Goal: Task Accomplishment & Management: Manage account settings

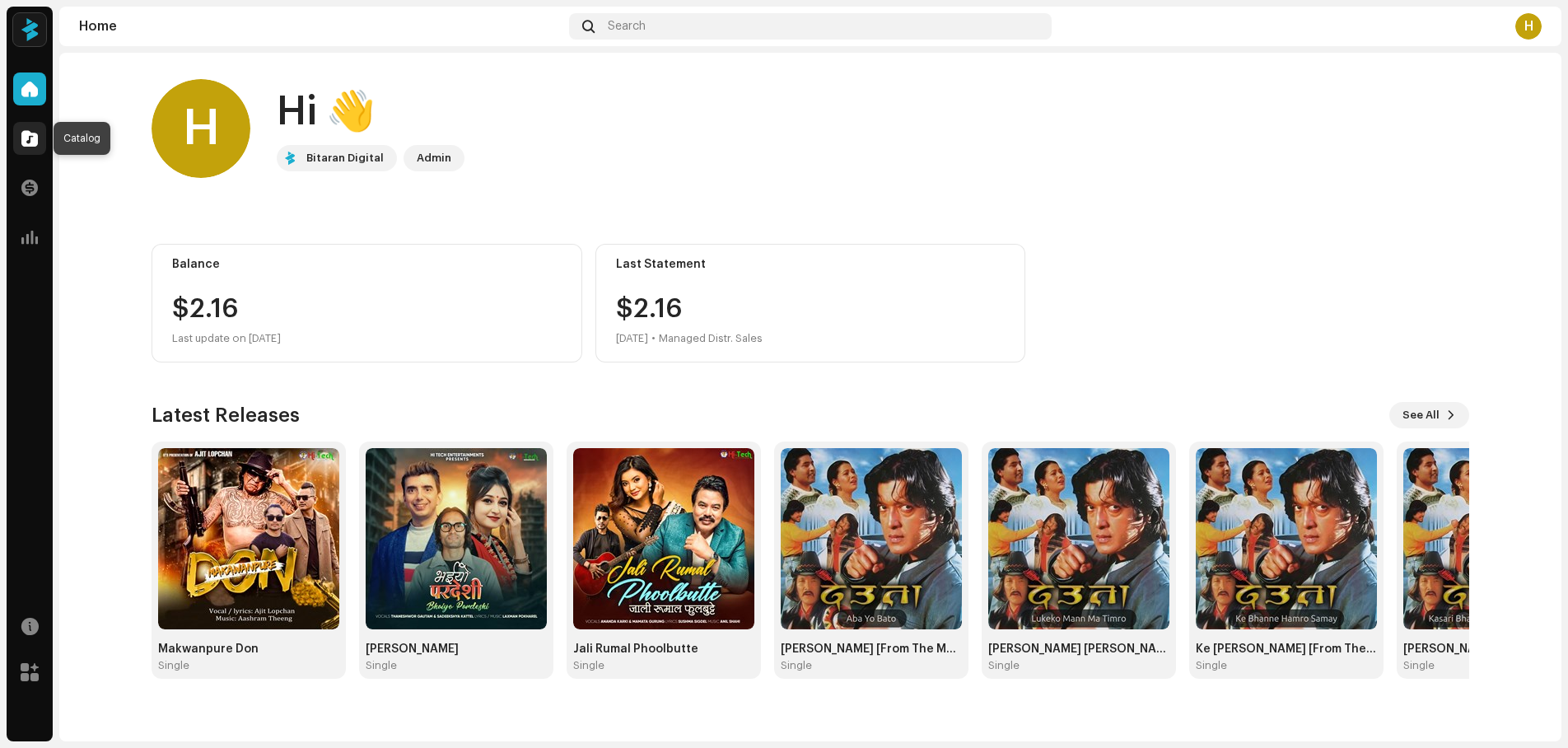
click at [26, 139] on span at bounding box center [29, 138] width 17 height 13
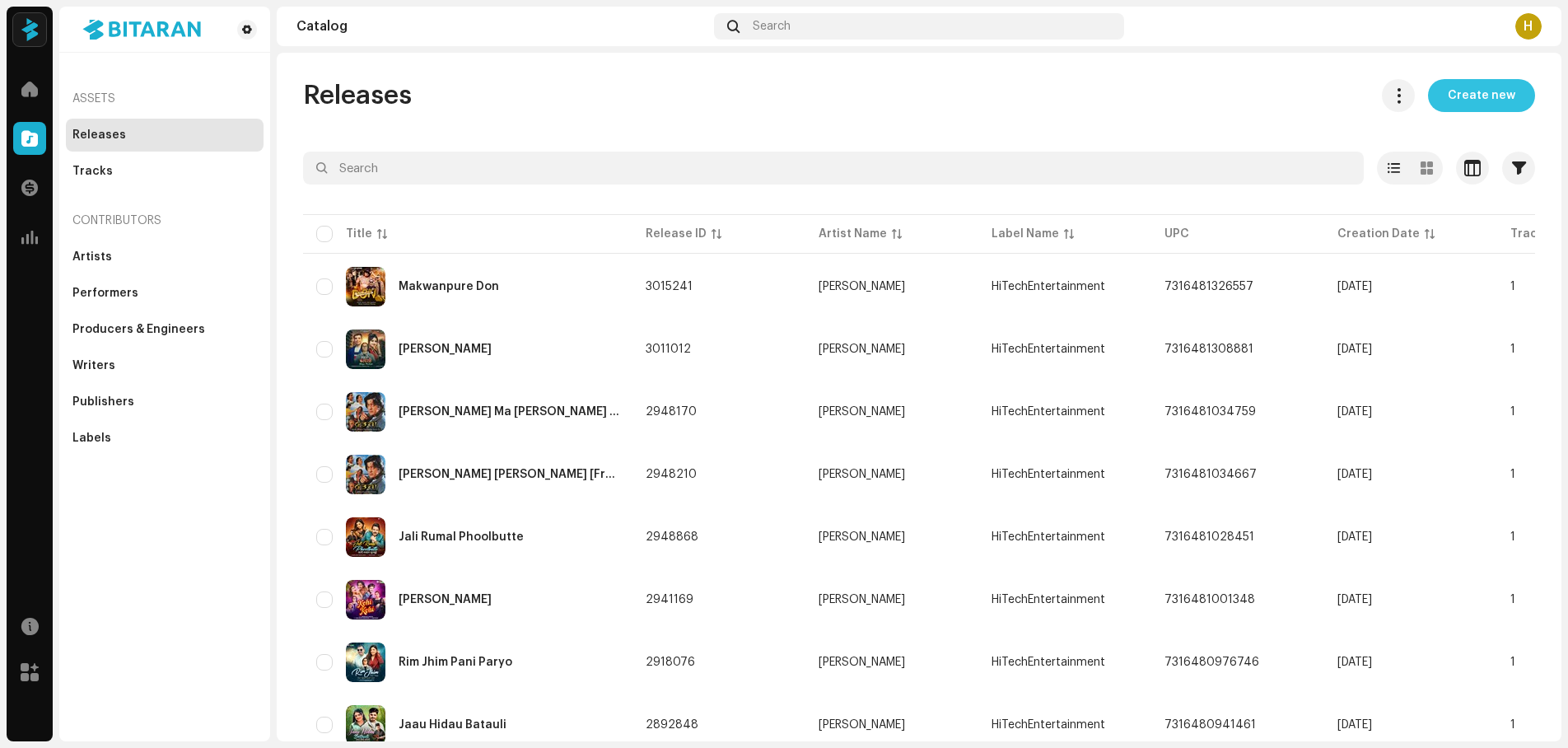
click at [1473, 92] on span "Create new" at bounding box center [1481, 95] width 67 height 33
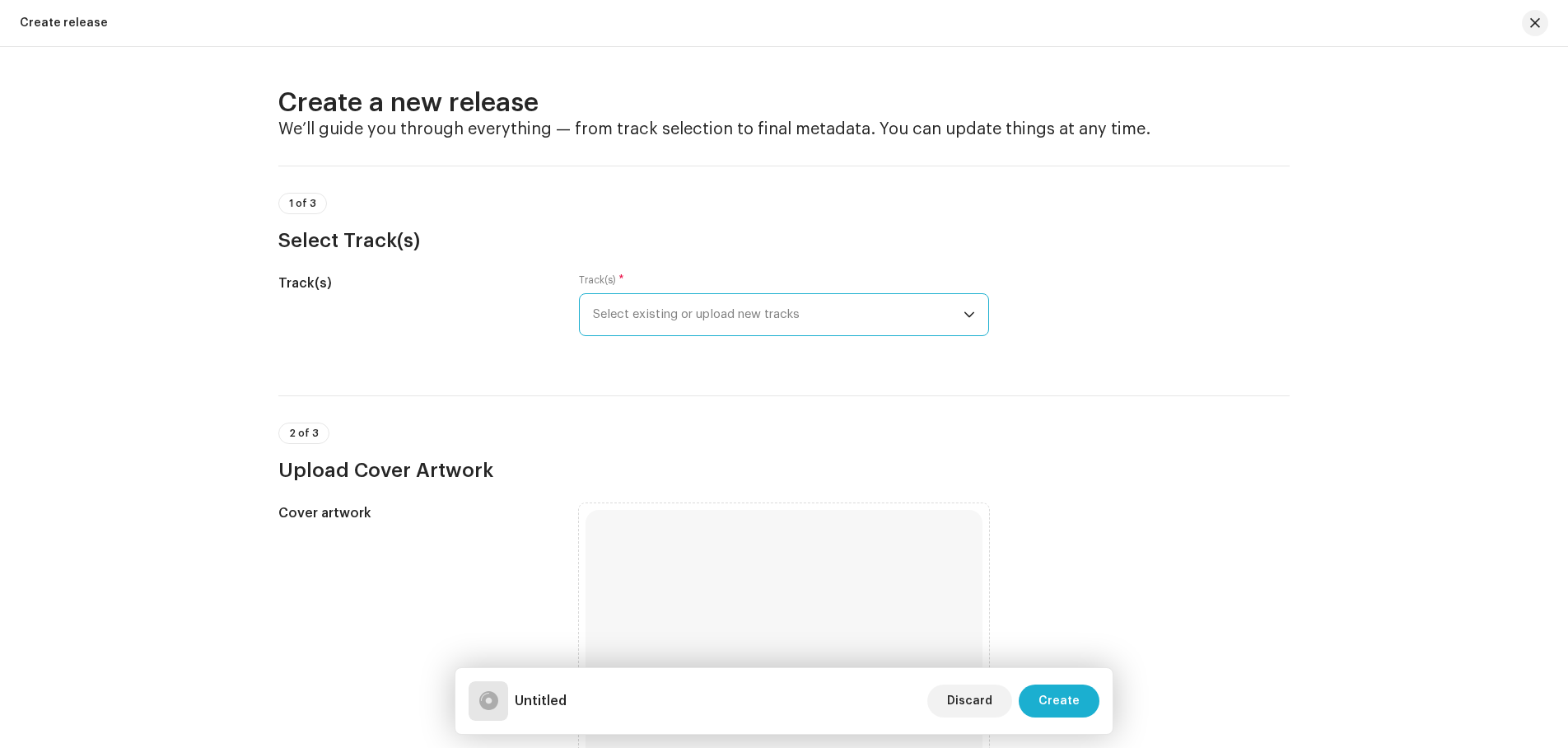
click at [772, 307] on span "Select existing or upload new tracks" at bounding box center [778, 315] width 370 height 42
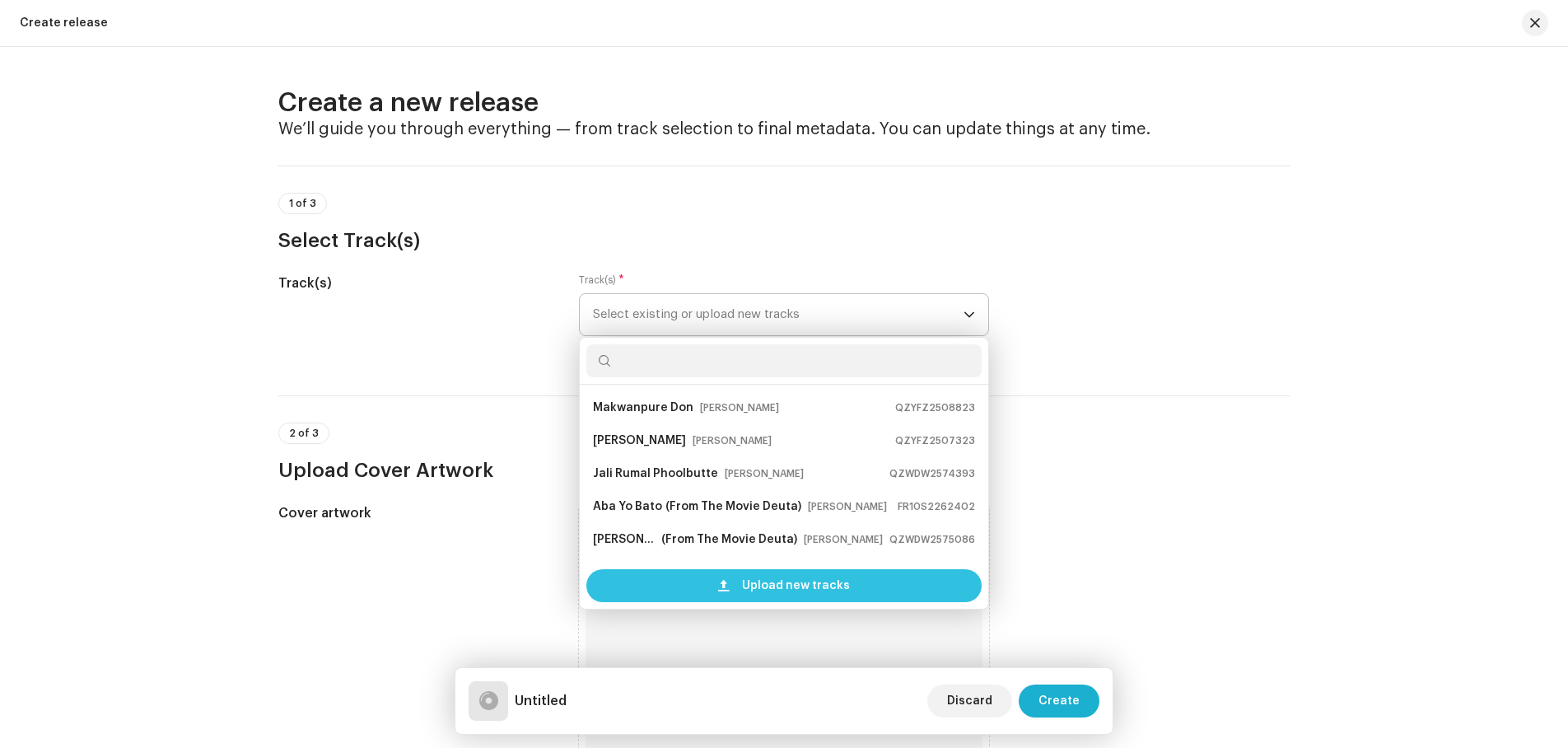
scroll to position [27, 0]
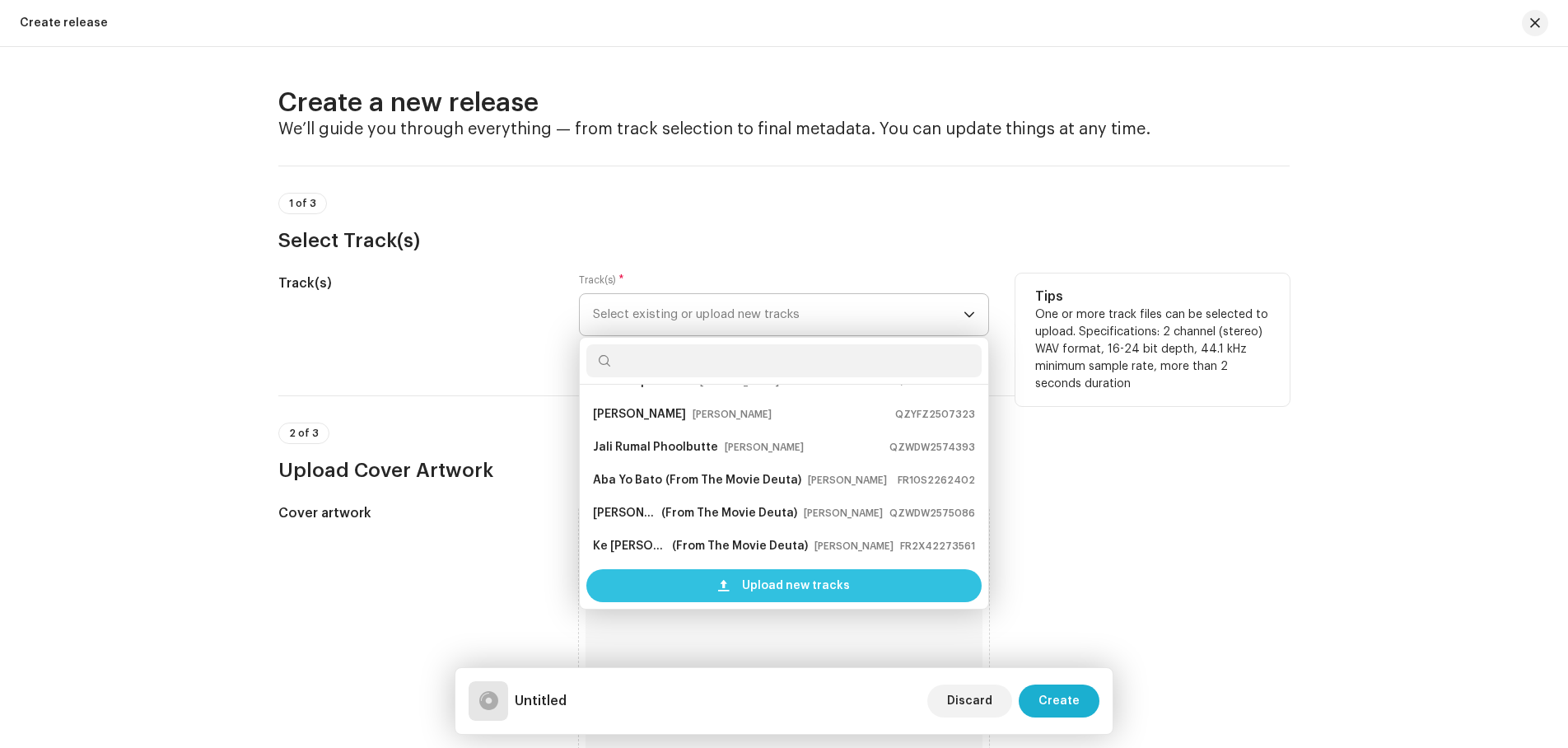
click at [782, 592] on span "Upload new tracks" at bounding box center [796, 585] width 108 height 33
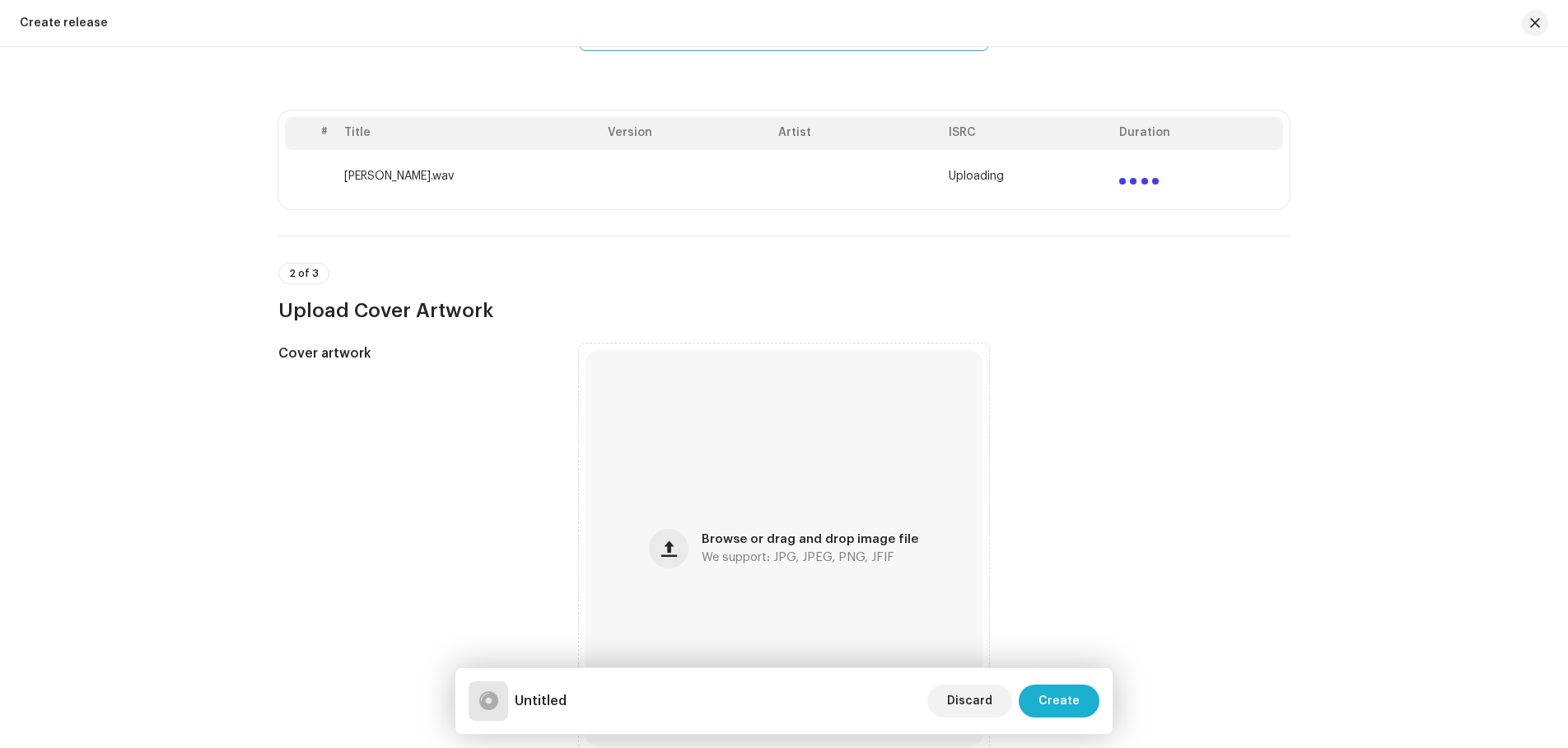
scroll to position [330, 0]
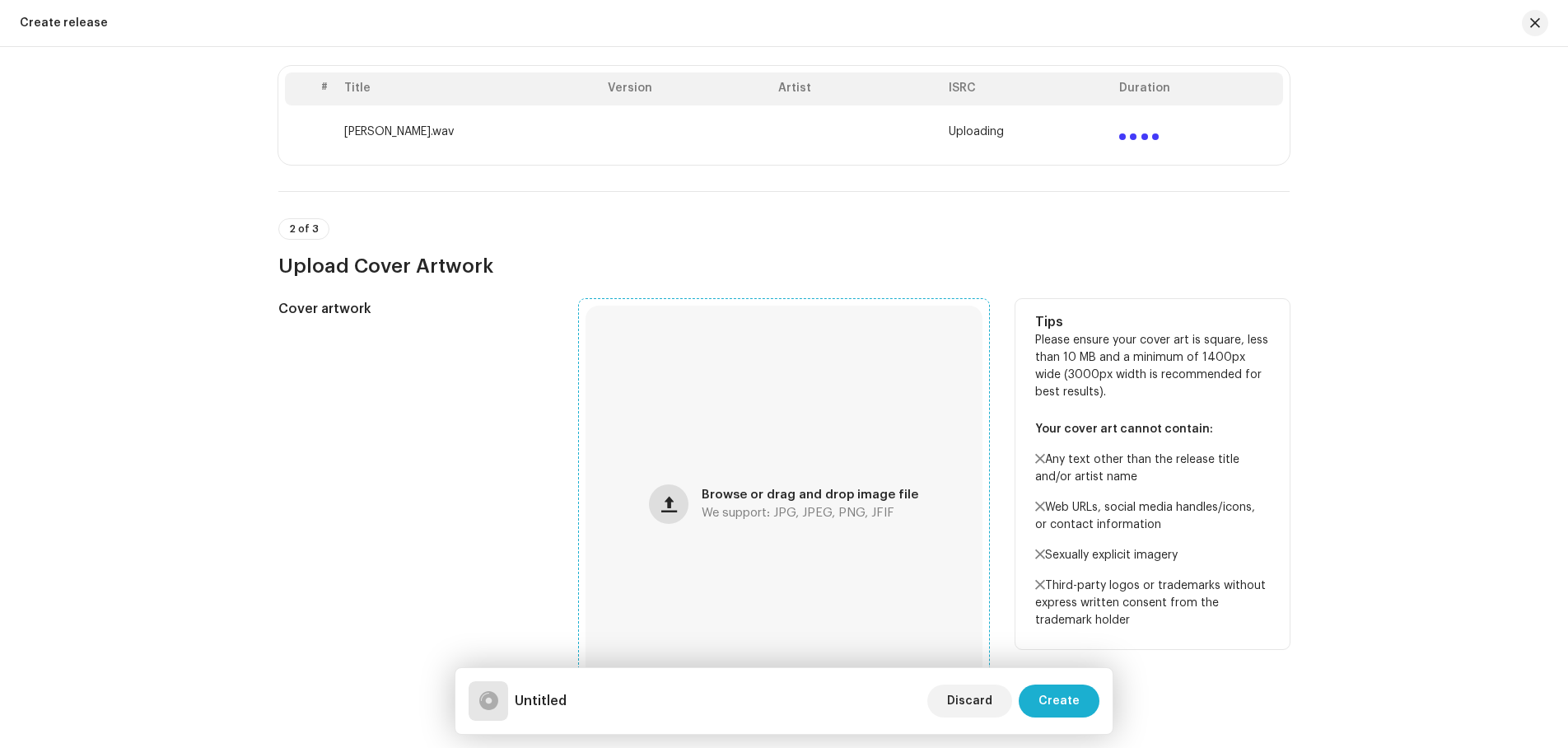
click at [675, 507] on span "button" at bounding box center [669, 504] width 16 height 13
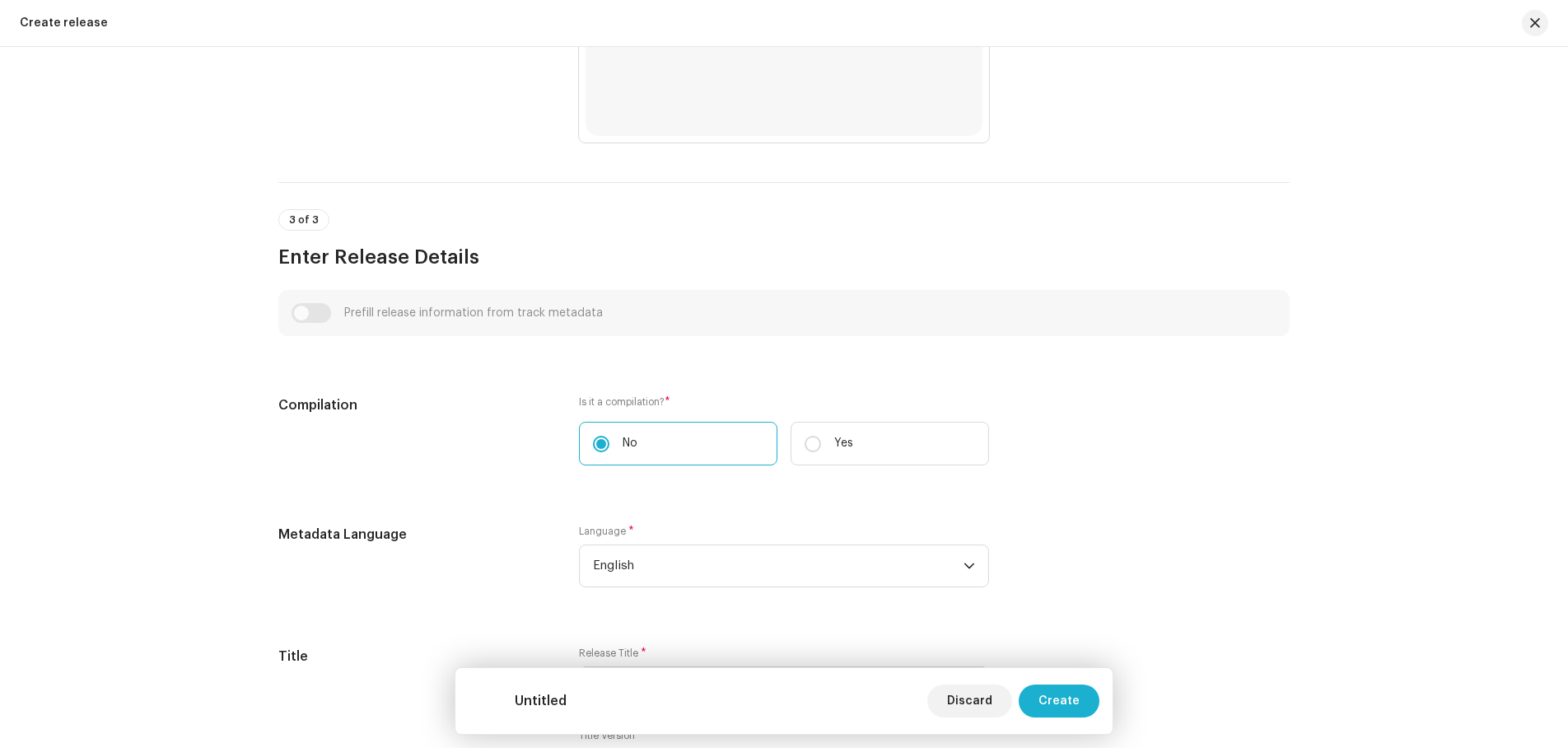
scroll to position [906, 0]
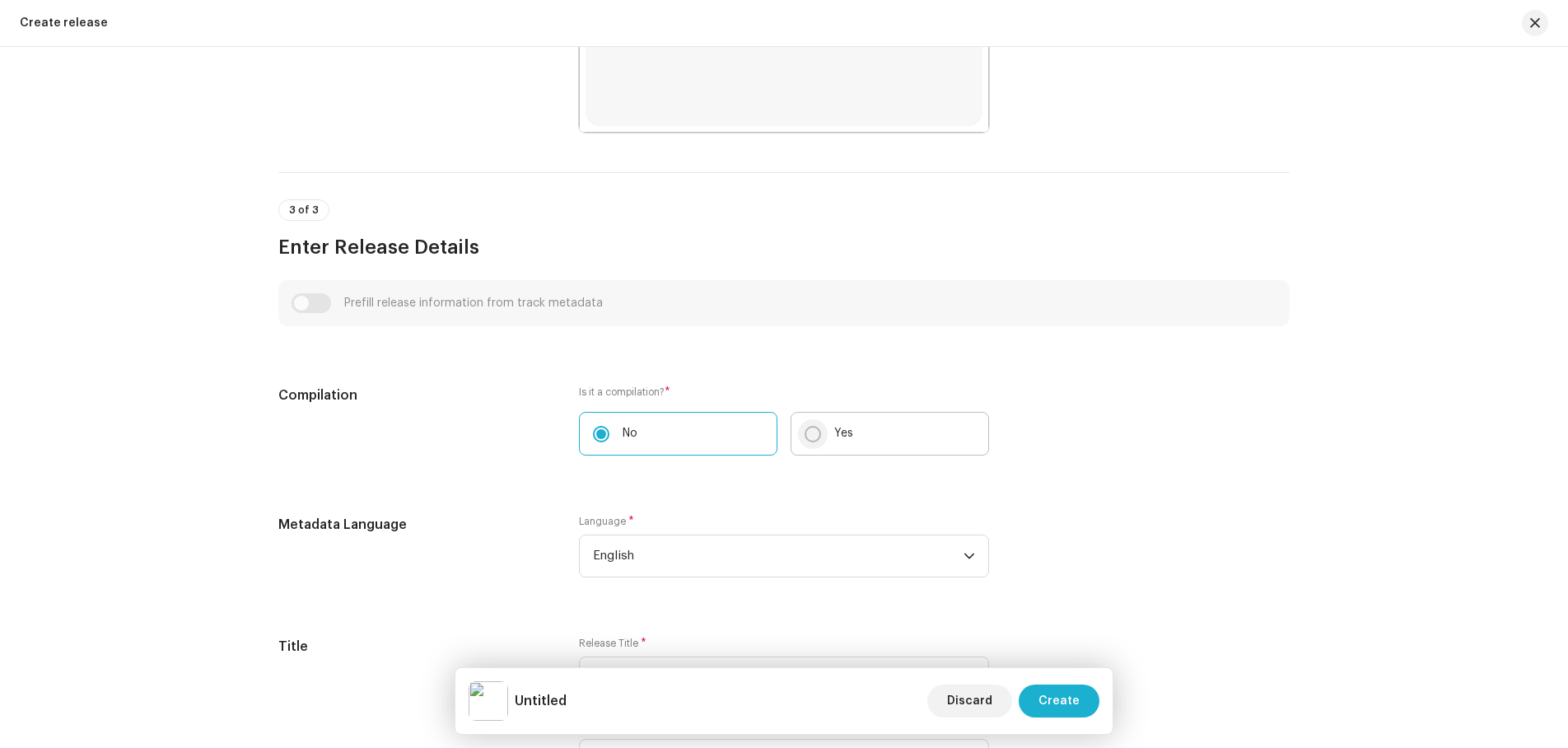
click at [812, 438] on input "Yes" at bounding box center [813, 434] width 17 height 17
radio input "true"
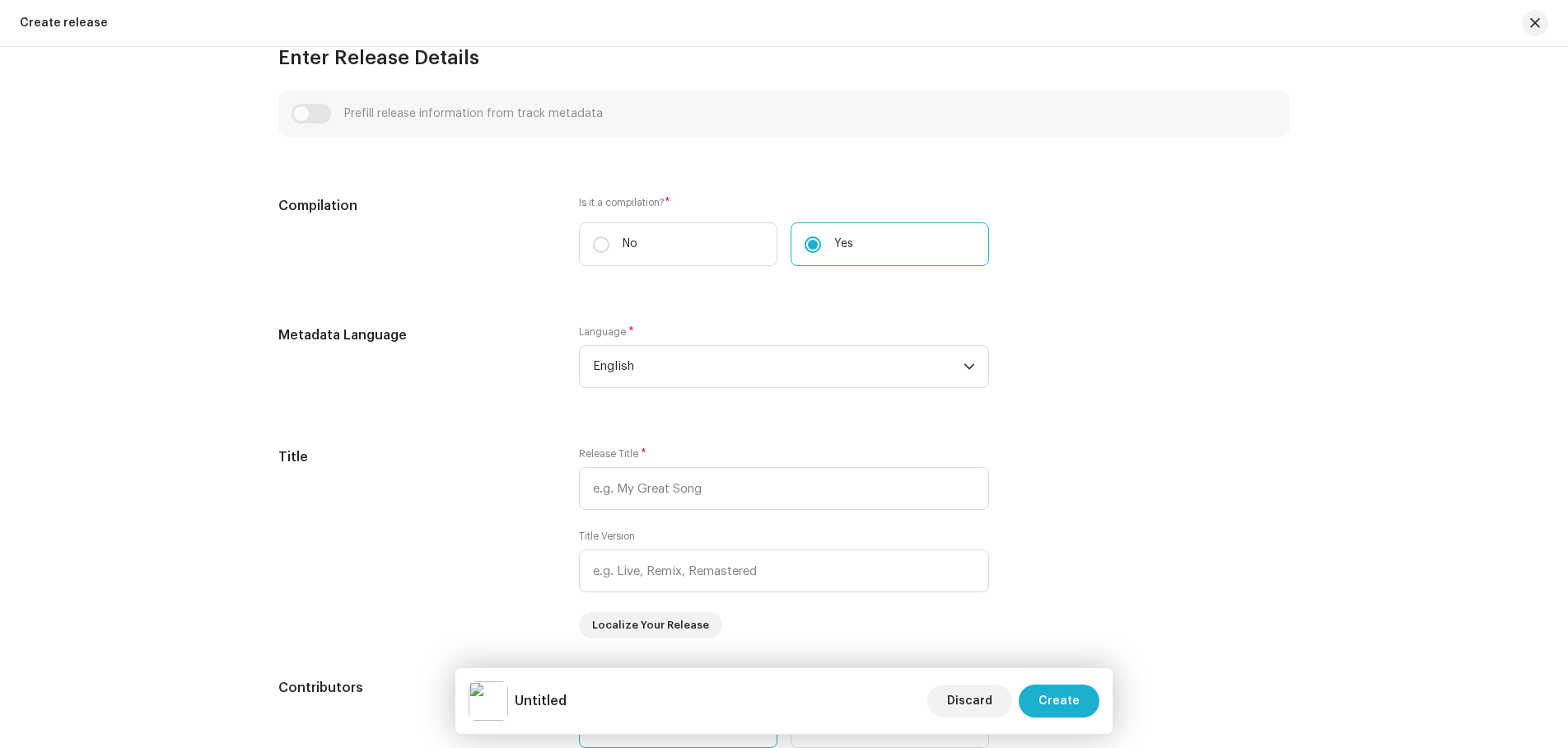
scroll to position [1154, 0]
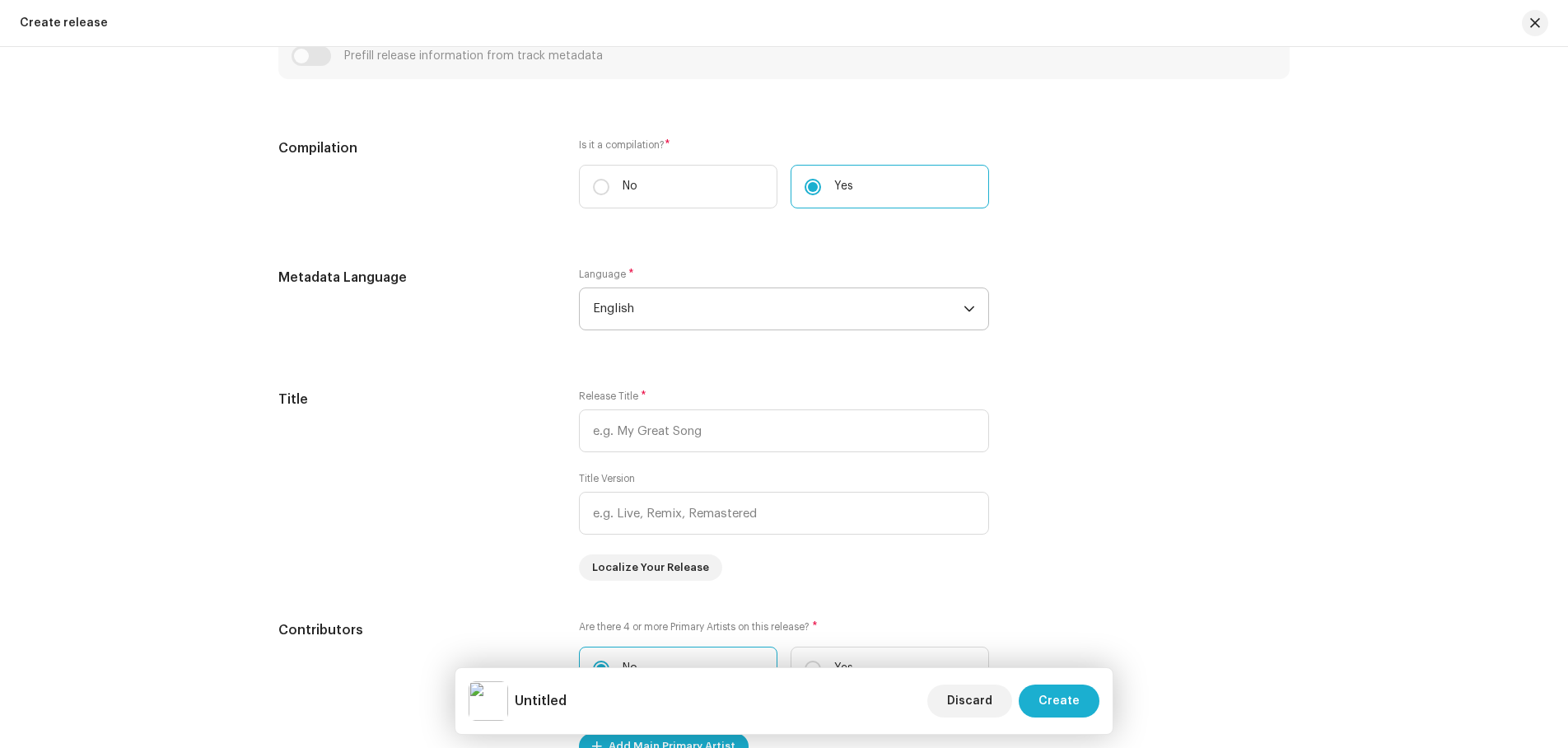
click at [608, 307] on span "English" at bounding box center [778, 309] width 370 height 42
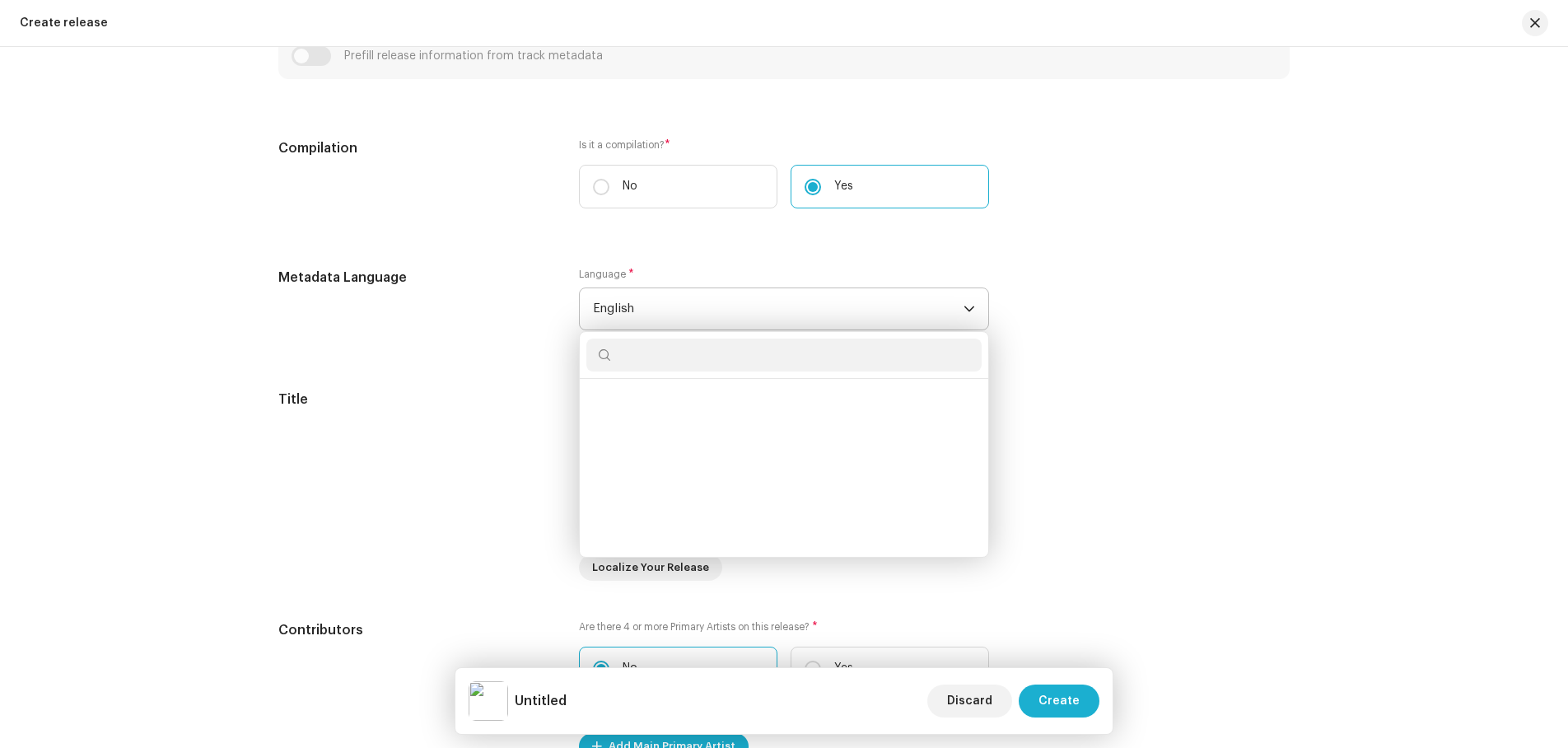
scroll to position [1523, 0]
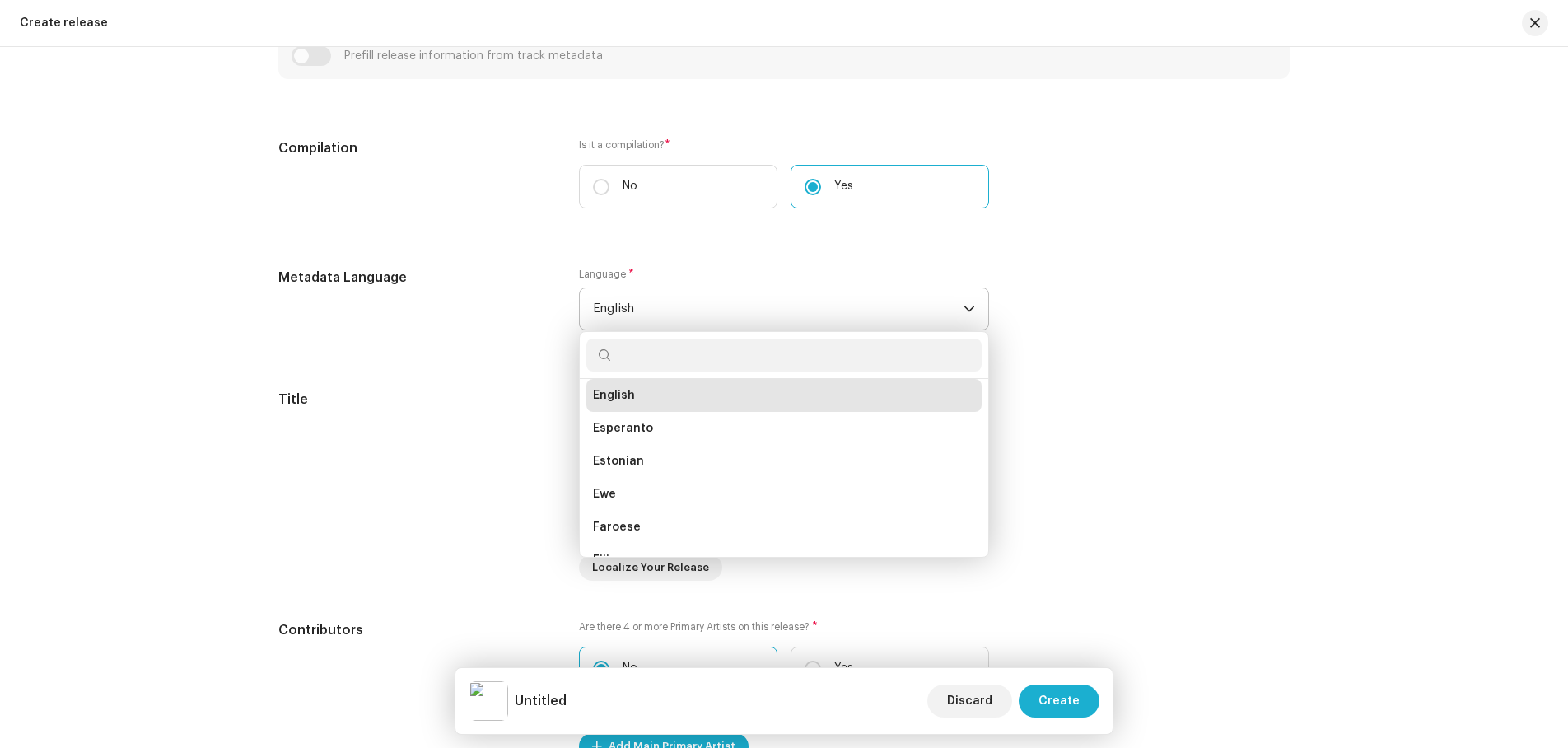
click at [637, 346] on input "text" at bounding box center [784, 355] width 395 height 33
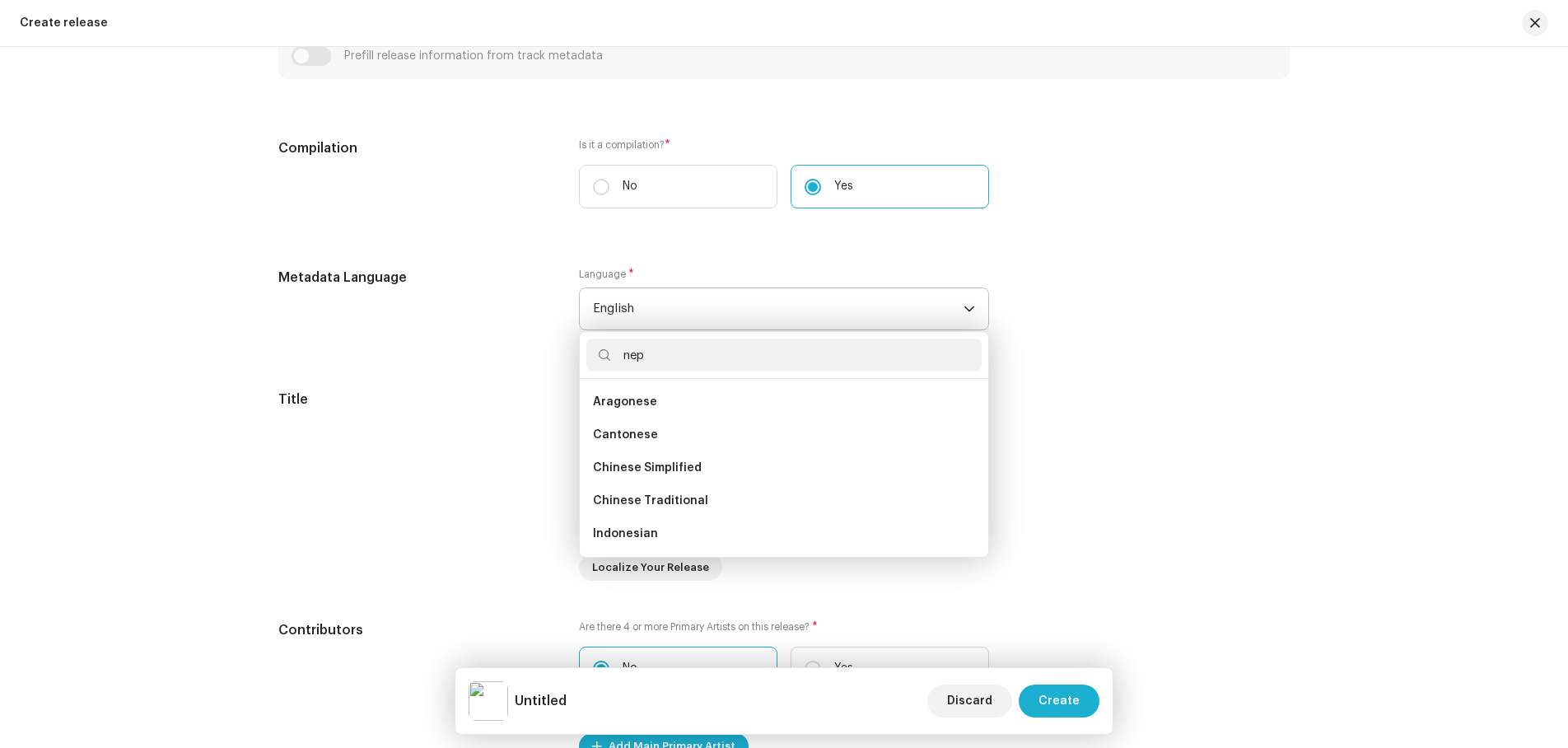
scroll to position [0, 0]
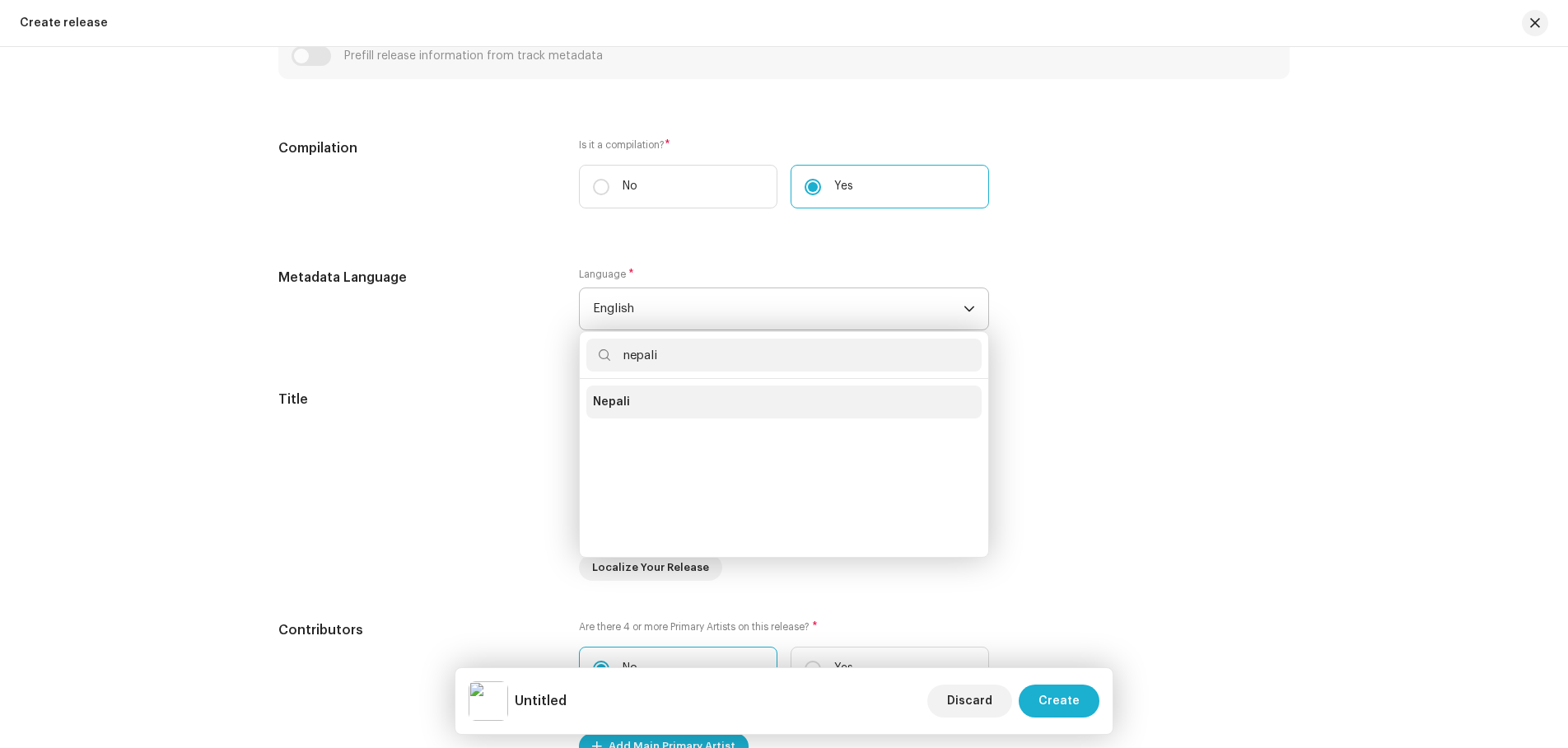
type input "nepali"
click at [645, 408] on li "Nepali" at bounding box center [784, 401] width 395 height 33
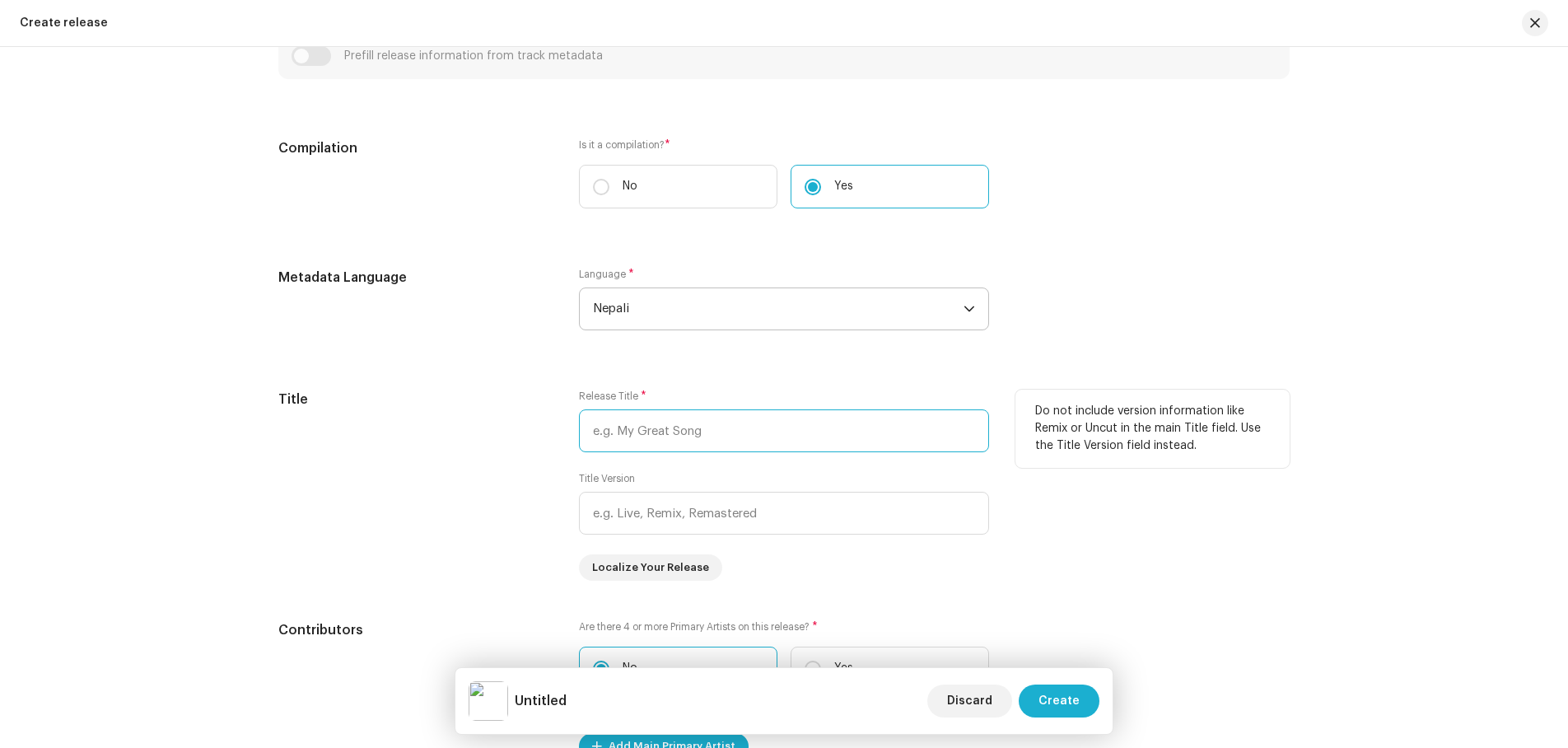
click at [679, 429] on input "text" at bounding box center [784, 431] width 410 height 42
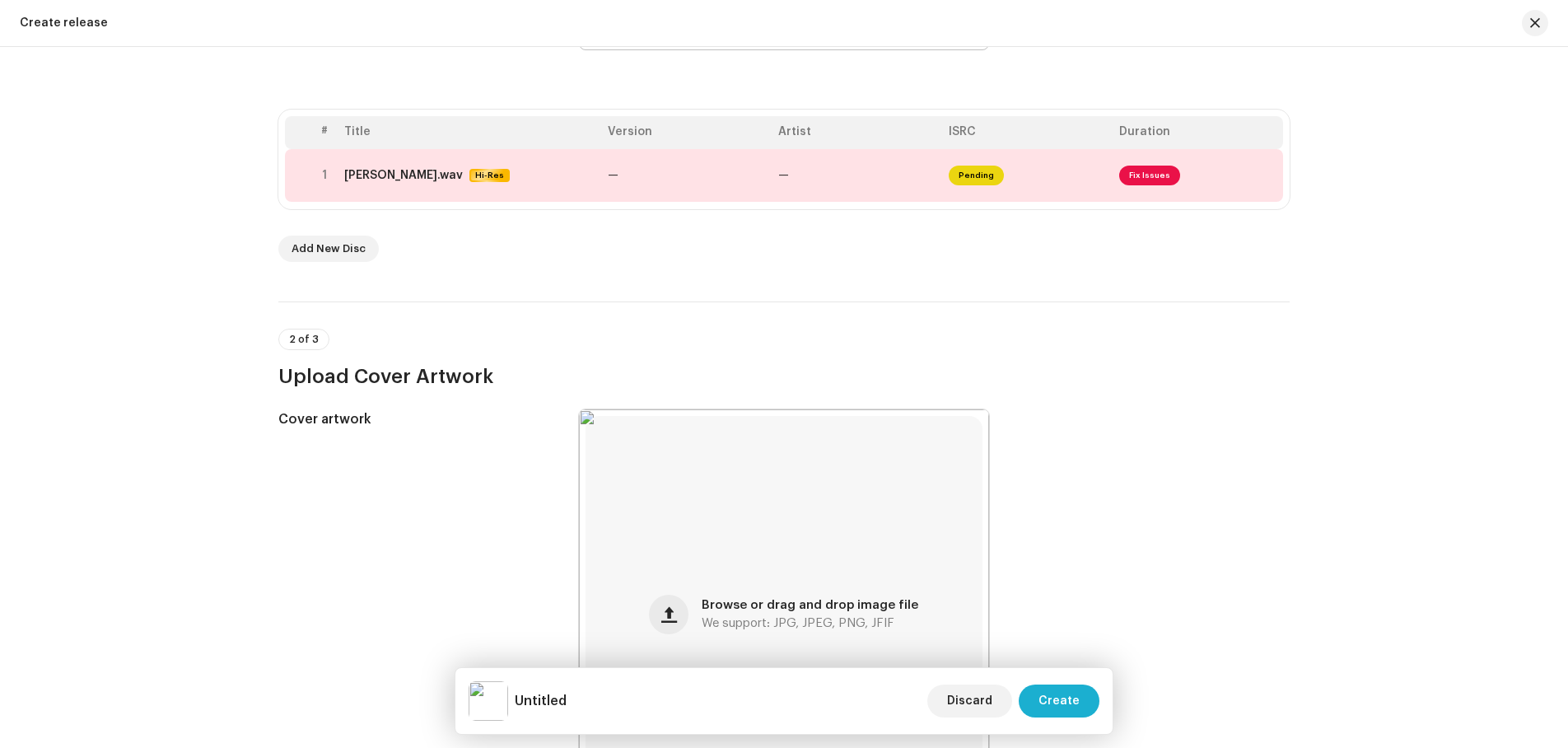
scroll to position [232, 0]
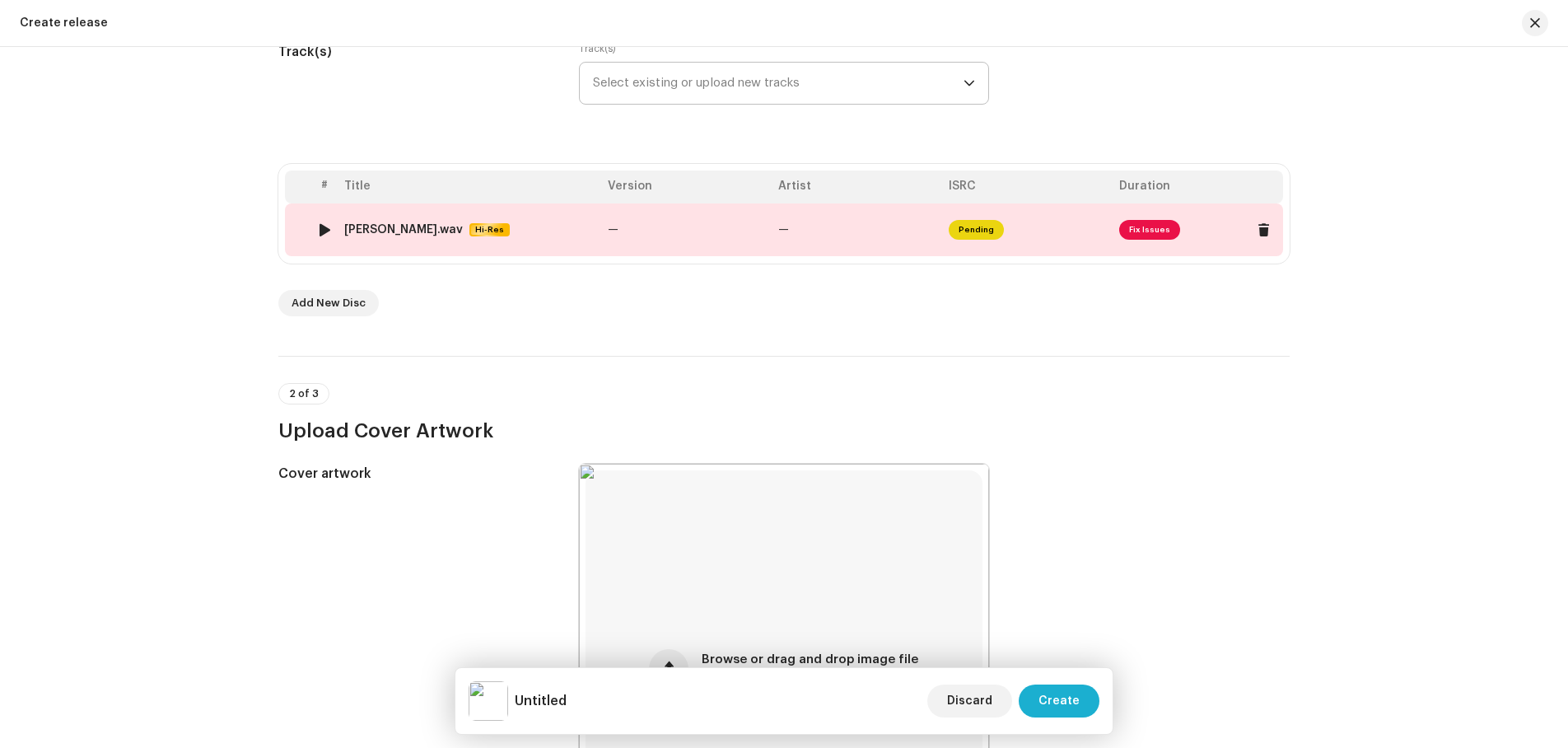
click at [1147, 227] on span "Fix Issues" at bounding box center [1150, 230] width 61 height 19
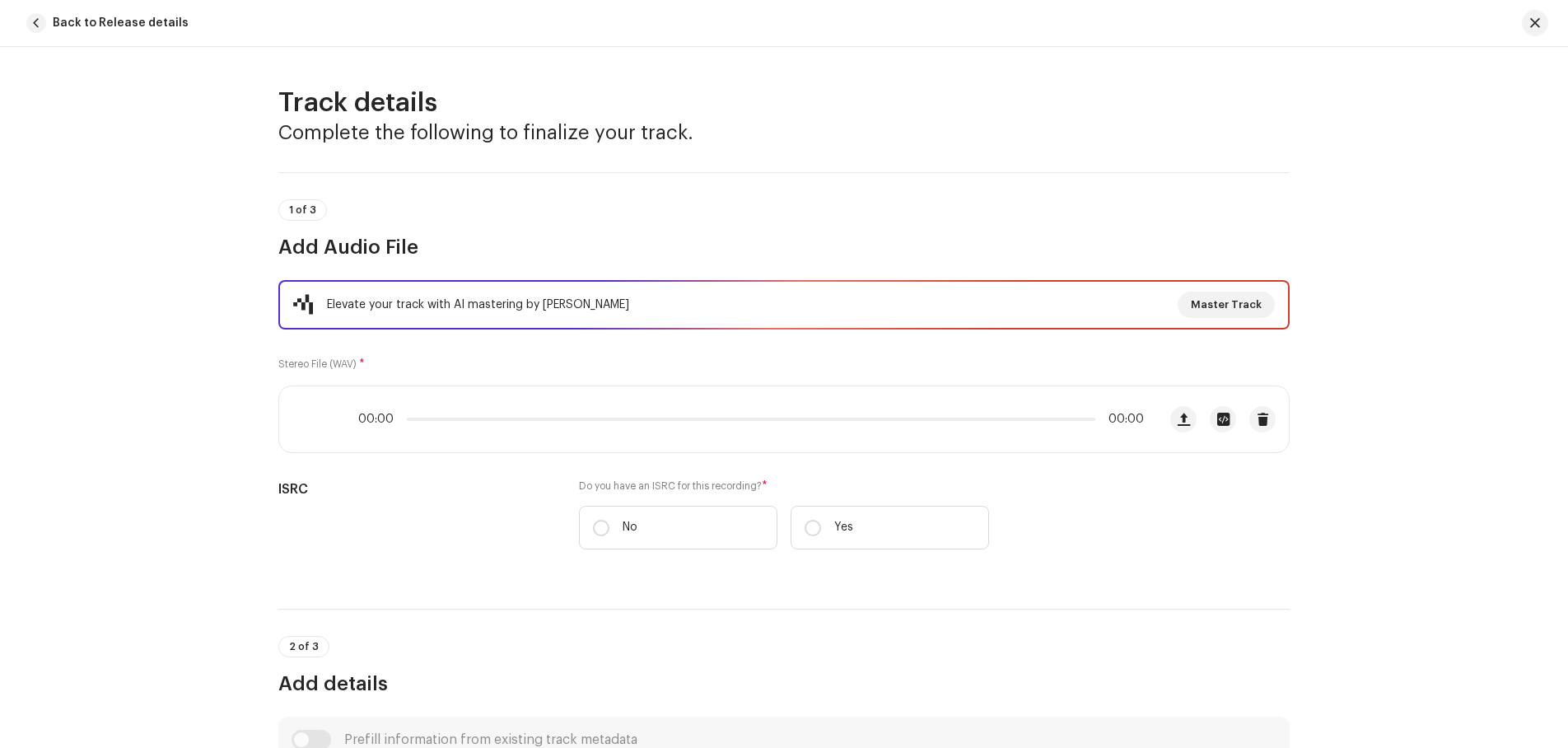
scroll to position [666, 0]
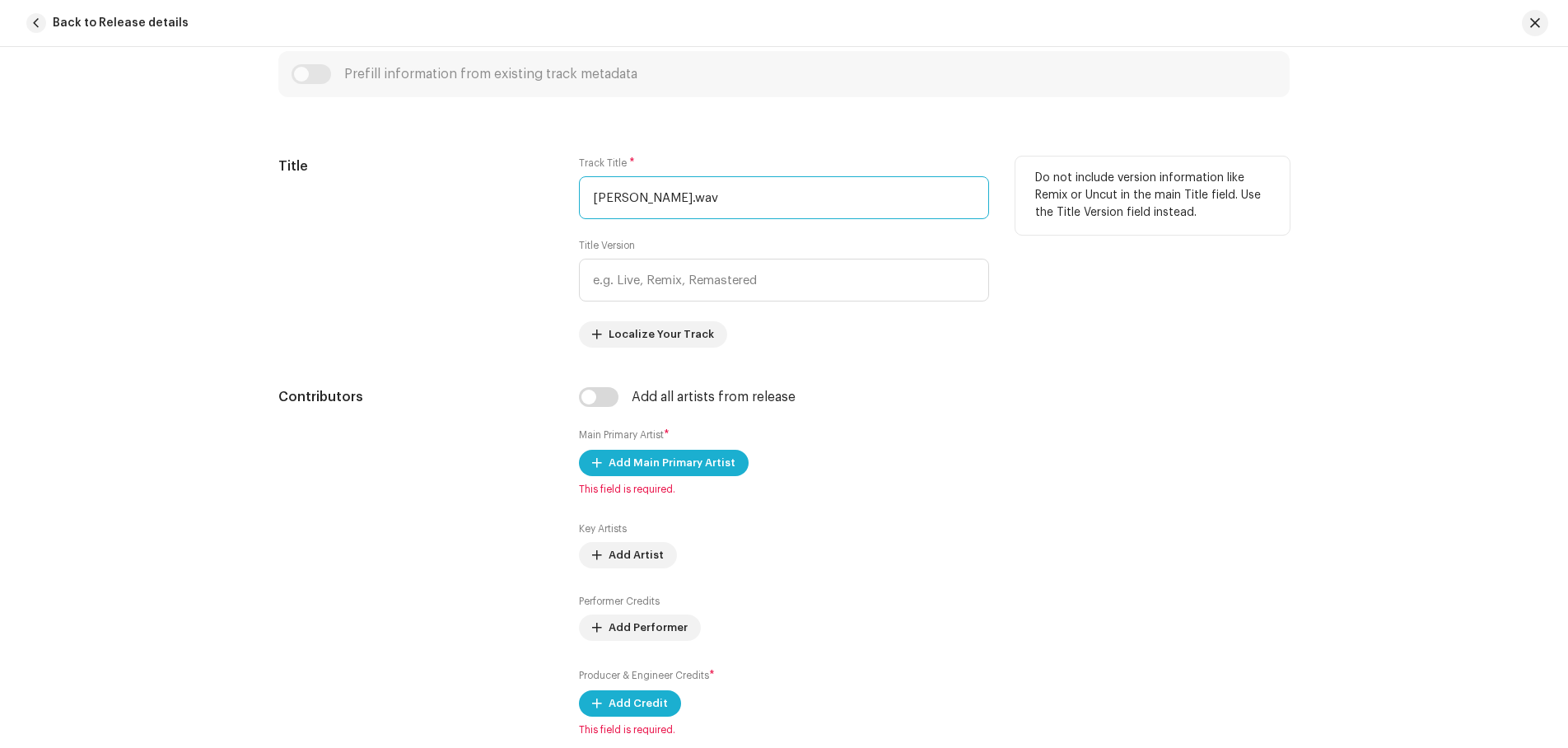
click at [720, 197] on input "[PERSON_NAME].wav" at bounding box center [784, 197] width 410 height 42
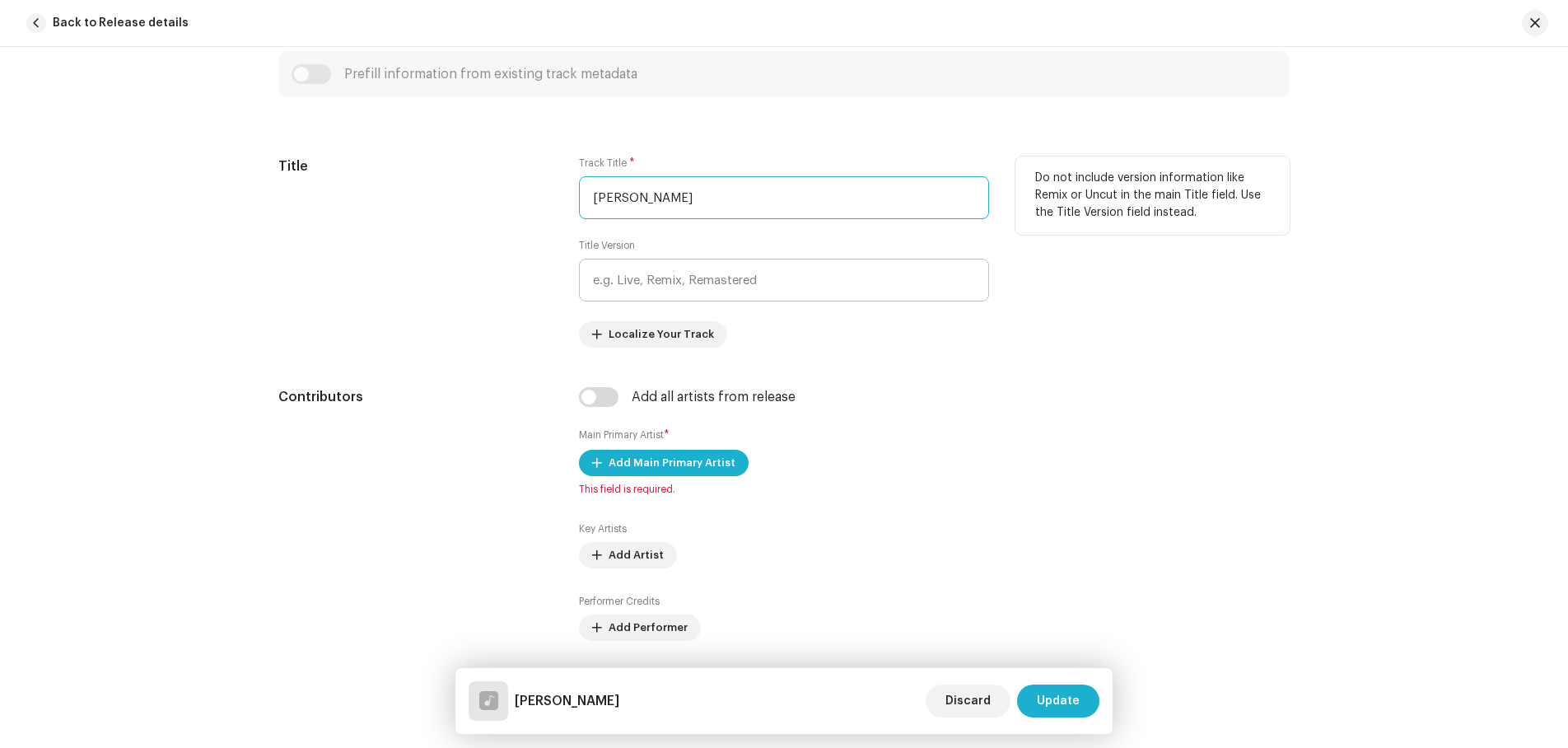
type input "[PERSON_NAME]"
click at [667, 272] on input "text" at bounding box center [784, 280] width 410 height 42
drag, startPoint x: 672, startPoint y: 197, endPoint x: 587, endPoint y: 195, distance: 85.0
click at [587, 195] on input "[PERSON_NAME]" at bounding box center [784, 197] width 410 height 42
click at [627, 268] on input "text" at bounding box center [784, 280] width 410 height 42
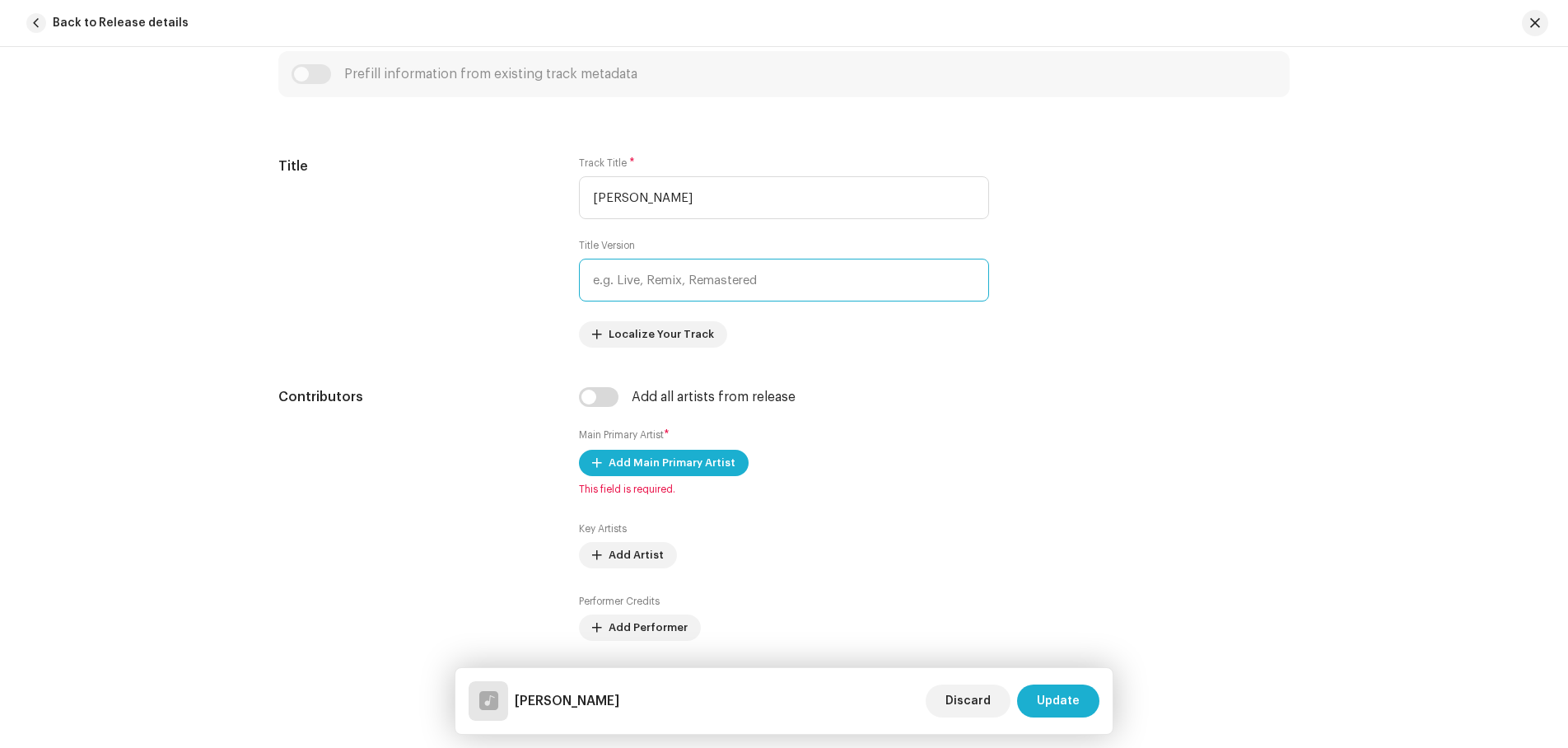
paste input "[PERSON_NAME]"
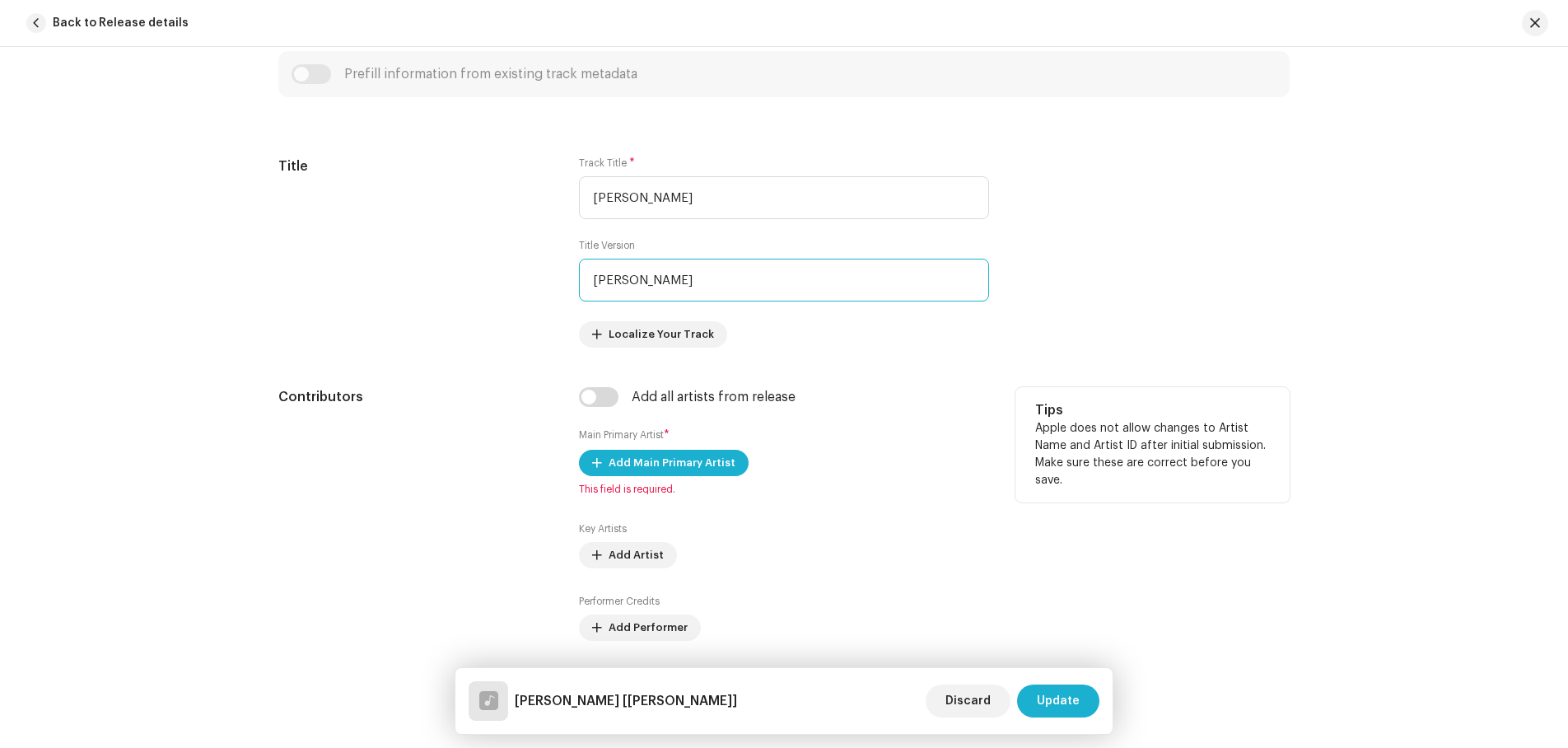
scroll to position [748, 0]
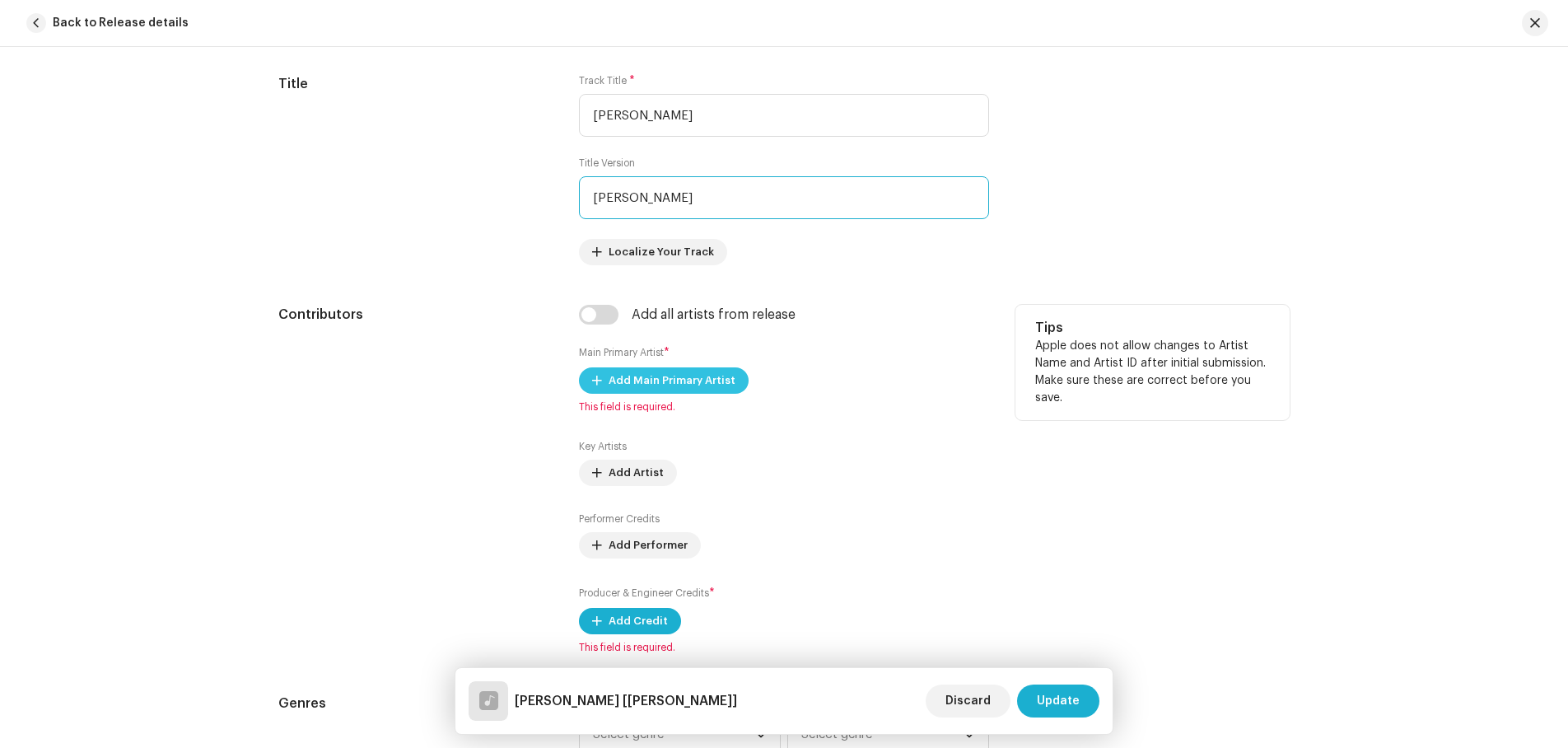
type input "[PERSON_NAME]"
click at [654, 378] on span "Add Main Primary Artist" at bounding box center [673, 380] width 127 height 33
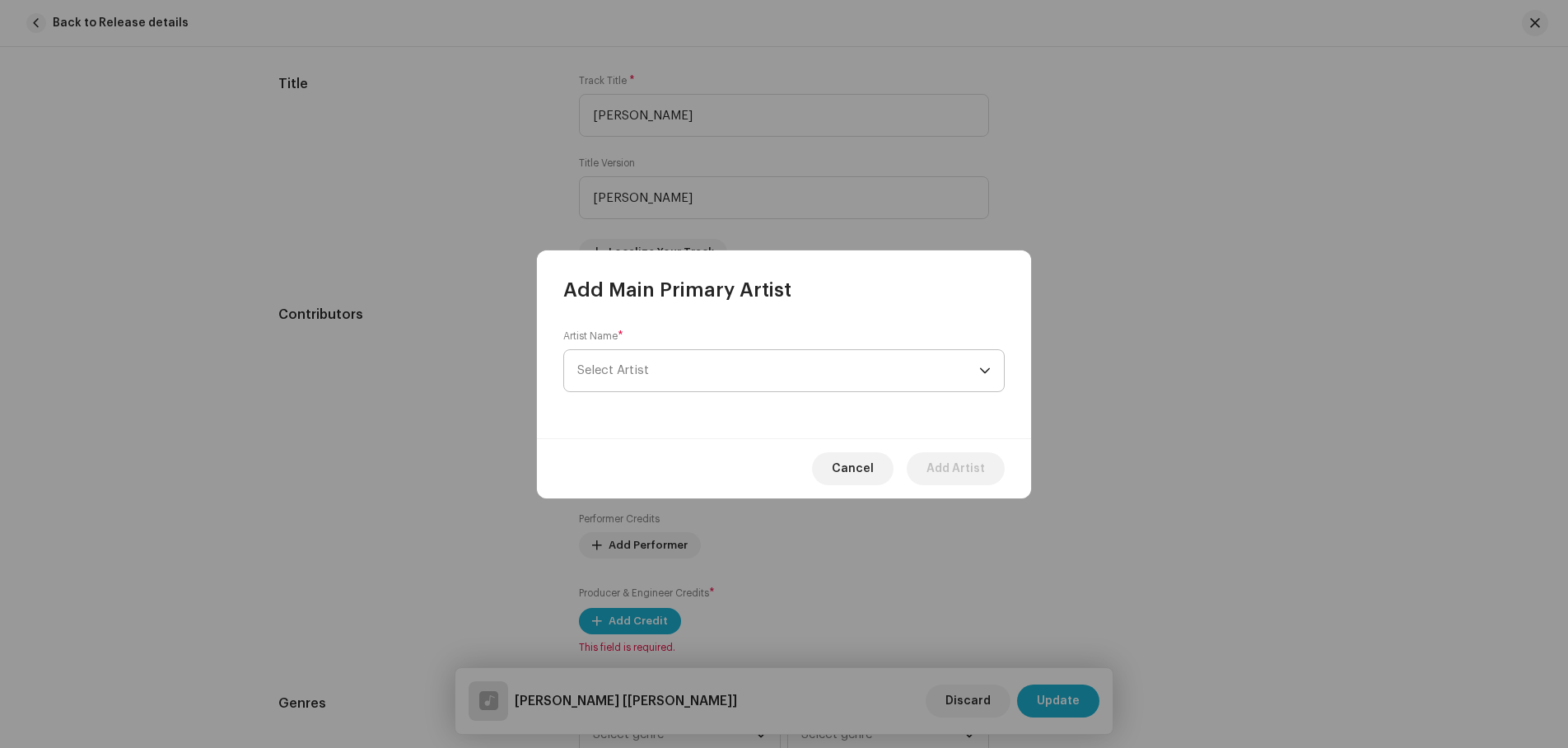
click at [658, 368] on span "Select Artist" at bounding box center [778, 370] width 402 height 42
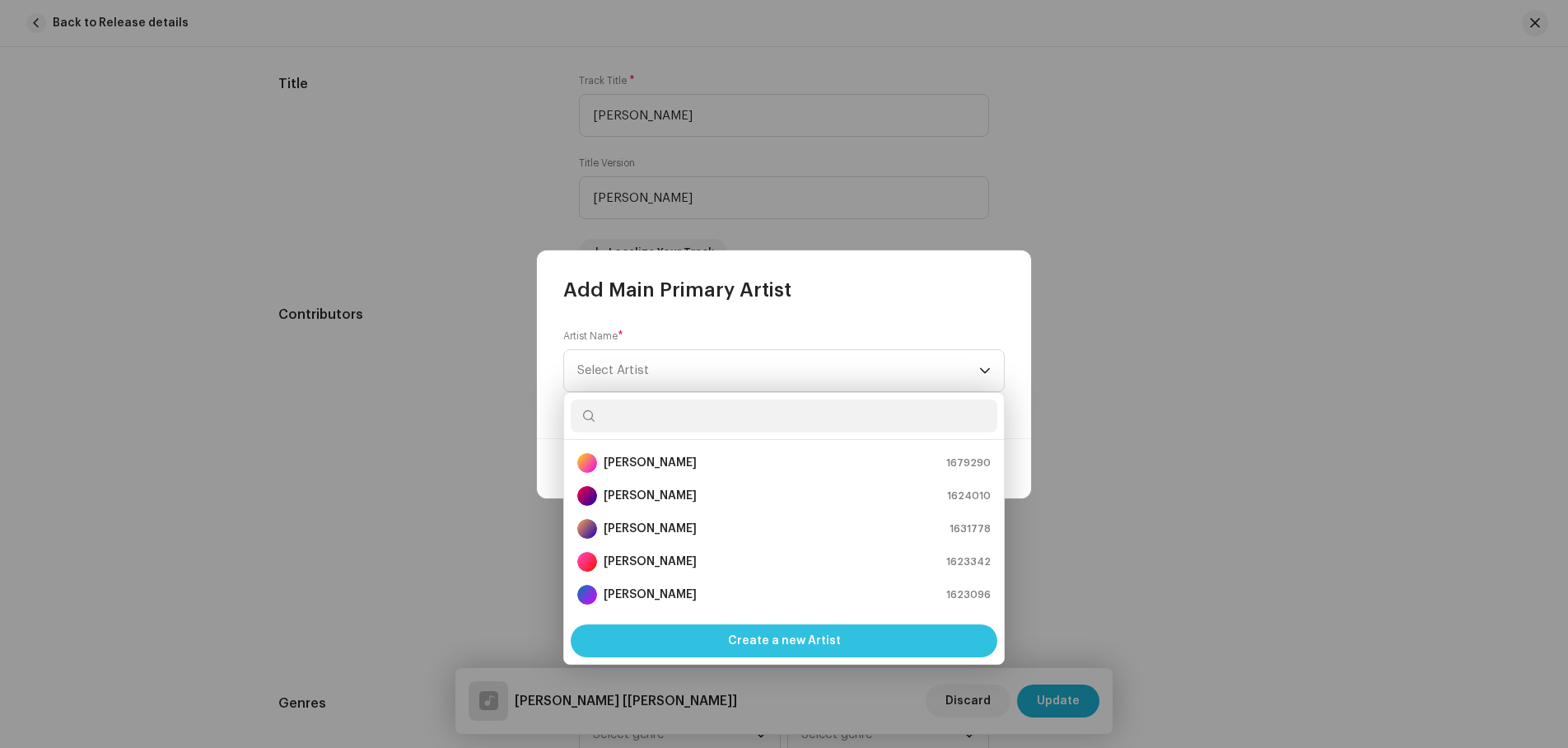
scroll to position [27, 0]
click at [774, 634] on span "Create a new Artist" at bounding box center [785, 640] width 113 height 33
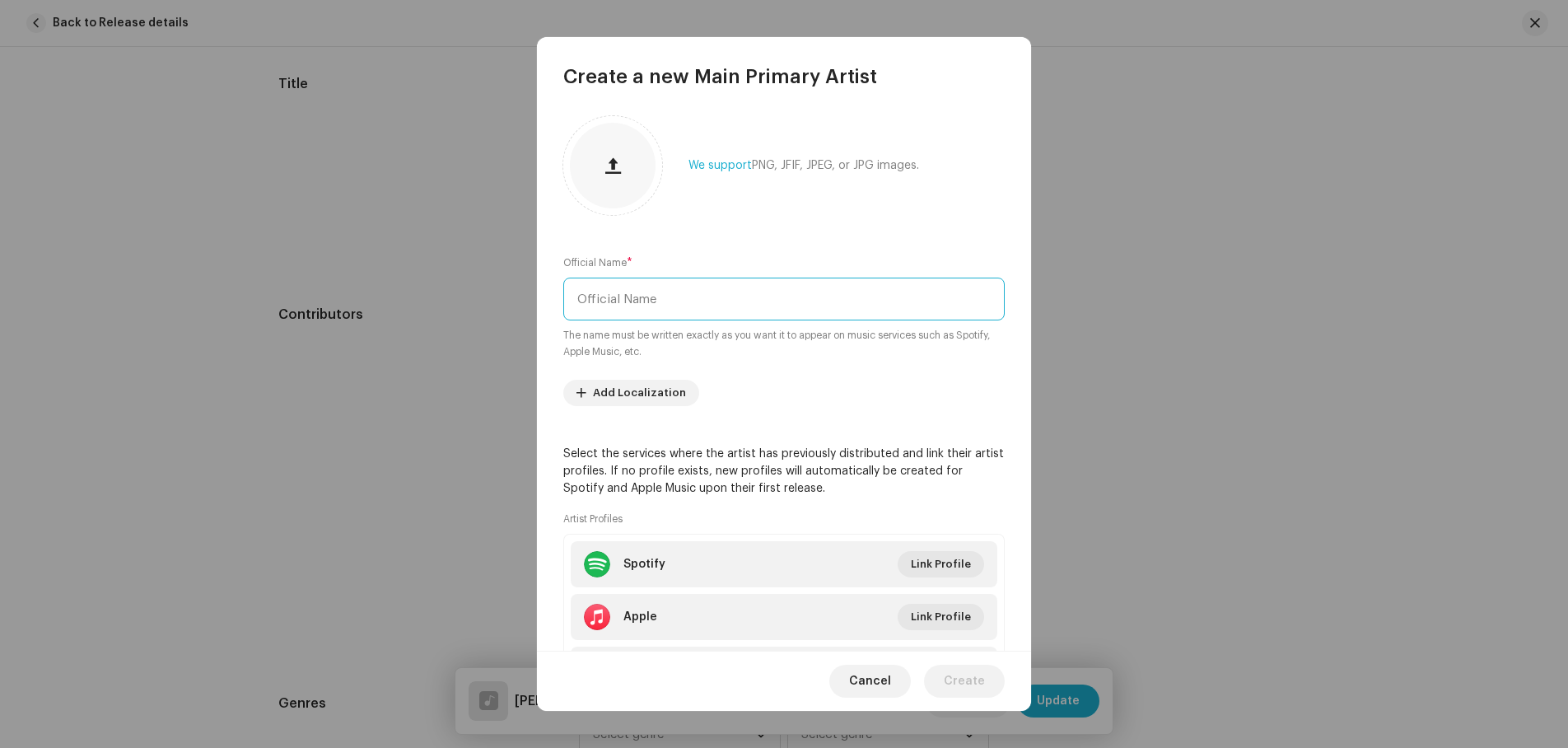
click at [637, 304] on input "text" at bounding box center [784, 299] width 442 height 42
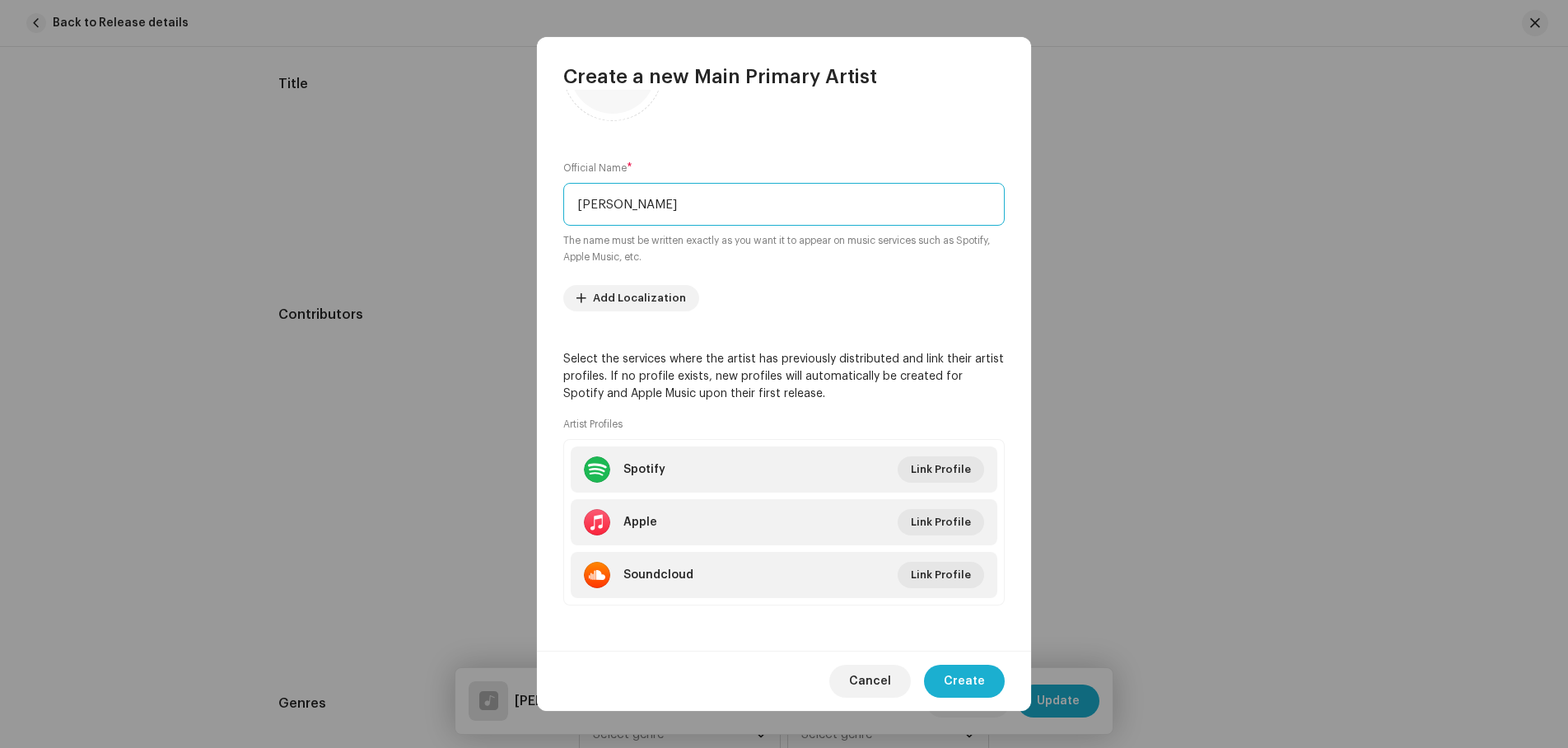
scroll to position [95, 0]
type input "[PERSON_NAME]"
click at [934, 466] on span "Link Profile" at bounding box center [941, 469] width 60 height 33
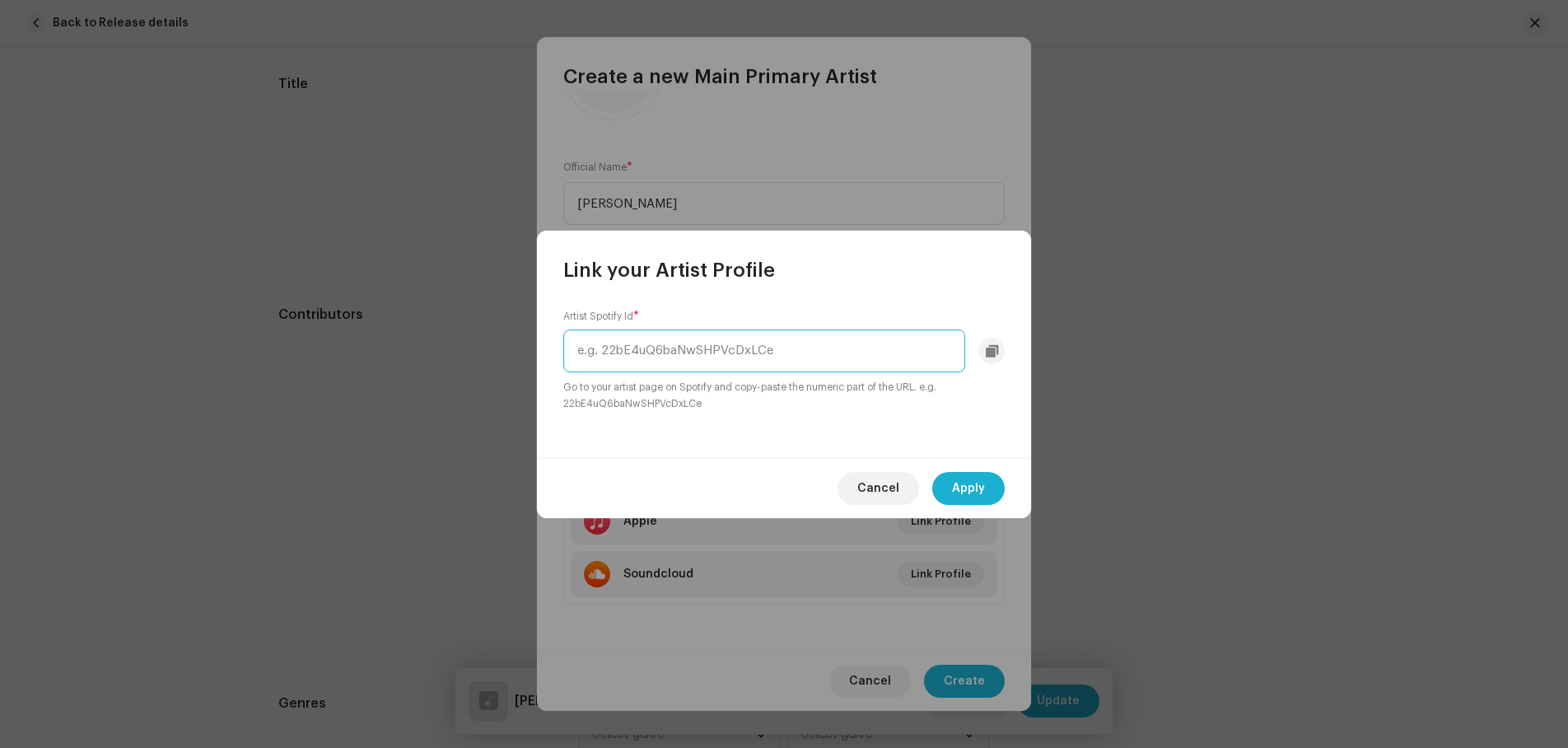
click at [635, 352] on input "text" at bounding box center [764, 351] width 402 height 42
click at [608, 348] on input "text" at bounding box center [764, 351] width 402 height 42
paste input "5ExGSYFfSEoMccdOTD5F48"
type input "5ExGSYFfSEoMccdOTD5F48"
click at [963, 490] on span "Apply" at bounding box center [968, 488] width 33 height 33
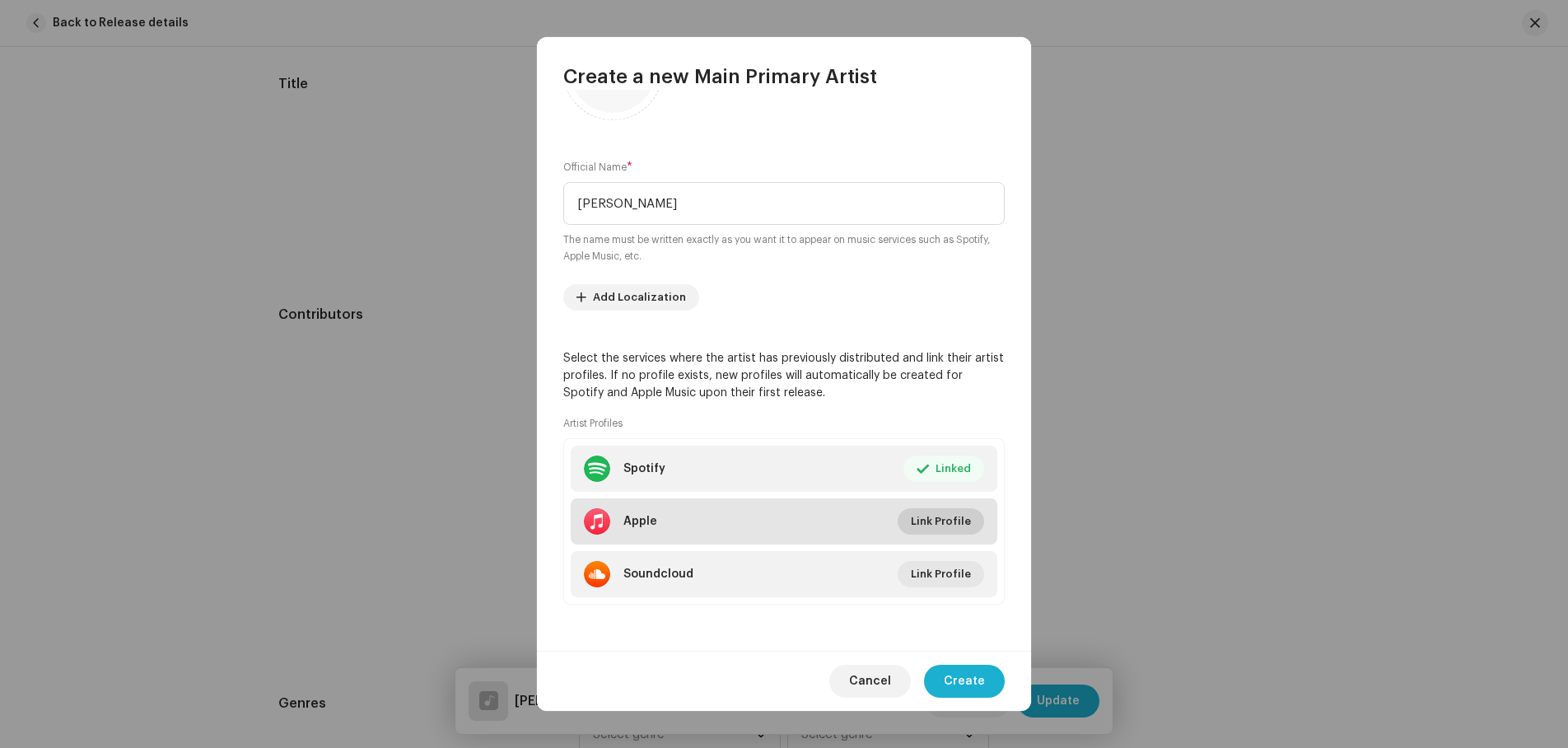
click at [929, 518] on span "Link Profile" at bounding box center [941, 521] width 60 height 33
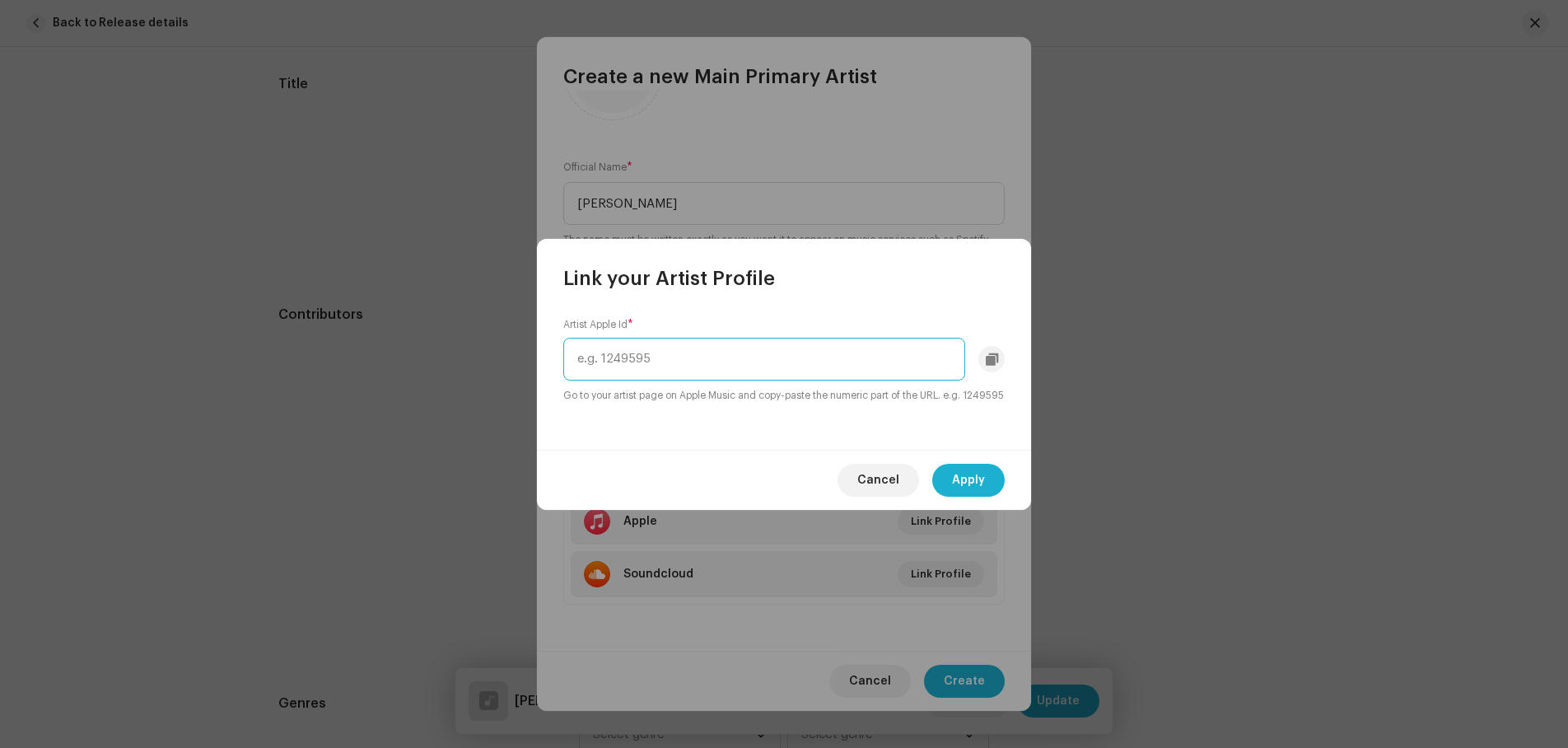
click at [595, 361] on input "text" at bounding box center [764, 359] width 402 height 42
paste input "1603632729"
type input "1603632729"
click at [965, 483] on span "Apply" at bounding box center [968, 480] width 33 height 33
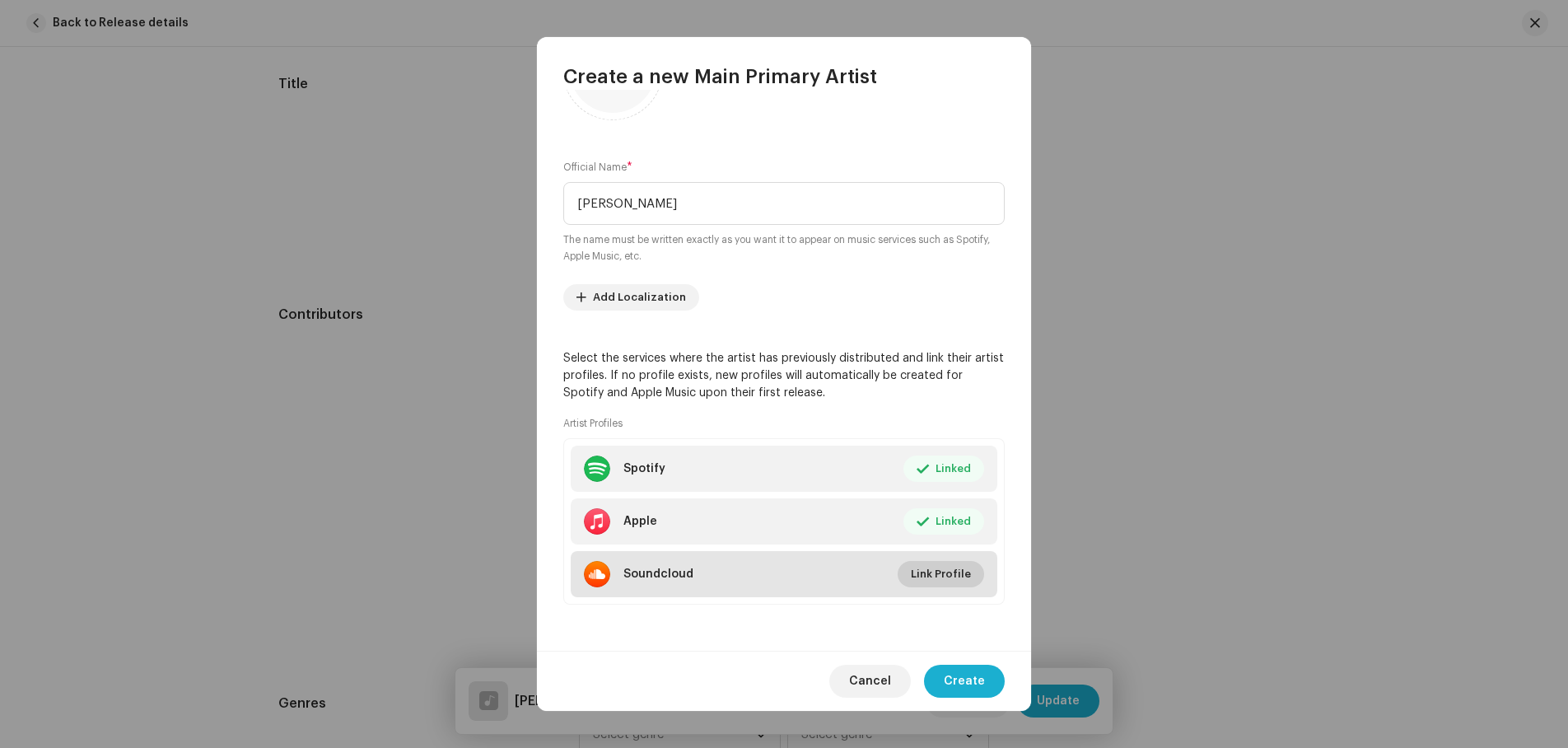
click at [938, 579] on span "Link Profile" at bounding box center [941, 574] width 60 height 33
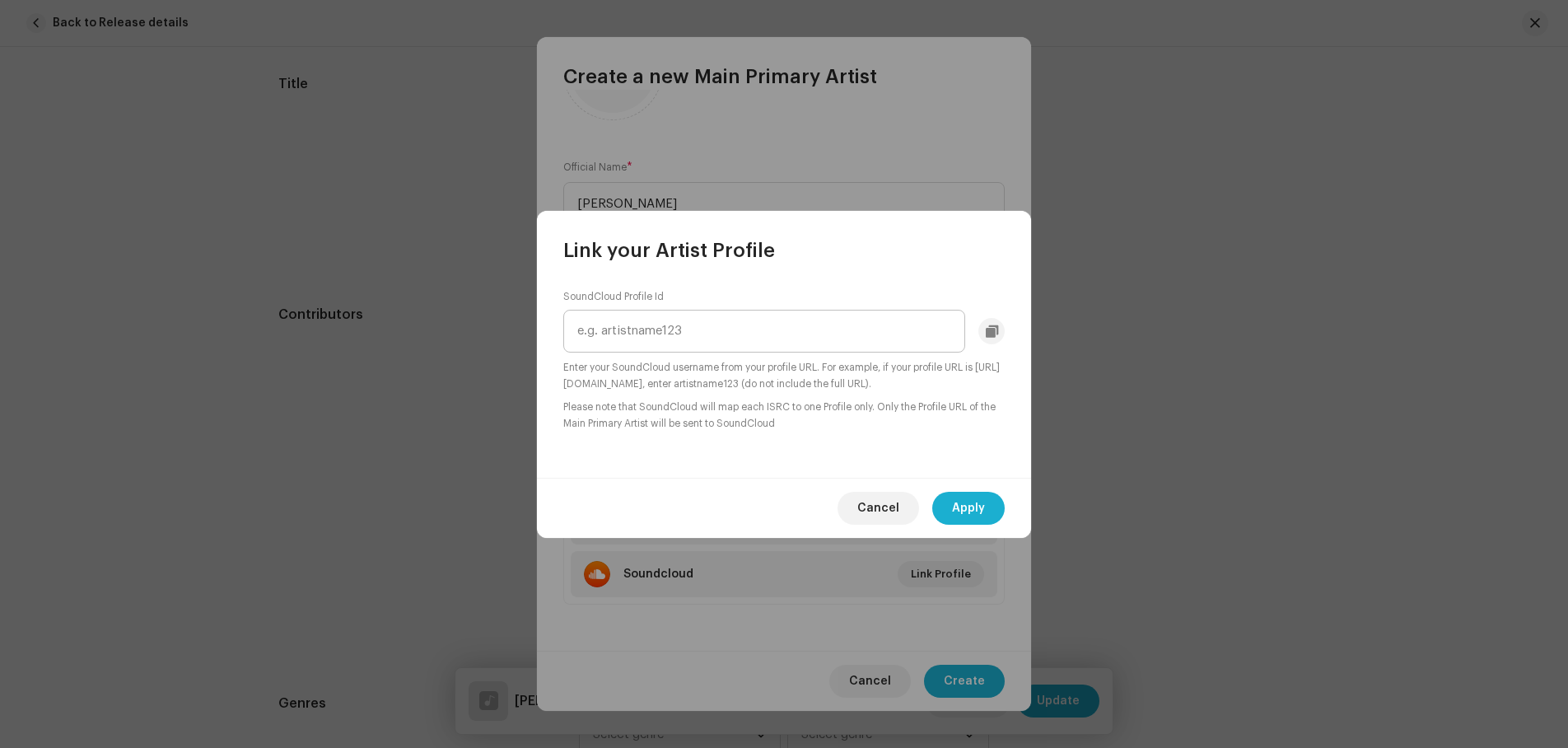
click at [629, 330] on input "text" at bounding box center [764, 331] width 402 height 42
click at [890, 501] on span "Cancel" at bounding box center [879, 508] width 42 height 33
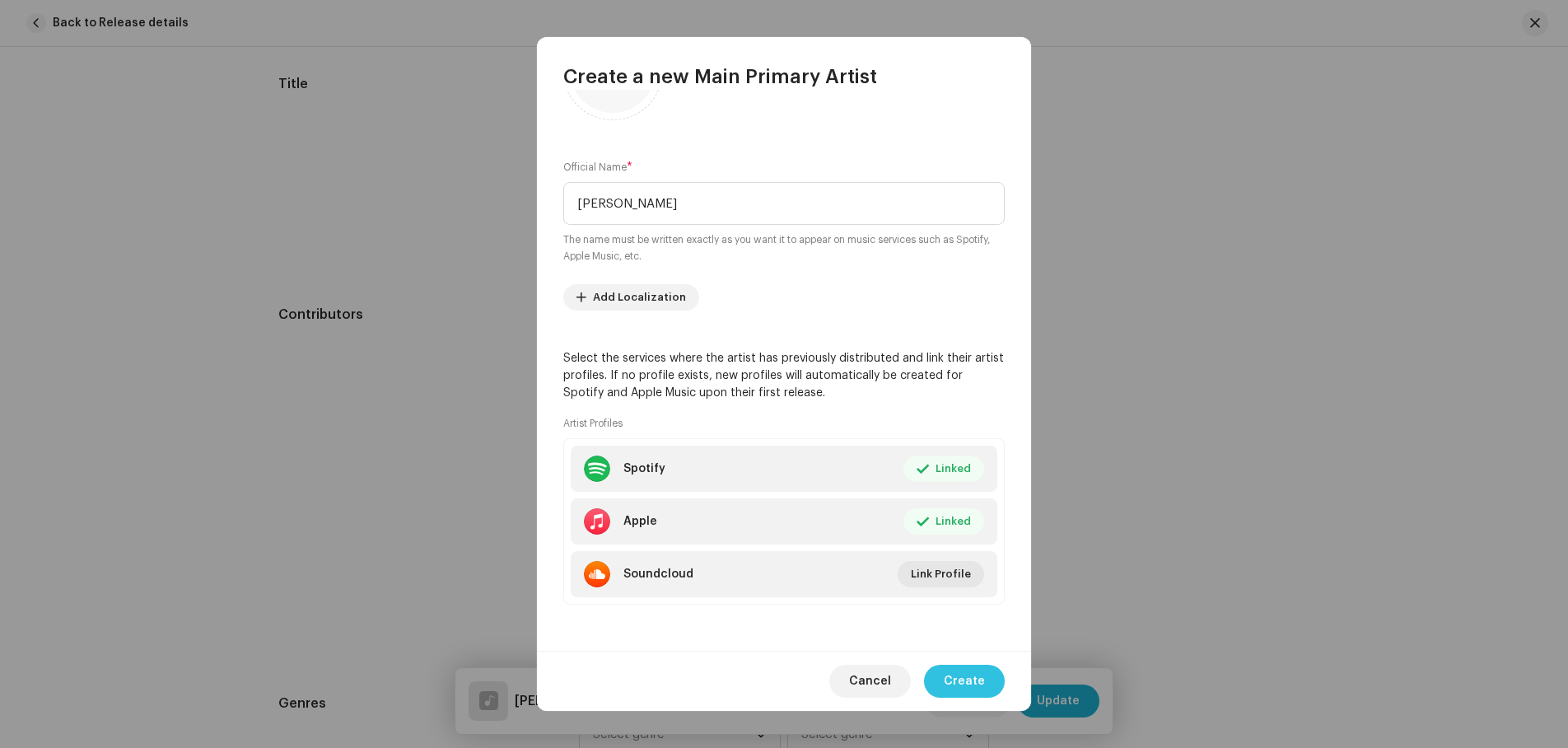
click at [974, 683] on span "Create" at bounding box center [964, 681] width 42 height 33
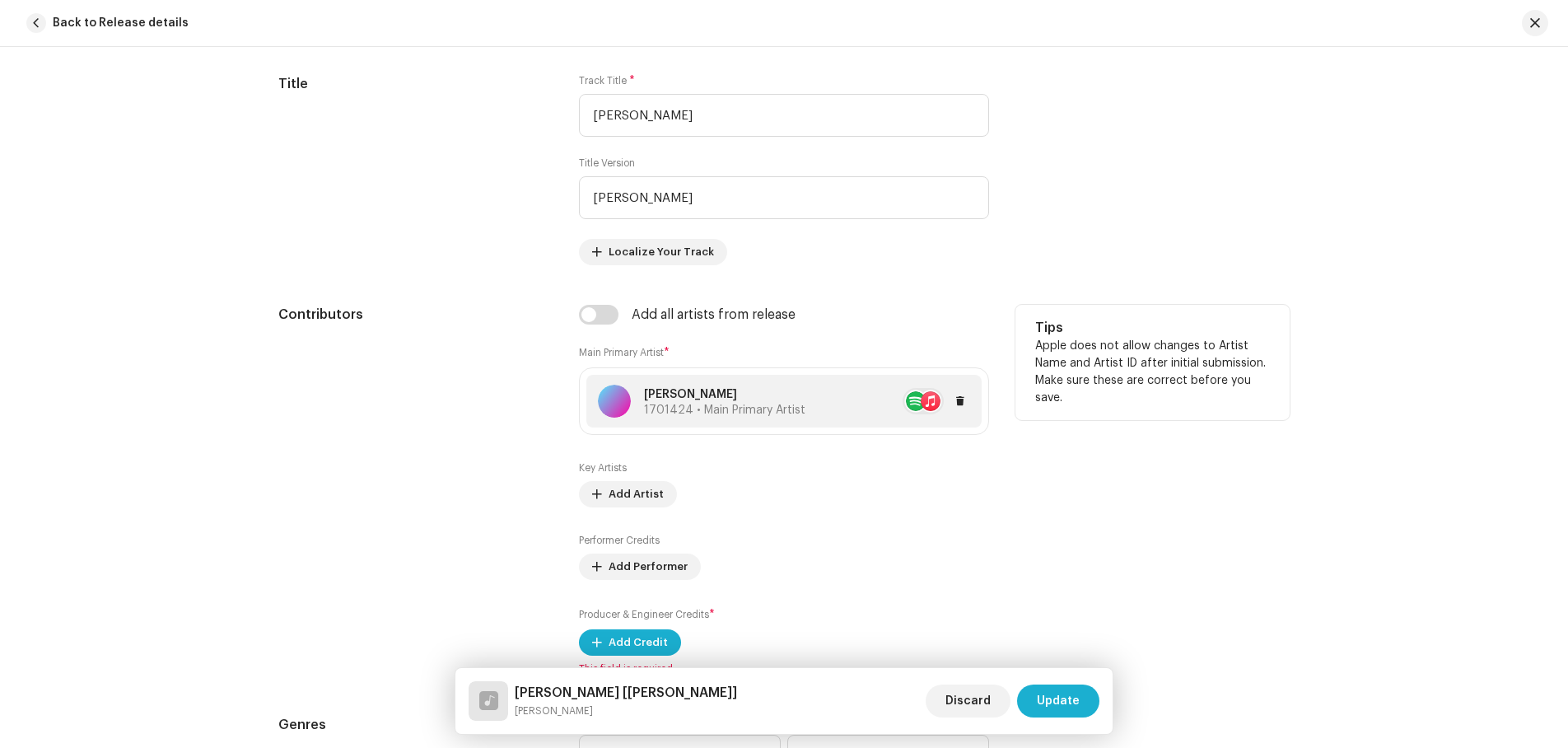
click at [742, 403] on div "[PERSON_NAME] 1701424 • Main Primary Artist" at bounding box center [725, 401] width 162 height 30
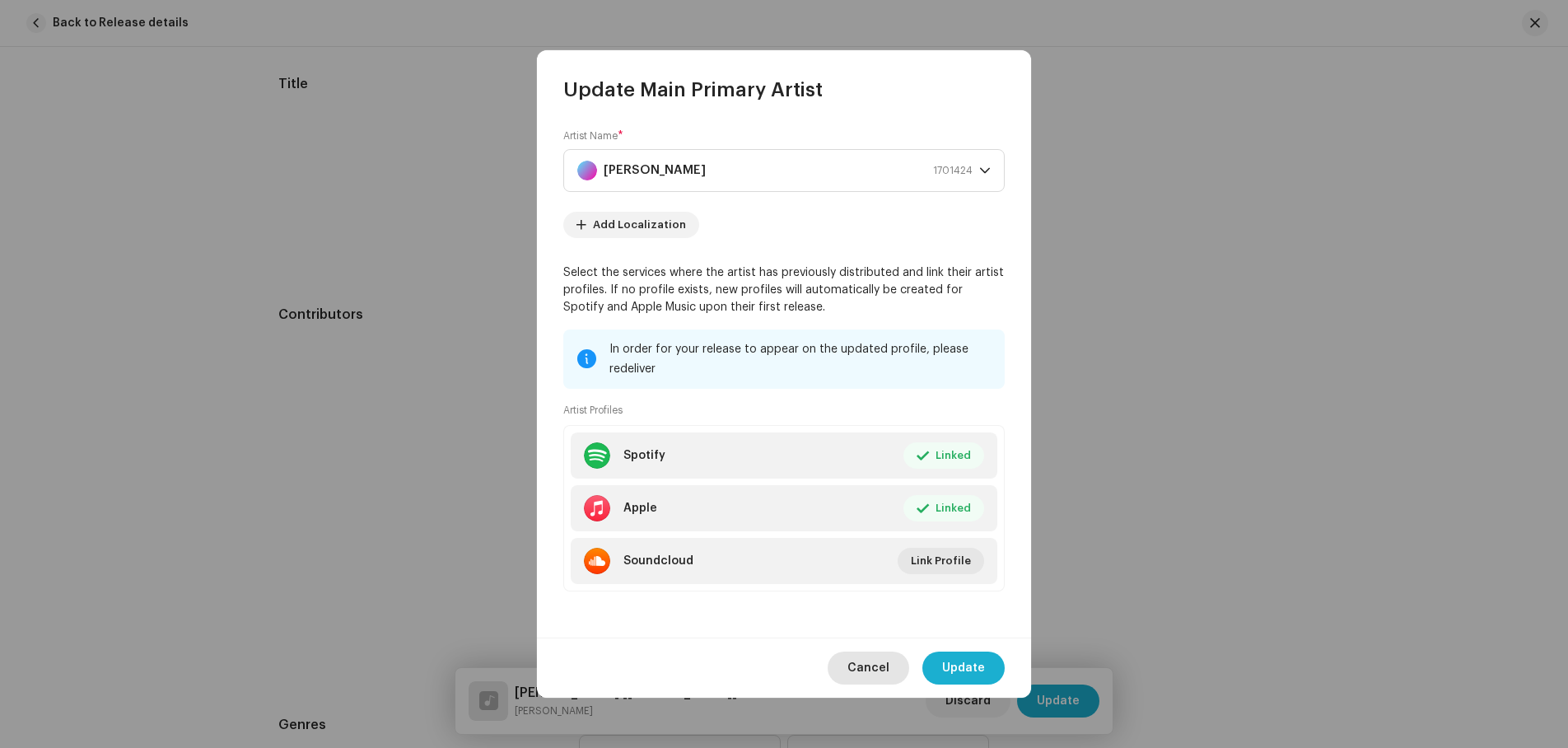
click at [869, 667] on span "Cancel" at bounding box center [869, 668] width 42 height 33
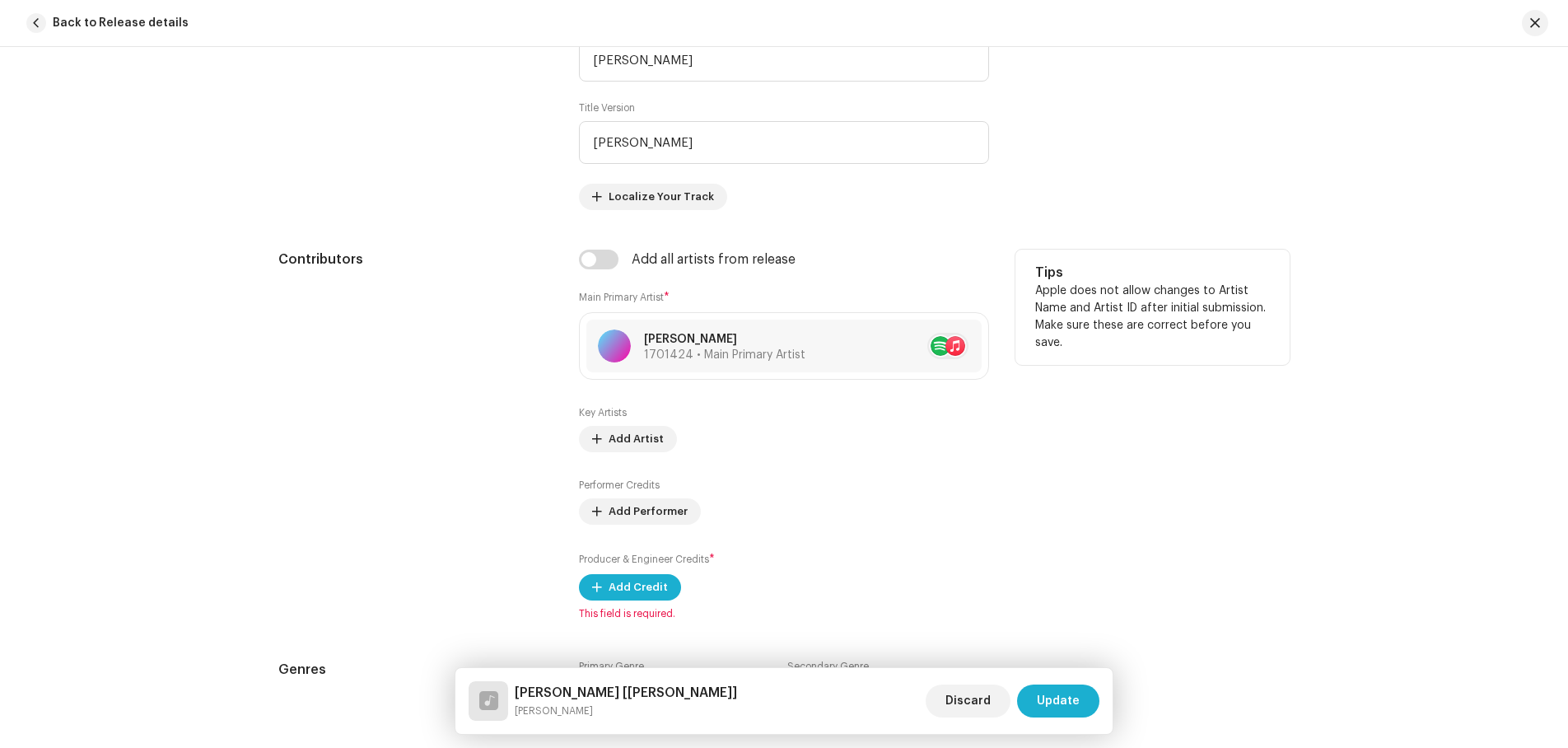
scroll to position [830, 0]
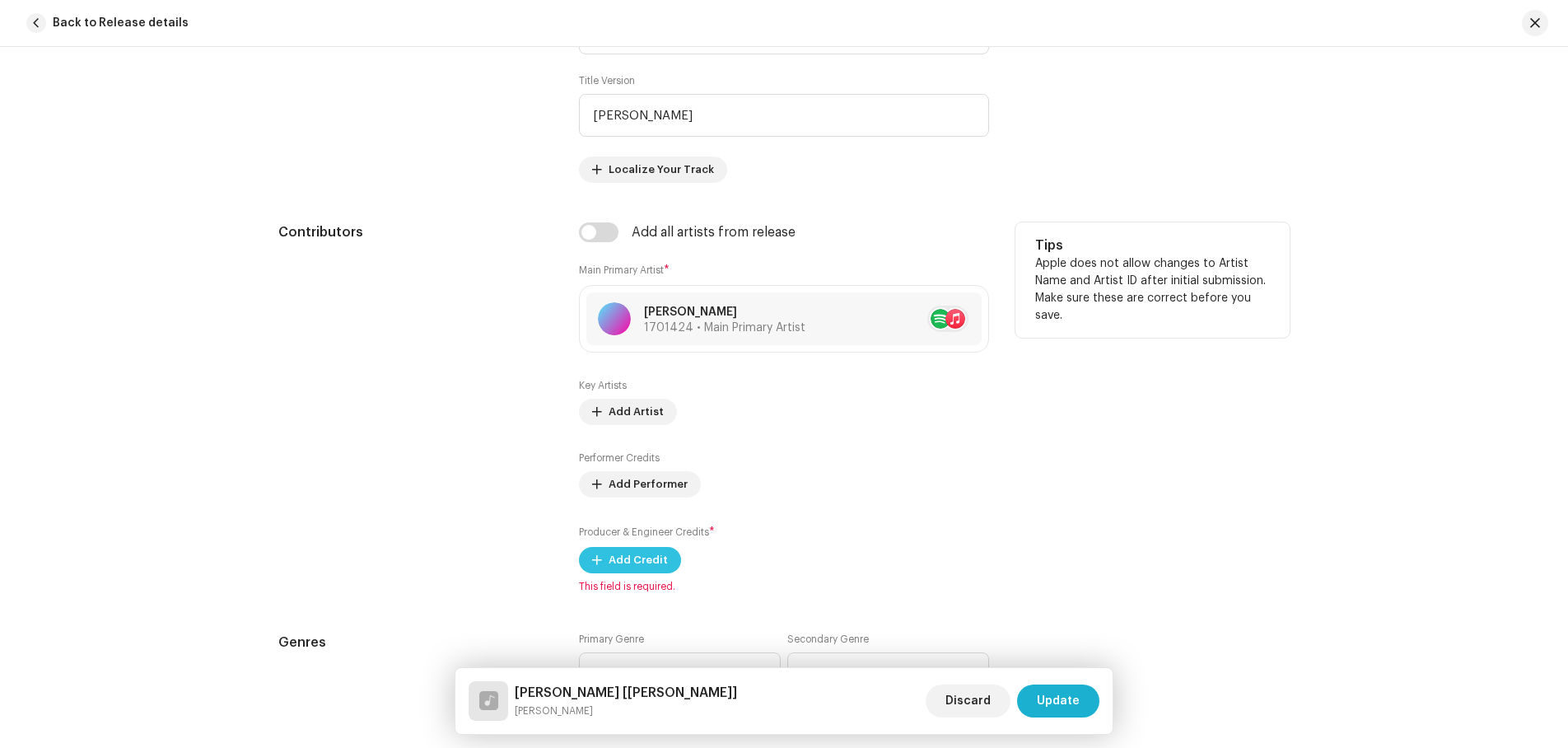
click at [637, 561] on span "Add Credit" at bounding box center [638, 560] width 59 height 33
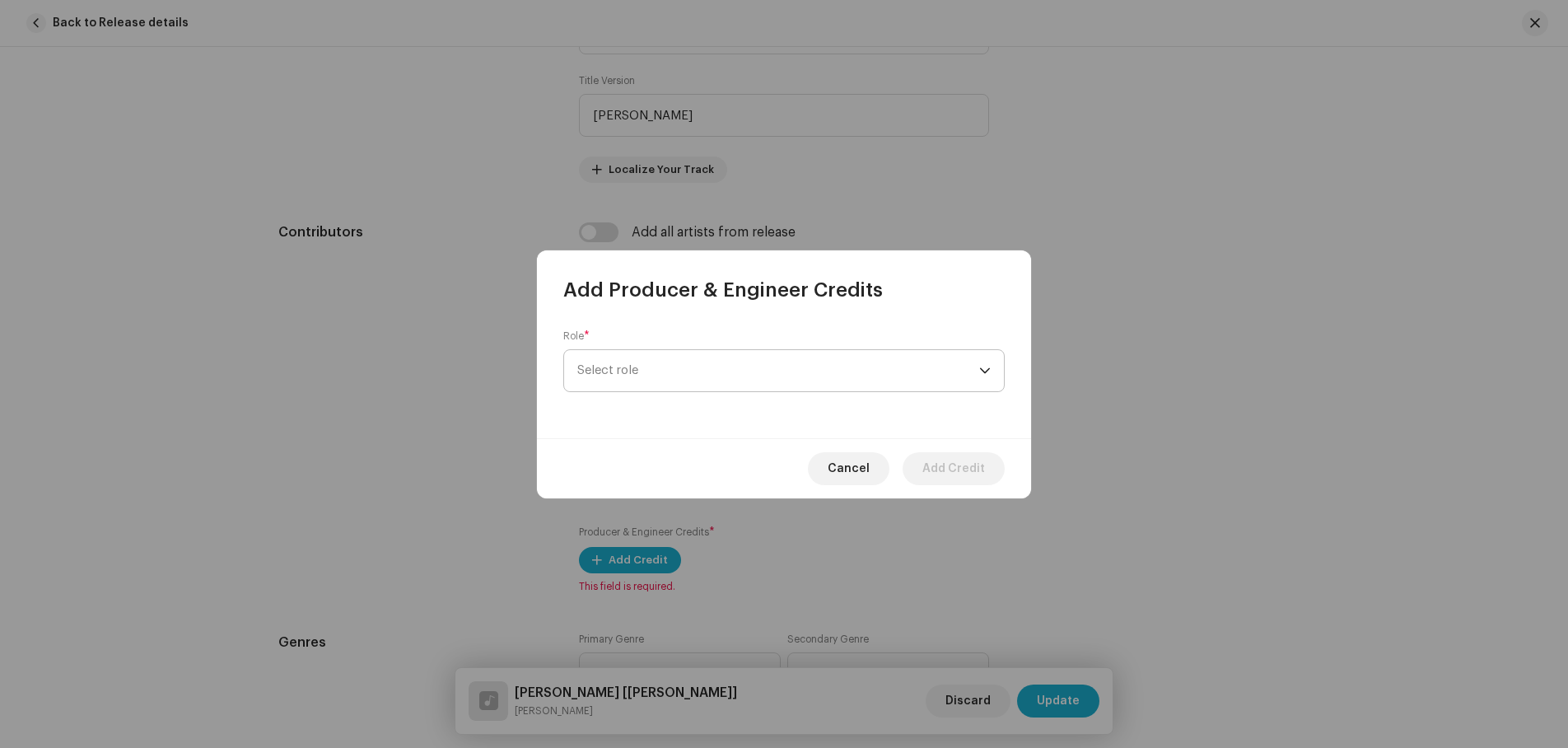
click at [628, 355] on span "Select role" at bounding box center [778, 370] width 402 height 42
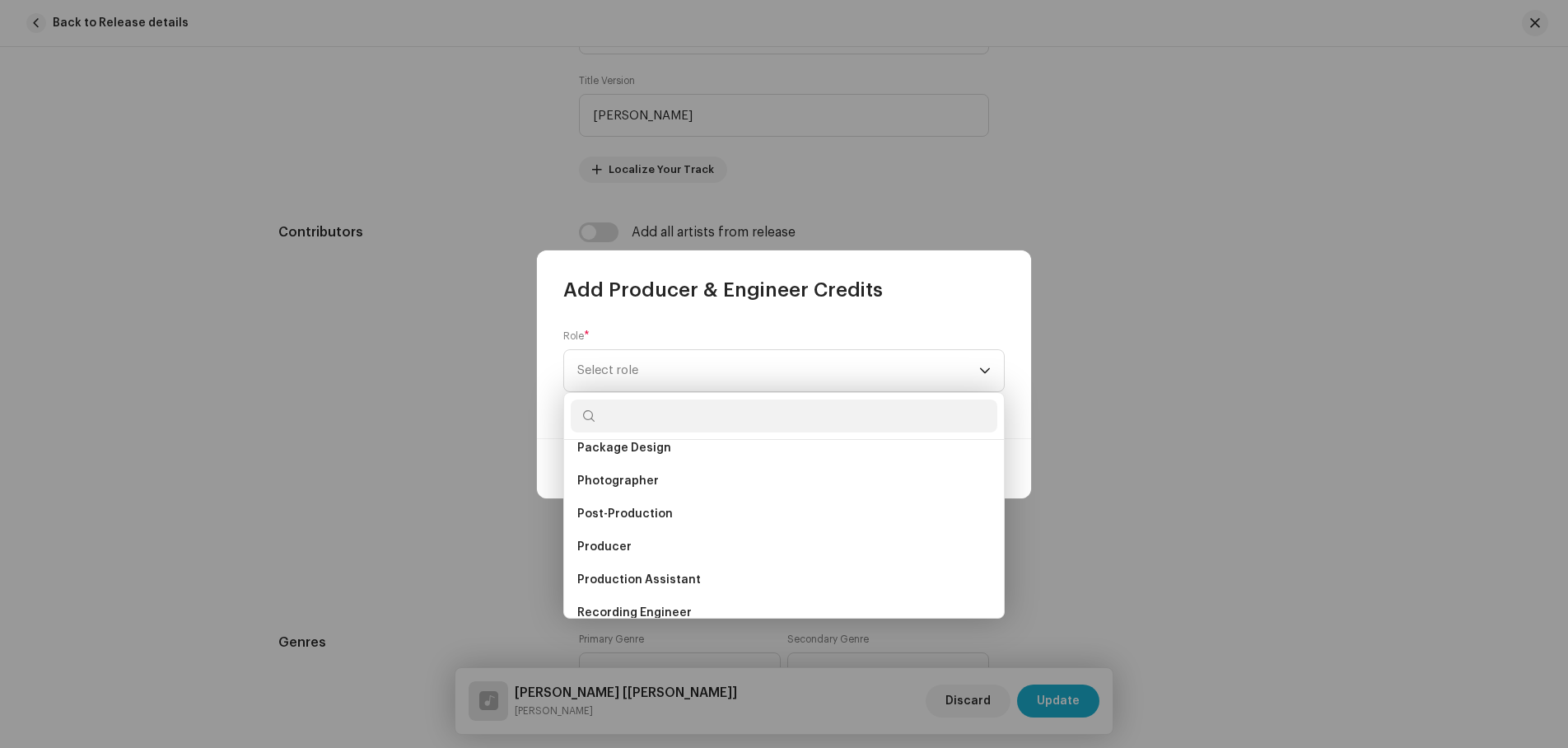
scroll to position [576, 0]
click at [615, 536] on li "Producer" at bounding box center [784, 545] width 427 height 33
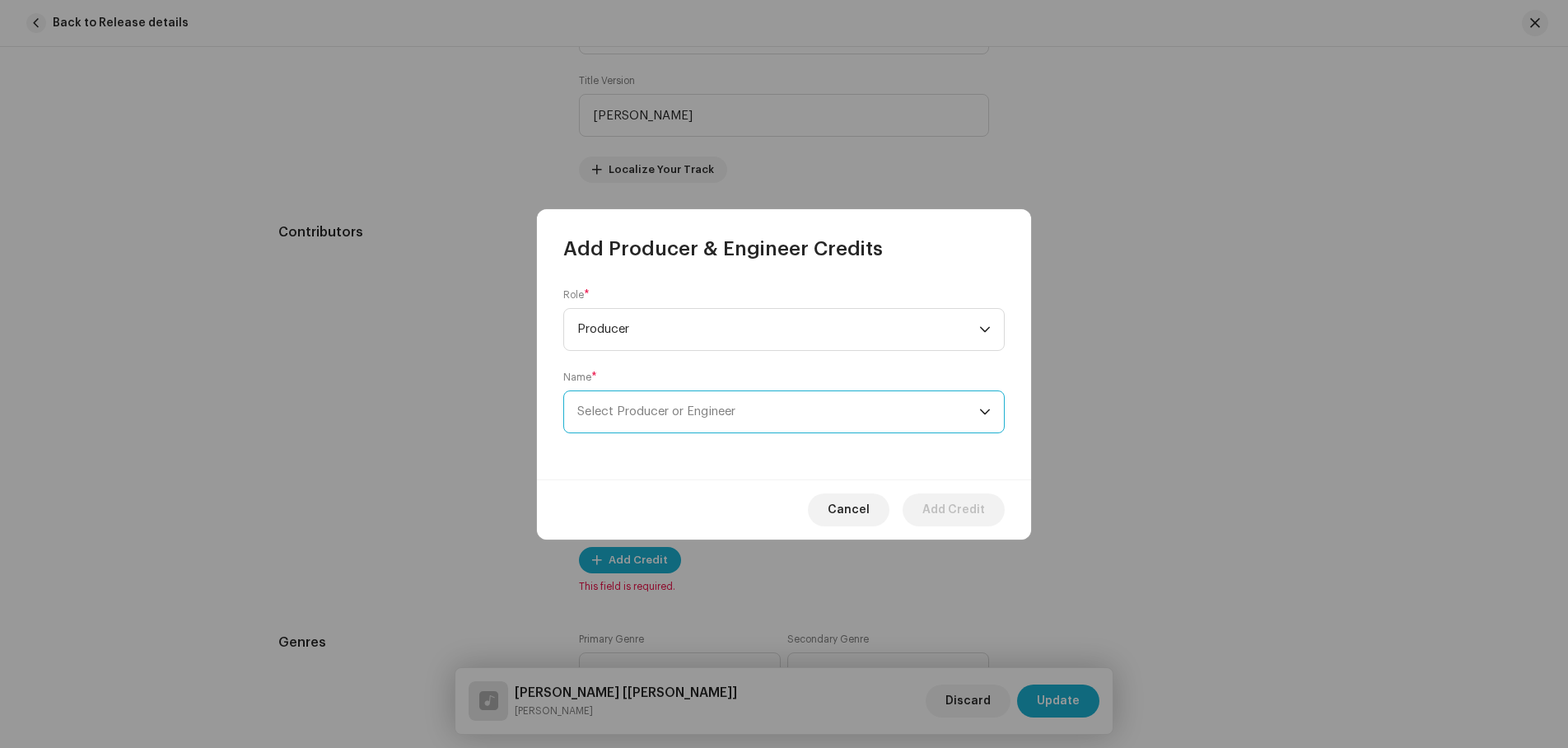
click at [689, 410] on span "Select Producer or Engineer" at bounding box center [656, 412] width 158 height 12
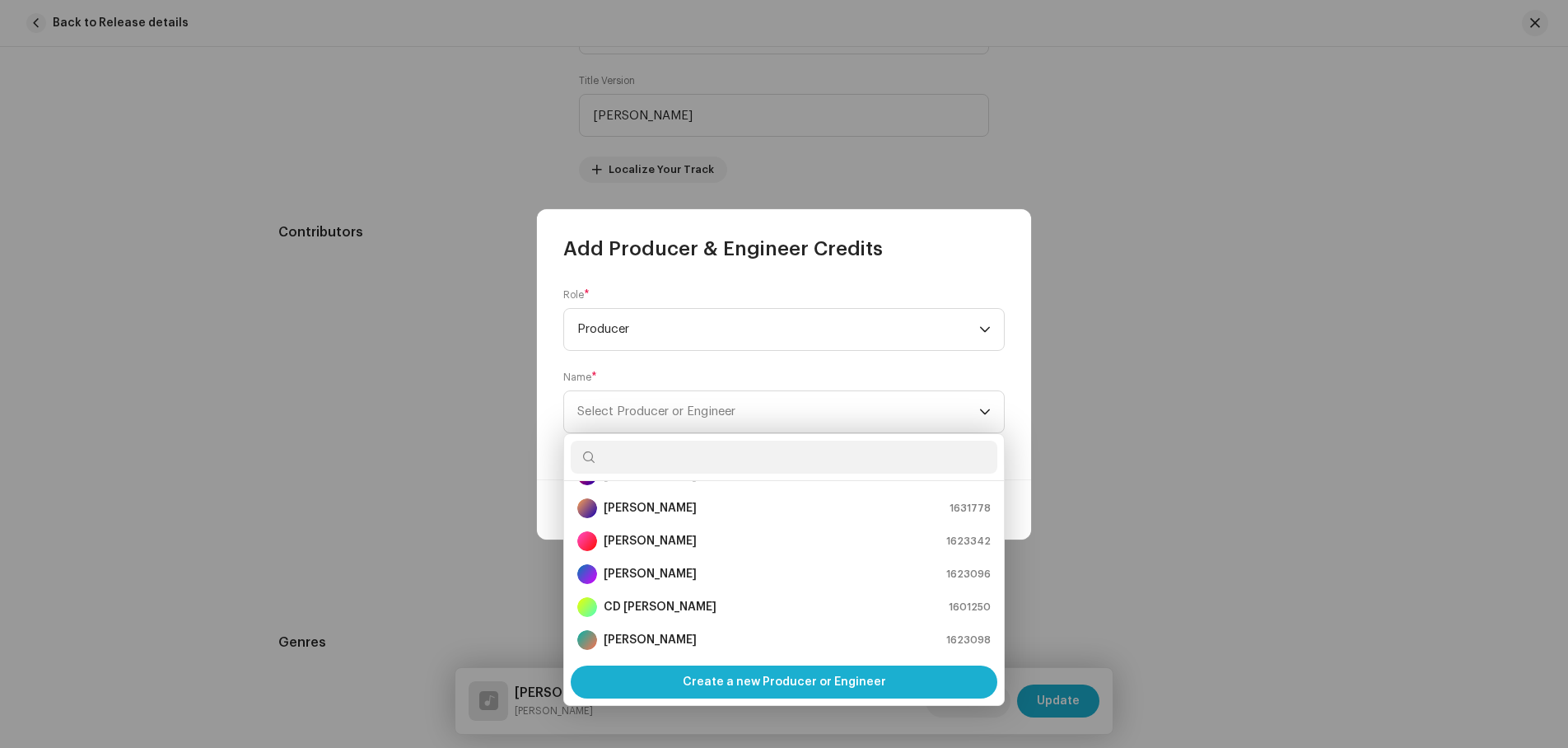
scroll to position [330, 0]
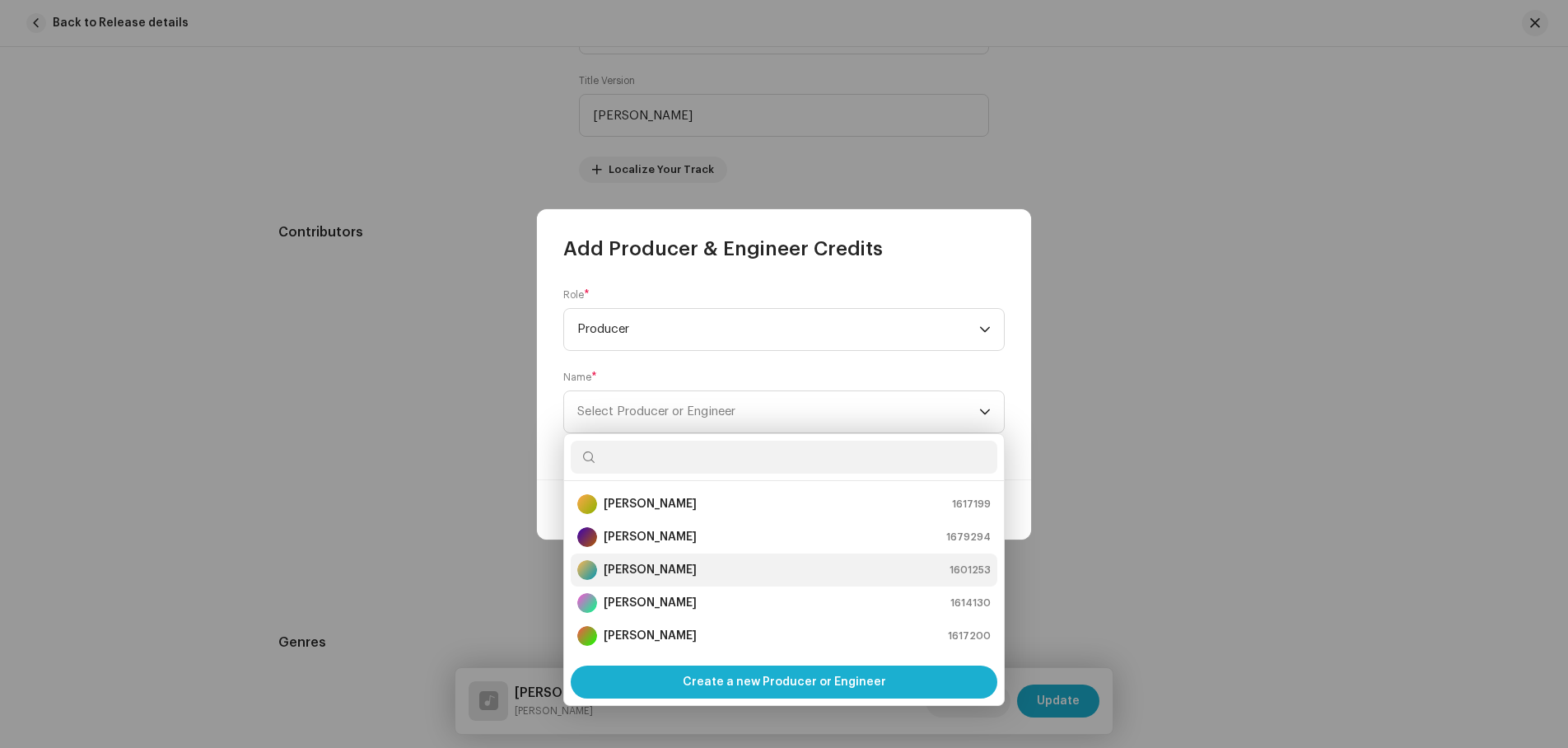
click at [666, 569] on strong "[PERSON_NAME]" at bounding box center [650, 570] width 93 height 17
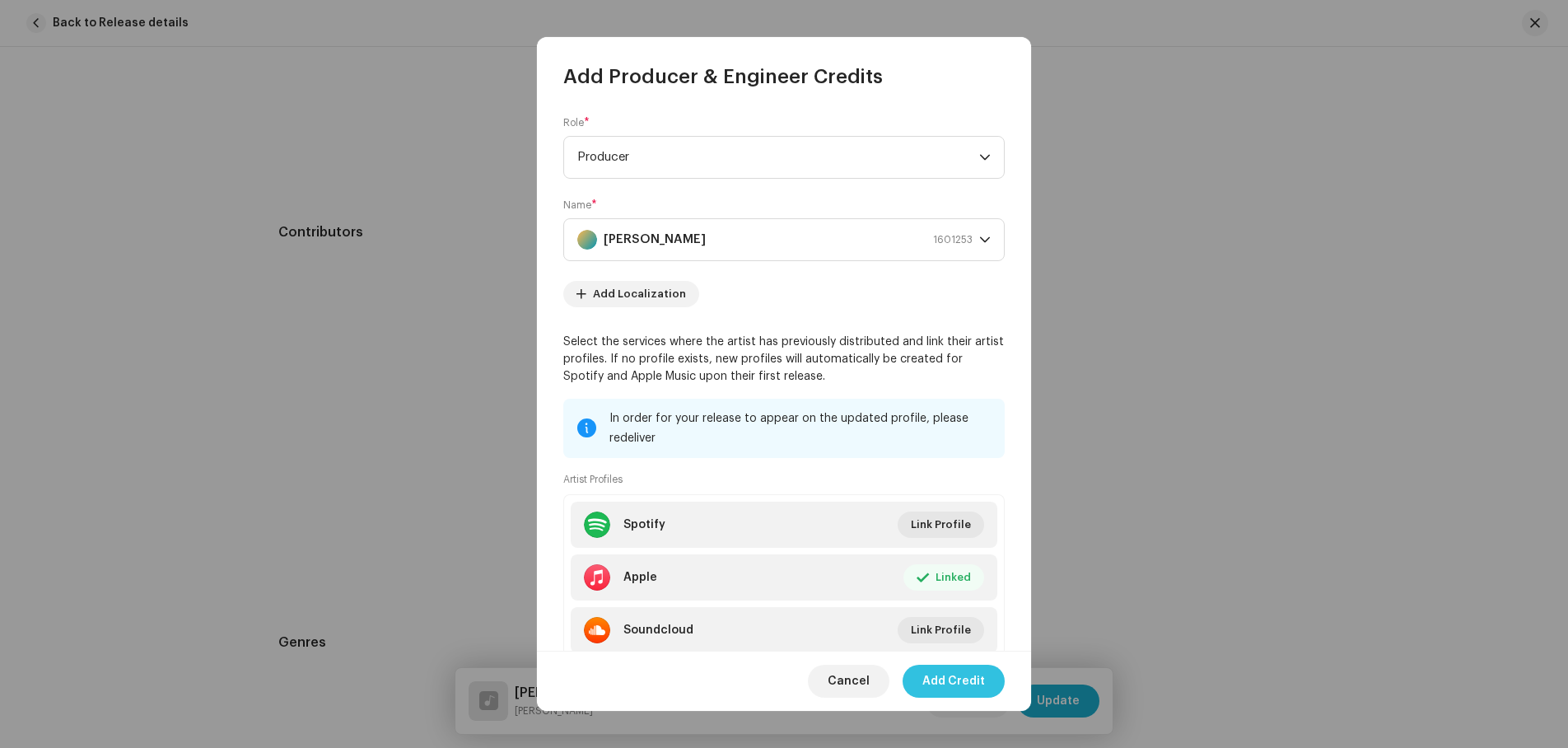
click at [954, 682] on span "Add Credit" at bounding box center [954, 681] width 63 height 33
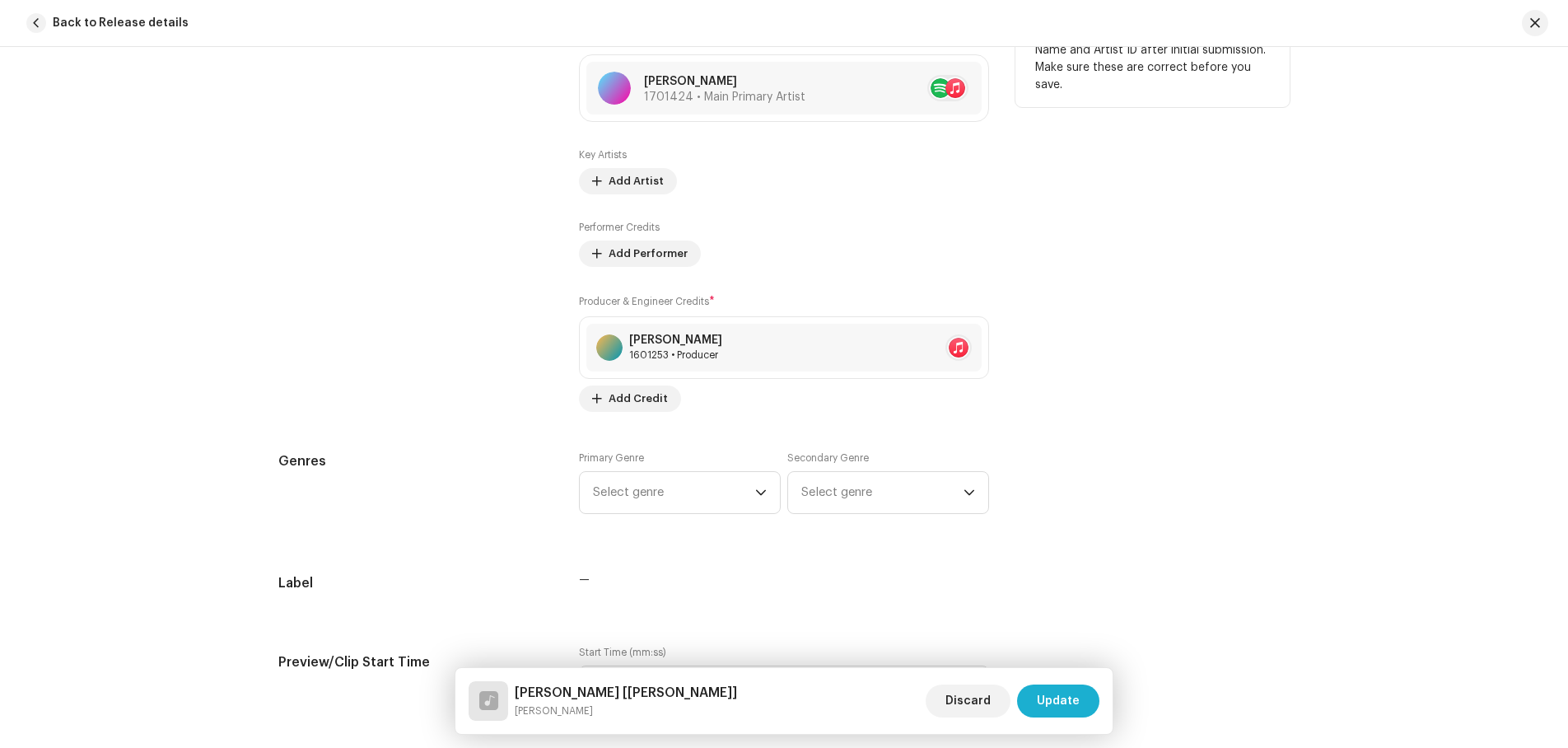
scroll to position [1160, 0]
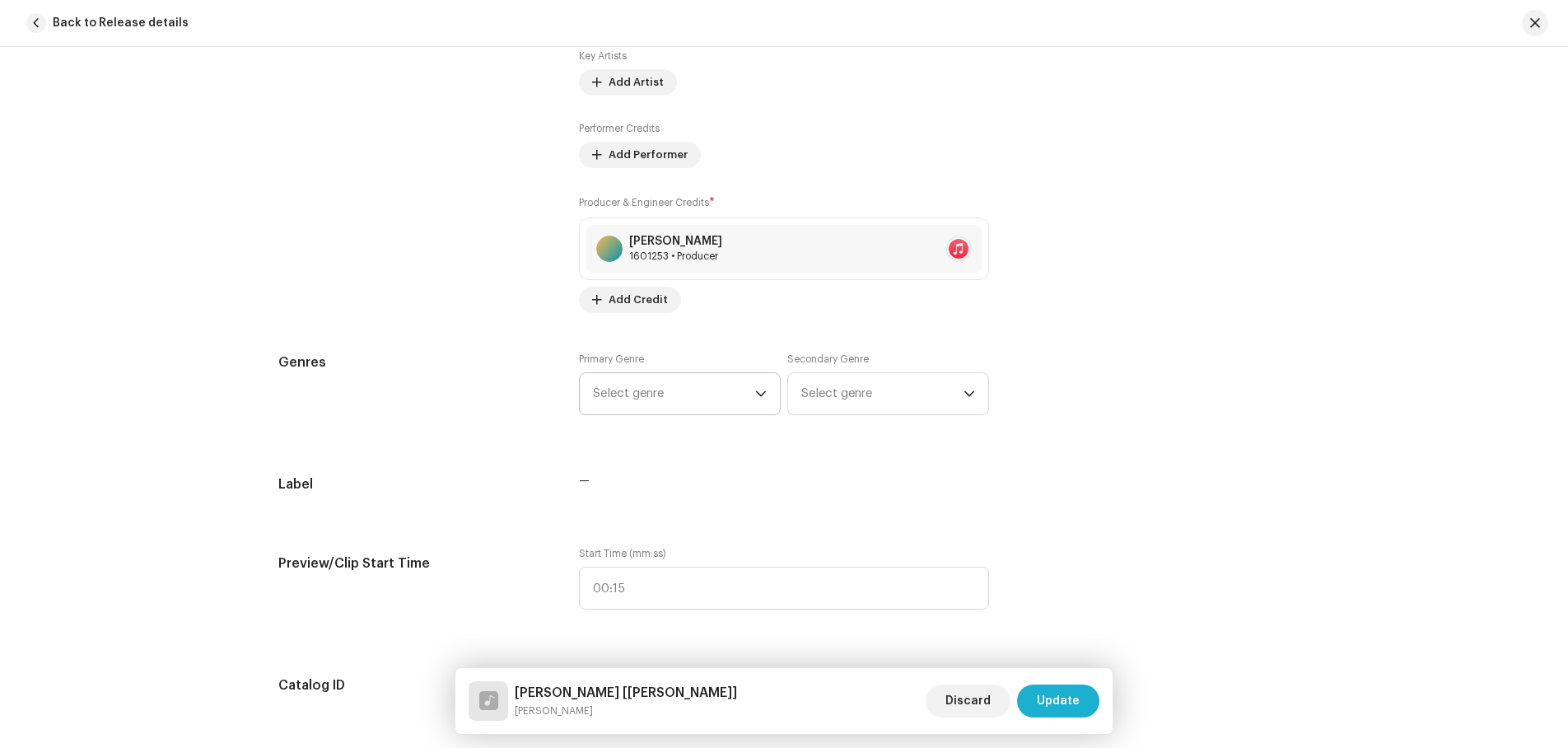
click at [756, 382] on div "dropdown trigger" at bounding box center [761, 393] width 11 height 42
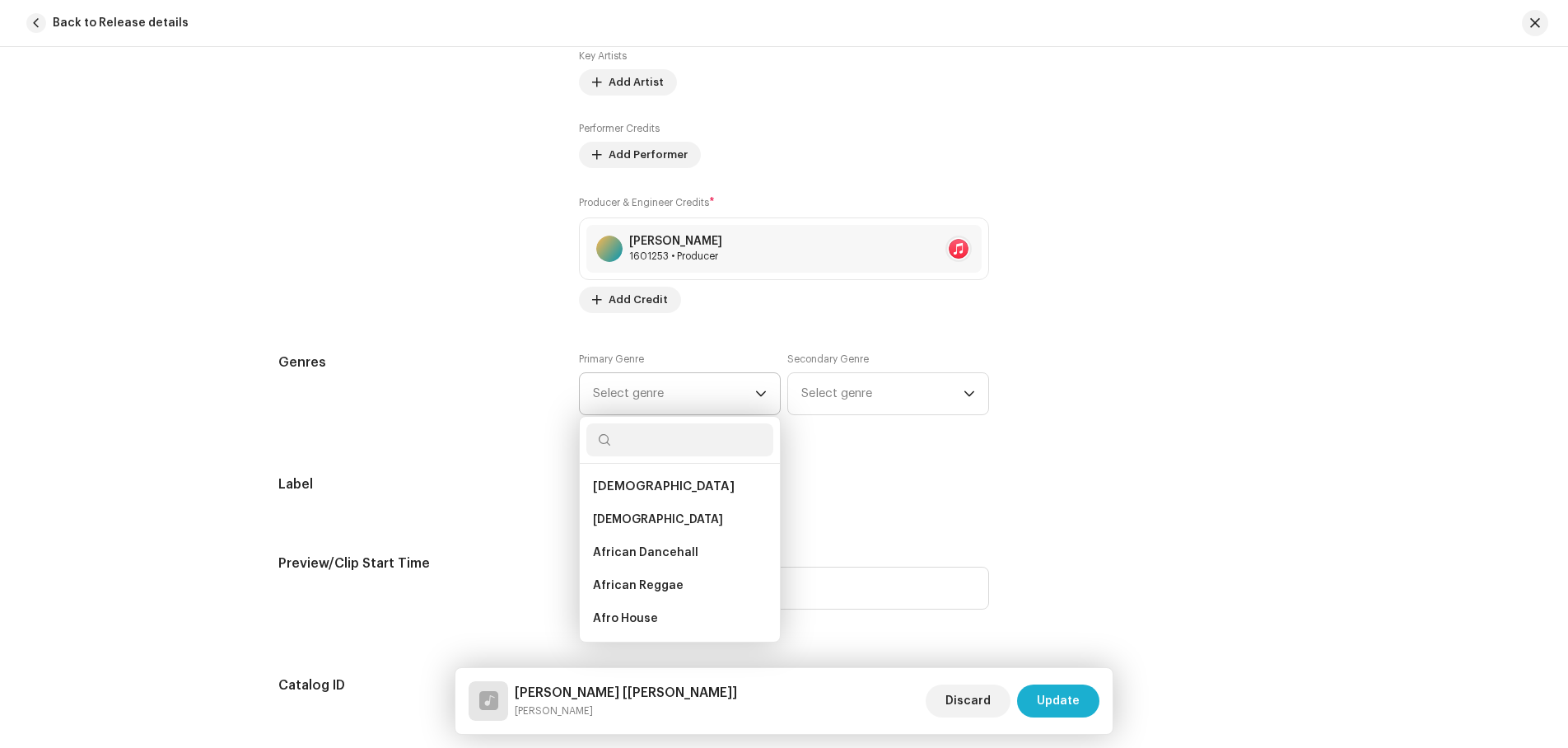
click at [659, 439] on input "text" at bounding box center [681, 439] width 187 height 33
type input "modern"
click at [624, 514] on span "Modern Era" at bounding box center [626, 520] width 66 height 17
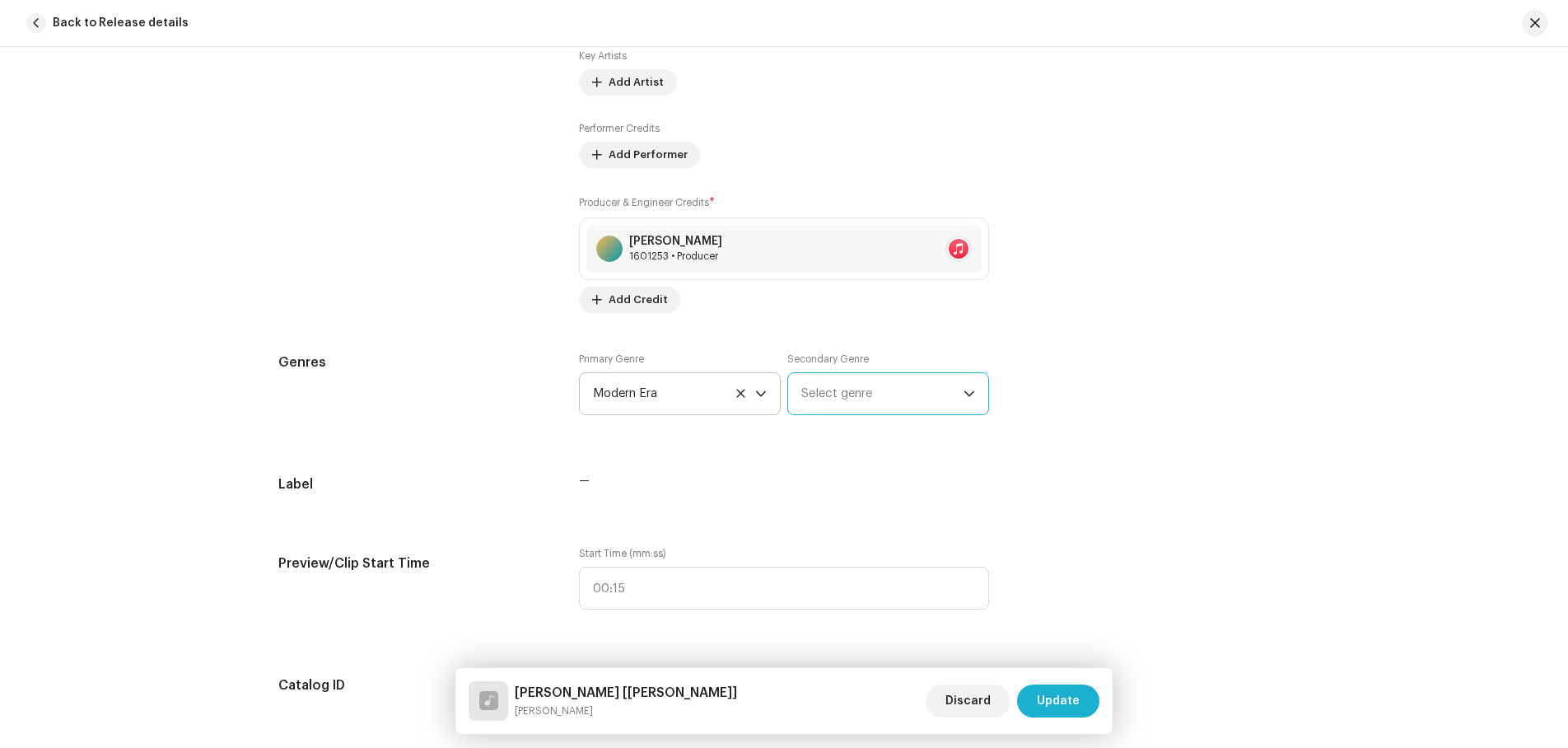
click at [885, 390] on span "Select genre" at bounding box center [883, 393] width 163 height 42
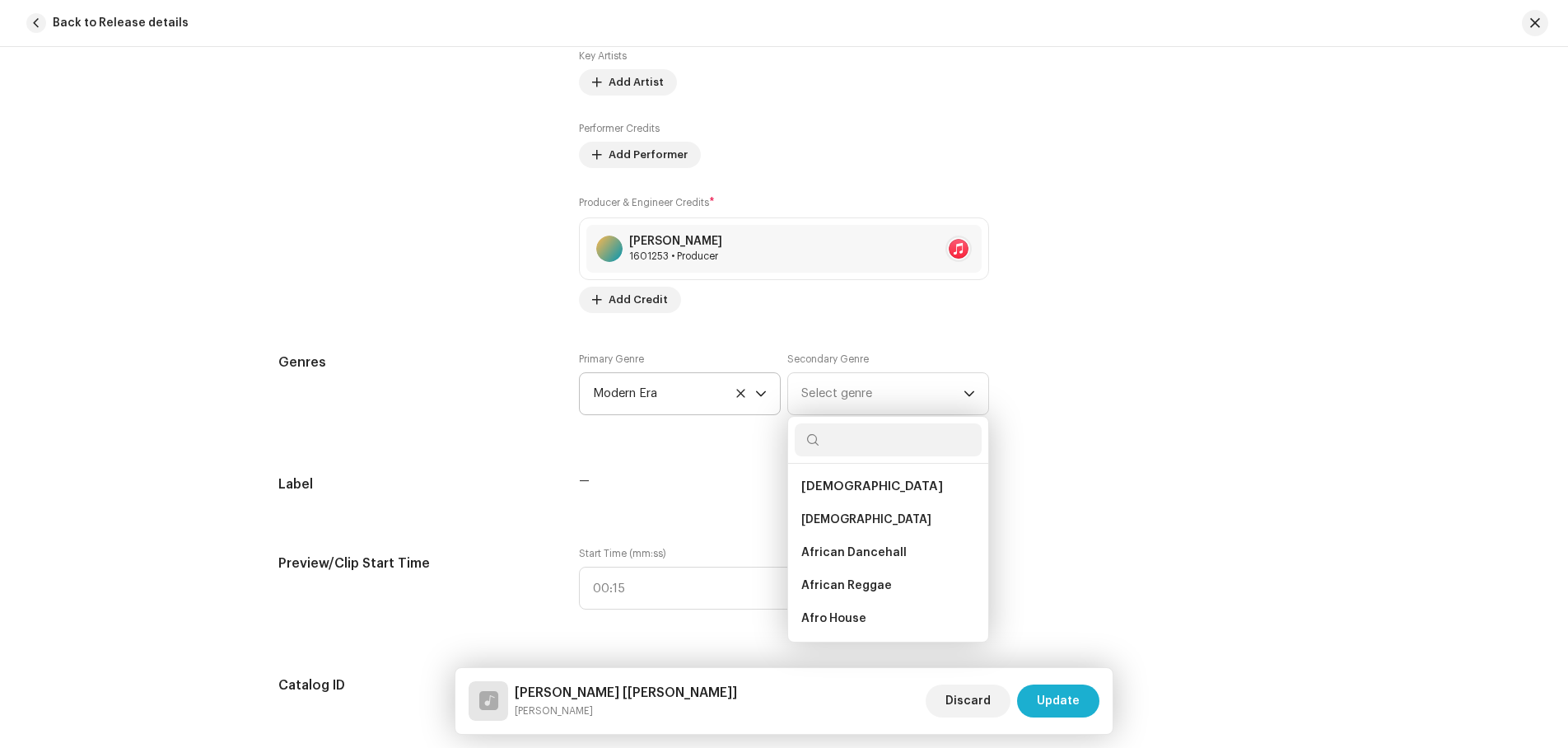
click at [1103, 361] on div "Genres Primary Genre Modern Era Secondary Genre Select genre African African Af…" at bounding box center [784, 393] width 1011 height 82
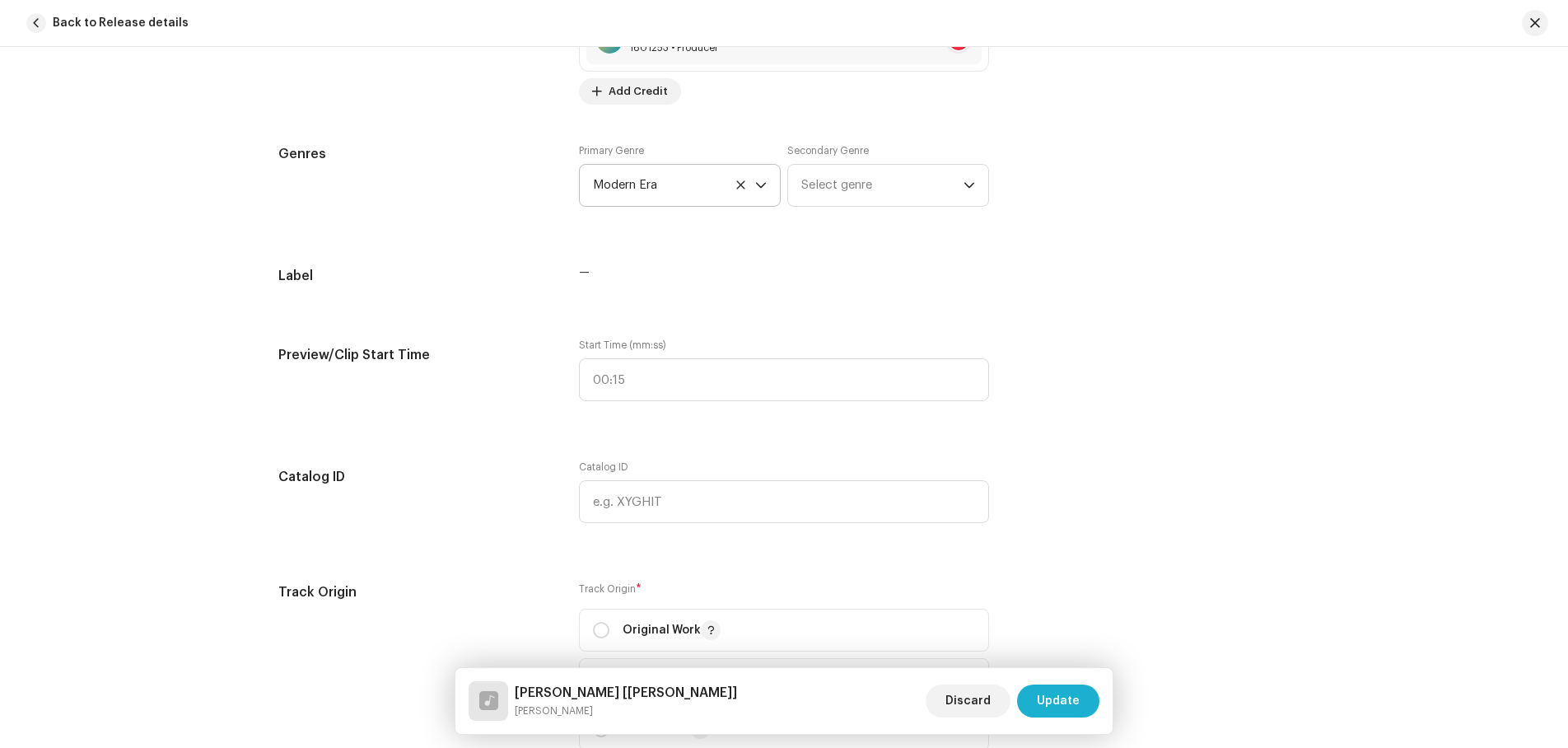
scroll to position [1408, 0]
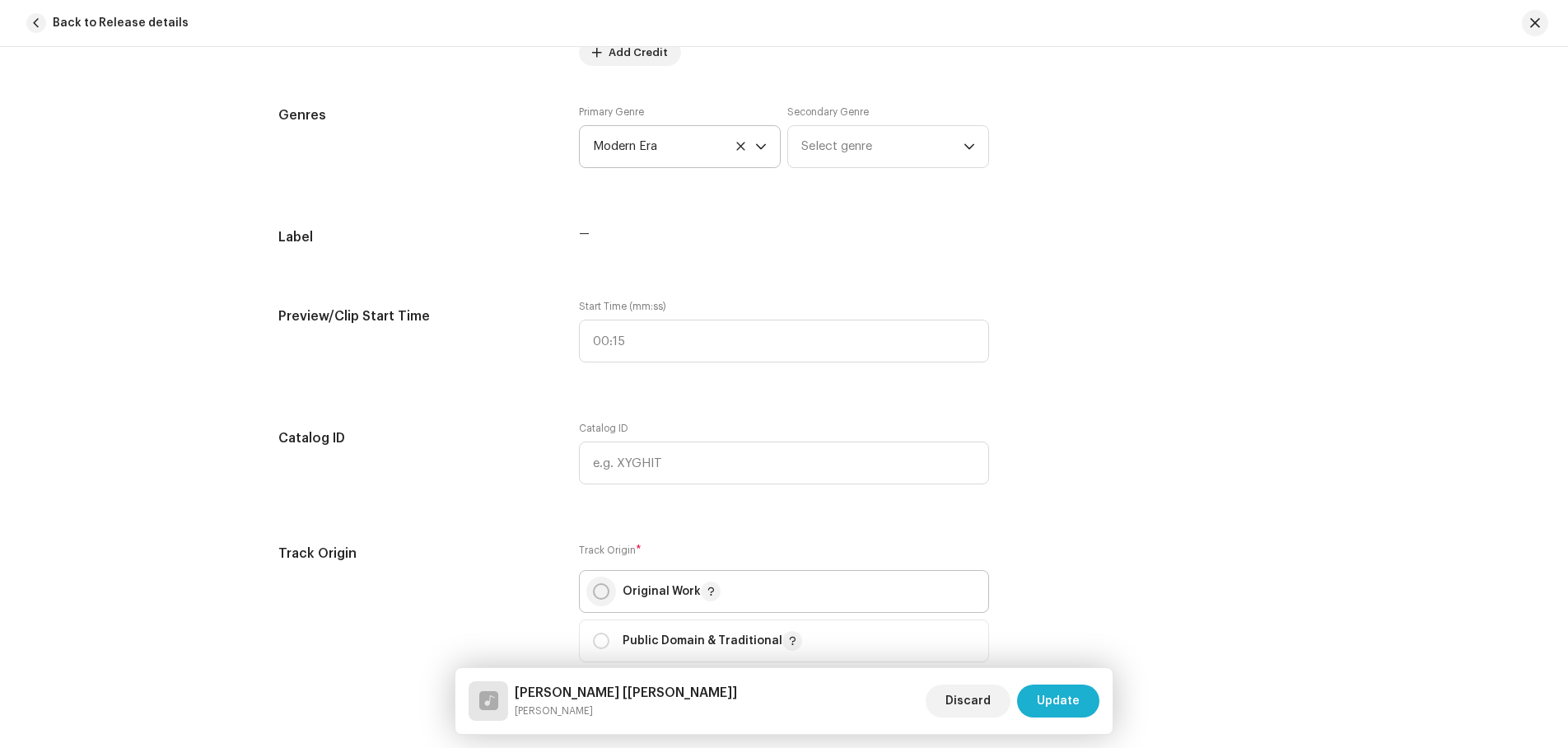
click at [597, 596] on input "radio" at bounding box center [601, 592] width 17 height 17
radio input "true"
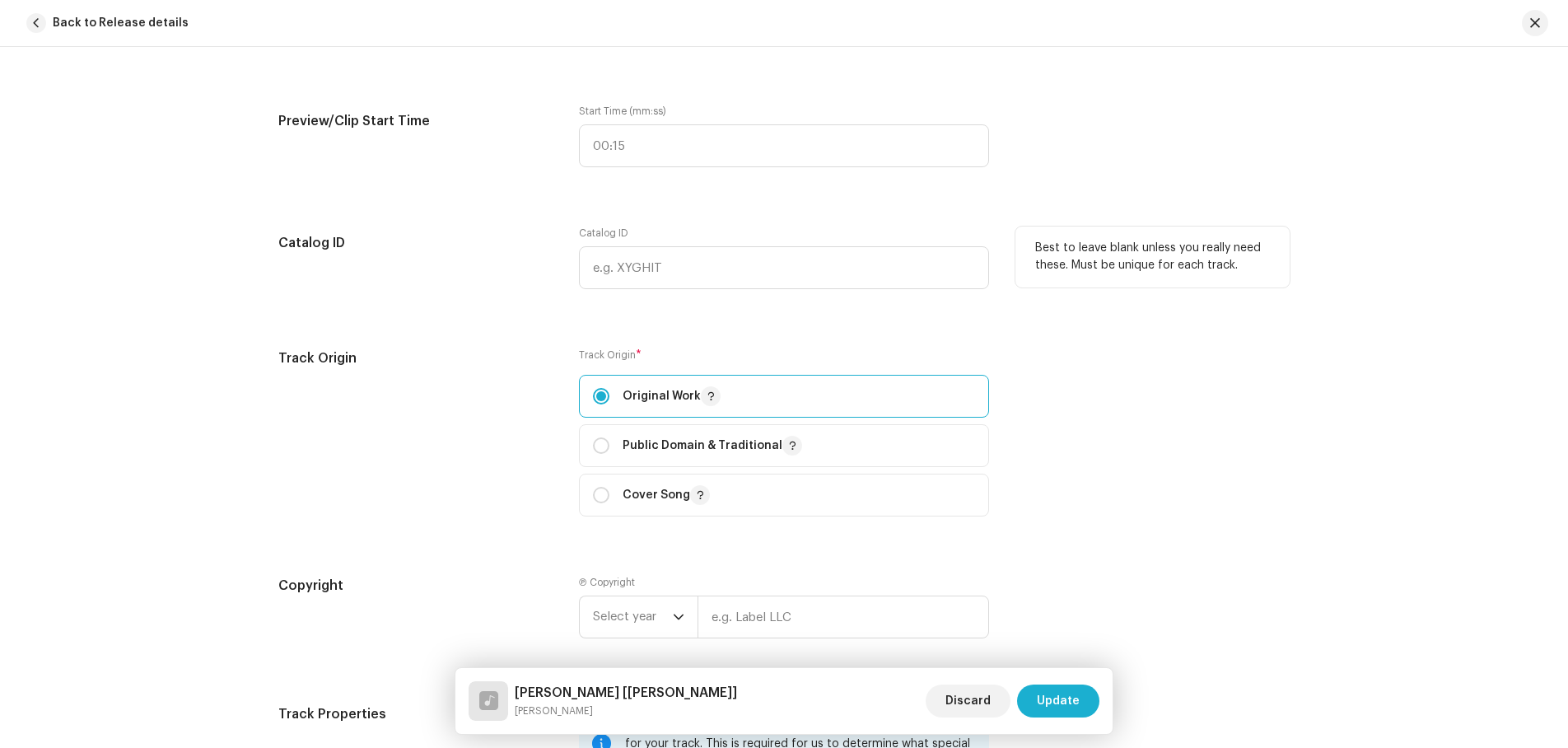
scroll to position [1654, 0]
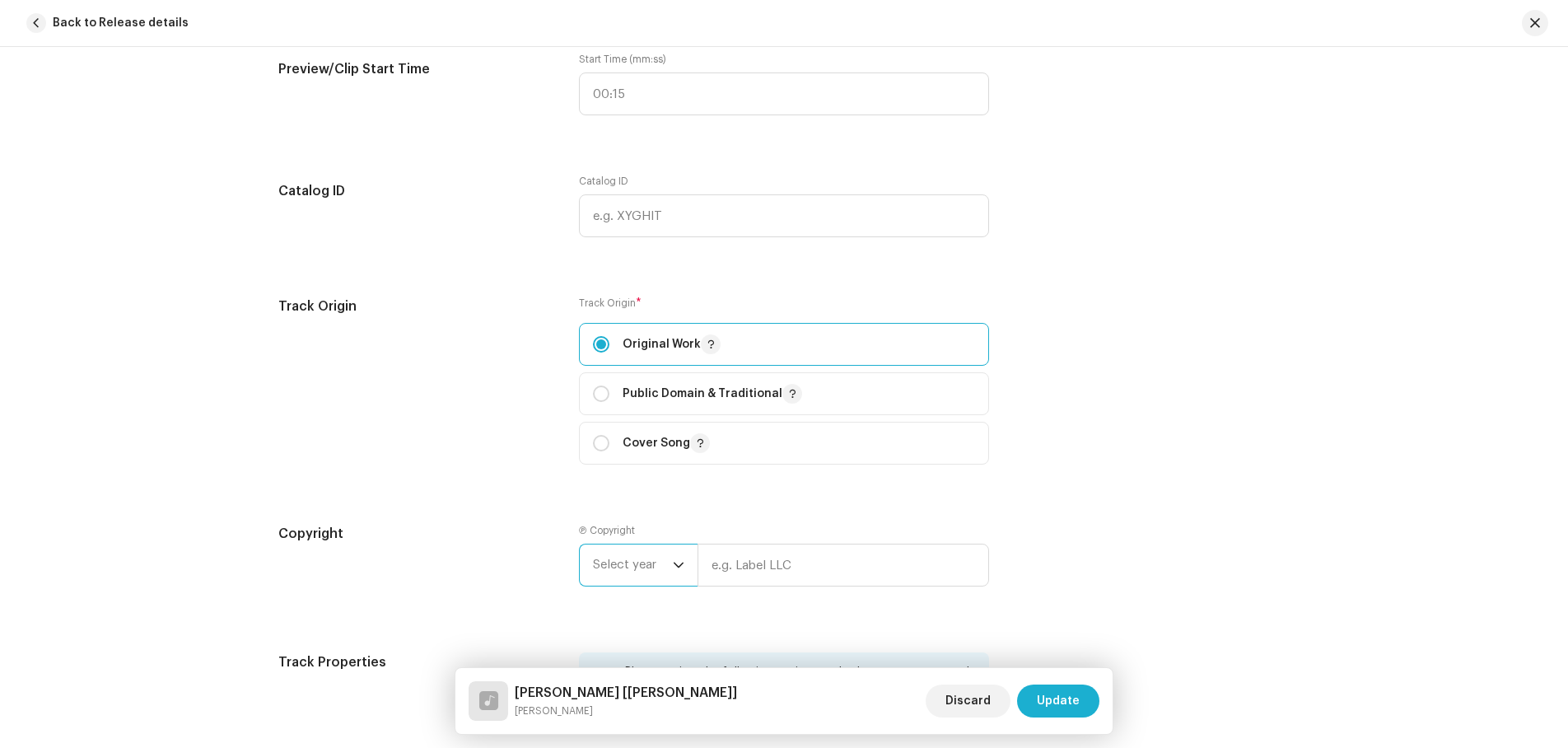
click at [650, 554] on span "Select year" at bounding box center [633, 565] width 80 height 42
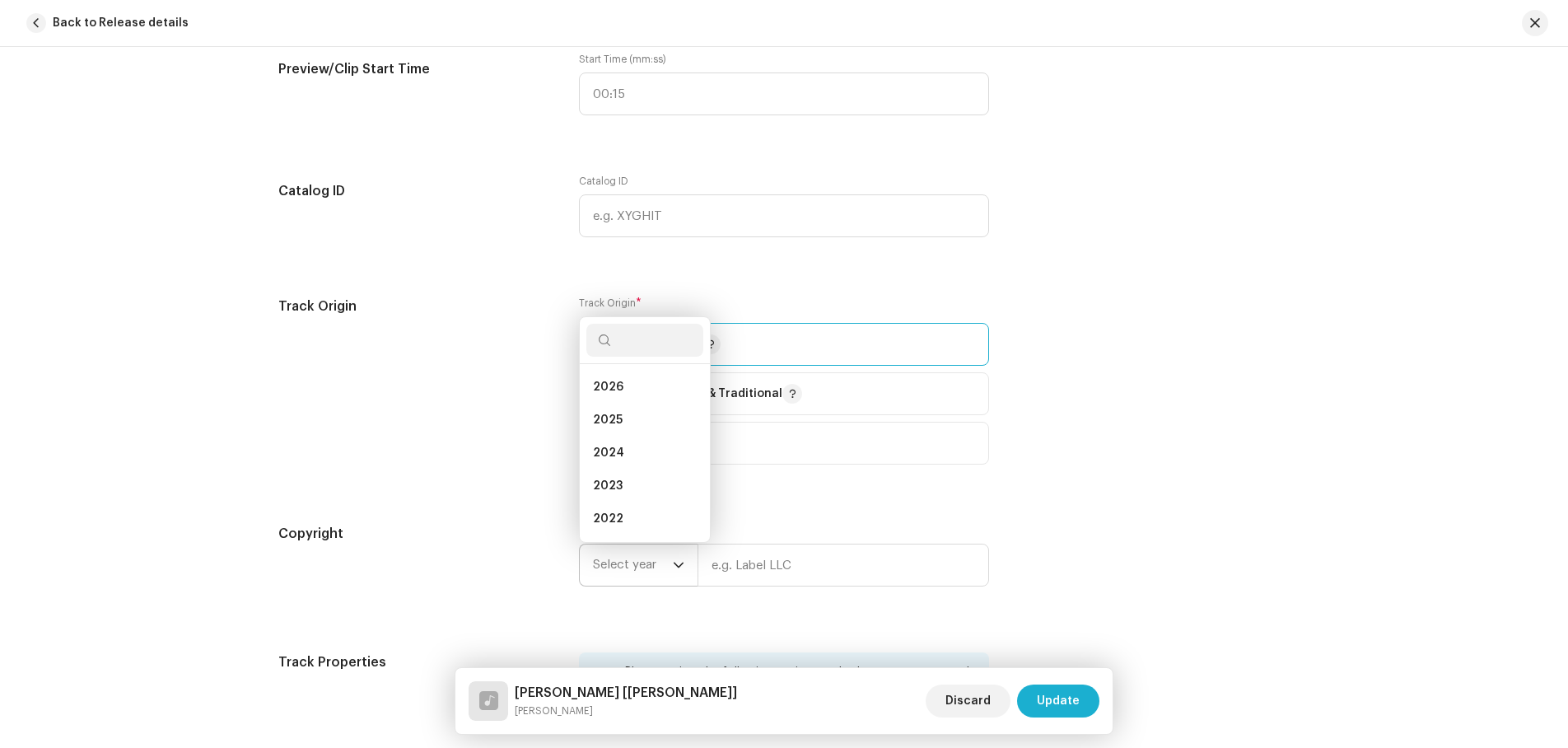
scroll to position [27, 0]
click at [606, 393] on span "2025" at bounding box center [608, 393] width 30 height 17
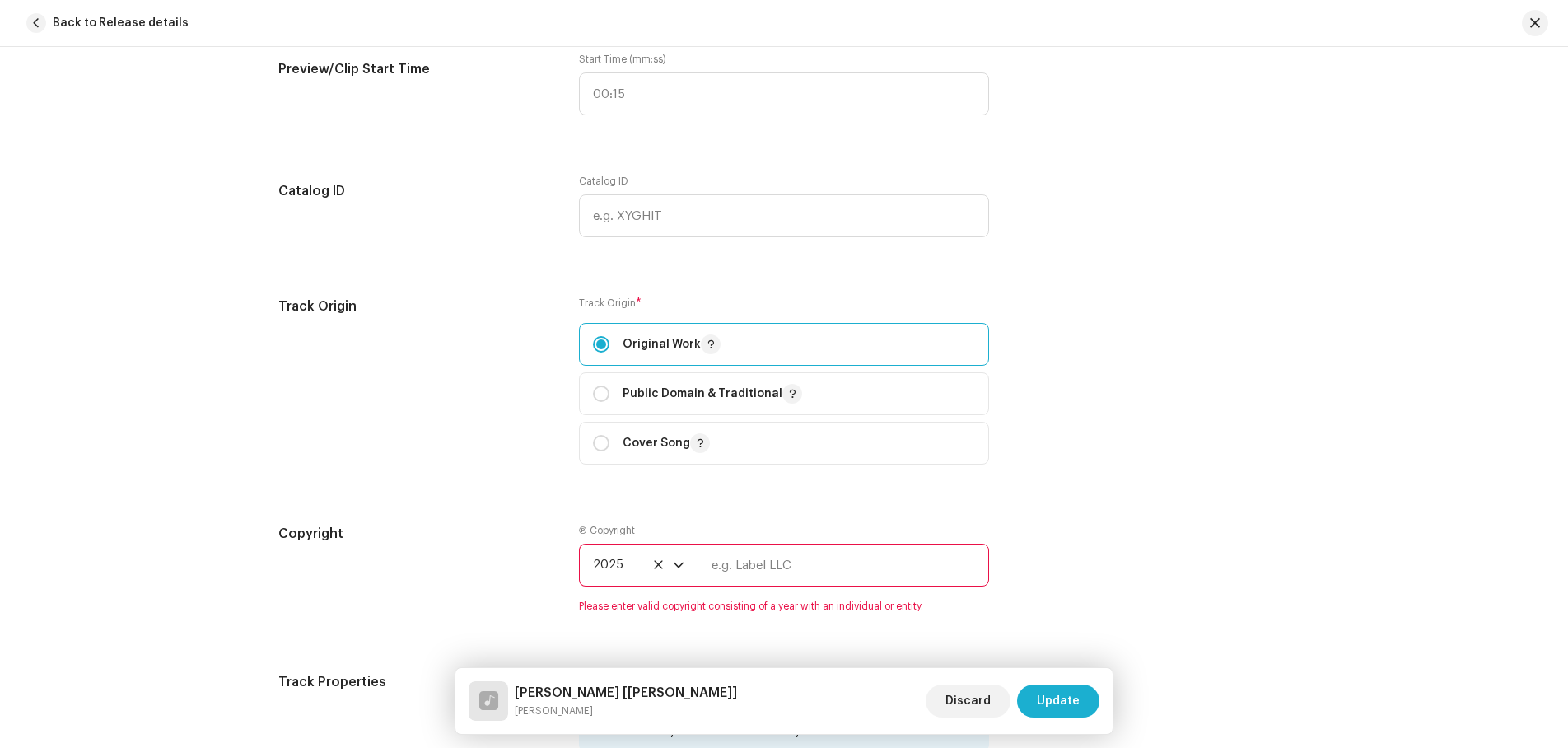
click at [778, 560] on input "text" at bounding box center [843, 565] width 292 height 42
type input "Hi-Tech Entertainment Pvt. Ltd"
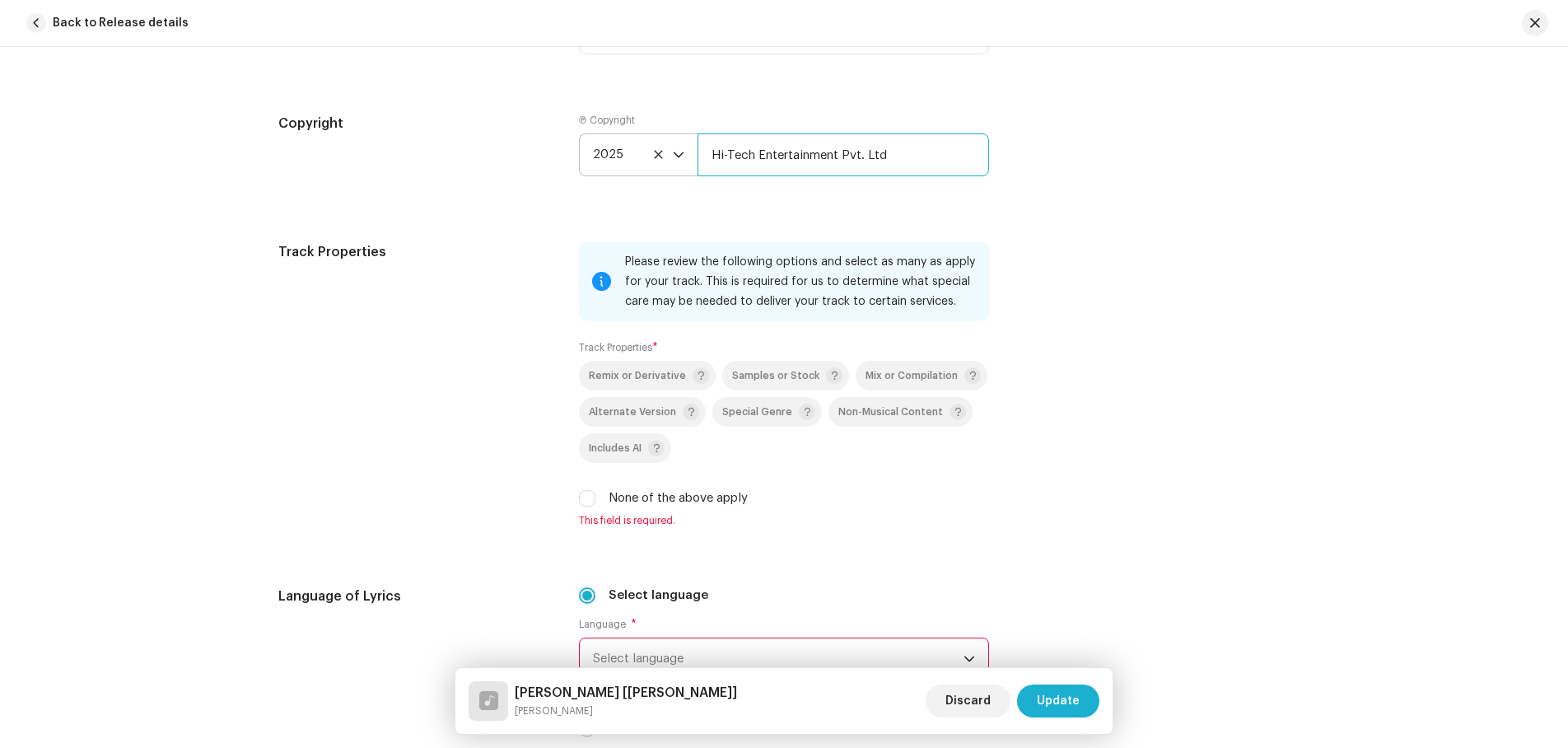
scroll to position [2066, 0]
click at [583, 495] on input "None of the above apply" at bounding box center [587, 497] width 17 height 17
checkbox input "true"
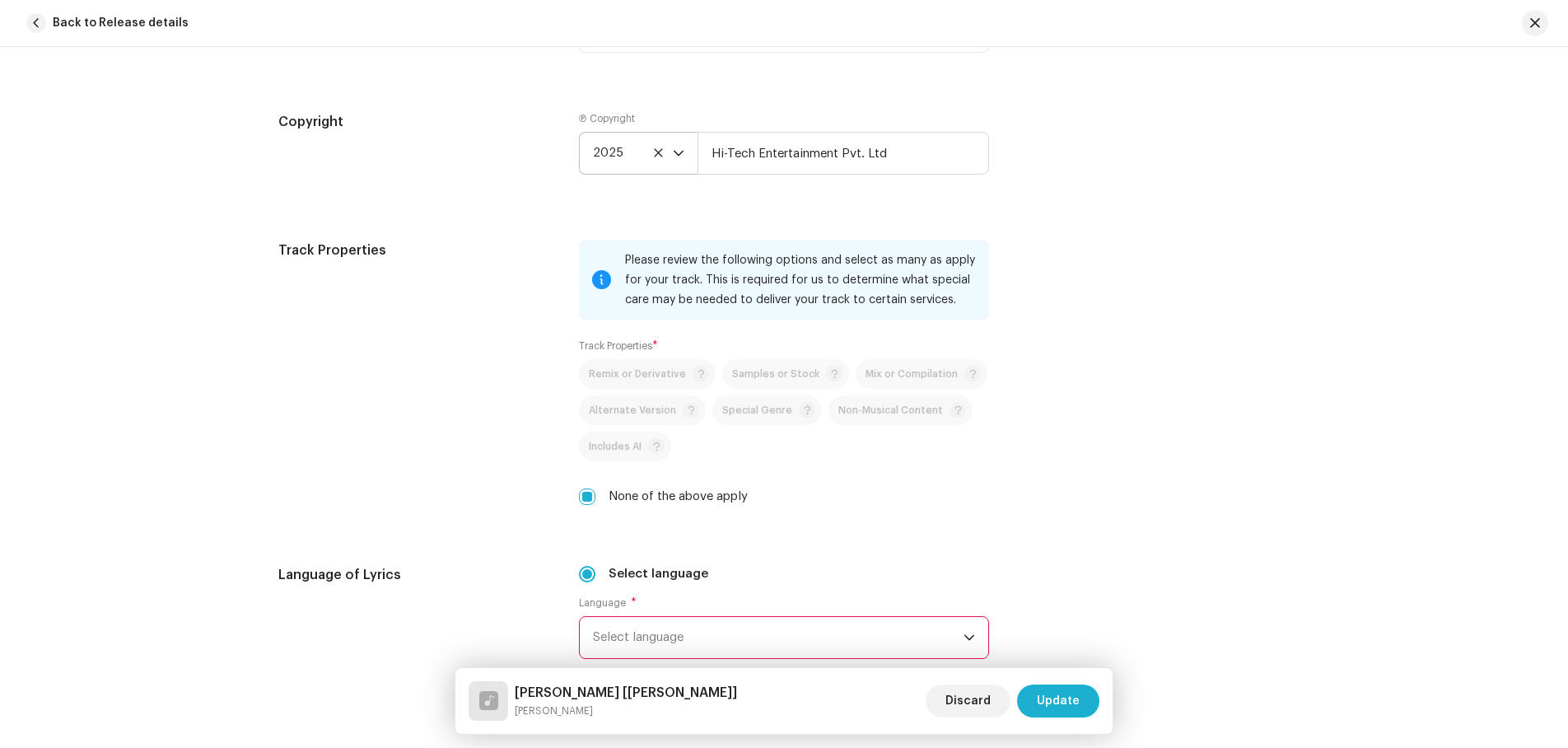
click at [693, 631] on span "Select language" at bounding box center [778, 637] width 370 height 42
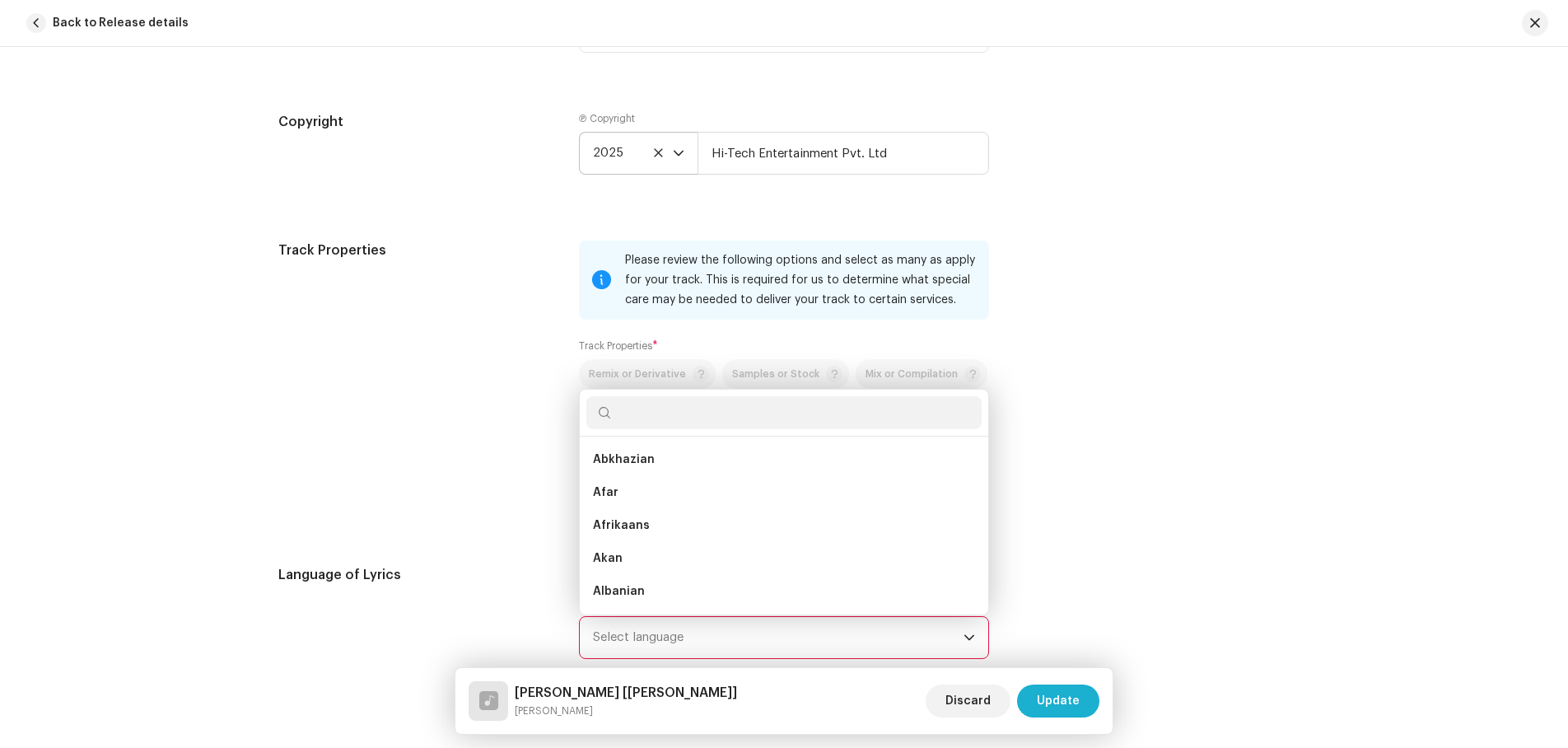
click at [660, 410] on input "text" at bounding box center [784, 412] width 395 height 33
type input "nepali"
click at [614, 451] on li "Nepali" at bounding box center [784, 459] width 395 height 33
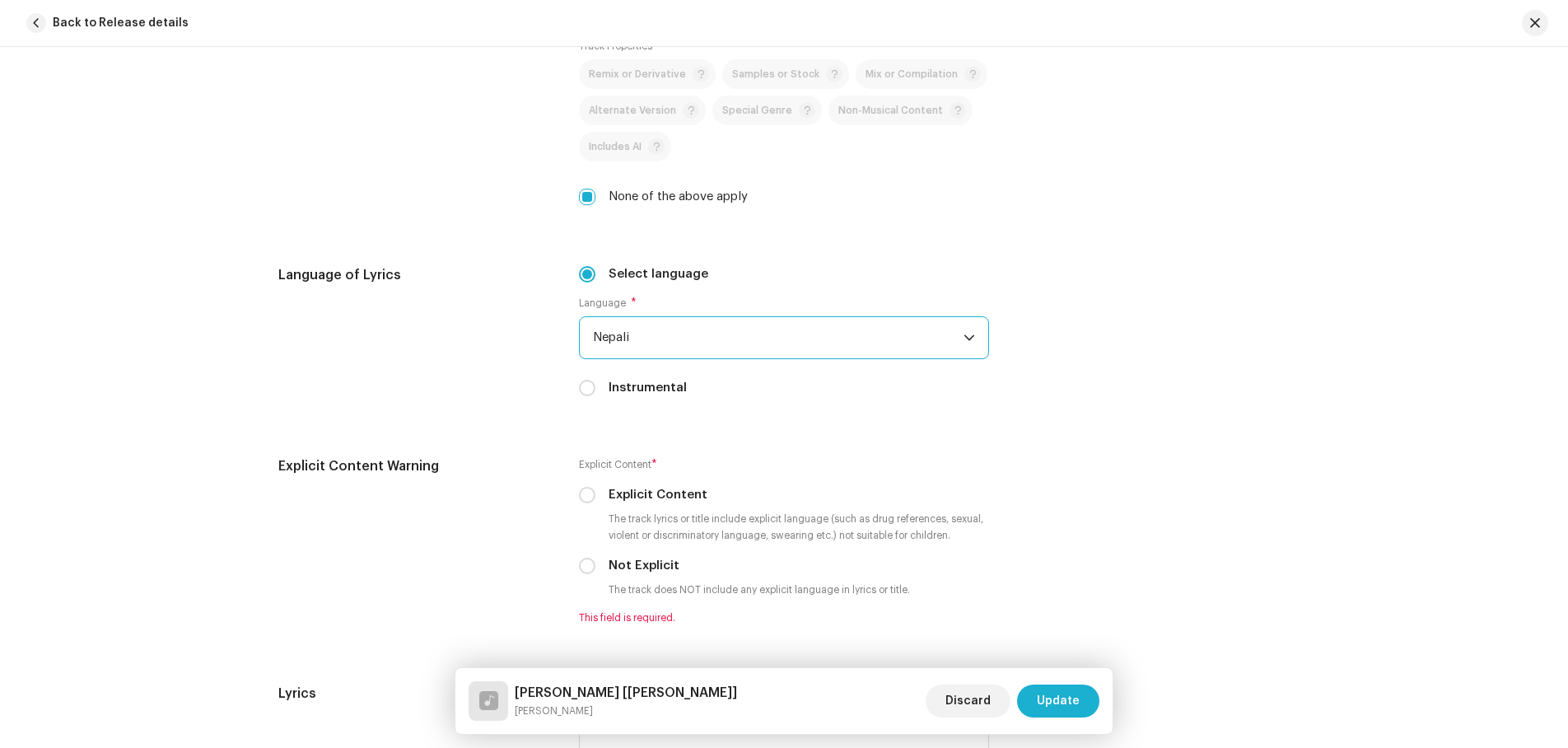
scroll to position [2396, 0]
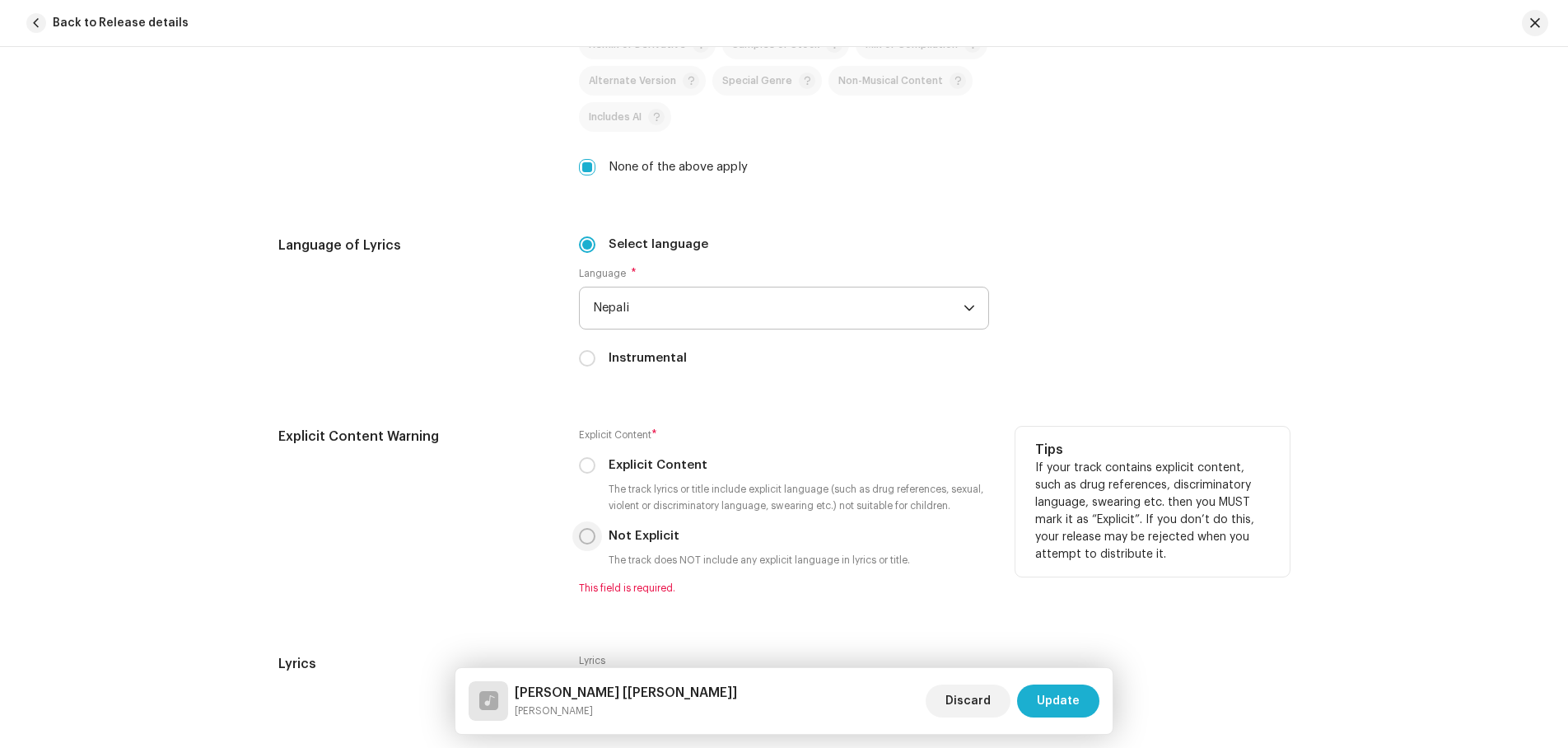
click at [584, 538] on input "Not Explicit" at bounding box center [587, 536] width 17 height 17
radio input "true"
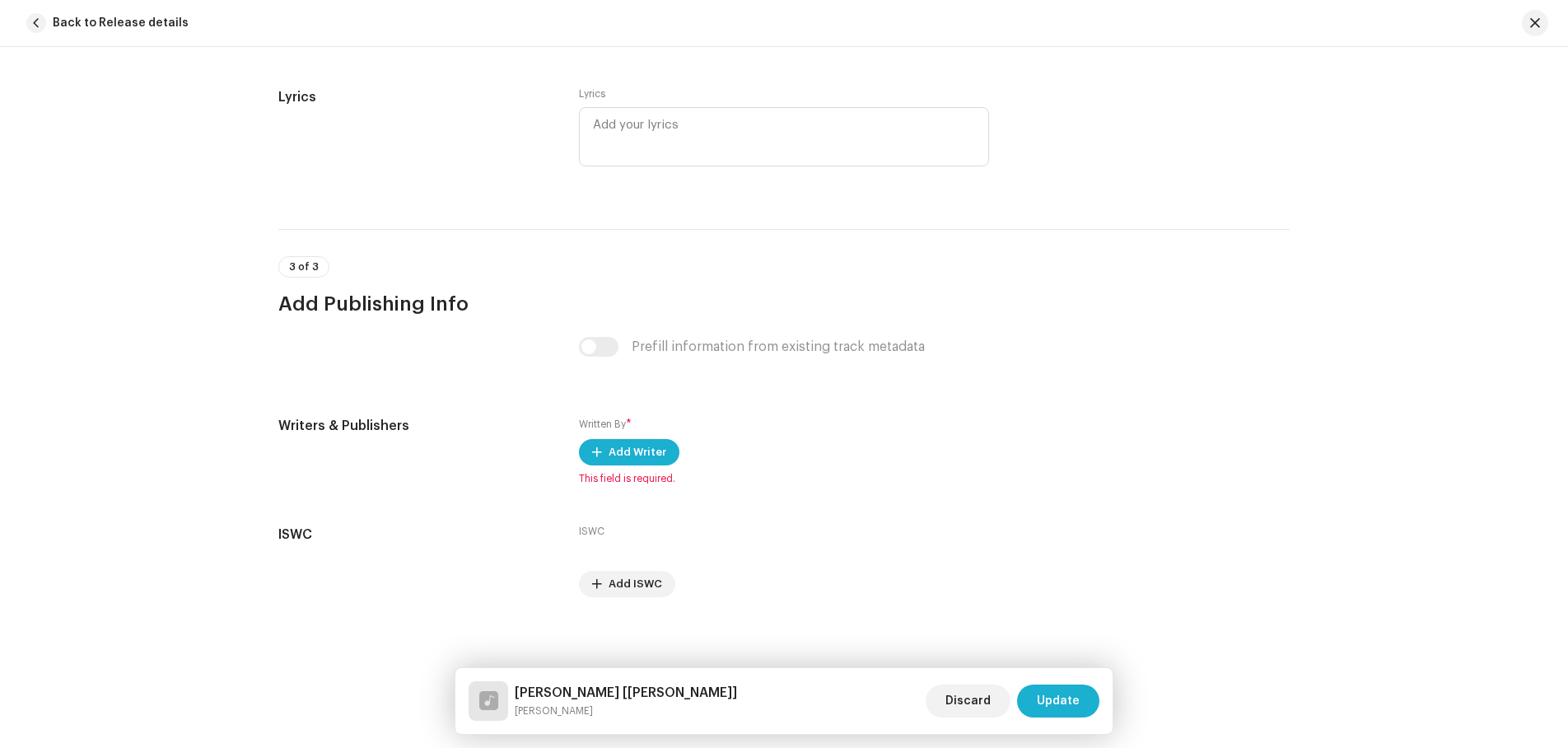
scroll to position [2950, 0]
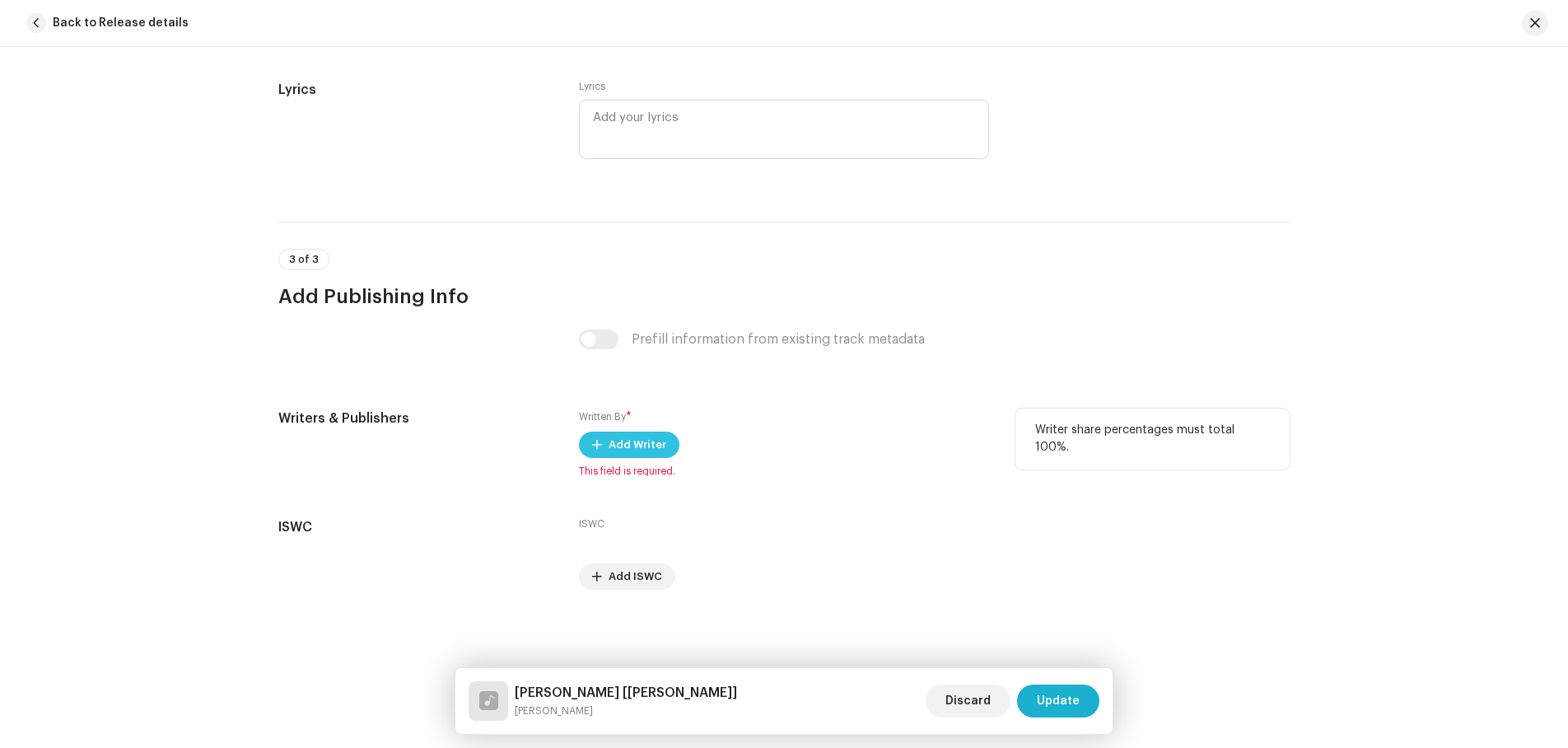
click at [617, 442] on span "Add Writer" at bounding box center [637, 445] width 57 height 33
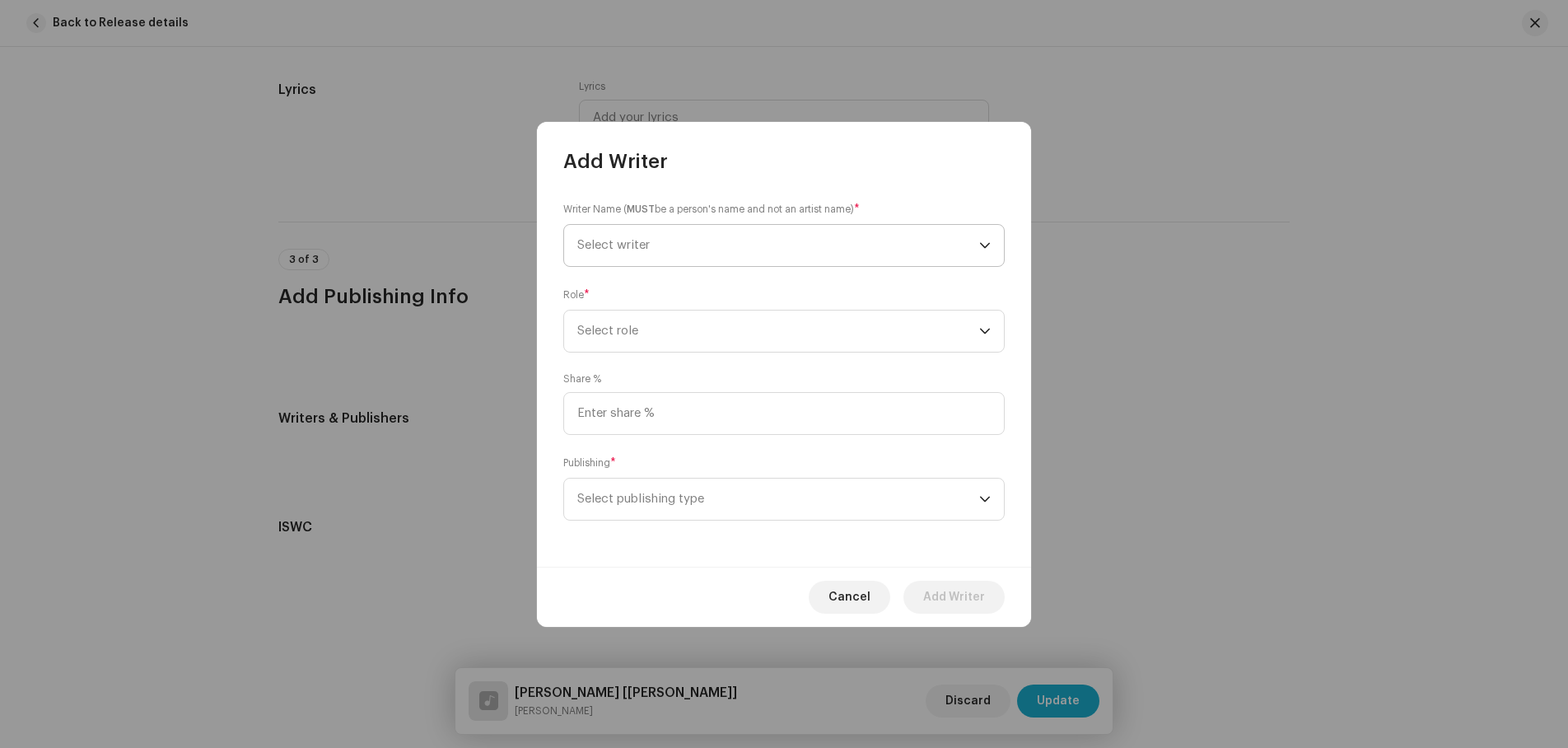
click at [626, 232] on span "Select writer" at bounding box center [778, 245] width 402 height 42
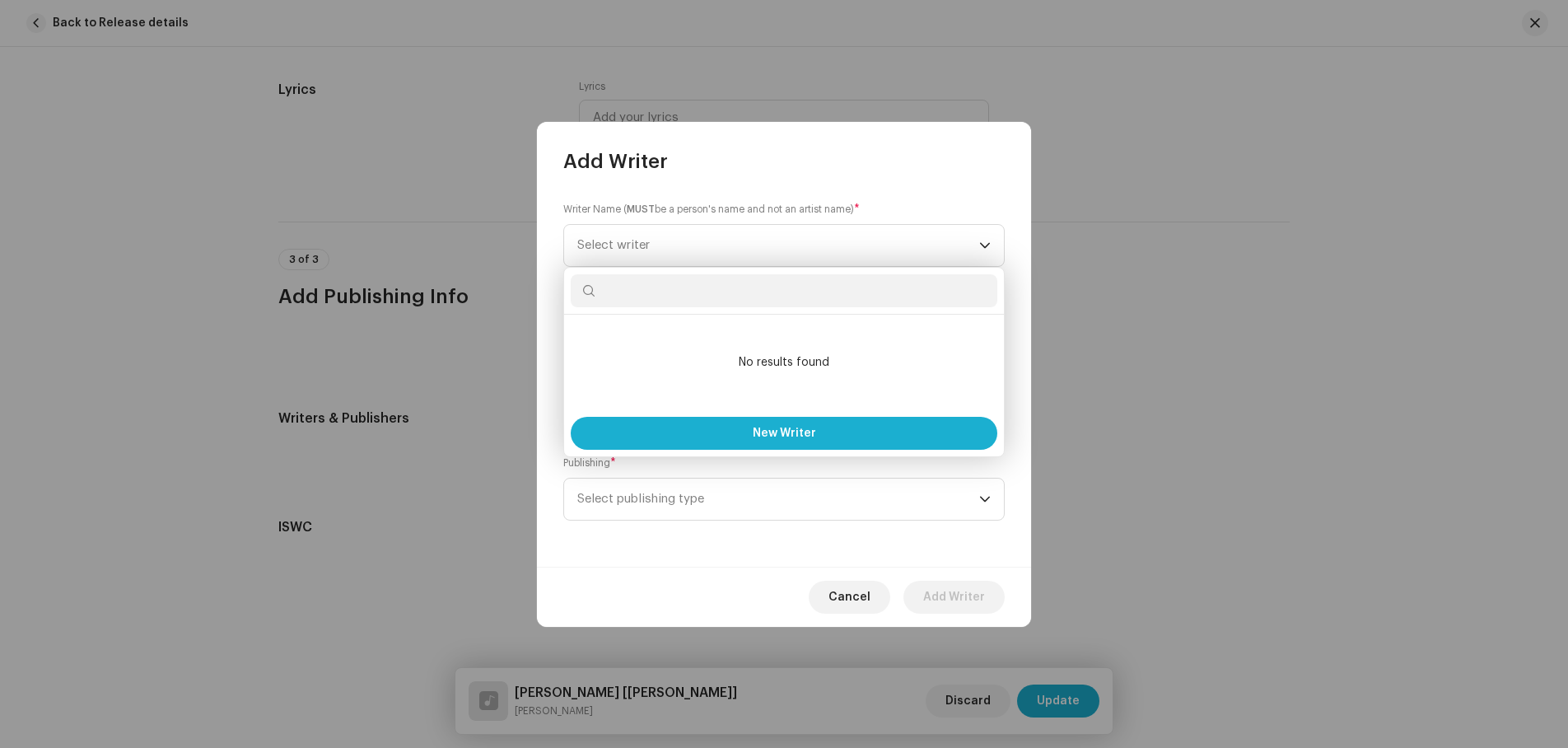
click at [623, 296] on input "text" at bounding box center [784, 290] width 427 height 33
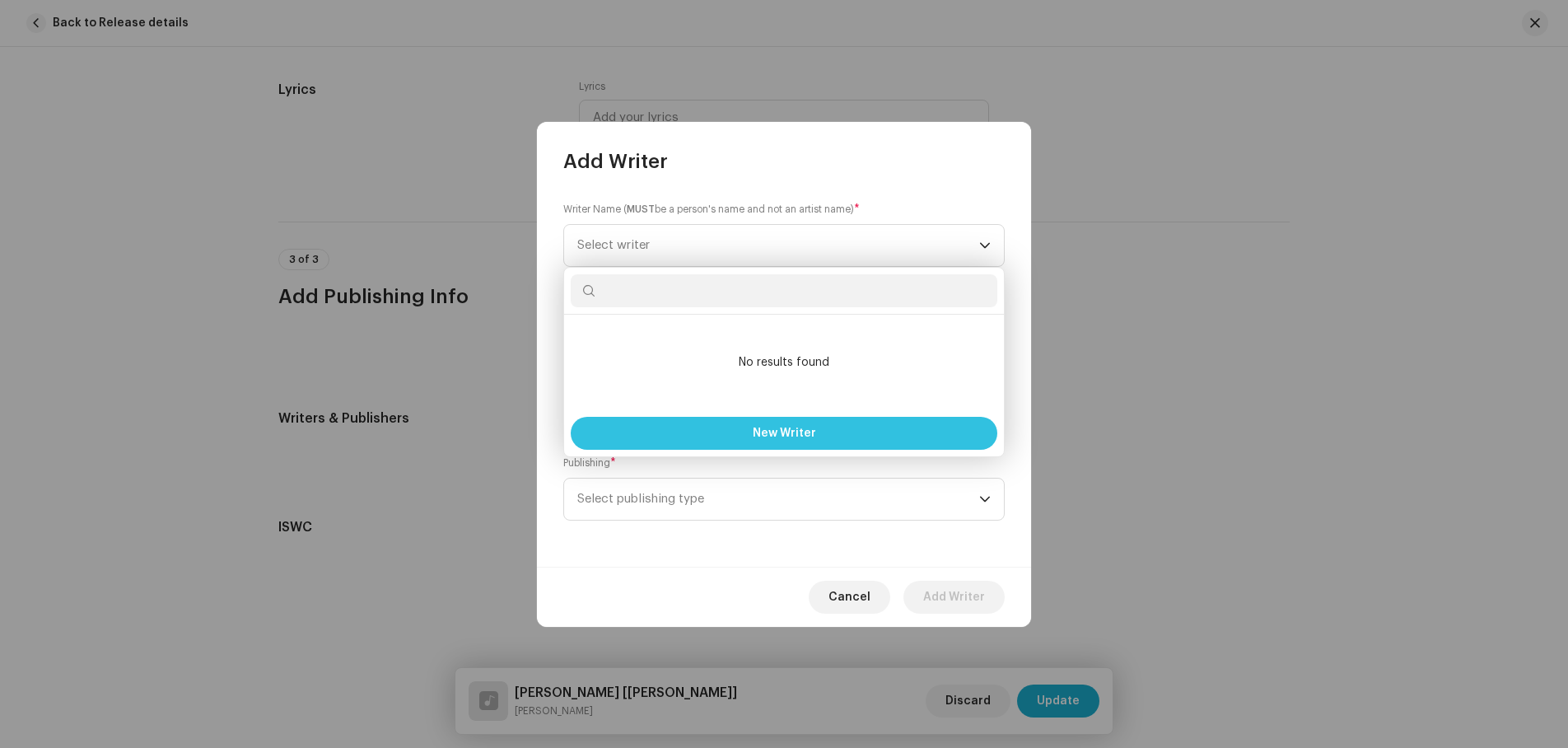
click at [755, 428] on span "New Writer" at bounding box center [785, 433] width 64 height 11
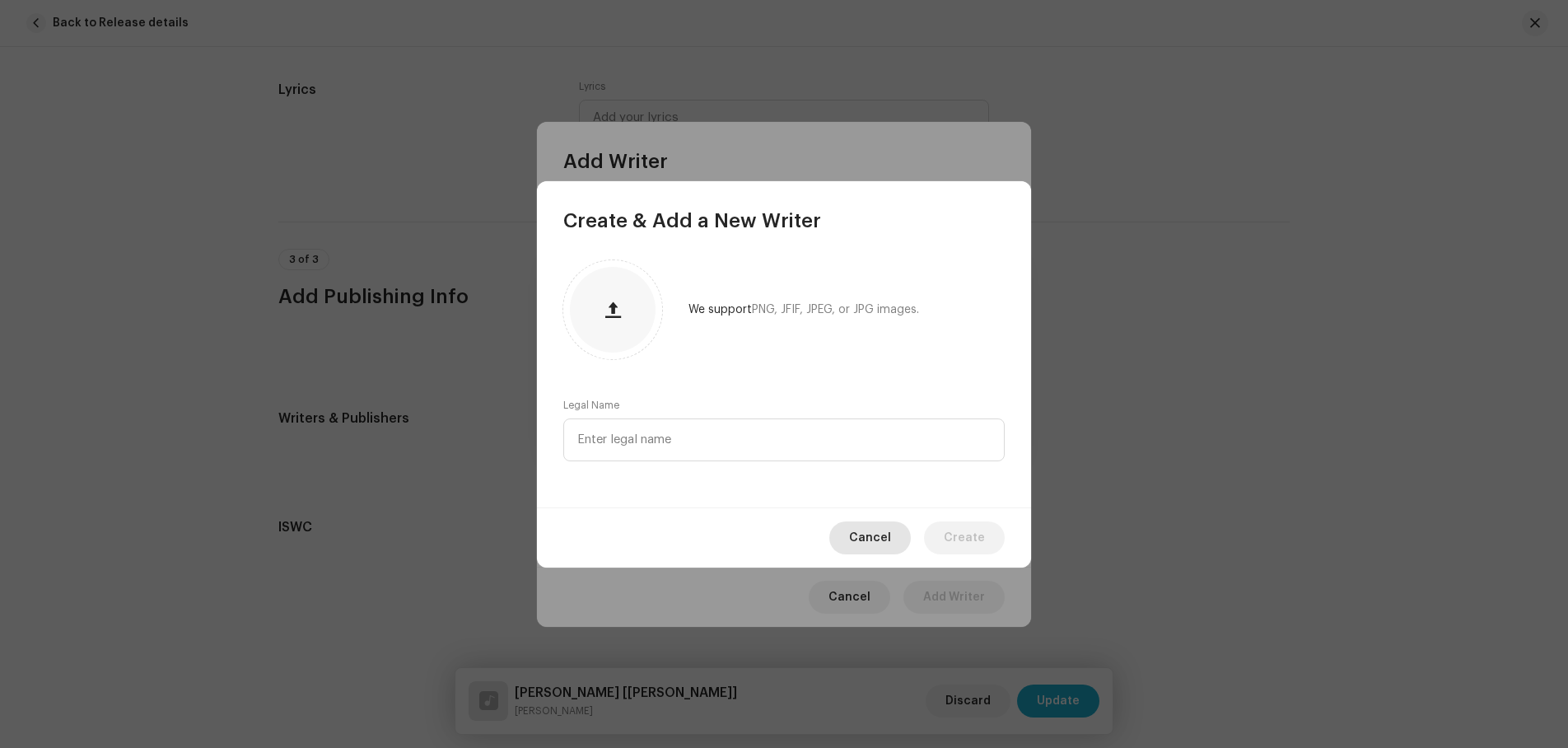
click at [864, 533] on span "Cancel" at bounding box center [871, 538] width 42 height 33
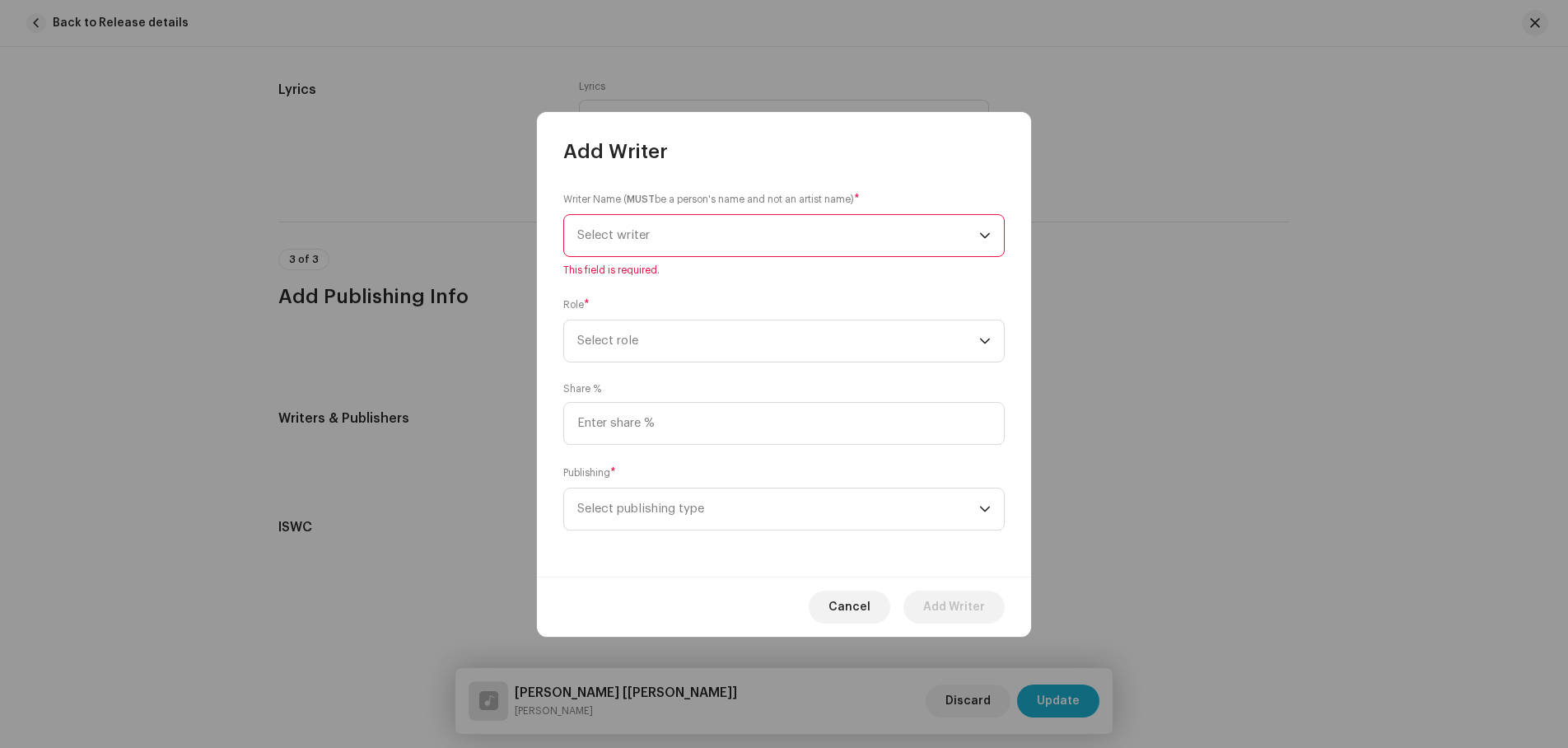
click at [635, 238] on span "Select writer" at bounding box center [613, 235] width 72 height 12
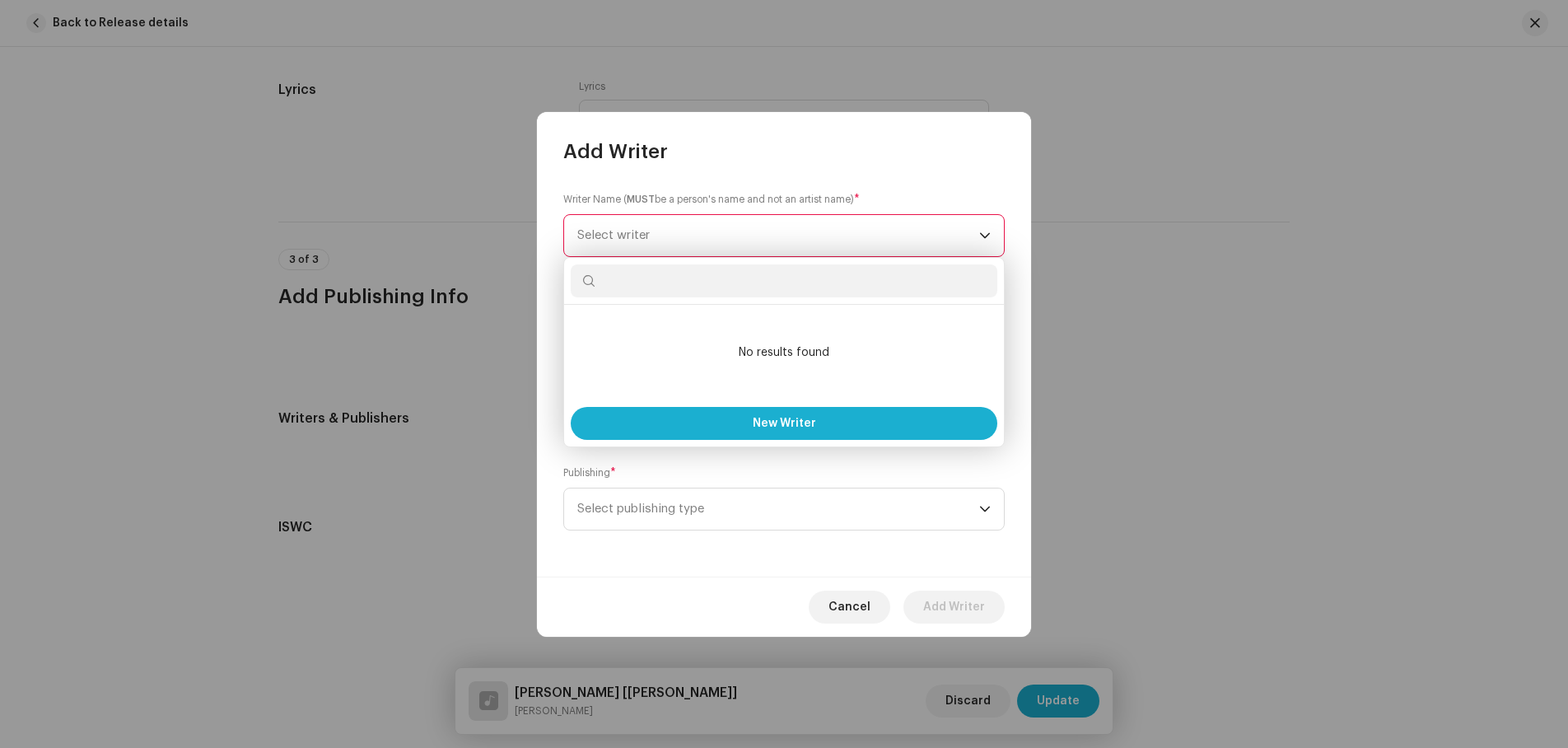
click at [628, 276] on input "text" at bounding box center [784, 280] width 427 height 33
type input "[PERSON_NAME] Oli"
click at [782, 418] on span "New Writer" at bounding box center [785, 423] width 64 height 11
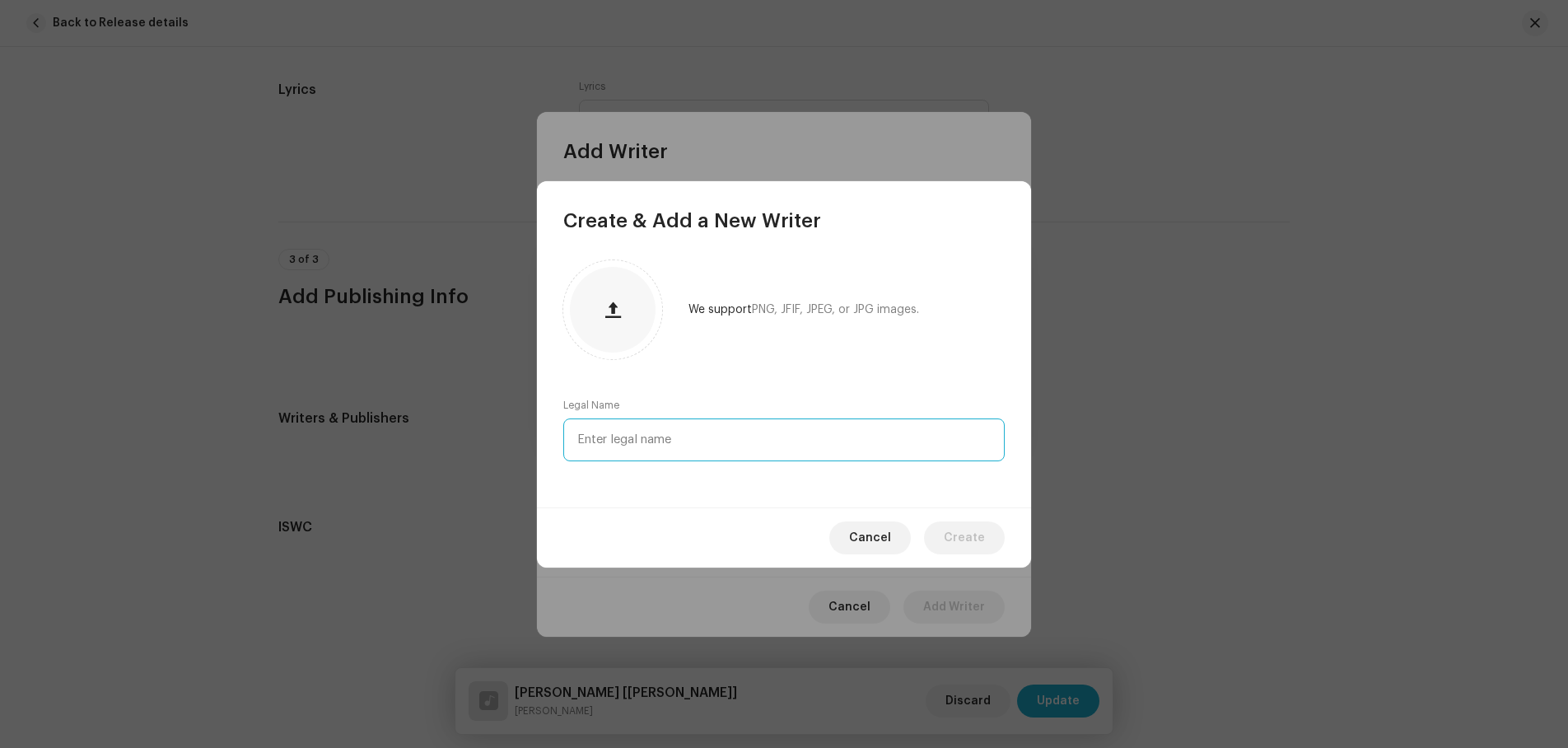
click at [690, 452] on input "text" at bounding box center [784, 439] width 442 height 42
type input "[PERSON_NAME] Oli"
click at [963, 534] on span "Create" at bounding box center [964, 538] width 42 height 33
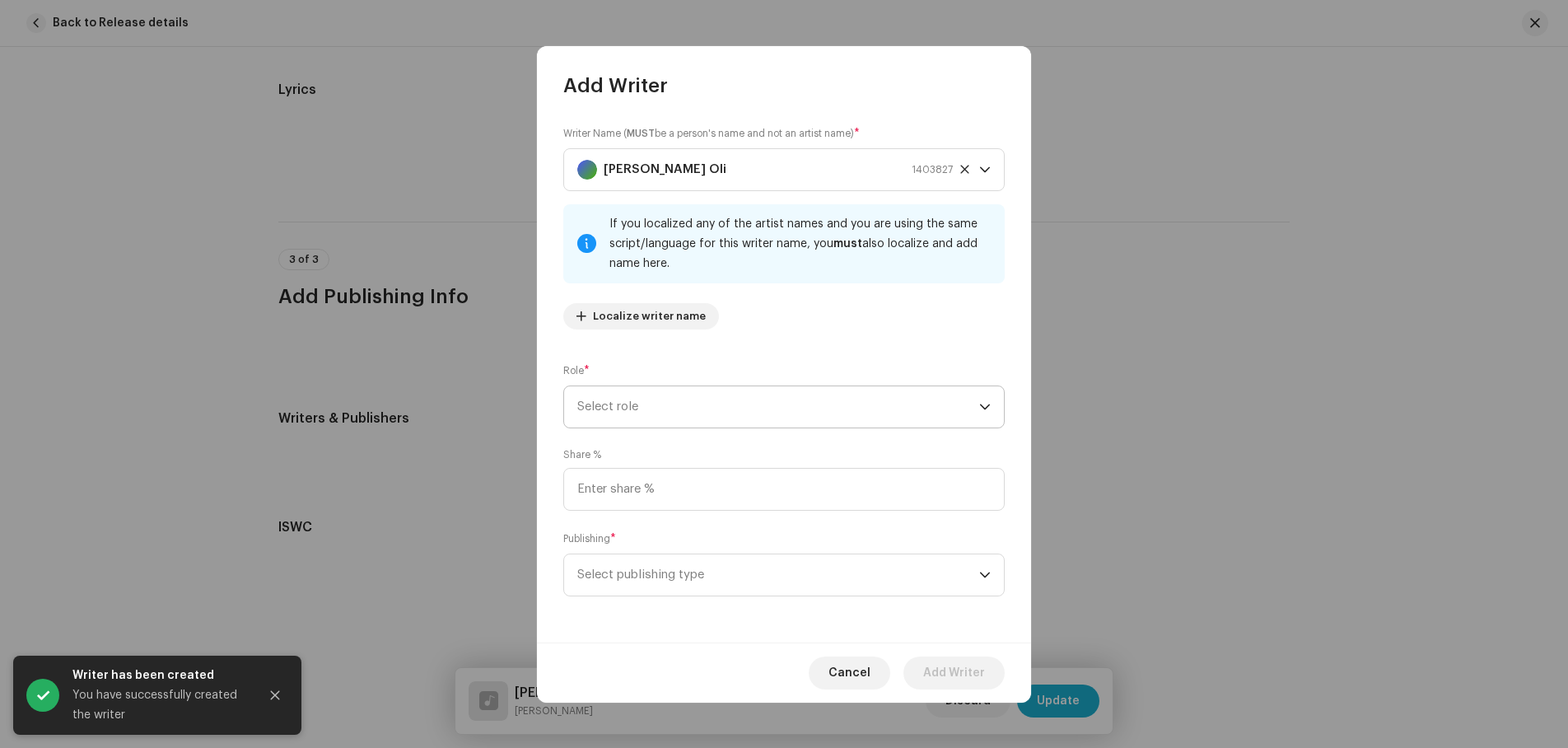
click at [654, 402] on span "Select role" at bounding box center [778, 407] width 402 height 42
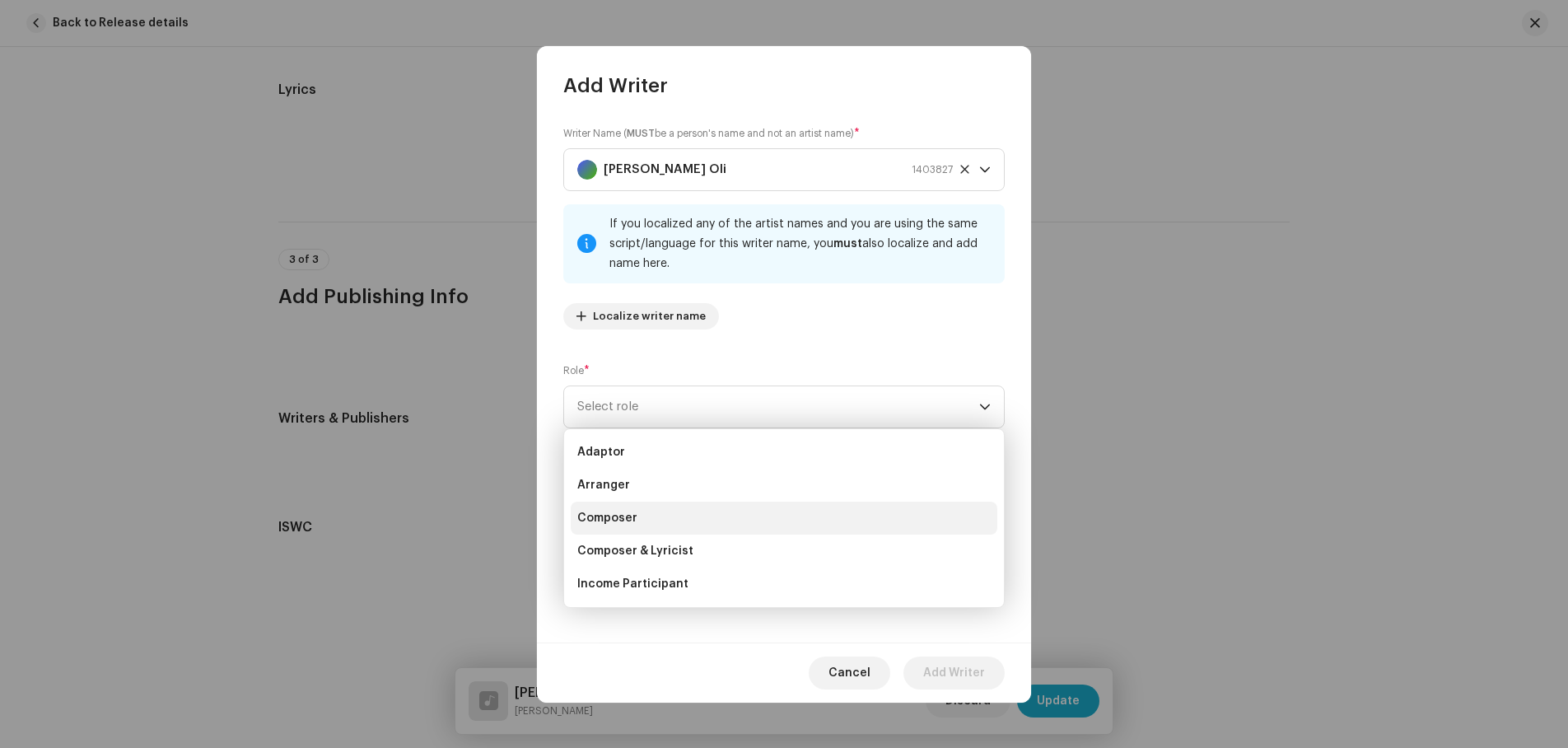
scroll to position [82, 0]
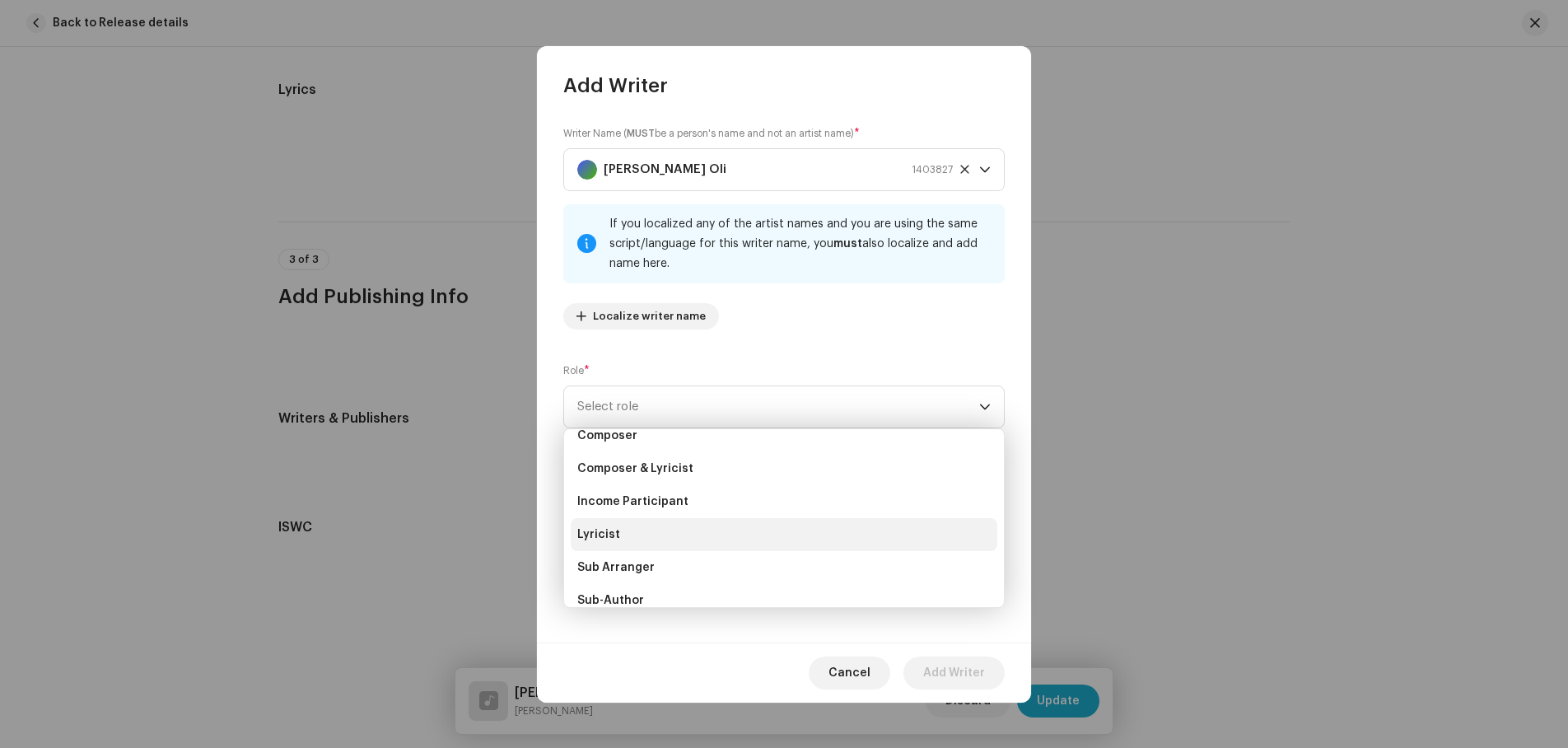
click at [609, 538] on span "Lyricist" at bounding box center [598, 535] width 42 height 17
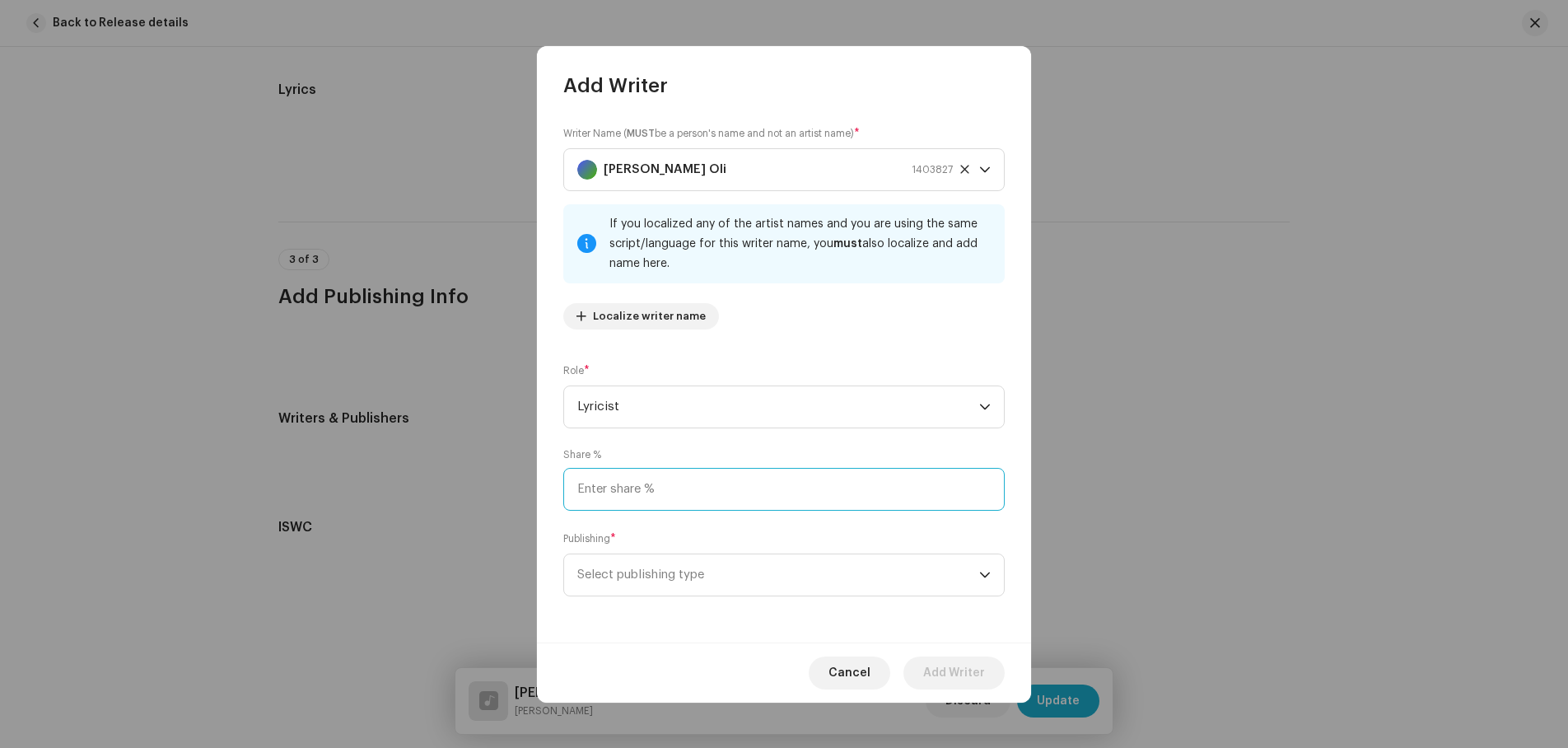
click at [651, 479] on input at bounding box center [784, 489] width 442 height 42
click at [635, 573] on span "Select publishing type" at bounding box center [778, 575] width 402 height 42
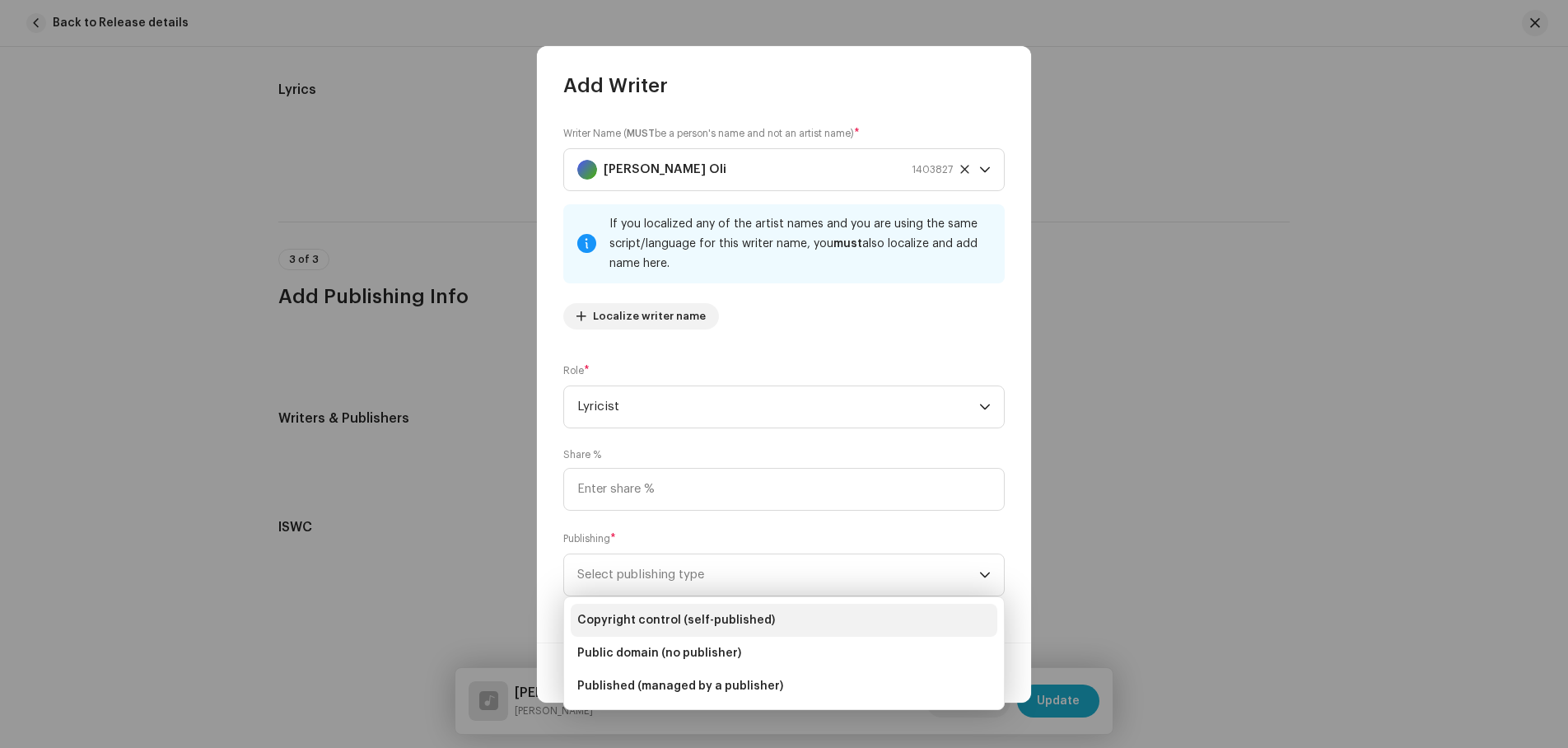
click at [660, 619] on span "Copyright control (self-published)" at bounding box center [676, 620] width 198 height 17
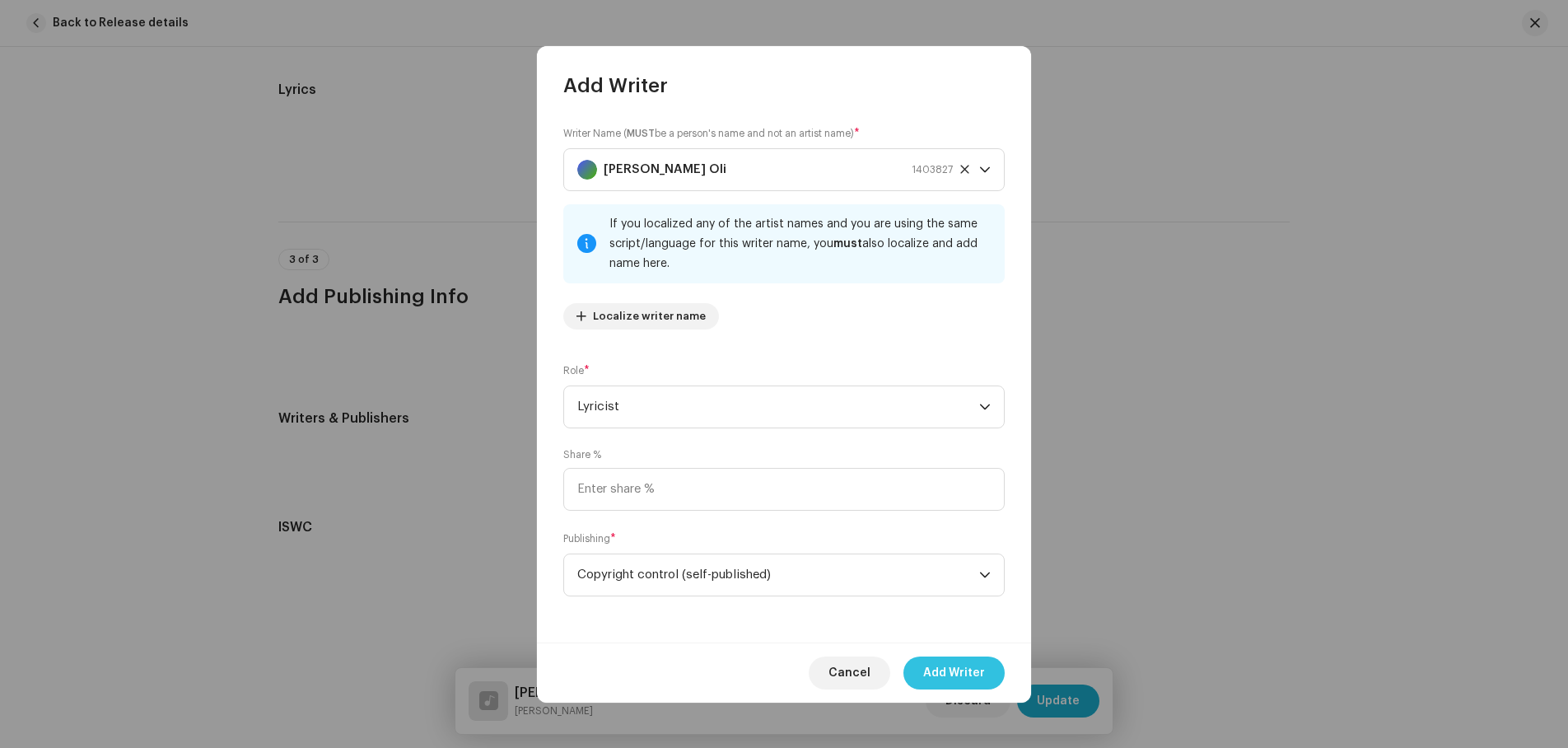
click at [950, 665] on span "Add Writer" at bounding box center [955, 673] width 62 height 33
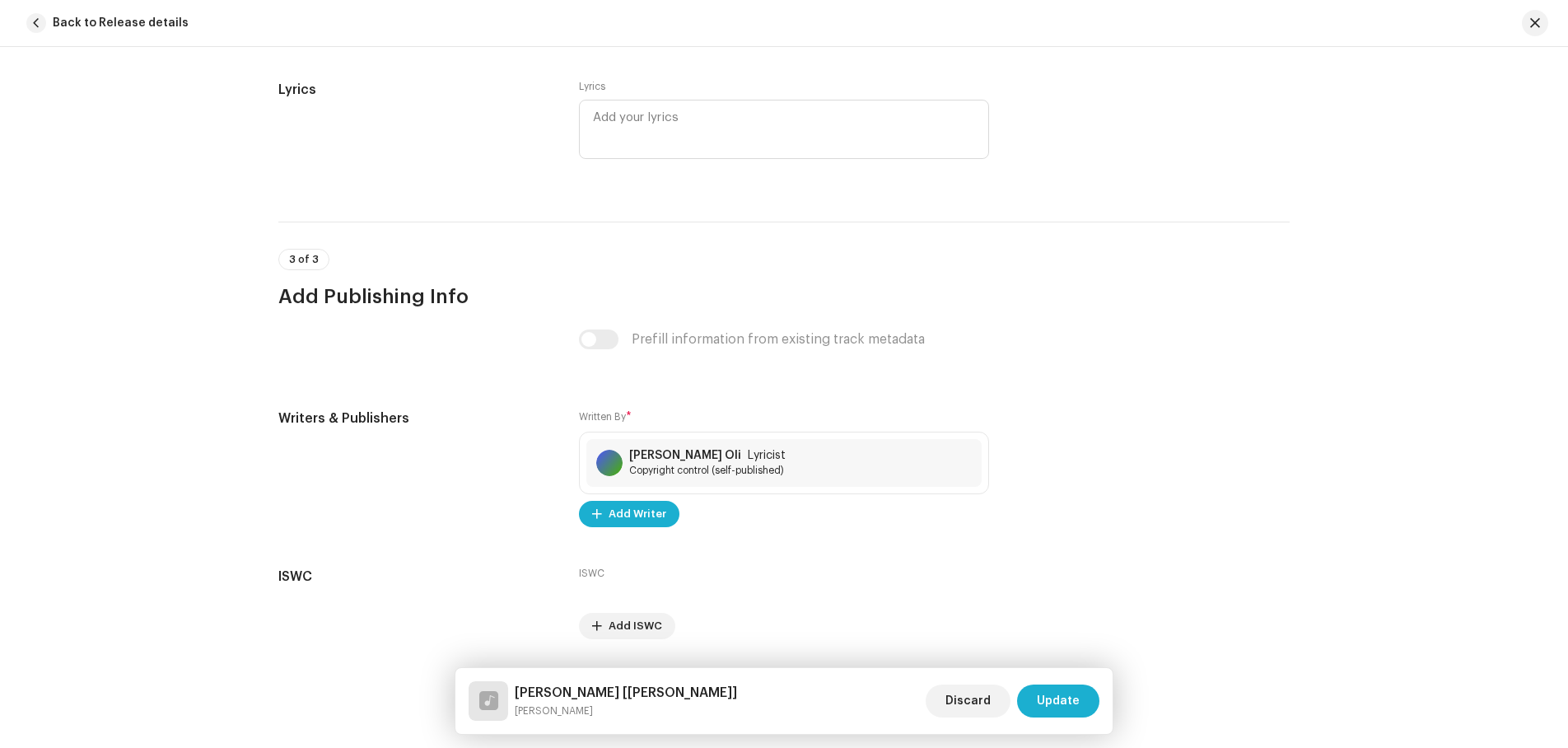
scroll to position [3000, 0]
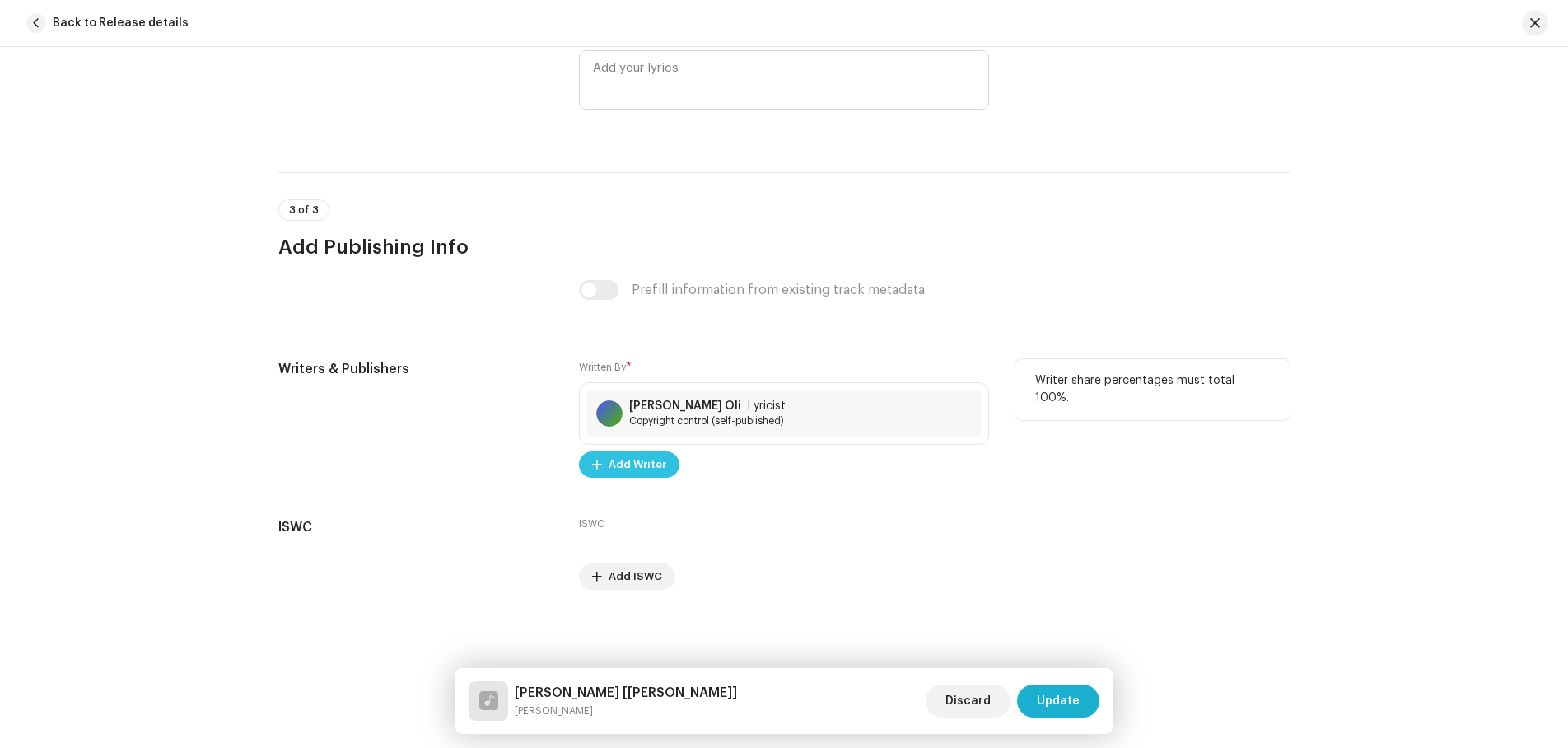
click at [642, 463] on span "Add Writer" at bounding box center [637, 464] width 57 height 33
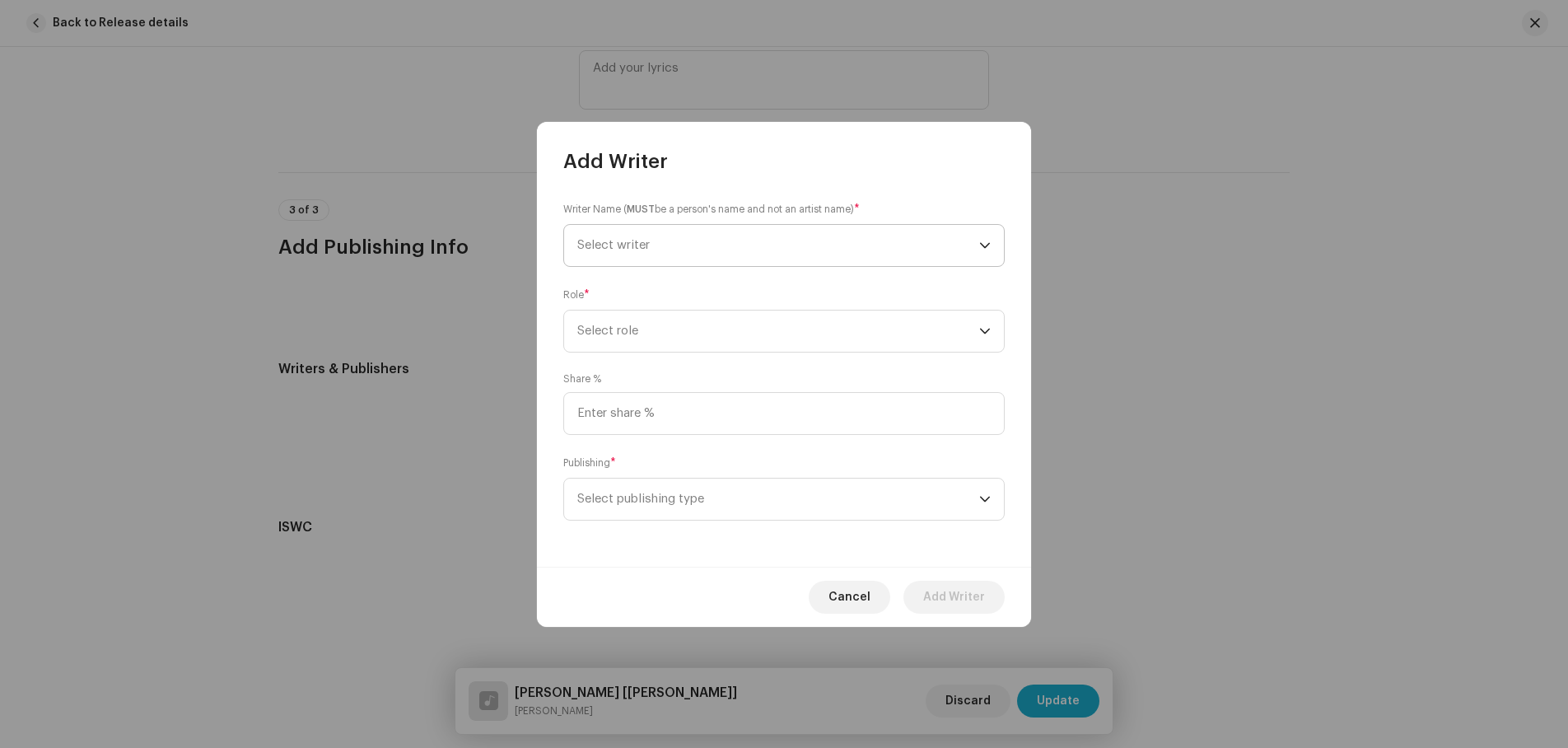
click at [648, 248] on span "Select writer" at bounding box center [613, 245] width 72 height 12
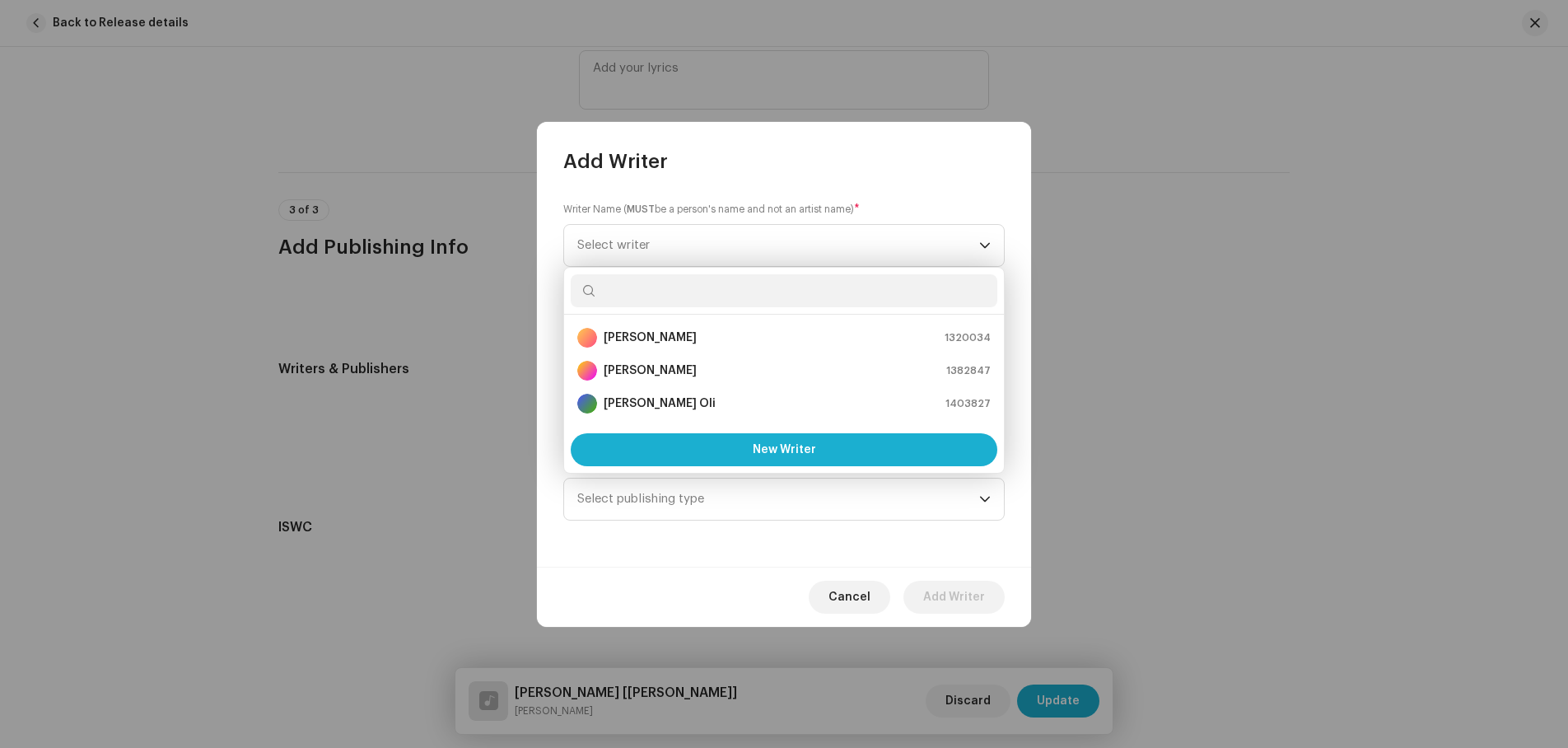
click at [611, 295] on input "text" at bounding box center [784, 290] width 427 height 33
click at [611, 294] on input "text" at bounding box center [784, 290] width 427 height 33
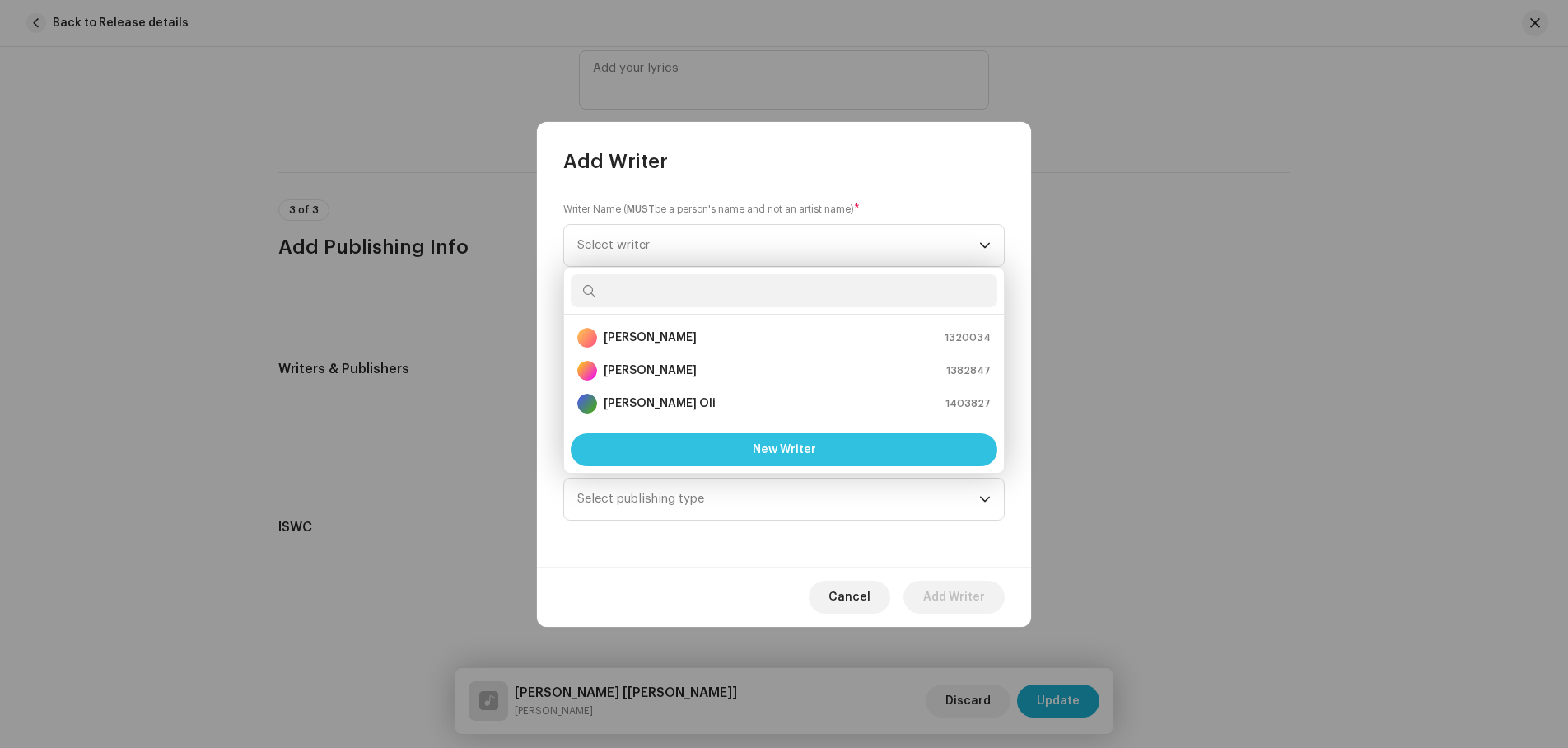
click at [768, 444] on span "New Writer" at bounding box center [785, 449] width 64 height 11
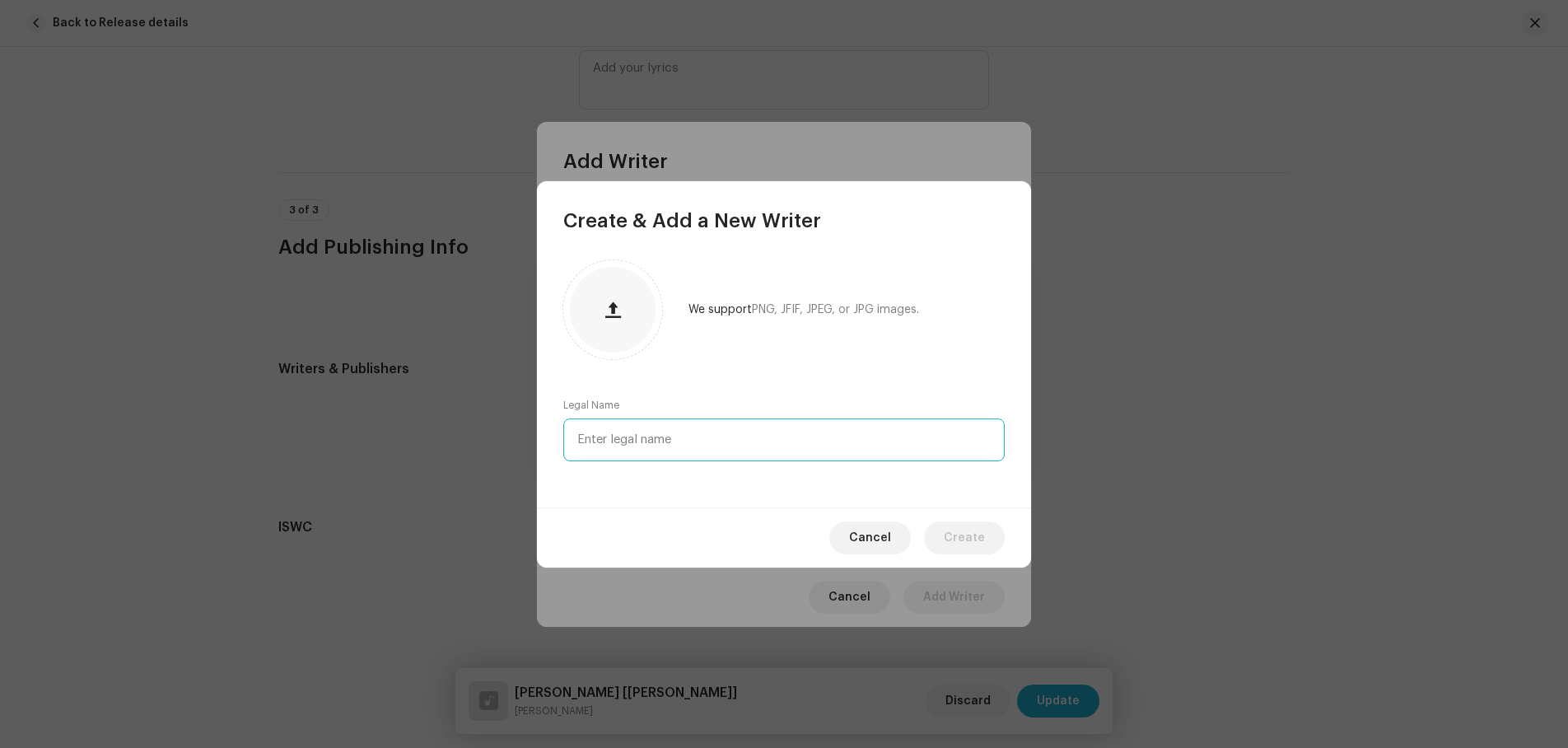
click at [658, 442] on input "text" at bounding box center [784, 439] width 442 height 42
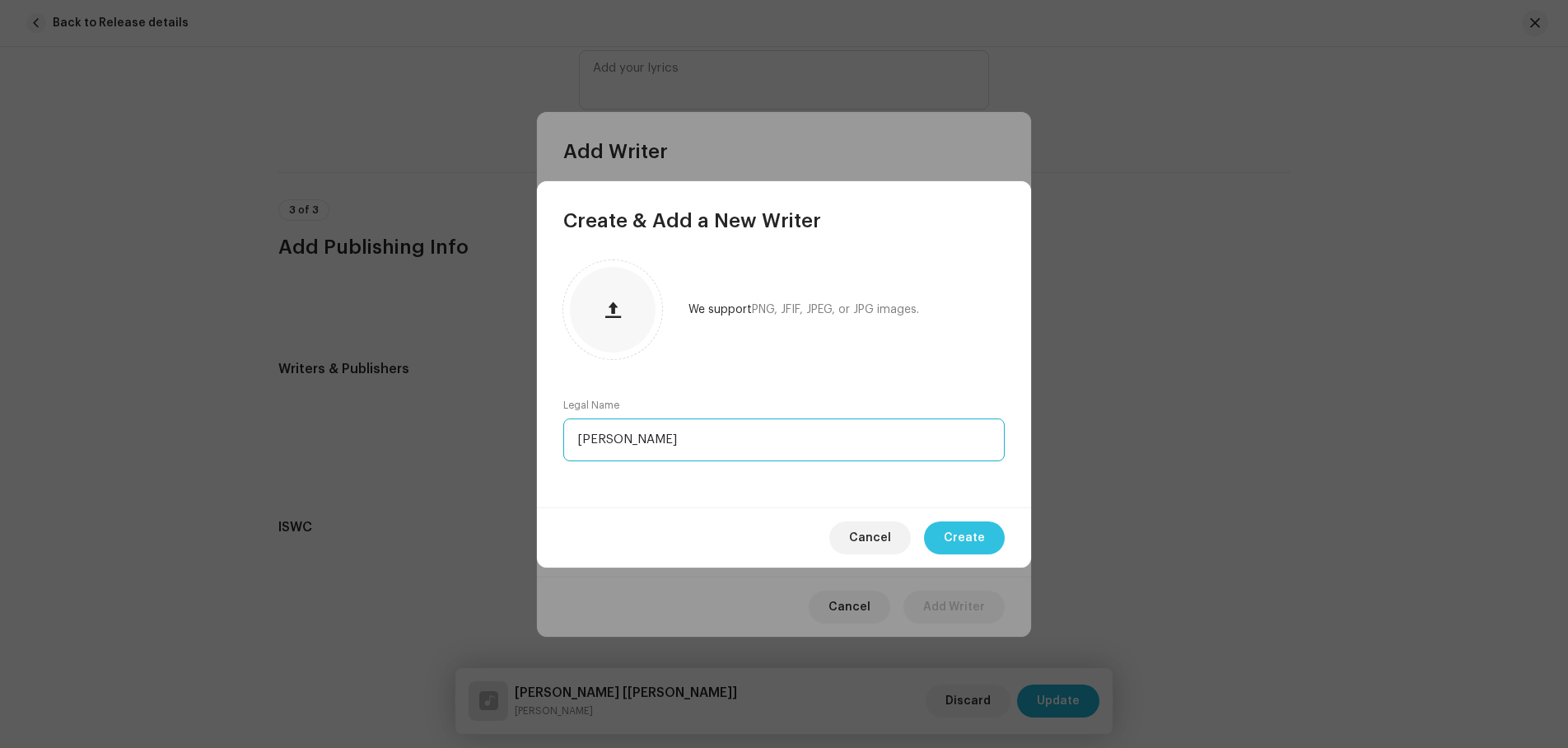
type input "[PERSON_NAME]"
click at [960, 535] on span "Create" at bounding box center [964, 538] width 42 height 33
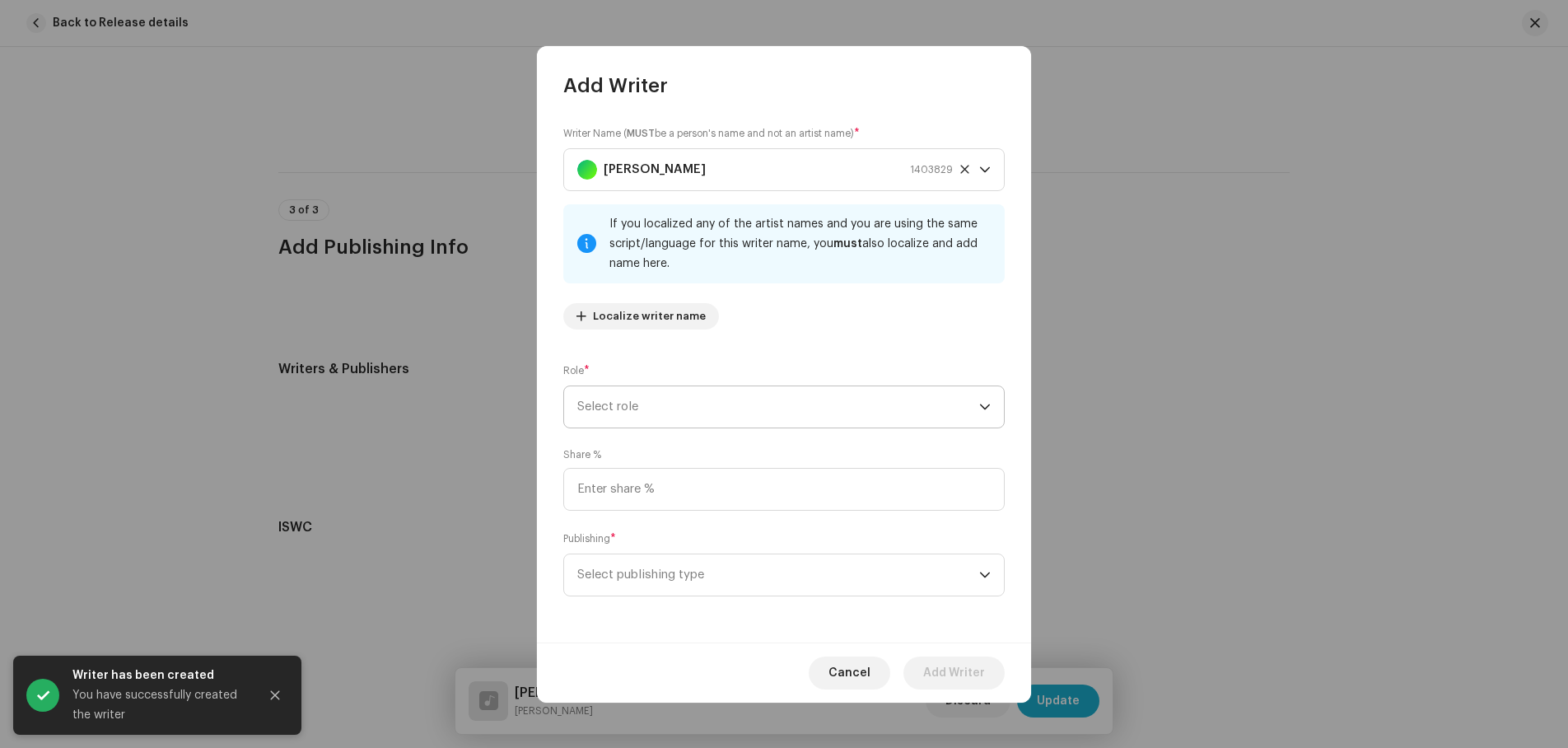
click at [694, 405] on span "Select role" at bounding box center [778, 407] width 402 height 42
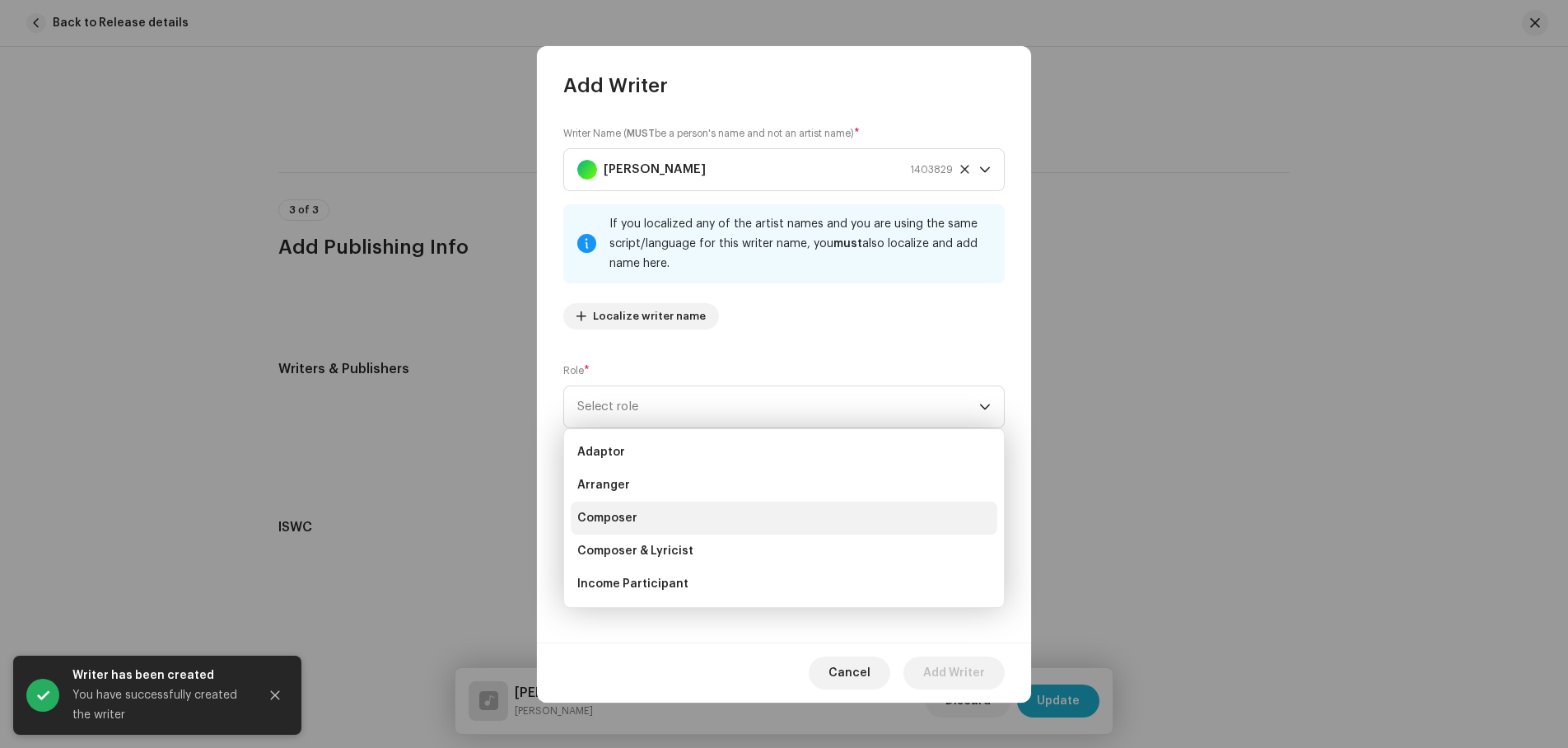
click at [616, 518] on span "Composer" at bounding box center [607, 518] width 60 height 17
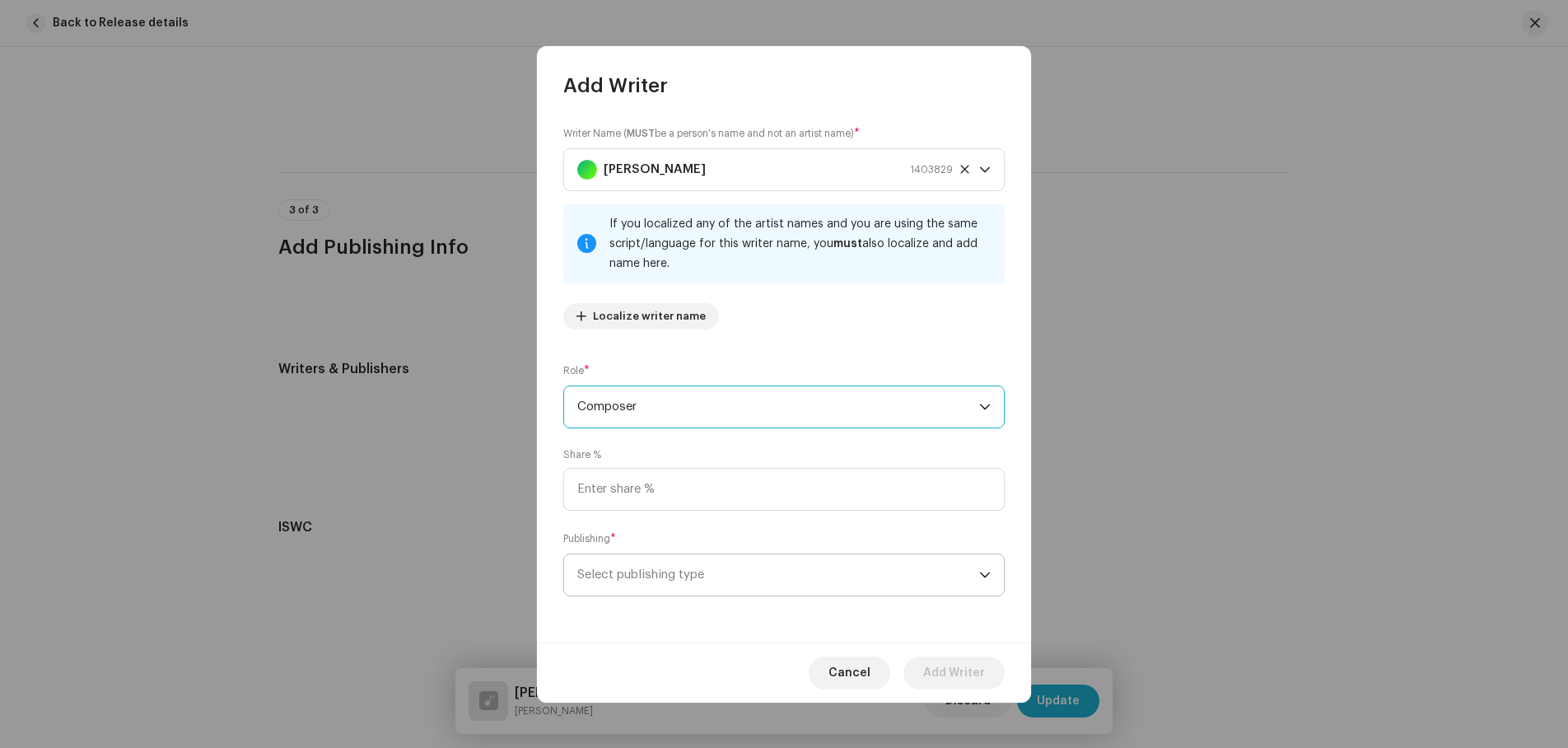
click at [646, 569] on span "Select publishing type" at bounding box center [778, 575] width 402 height 42
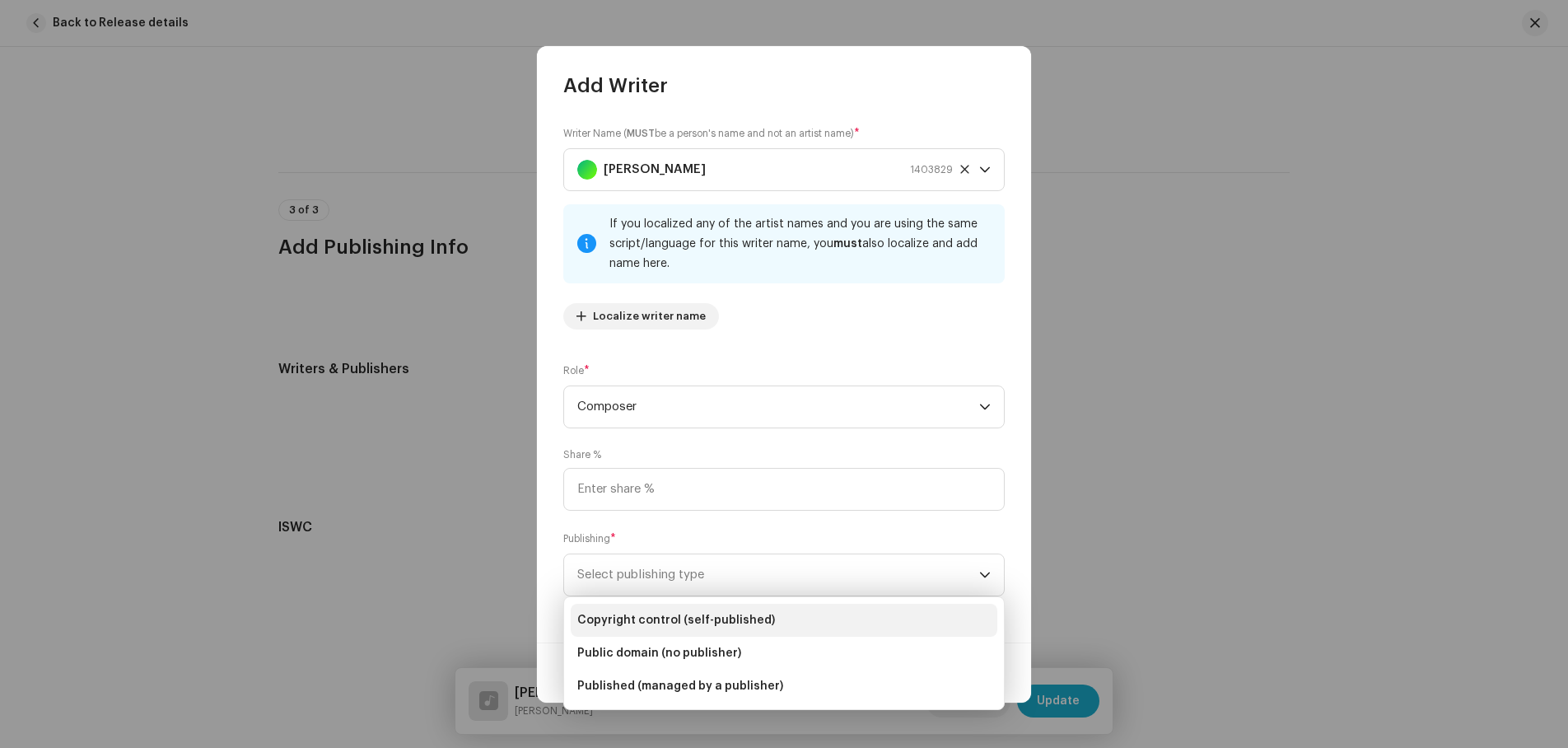
click at [689, 622] on span "Copyright control (self-published)" at bounding box center [676, 620] width 198 height 17
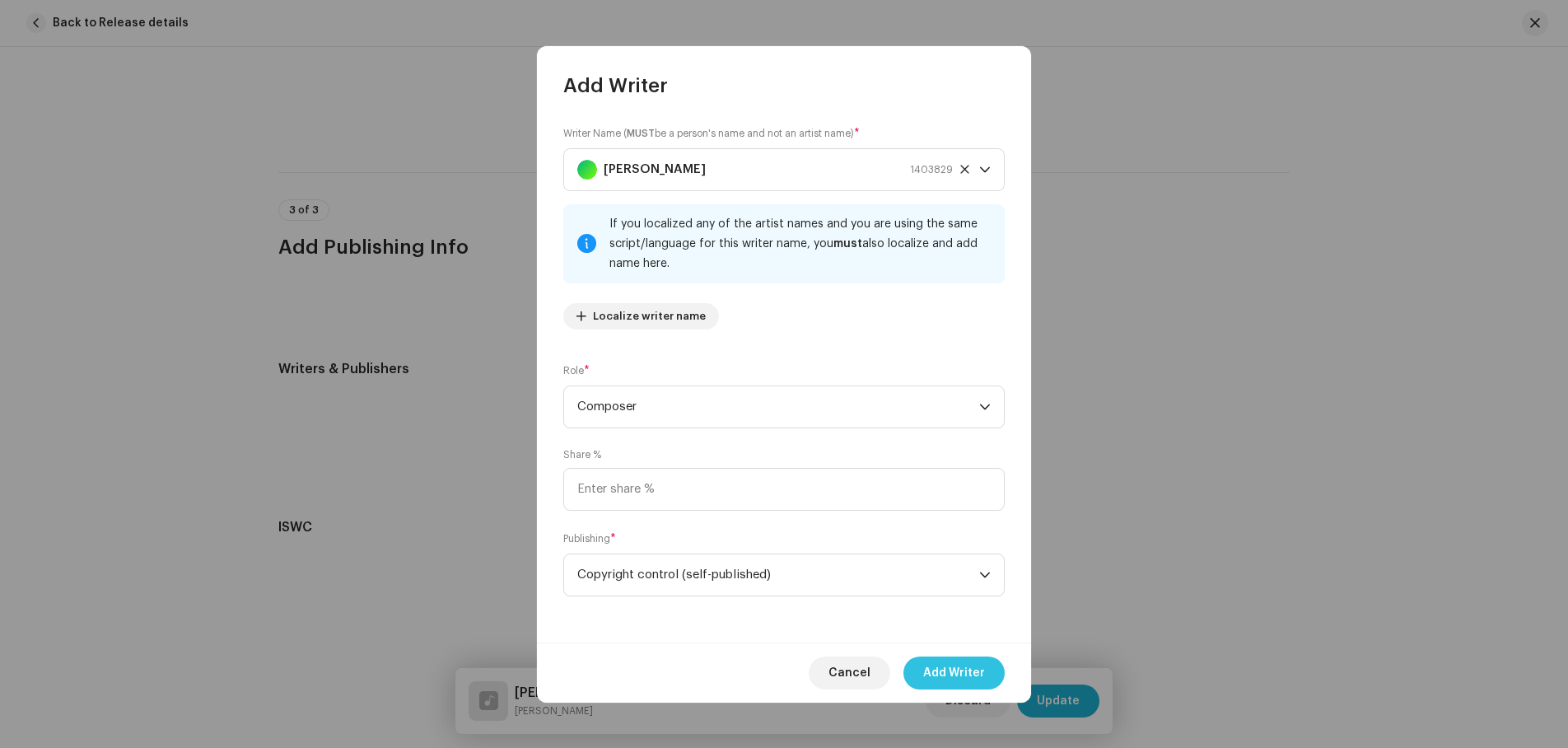
click at [960, 675] on span "Add Writer" at bounding box center [955, 673] width 62 height 33
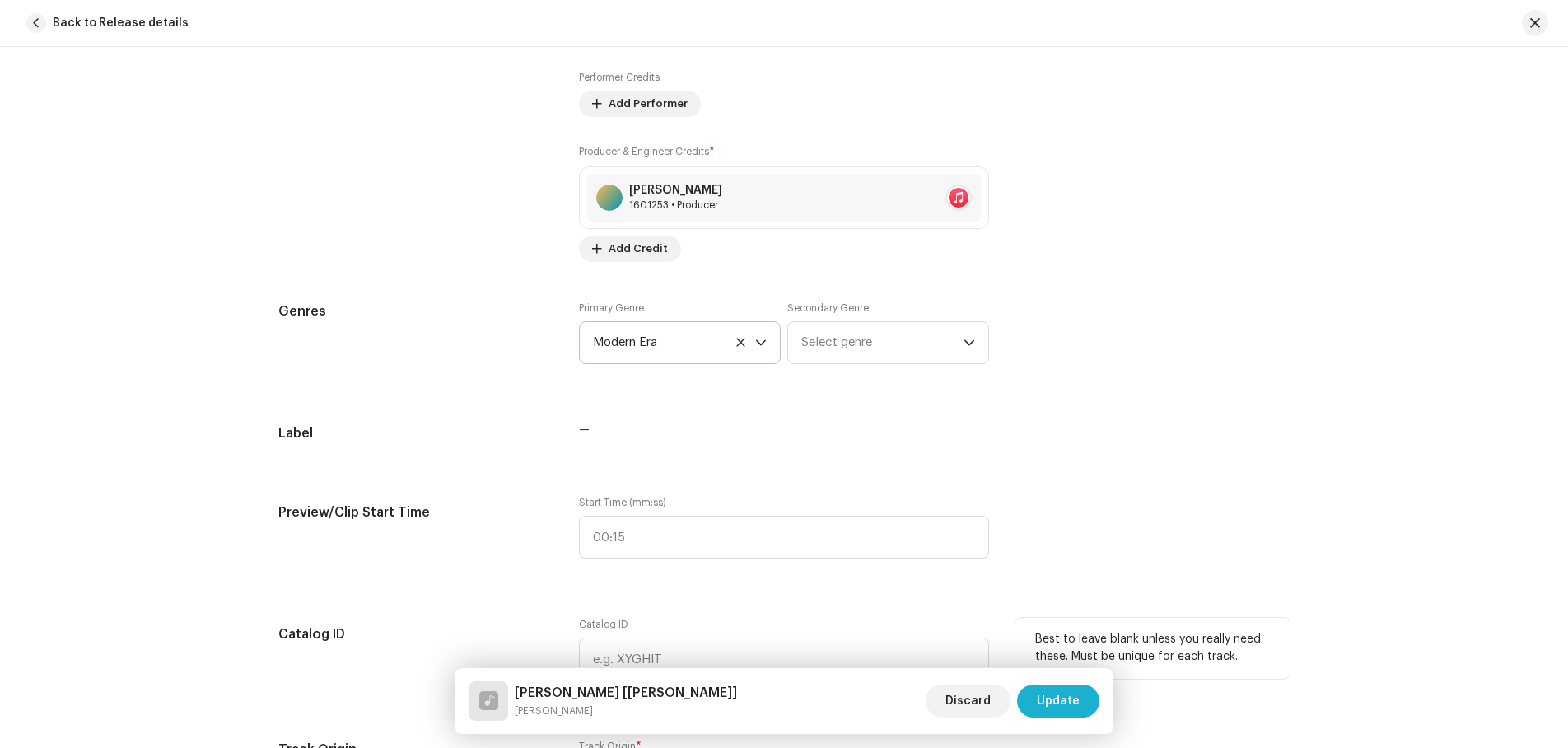
scroll to position [1318, 0]
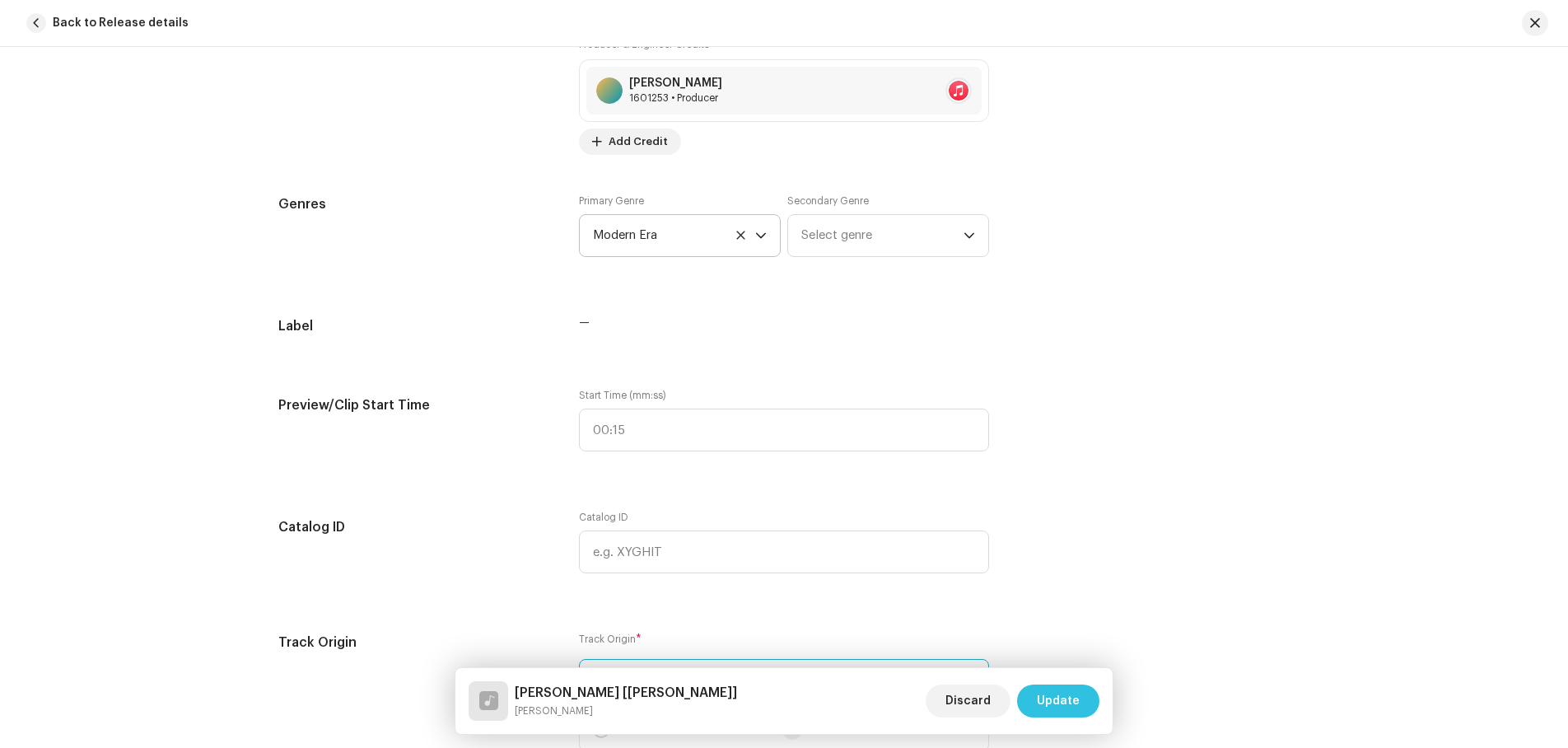
click at [1077, 706] on span "Update" at bounding box center [1058, 700] width 42 height 33
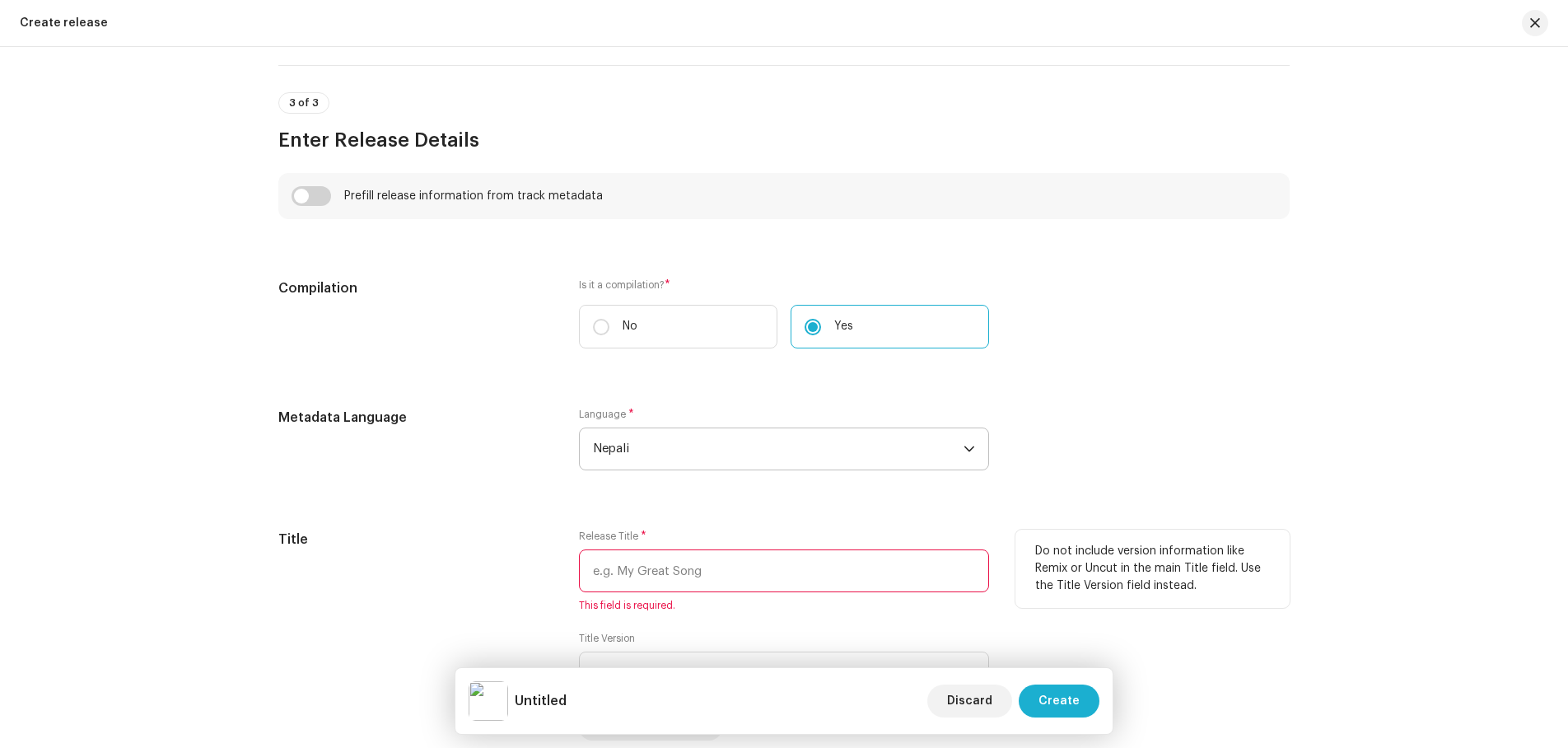
scroll to position [1220, 0]
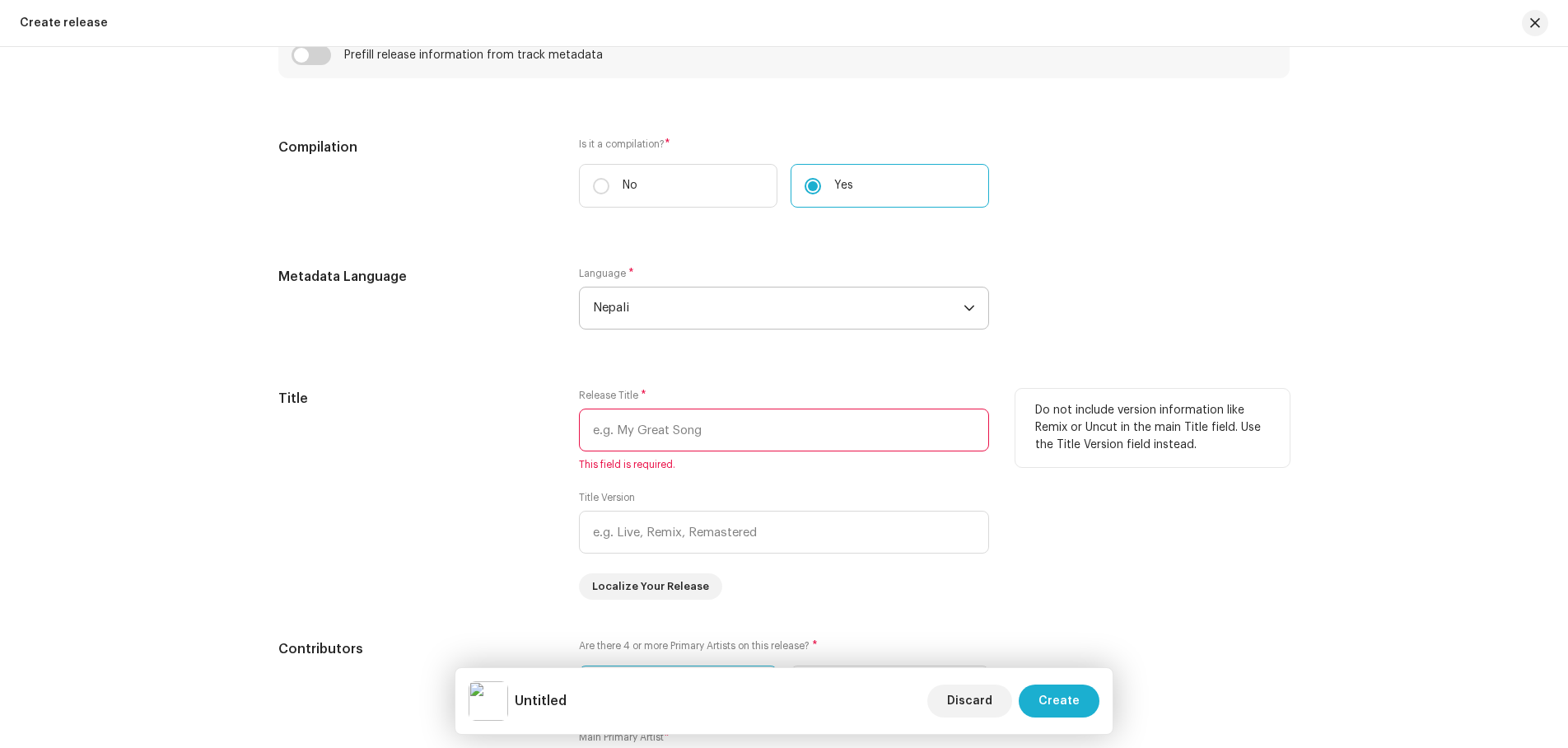
click at [619, 427] on input "text" at bounding box center [784, 430] width 410 height 42
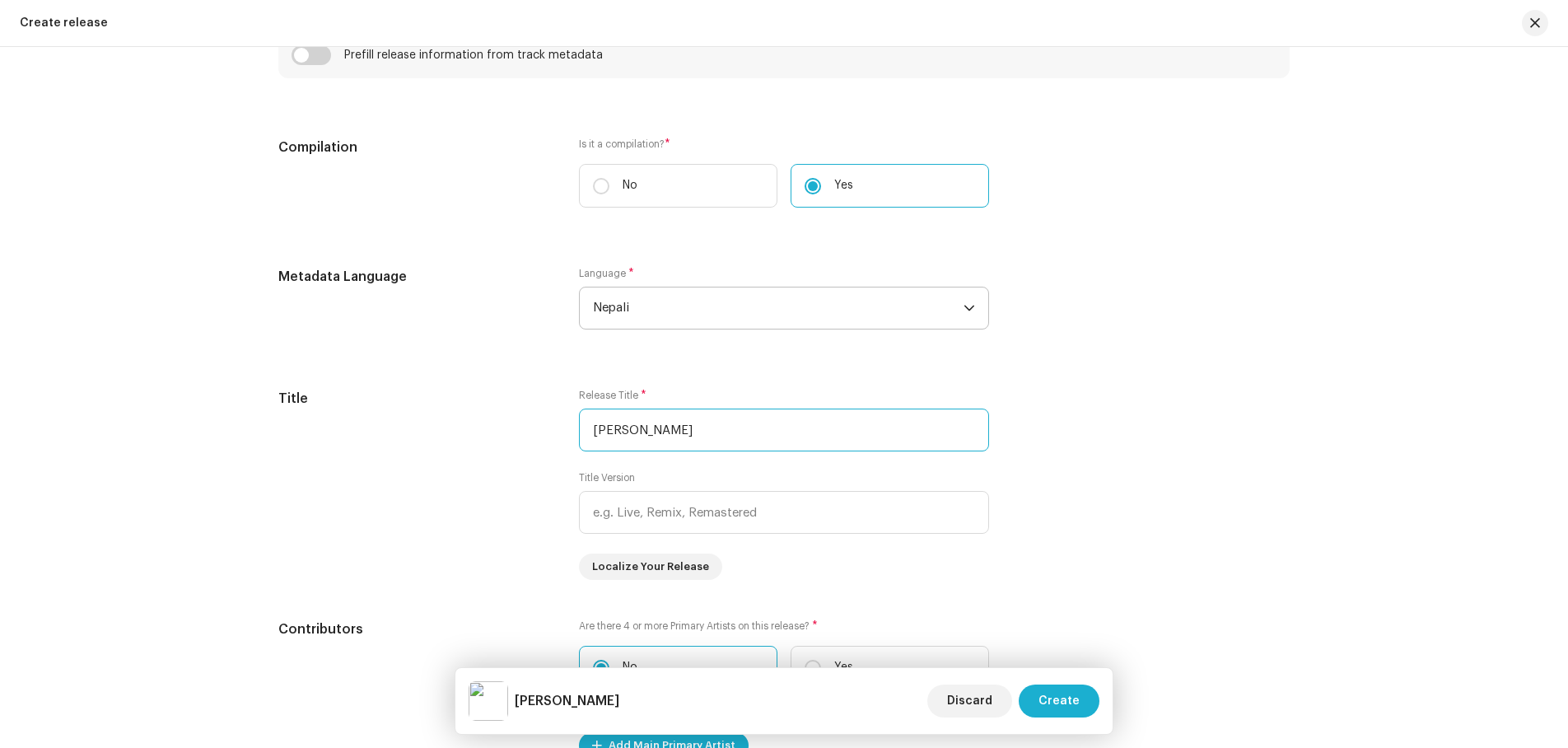
type input "[PERSON_NAME]"
click at [1356, 551] on div "Create a new release We’ll guide you through everything — from track selection …" at bounding box center [784, 397] width 1568 height 701
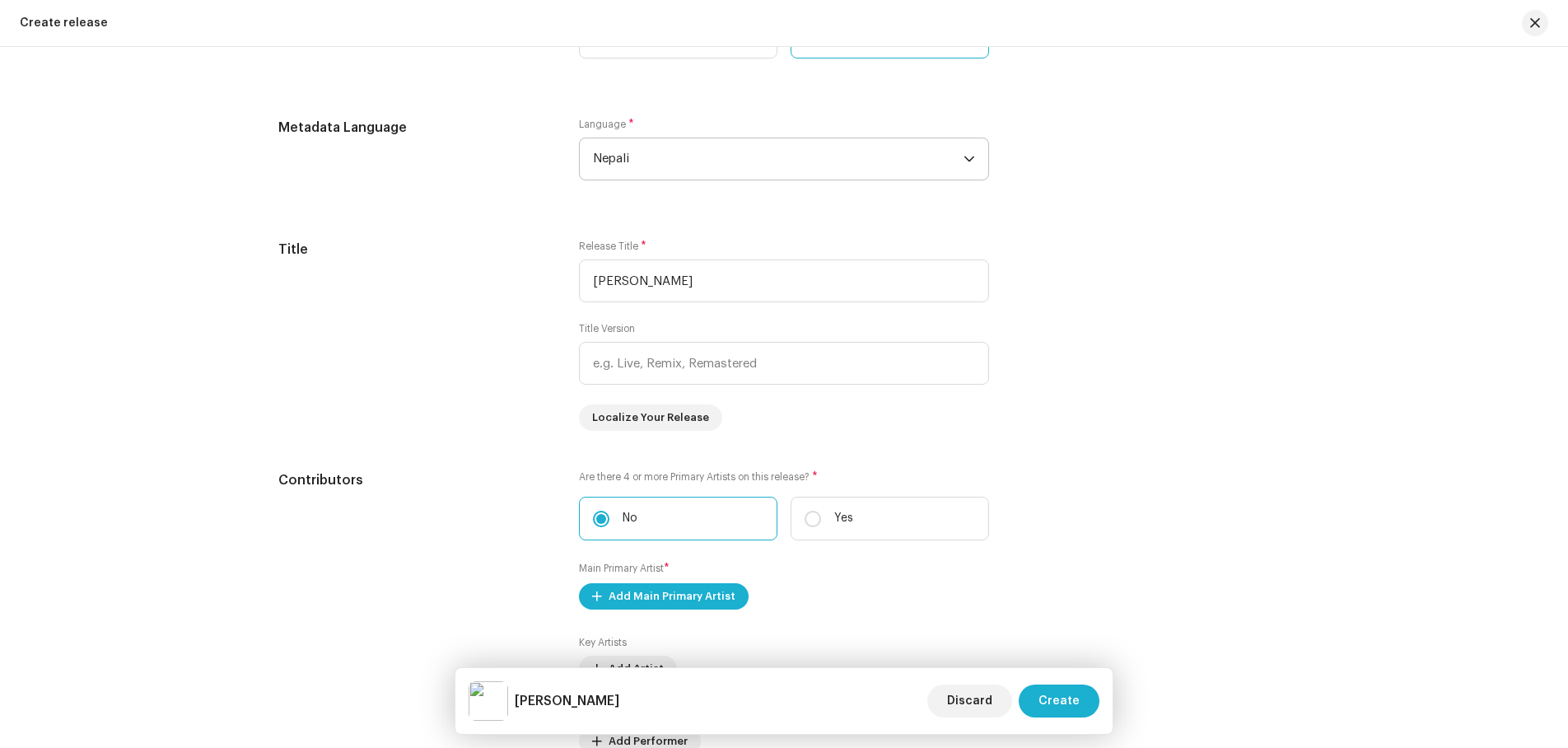
scroll to position [1385, 0]
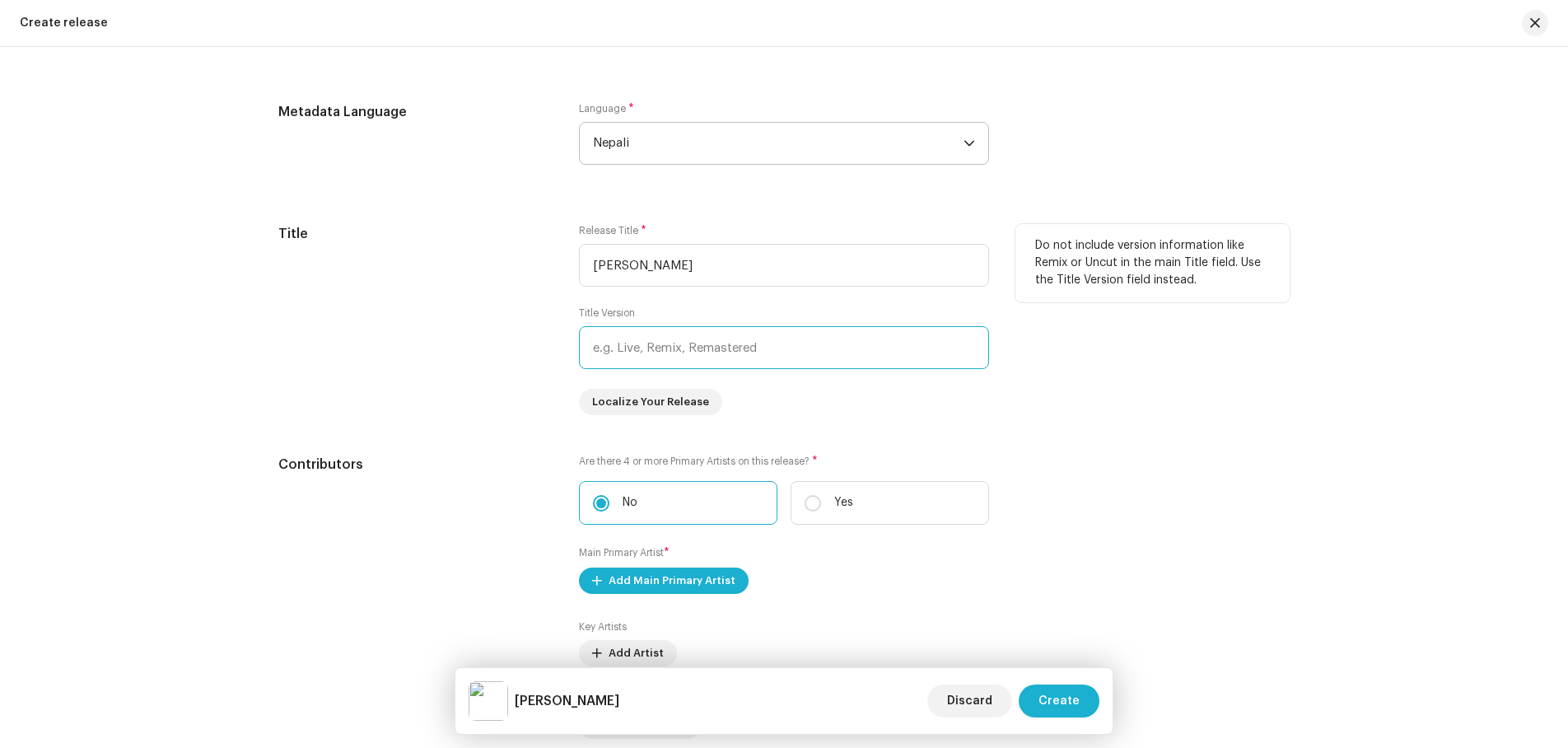
click at [659, 351] on input "text" at bounding box center [784, 347] width 410 height 42
click at [658, 350] on input "text" at bounding box center [784, 347] width 410 height 42
click at [671, 347] on input "text" at bounding box center [784, 347] width 410 height 42
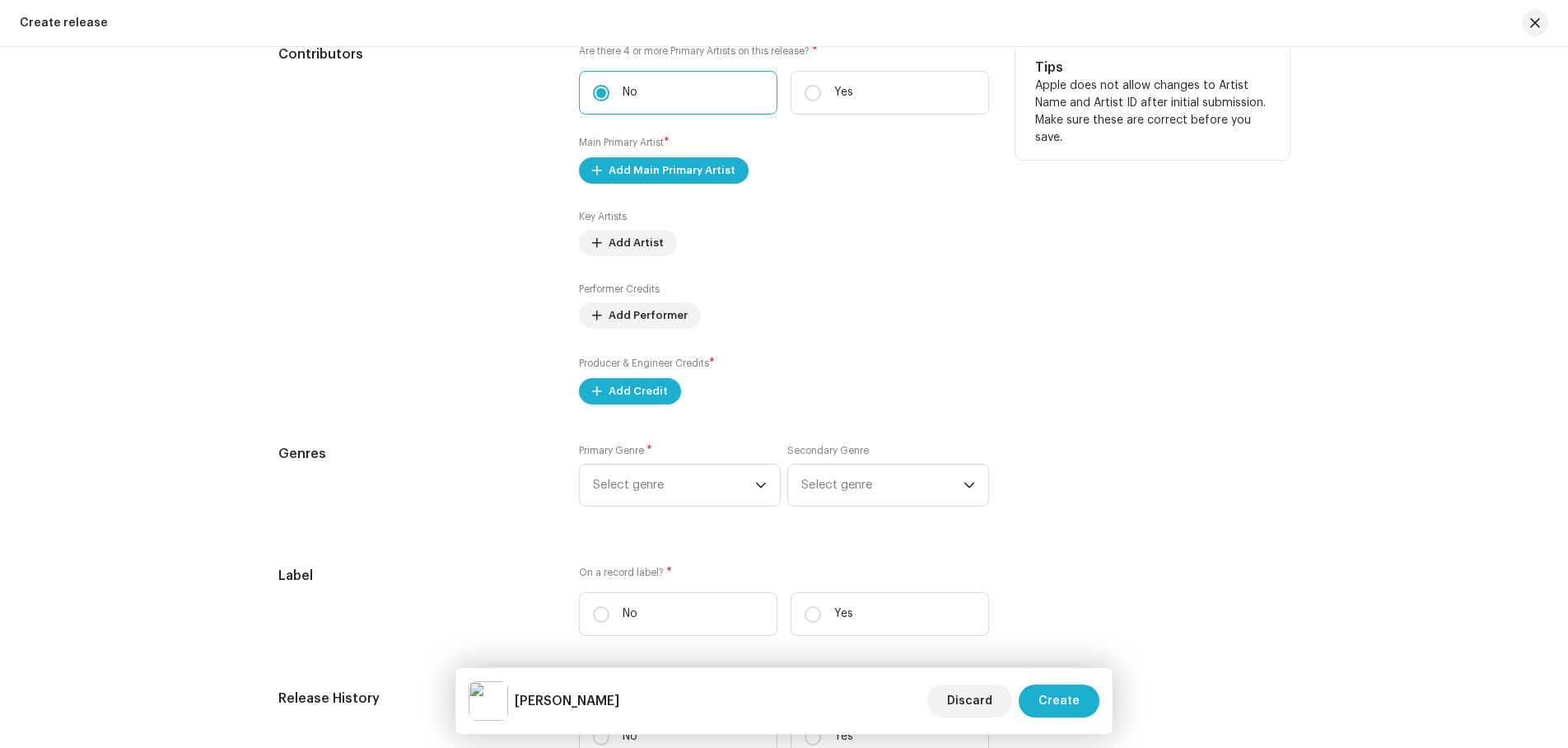
scroll to position [1797, 0]
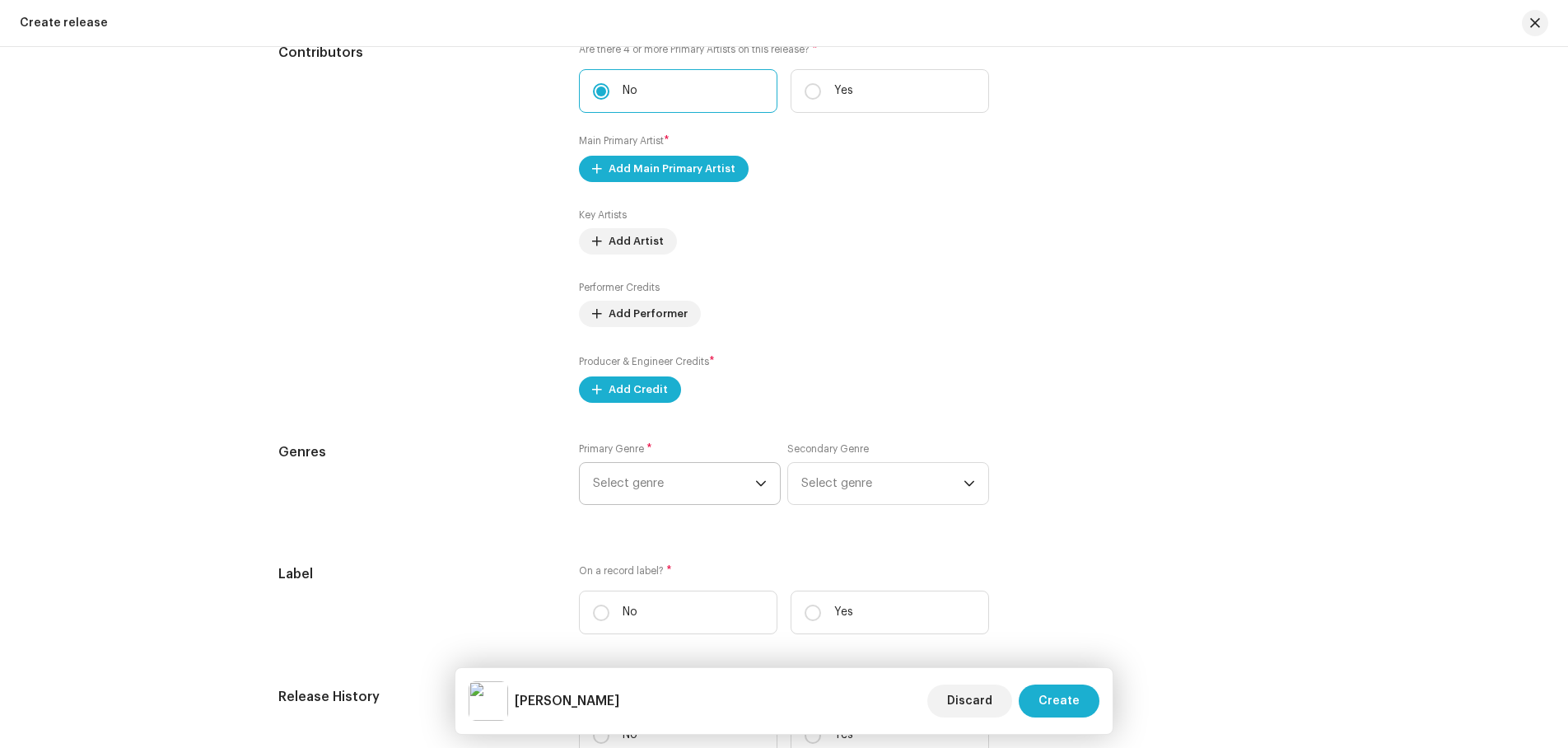
click at [757, 479] on icon "dropdown trigger" at bounding box center [761, 484] width 11 height 11
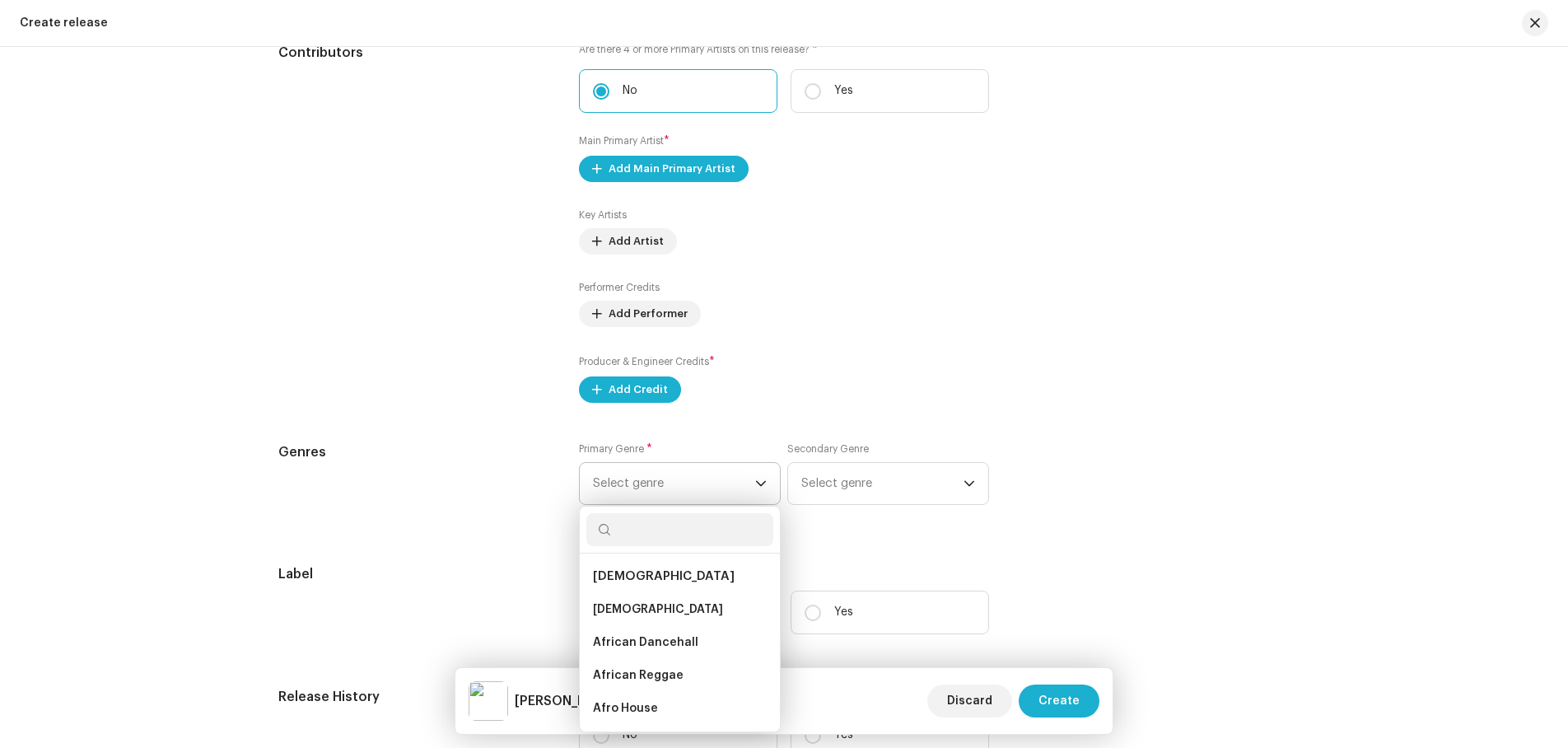
click at [642, 532] on input "text" at bounding box center [681, 530] width 187 height 33
type input "mode"
click at [624, 607] on span "Modern Era" at bounding box center [626, 609] width 66 height 17
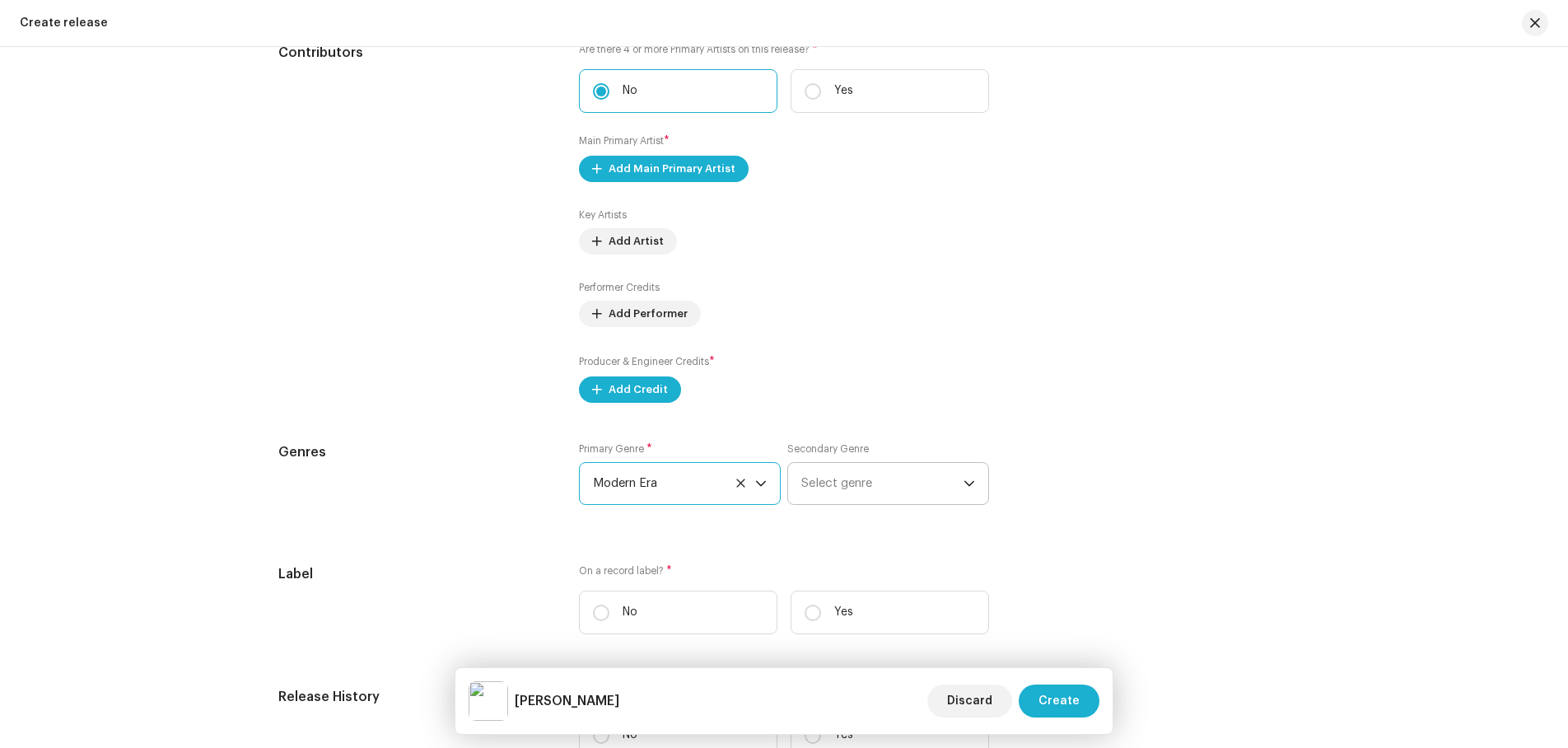
click at [869, 491] on span "Select genre" at bounding box center [883, 484] width 163 height 42
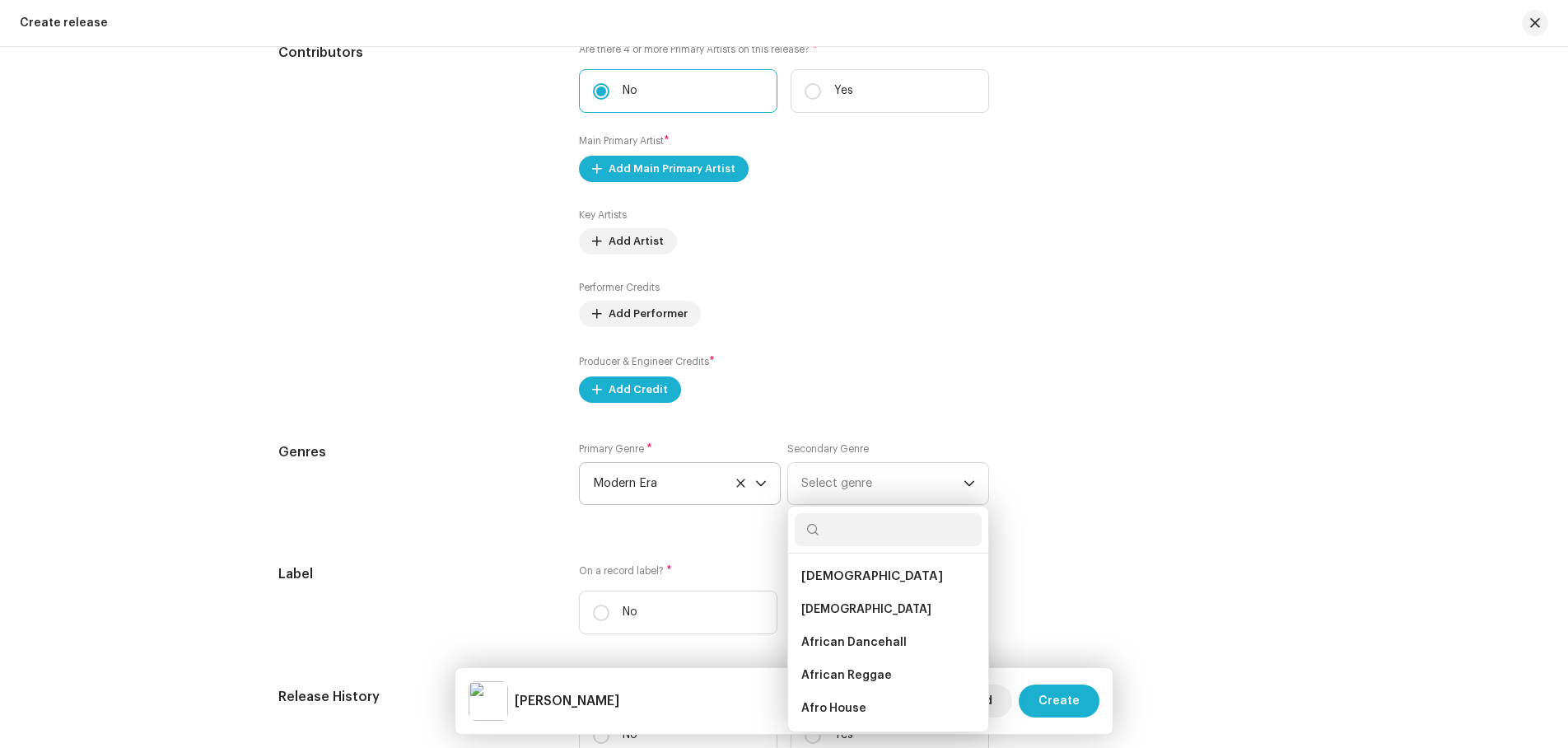
click at [1134, 487] on div "Genres Primary Genre * Modern Era Secondary Genre Select genre African African …" at bounding box center [784, 483] width 1011 height 82
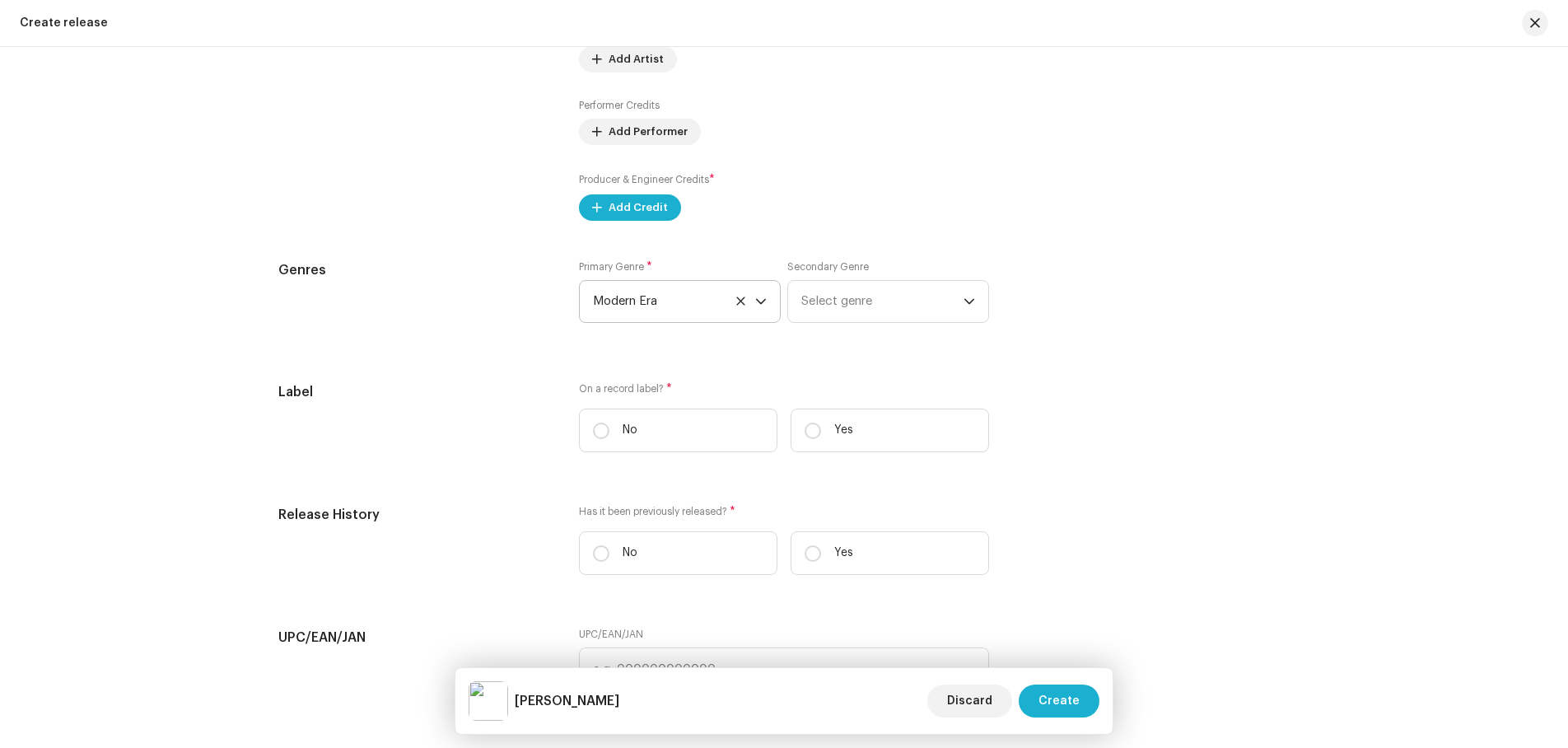
scroll to position [2044, 0]
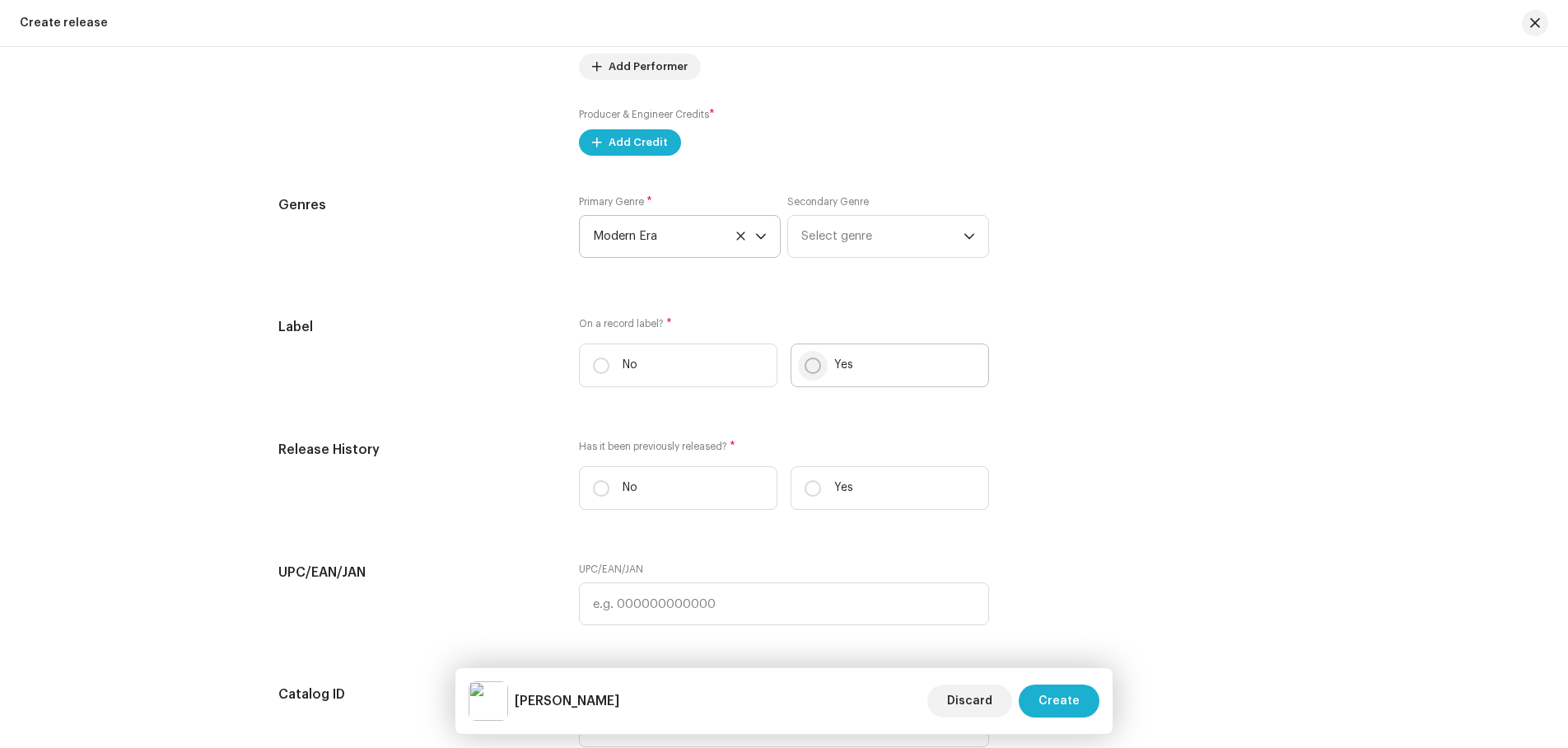
click at [817, 363] on input "Yes" at bounding box center [813, 365] width 17 height 17
radio input "true"
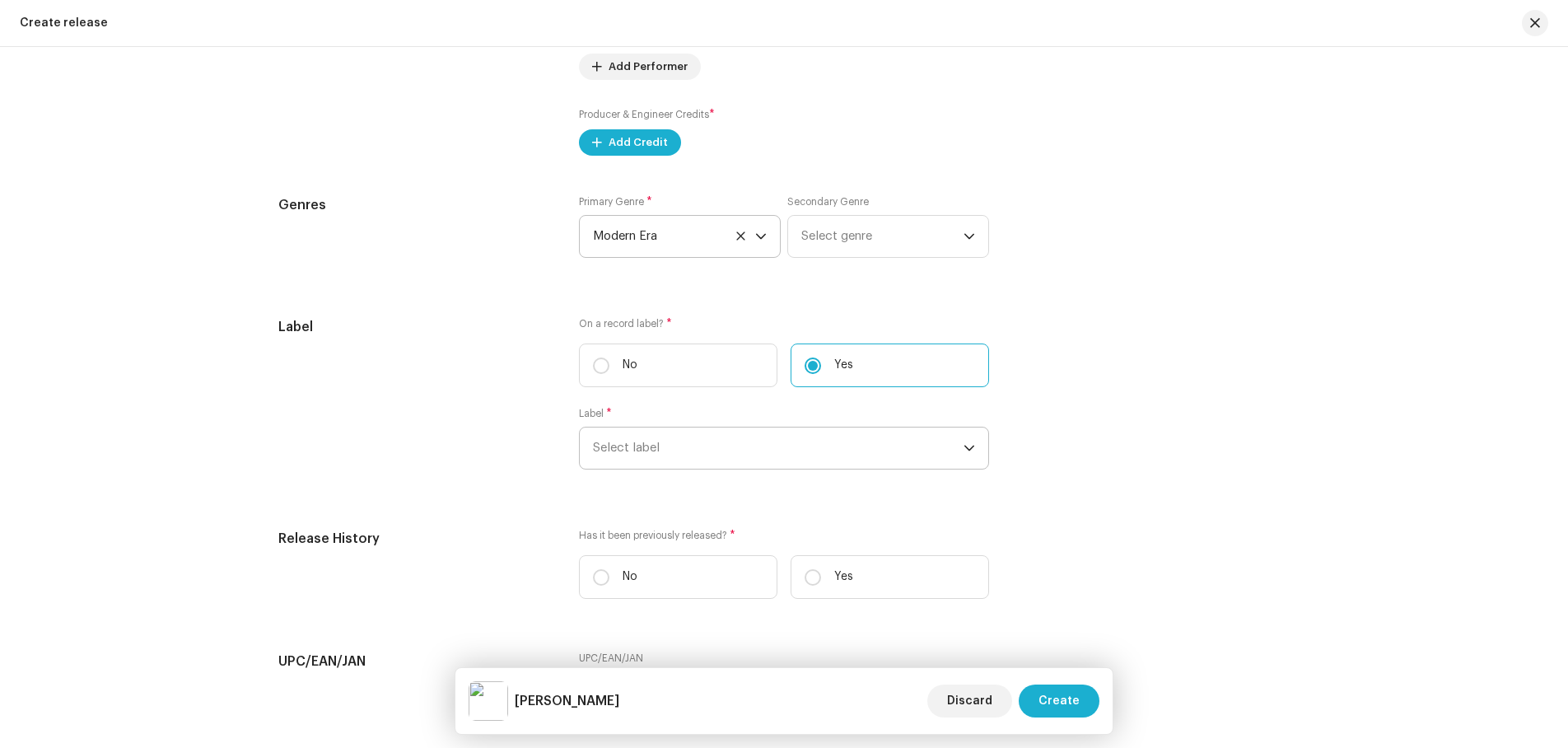
click at [680, 441] on span "Select label" at bounding box center [778, 448] width 370 height 42
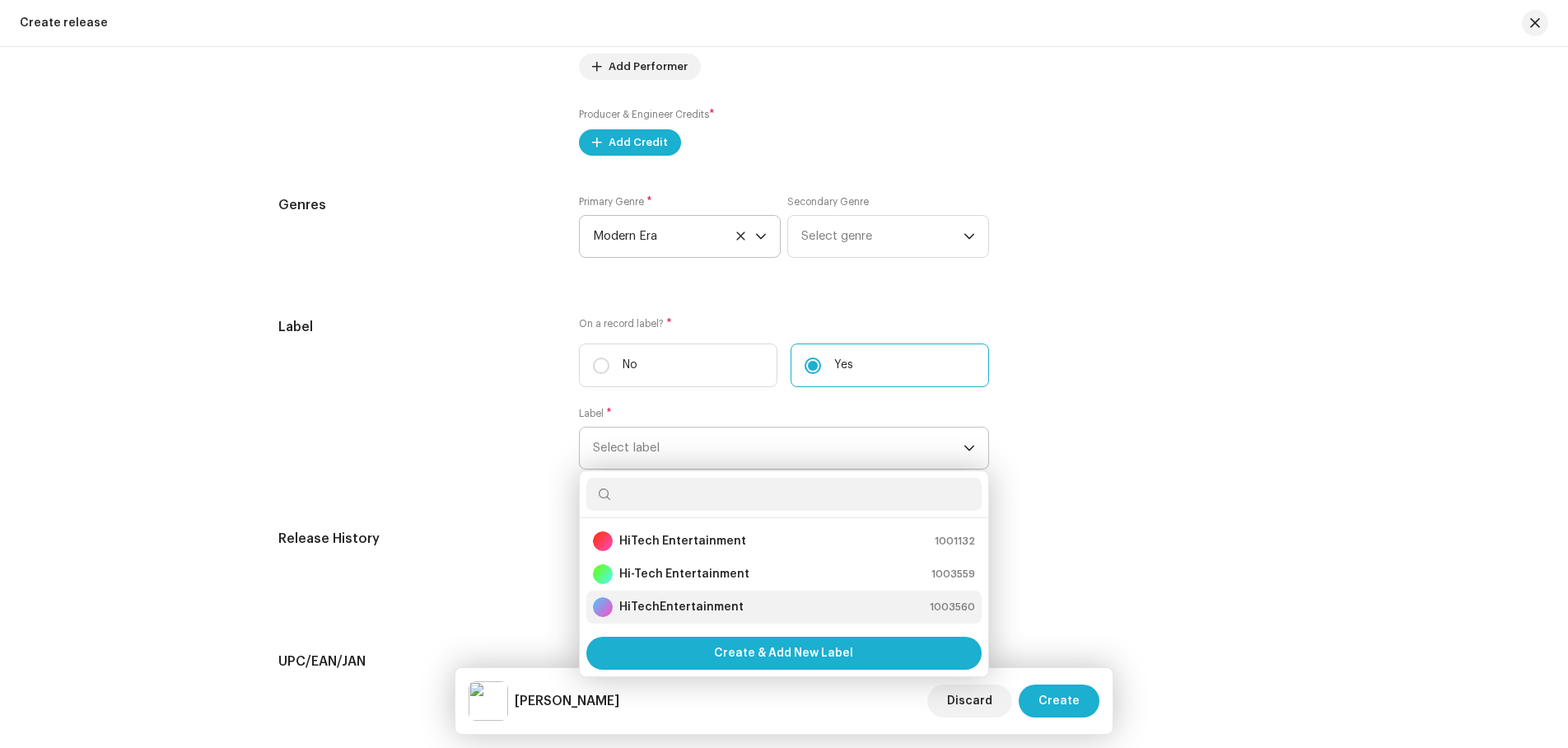
click at [685, 606] on strong "HiTechEntertainment" at bounding box center [681, 607] width 125 height 17
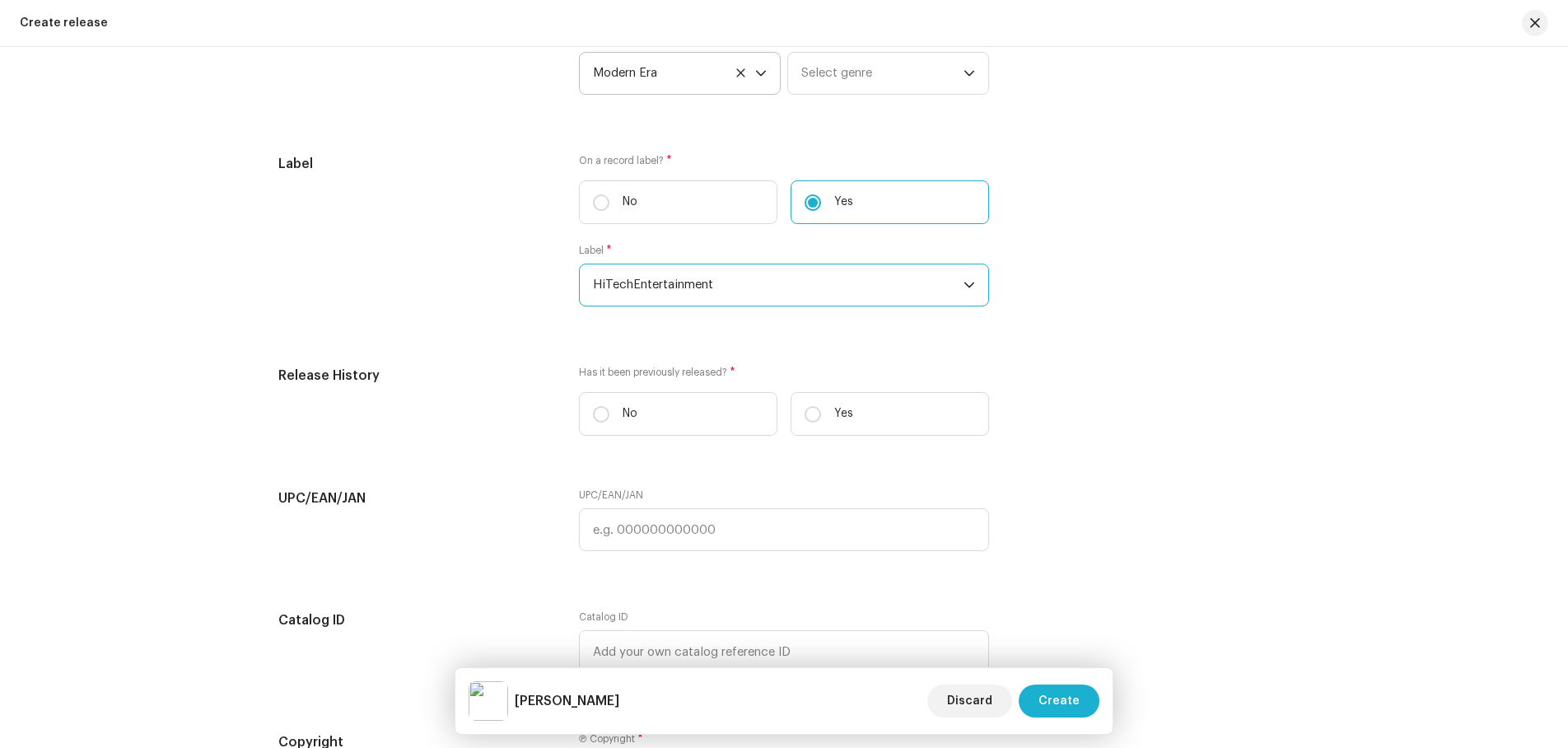
scroll to position [2210, 0]
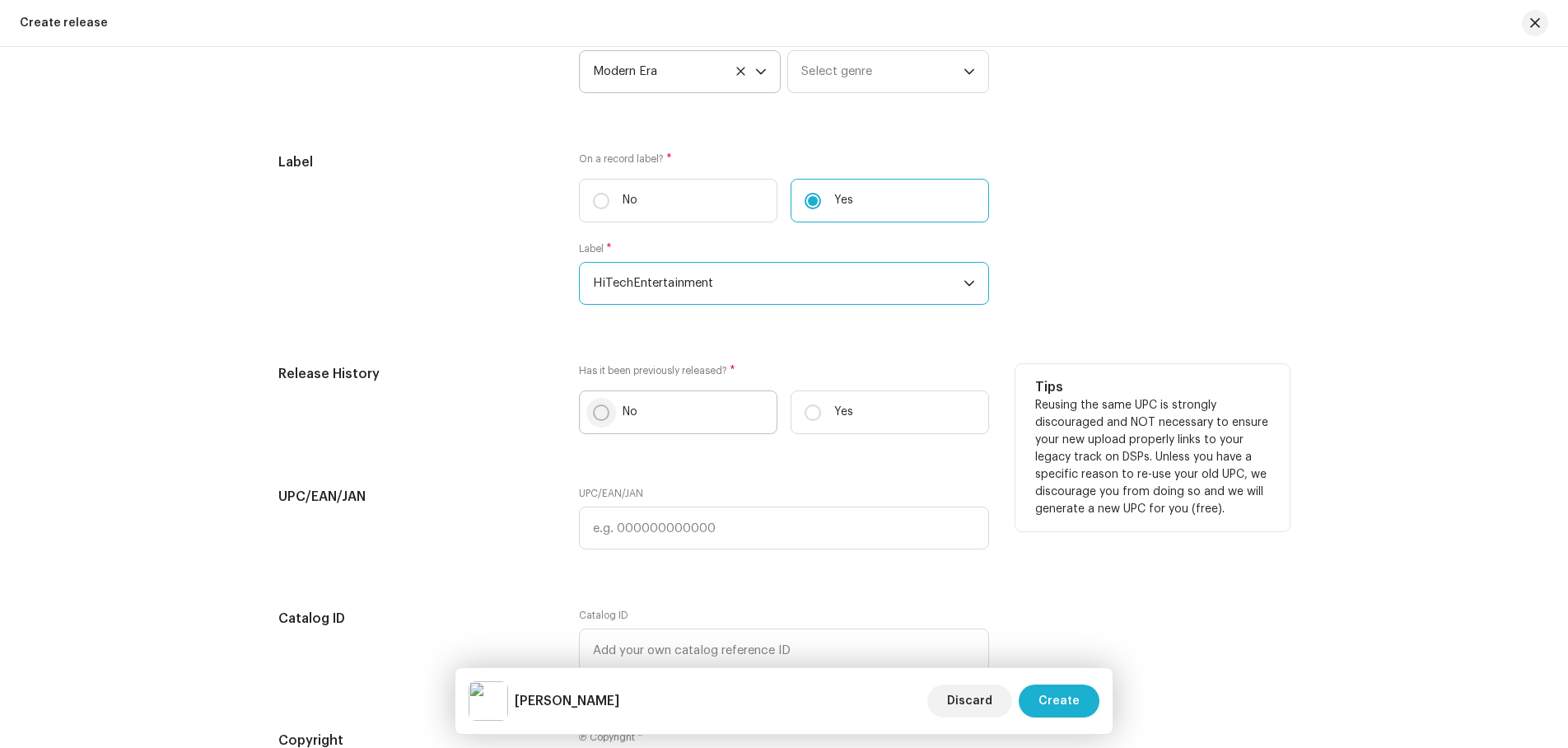
click at [599, 410] on input "No" at bounding box center [601, 413] width 17 height 17
radio input "true"
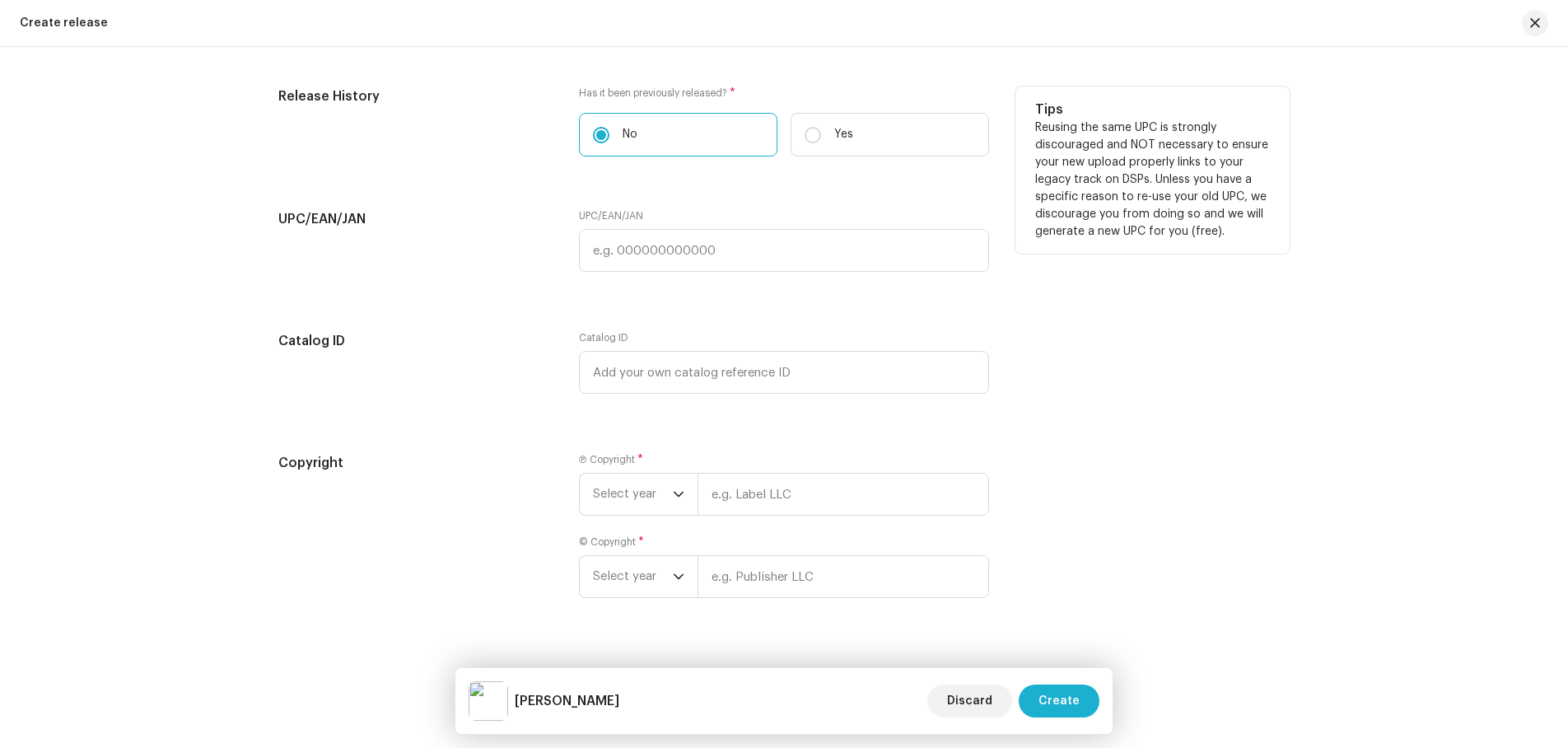
scroll to position [2515, 0]
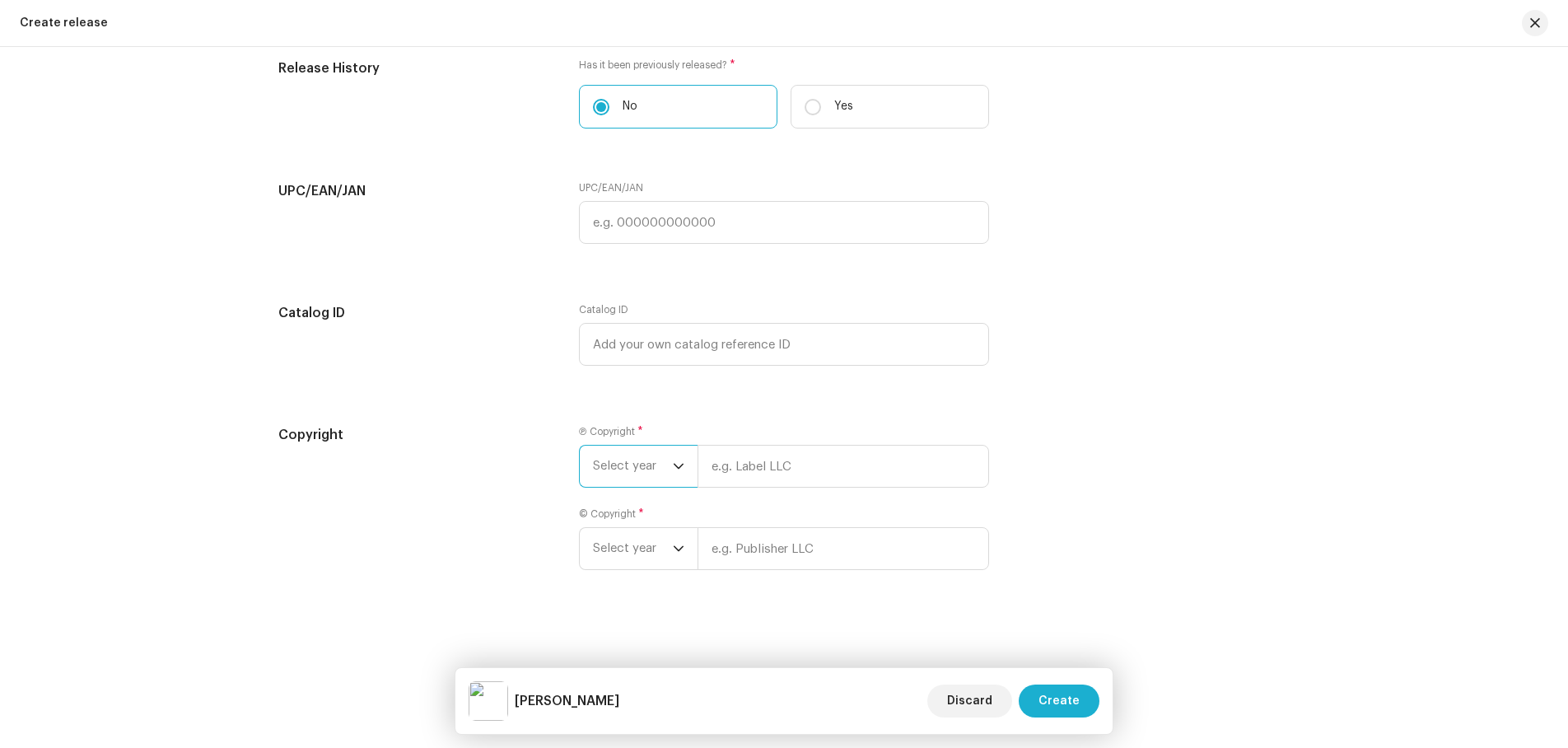
click at [668, 470] on span "Select year" at bounding box center [633, 466] width 80 height 42
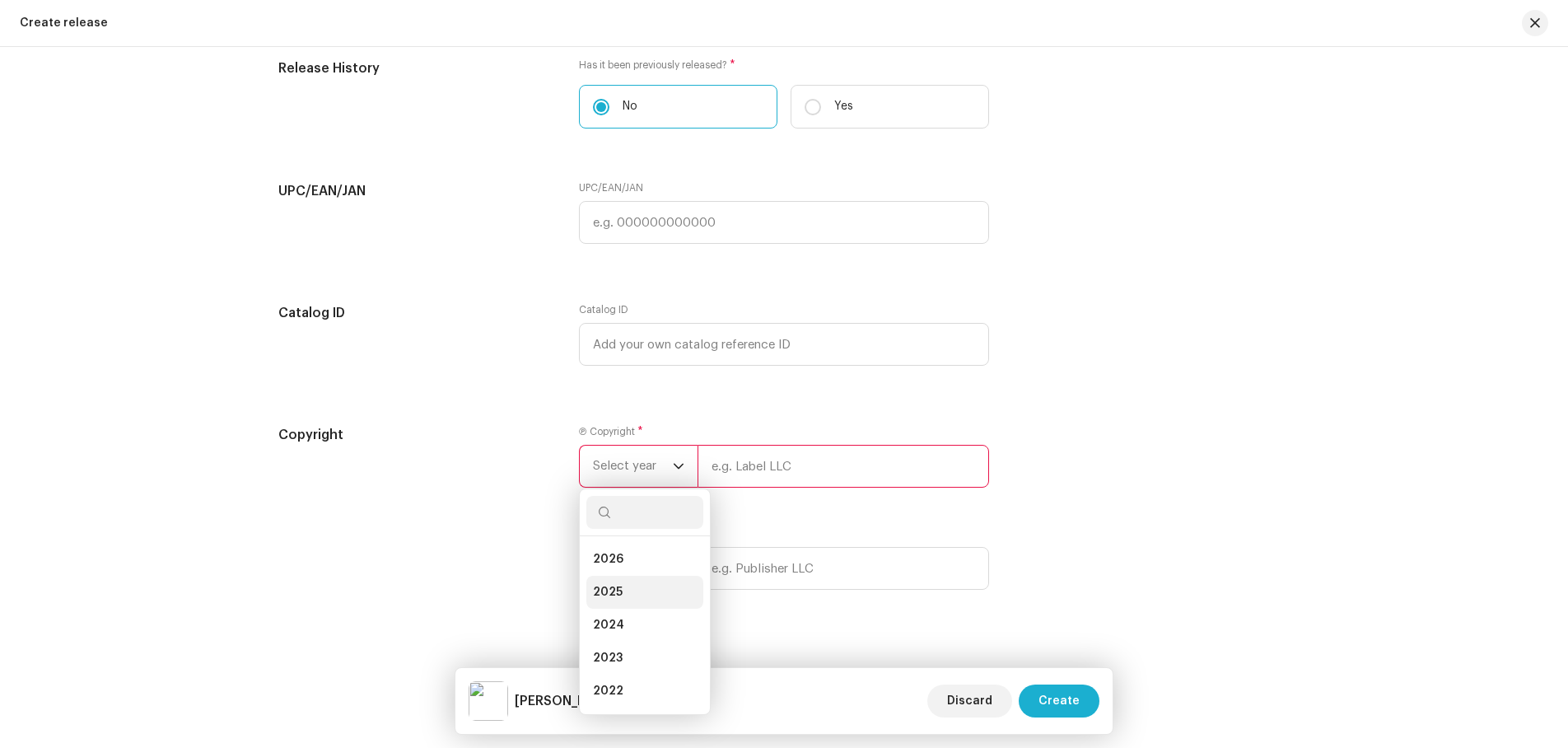
drag, startPoint x: 619, startPoint y: 559, endPoint x: 620, endPoint y: 593, distance: 34.0
click at [620, 593] on ul "2026 2025 2024 2023 2022 2021 2020 2019 2018 2017 2016 2015" at bounding box center [644, 741] width 130 height 408
click at [623, 591] on li "2025" at bounding box center [645, 592] width 117 height 33
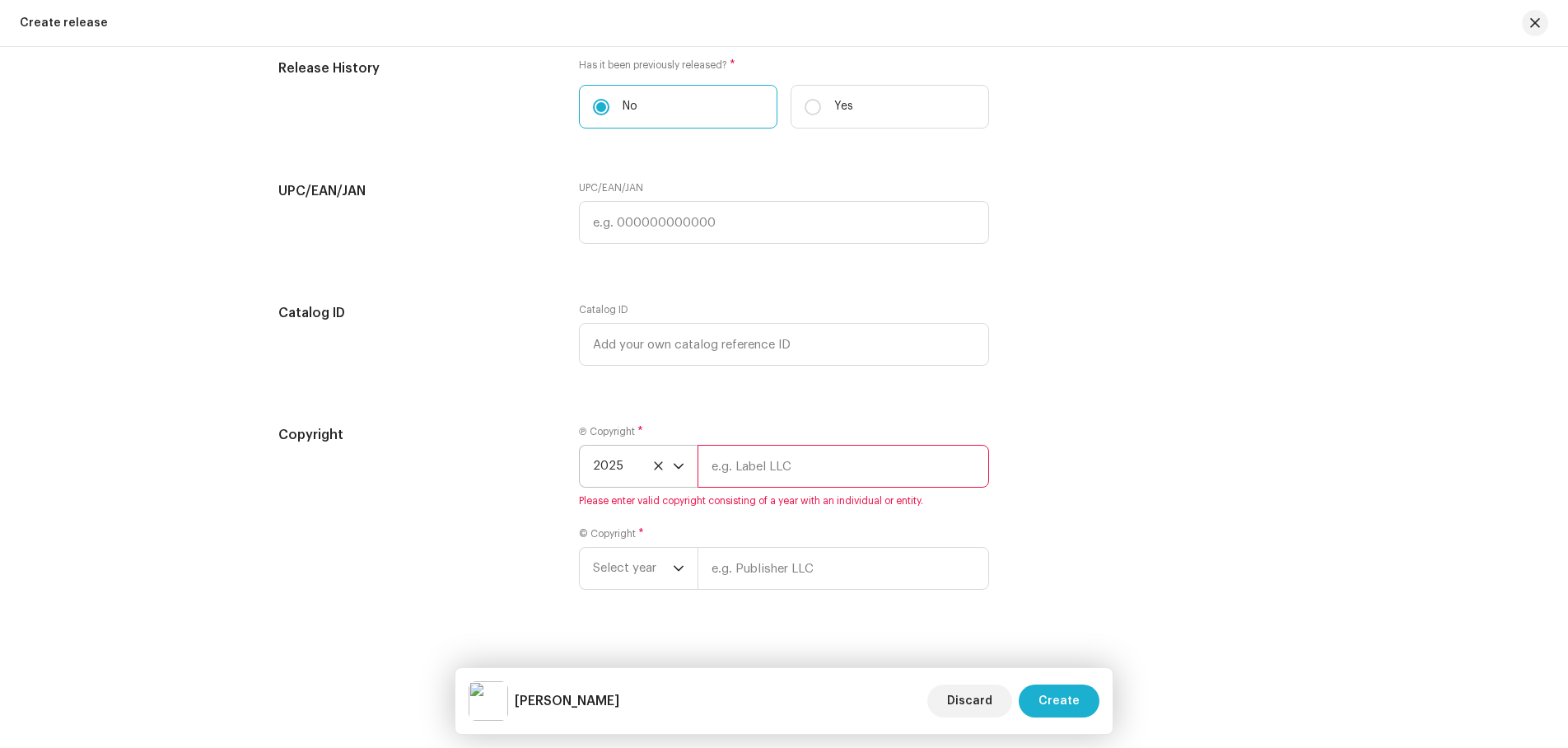
click at [768, 466] on input "text" at bounding box center [843, 466] width 292 height 42
type input "Hi-Tech Entertainment Pvt. Ltd"
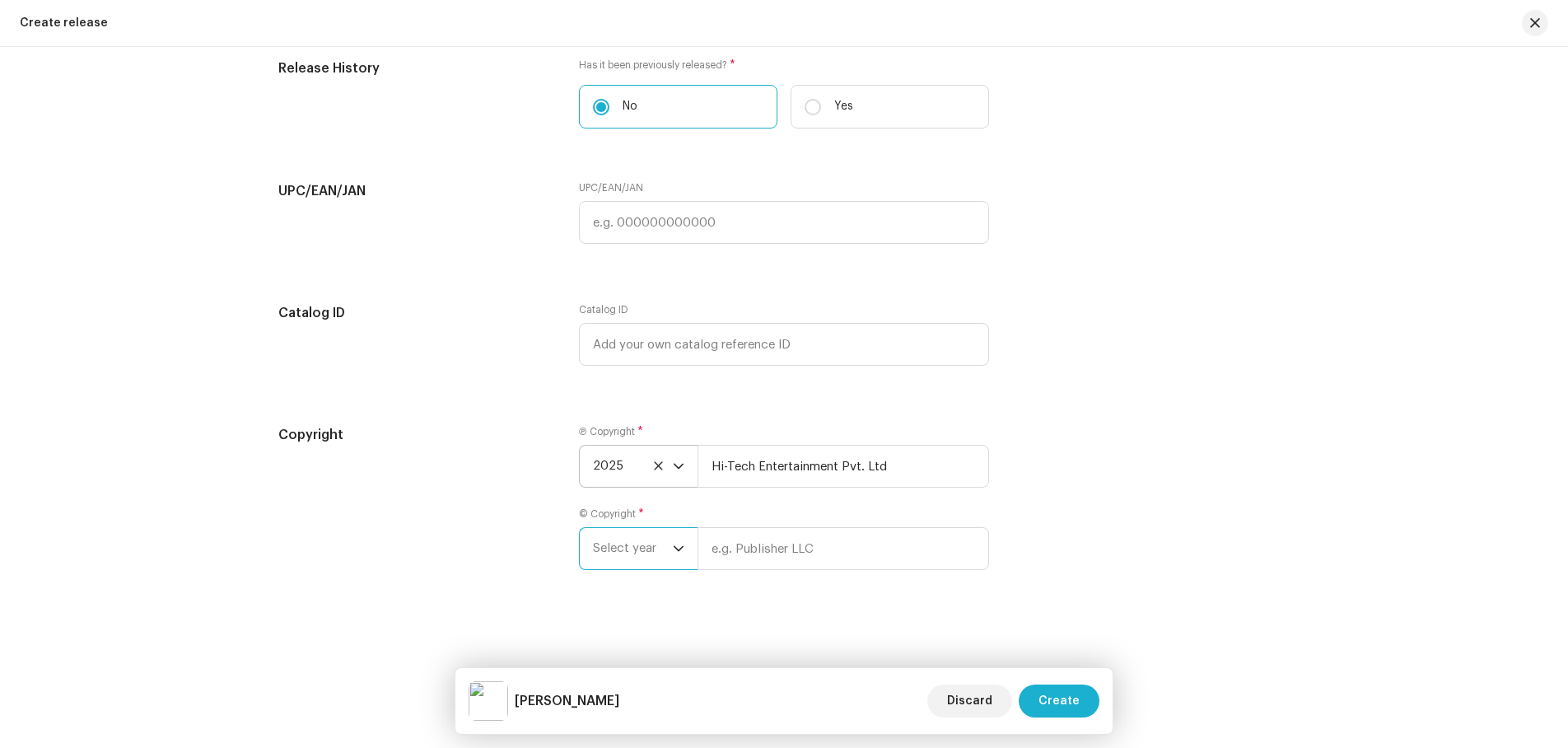
click at [636, 552] on span "Select year" at bounding box center [633, 548] width 80 height 42
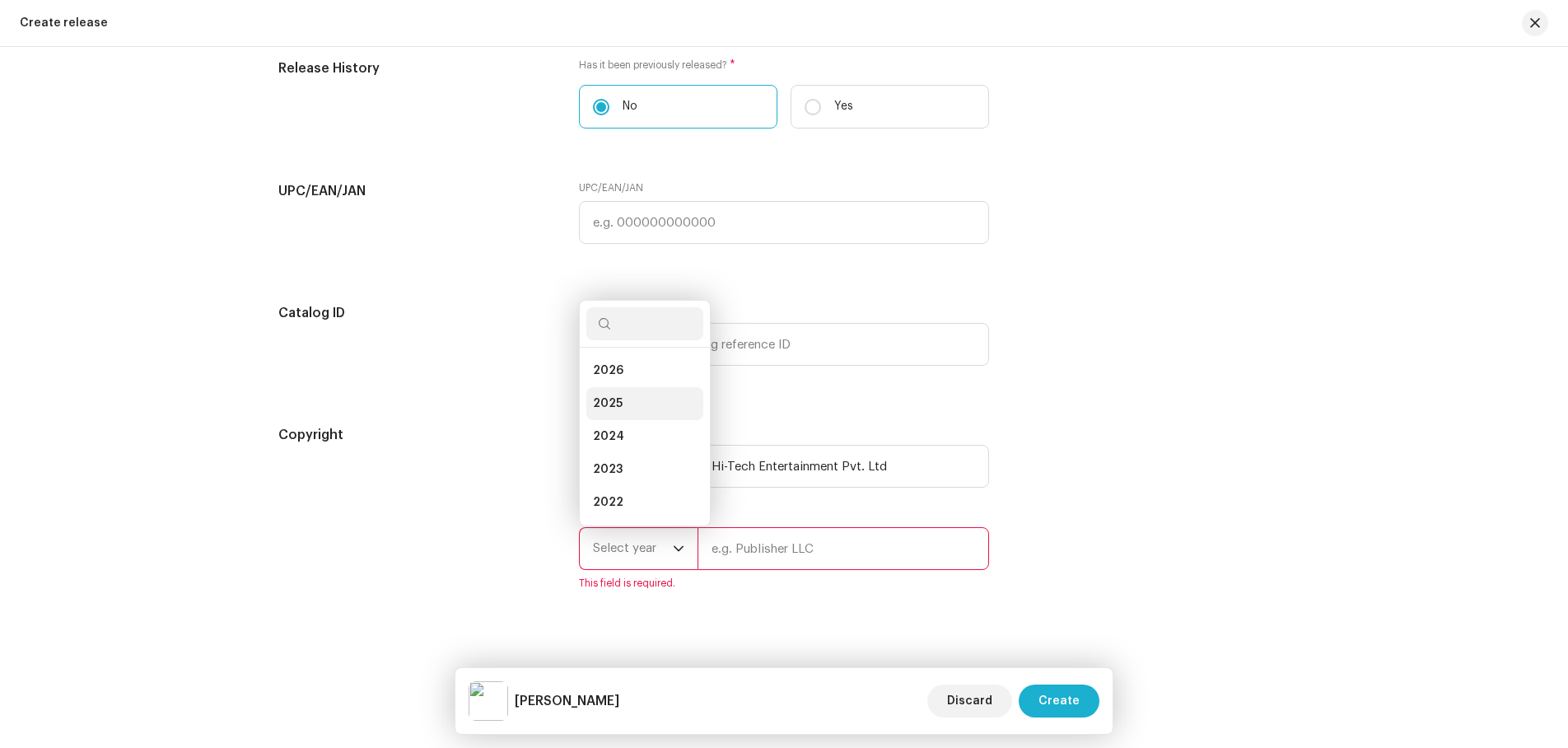
click at [611, 401] on span "2025" at bounding box center [608, 403] width 30 height 17
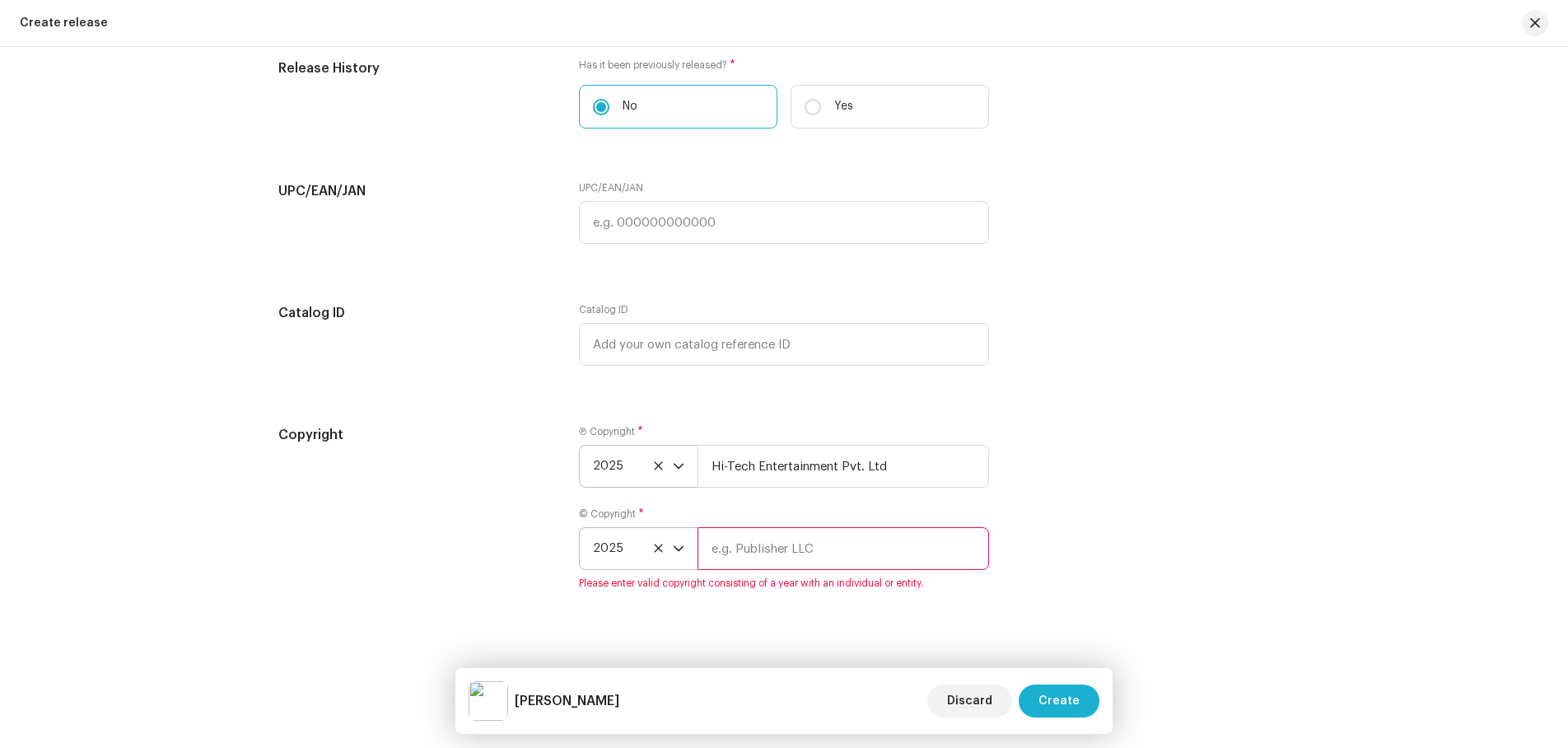
click at [805, 550] on input "text" at bounding box center [843, 548] width 292 height 42
type input "Hi-Tech Entertainment Pvt. Ltd"
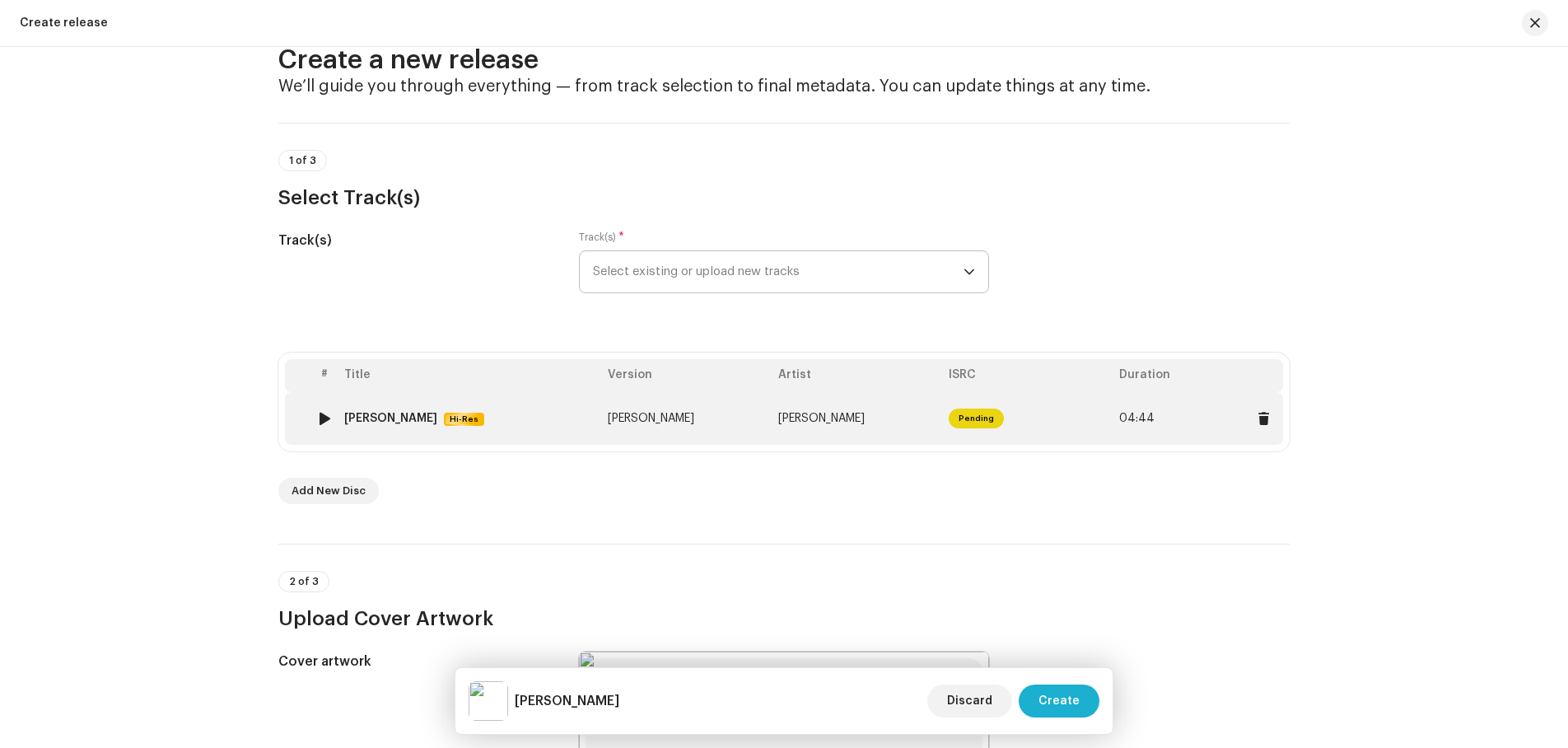
scroll to position [0, 0]
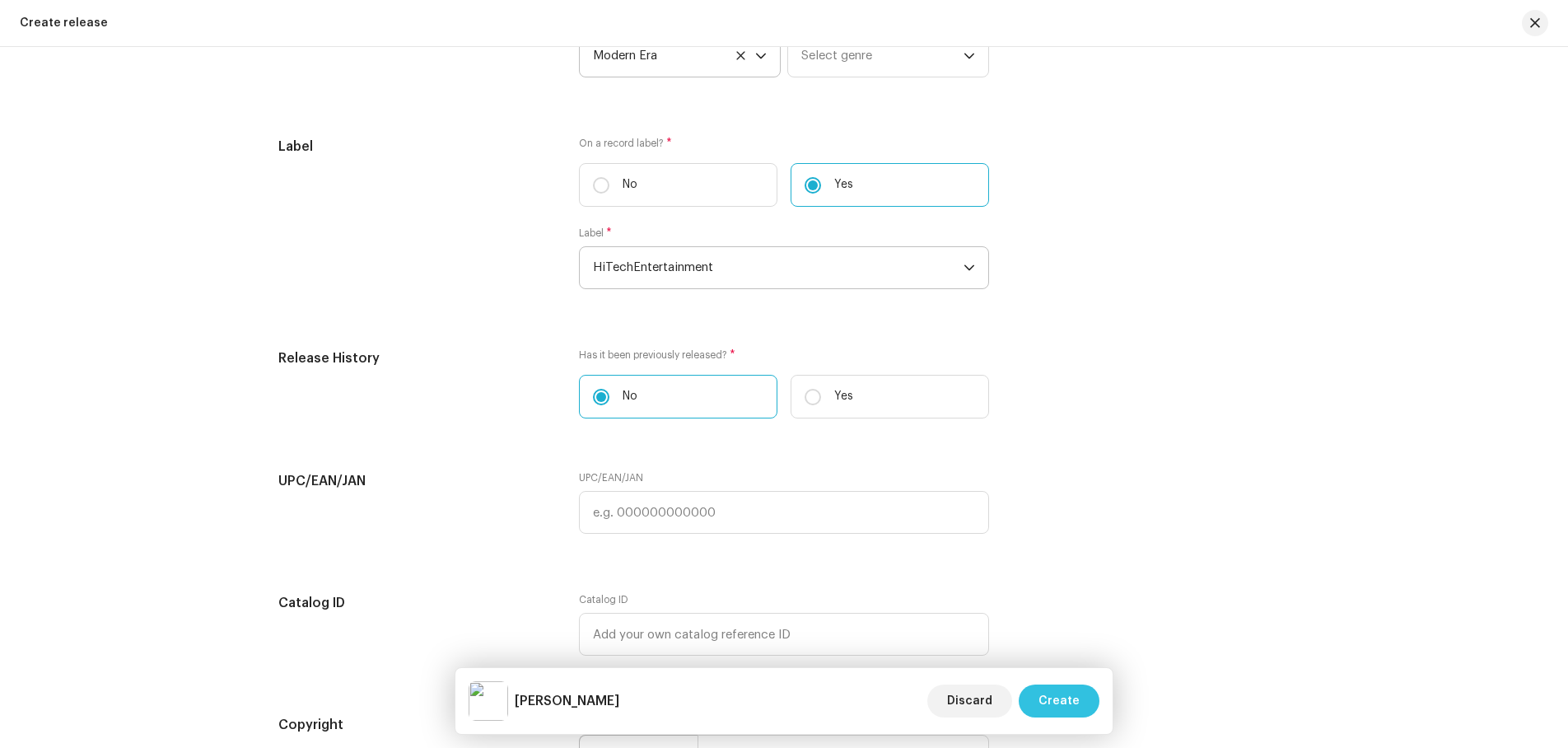
click at [1061, 698] on span "Create" at bounding box center [1059, 700] width 42 height 33
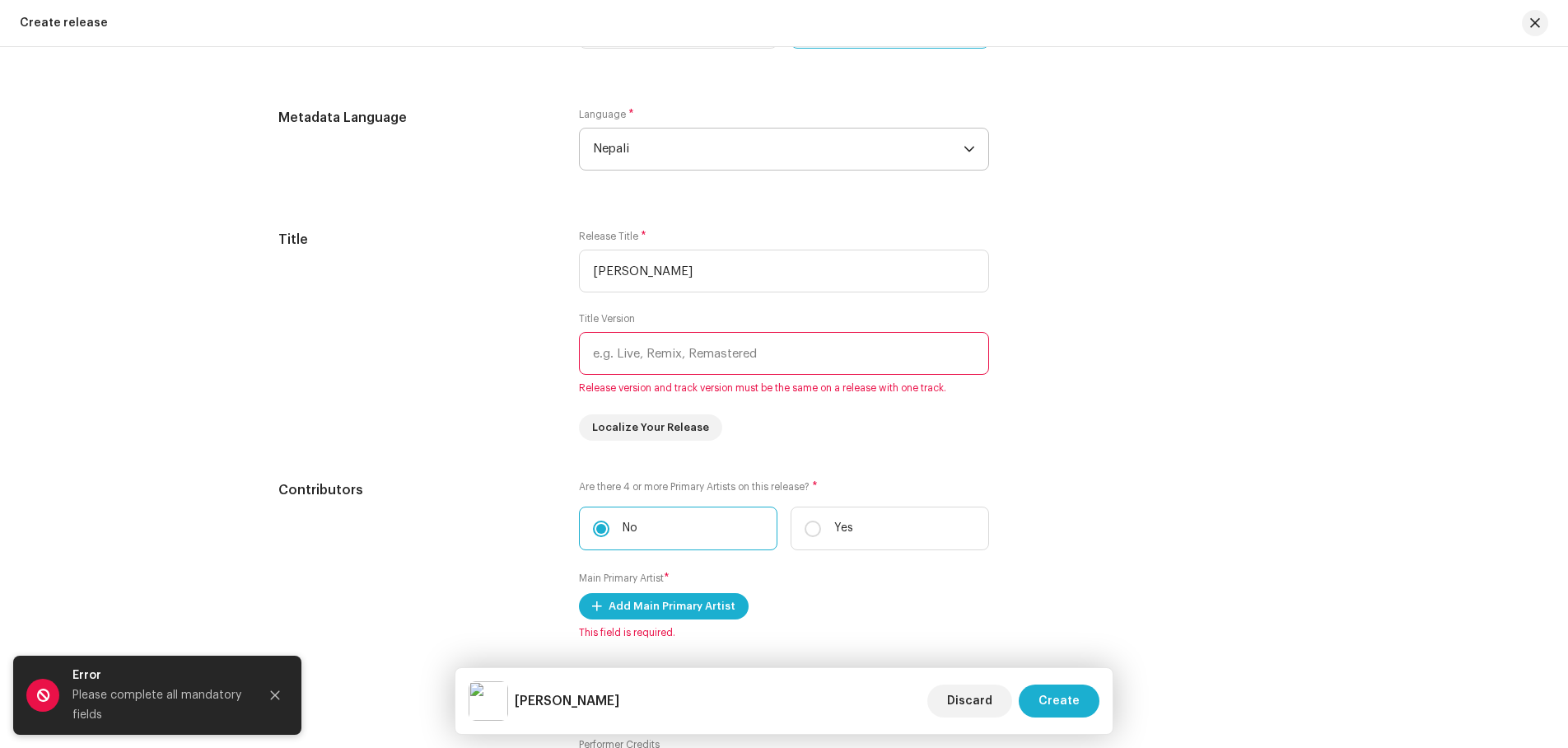
scroll to position [1378, 0]
click at [624, 360] on input "text" at bounding box center [784, 355] width 410 height 42
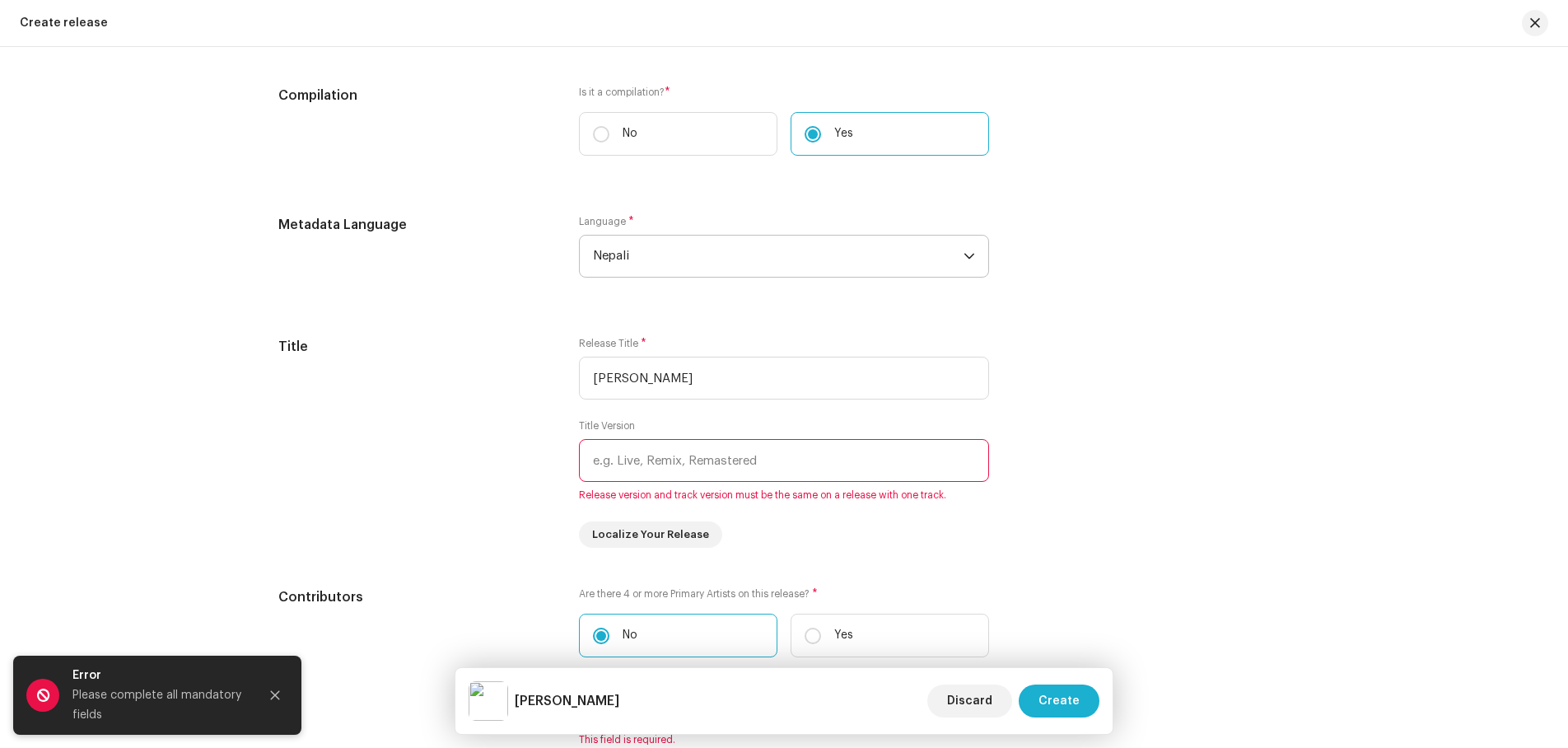
scroll to position [1295, 0]
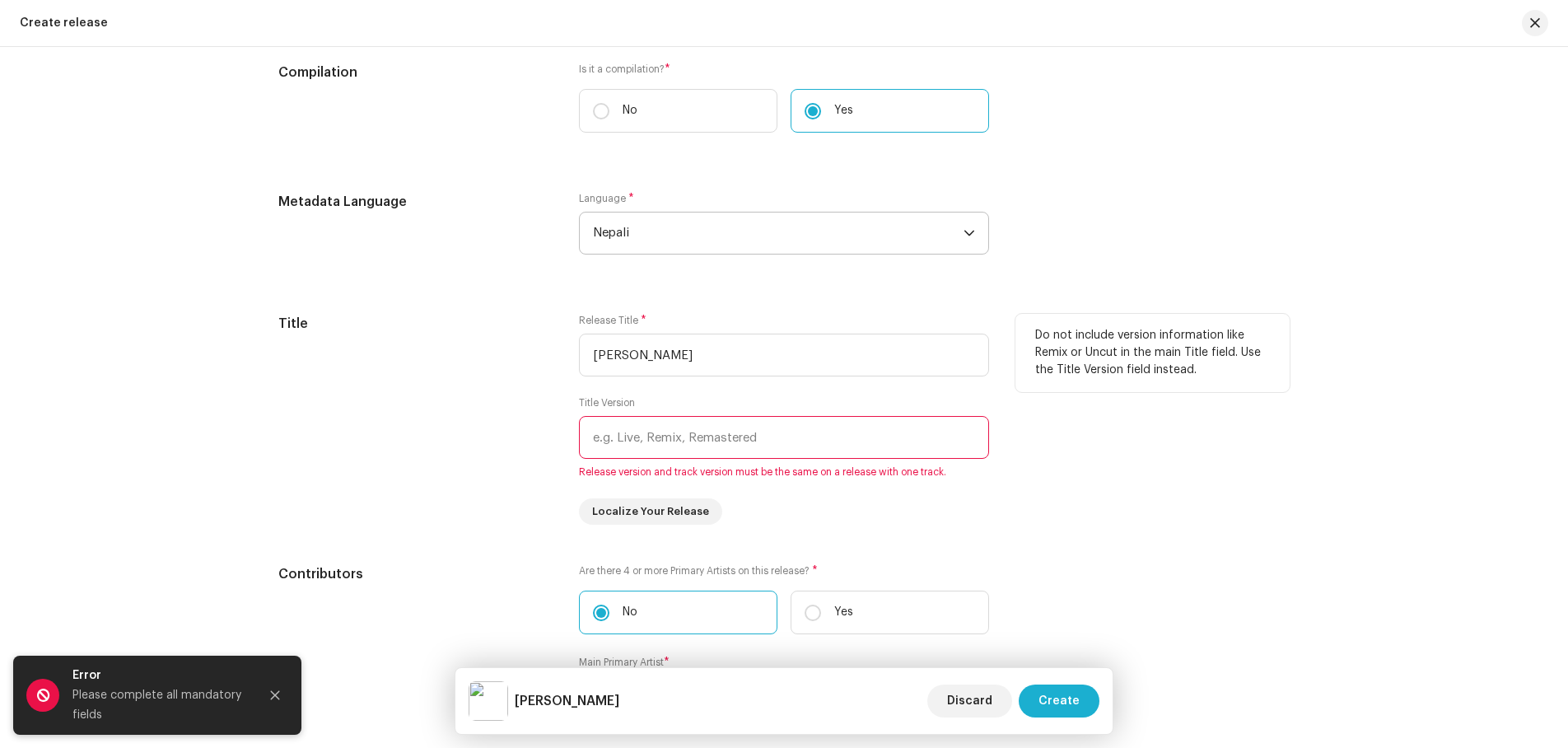
click at [606, 431] on input "text" at bounding box center [784, 438] width 410 height 42
type input "o"
click at [765, 358] on input "[PERSON_NAME]" at bounding box center [784, 355] width 410 height 42
click at [631, 431] on input "ori" at bounding box center [784, 438] width 410 height 42
click at [636, 437] on input "ori" at bounding box center [784, 438] width 410 height 42
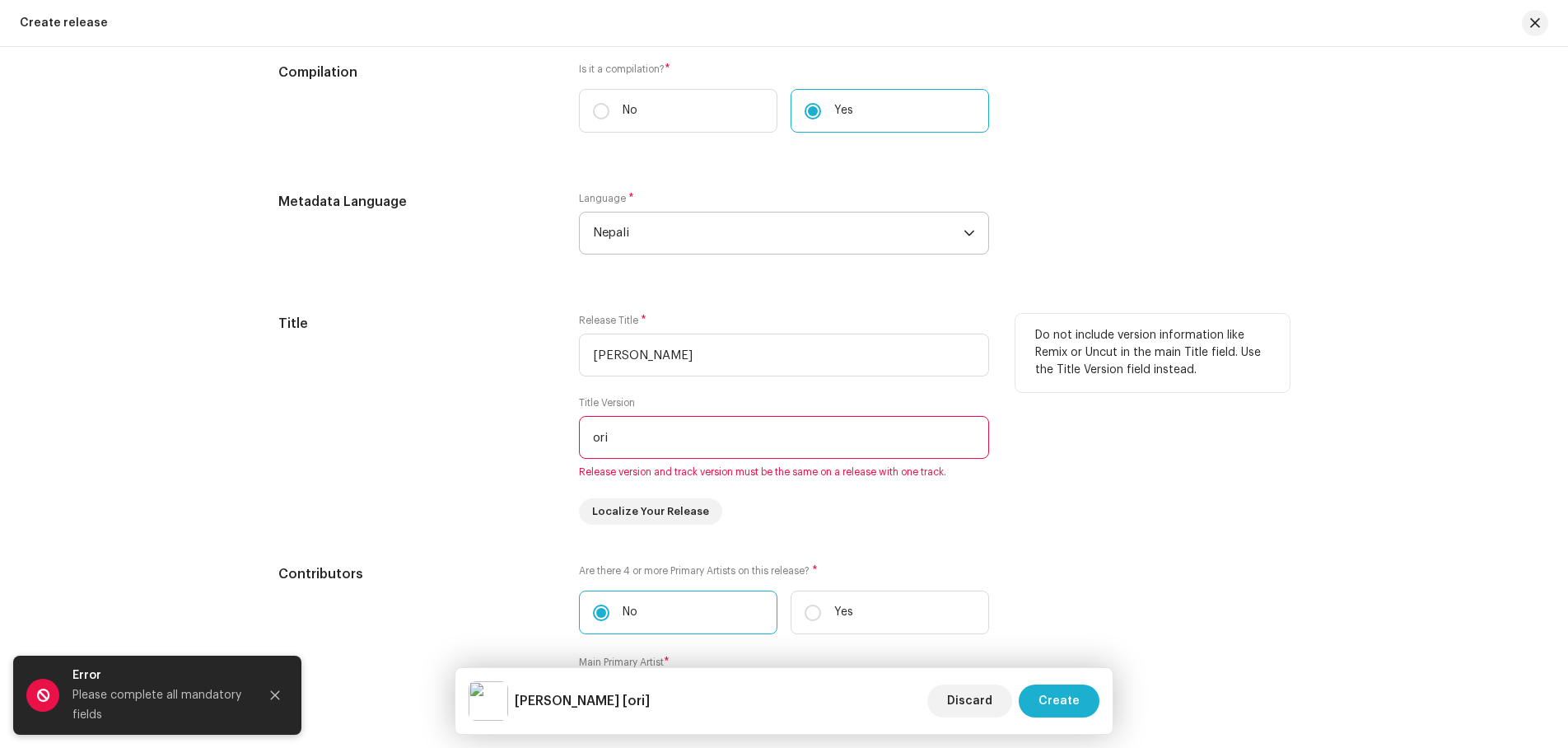
drag, startPoint x: 613, startPoint y: 437, endPoint x: 575, endPoint y: 434, distance: 38.1
click at [579, 434] on input "ori" at bounding box center [784, 438] width 410 height 42
click at [699, 435] on input "ori" at bounding box center [784, 438] width 410 height 42
drag, startPoint x: 616, startPoint y: 431, endPoint x: 566, endPoint y: 431, distance: 50.0
click at [566, 431] on div "Title Release Title * [PERSON_NAME] Title Version ori Release version and track…" at bounding box center [784, 419] width 1011 height 211
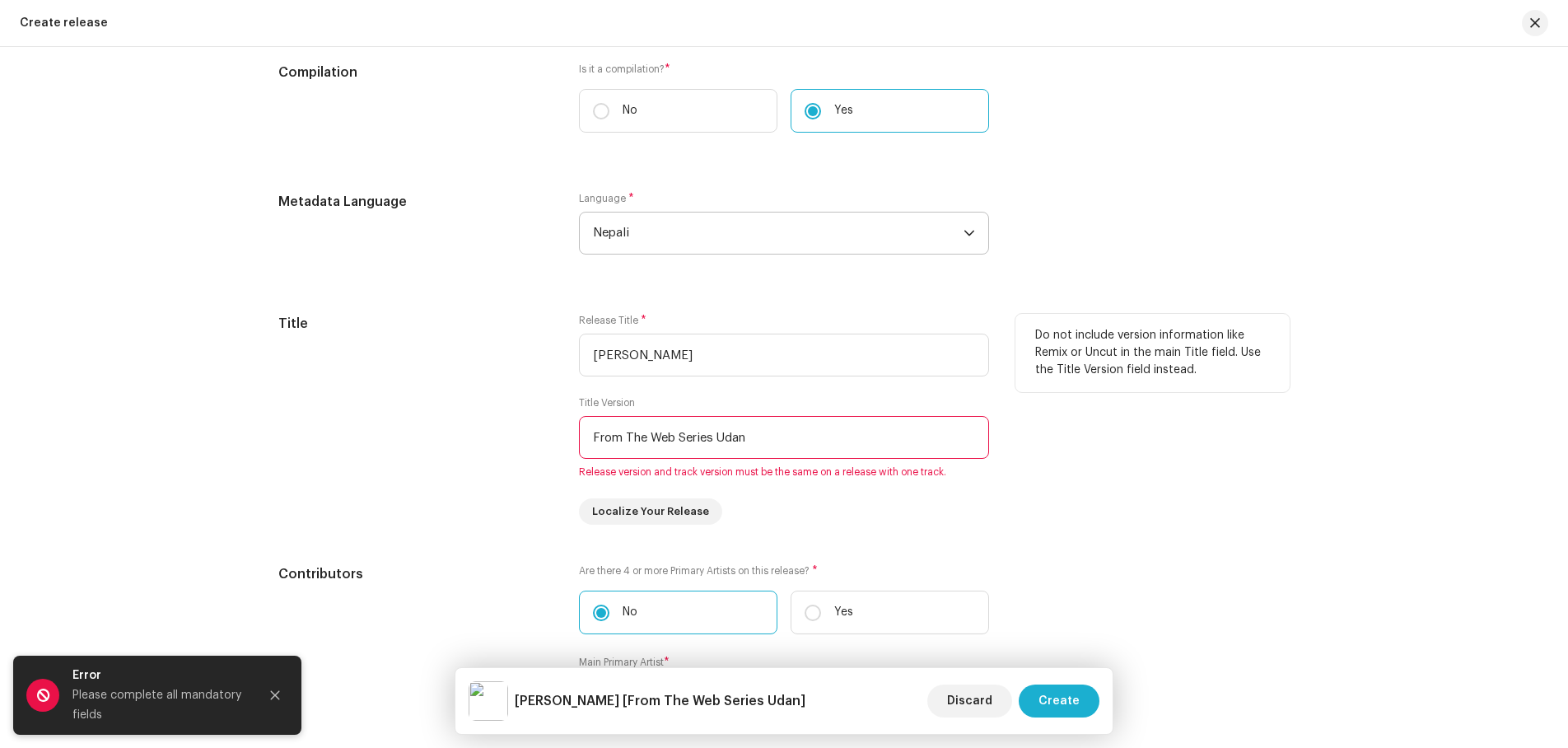
drag, startPoint x: 763, startPoint y: 439, endPoint x: 580, endPoint y: 438, distance: 183.0
click at [580, 438] on input "From The Web Series Udan" at bounding box center [784, 438] width 410 height 42
click at [712, 435] on input "Original Soundtrack from the" at bounding box center [784, 438] width 410 height 42
click at [745, 438] on input "Original Soundtrack From the" at bounding box center [784, 438] width 410 height 42
click at [774, 437] on input "Original Soundtrack From The" at bounding box center [784, 438] width 410 height 42
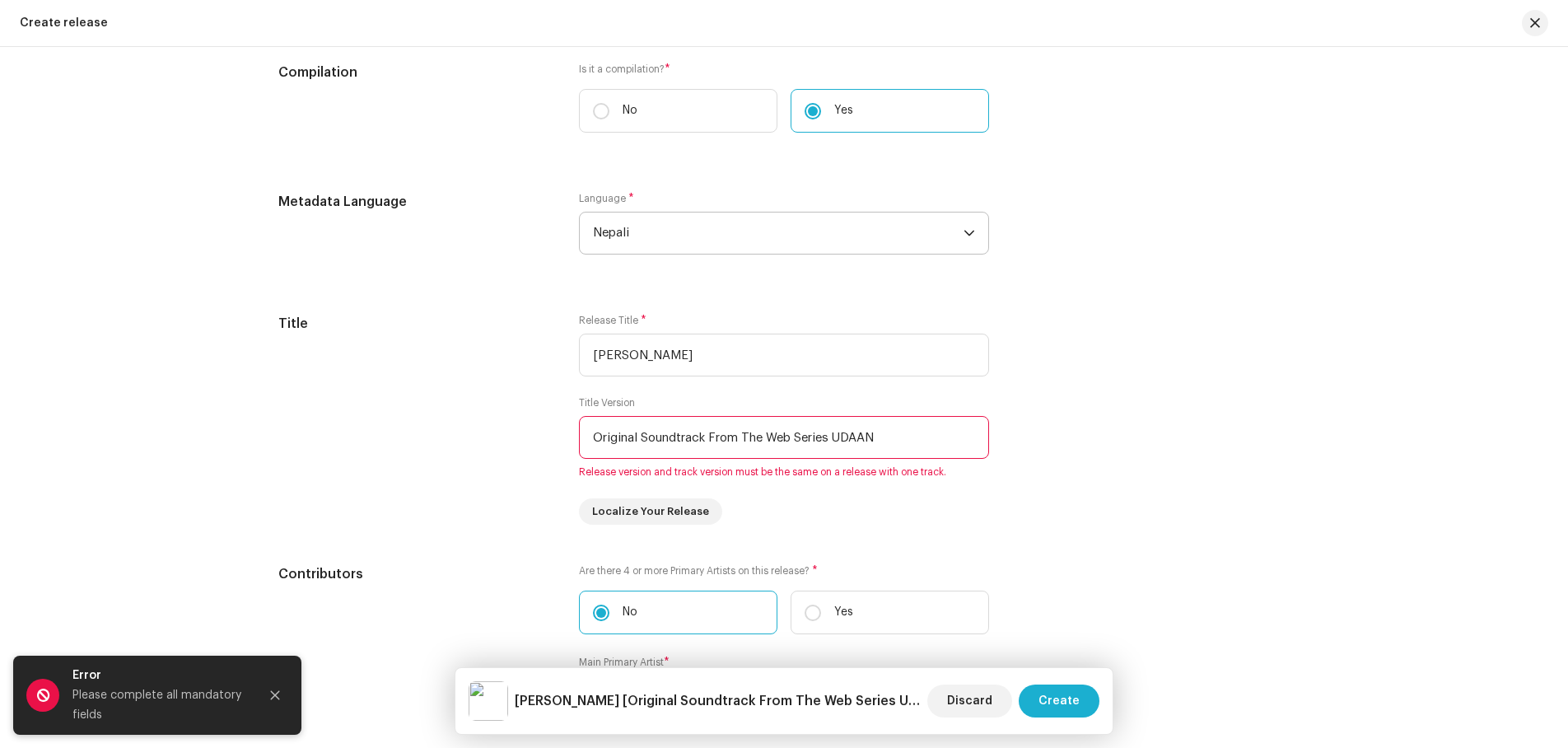
type input "Original Soundtrack From The Web Series UDAAN"
click at [1344, 540] on div "Create a new release We’ll guide you through everything — from track selection …" at bounding box center [784, 397] width 1568 height 701
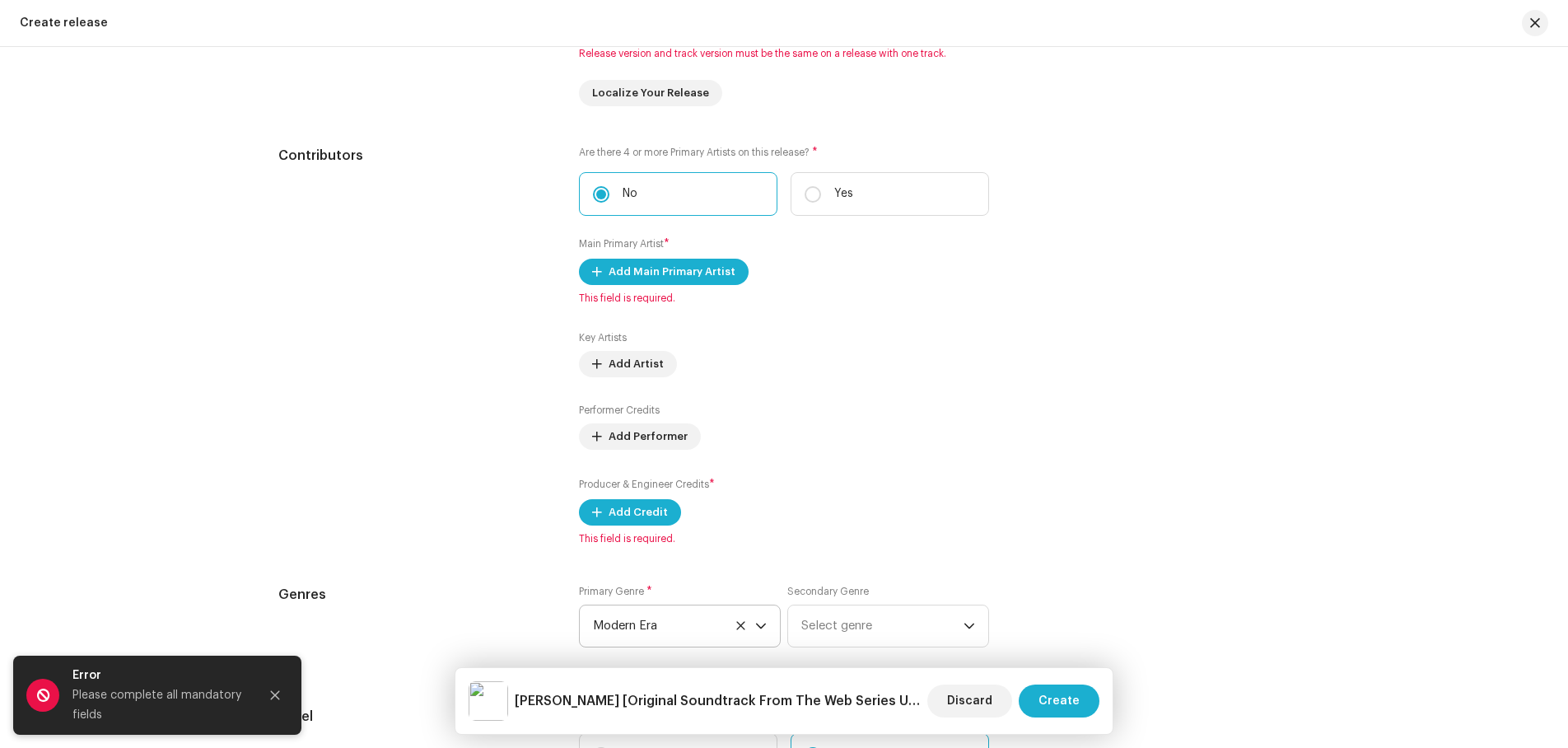
scroll to position [1625, 0]
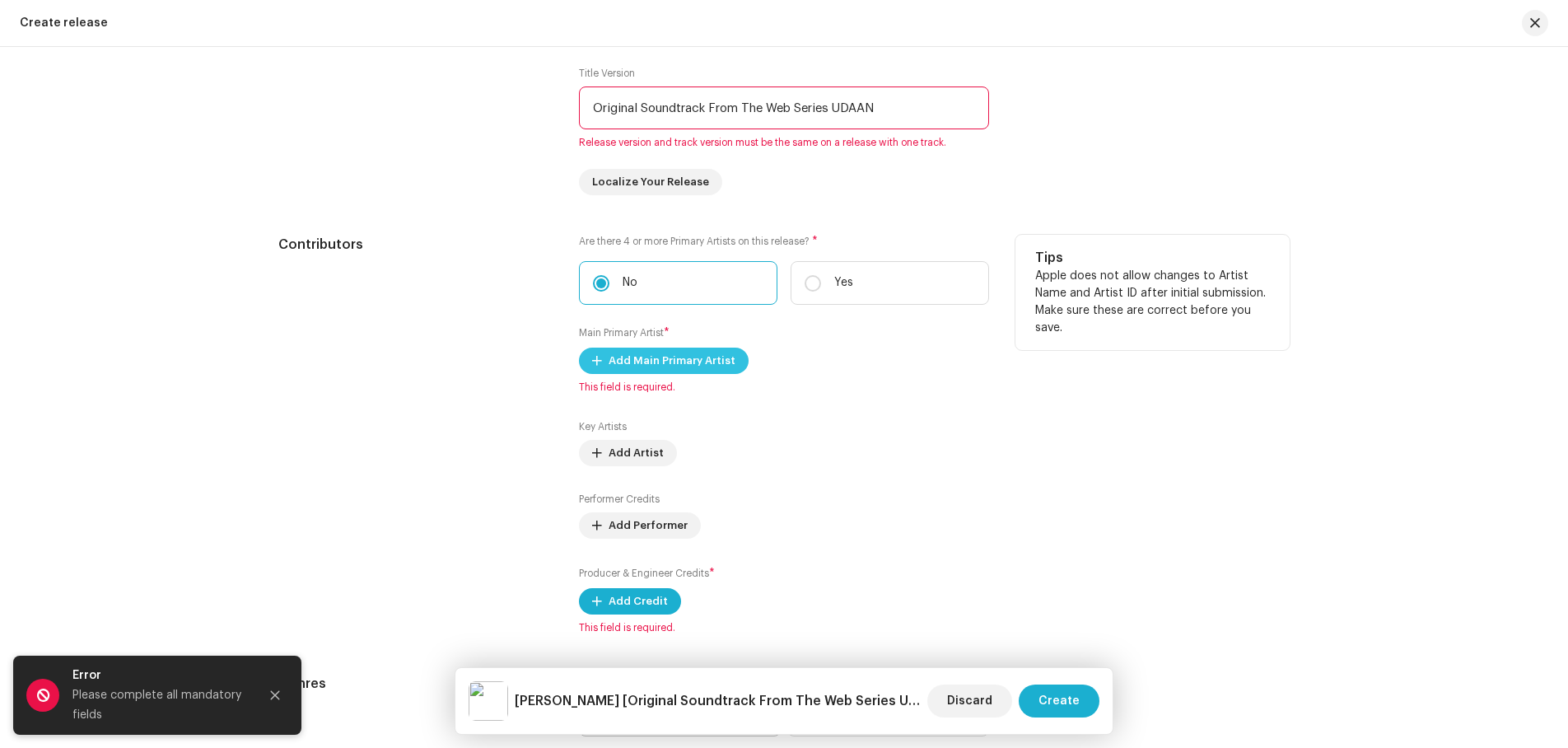
click at [682, 357] on span "Add Main Primary Artist" at bounding box center [673, 361] width 127 height 33
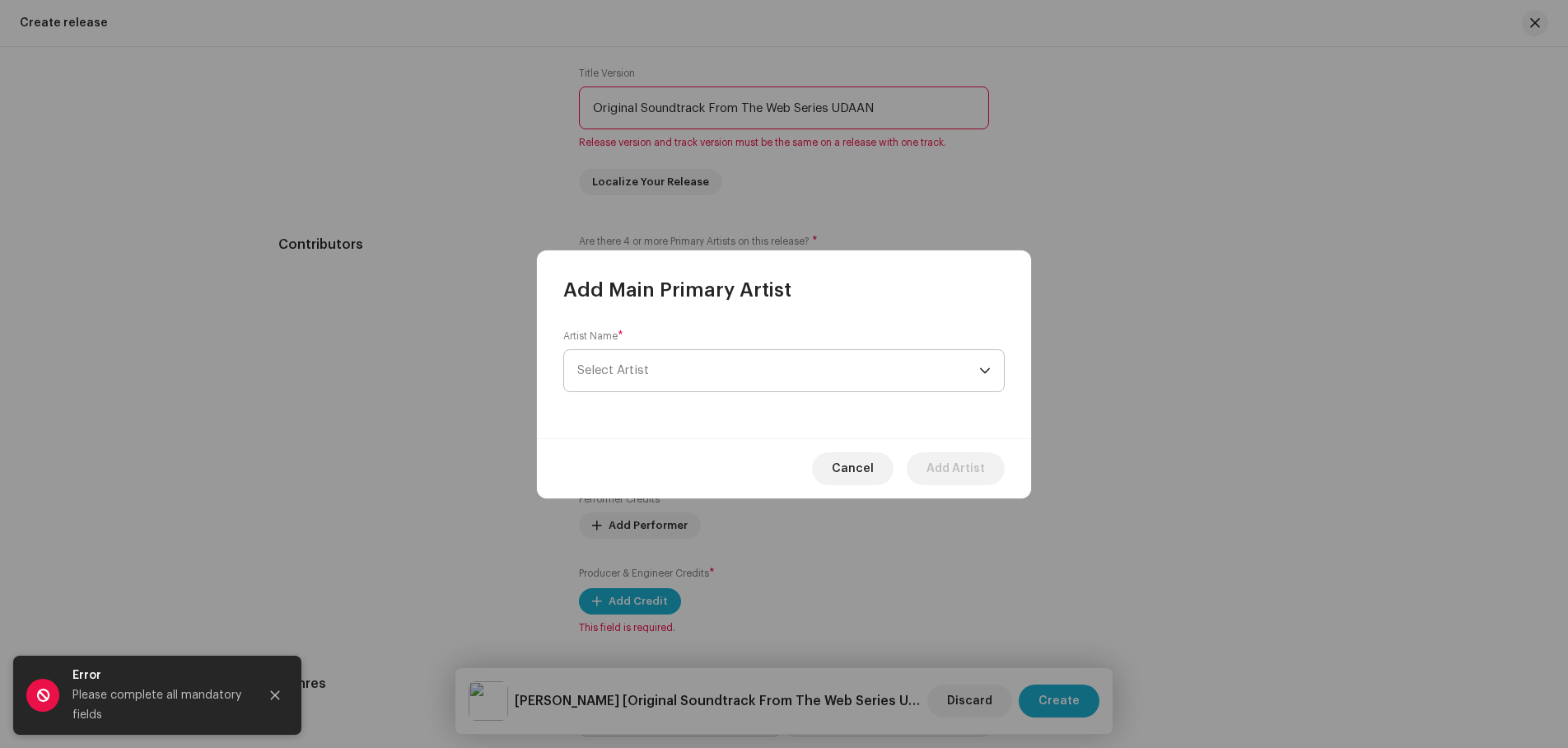
click at [677, 358] on span "Select Artist" at bounding box center [778, 370] width 402 height 42
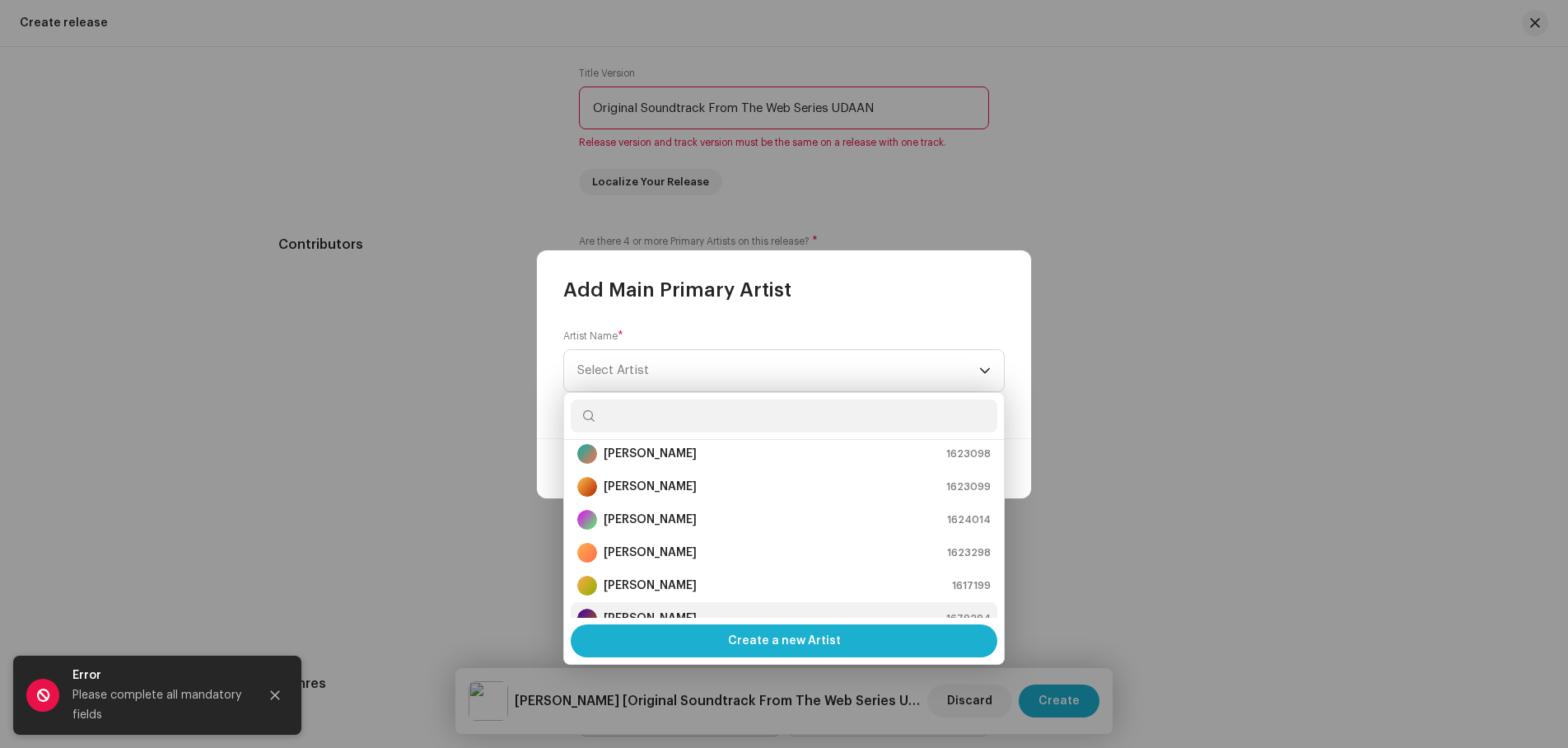
scroll to position [0, 0]
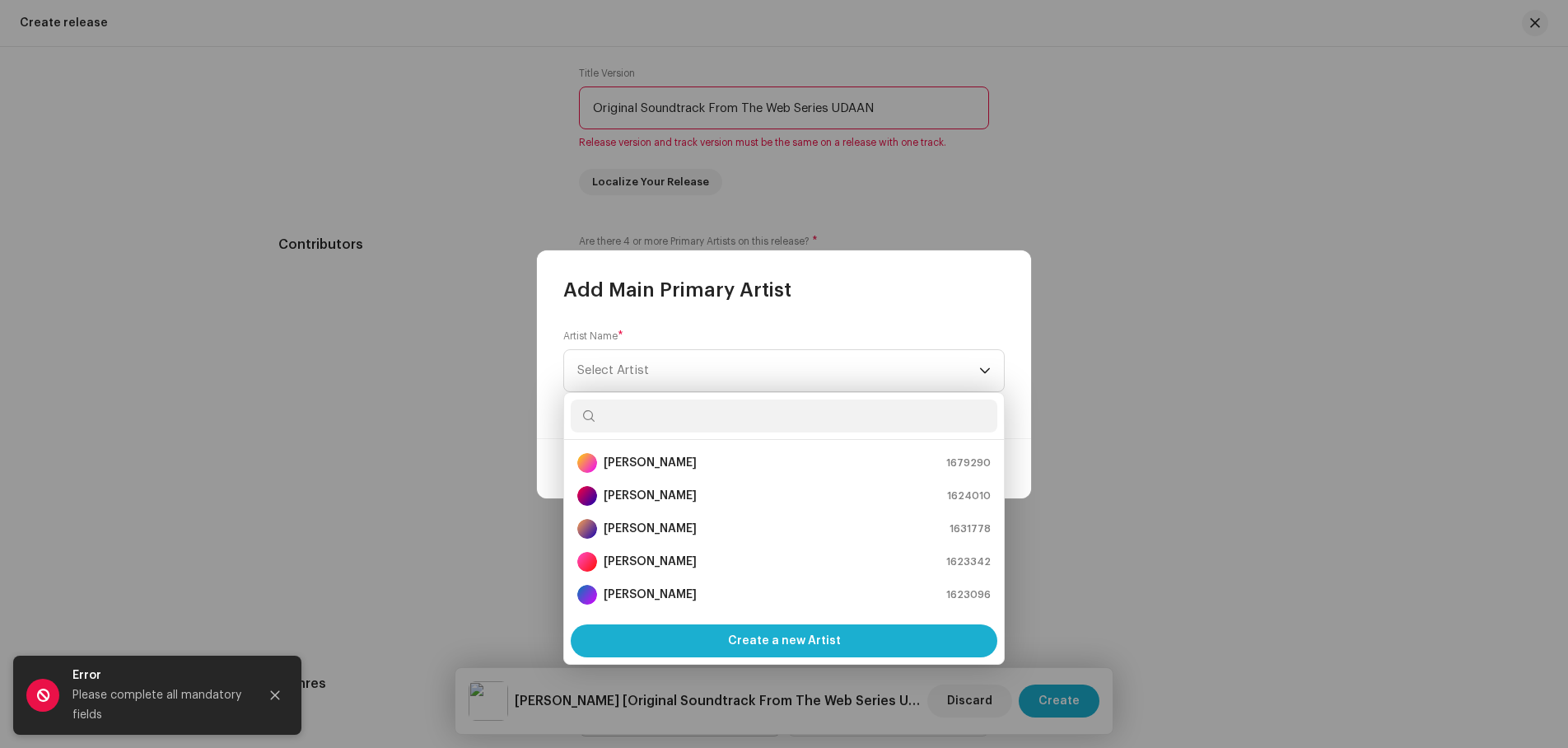
click at [631, 408] on input "text" at bounding box center [784, 416] width 427 height 33
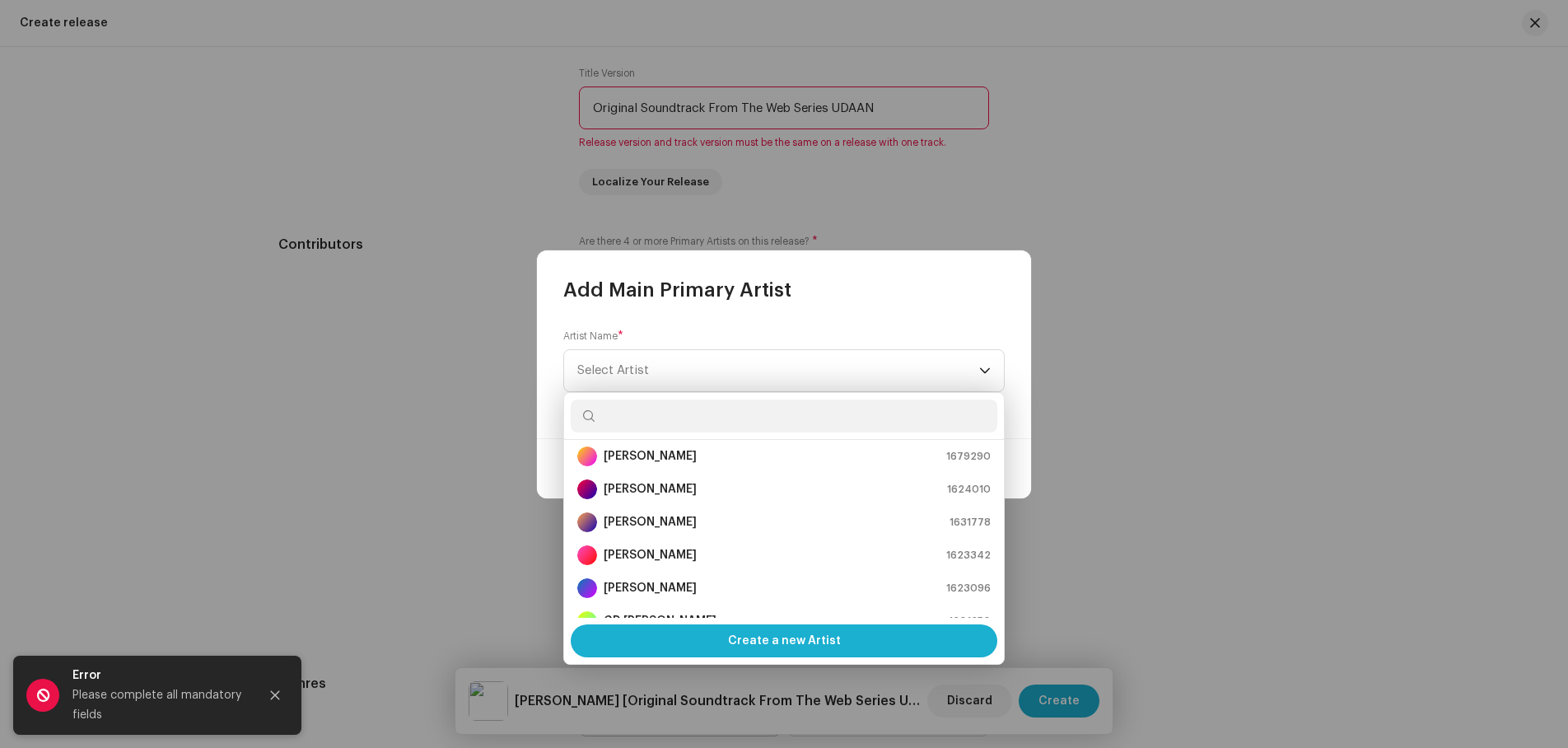
click at [643, 417] on input "text" at bounding box center [784, 416] width 427 height 33
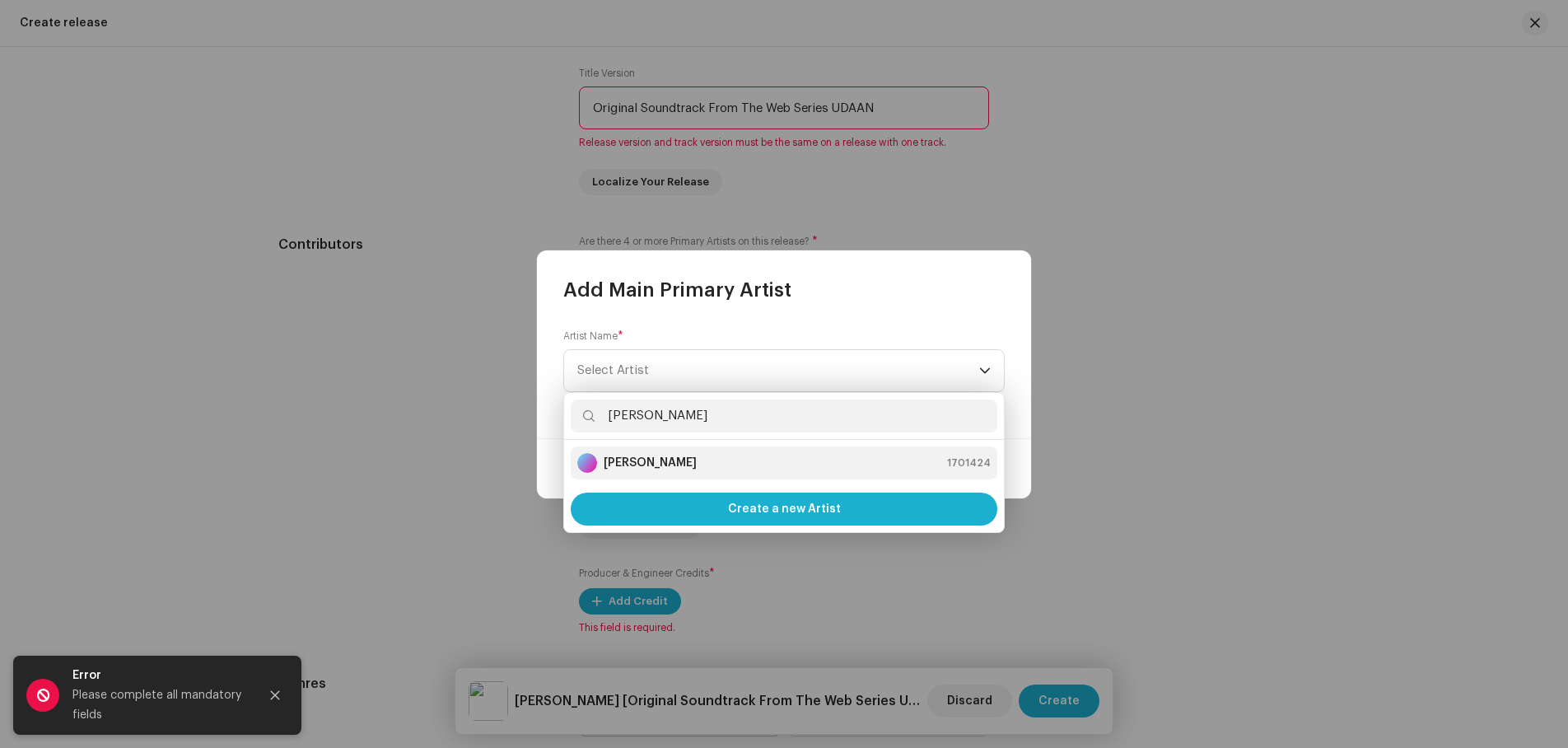
type input "[PERSON_NAME]"
click at [647, 459] on strong "[PERSON_NAME]" at bounding box center [650, 462] width 93 height 17
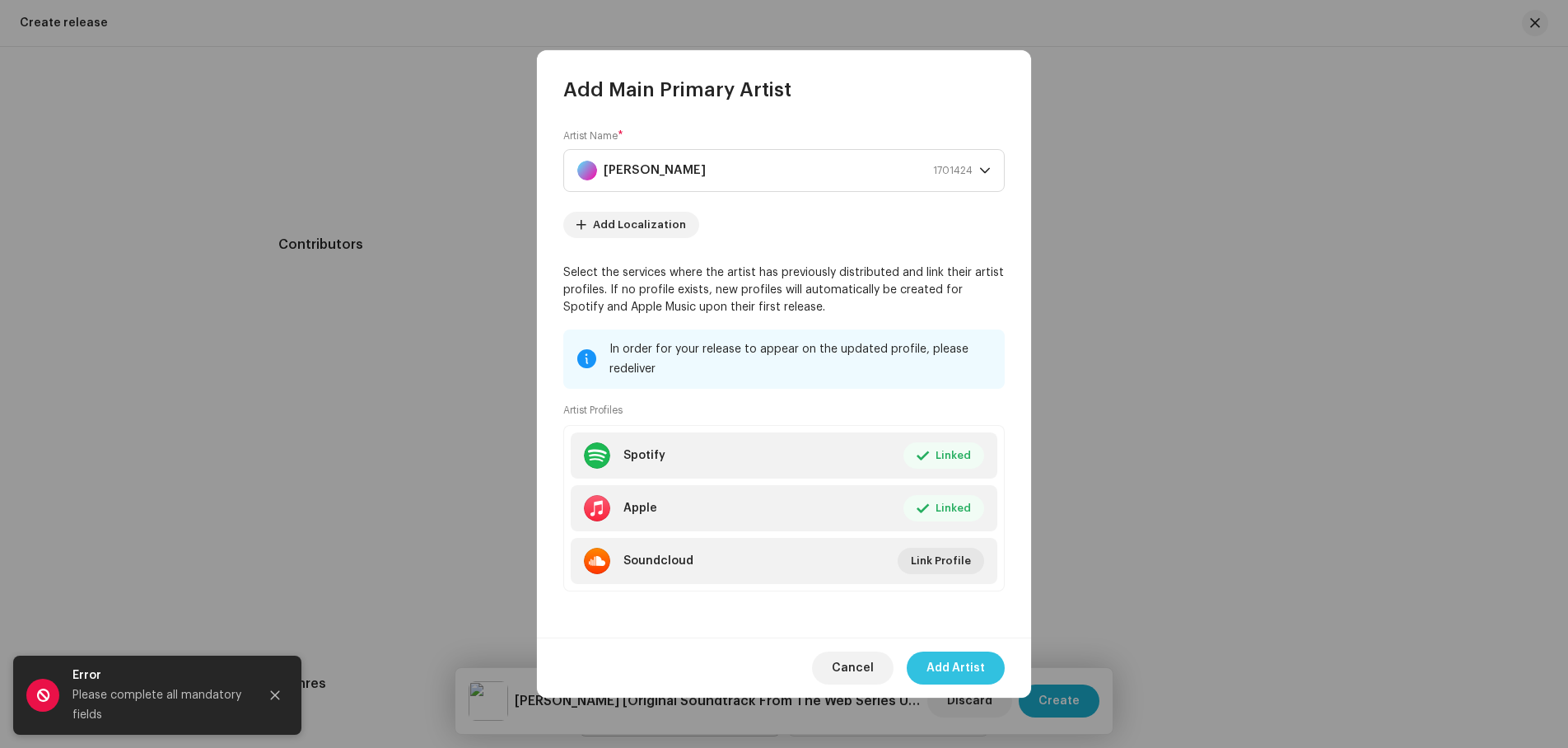
click at [967, 665] on span "Add Artist" at bounding box center [955, 668] width 58 height 33
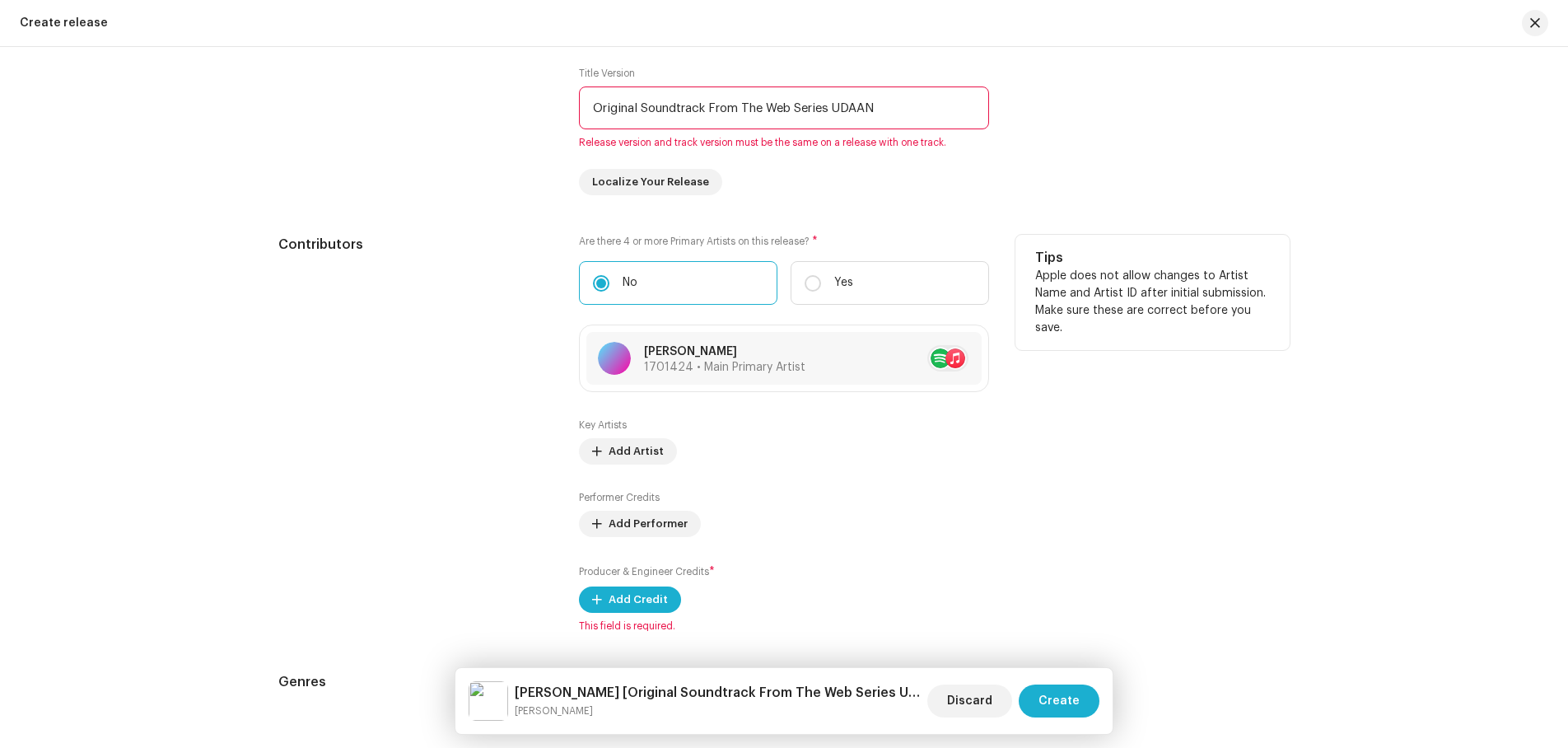
scroll to position [1707, 0]
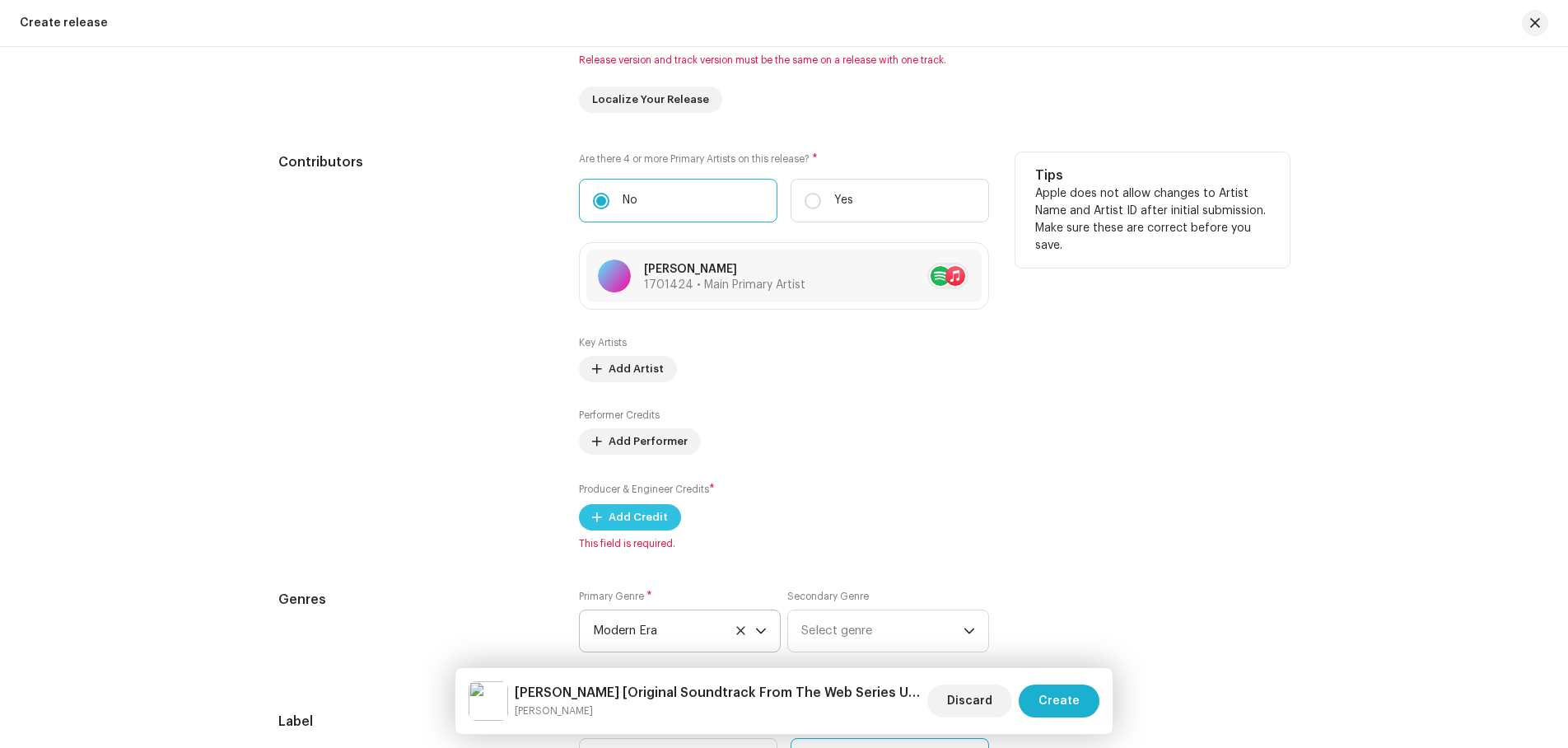
click at [636, 513] on span "Add Credit" at bounding box center [638, 517] width 59 height 33
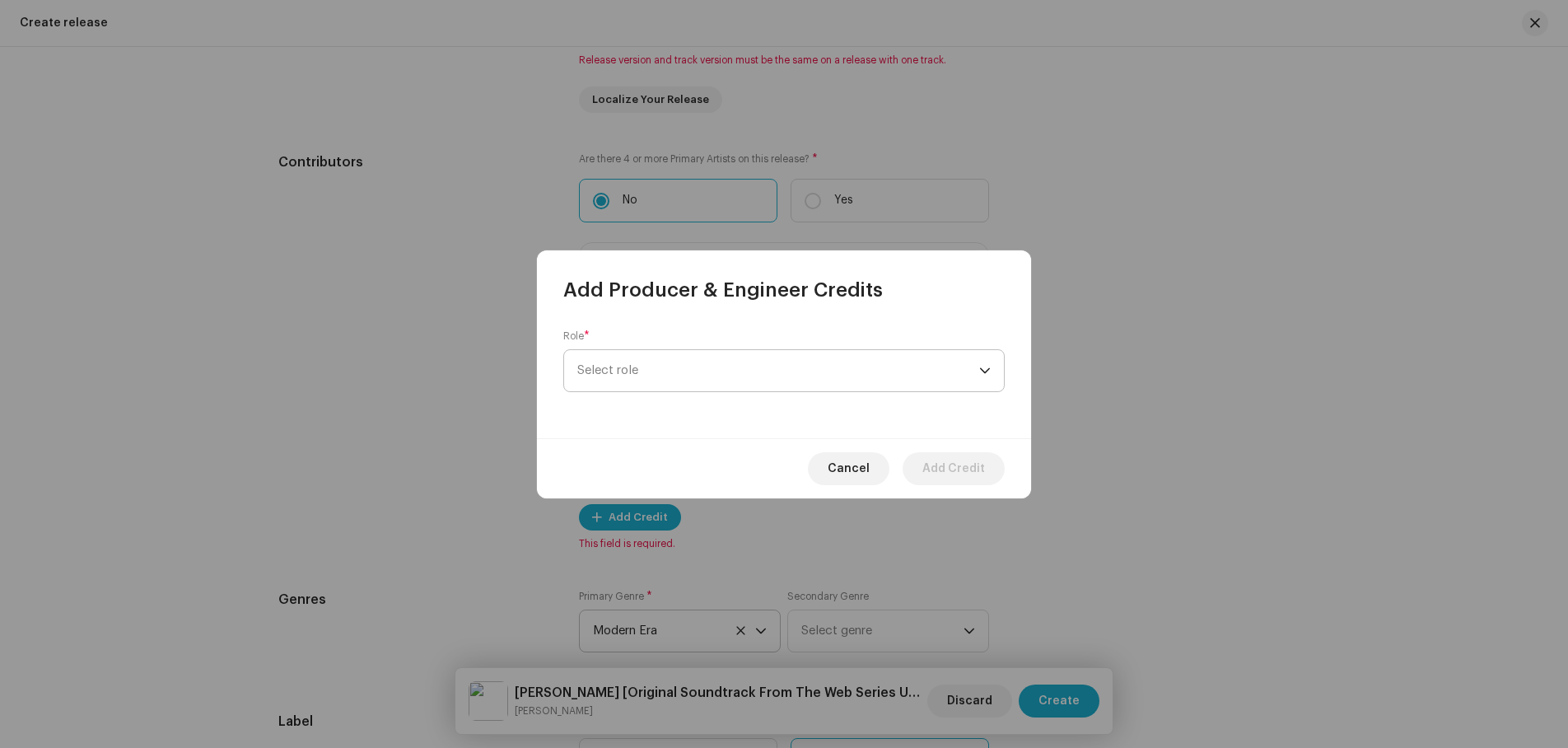
click at [689, 368] on span "Select role" at bounding box center [778, 370] width 402 height 42
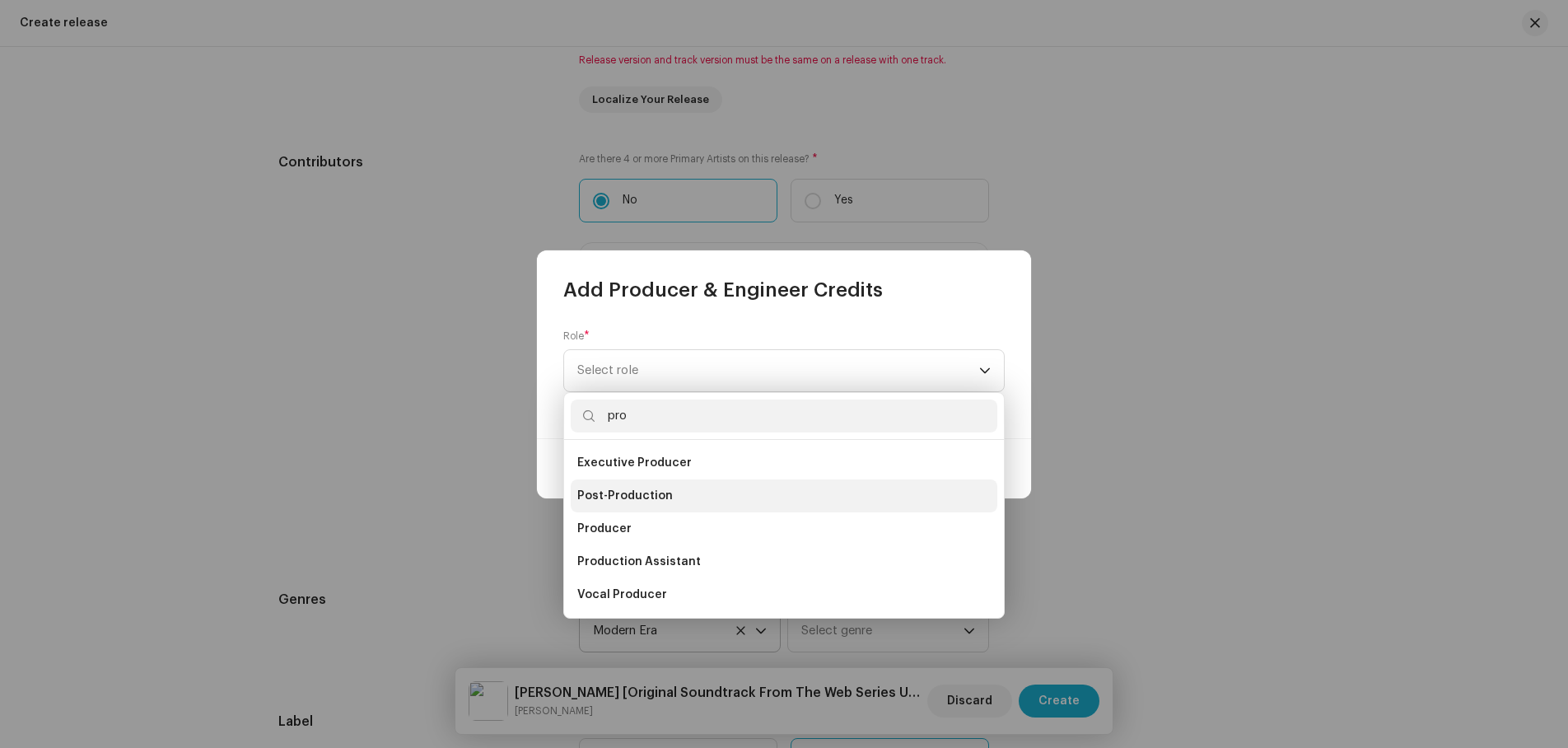
scroll to position [40, 0]
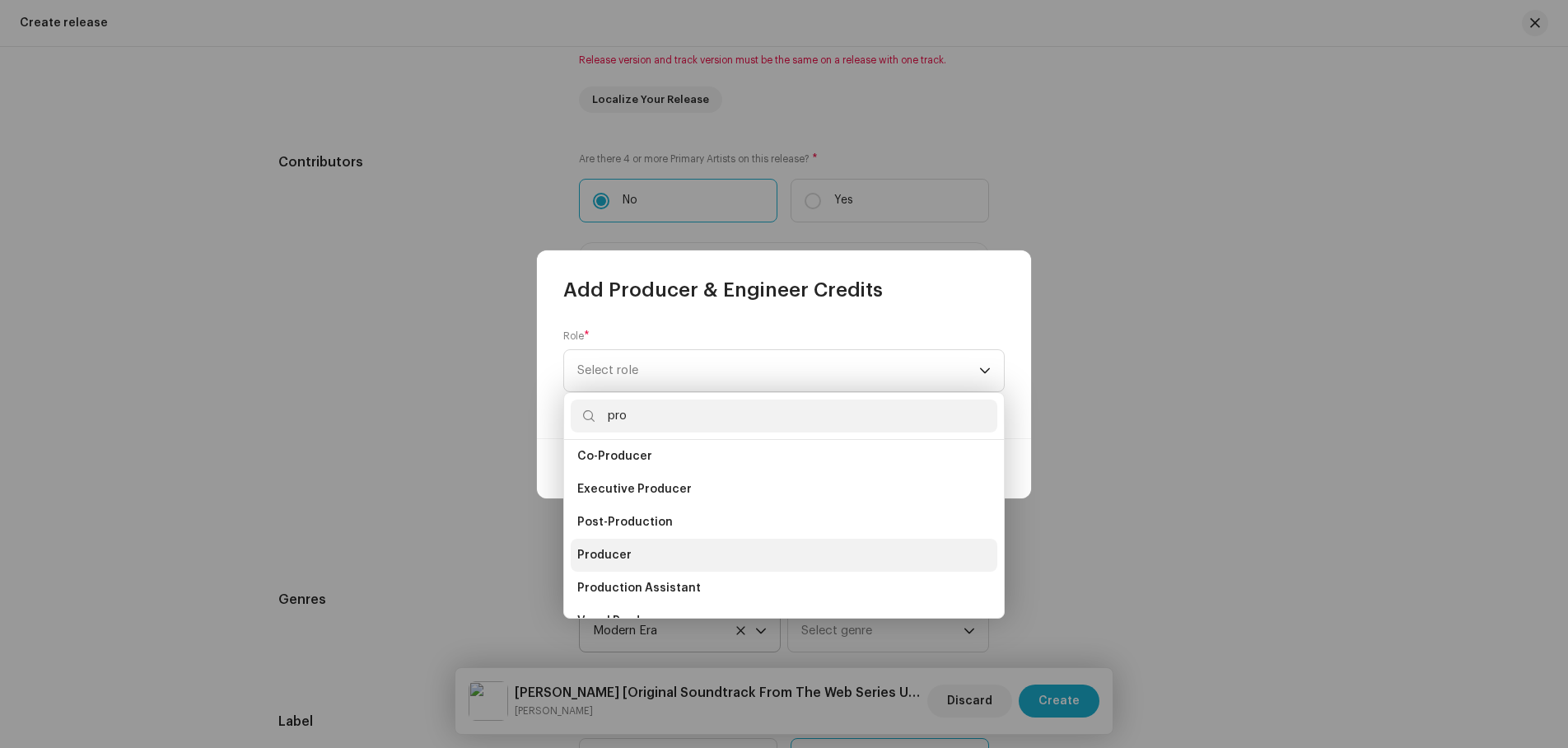
type input "pro"
click at [605, 552] on span "Producer" at bounding box center [605, 555] width 55 height 17
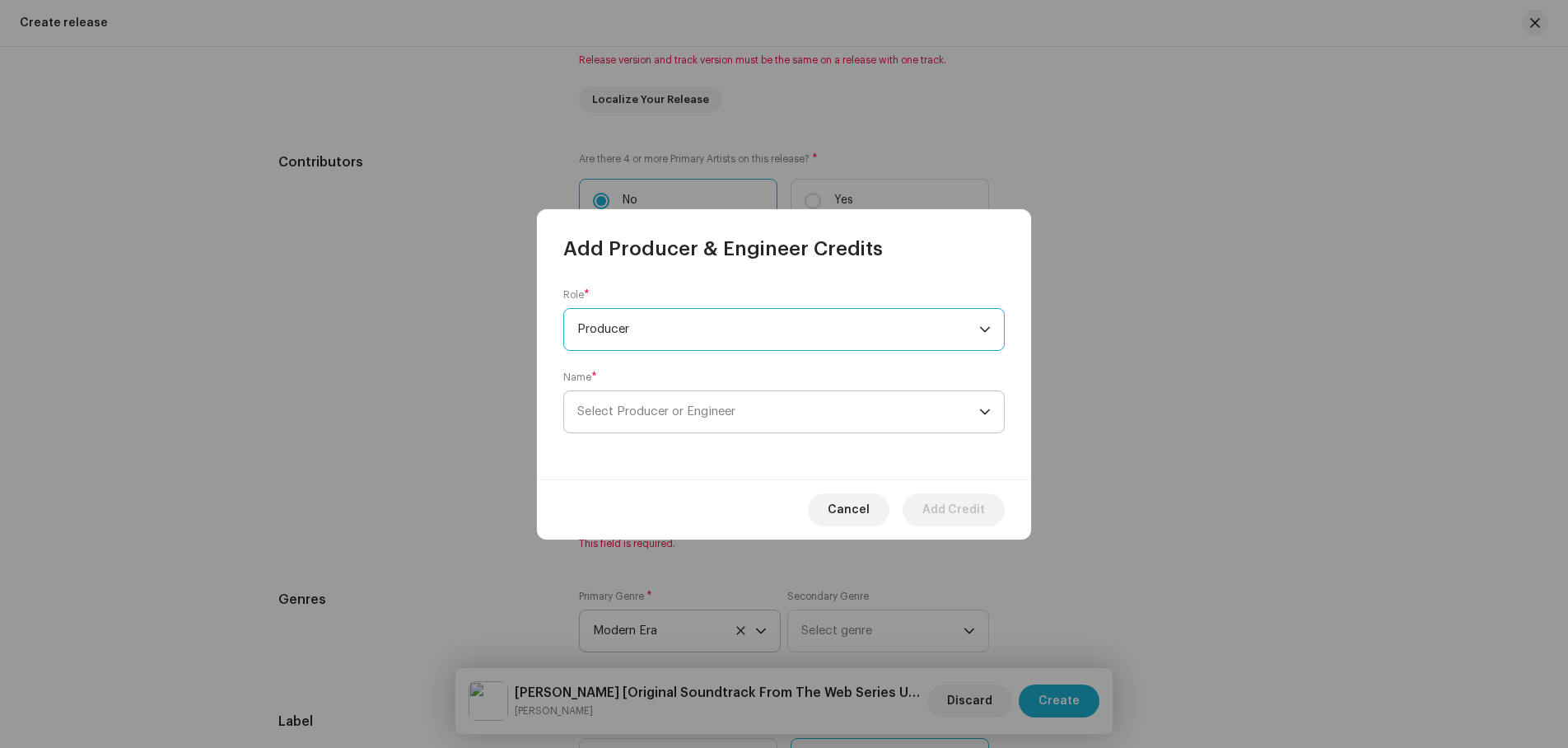
click at [634, 412] on span "Select Producer or Engineer" at bounding box center [656, 412] width 158 height 12
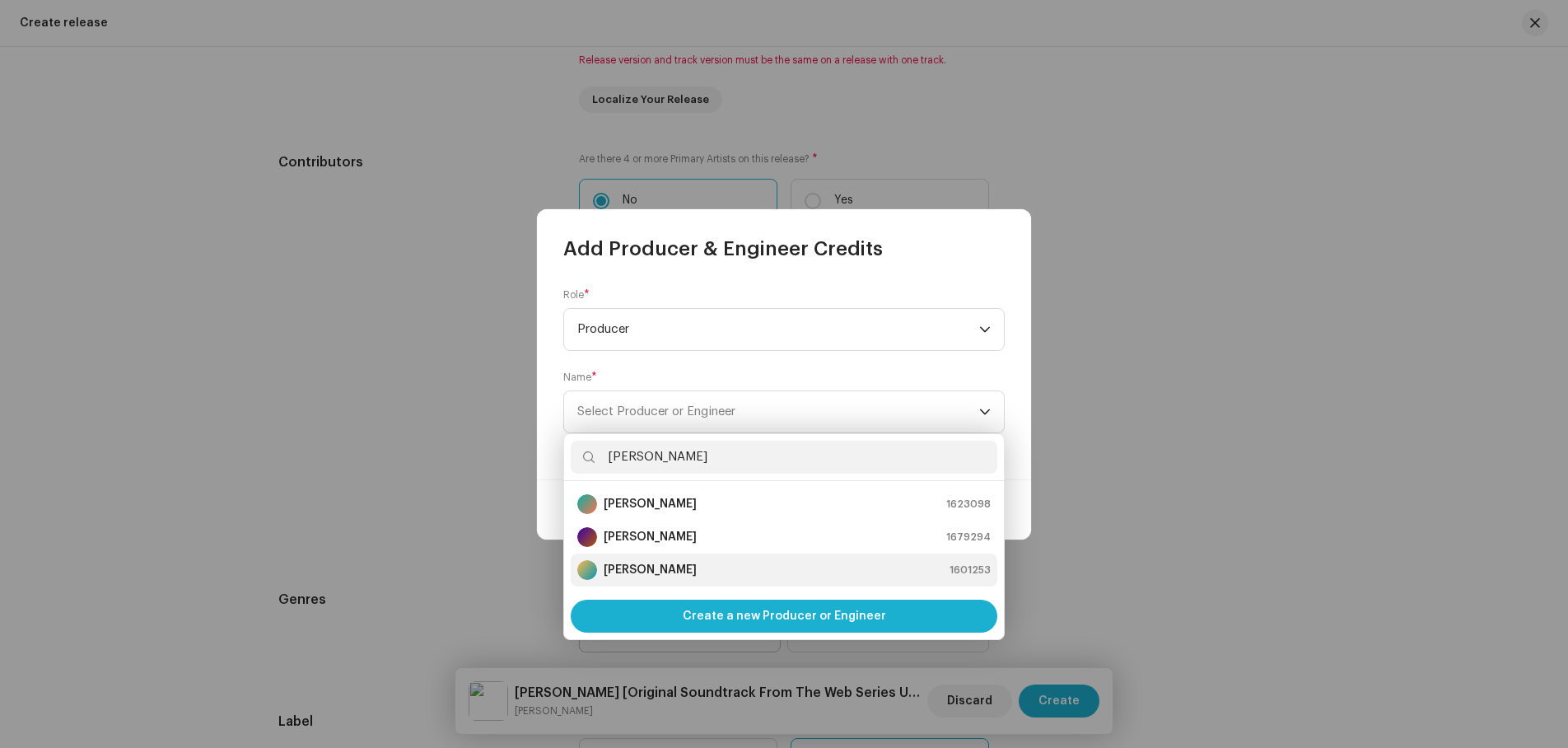
type input "[PERSON_NAME]"
click at [676, 570] on strong "[PERSON_NAME]" at bounding box center [650, 570] width 93 height 17
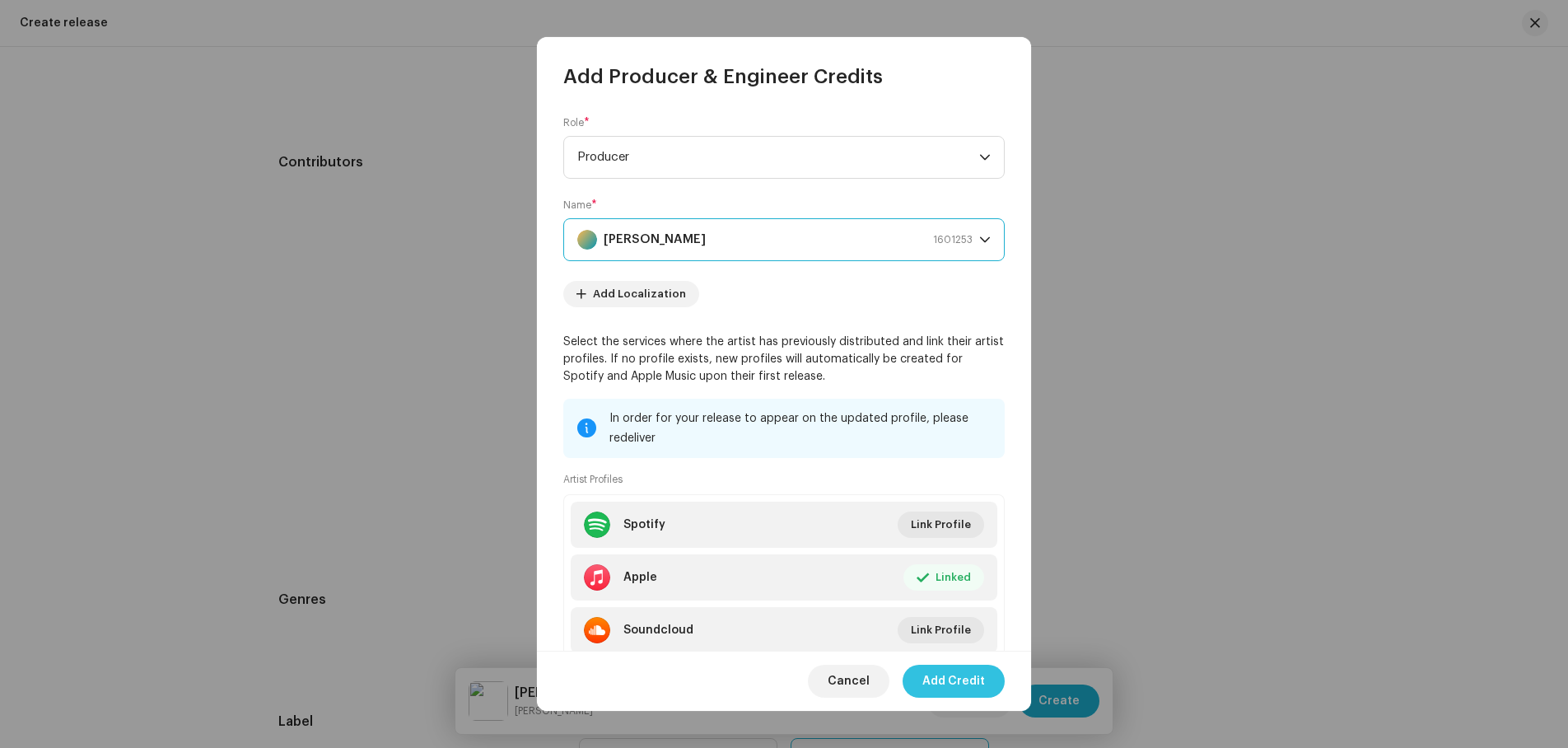
click at [957, 676] on span "Add Credit" at bounding box center [954, 681] width 63 height 33
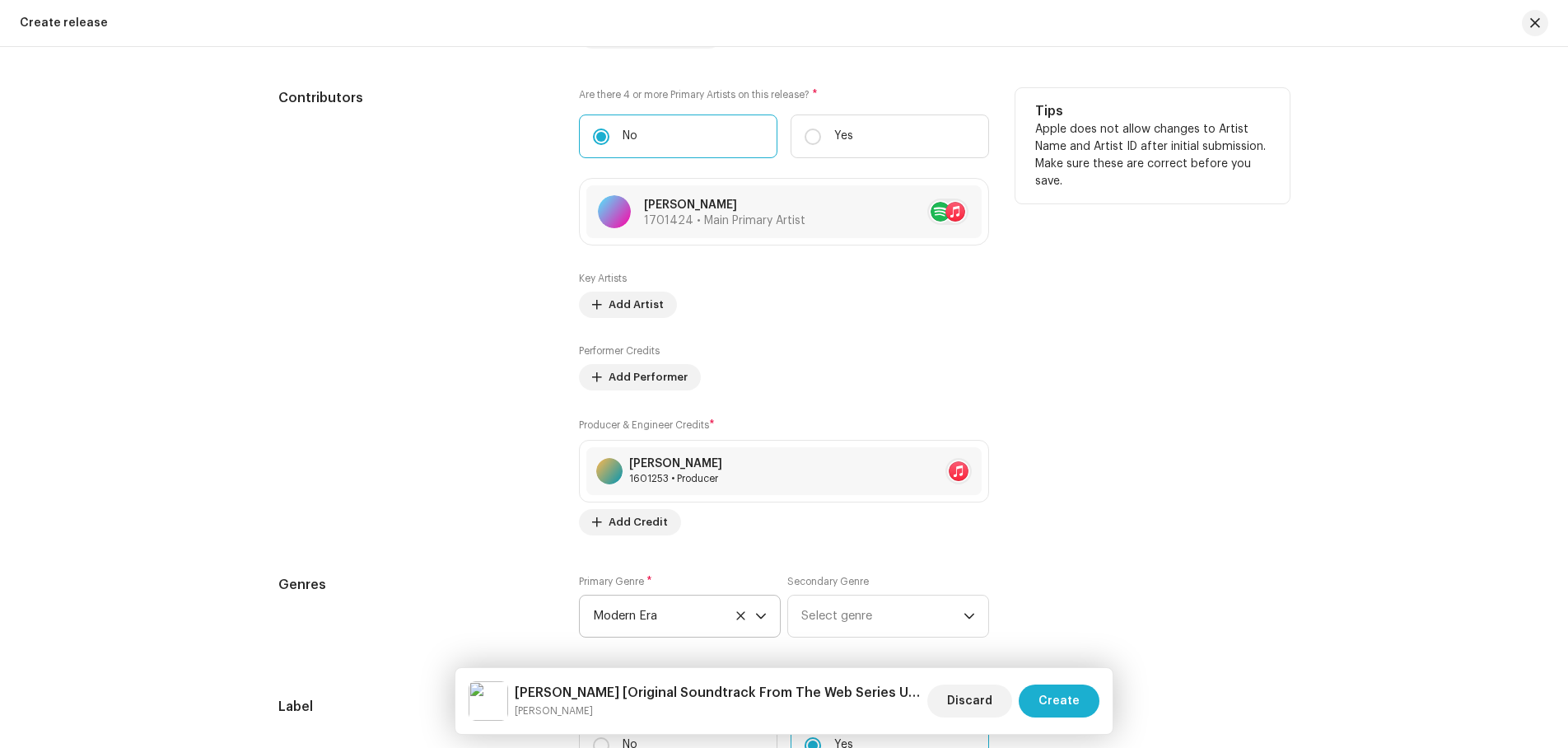
scroll to position [1872, 0]
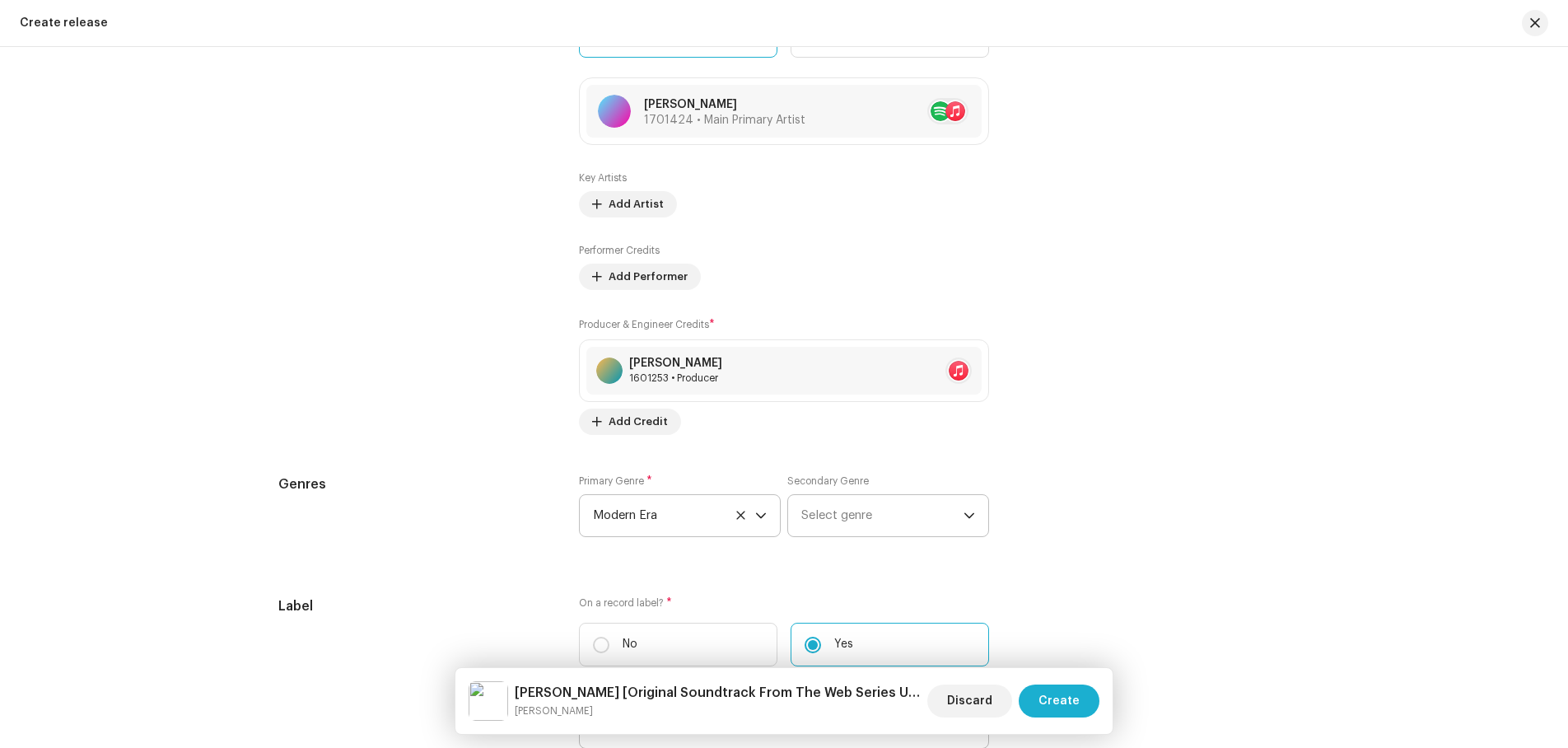
click at [972, 512] on p-select "Select genre" at bounding box center [888, 515] width 202 height 42
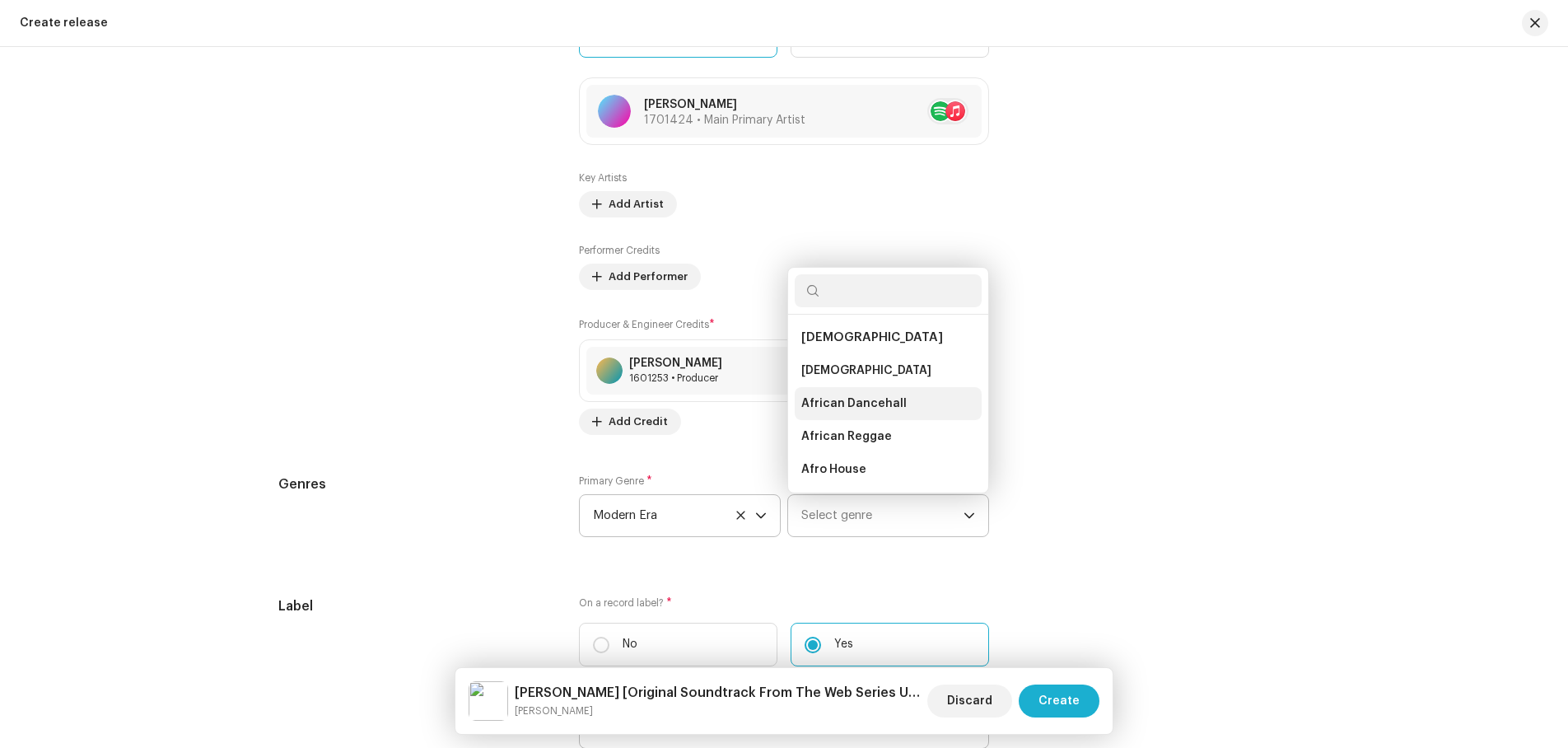
scroll to position [27, 0]
click at [871, 294] on input "text" at bounding box center [888, 290] width 187 height 33
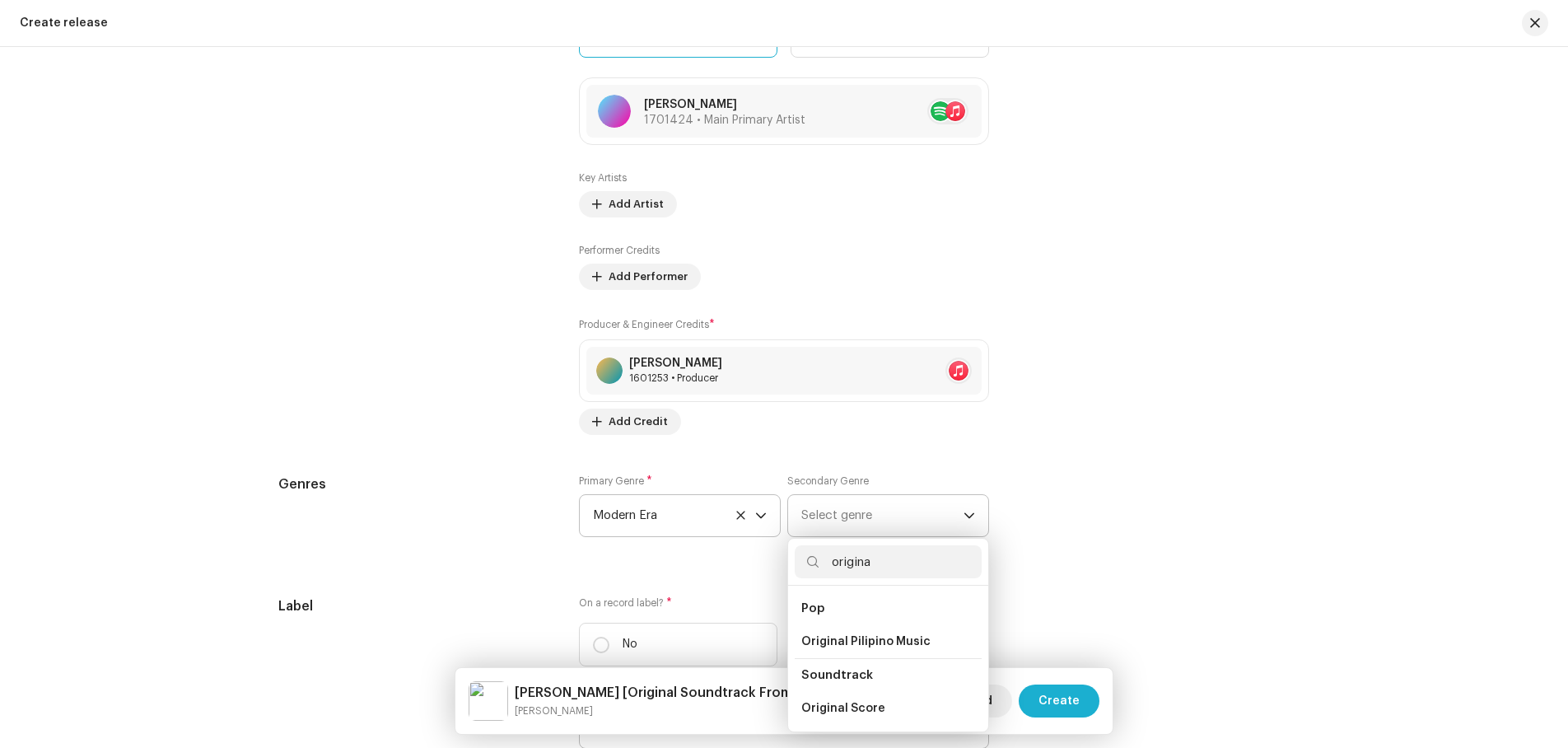
type input "origina"
click at [841, 675] on span "Soundtrack" at bounding box center [837, 675] width 72 height 12
click at [845, 672] on span "Soundtrack" at bounding box center [837, 675] width 72 height 12
click at [860, 678] on span "Soundtrack" at bounding box center [837, 675] width 72 height 12
click at [841, 673] on span "Soundtrack" at bounding box center [837, 675] width 72 height 12
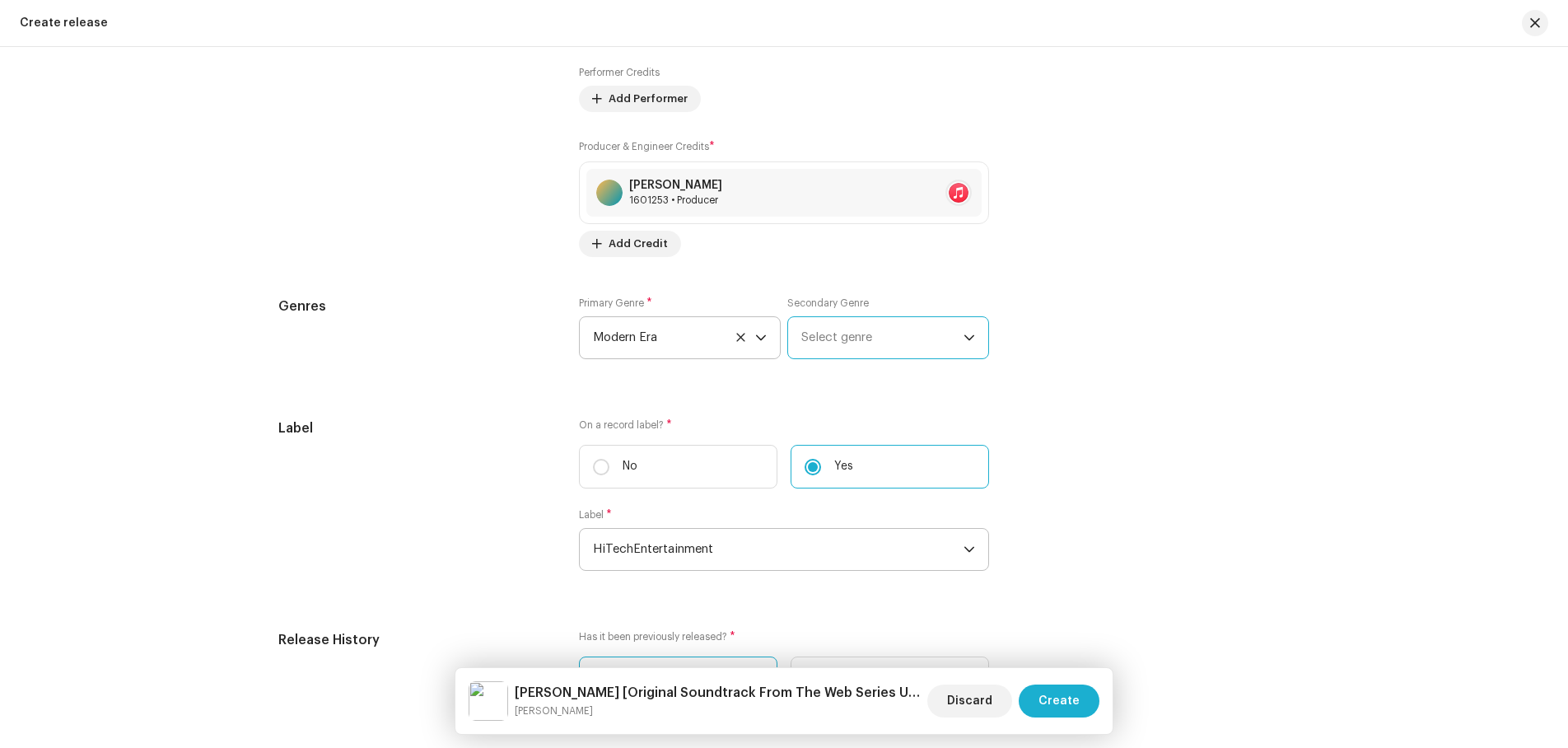
scroll to position [2119, 0]
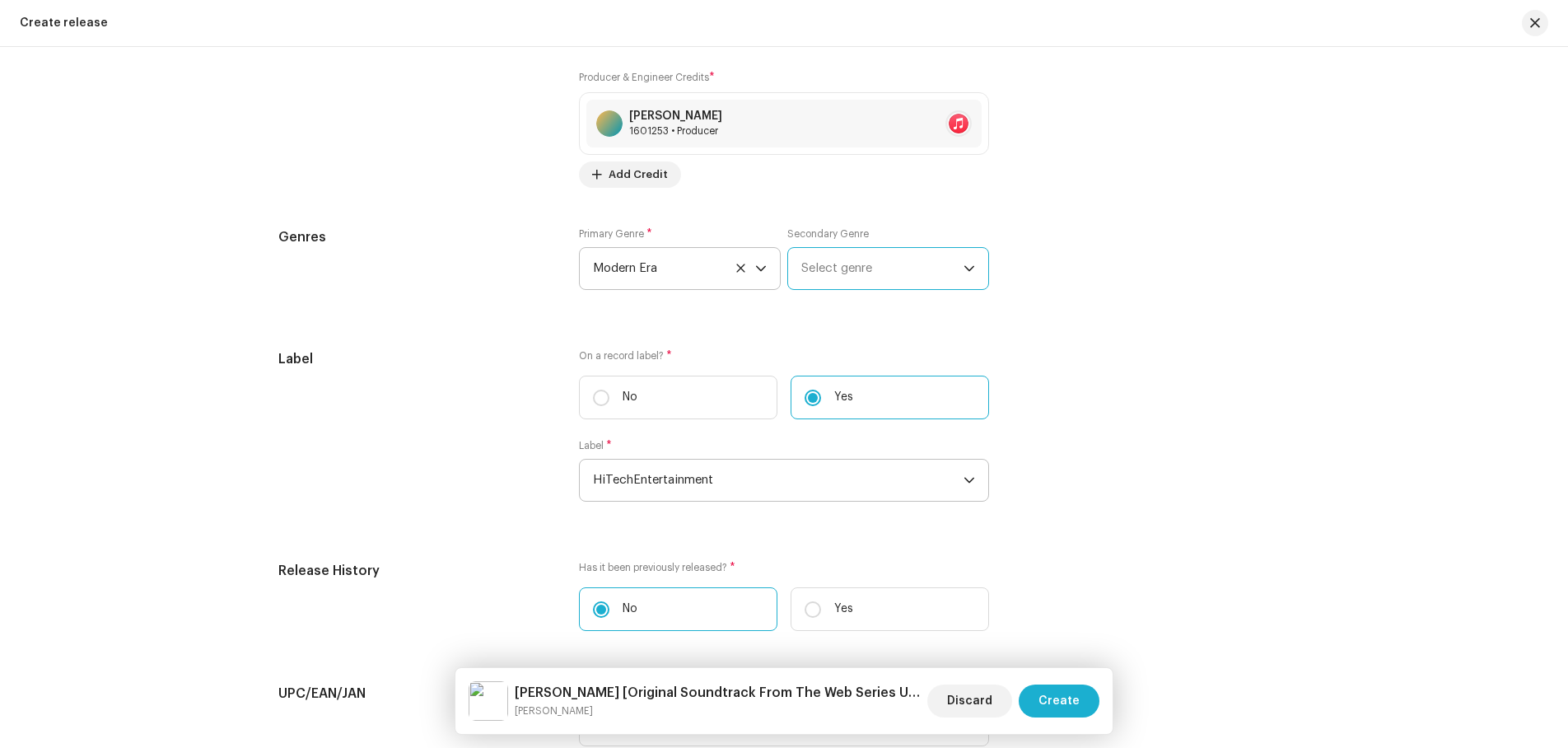
click at [881, 266] on span "Select genre" at bounding box center [883, 269] width 163 height 42
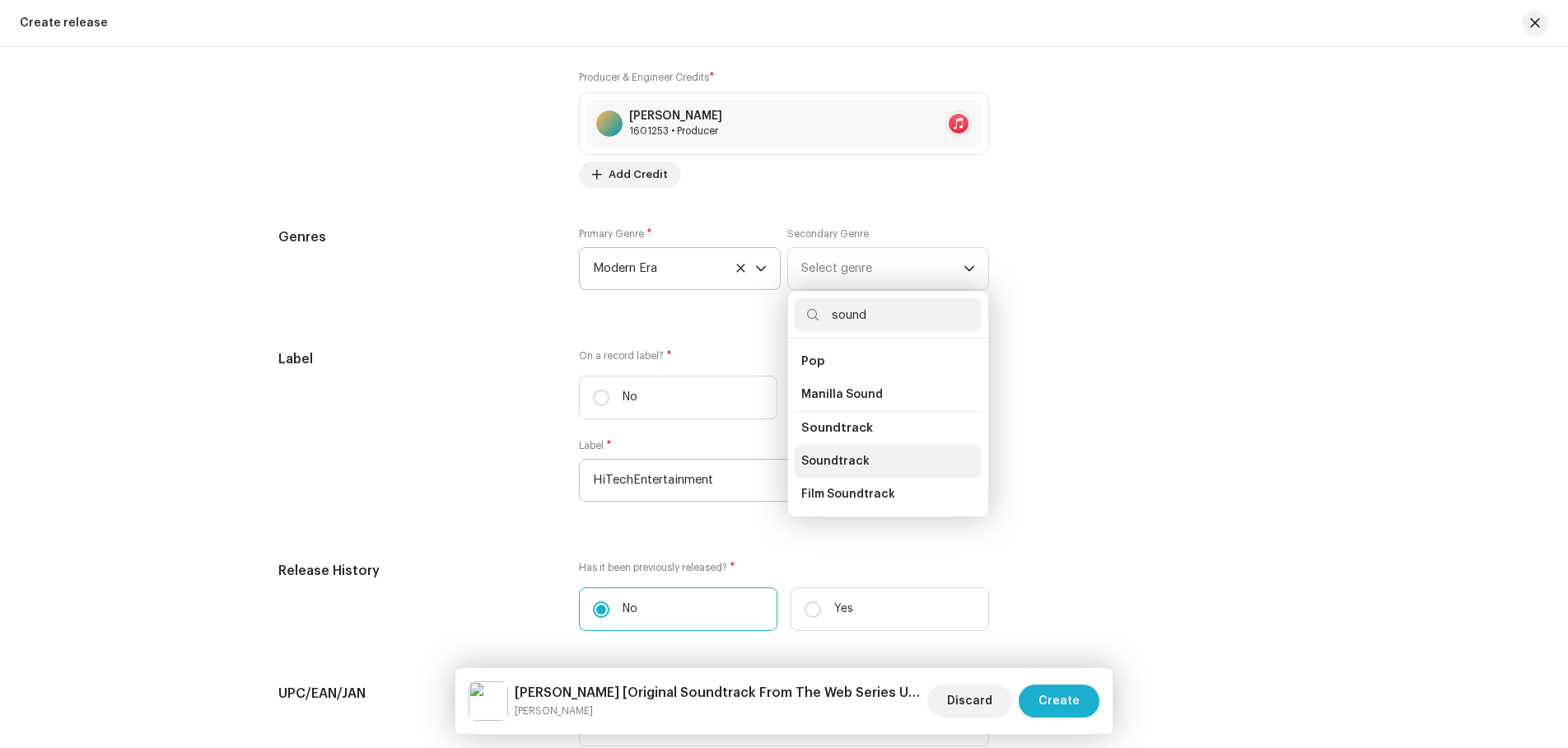
type input "sound"
click at [831, 454] on span "Soundtrack" at bounding box center [835, 462] width 68 height 17
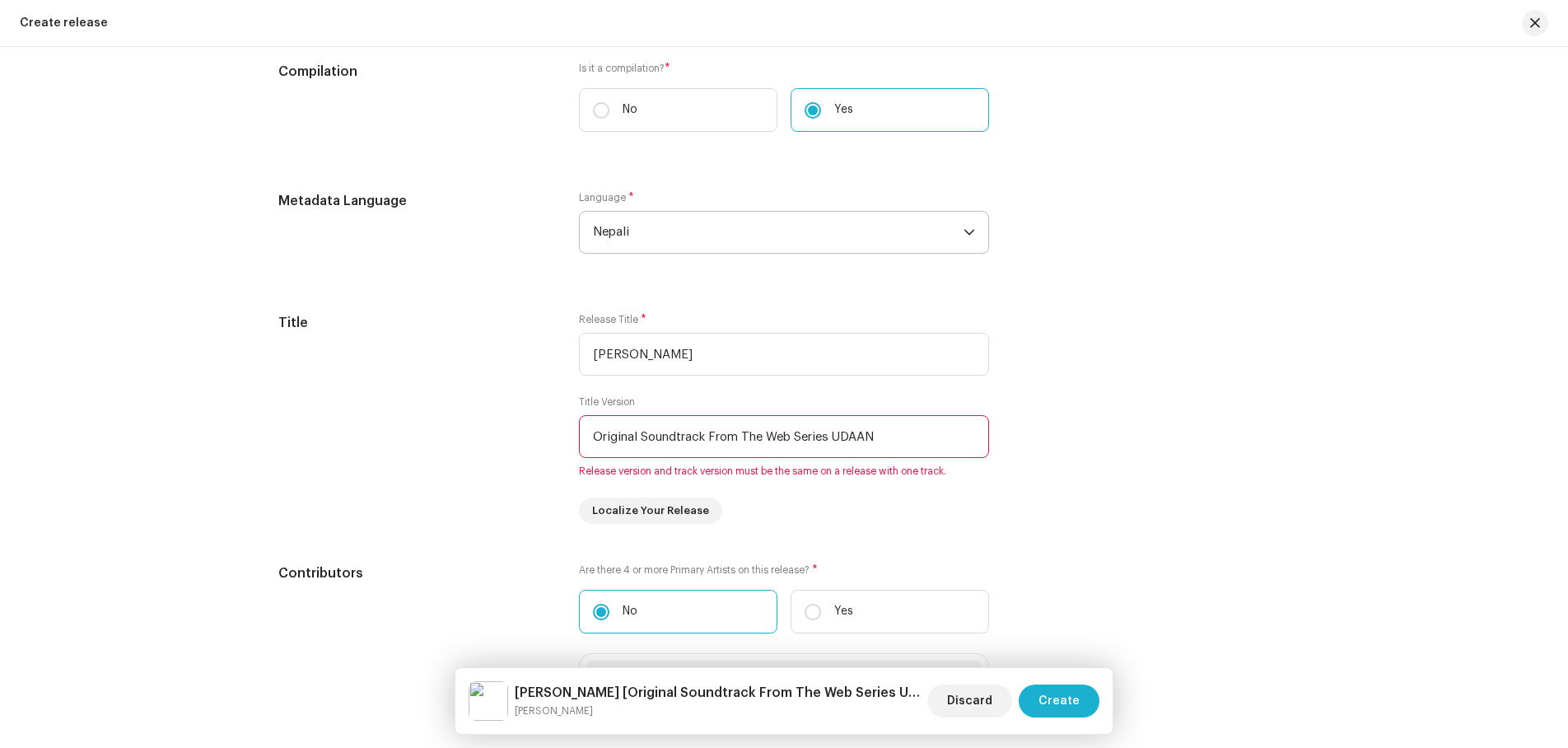
scroll to position [1295, 0]
click at [1184, 510] on div "Do not include version information like Remix or Uncut in the main Title field.…" at bounding box center [1153, 419] width 274 height 211
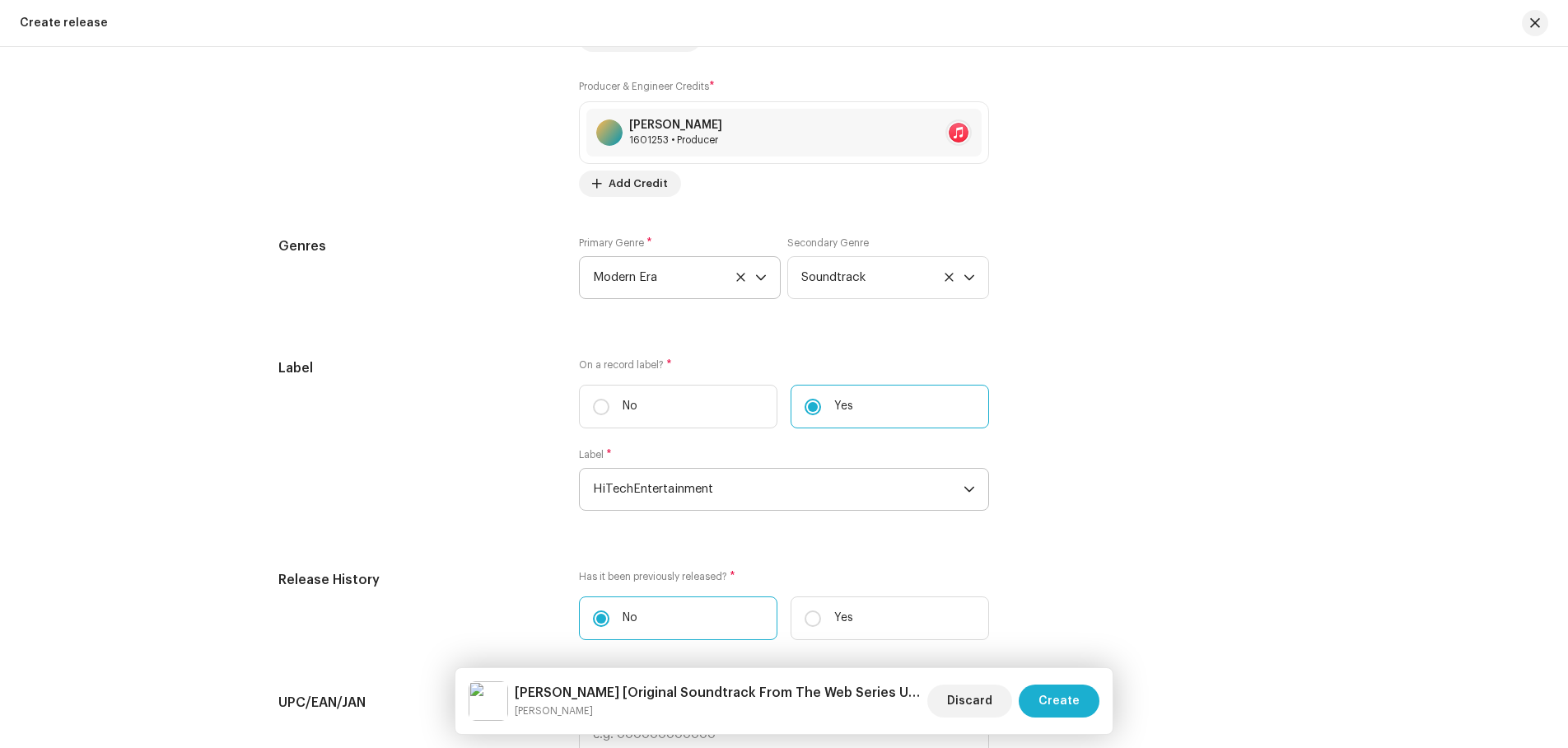
scroll to position [2119, 0]
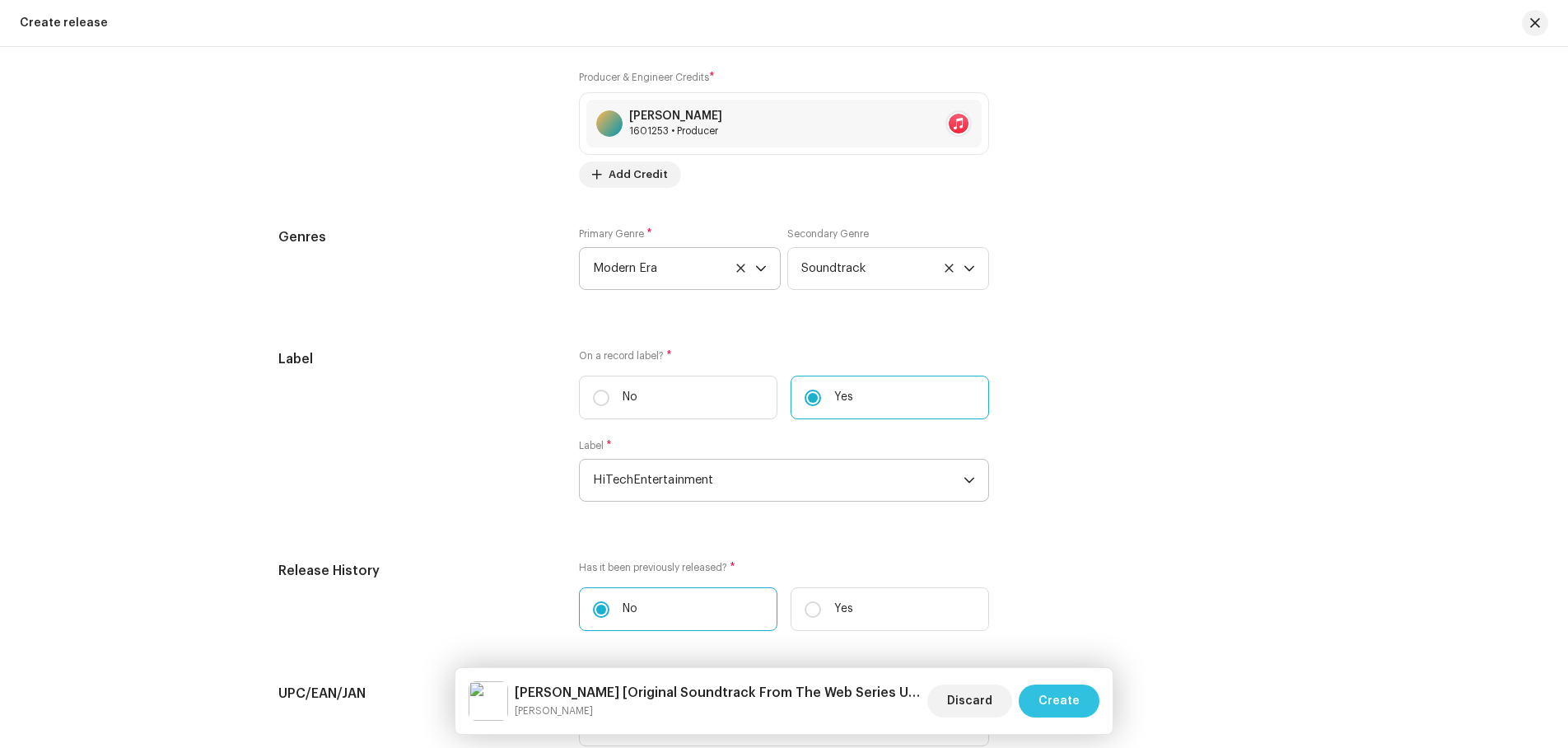
click at [1058, 697] on span "Create" at bounding box center [1059, 700] width 42 height 33
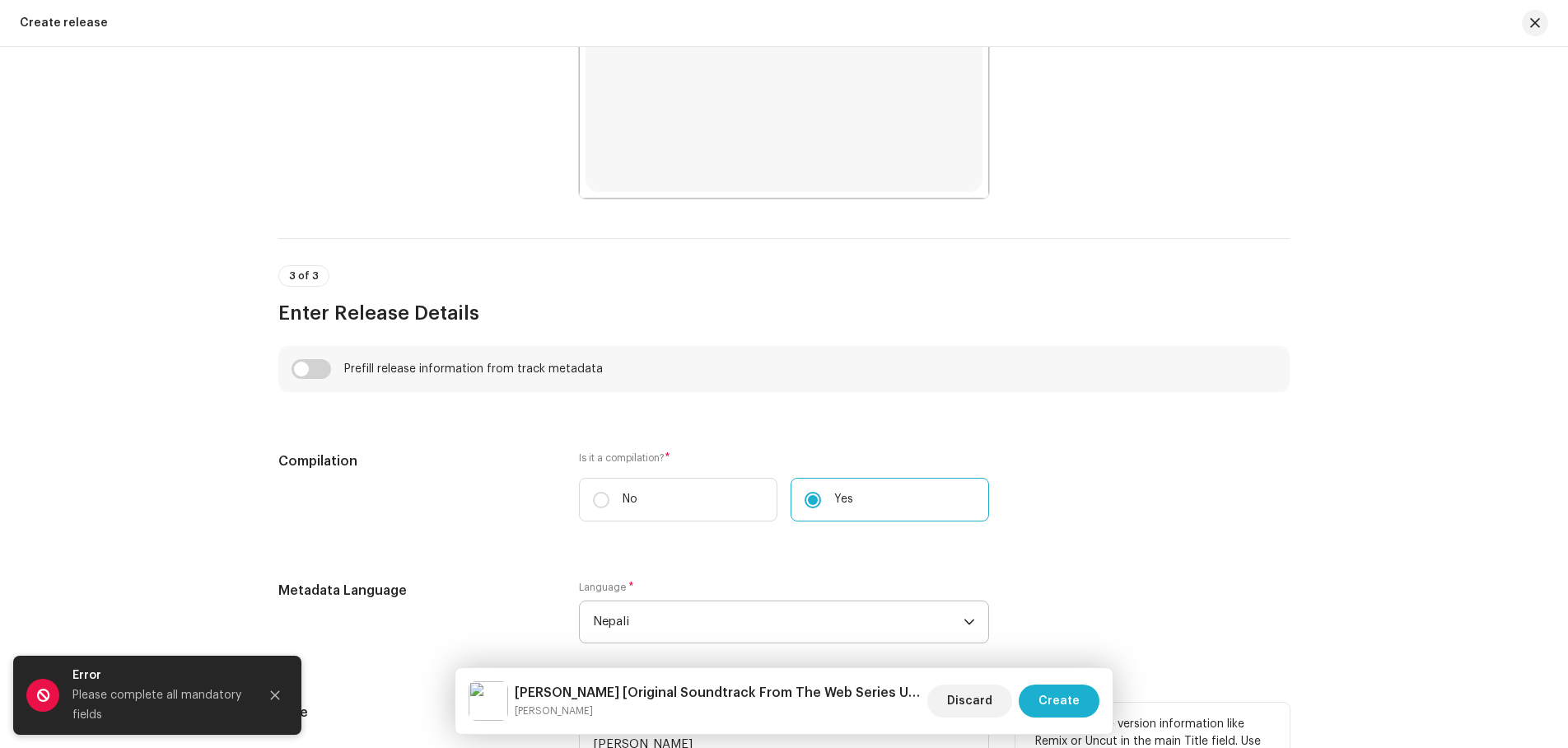
scroll to position [1213, 0]
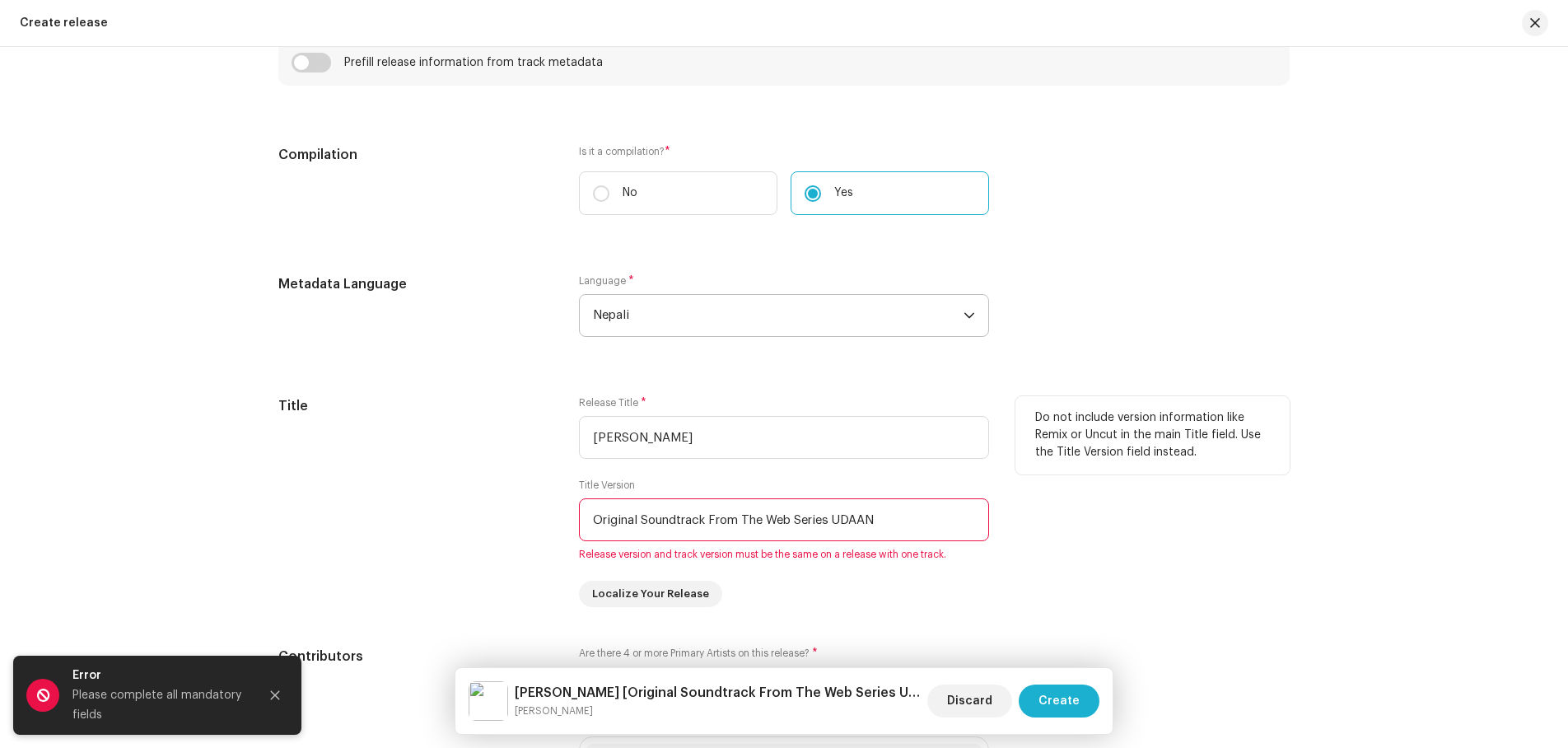
click at [865, 517] on input "Original Soundtrack From The Web Series UDAAN" at bounding box center [784, 520] width 410 height 42
drag, startPoint x: 841, startPoint y: 516, endPoint x: 921, endPoint y: 516, distance: 80.0
click at [921, 516] on input "Original Soundtrack From The Web Series UDAAN" at bounding box center [784, 520] width 410 height 42
drag, startPoint x: 637, startPoint y: 516, endPoint x: 582, endPoint y: 508, distance: 55.6
click at [585, 513] on input "Original Soundtrack From The Web Series Udaan" at bounding box center [784, 520] width 410 height 42
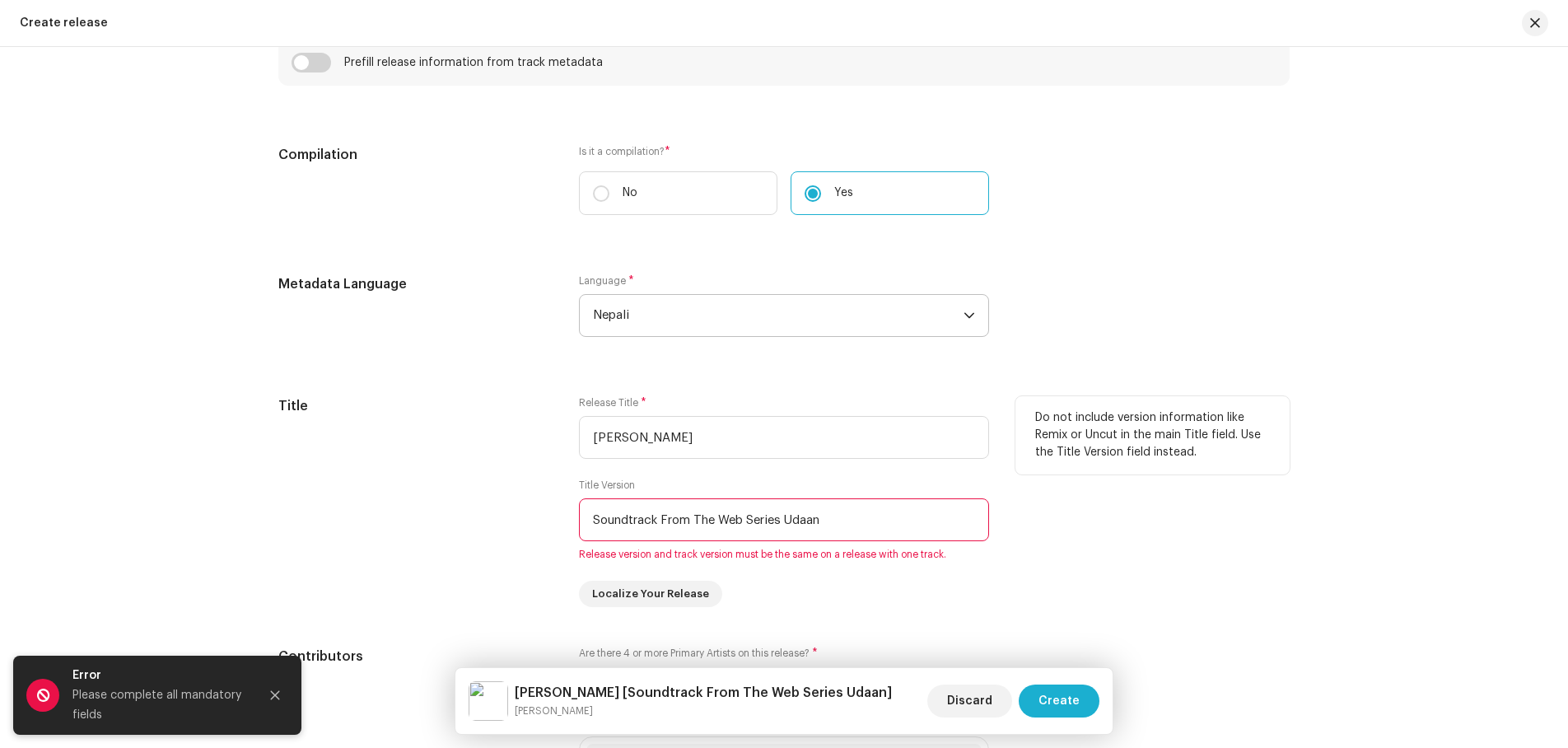
drag, startPoint x: 659, startPoint y: 517, endPoint x: 474, endPoint y: 494, distance: 186.4
click at [474, 494] on div "Title Release Title * [PERSON_NAME] Title Version Soundtrack From The Web Serie…" at bounding box center [784, 501] width 1011 height 211
click at [780, 523] on input "From The Web Series Udaan" at bounding box center [784, 520] width 410 height 42
drag, startPoint x: 768, startPoint y: 527, endPoint x: 499, endPoint y: 500, distance: 270.4
click at [499, 500] on div "Title Release Title * [PERSON_NAME] Title Version From The Web Series Udaan Rel…" at bounding box center [784, 501] width 1011 height 211
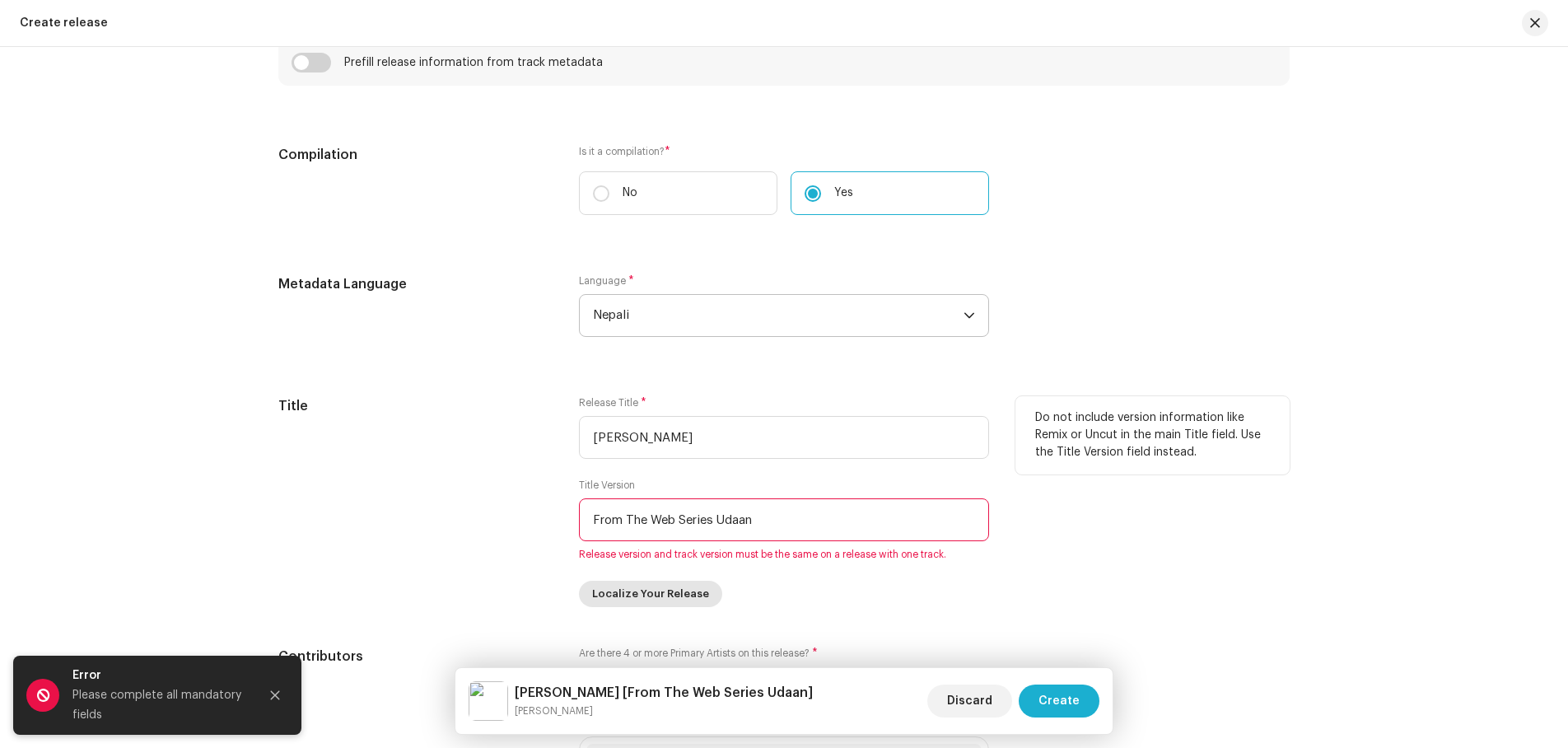
type input "From The Web Series Udaan"
click at [671, 597] on span "Localize Your Release" at bounding box center [651, 593] width 117 height 33
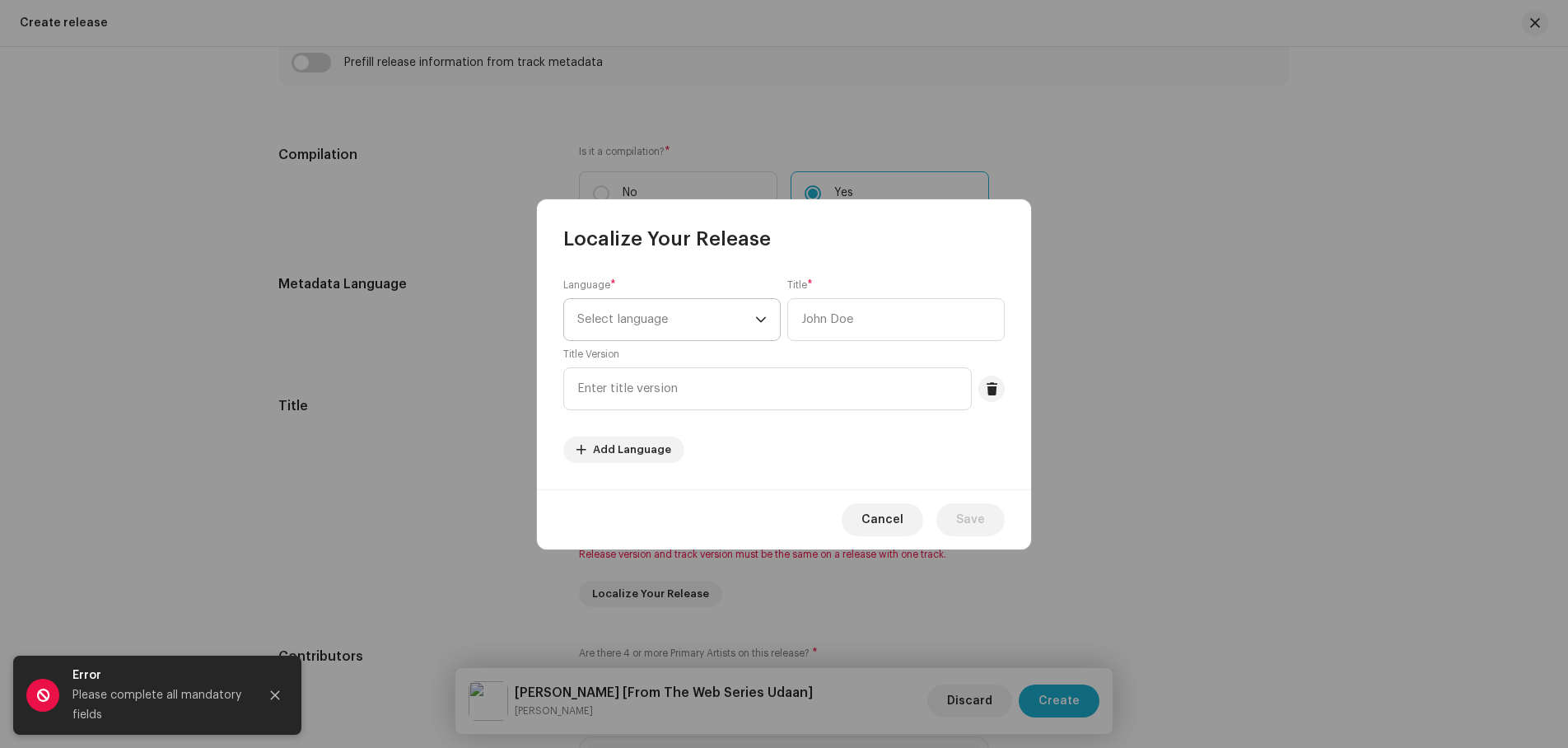
click at [758, 317] on icon "dropdown trigger" at bounding box center [761, 319] width 11 height 11
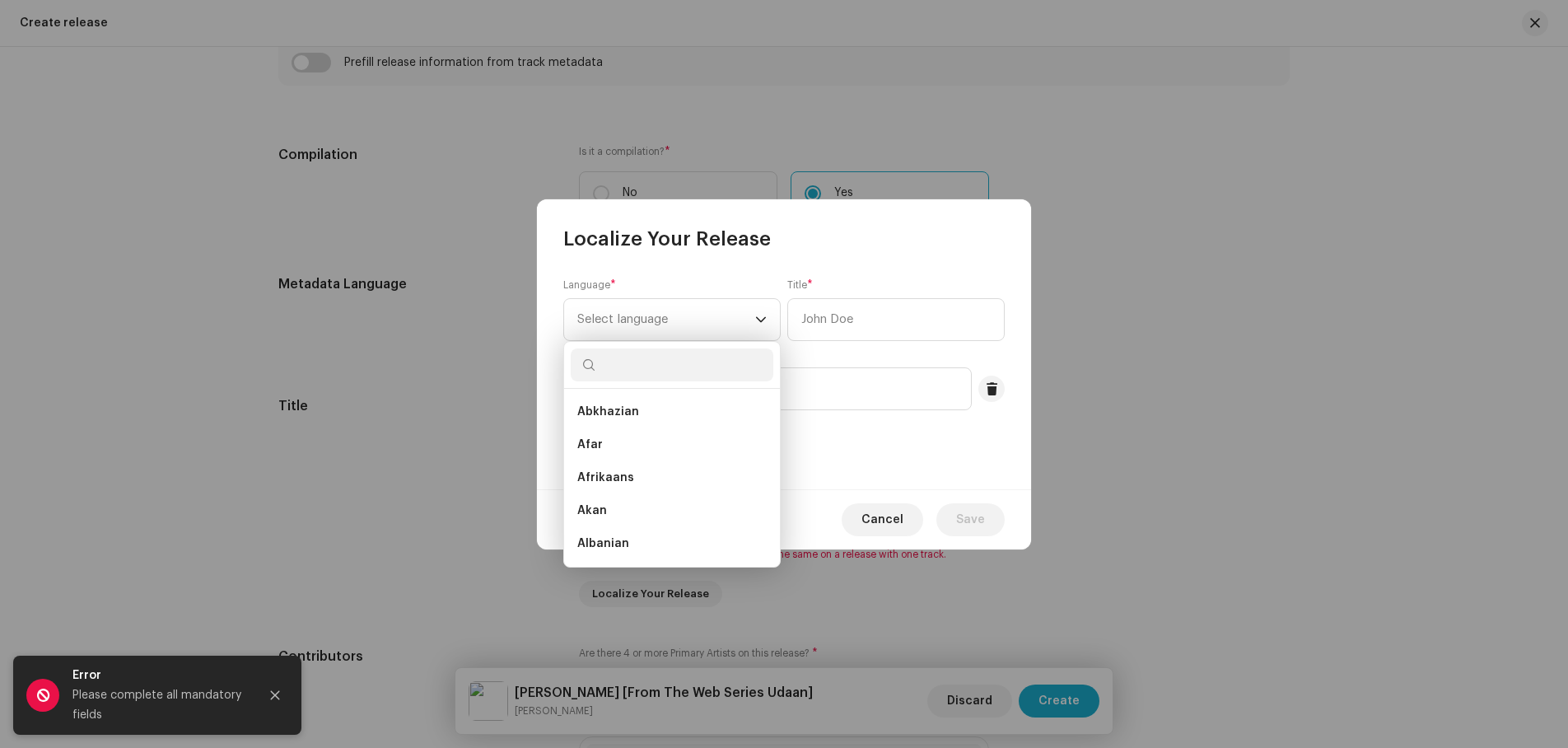
click at [644, 367] on input "text" at bounding box center [672, 364] width 202 height 33
type input "nepa"
click at [633, 406] on li "Nepali" at bounding box center [672, 411] width 202 height 33
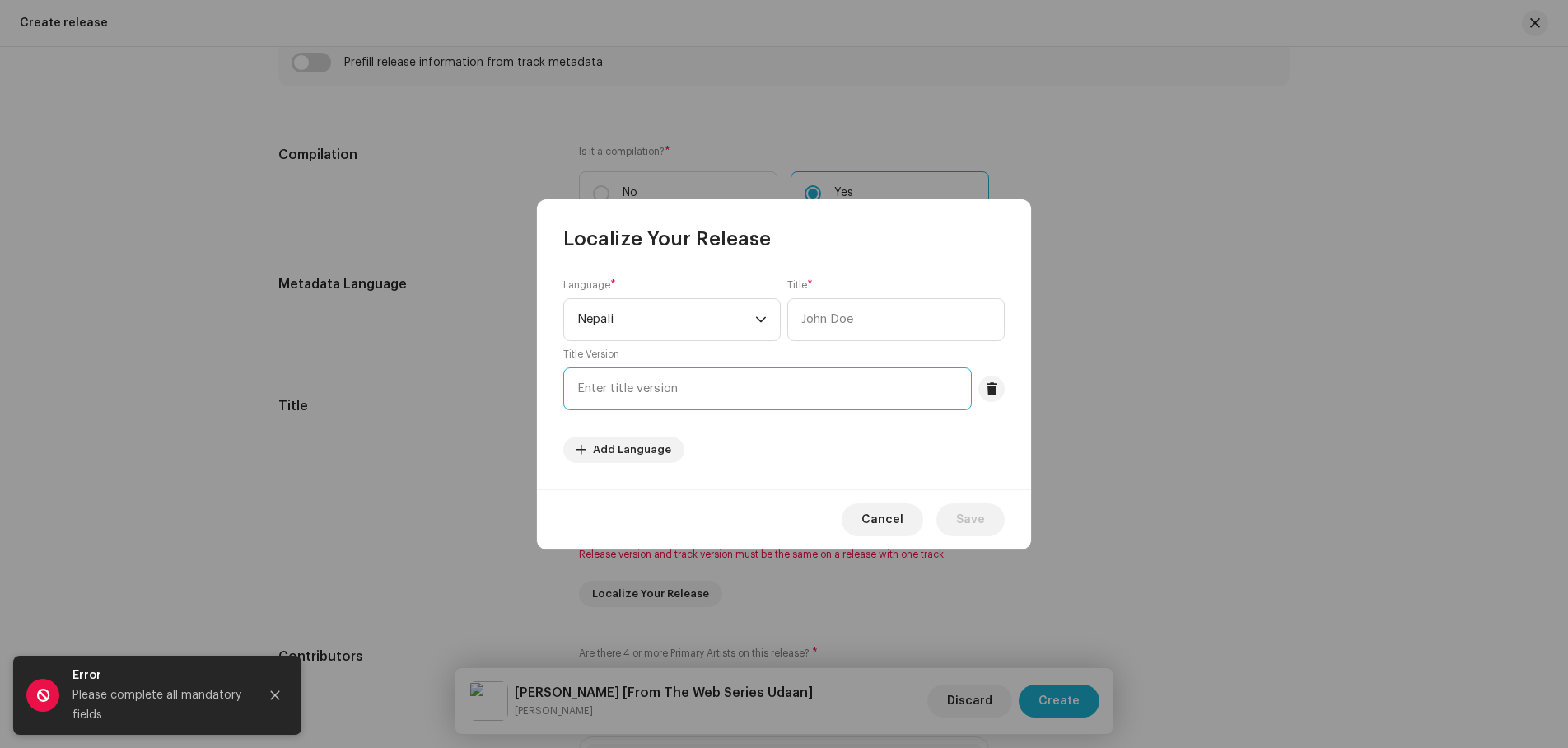
click at [683, 383] on input "text" at bounding box center [767, 389] width 408 height 42
click at [882, 523] on span "Cancel" at bounding box center [883, 519] width 42 height 33
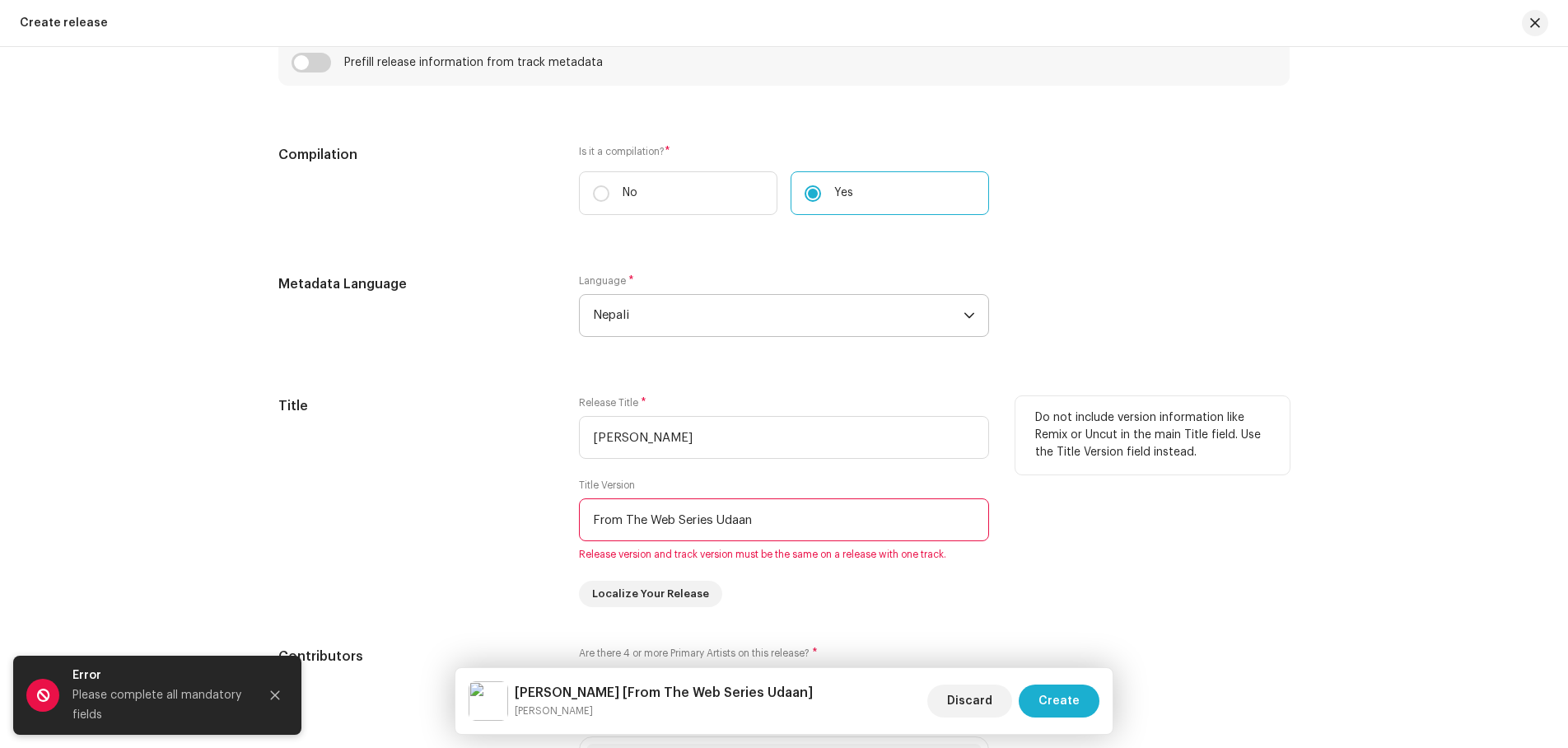
click at [1191, 570] on div "Do not include version information like Remix or Uncut in the main Title field.…" at bounding box center [1153, 501] width 274 height 211
click at [778, 515] on input "From The Web Series Udaan" at bounding box center [784, 520] width 410 height 42
drag, startPoint x: 807, startPoint y: 518, endPoint x: 468, endPoint y: 508, distance: 339.1
click at [468, 508] on div "Title Release Title * [PERSON_NAME] Title Version From The Web Series Udaan Rel…" at bounding box center [784, 501] width 1011 height 211
drag, startPoint x: 611, startPoint y: 525, endPoint x: 563, endPoint y: 523, distance: 48.0
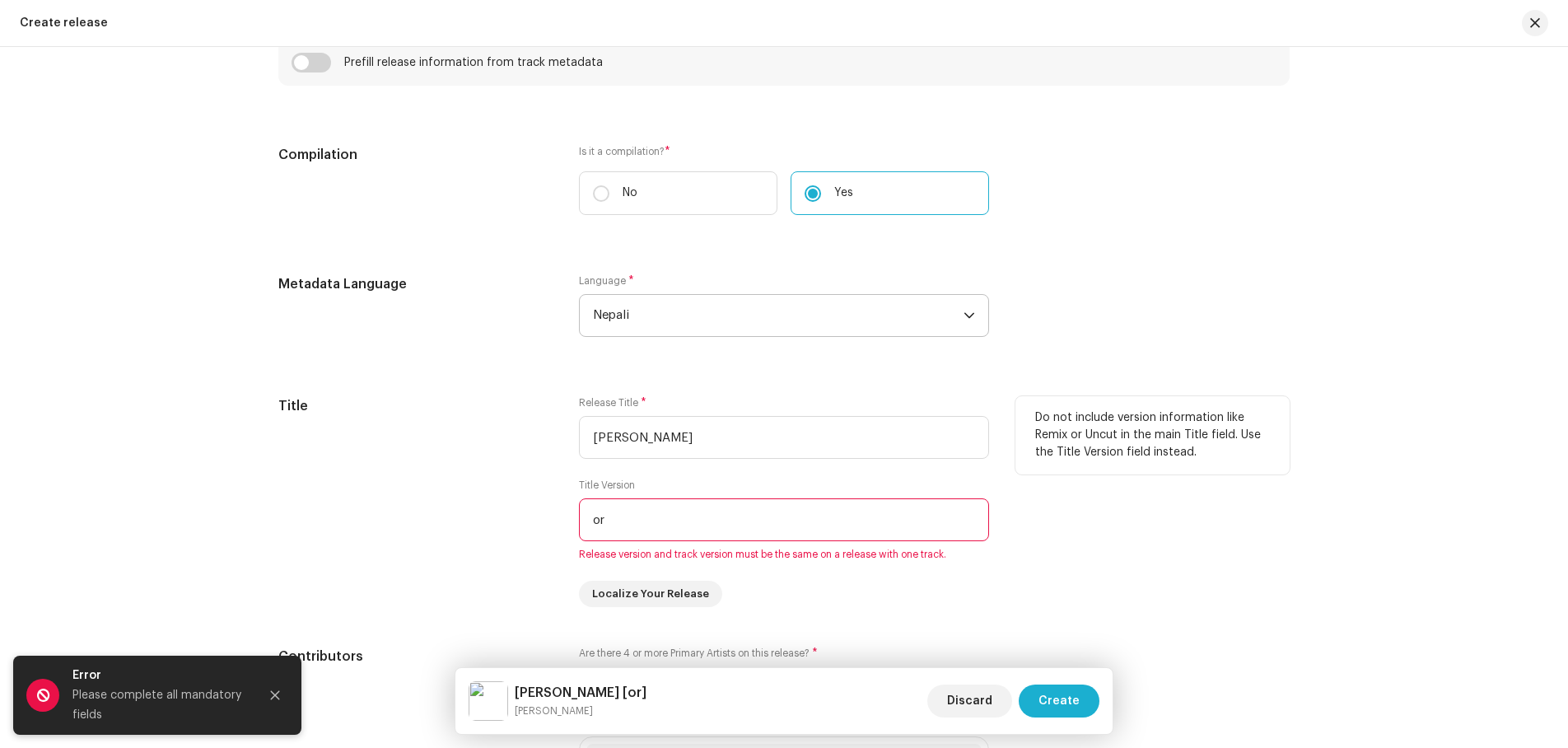
click at [563, 523] on div "Title Release Title * [PERSON_NAME] Title Version or Release version and track …" at bounding box center [784, 501] width 1011 height 211
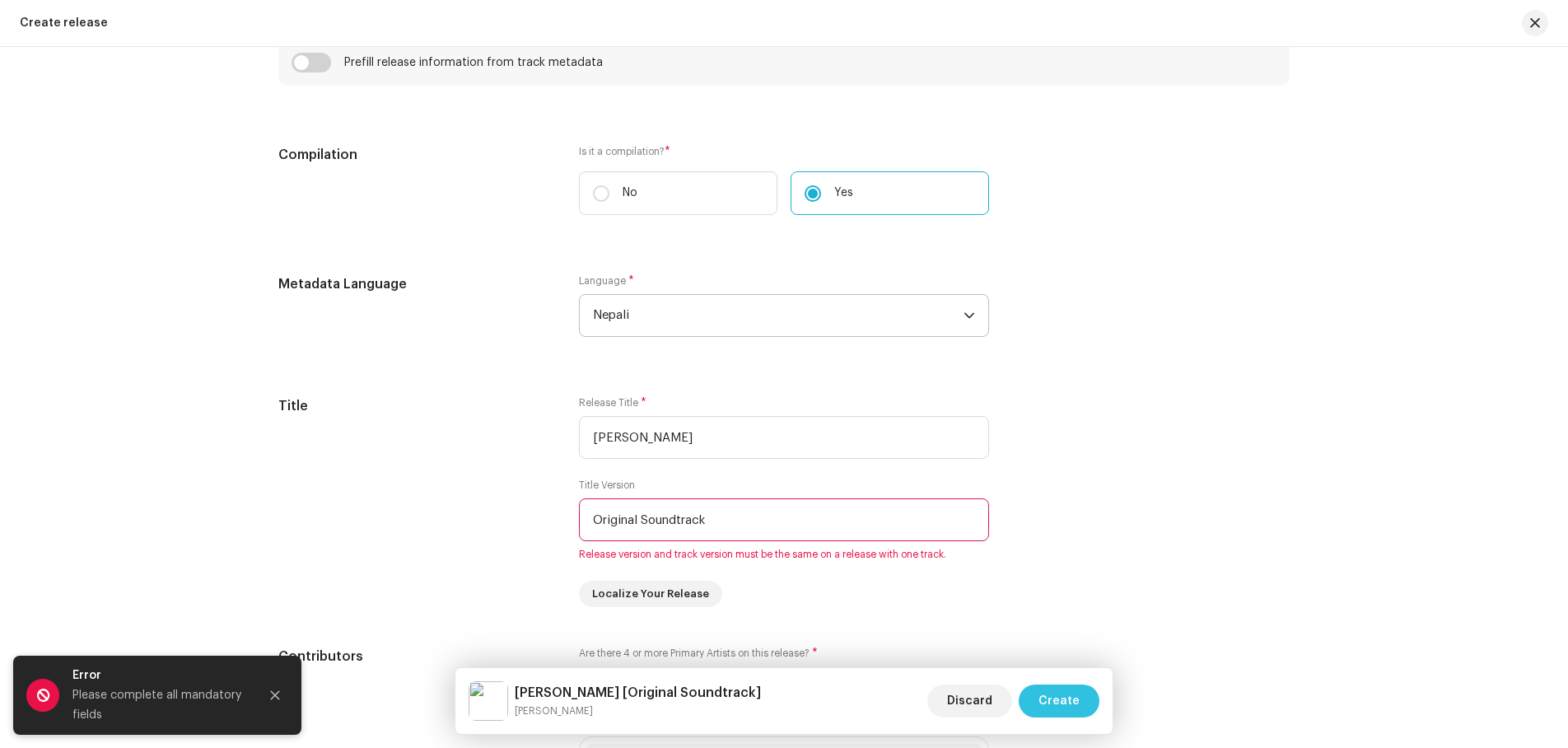
type input "Original Soundtrack"
click at [1063, 701] on span "Create" at bounding box center [1059, 700] width 42 height 33
click at [278, 696] on icon "Close" at bounding box center [275, 695] width 11 height 11
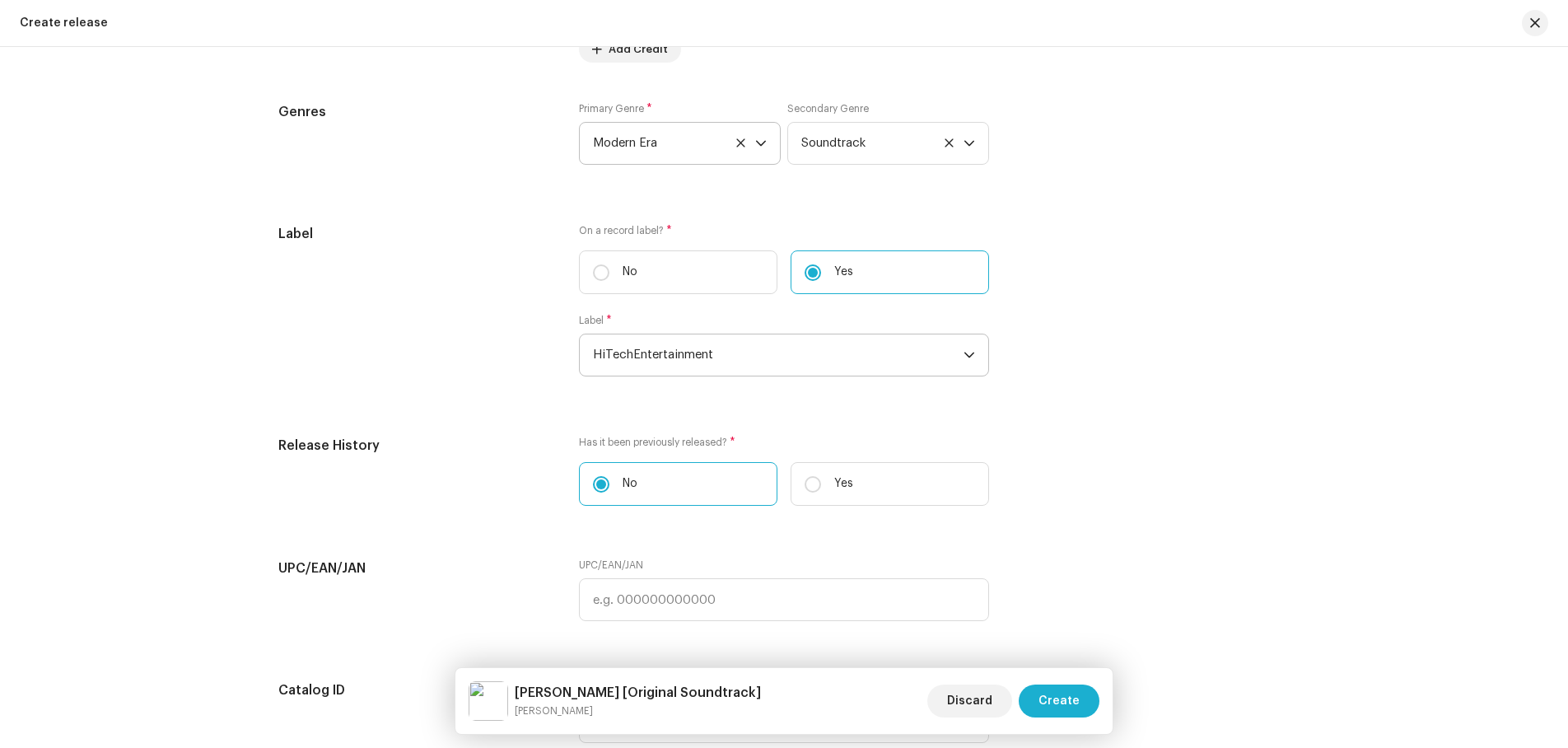
scroll to position [2119, 0]
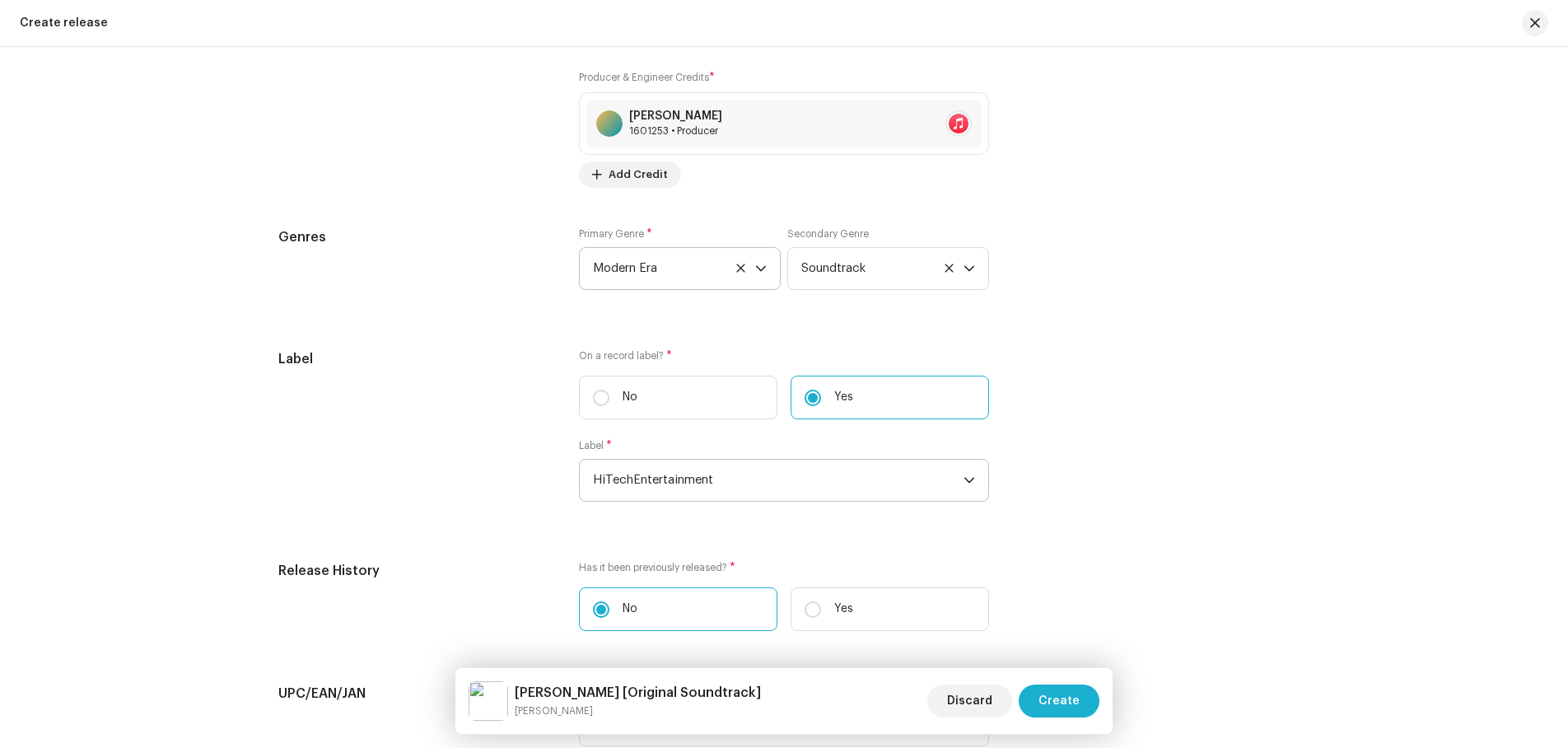
drag, startPoint x: 600, startPoint y: 399, endPoint x: 972, endPoint y: 326, distance: 379.1
click at [972, 326] on div "Prefill release information from track metadata Compilation Is it a compilation…" at bounding box center [784, 113] width 1011 height 1959
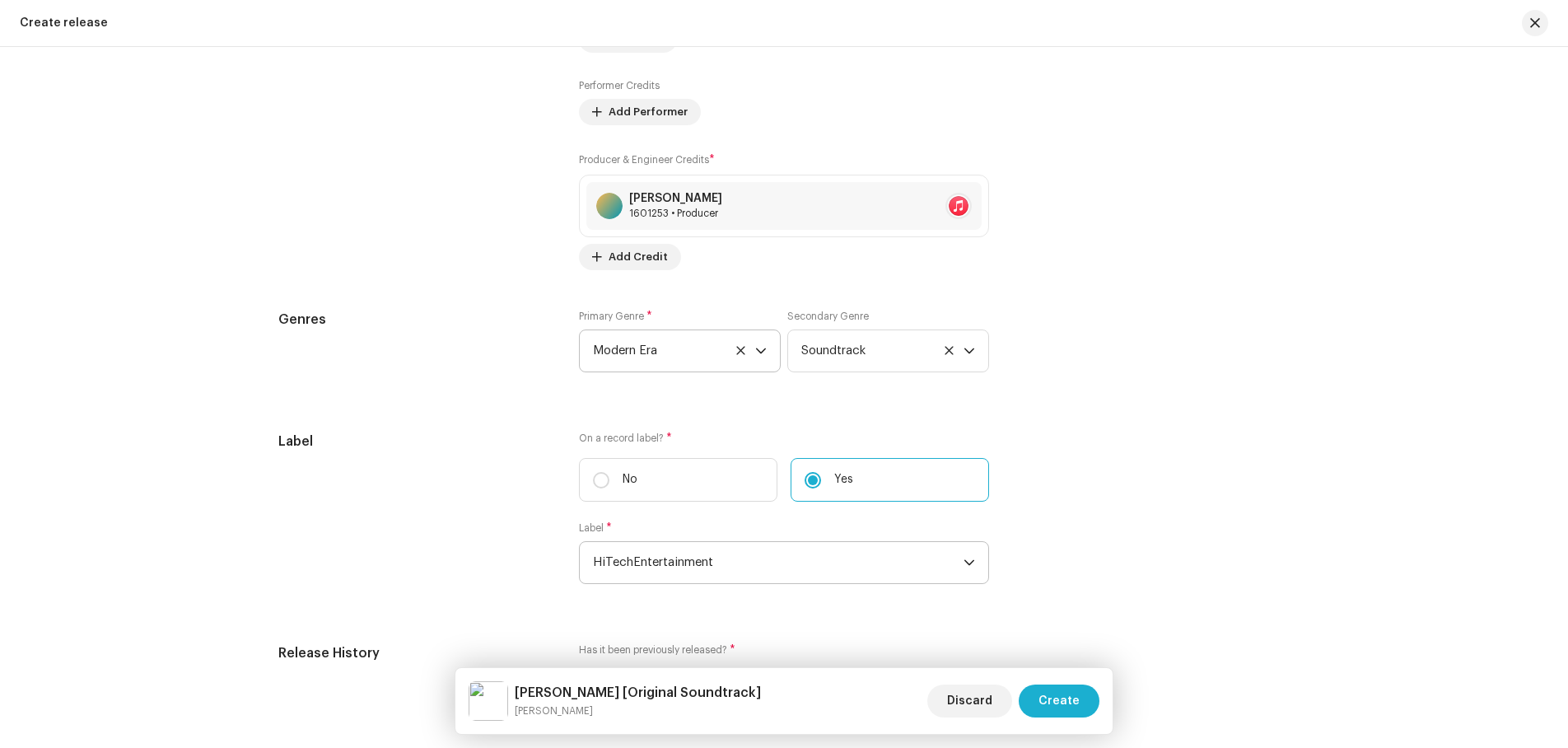
click at [761, 347] on icon "dropdown trigger" at bounding box center [761, 350] width 11 height 11
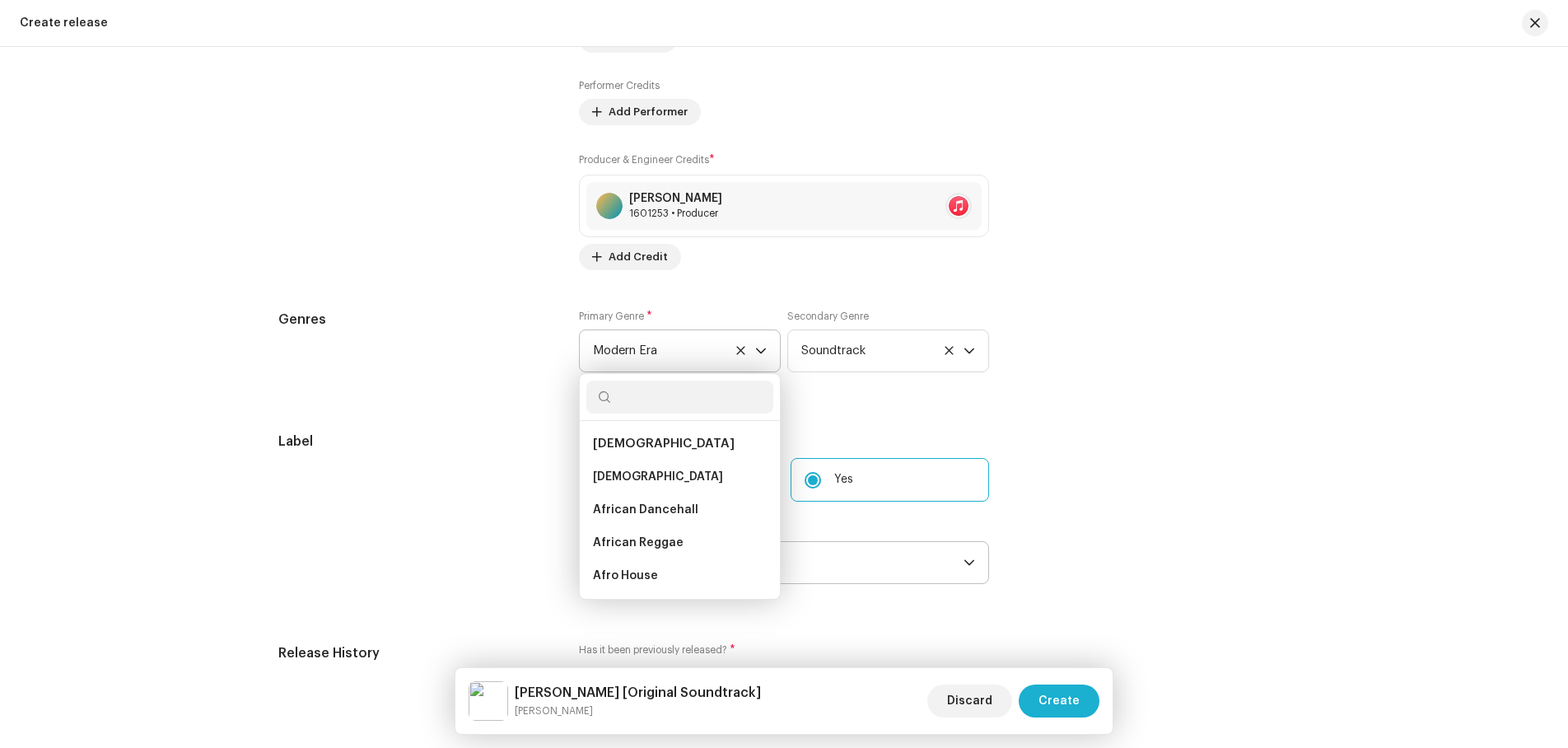
scroll to position [4055, 0]
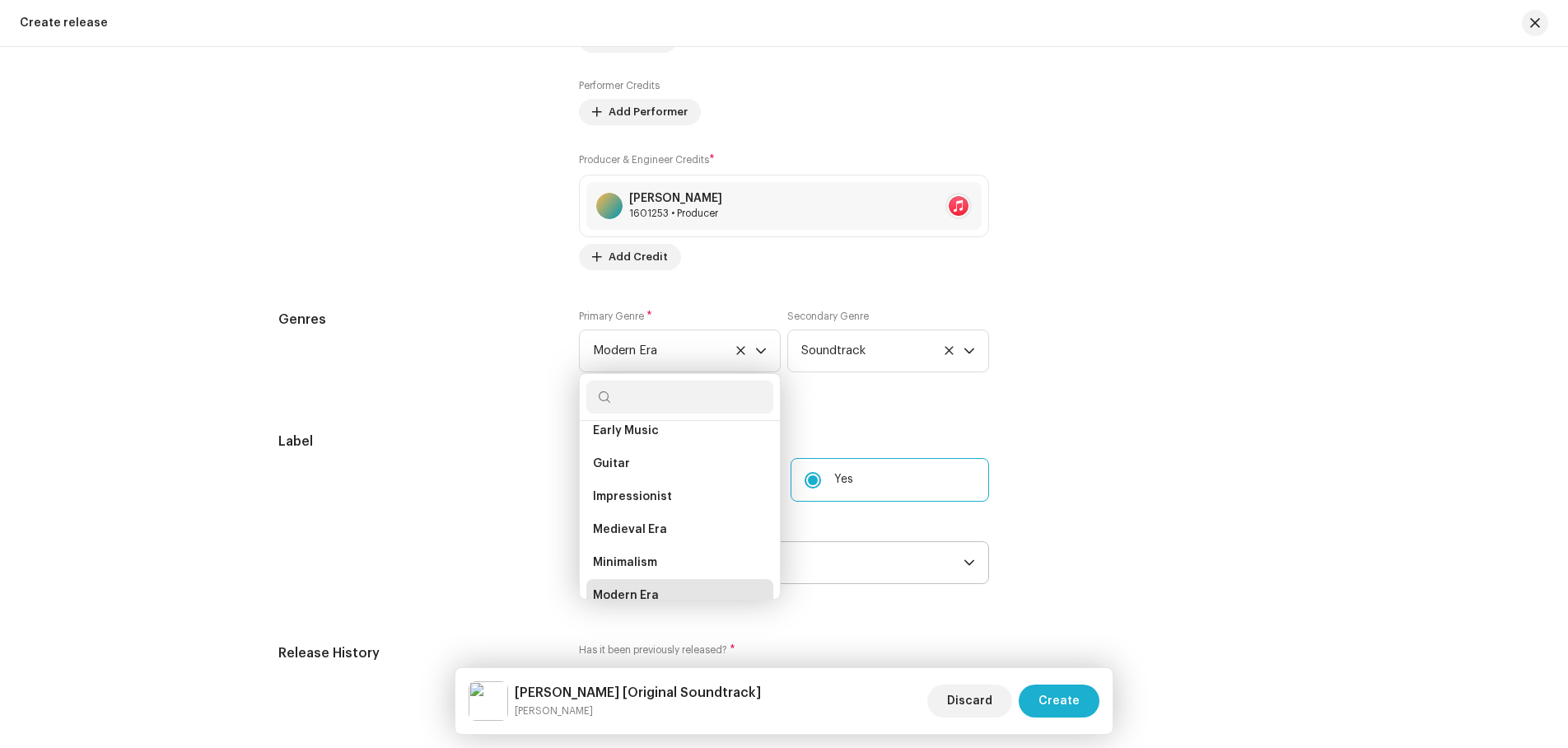
click at [658, 401] on input "text" at bounding box center [681, 397] width 187 height 33
click at [948, 349] on icon at bounding box center [949, 350] width 11 height 11
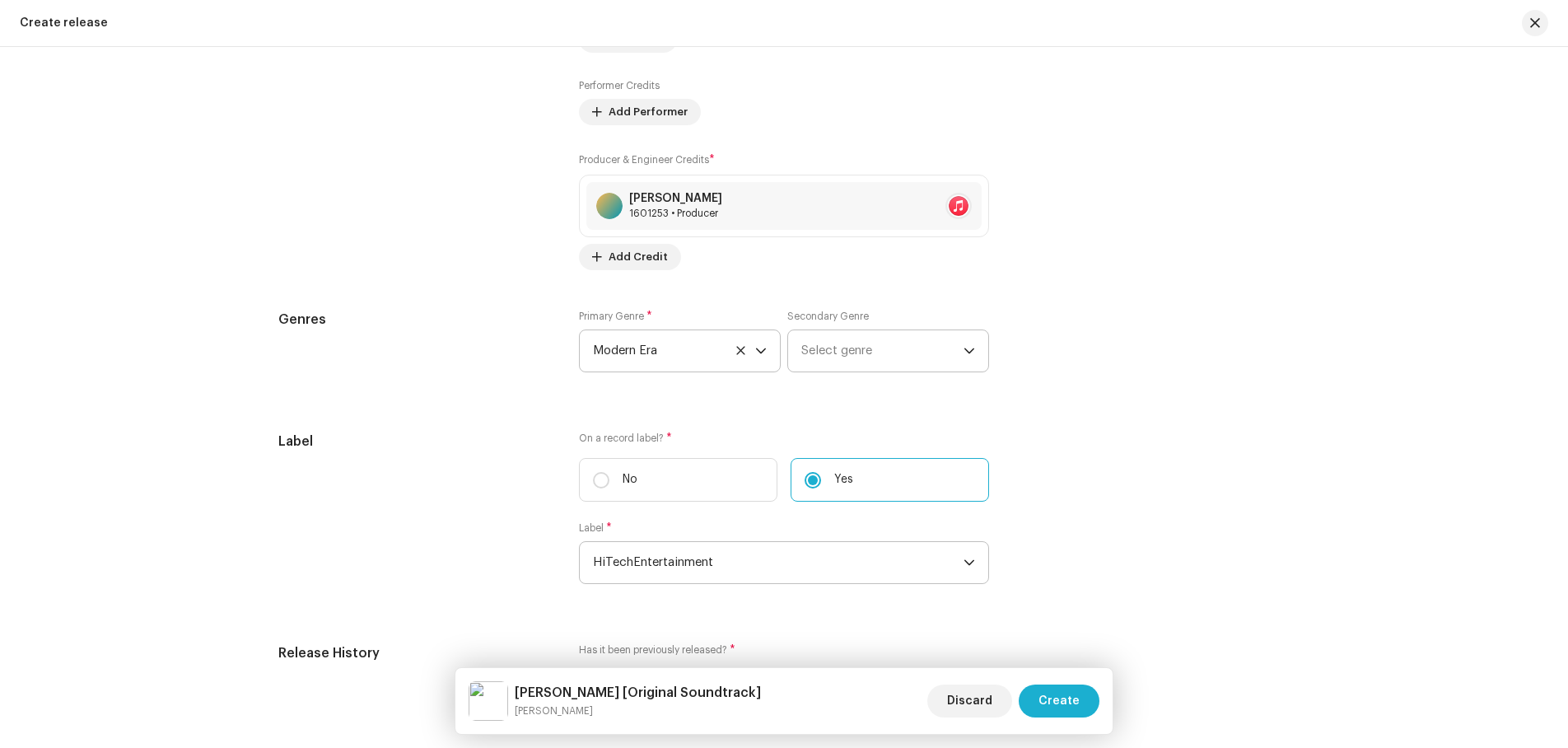
click at [737, 348] on icon at bounding box center [741, 350] width 11 height 11
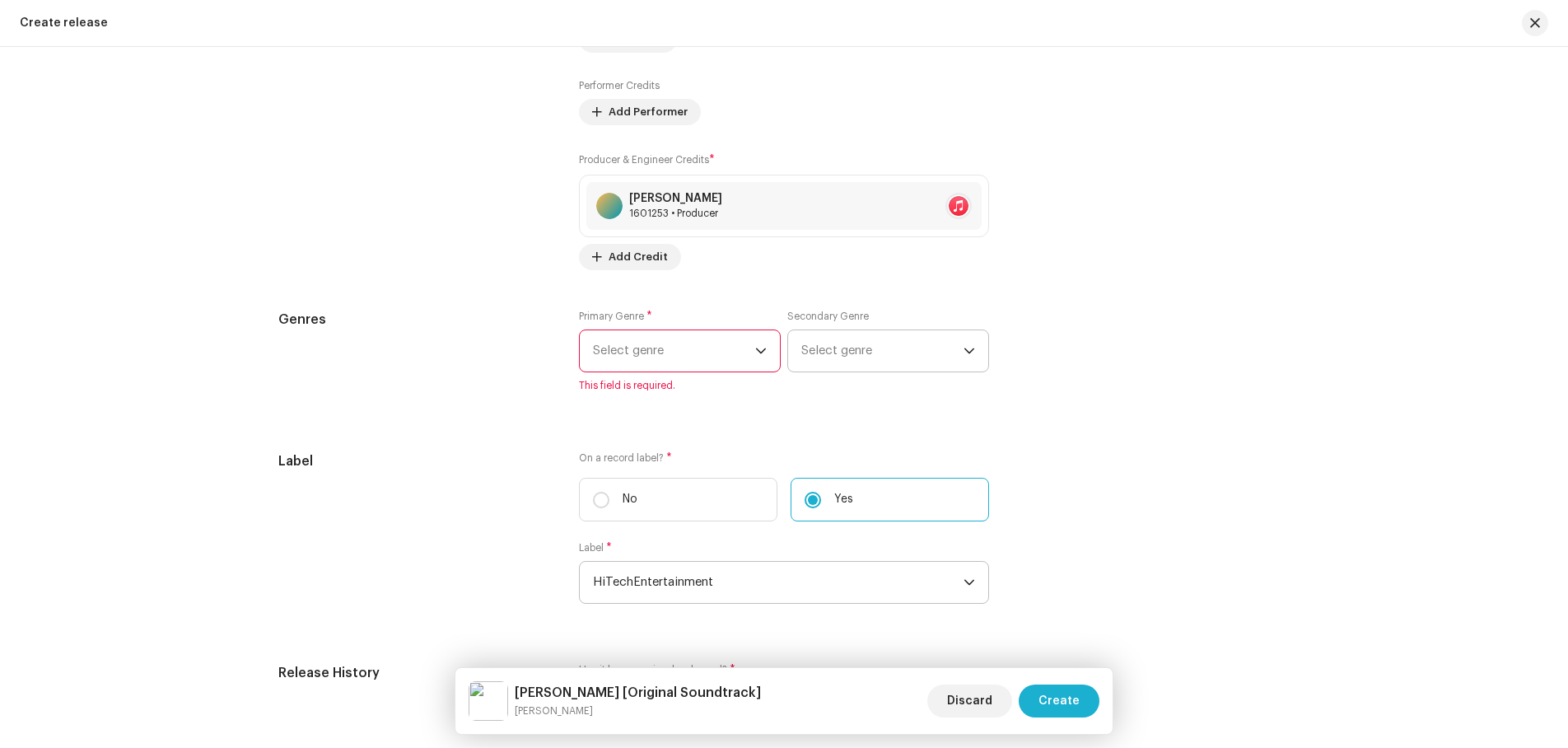
click at [705, 348] on span "Select genre" at bounding box center [674, 351] width 163 height 42
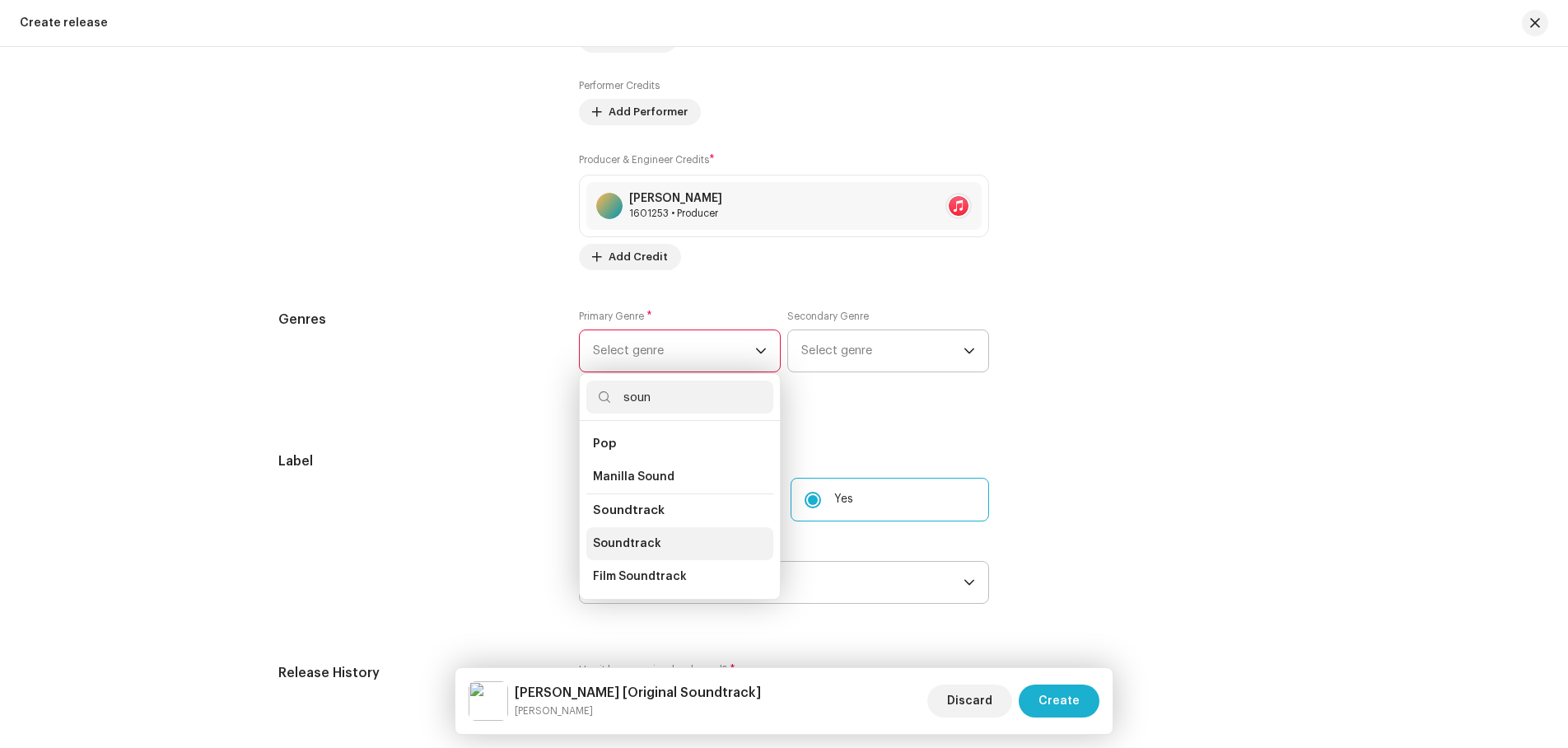
type input "soun"
click at [635, 537] on span "Soundtrack" at bounding box center [627, 544] width 68 height 17
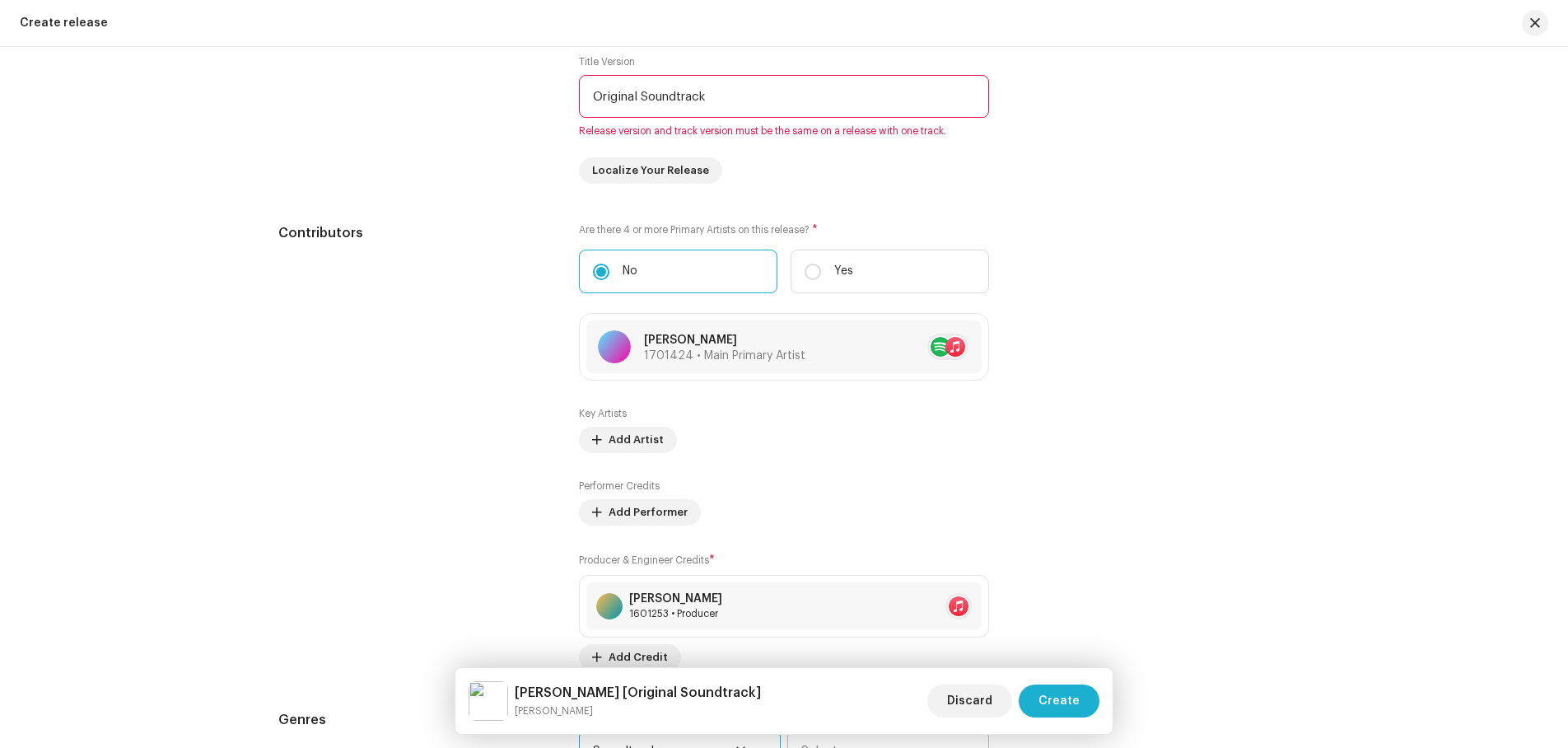
scroll to position [1625, 0]
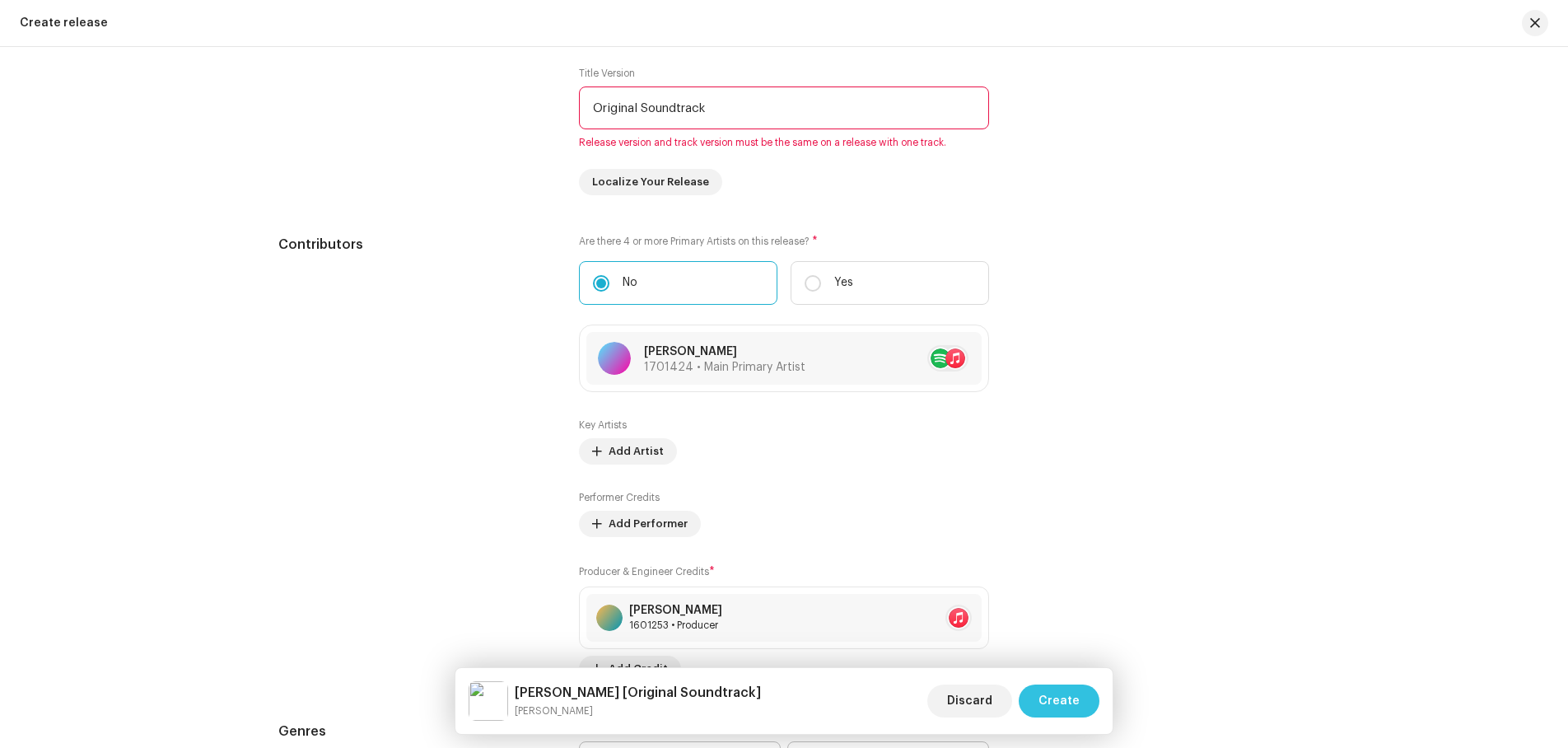
click at [1071, 698] on span "Create" at bounding box center [1059, 700] width 42 height 33
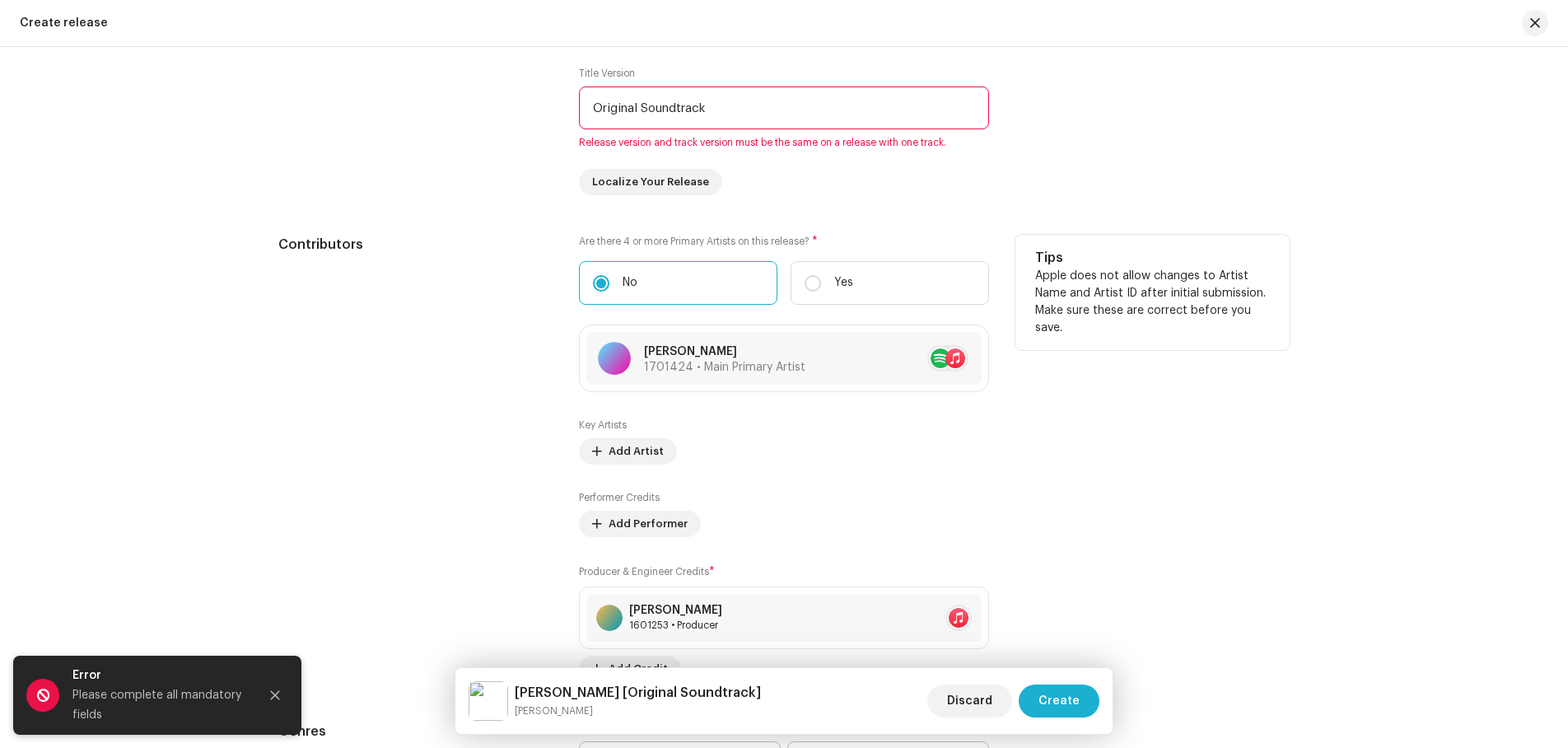
drag, startPoint x: 275, startPoint y: 690, endPoint x: 353, endPoint y: 587, distance: 129.2
click at [275, 691] on icon "Close" at bounding box center [275, 695] width 11 height 11
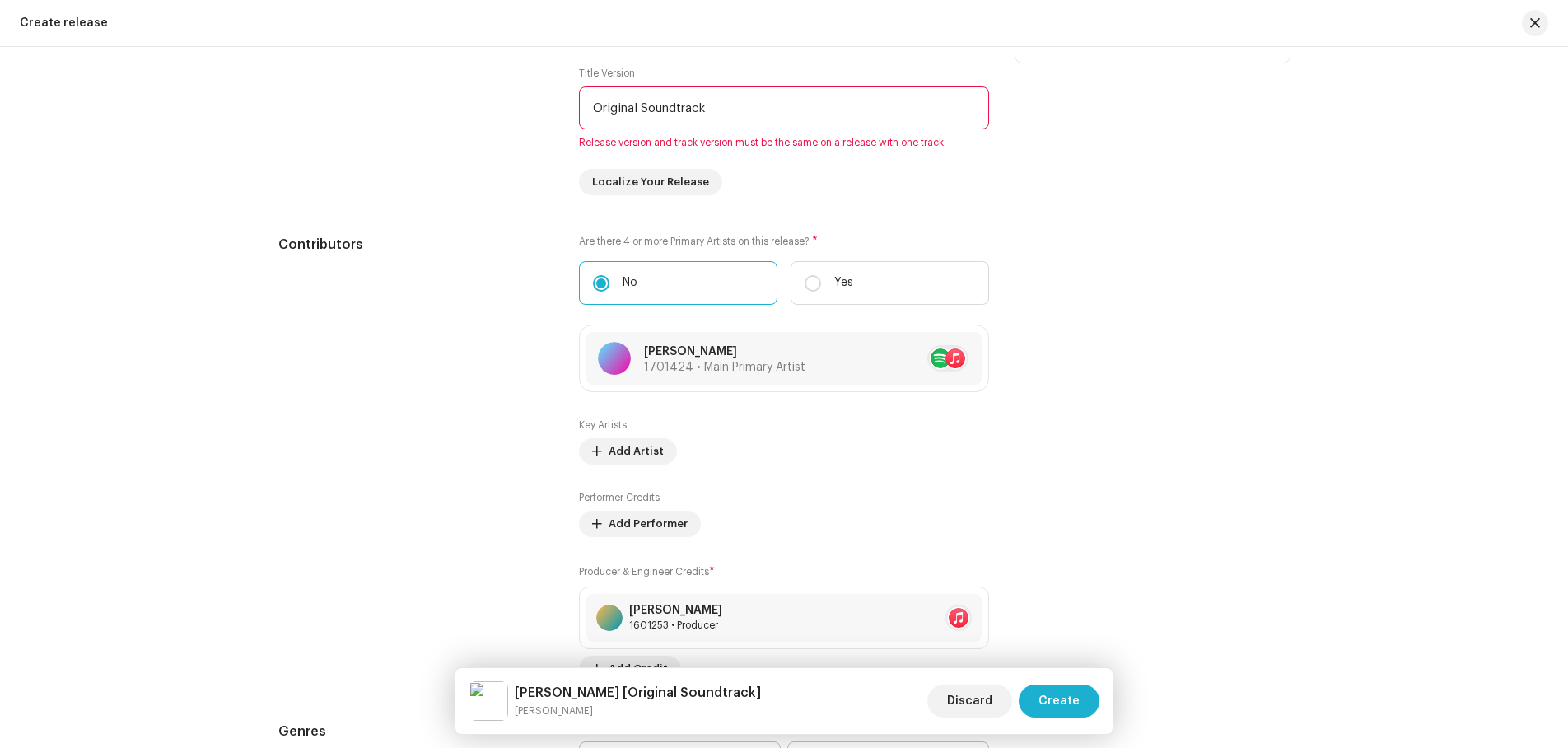
drag, startPoint x: 727, startPoint y: 108, endPoint x: 523, endPoint y: 111, distance: 204.0
click at [523, 111] on div "Title Release Title * [PERSON_NAME] Title Version Original Soundtrack Release v…" at bounding box center [784, 89] width 1011 height 211
click at [1176, 171] on div "Do not include version information like Remix or Uncut in the main Title field.…" at bounding box center [1153, 89] width 274 height 211
click at [1073, 698] on span "Create" at bounding box center [1059, 700] width 42 height 33
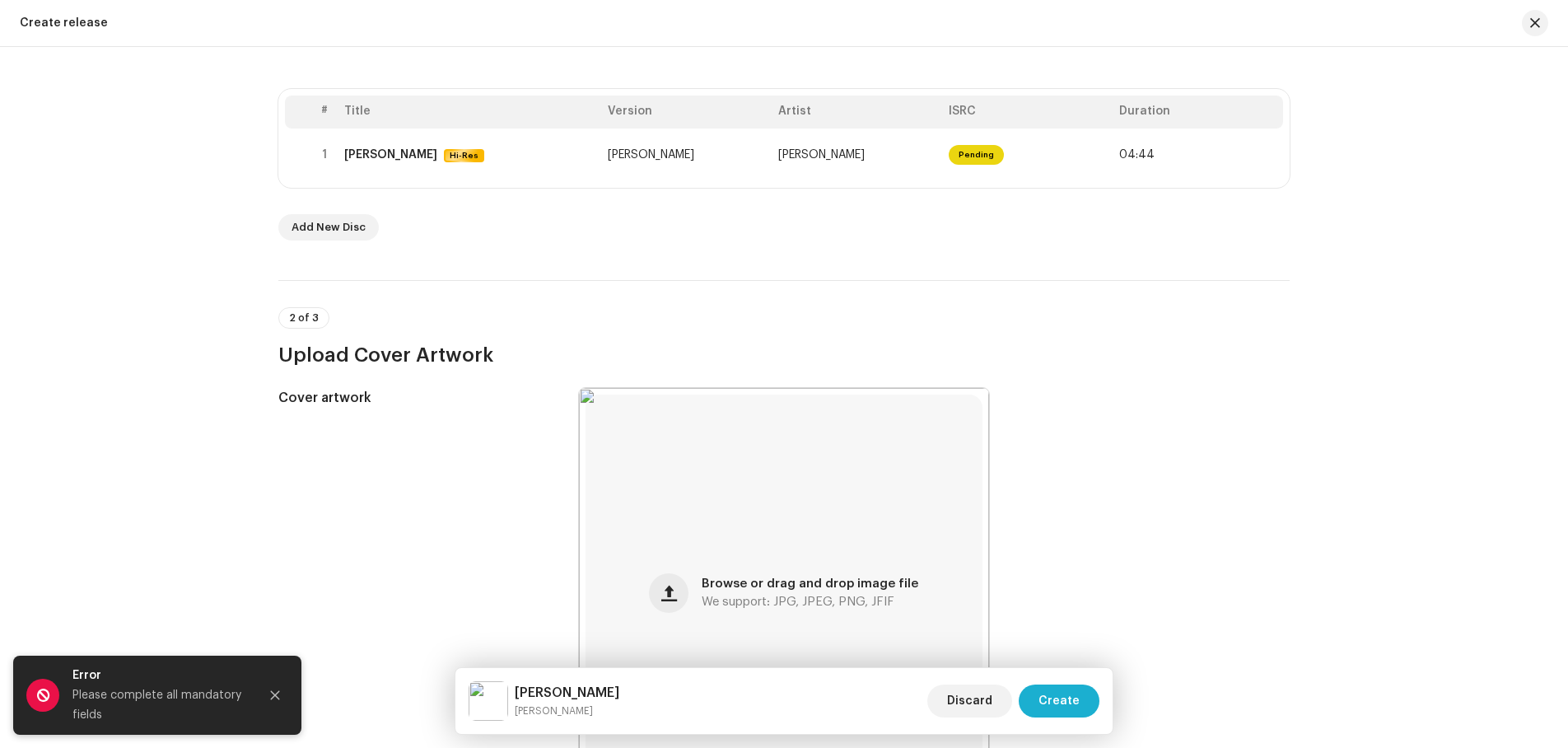
scroll to position [141, 0]
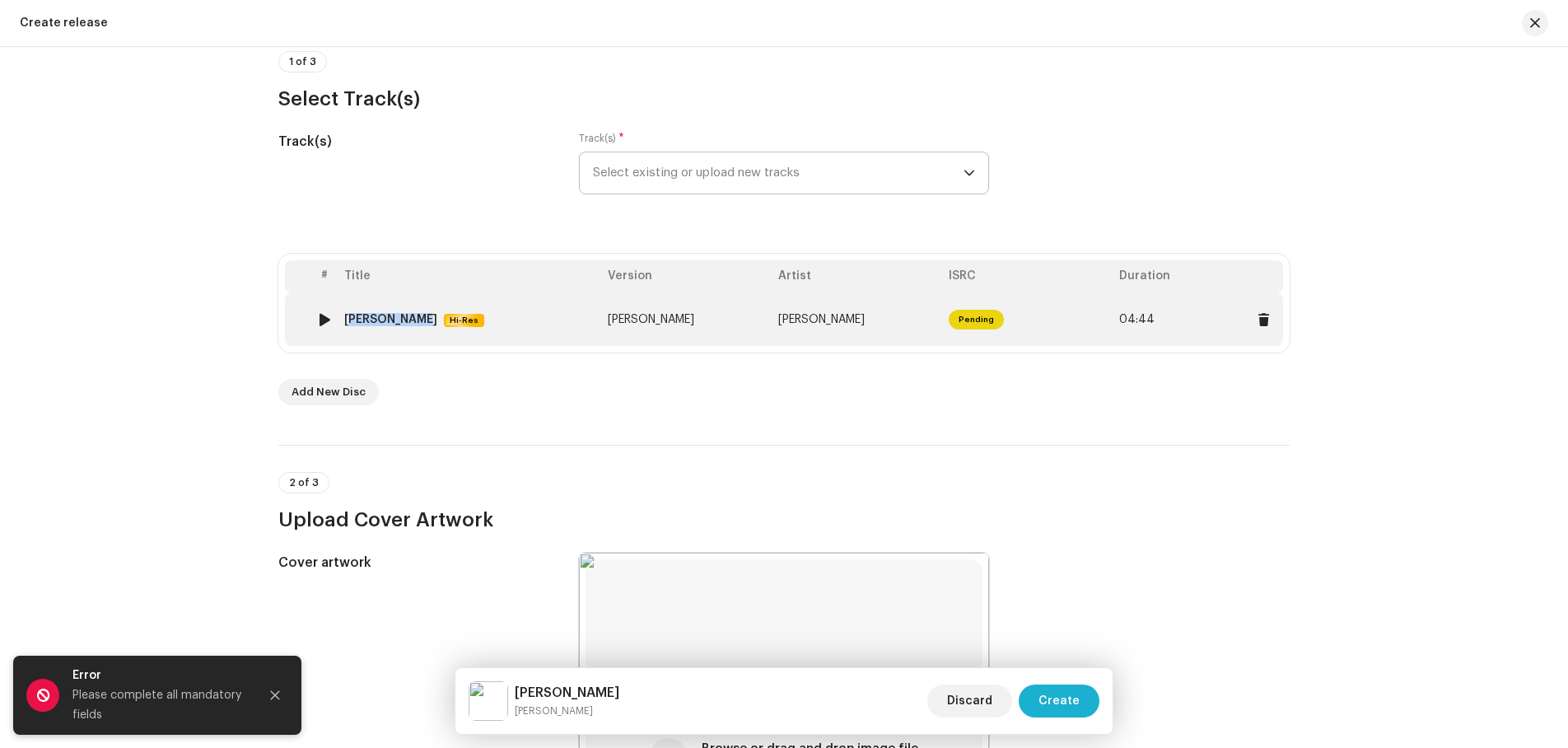
drag, startPoint x: 339, startPoint y: 319, endPoint x: 411, endPoint y: 324, distance: 72.2
click at [411, 324] on td "[PERSON_NAME] Hi-Res" at bounding box center [469, 320] width 263 height 53
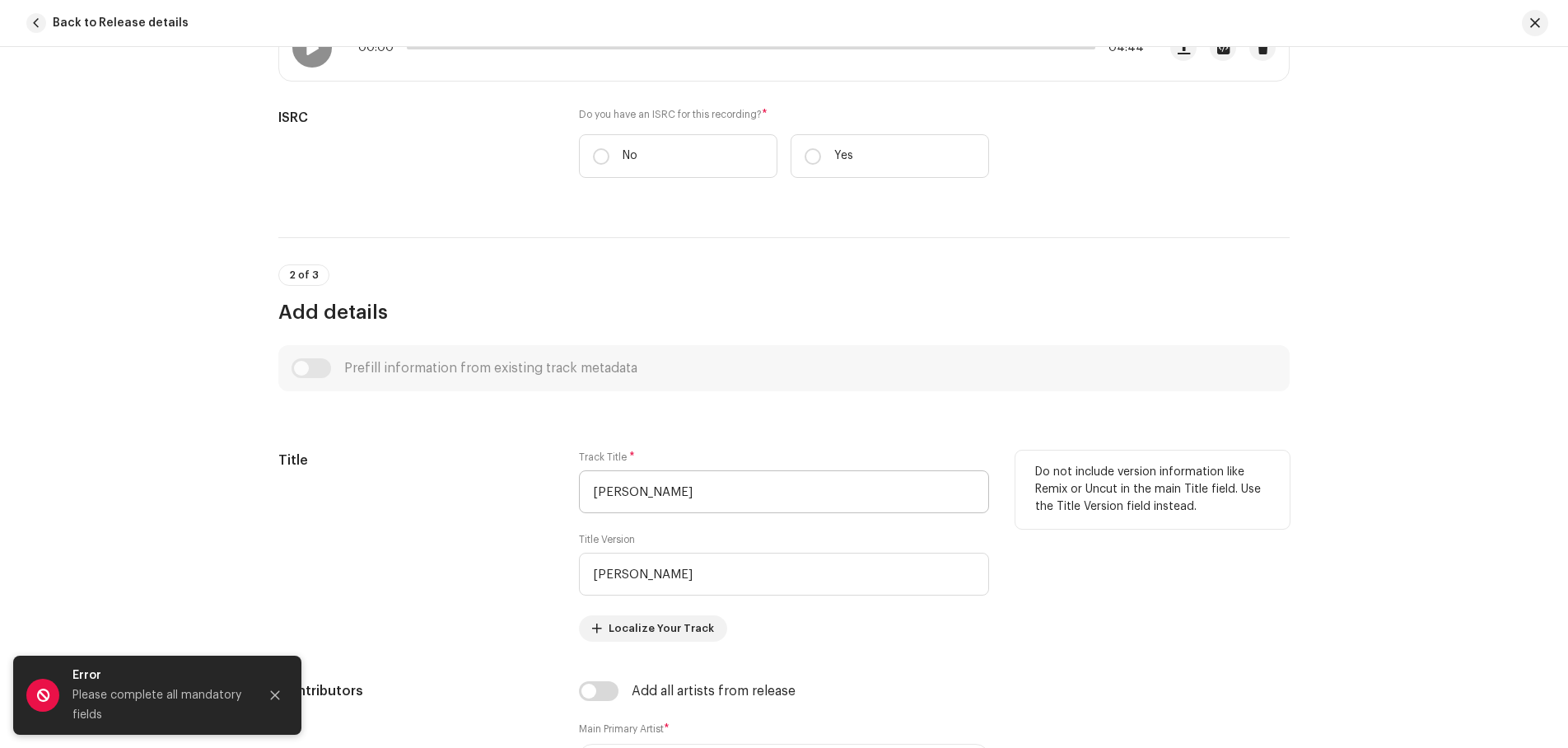
scroll to position [412, 0]
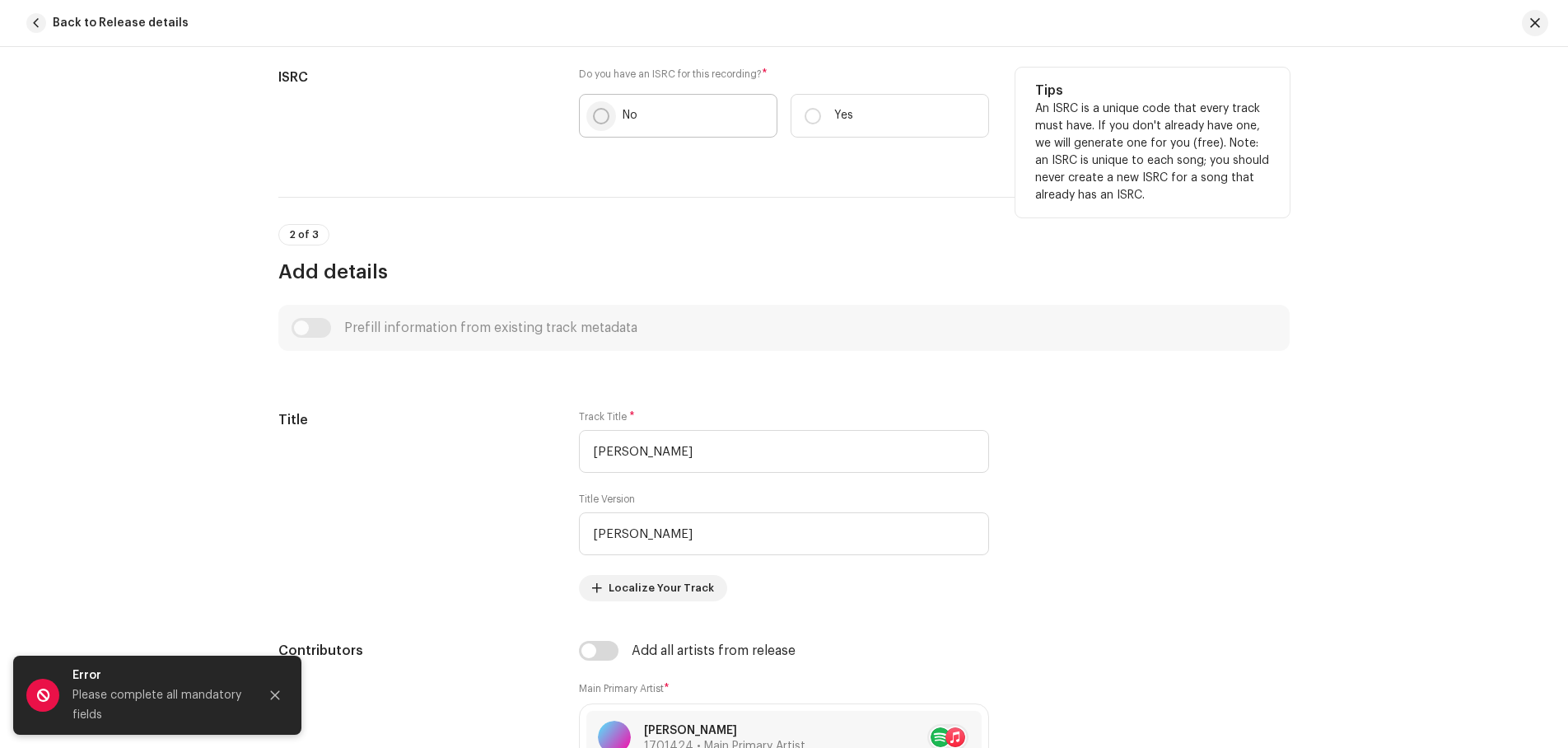
click at [599, 115] on input "No" at bounding box center [601, 116] width 17 height 17
radio input "true"
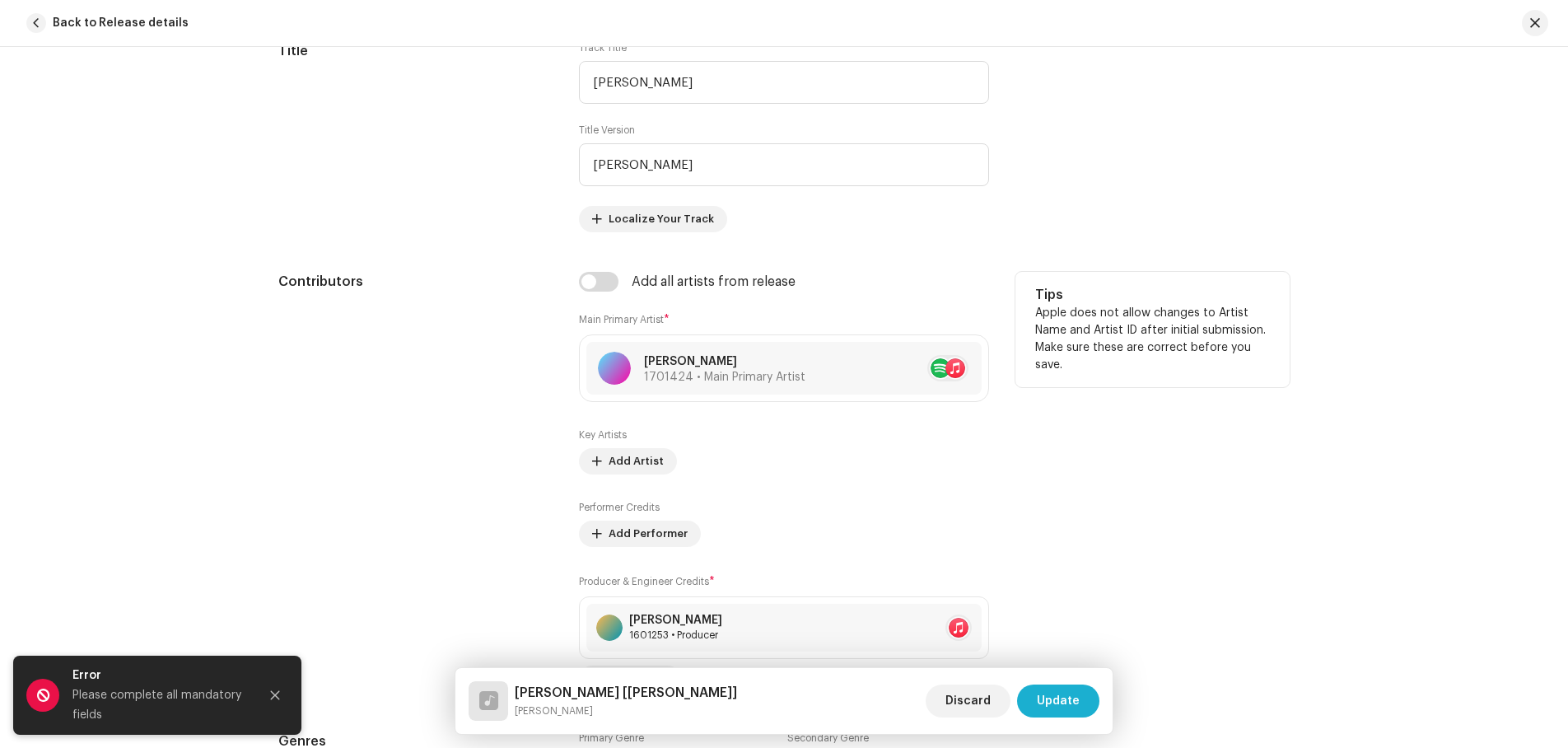
scroll to position [906, 0]
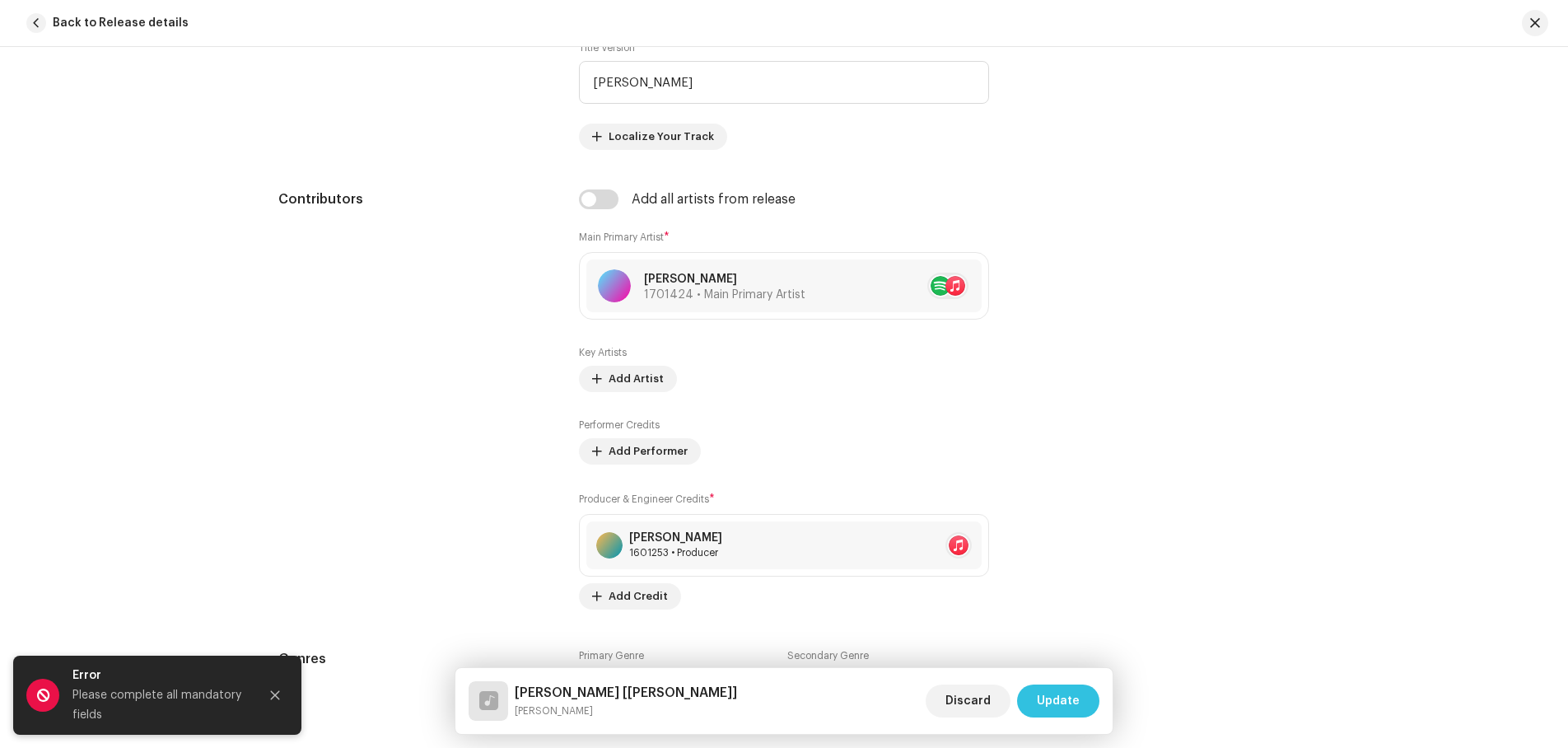
click at [1052, 694] on span "Update" at bounding box center [1058, 700] width 42 height 33
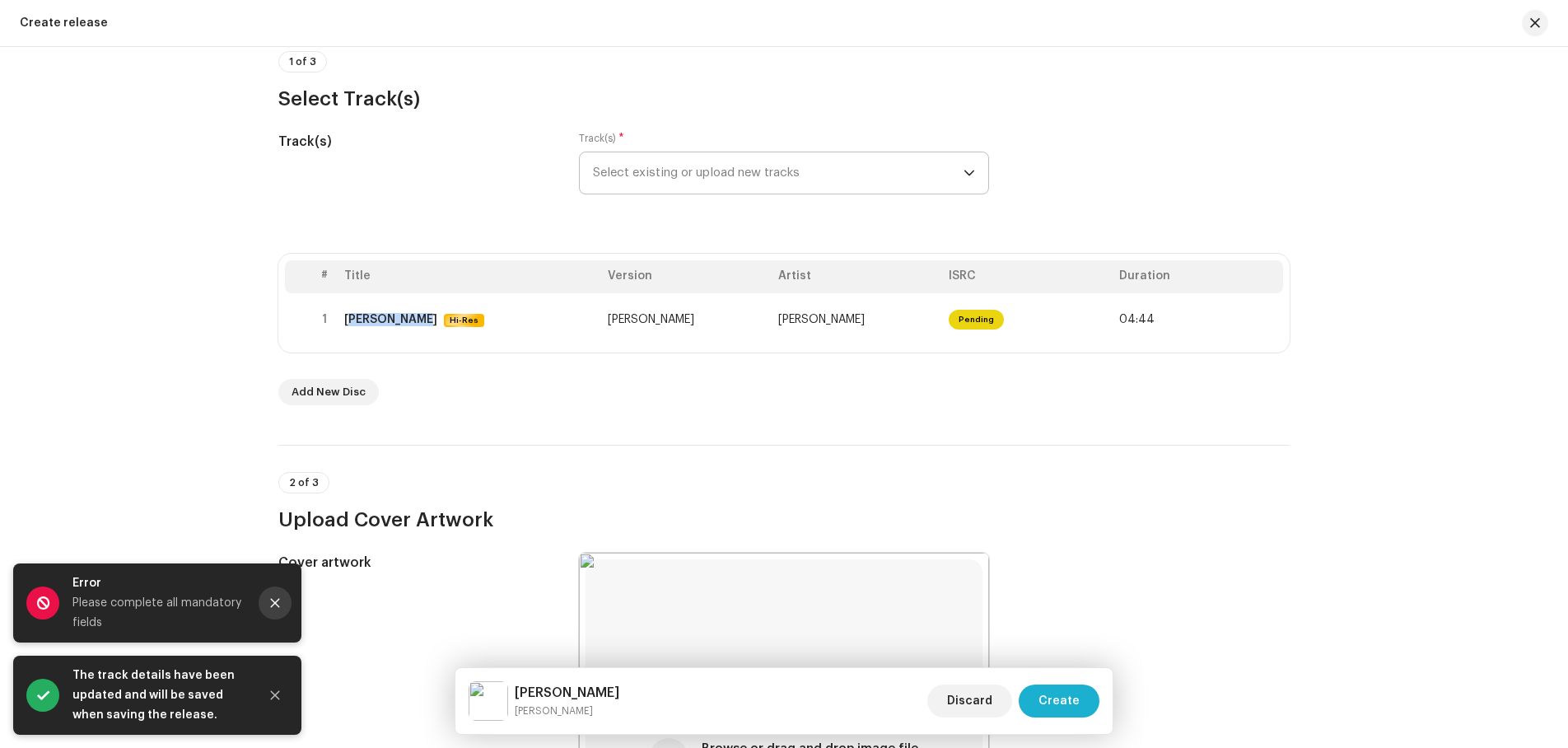
click at [271, 605] on icon "Close" at bounding box center [275, 603] width 11 height 11
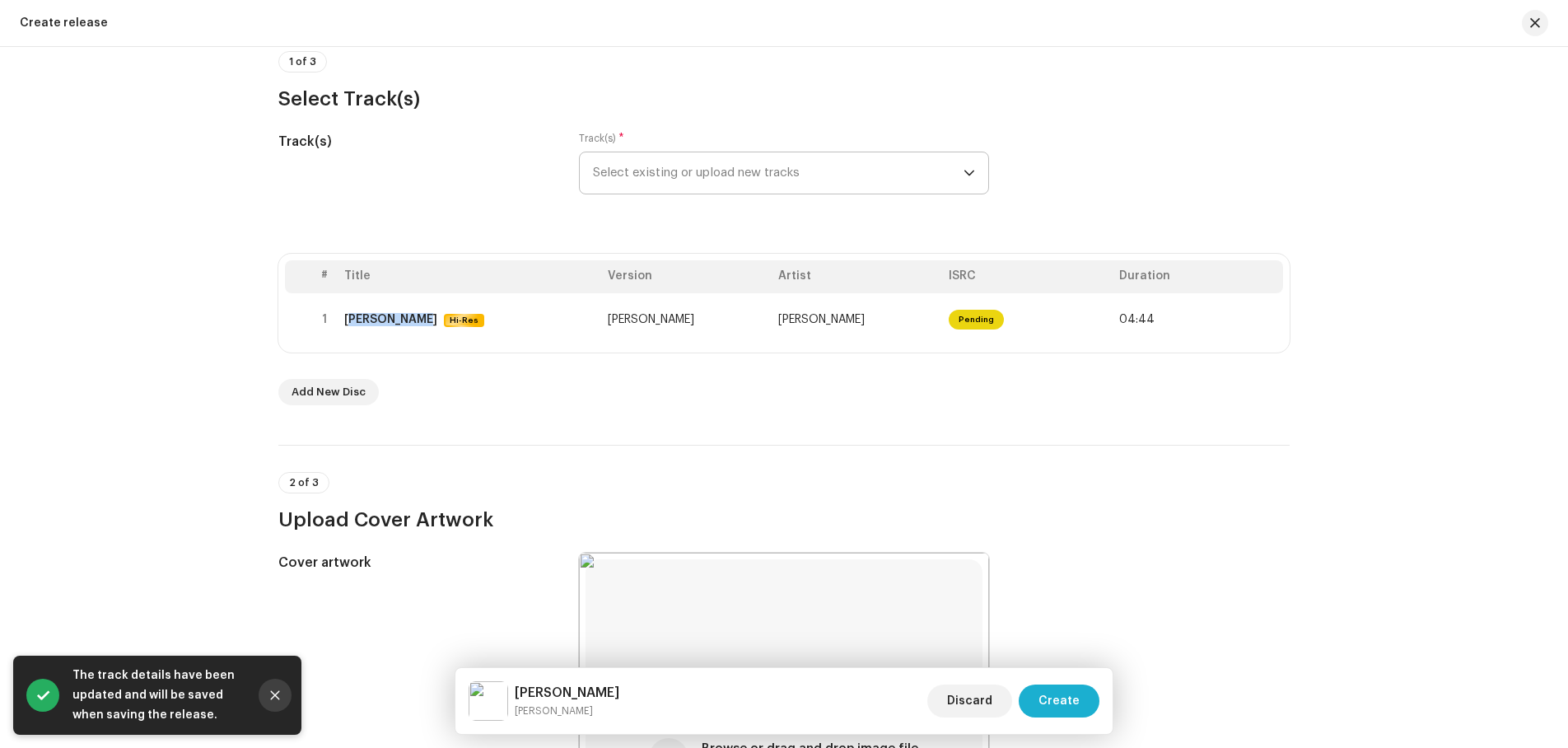
click at [276, 693] on icon "Close" at bounding box center [275, 695] width 11 height 11
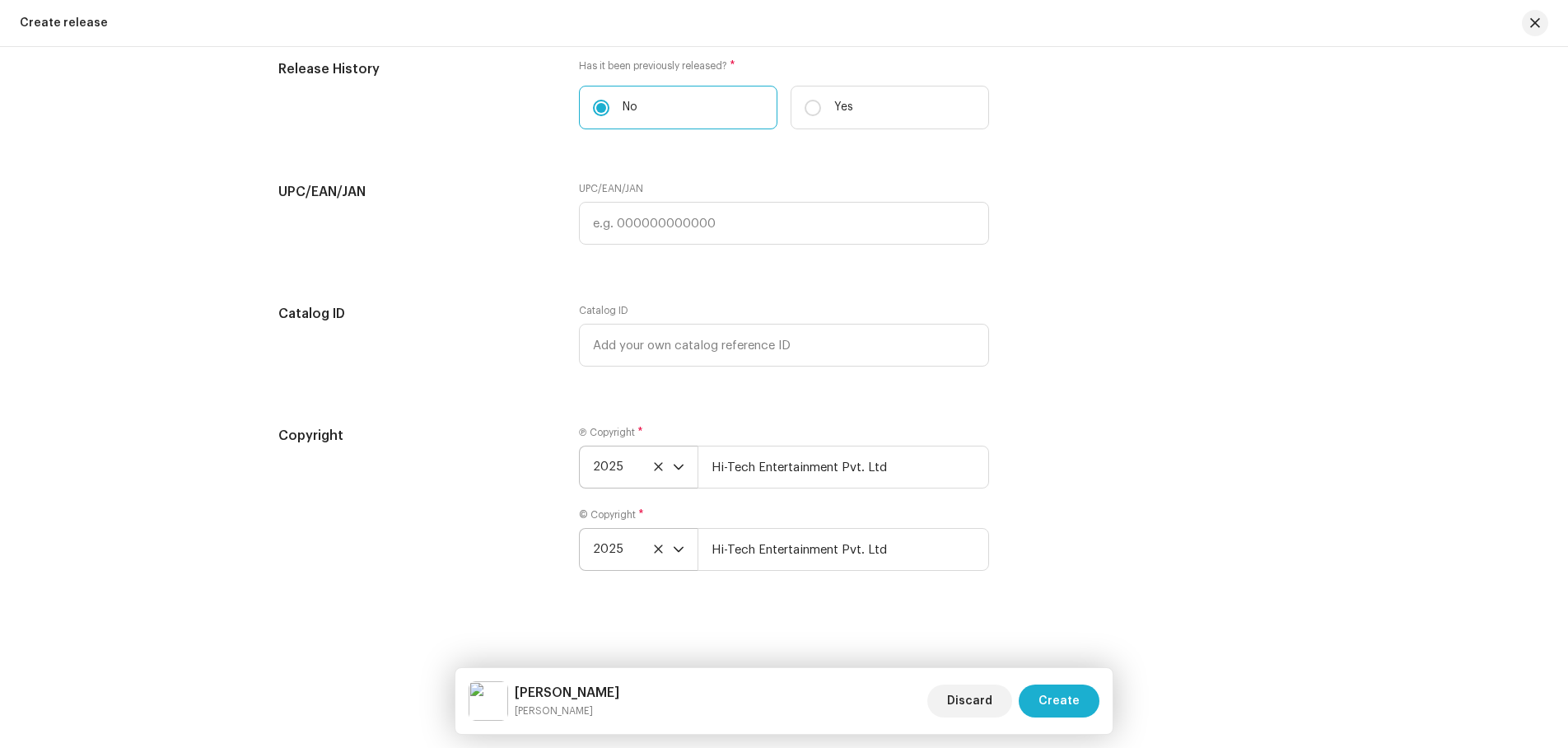
scroll to position [2622, 0]
click at [1048, 698] on span "Create" at bounding box center [1059, 700] width 42 height 33
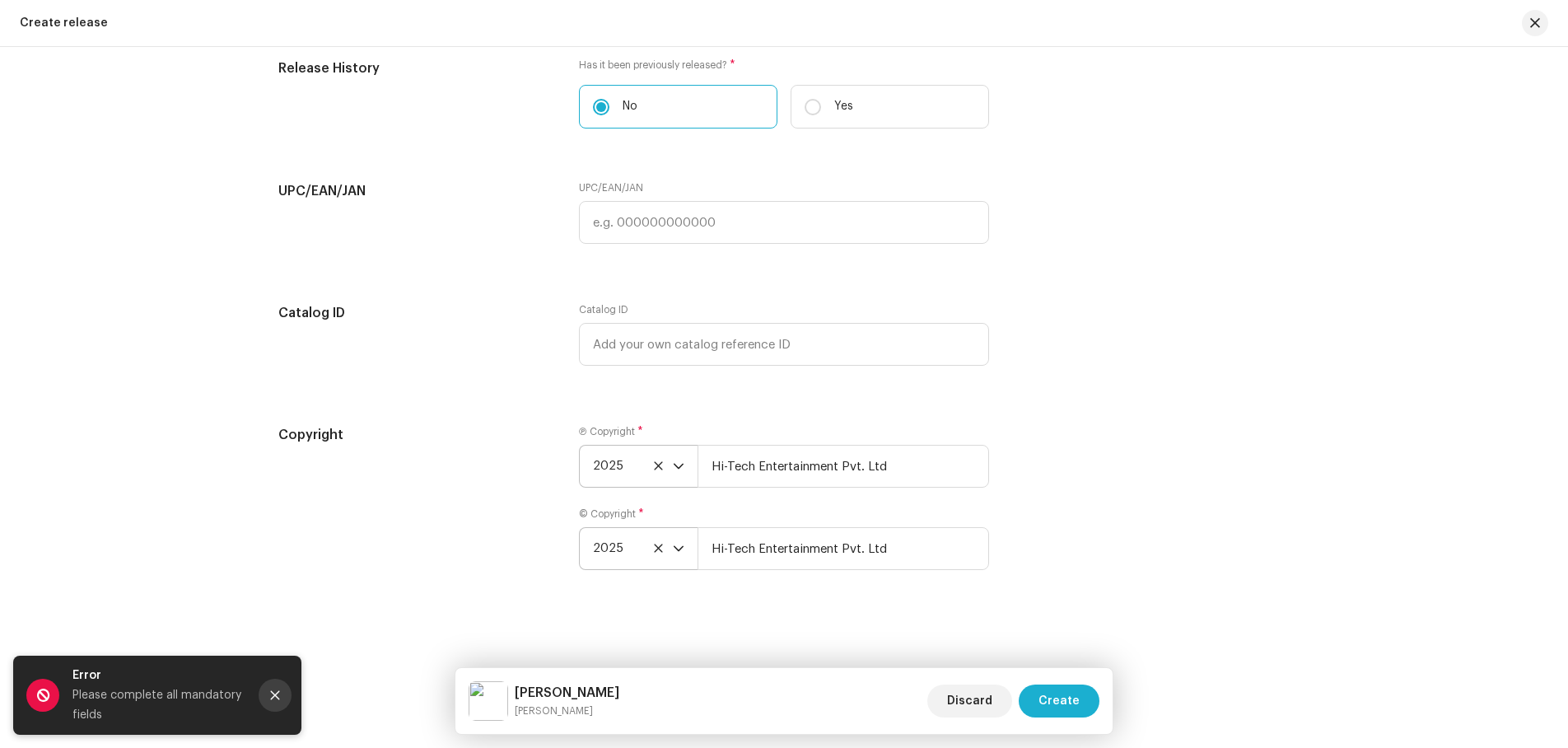
click at [272, 696] on icon "Close" at bounding box center [275, 695] width 11 height 11
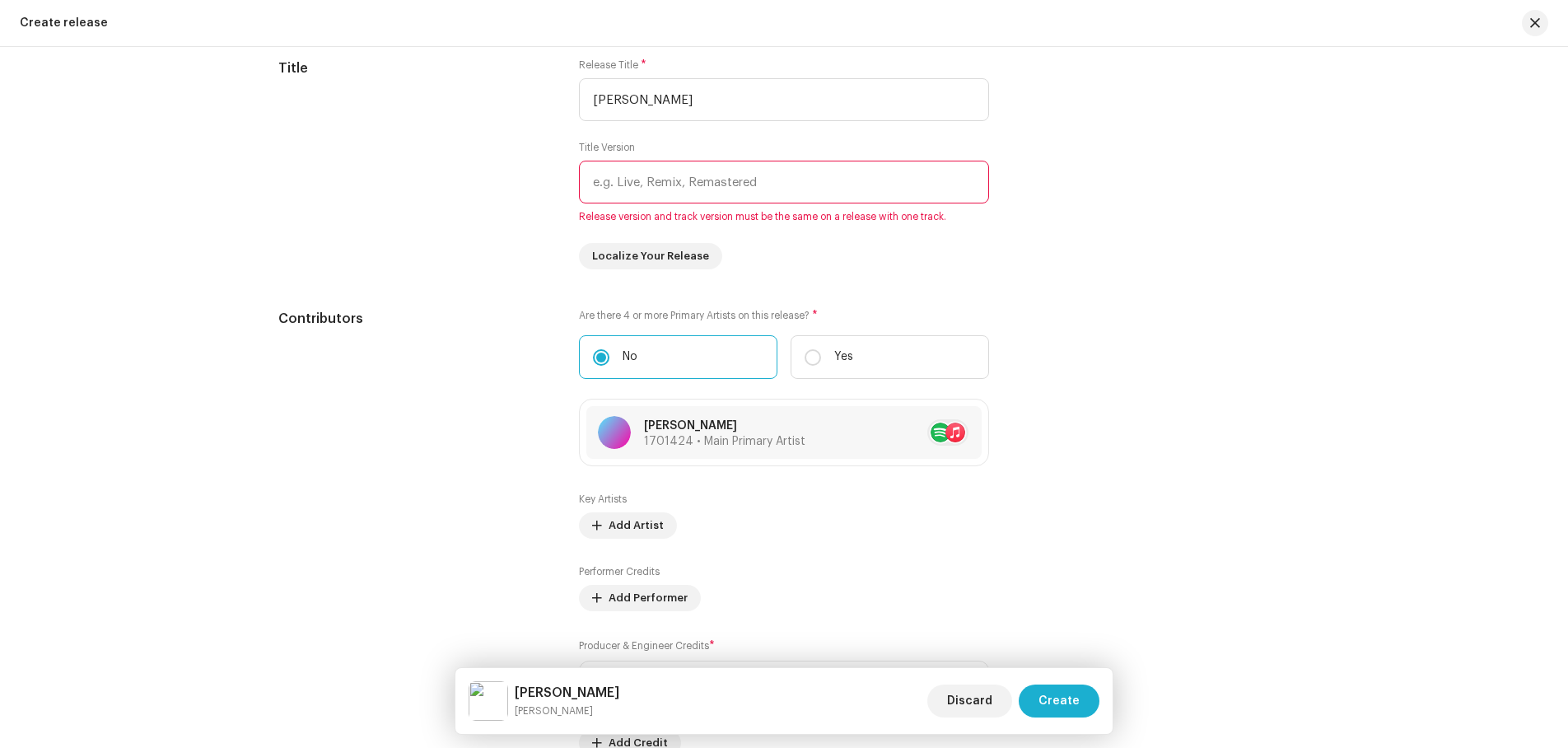
scroll to position [1303, 0]
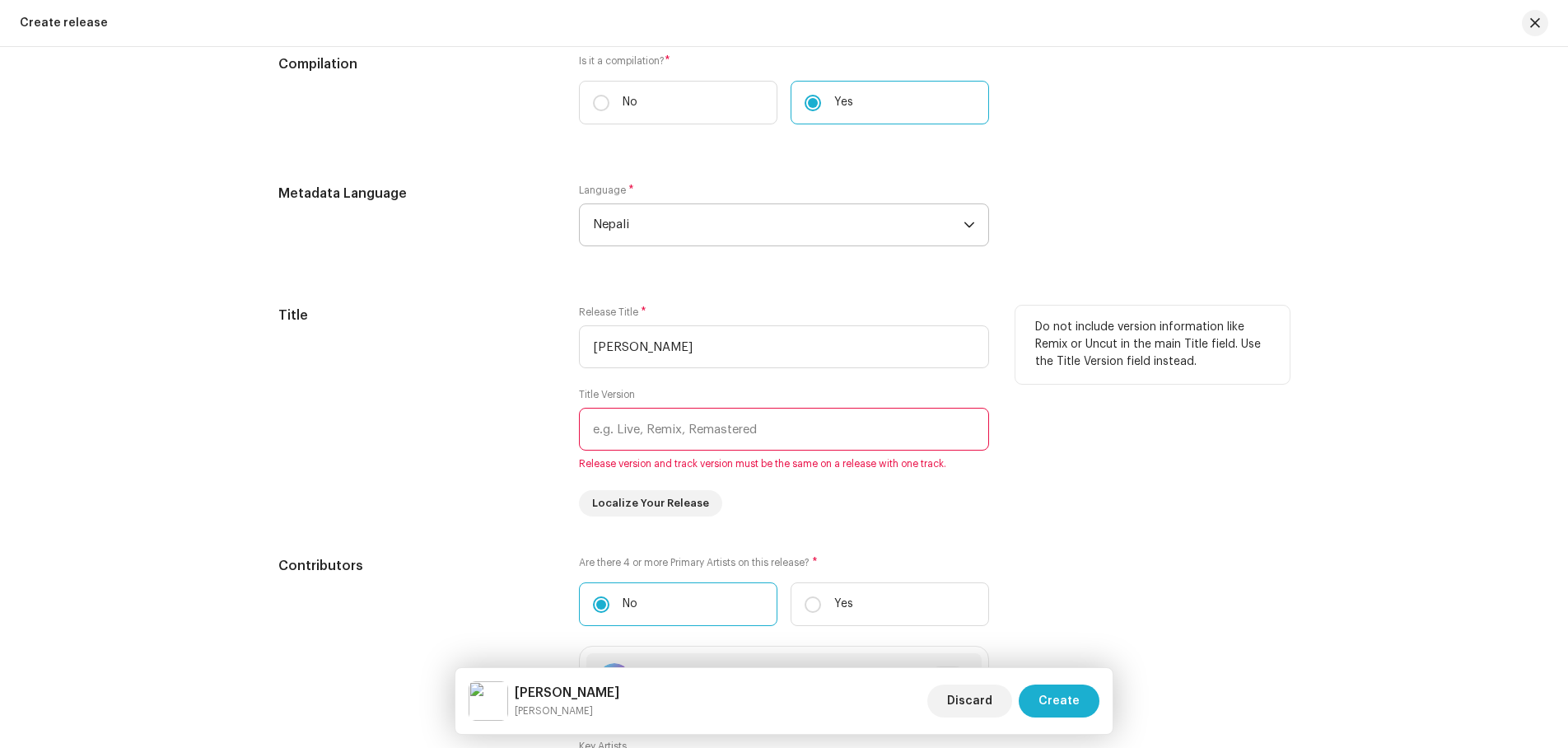
click at [646, 434] on input "text" at bounding box center [784, 429] width 410 height 42
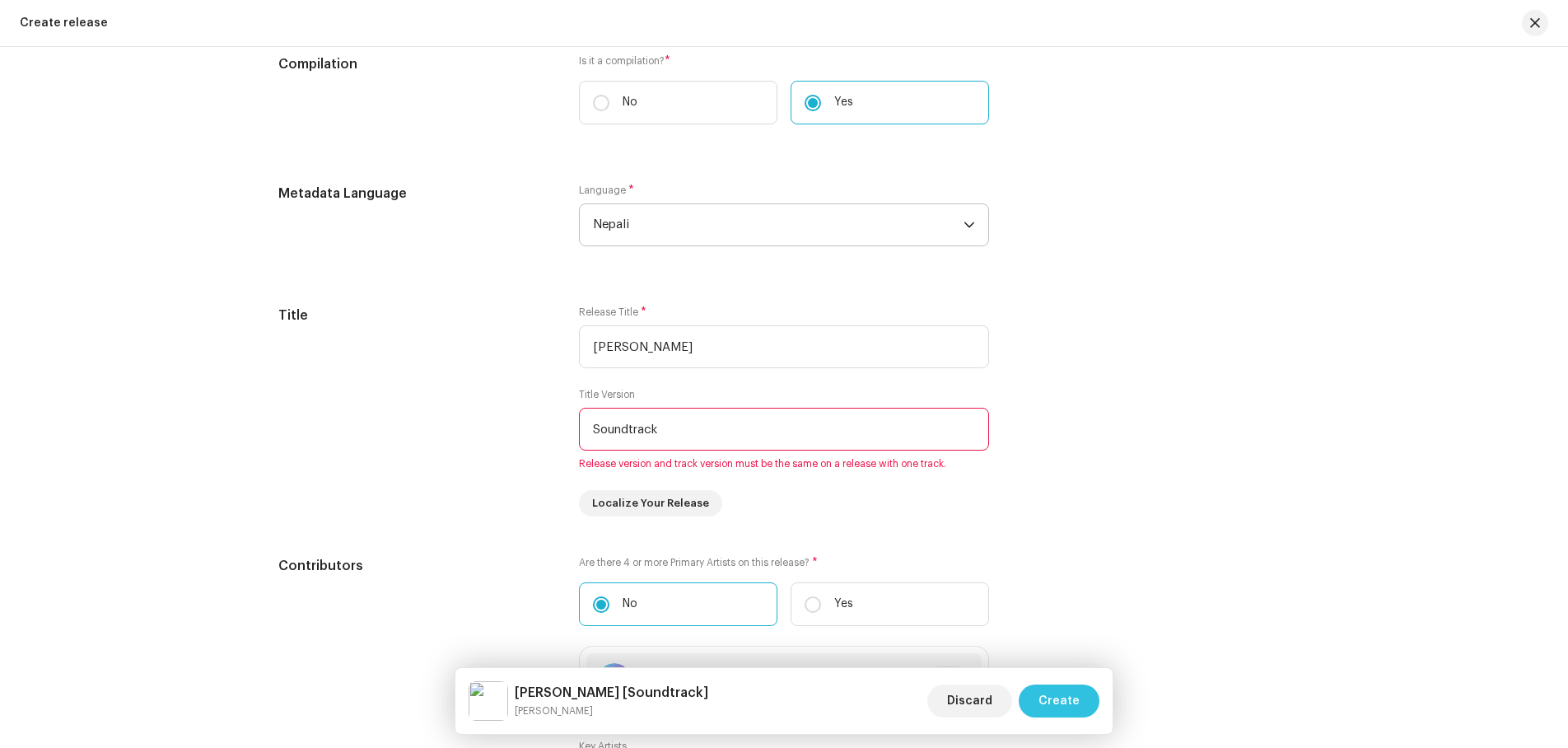
type input "Soundtrack"
click at [1044, 704] on span "Create" at bounding box center [1059, 700] width 42 height 33
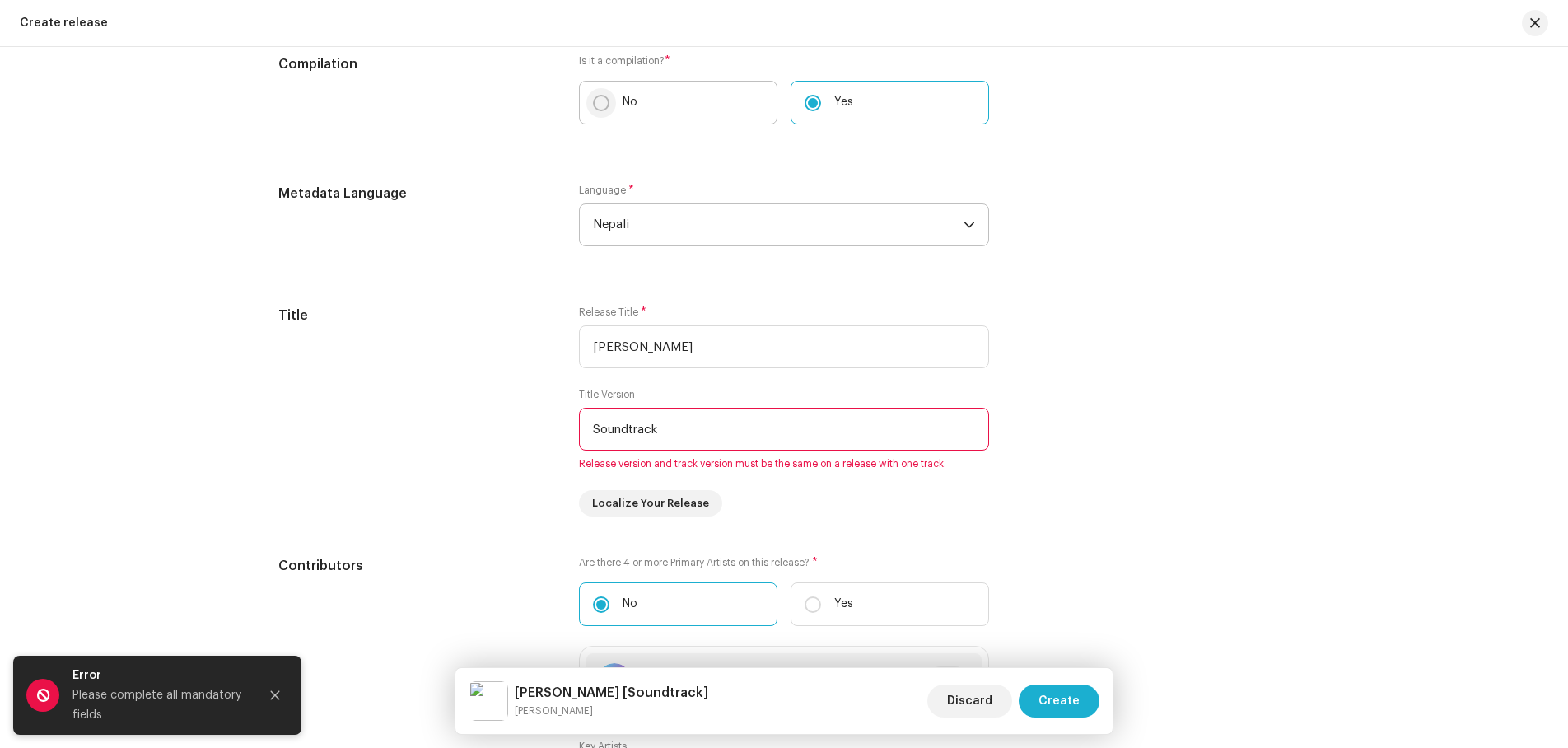
click at [597, 100] on input "No" at bounding box center [601, 103] width 17 height 17
radio input "true"
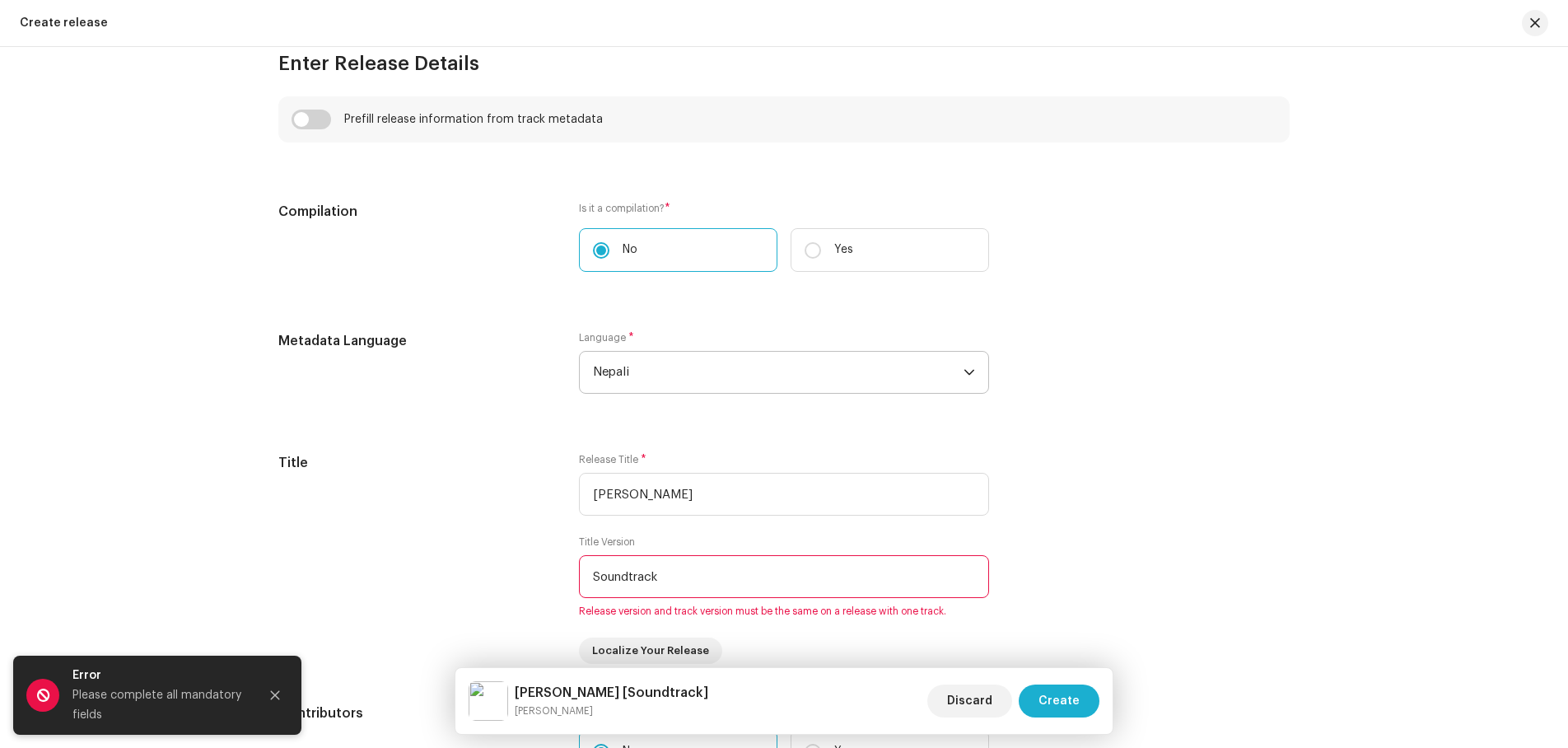
scroll to position [1139, 0]
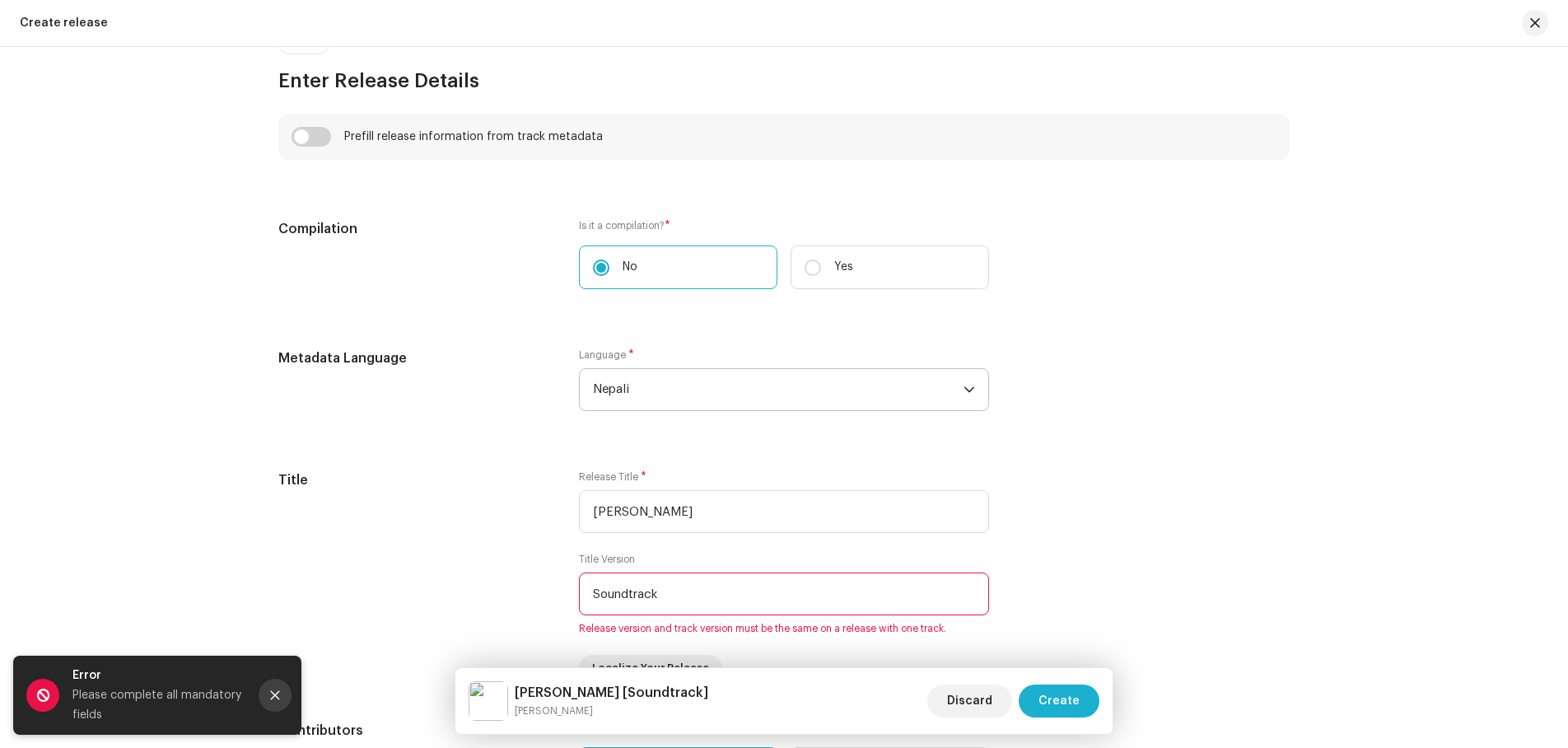
click at [272, 698] on icon "Close" at bounding box center [276, 696] width 9 height 9
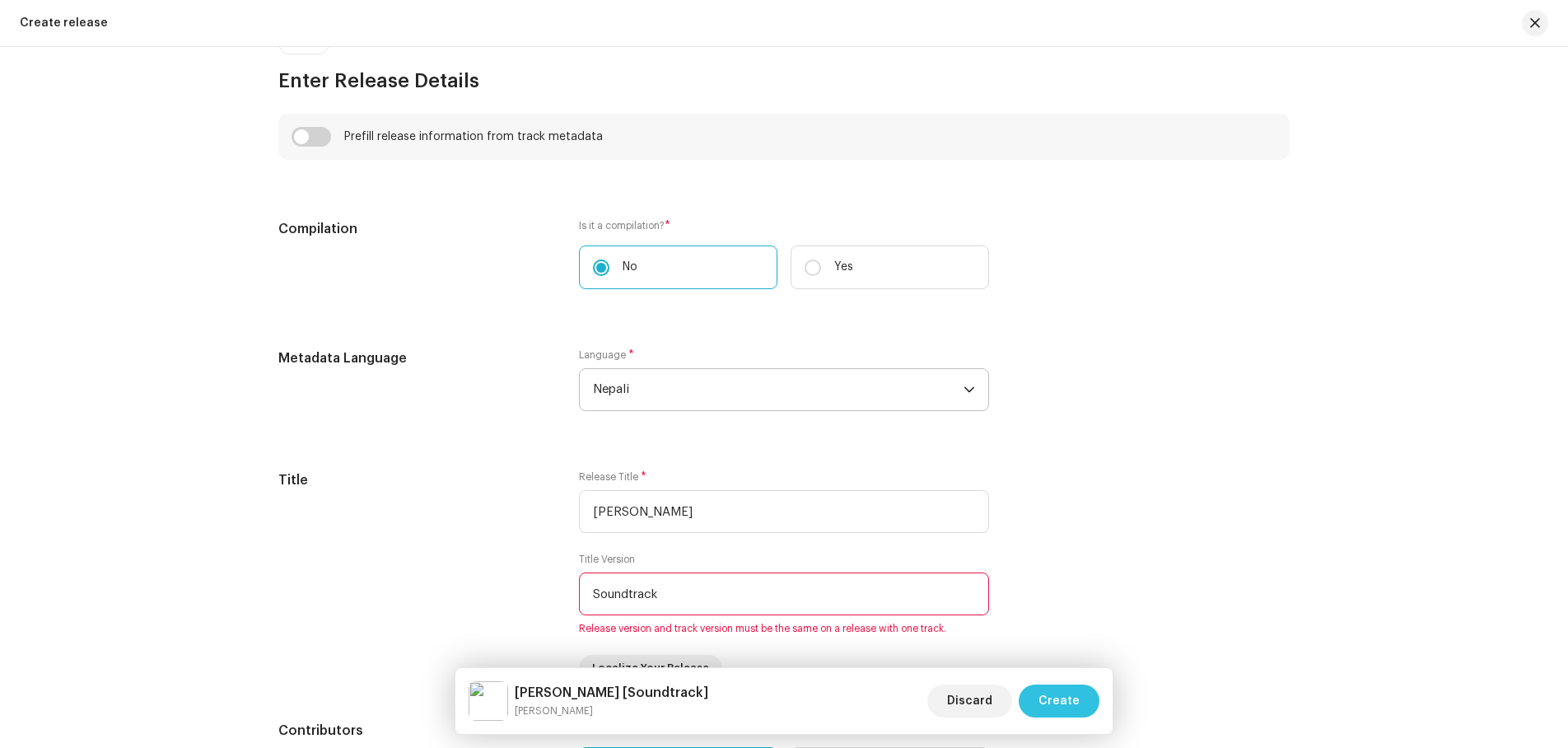
click at [1064, 703] on span "Create" at bounding box center [1059, 700] width 42 height 33
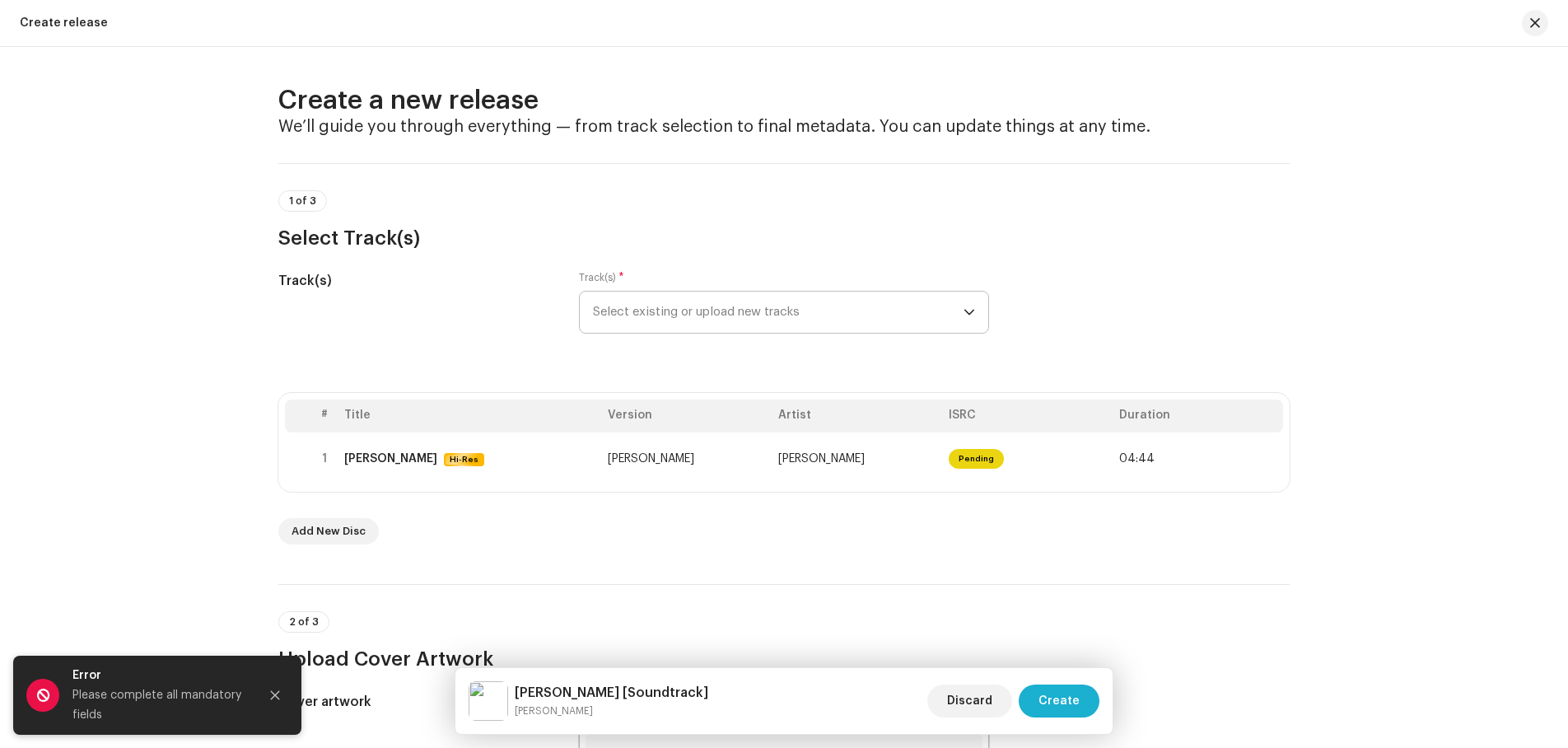
scroll to position [0, 0]
click at [974, 311] on p-select "Select existing or upload new tracks" at bounding box center [784, 315] width 410 height 42
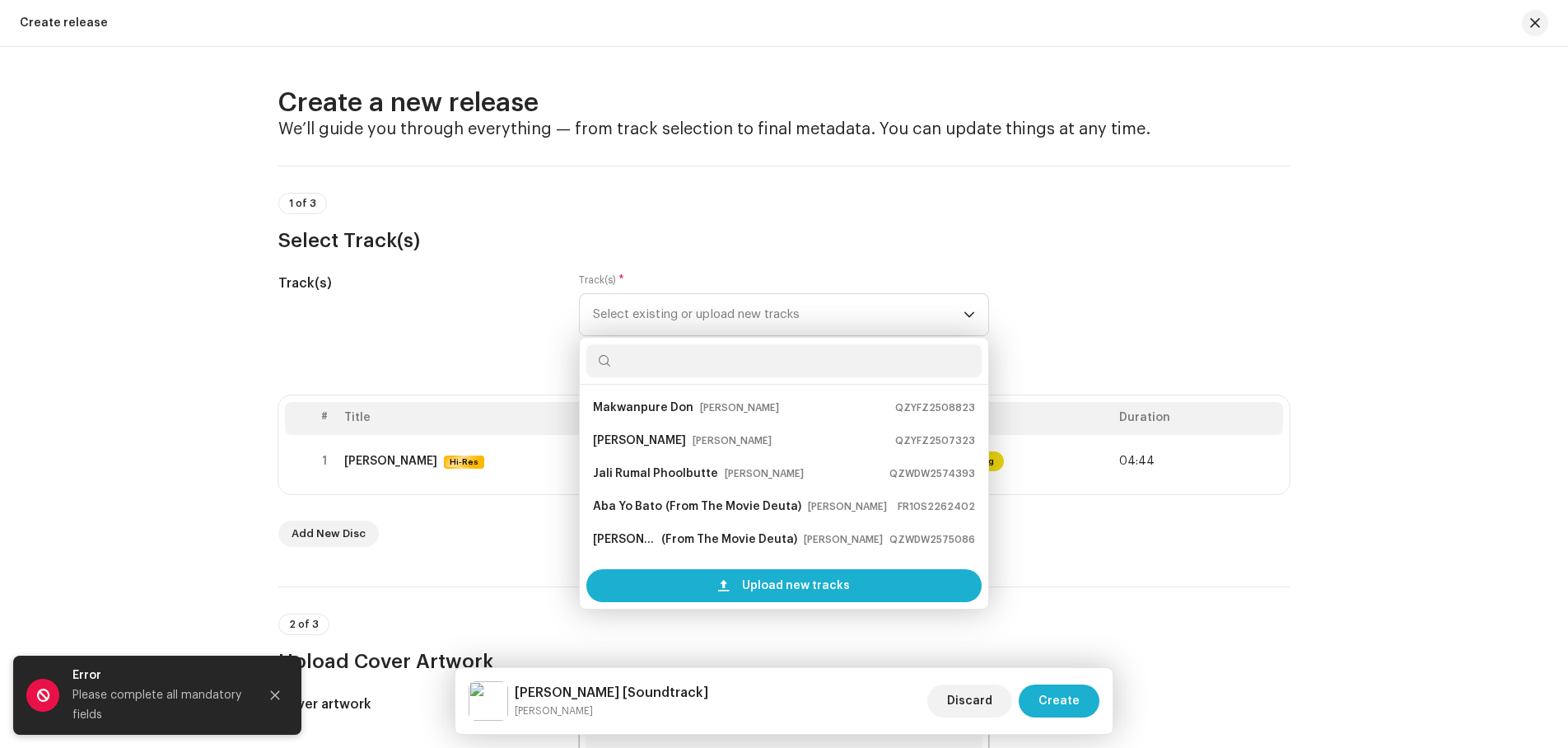
click at [1085, 301] on div "Track(s) Track(s) * Select existing or upload new tracks Makwanpure Don [PERSON…" at bounding box center [784, 314] width 1011 height 82
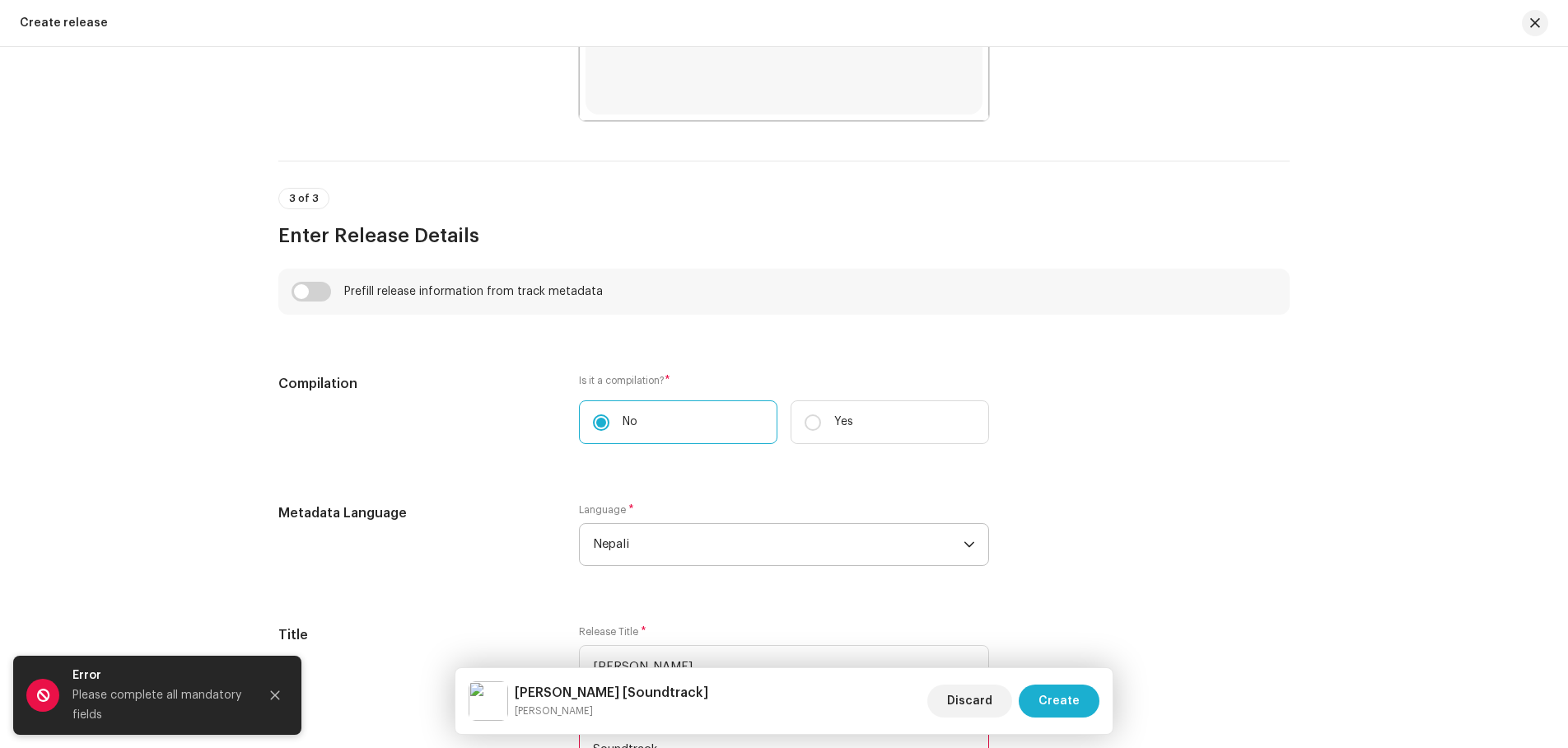
scroll to position [988, 0]
click at [318, 286] on input "checkbox" at bounding box center [311, 286] width 40 height 19
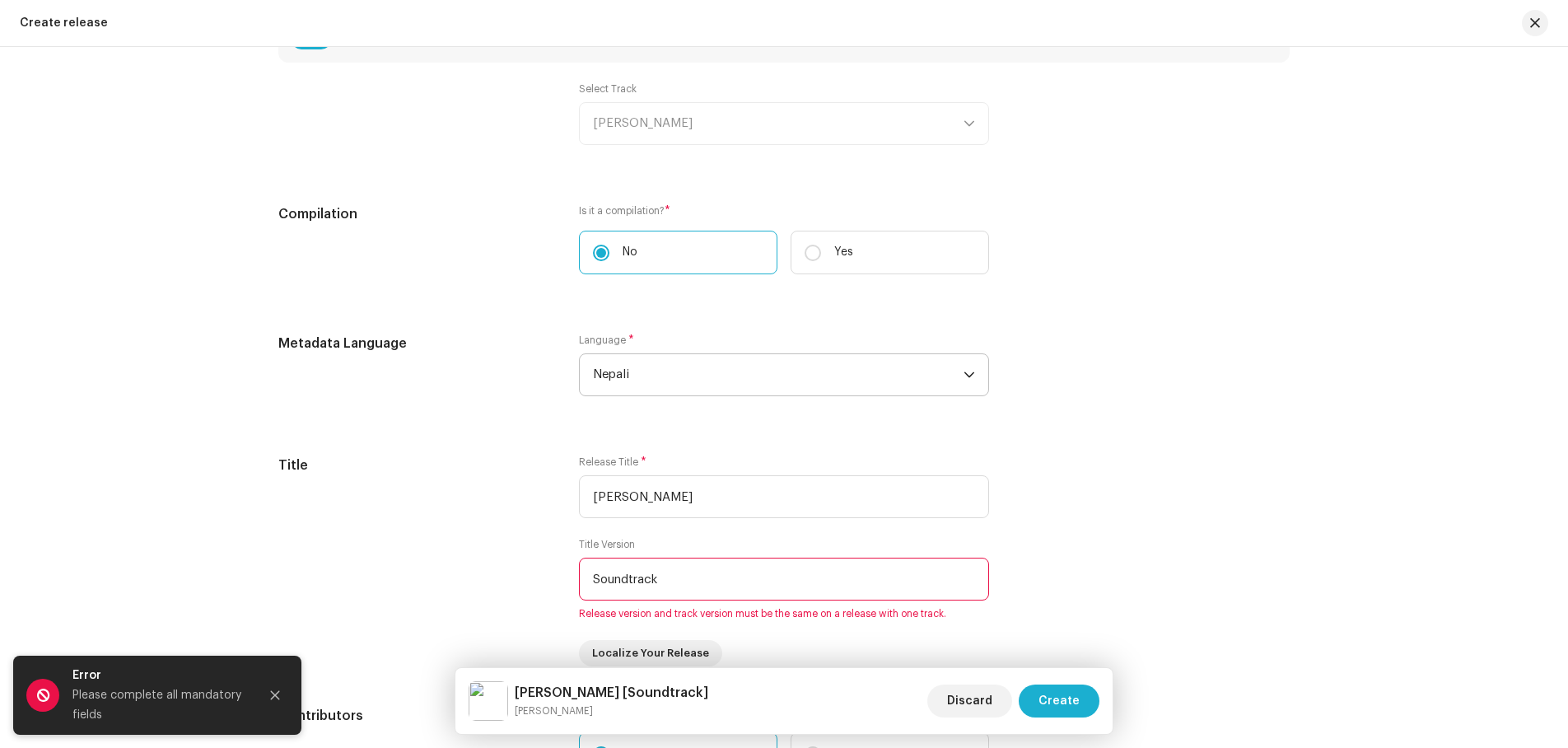
scroll to position [1318, 0]
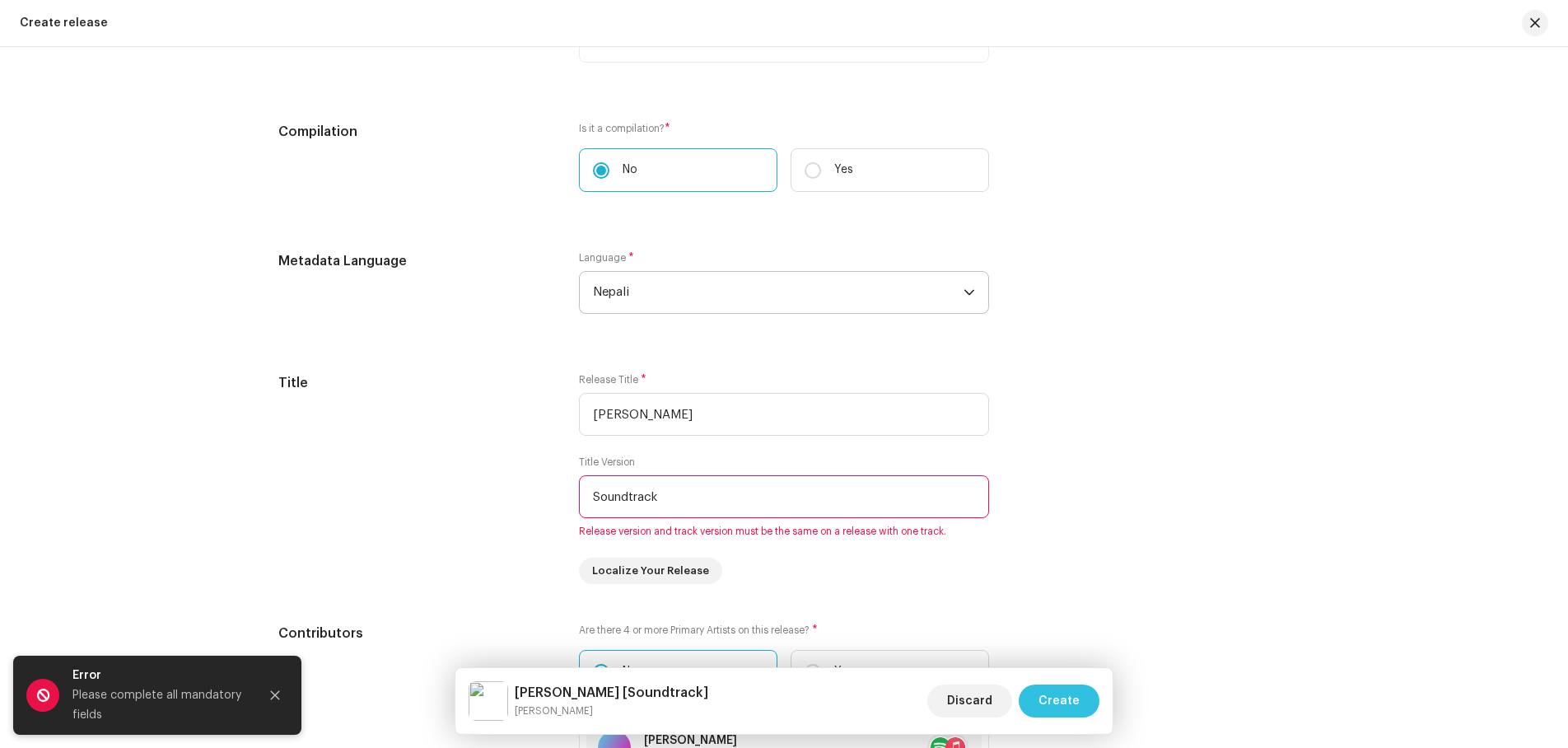
click at [1071, 684] on span "Create" at bounding box center [1059, 700] width 42 height 33
click at [281, 696] on button "Close" at bounding box center [275, 695] width 33 height 33
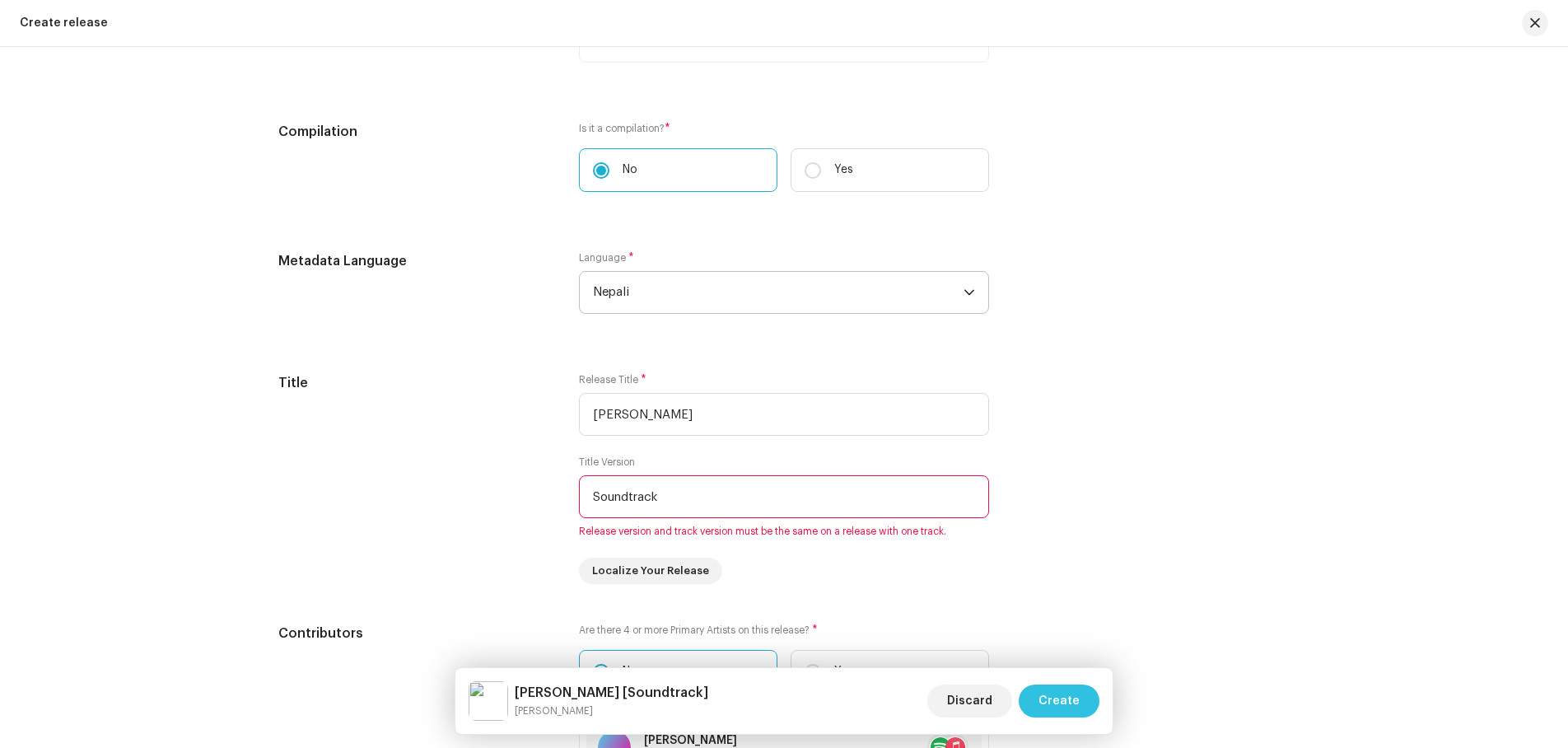
click at [1055, 696] on span "Create" at bounding box center [1059, 700] width 42 height 33
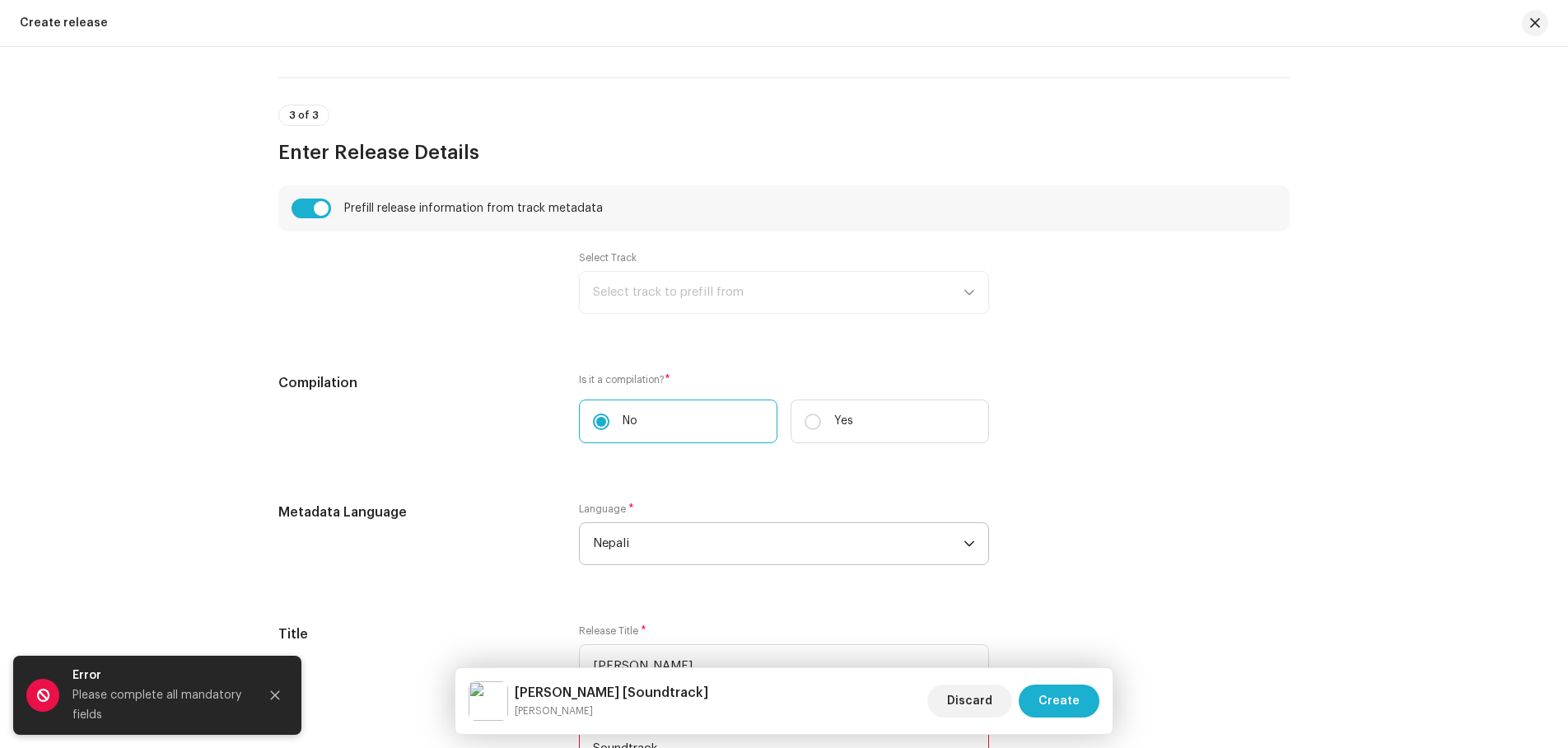
scroll to position [988, 0]
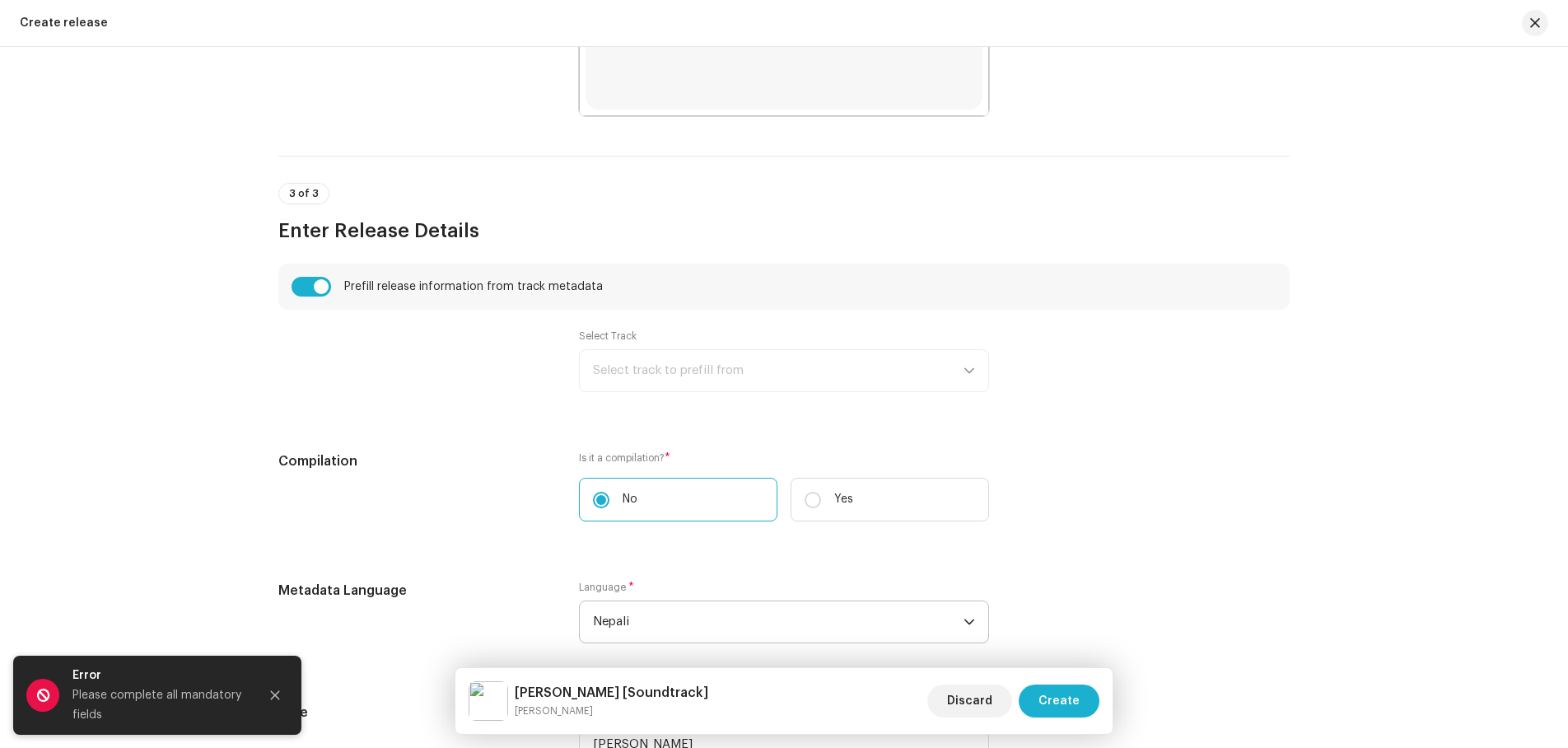
click at [981, 368] on div "Select Track Select track to prefill from" at bounding box center [784, 361] width 410 height 63
click at [963, 370] on div "Select Track Select track to prefill from" at bounding box center [784, 361] width 410 height 63
drag, startPoint x: 894, startPoint y: 374, endPoint x: 846, endPoint y: 374, distance: 48.0
click at [846, 374] on div "Select Track Select track to prefill from" at bounding box center [784, 361] width 410 height 63
click at [652, 367] on div "Select Track Select track to prefill from" at bounding box center [784, 361] width 410 height 63
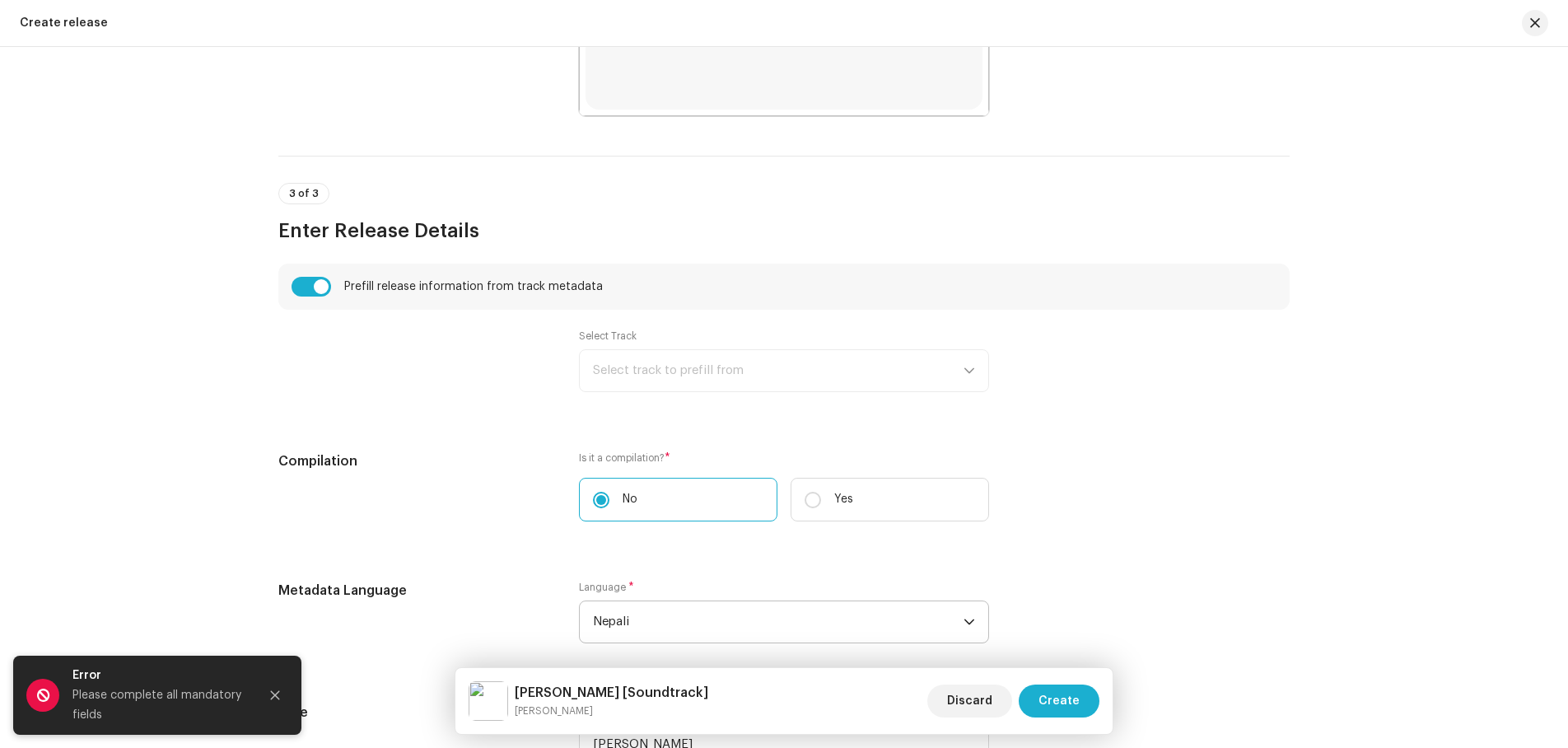
click at [610, 380] on div "Select Track Select track to prefill from" at bounding box center [784, 361] width 410 height 63
click at [296, 284] on input "checkbox" at bounding box center [311, 286] width 40 height 19
checkbox input "false"
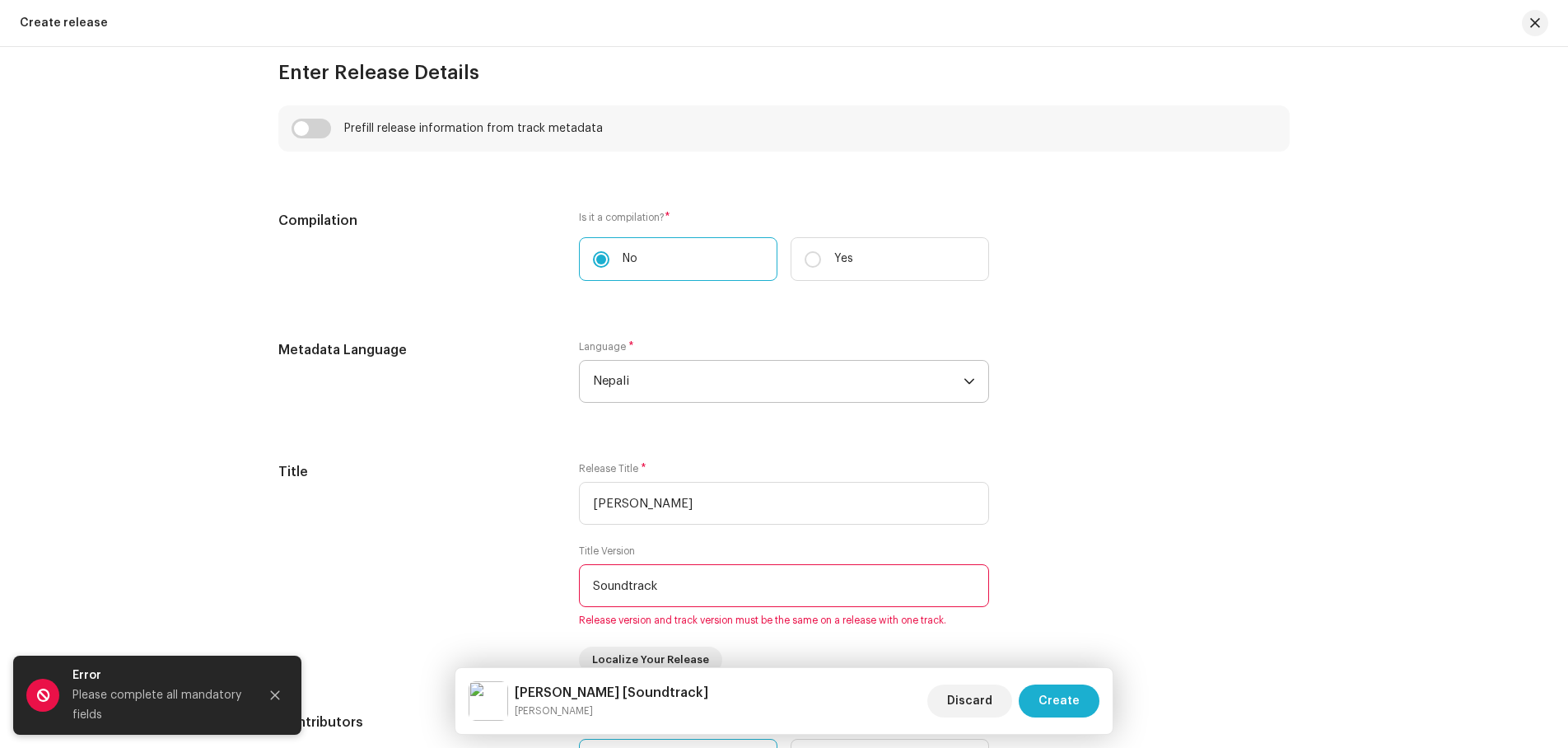
scroll to position [1154, 0]
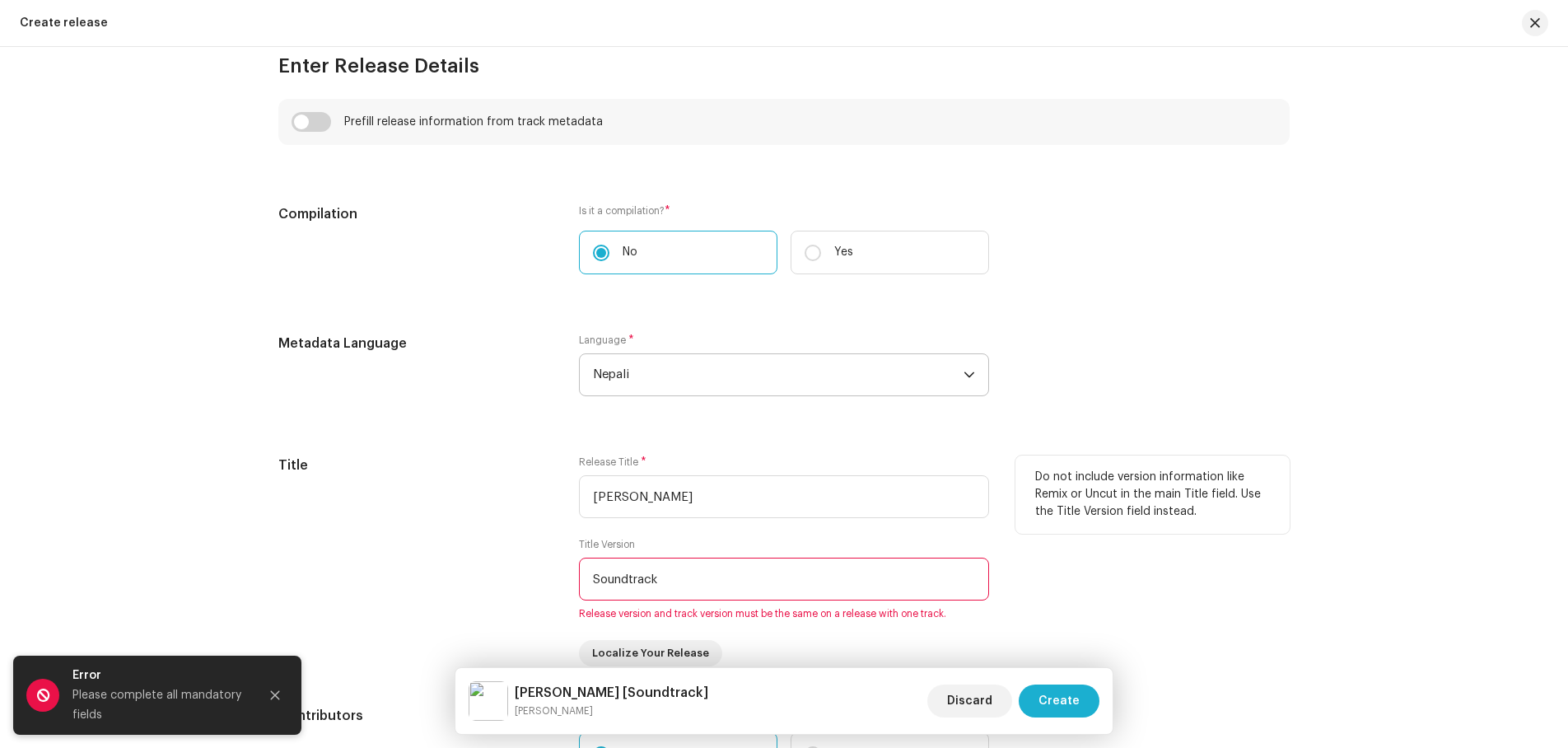
drag, startPoint x: 679, startPoint y: 583, endPoint x: 552, endPoint y: 587, distance: 127.1
click at [552, 587] on div "Title Release Title * [PERSON_NAME] Title Version Soundtrack Release version an…" at bounding box center [784, 561] width 1011 height 211
click at [1062, 694] on span "Create" at bounding box center [1059, 700] width 42 height 33
click at [280, 695] on icon "Close" at bounding box center [275, 695] width 11 height 11
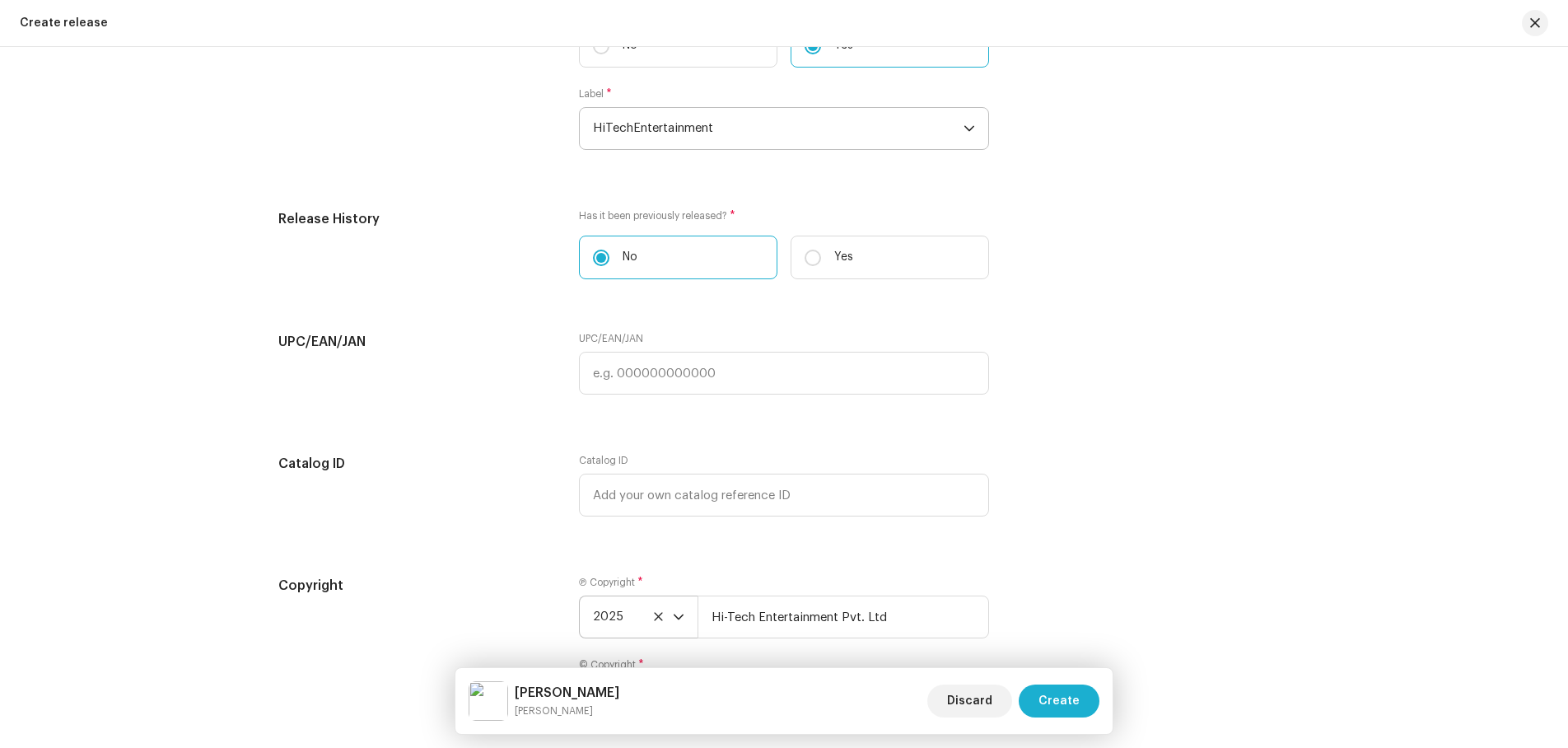
scroll to position [2472, 0]
click at [790, 487] on input "text" at bounding box center [784, 494] width 410 height 42
click at [798, 488] on input "text" at bounding box center [784, 494] width 410 height 42
click at [752, 386] on input "text" at bounding box center [784, 372] width 410 height 42
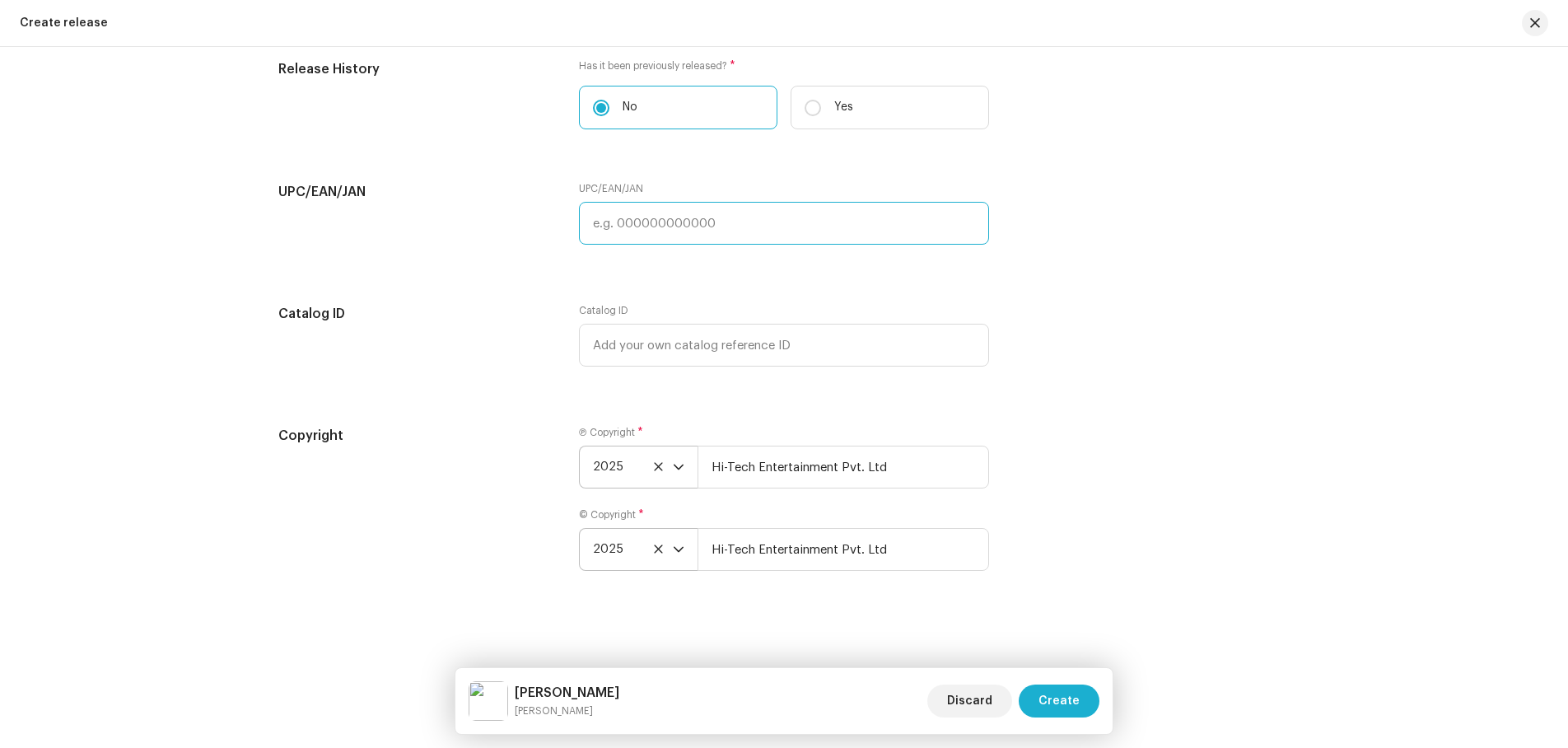
scroll to position [2622, 0]
click at [1050, 698] on span "Create" at bounding box center [1059, 700] width 42 height 33
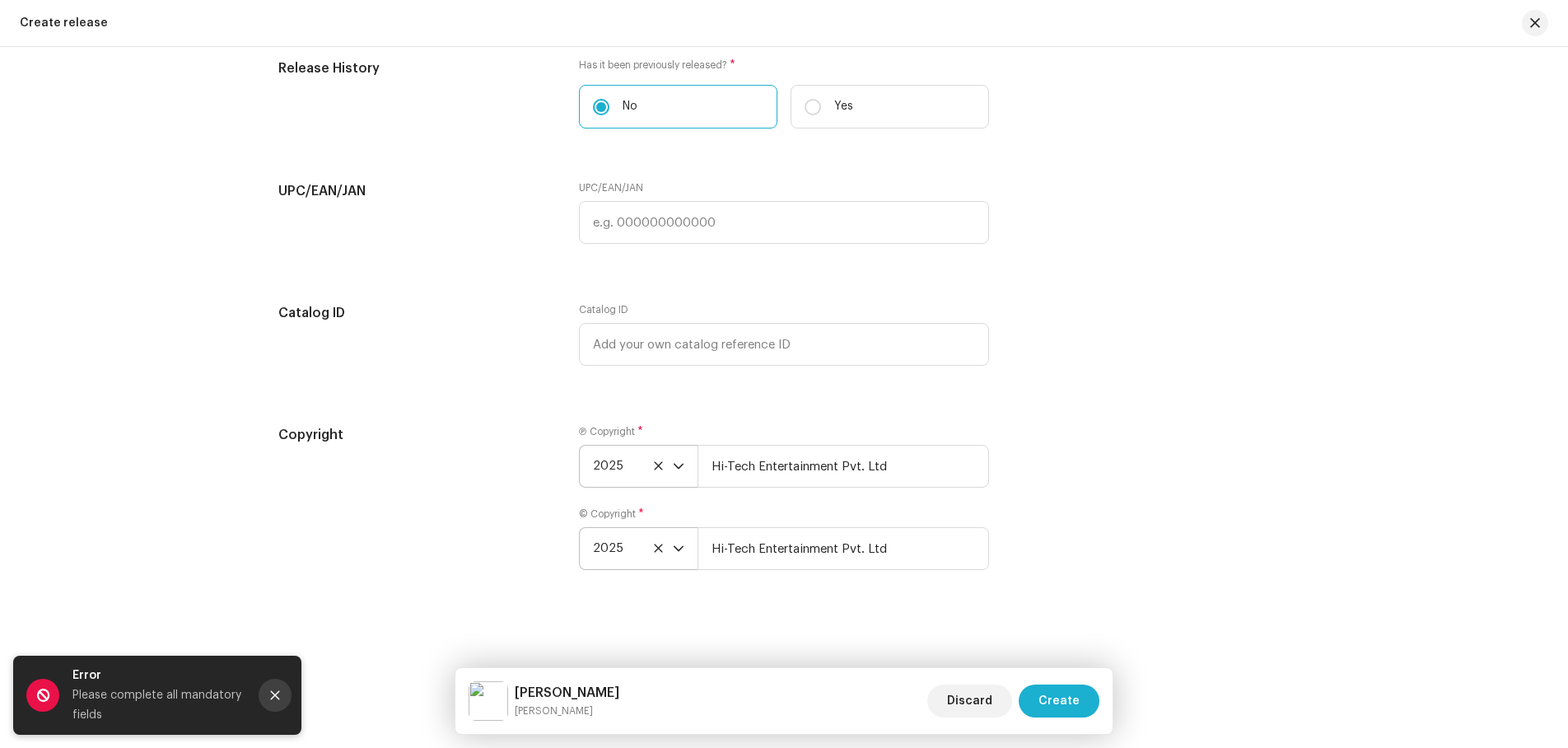
click at [277, 693] on icon "Close" at bounding box center [276, 696] width 9 height 9
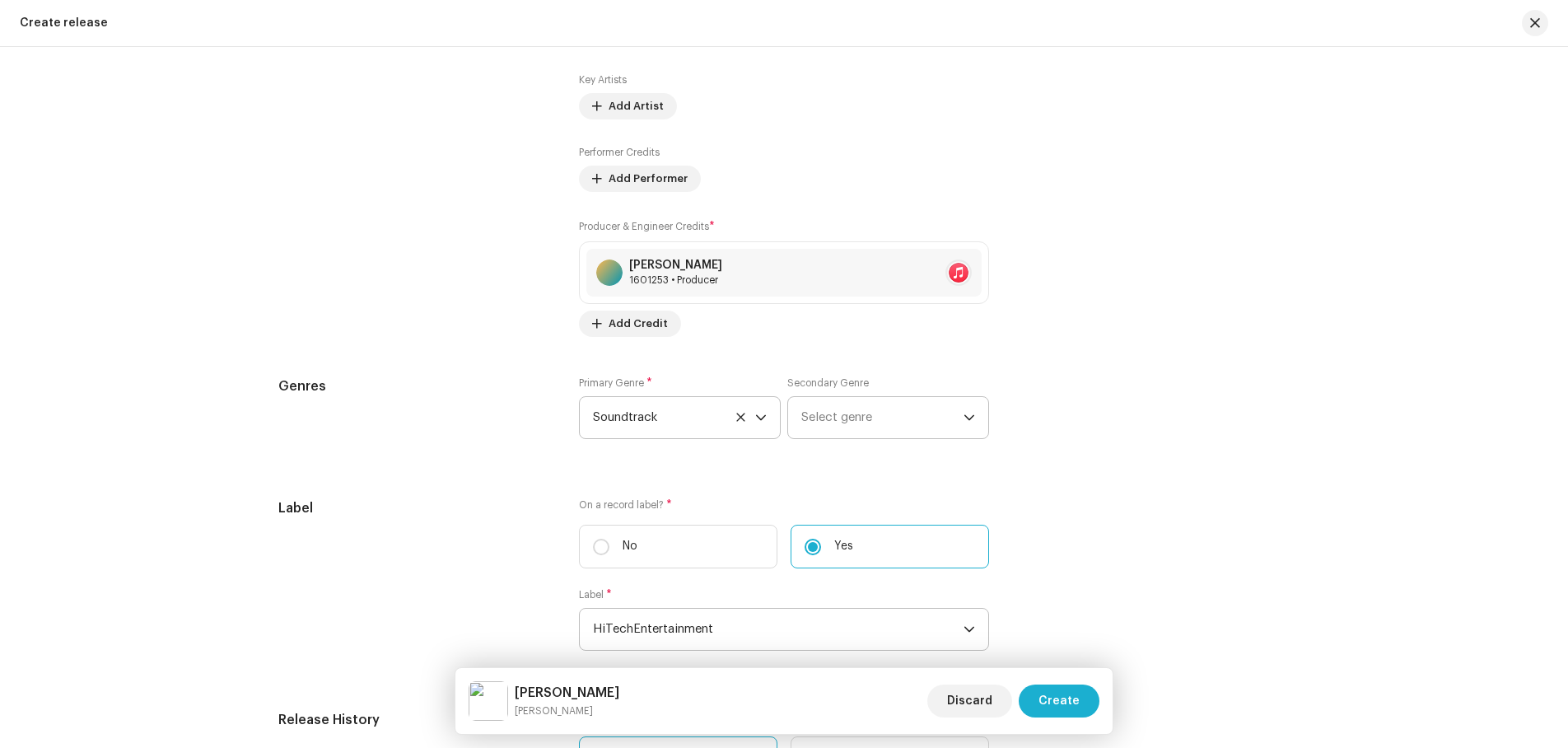
scroll to position [1963, 0]
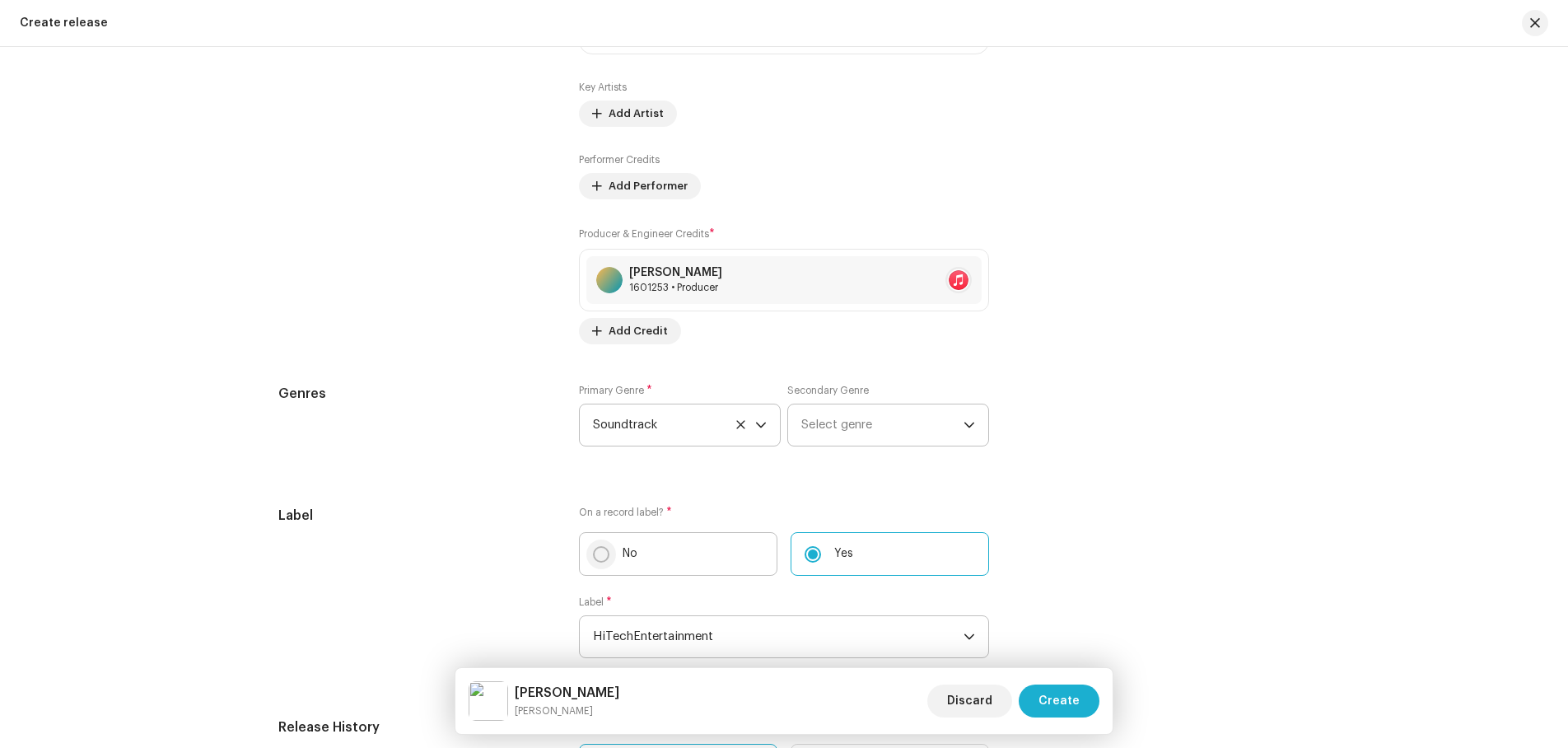
click at [599, 550] on input "No" at bounding box center [601, 554] width 17 height 17
radio input "true"
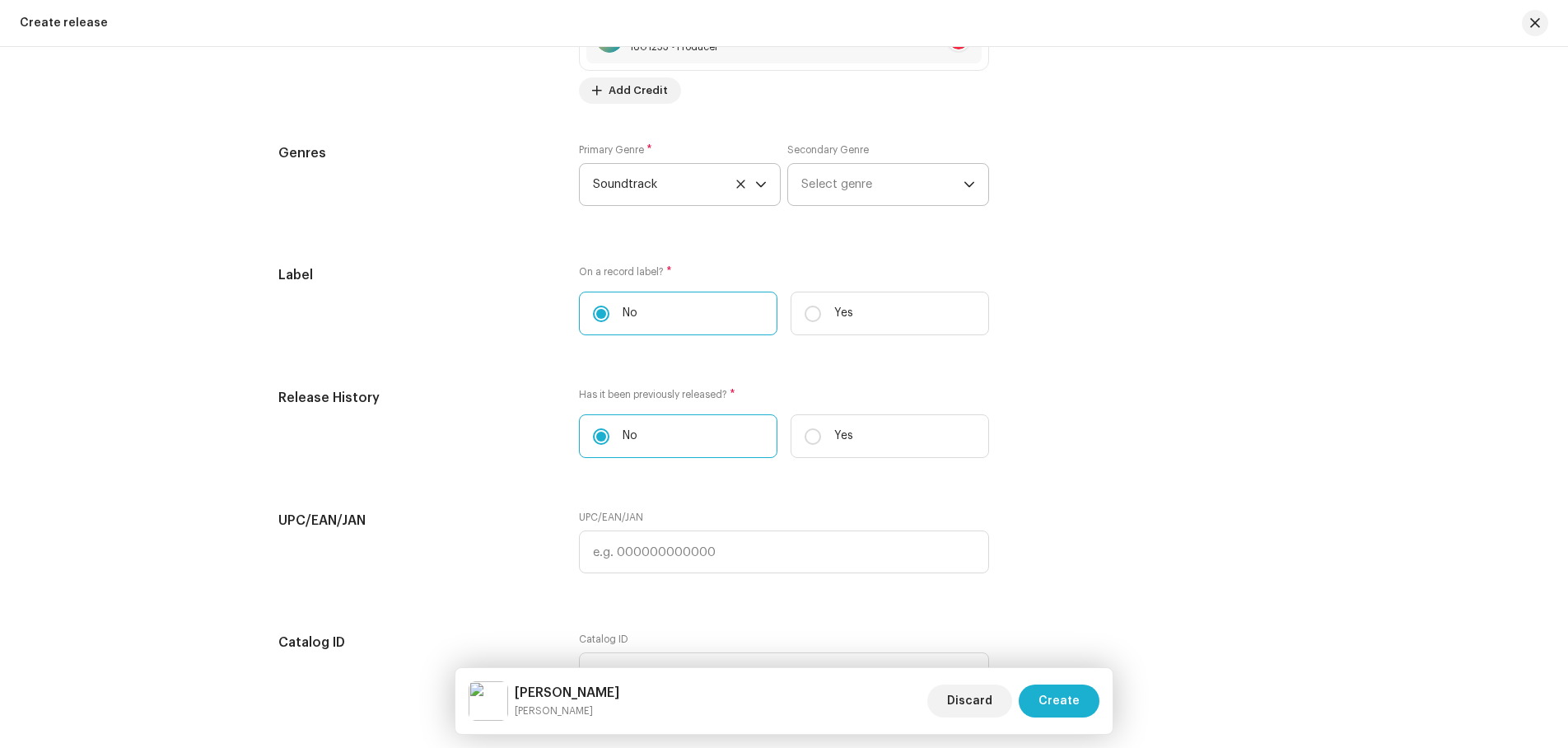
scroll to position [2210, 0]
click at [812, 304] on input "Yes" at bounding box center [813, 307] width 17 height 17
radio input "true"
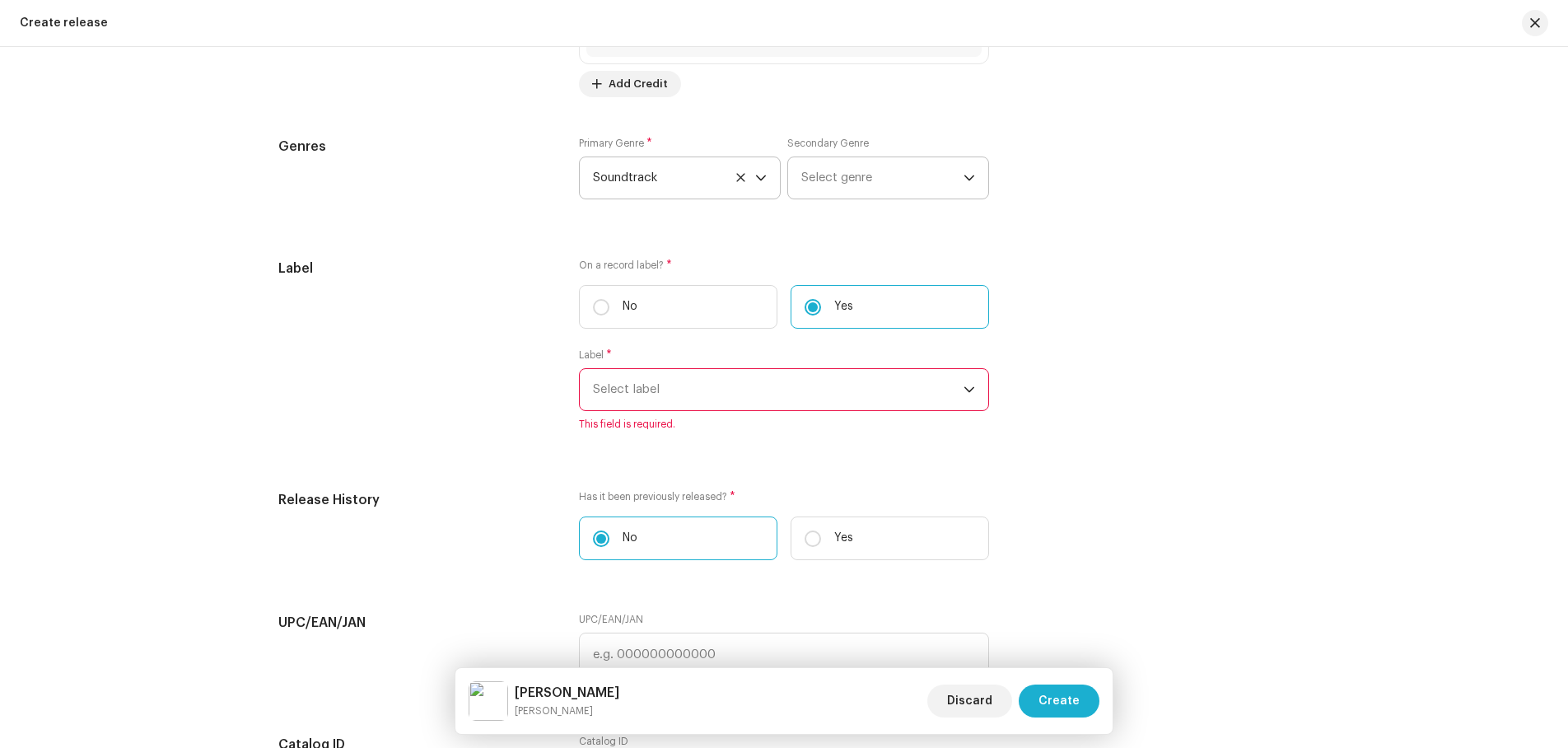
click at [691, 381] on span "Select label" at bounding box center [778, 390] width 370 height 42
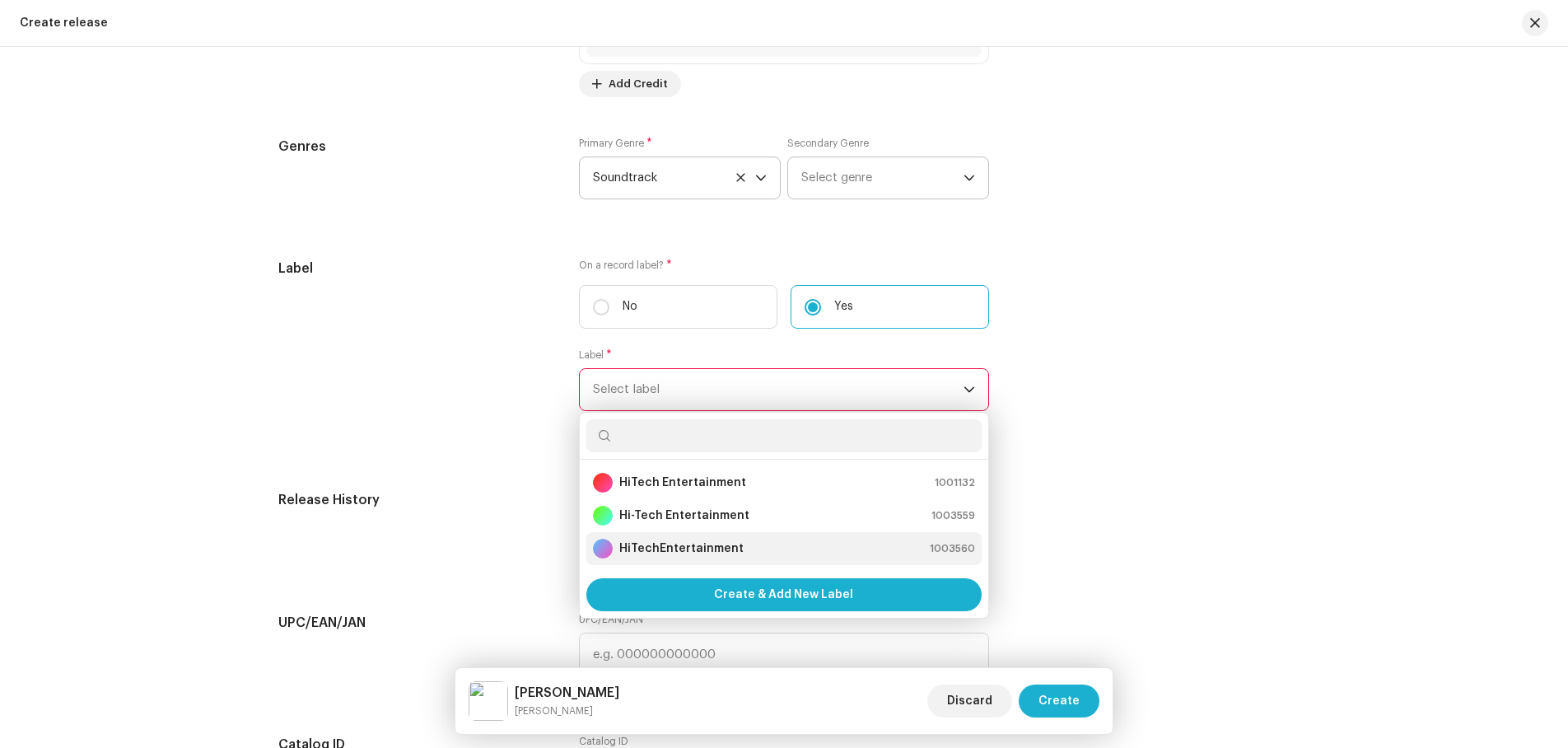
click at [681, 544] on strong "HiTechEntertainment" at bounding box center [681, 548] width 125 height 17
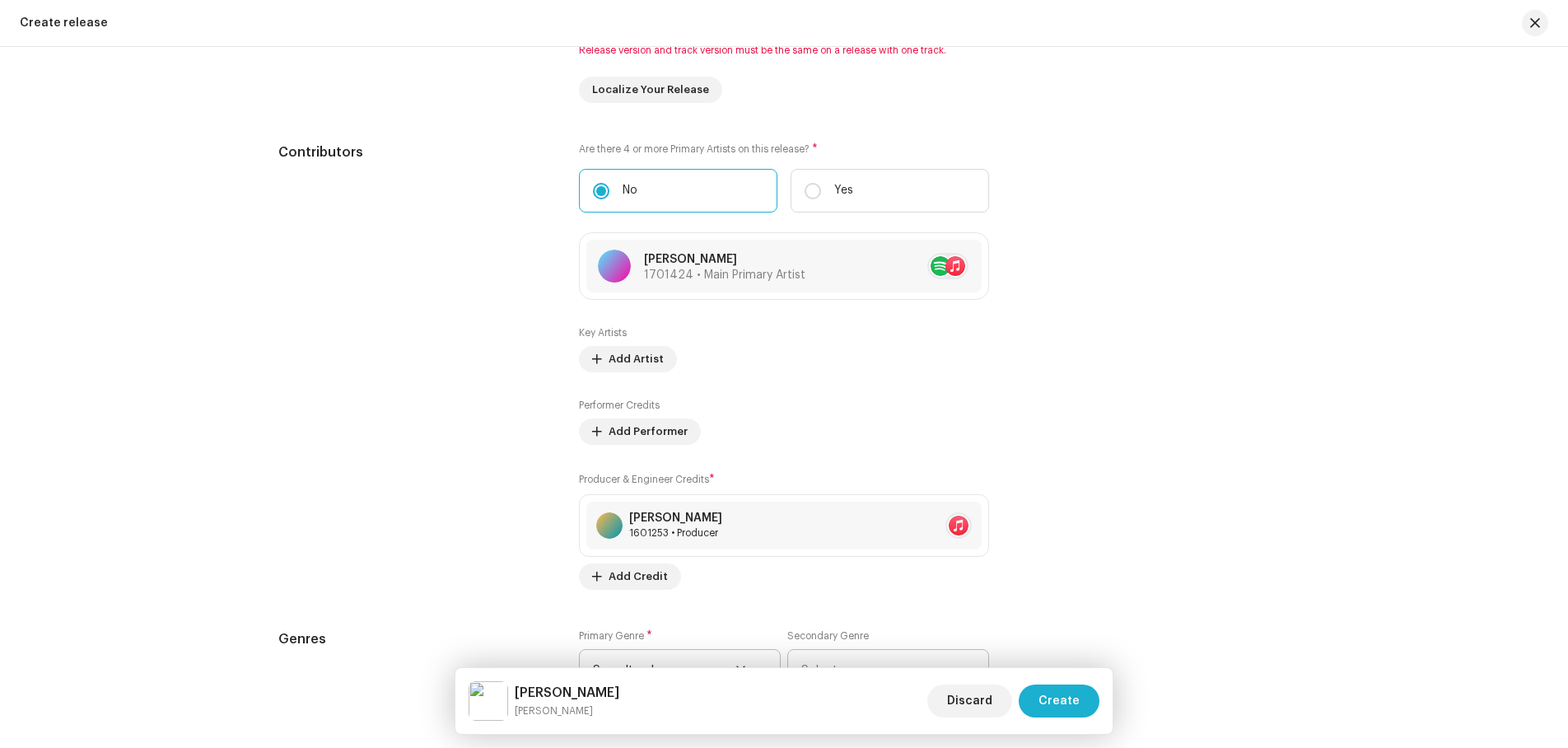
scroll to position [1715, 0]
click at [630, 431] on span "Add Performer" at bounding box center [648, 433] width 79 height 33
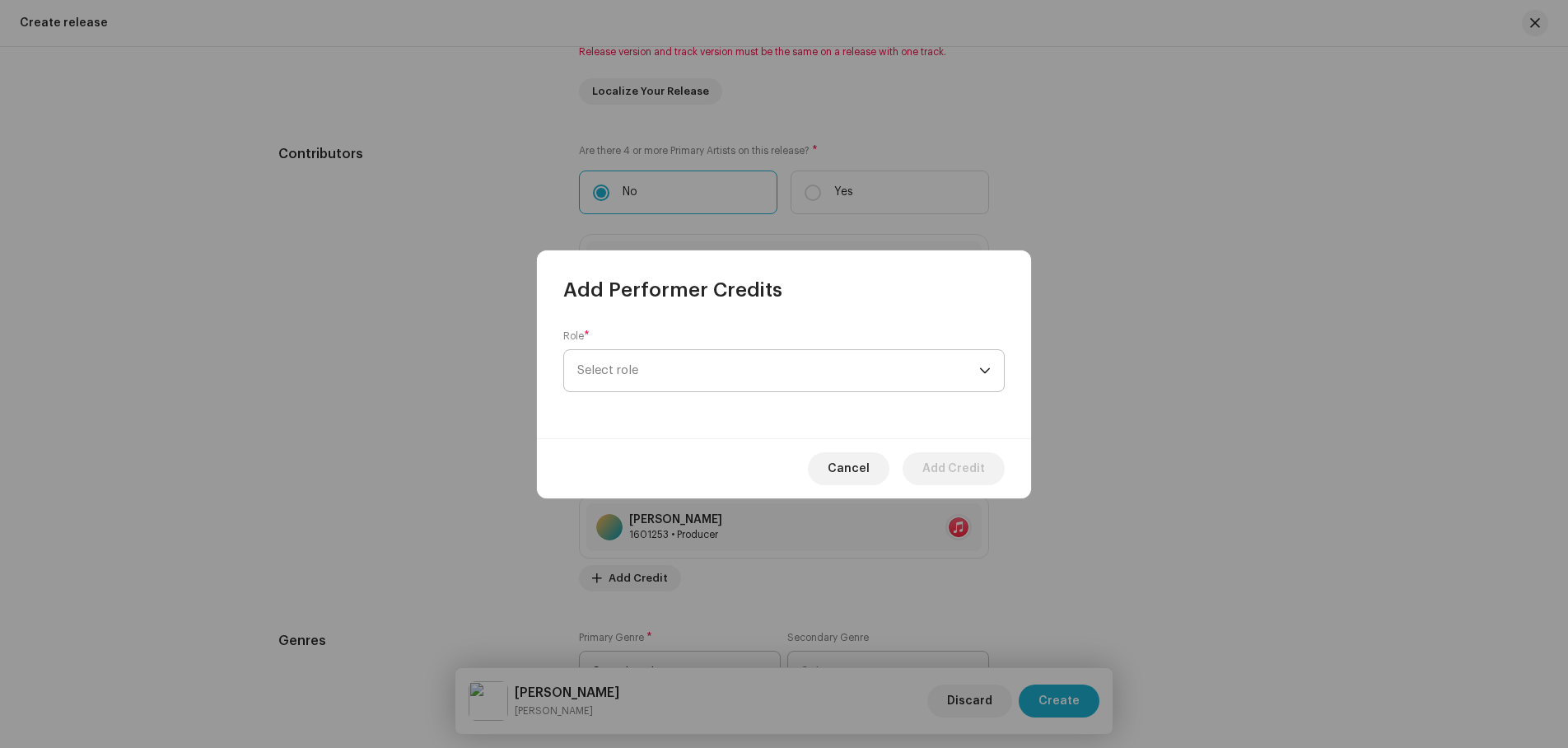
click at [678, 370] on span "Select role" at bounding box center [778, 370] width 402 height 42
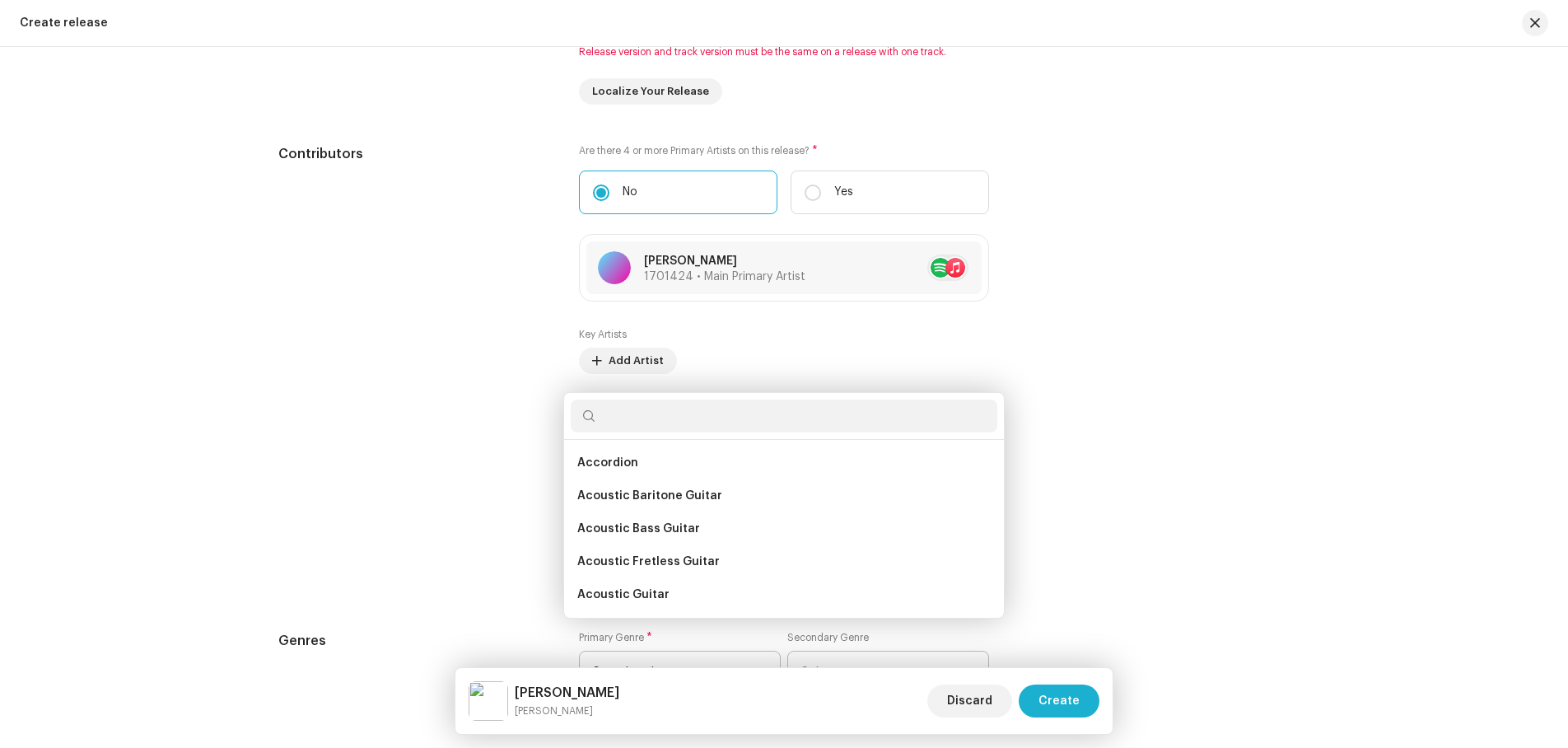
click at [1309, 302] on div "Add Performer Credits Role * Select role Cancel Add Credit" at bounding box center [784, 374] width 1568 height 748
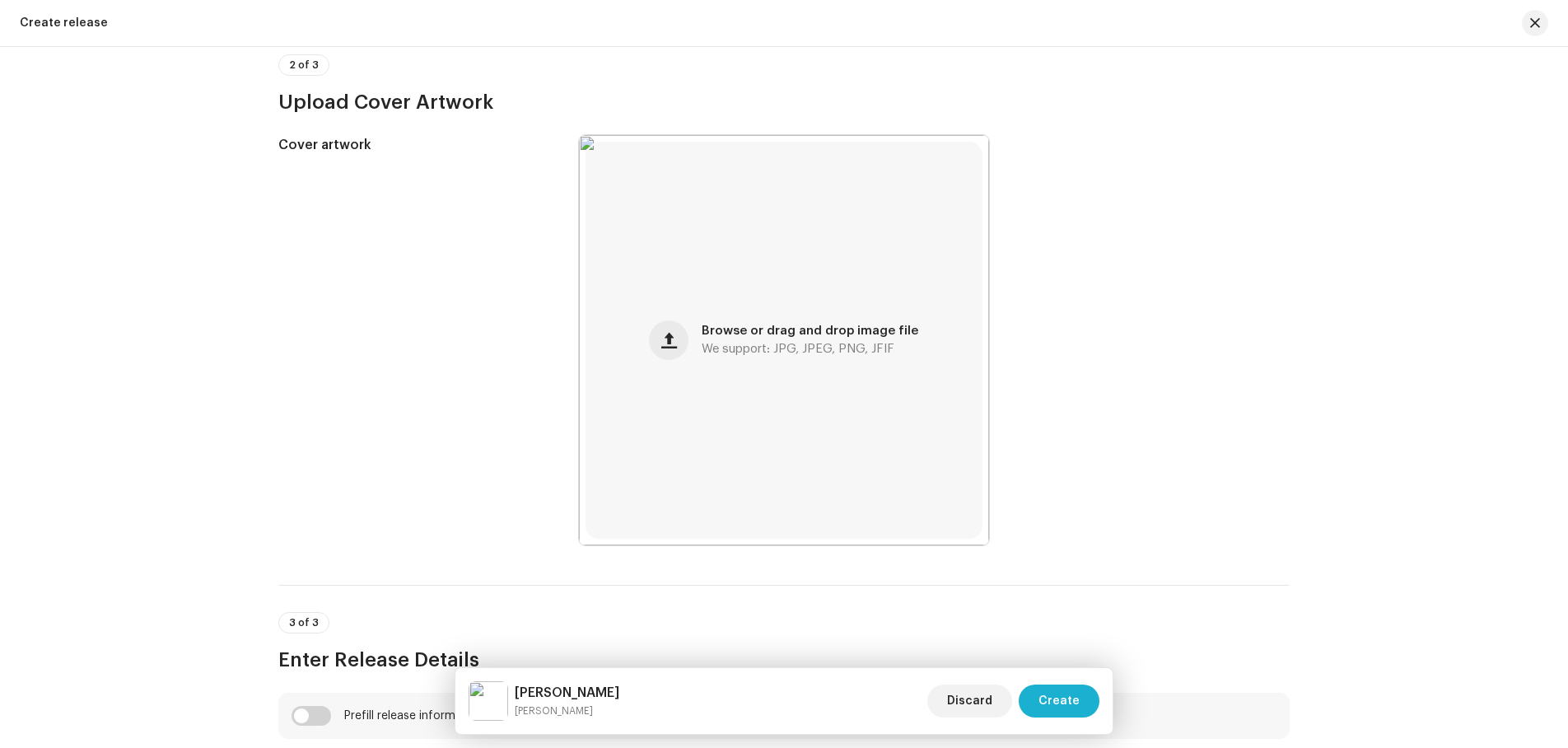
scroll to position [562, 0]
click at [1024, 707] on button "Create" at bounding box center [1059, 700] width 80 height 33
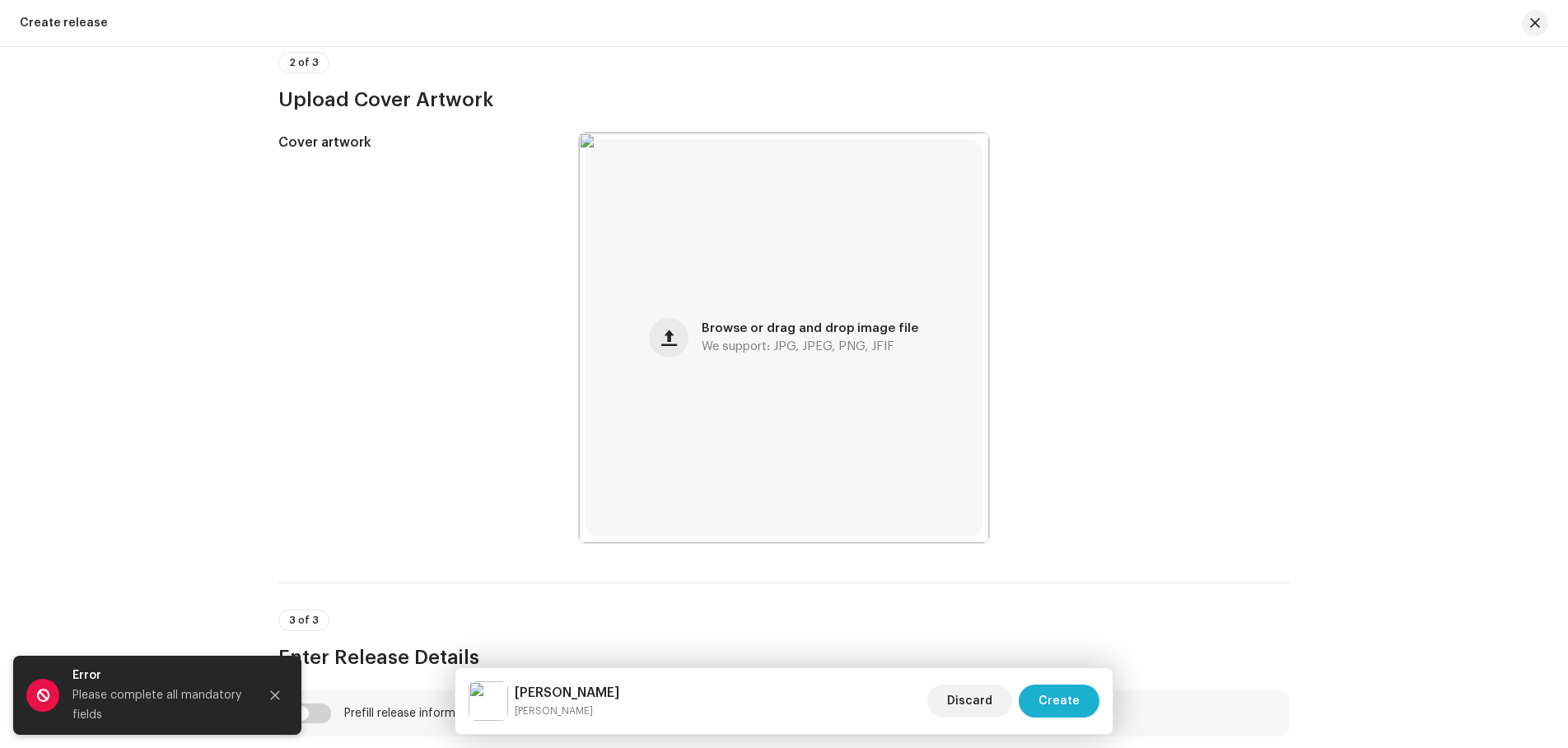
click at [185, 684] on div "Error" at bounding box center [159, 675] width 173 height 19
click at [124, 703] on div "Please complete all mandatory fields" at bounding box center [159, 705] width 173 height 40
click at [81, 714] on div "Please complete all mandatory fields" at bounding box center [159, 705] width 173 height 40
drag, startPoint x: 93, startPoint y: 692, endPoint x: 255, endPoint y: 701, distance: 162.2
click at [255, 701] on div "Error Please complete all mandatory fields" at bounding box center [157, 695] width 288 height 79
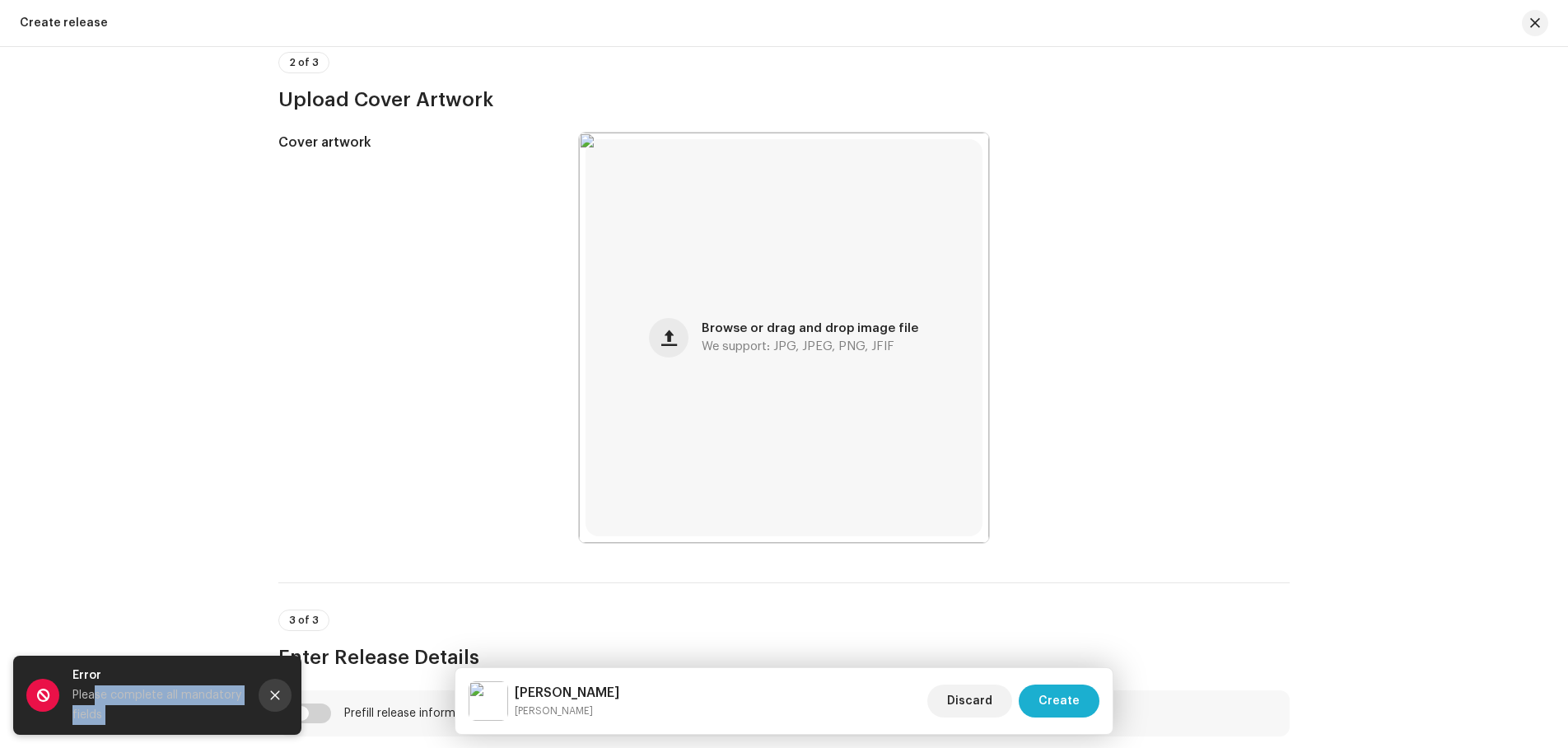
click at [272, 696] on icon "Close" at bounding box center [275, 695] width 11 height 11
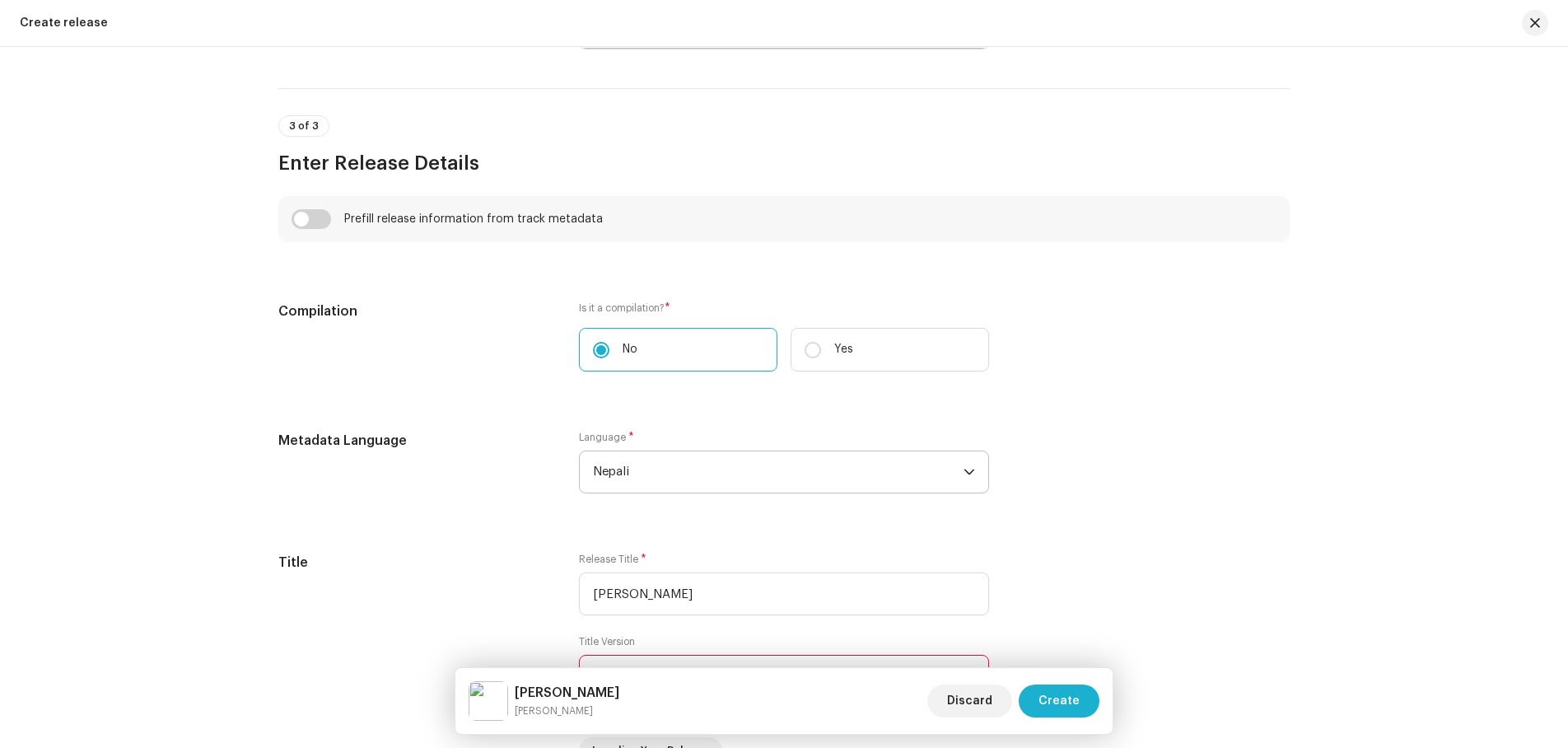
scroll to position [1221, 0]
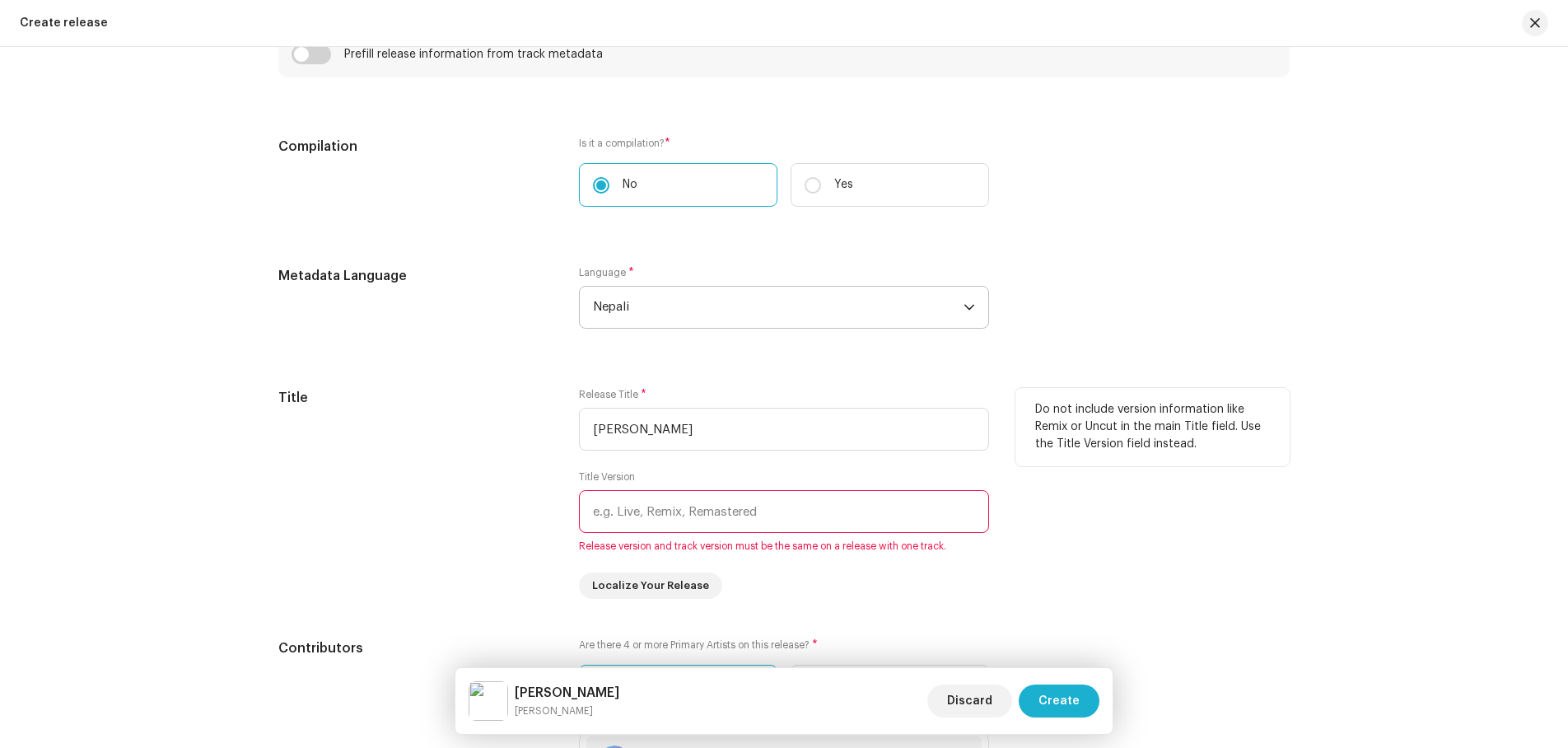
click at [729, 506] on input "text" at bounding box center [784, 512] width 410 height 42
type input "O"
type input "Original Soundtrack"
click at [1157, 526] on div "Do not include version information like Remix or Uncut in the main Title field.…" at bounding box center [1153, 493] width 274 height 211
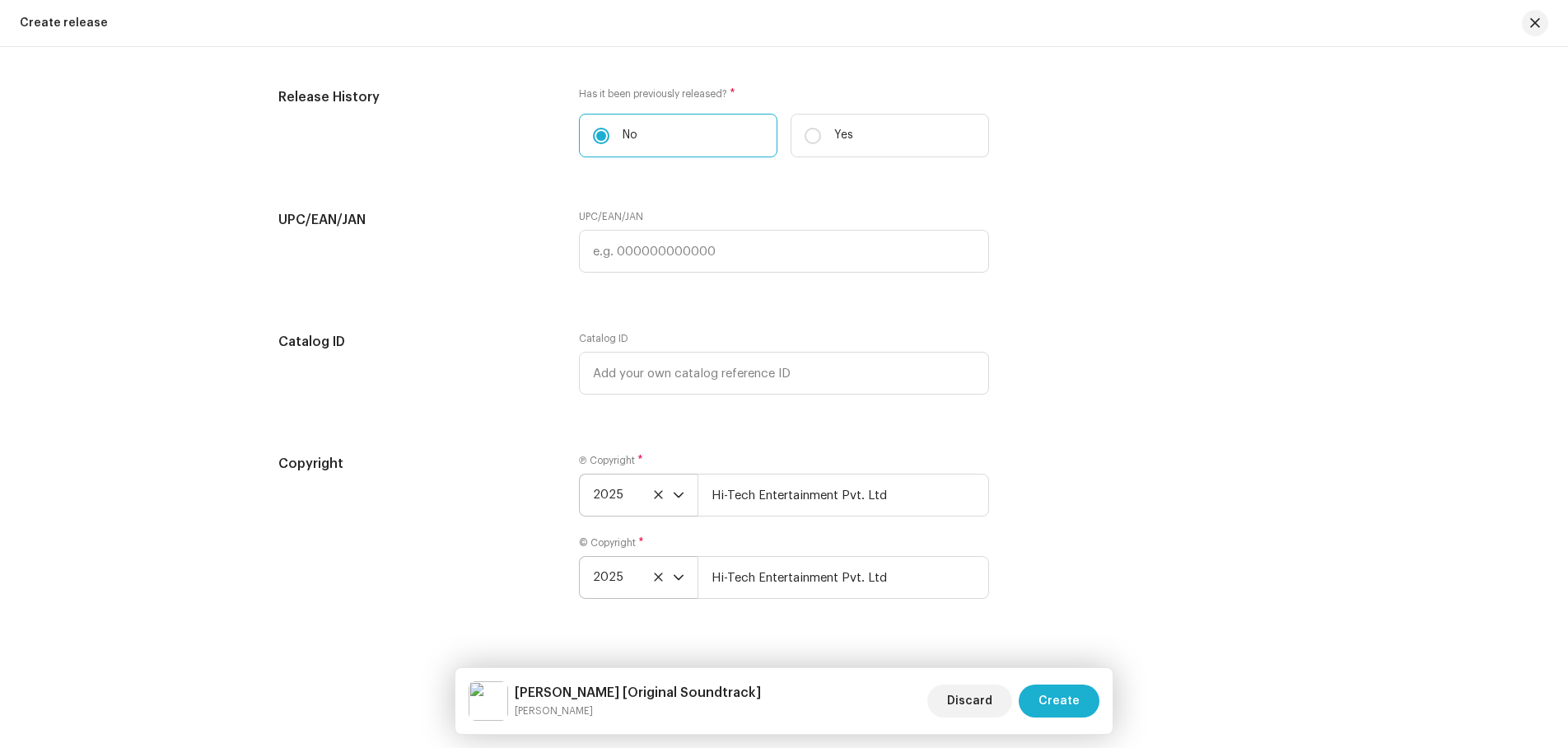
scroll to position [2622, 0]
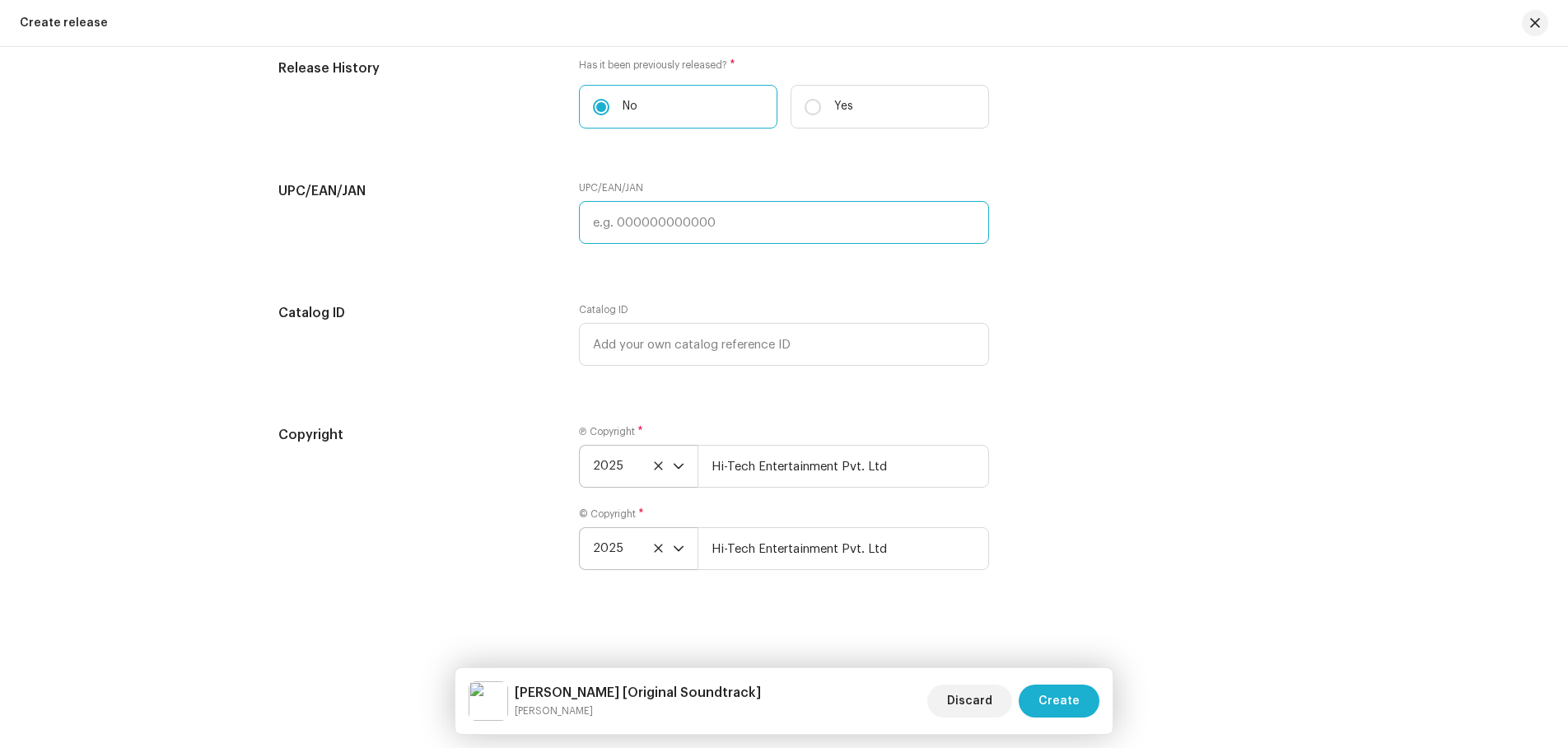
click at [634, 214] on input "text" at bounding box center [784, 222] width 410 height 42
click at [702, 223] on input "text" at bounding box center [784, 222] width 410 height 42
click at [1069, 698] on span "Create" at bounding box center [1059, 700] width 42 height 33
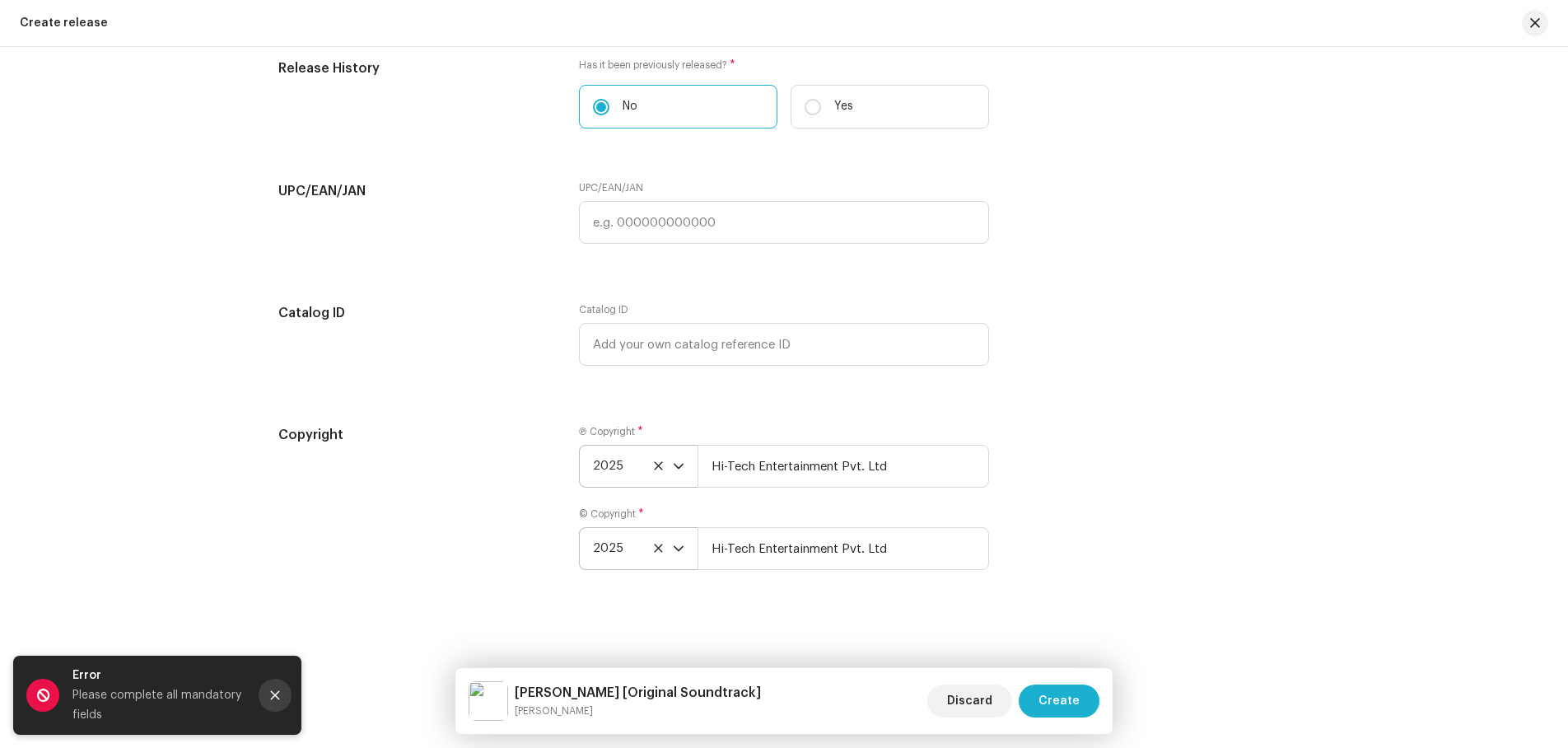
click at [278, 692] on icon "Close" at bounding box center [276, 696] width 9 height 9
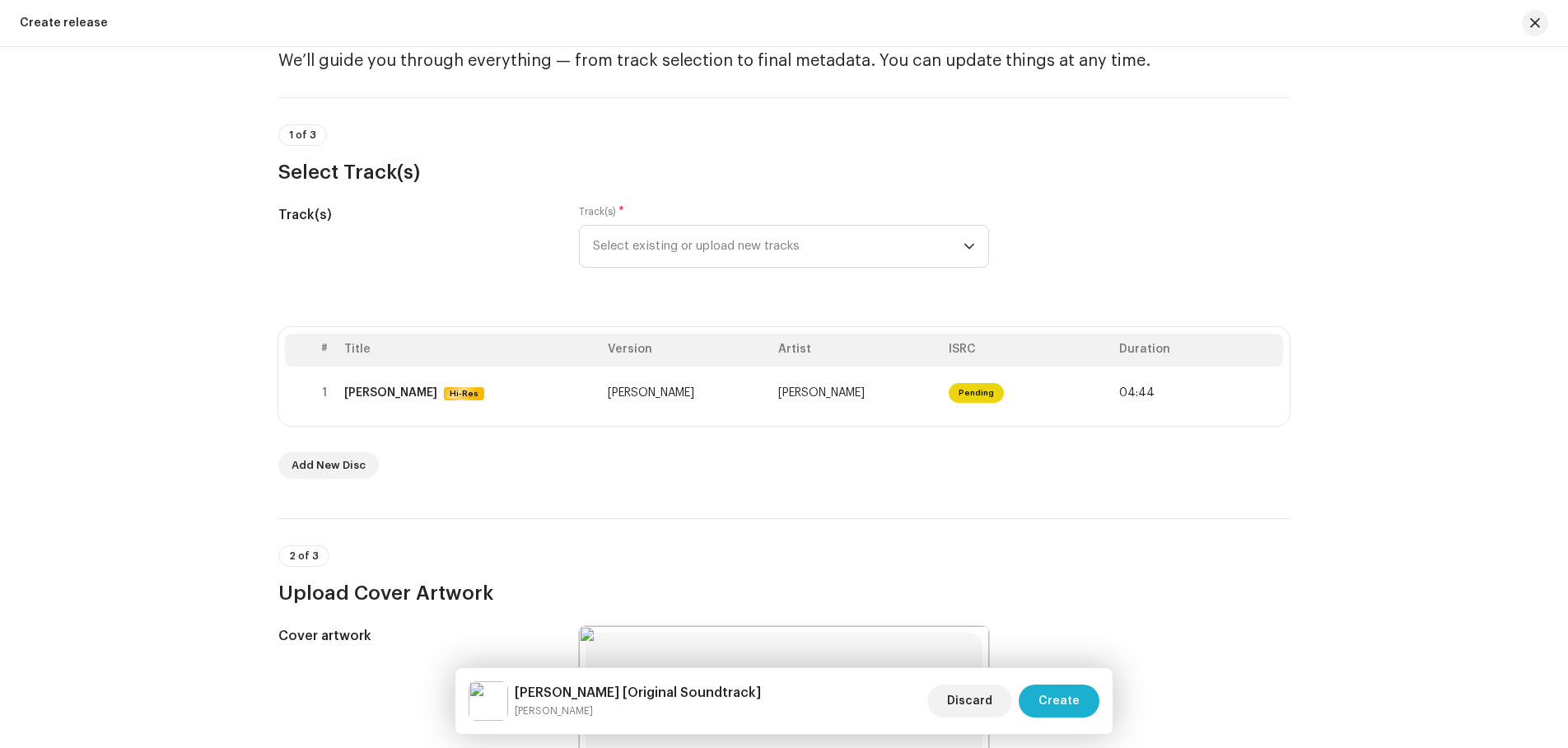
scroll to position [67, 0]
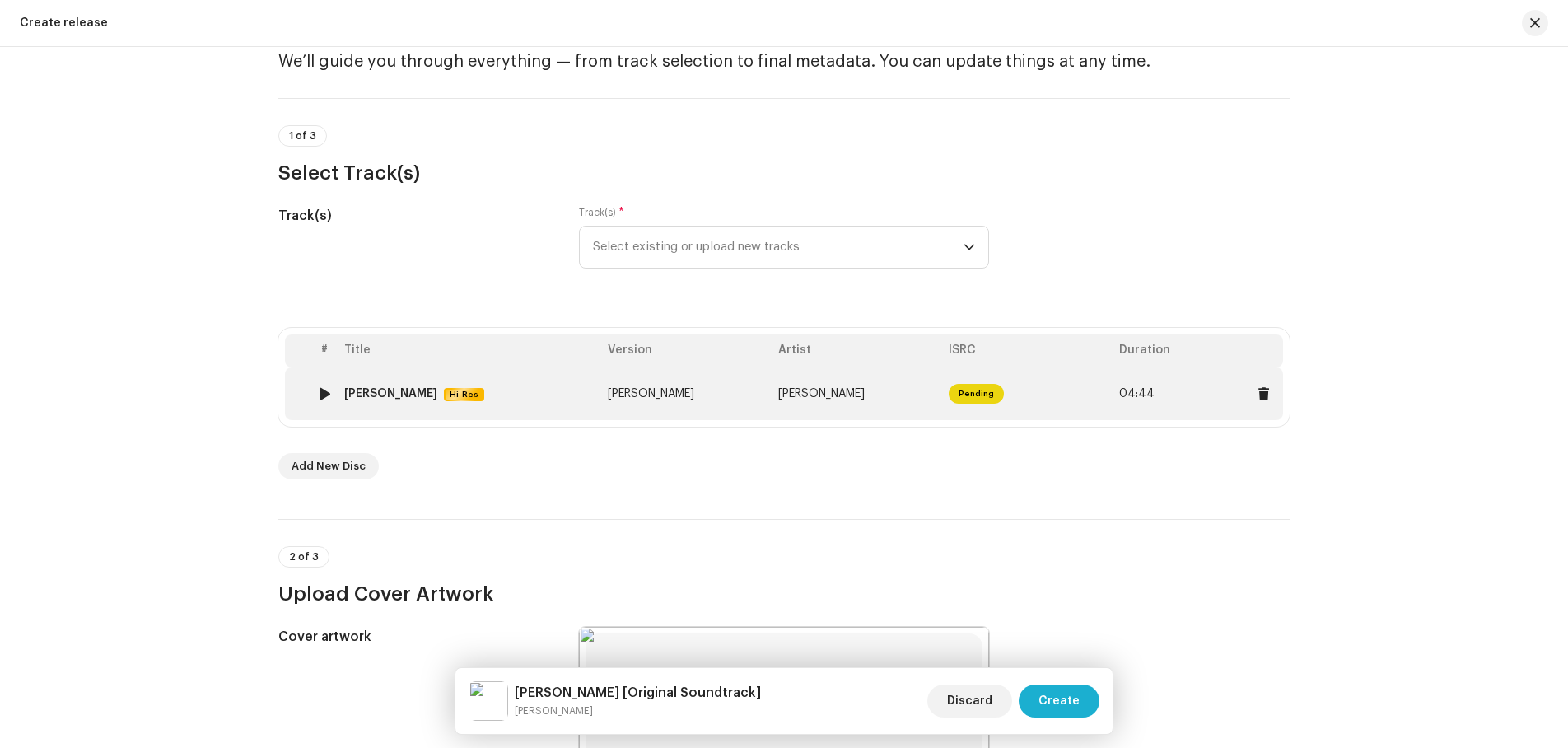
click at [970, 392] on span "Pending" at bounding box center [977, 393] width 55 height 19
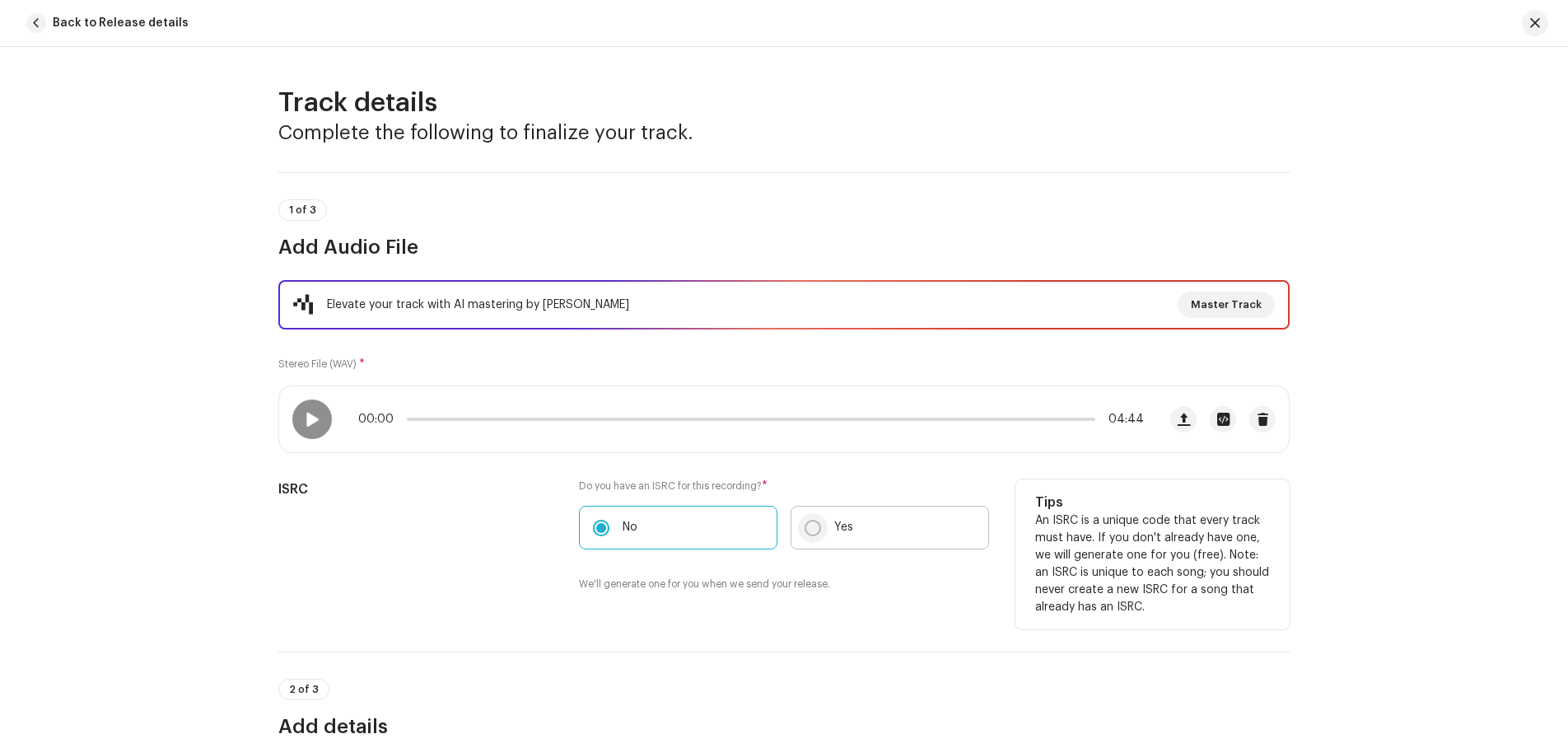
click at [806, 528] on input "Yes" at bounding box center [813, 528] width 17 height 17
radio input "true"
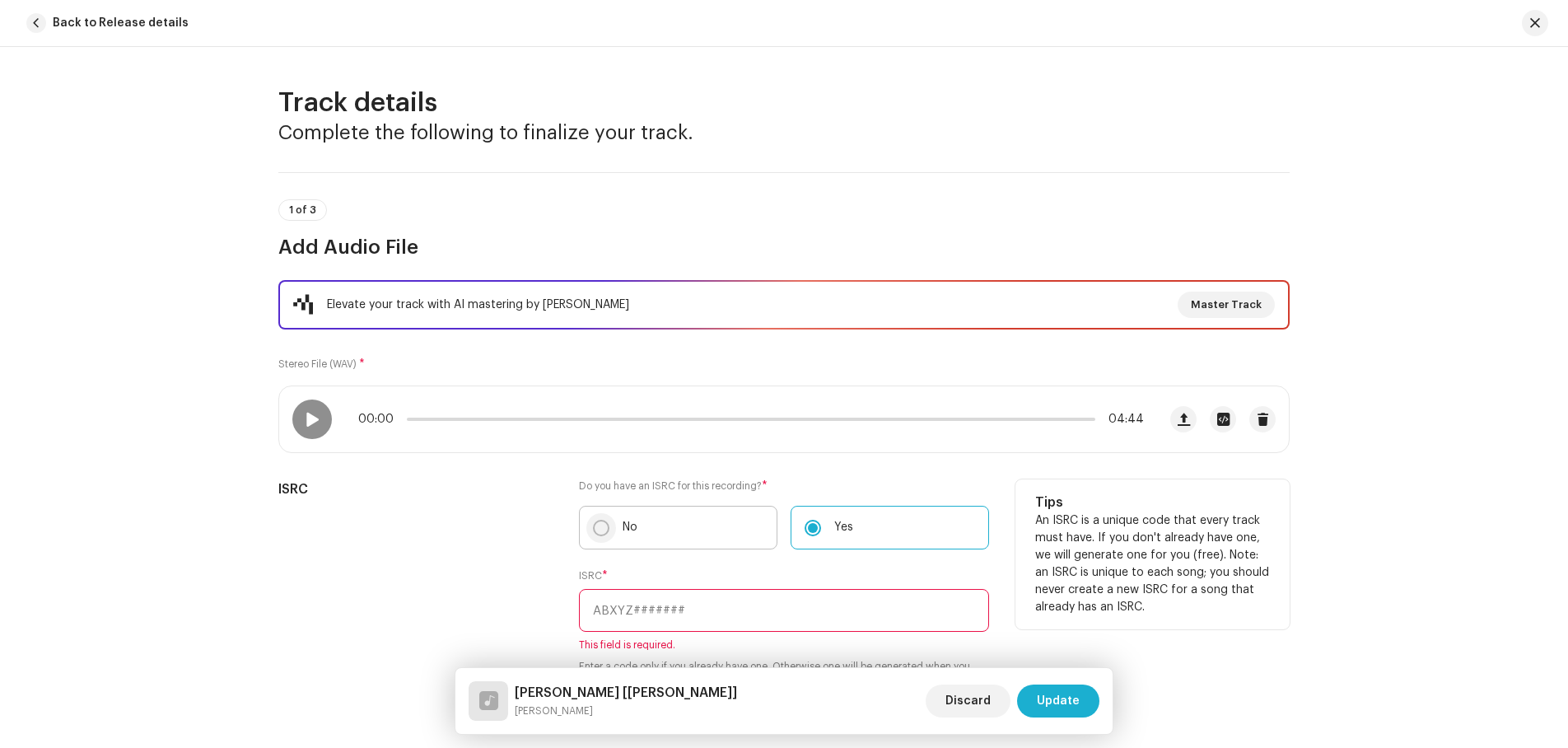
click at [598, 527] on input "No" at bounding box center [601, 528] width 17 height 17
radio input "true"
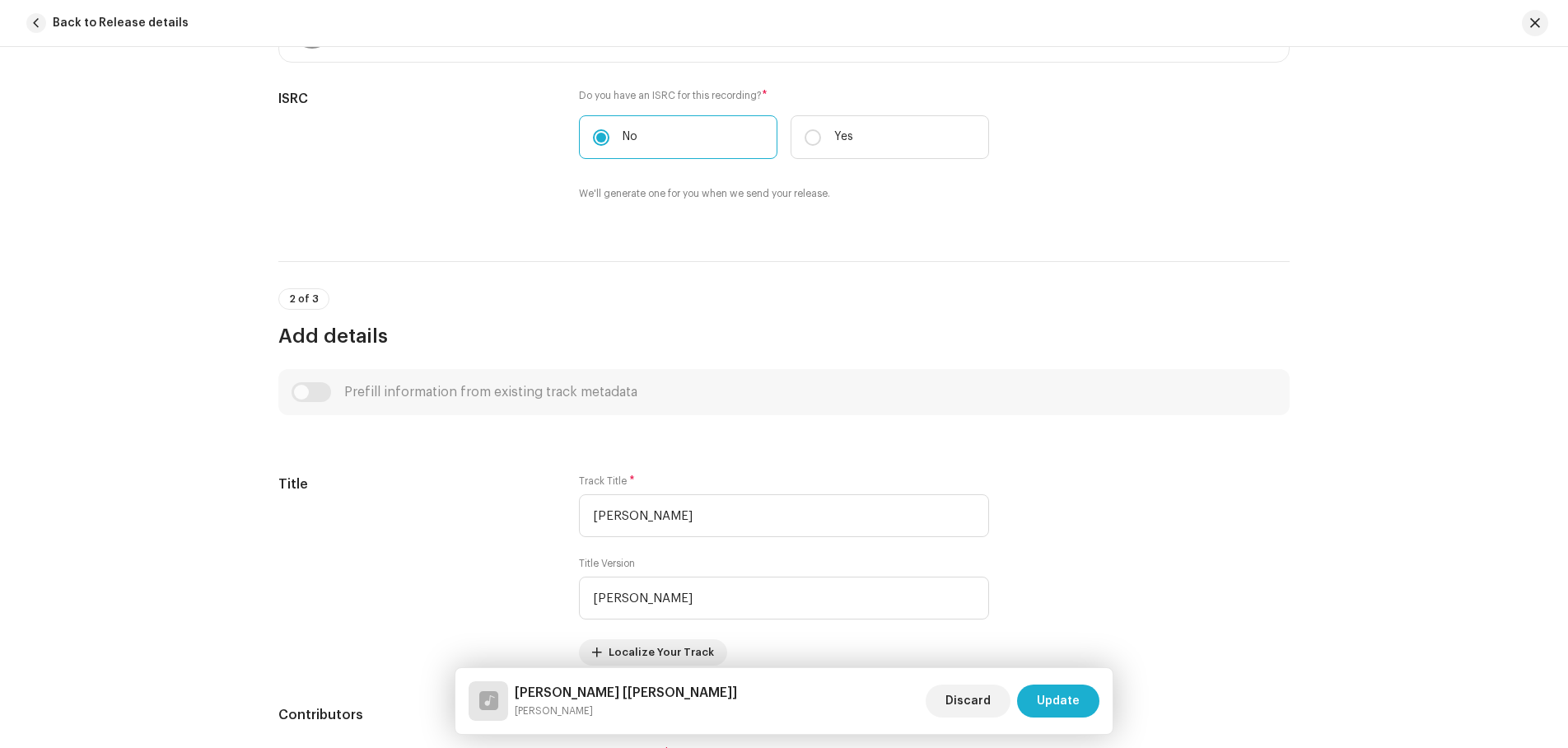
scroll to position [412, 0]
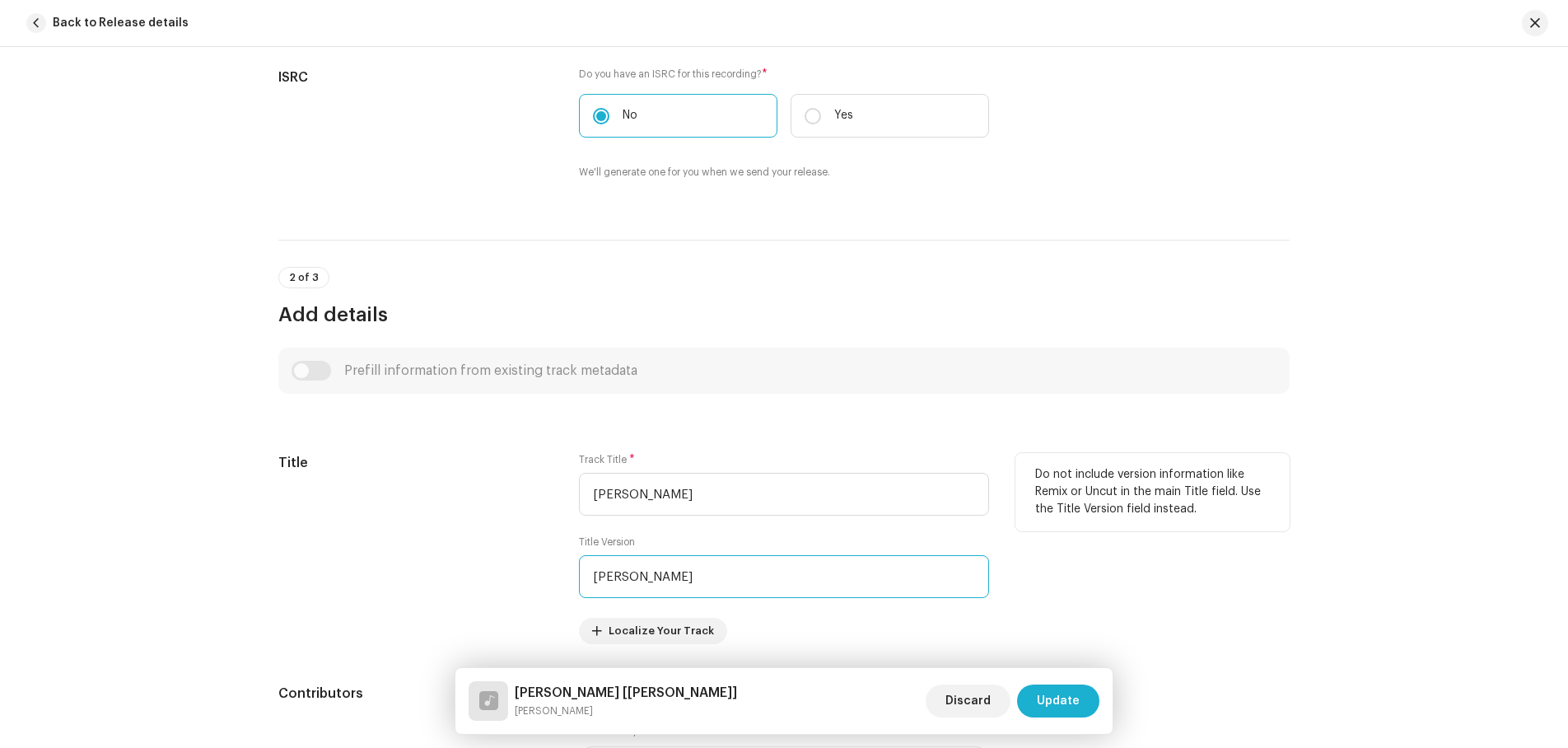
drag, startPoint x: 692, startPoint y: 581, endPoint x: 550, endPoint y: 578, distance: 142.0
click at [550, 578] on div "Title Track Title * [PERSON_NAME] Title Version [PERSON_NAME] Localize Your Tra…" at bounding box center [784, 549] width 1011 height 191
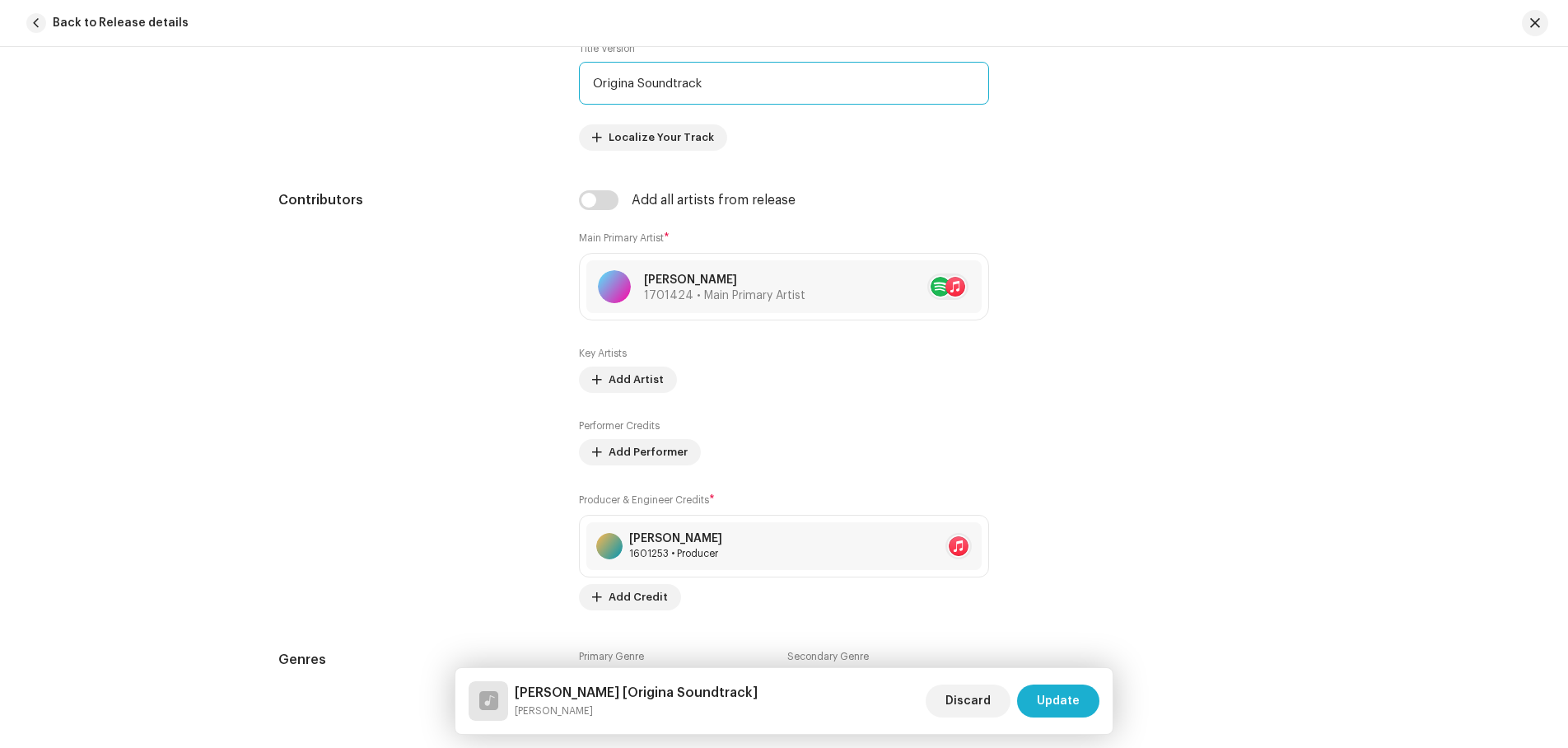
scroll to position [906, 0]
type input "Origina Soundtrack"
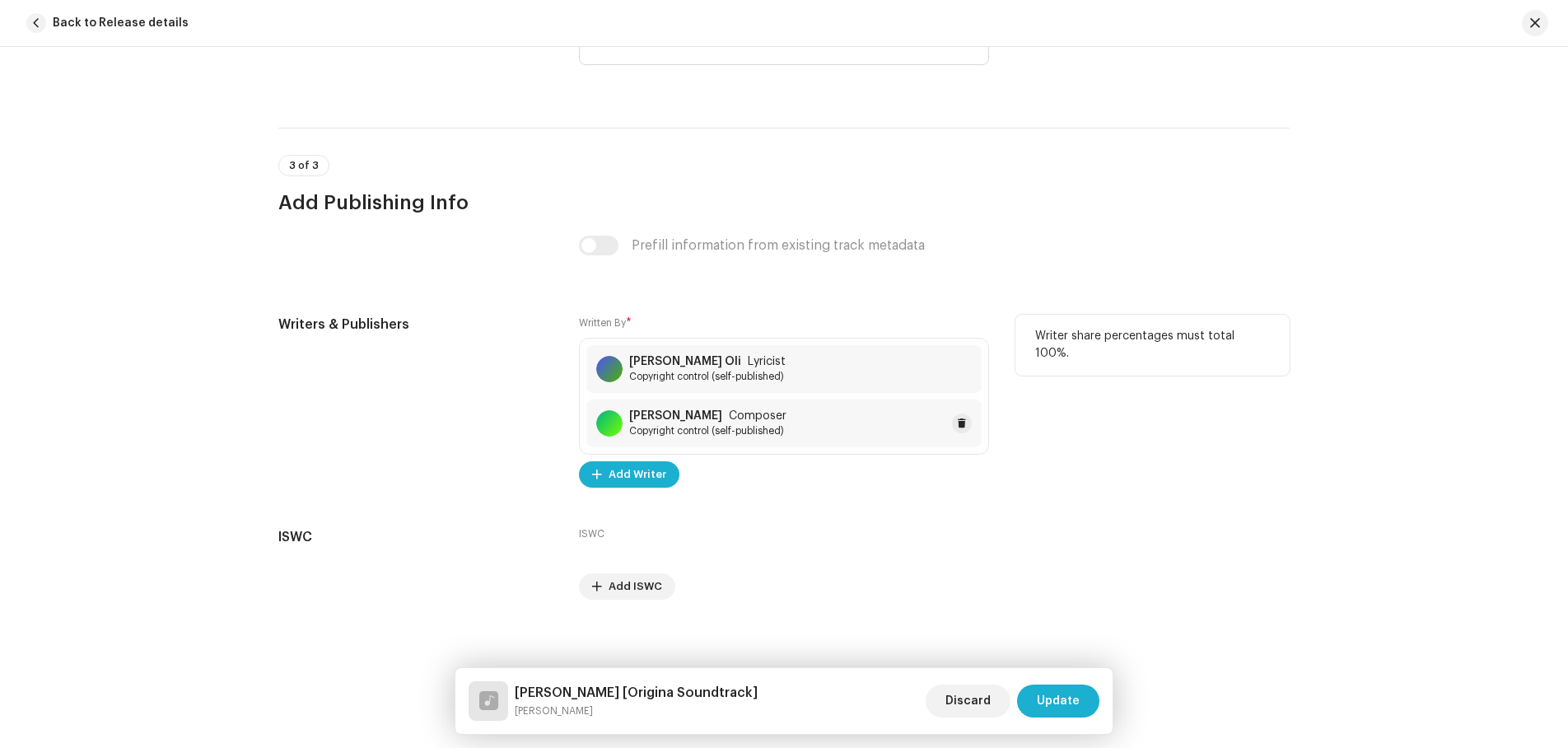
scroll to position [3242, 0]
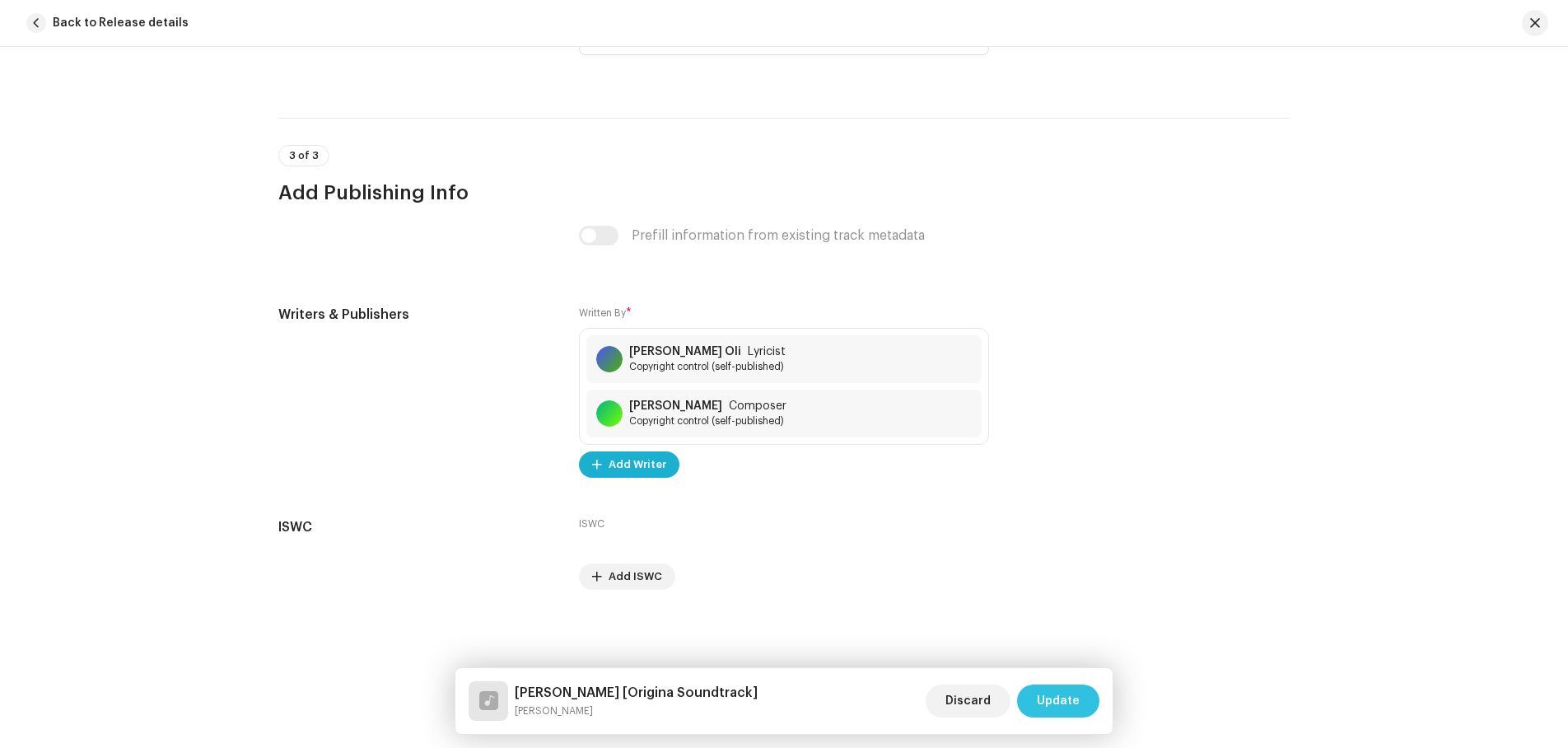
click at [1059, 705] on span "Update" at bounding box center [1058, 700] width 42 height 33
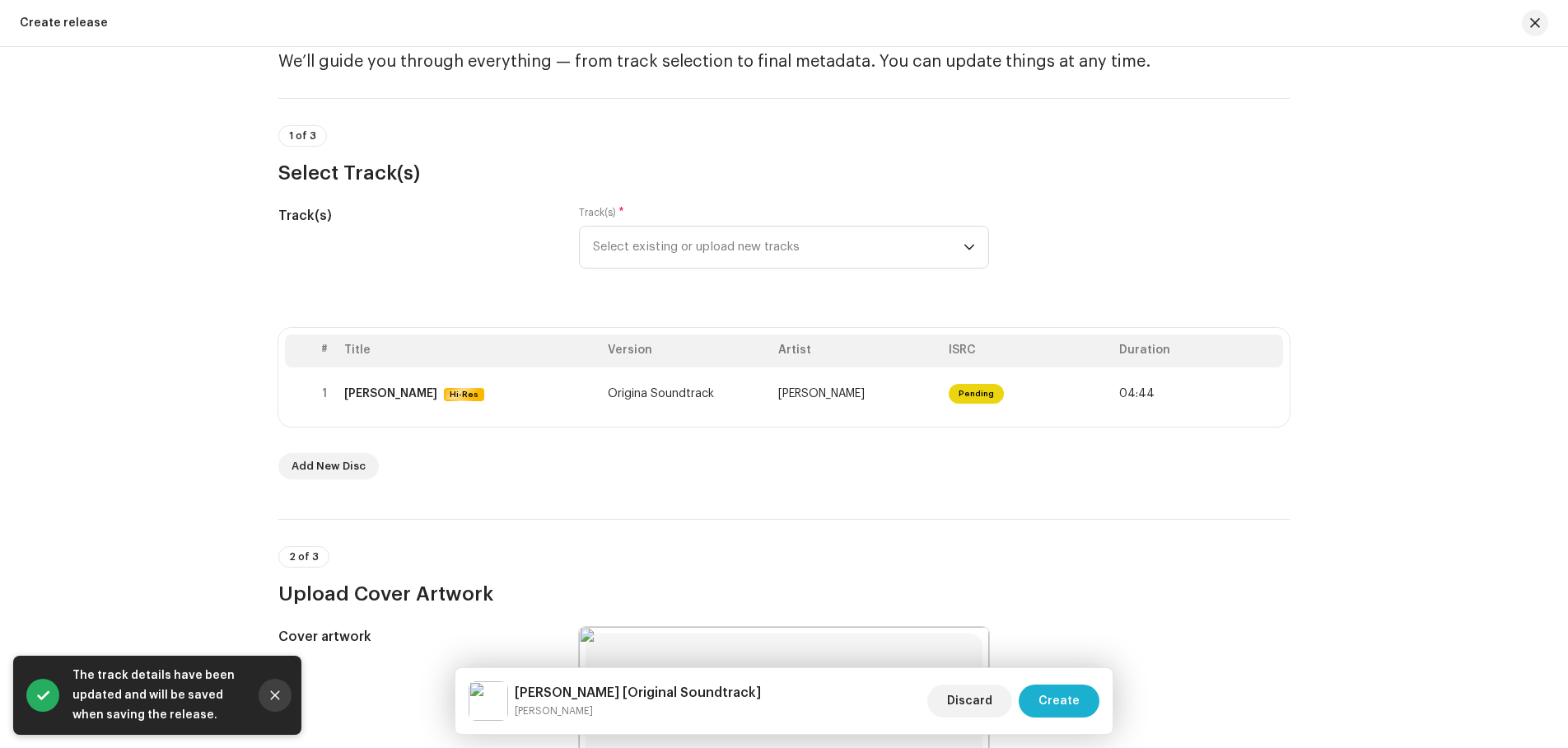
click at [277, 693] on icon "Close" at bounding box center [276, 696] width 9 height 9
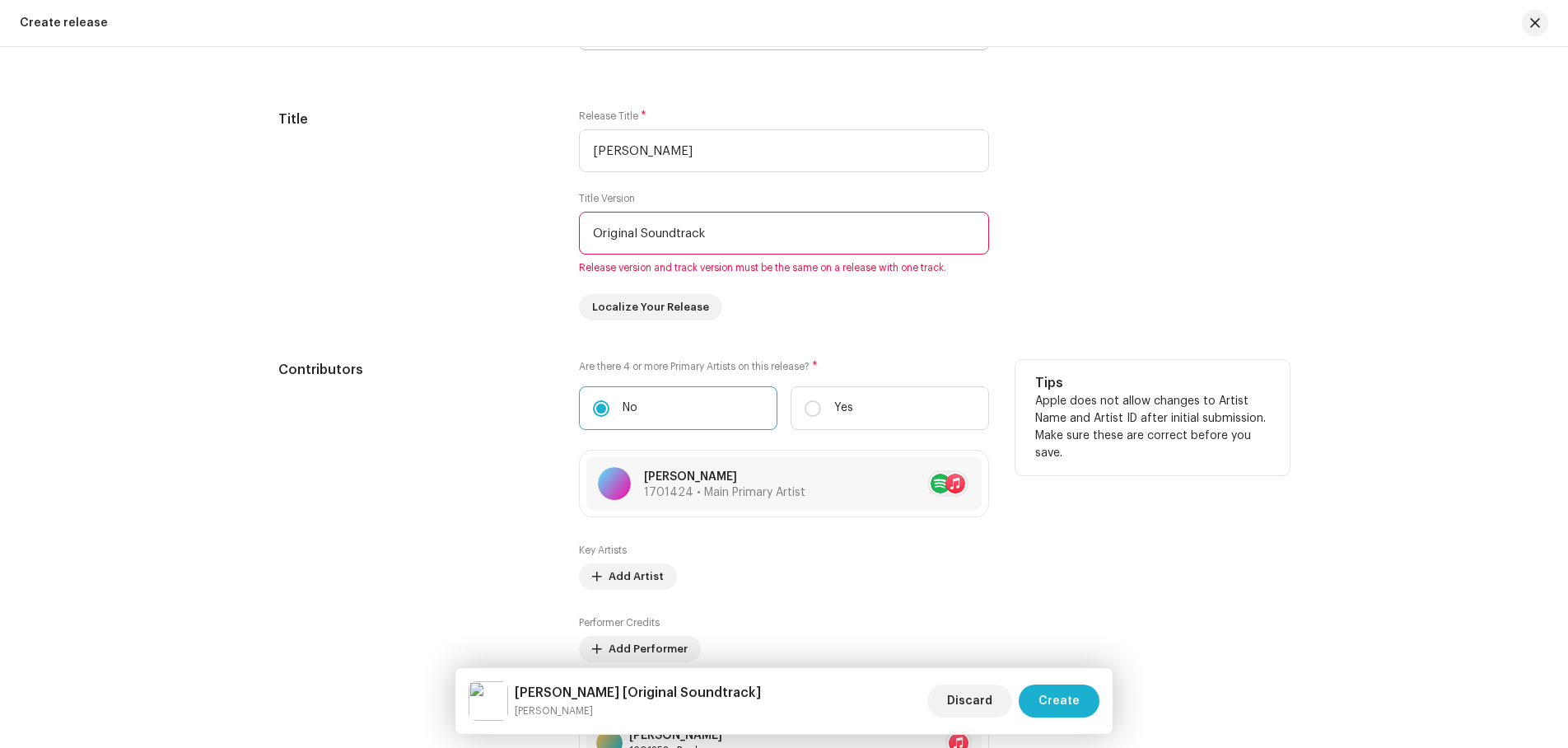
scroll to position [1633, 0]
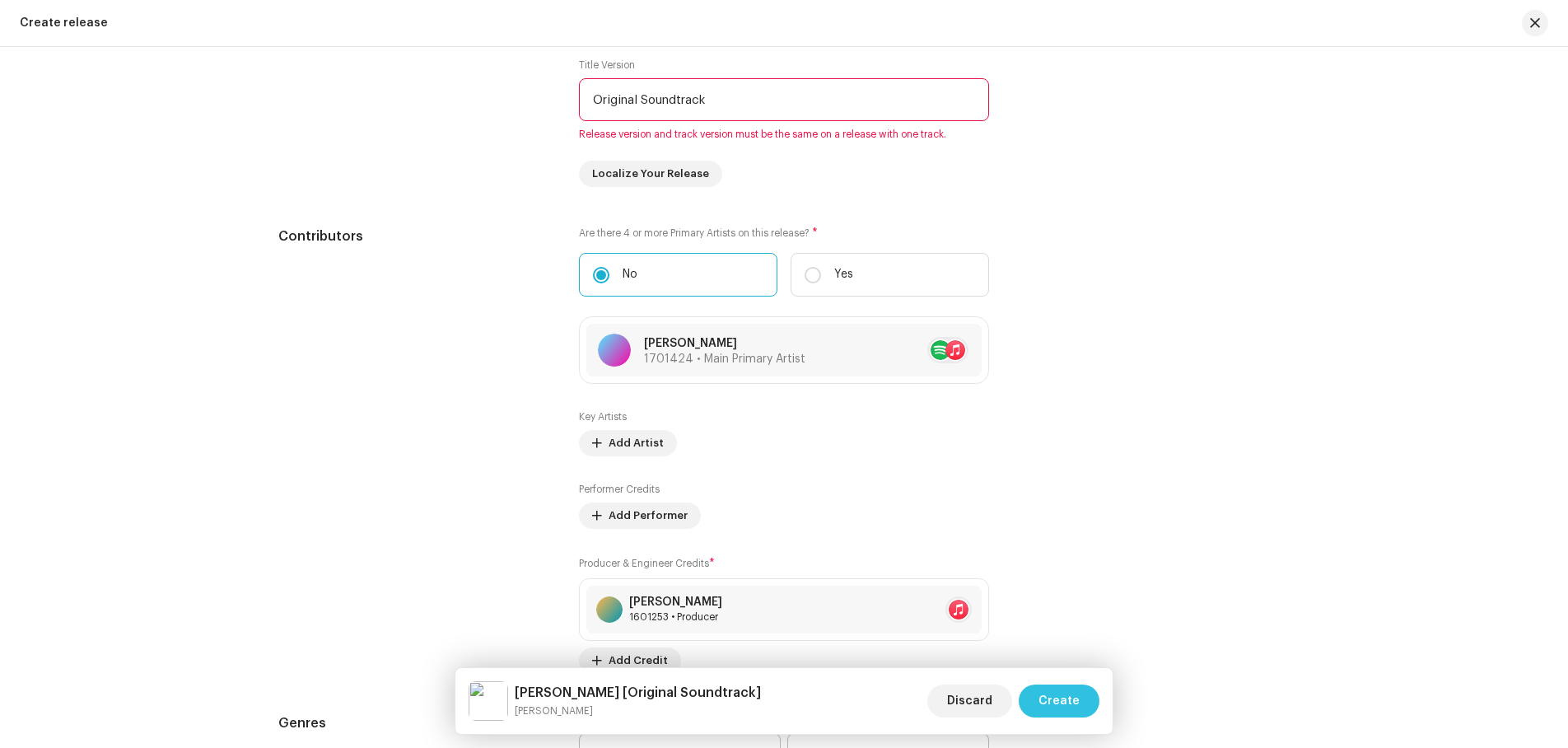
click at [1062, 701] on span "Create" at bounding box center [1059, 700] width 42 height 33
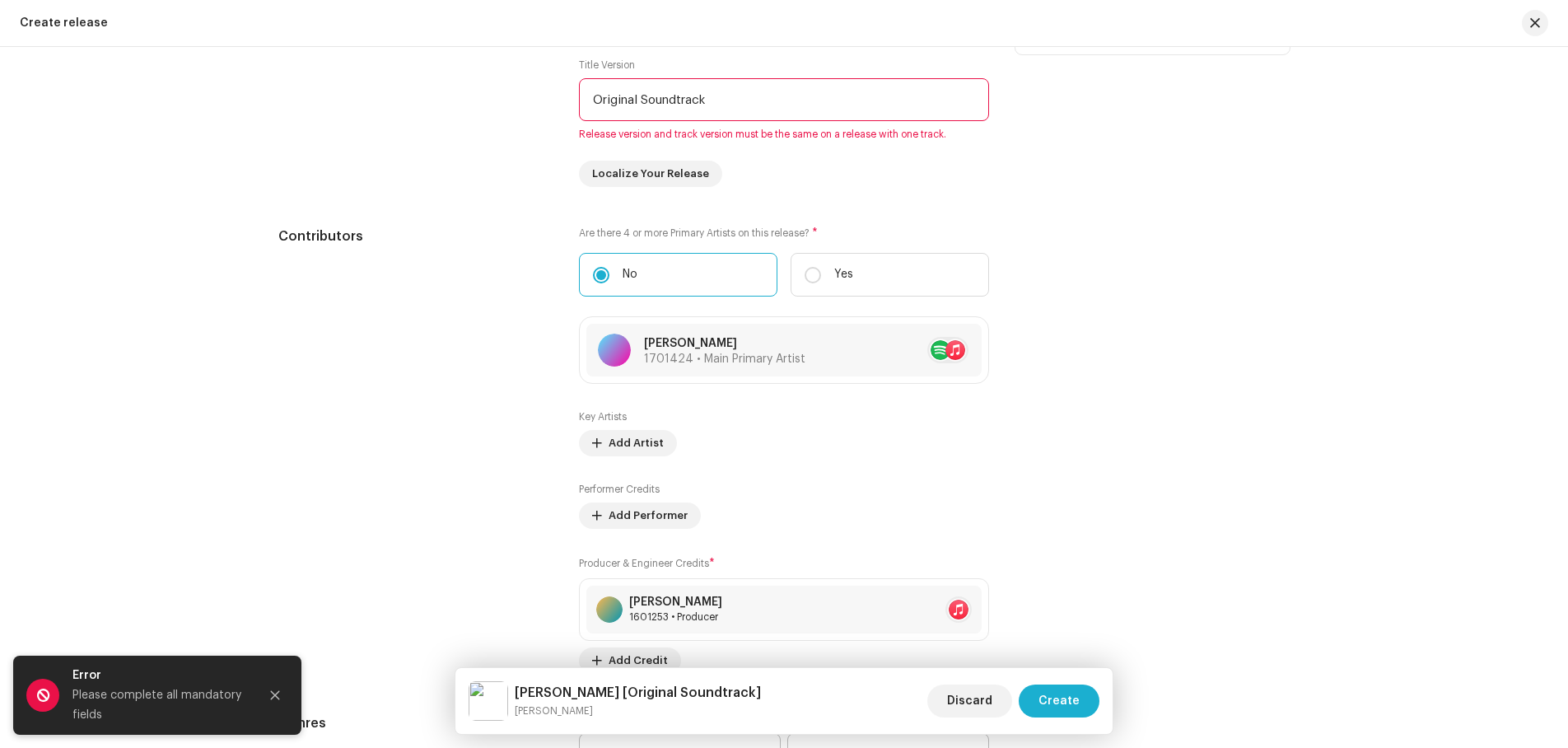
drag, startPoint x: 749, startPoint y: 96, endPoint x: 471, endPoint y: 93, distance: 278.0
click at [478, 105] on div "Title Release Title * [PERSON_NAME] Title Version Original Soundtrack Release v…" at bounding box center [784, 81] width 1011 height 211
click at [277, 688] on button "Close" at bounding box center [275, 695] width 33 height 33
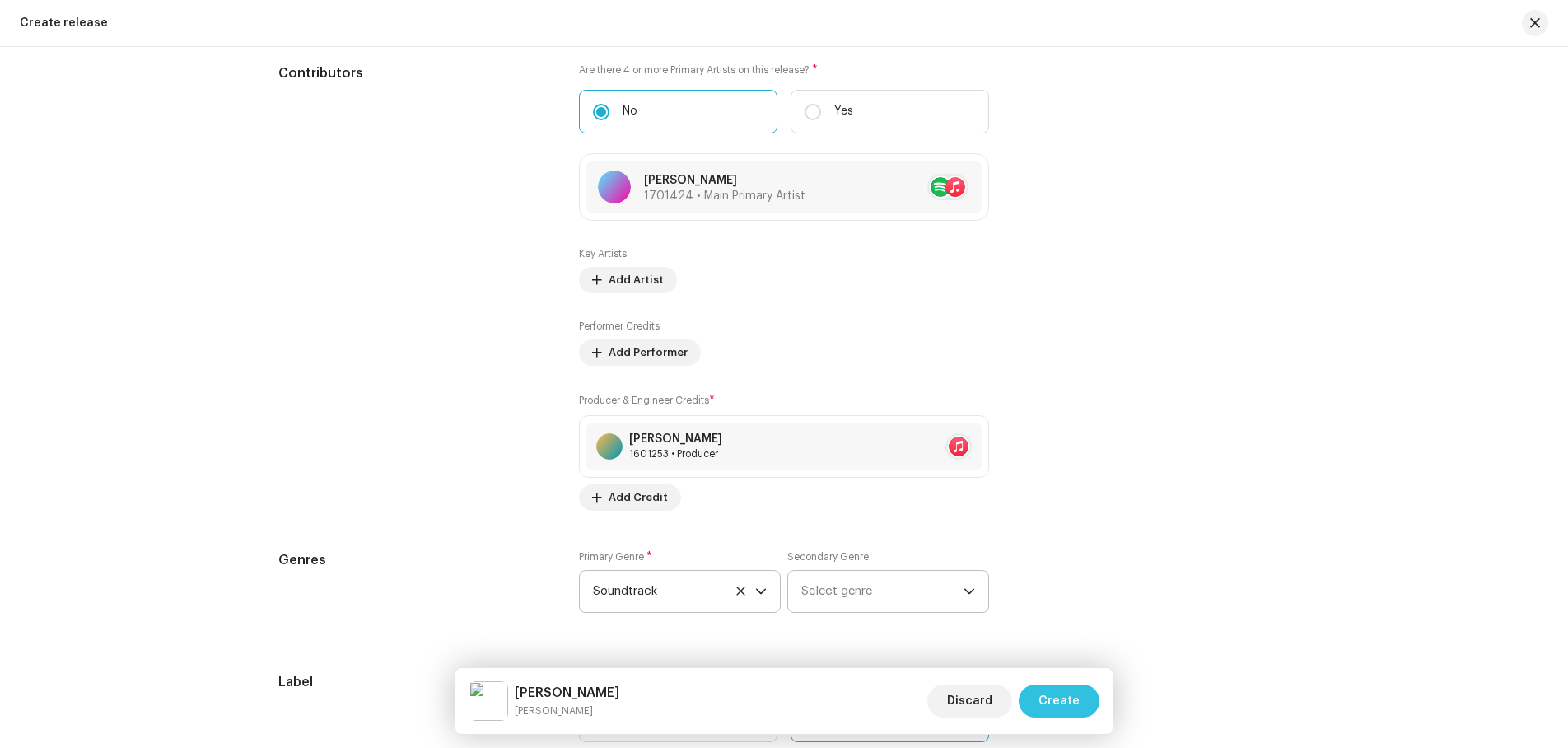
scroll to position [1798, 0]
click at [1052, 701] on span "Create" at bounding box center [1059, 700] width 42 height 33
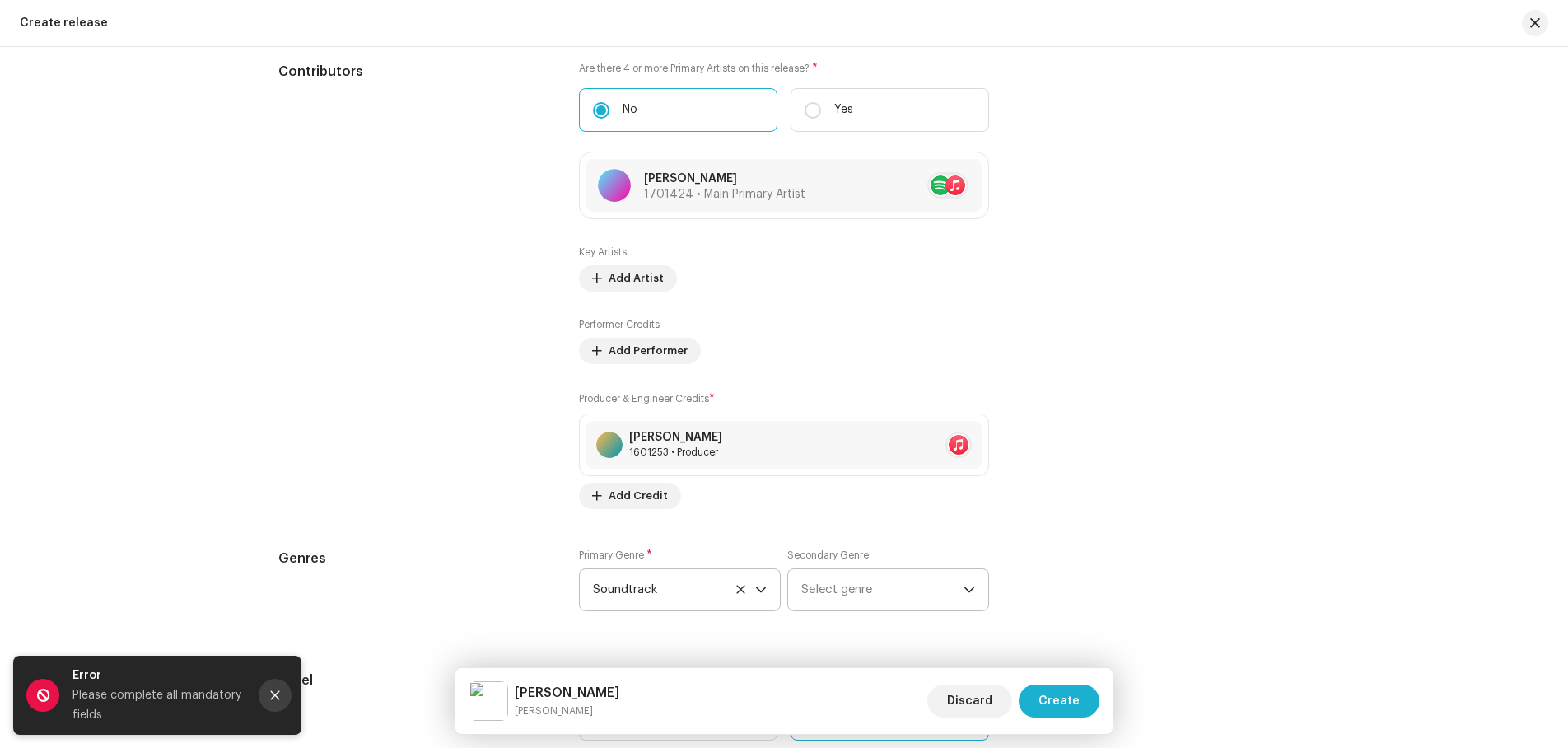
click at [274, 691] on icon "Close" at bounding box center [275, 695] width 11 height 11
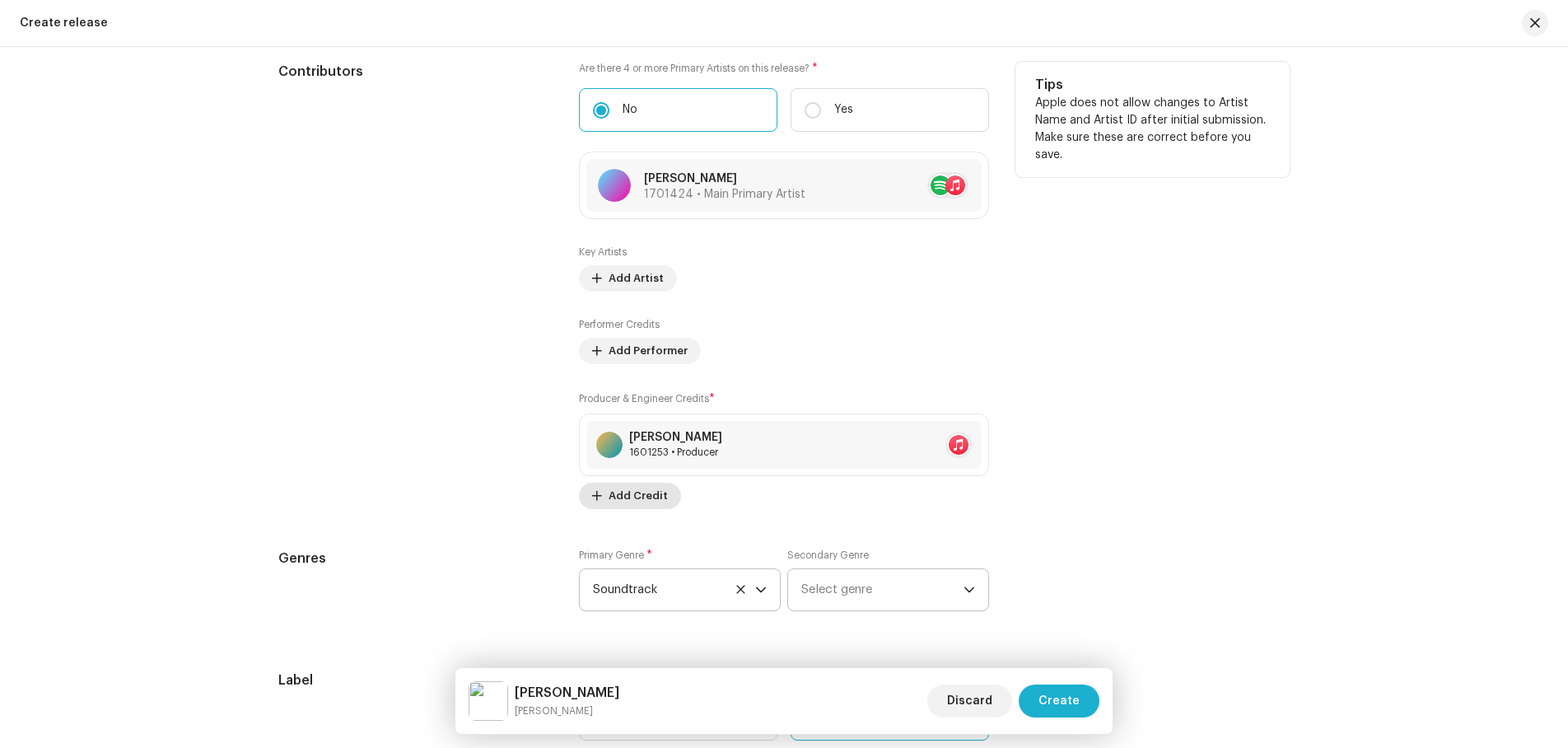
click at [634, 491] on span "Add Credit" at bounding box center [638, 495] width 59 height 33
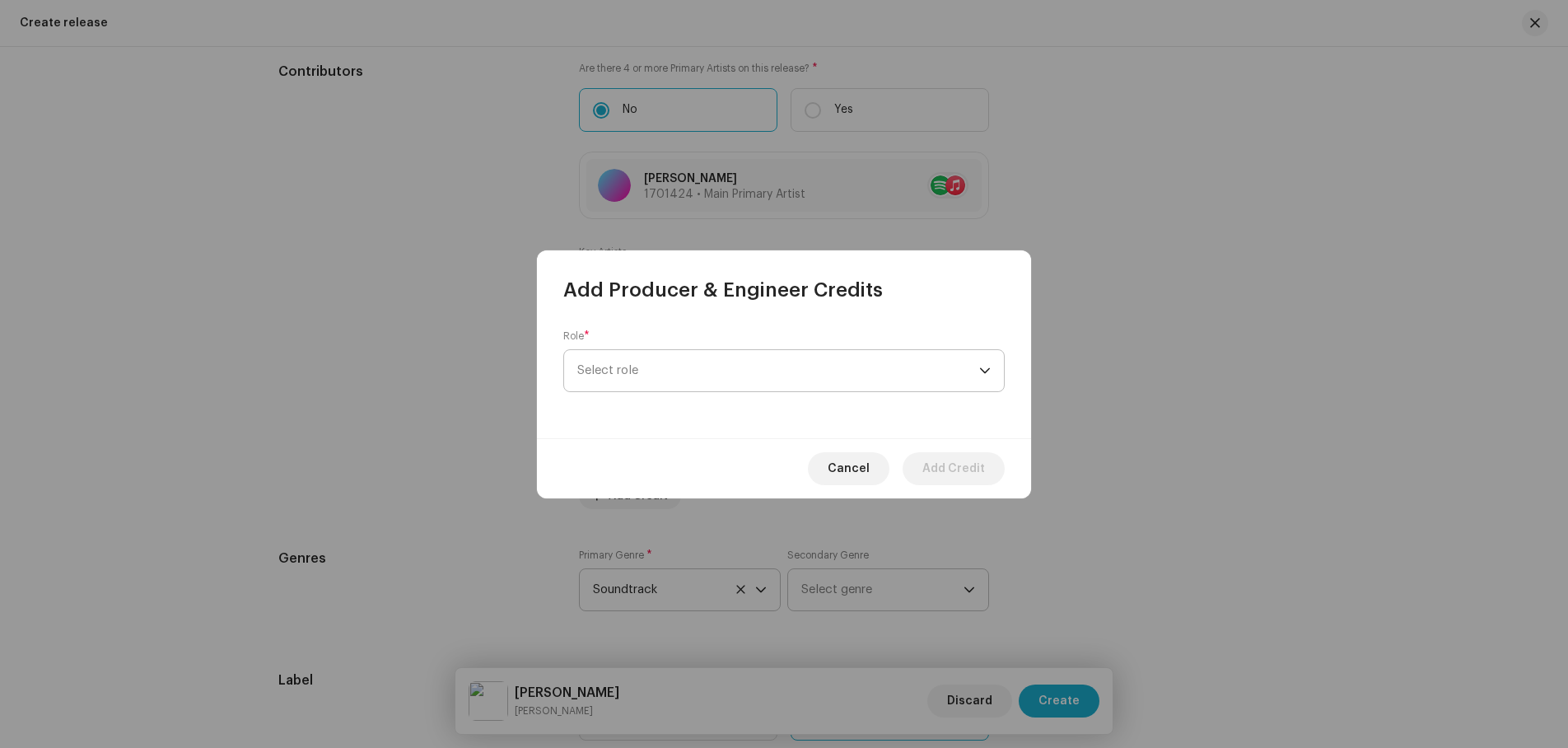
click at [698, 370] on span "Select role" at bounding box center [778, 370] width 402 height 42
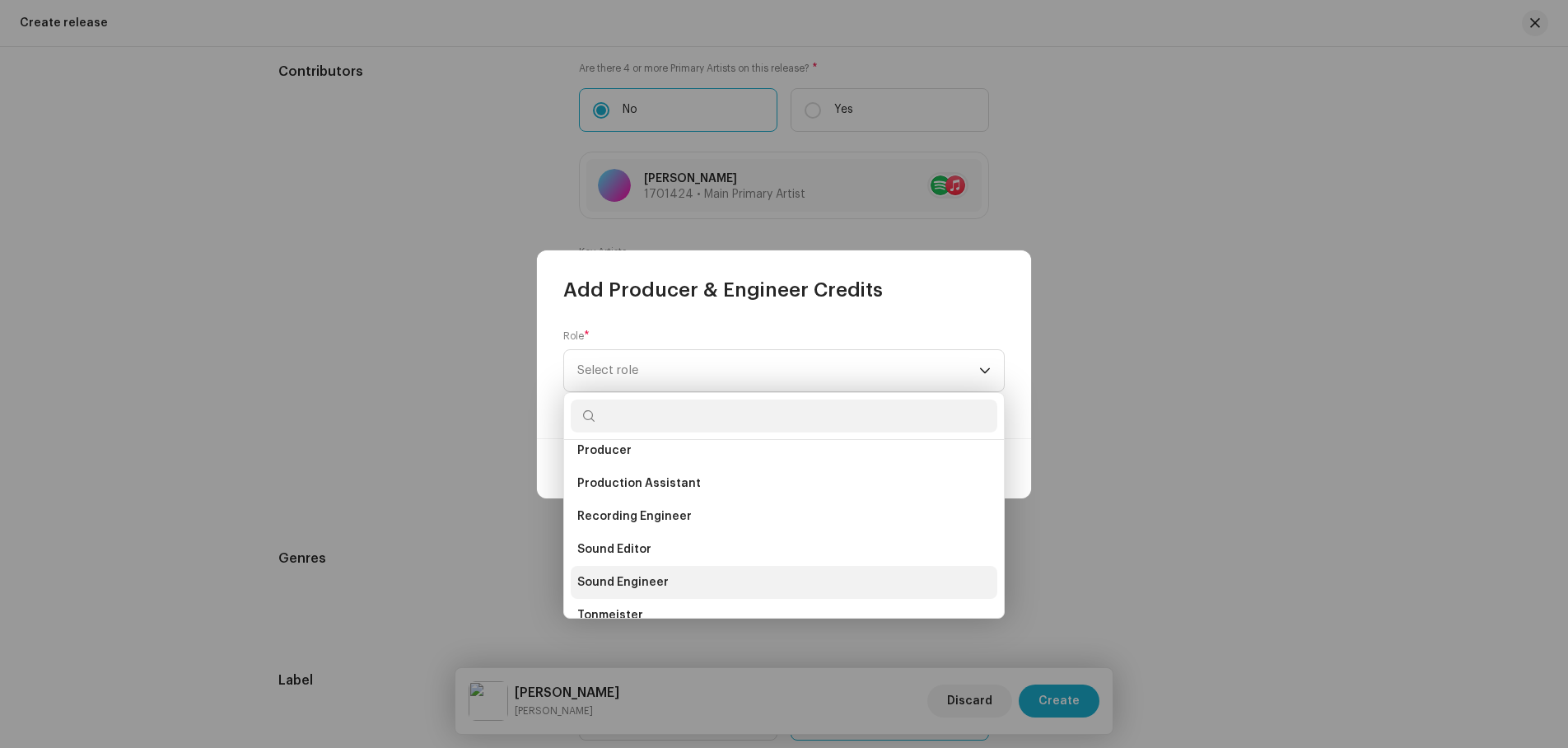
scroll to position [643, 0]
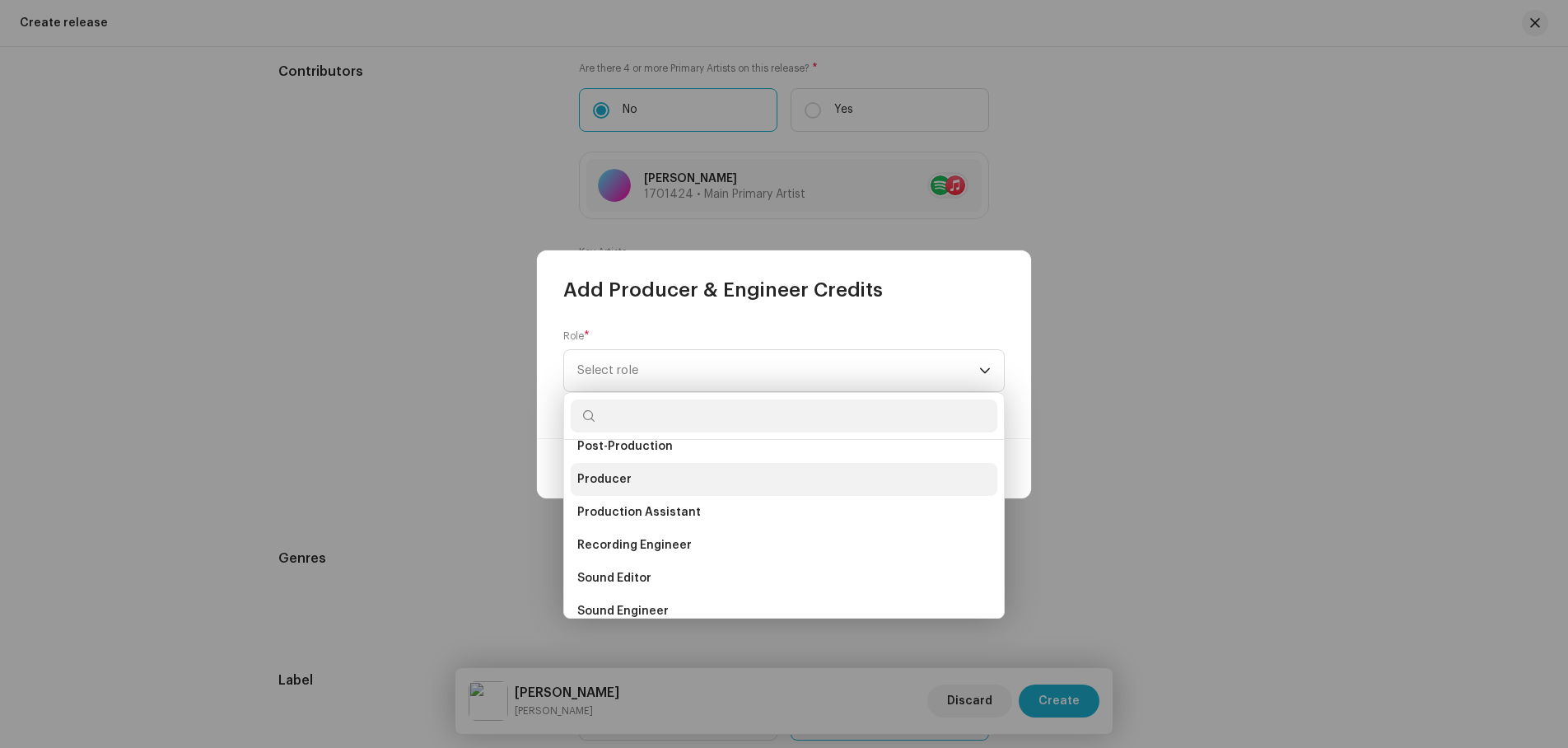
click at [584, 469] on li "Producer" at bounding box center [784, 479] width 427 height 33
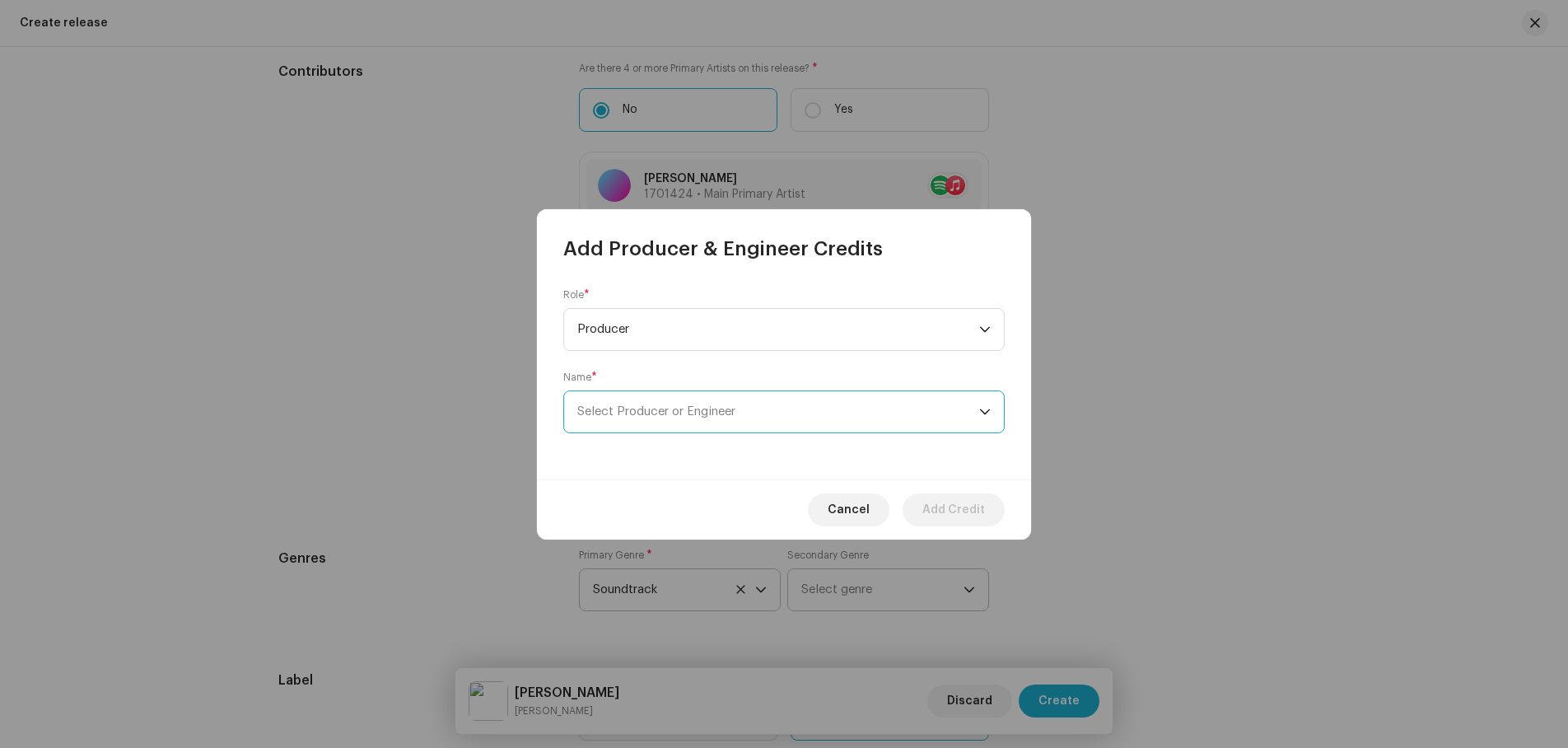
click at [727, 409] on span "Select Producer or Engineer" at bounding box center [656, 412] width 158 height 12
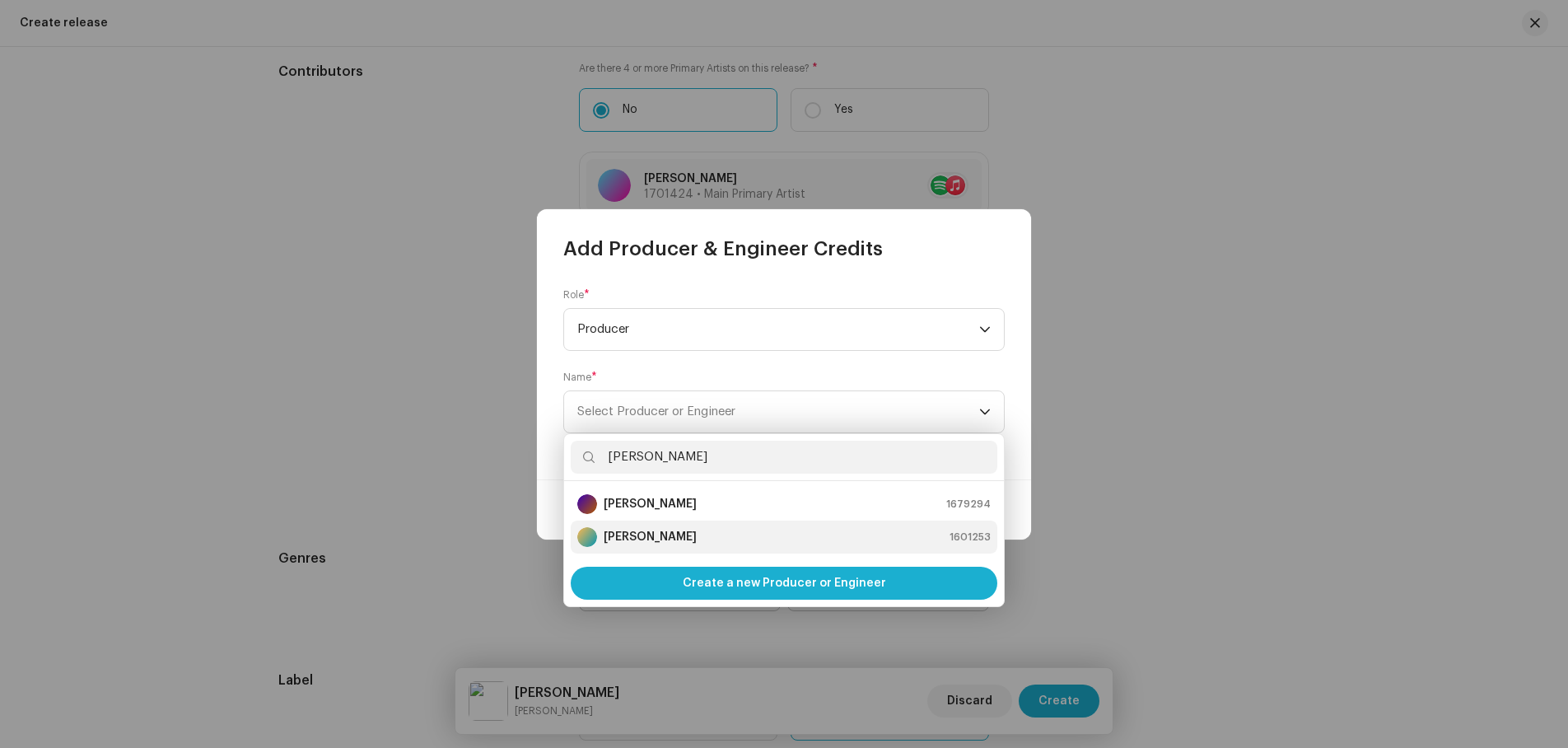
type input "[PERSON_NAME]"
click at [672, 535] on strong "[PERSON_NAME]" at bounding box center [650, 537] width 93 height 17
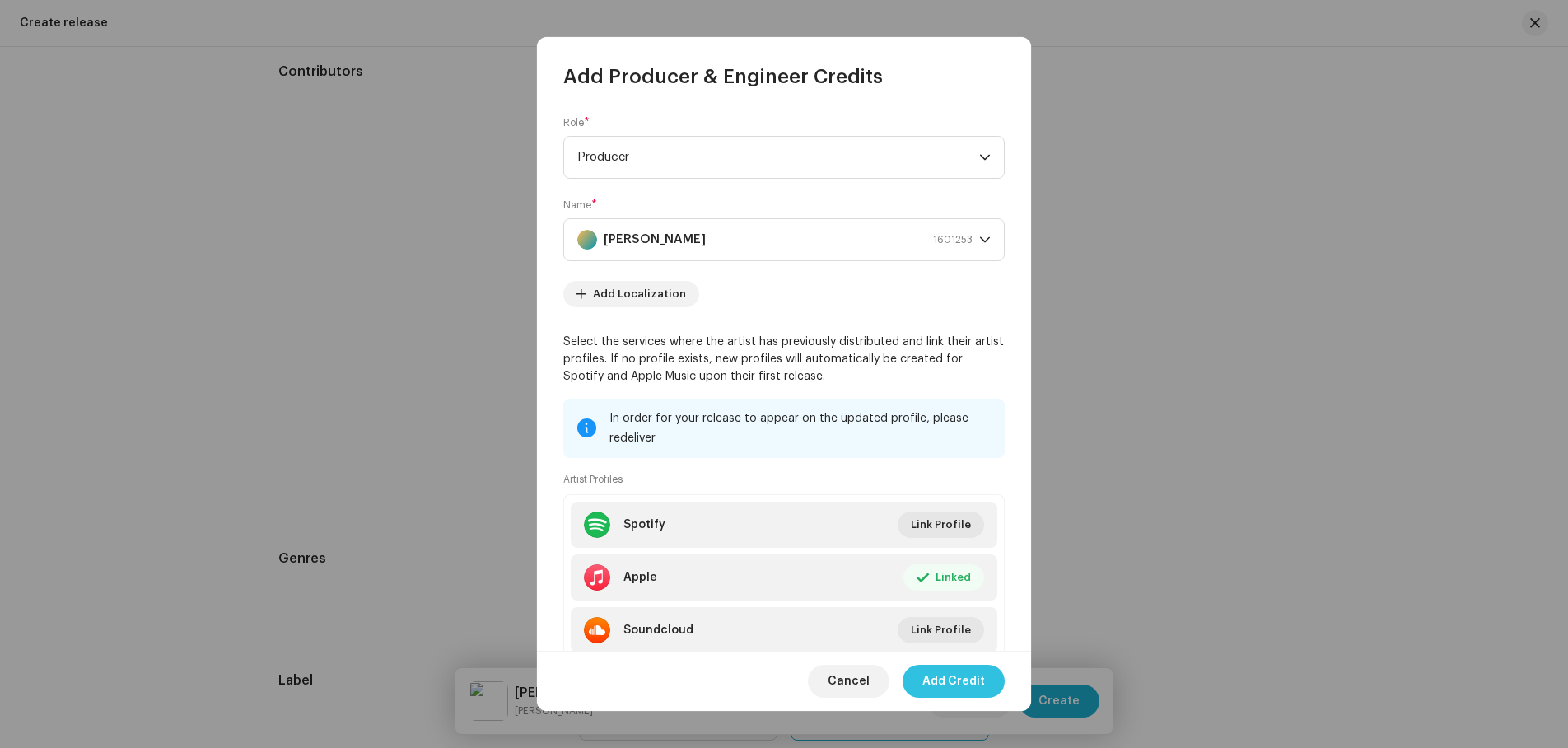
click at [949, 683] on span "Add Credit" at bounding box center [954, 681] width 63 height 33
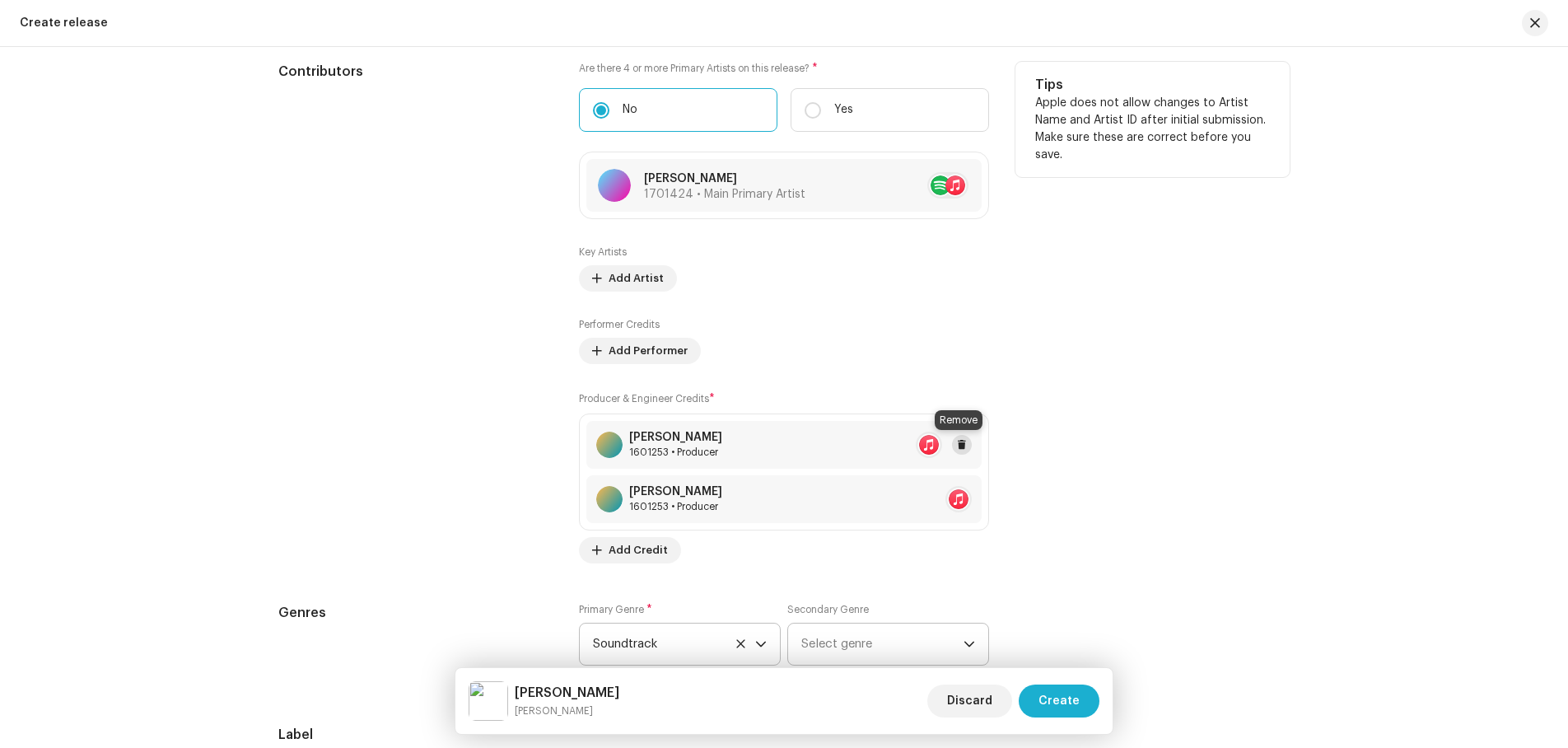
click at [964, 442] on button at bounding box center [962, 445] width 19 height 19
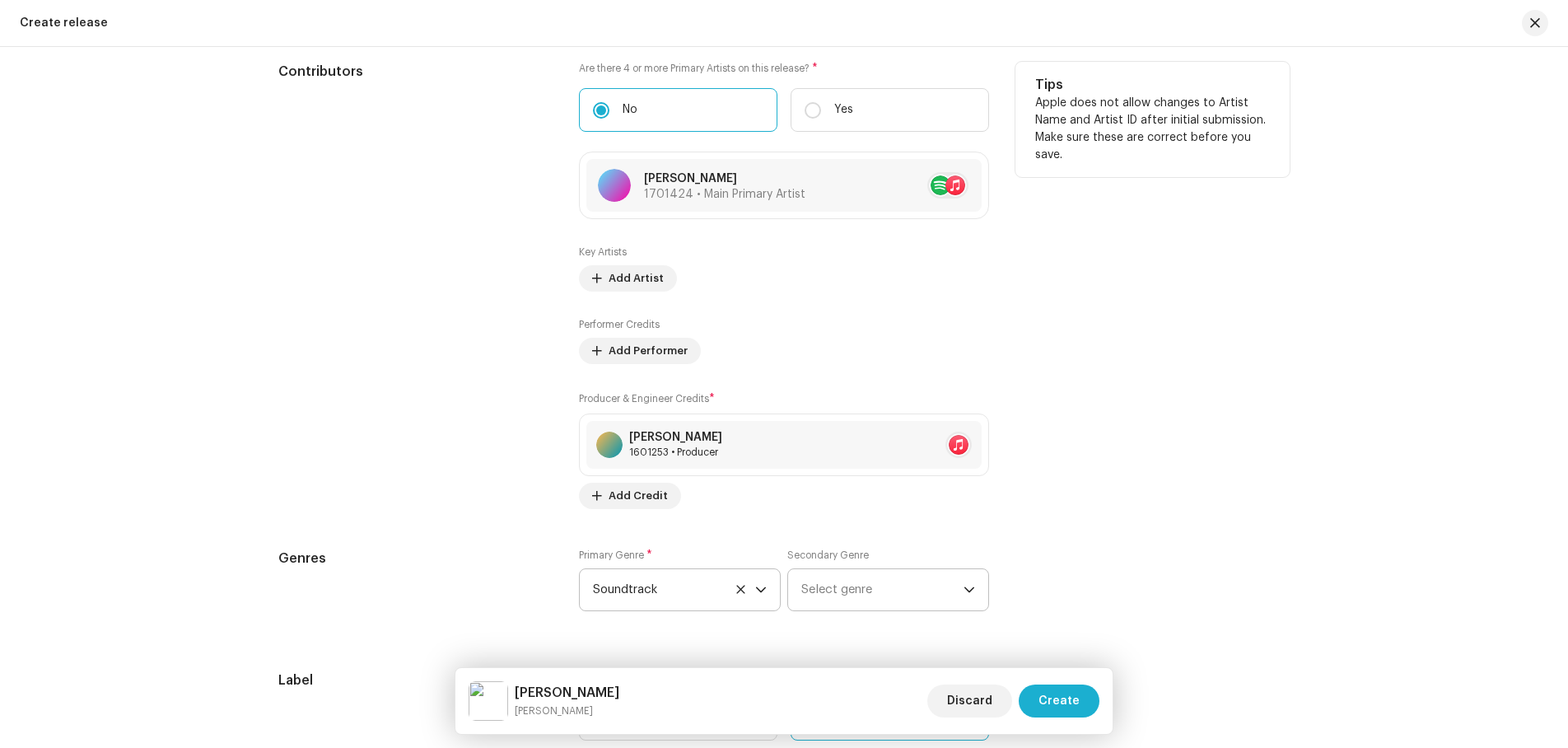
click at [1099, 487] on div "Tips Apple does not allow changes to Artist Name and Artist ID after initial su…" at bounding box center [1153, 286] width 274 height 447
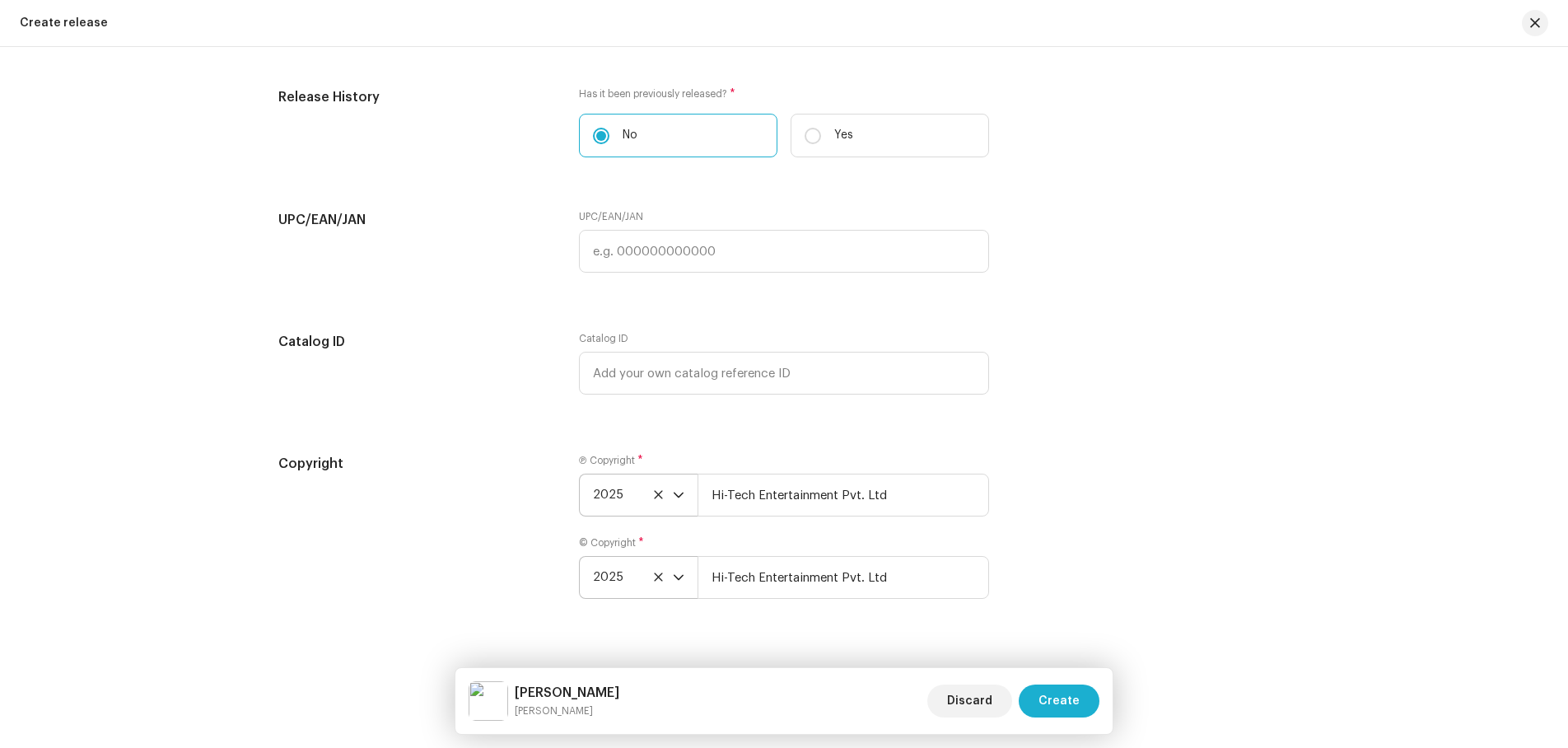
scroll to position [2622, 0]
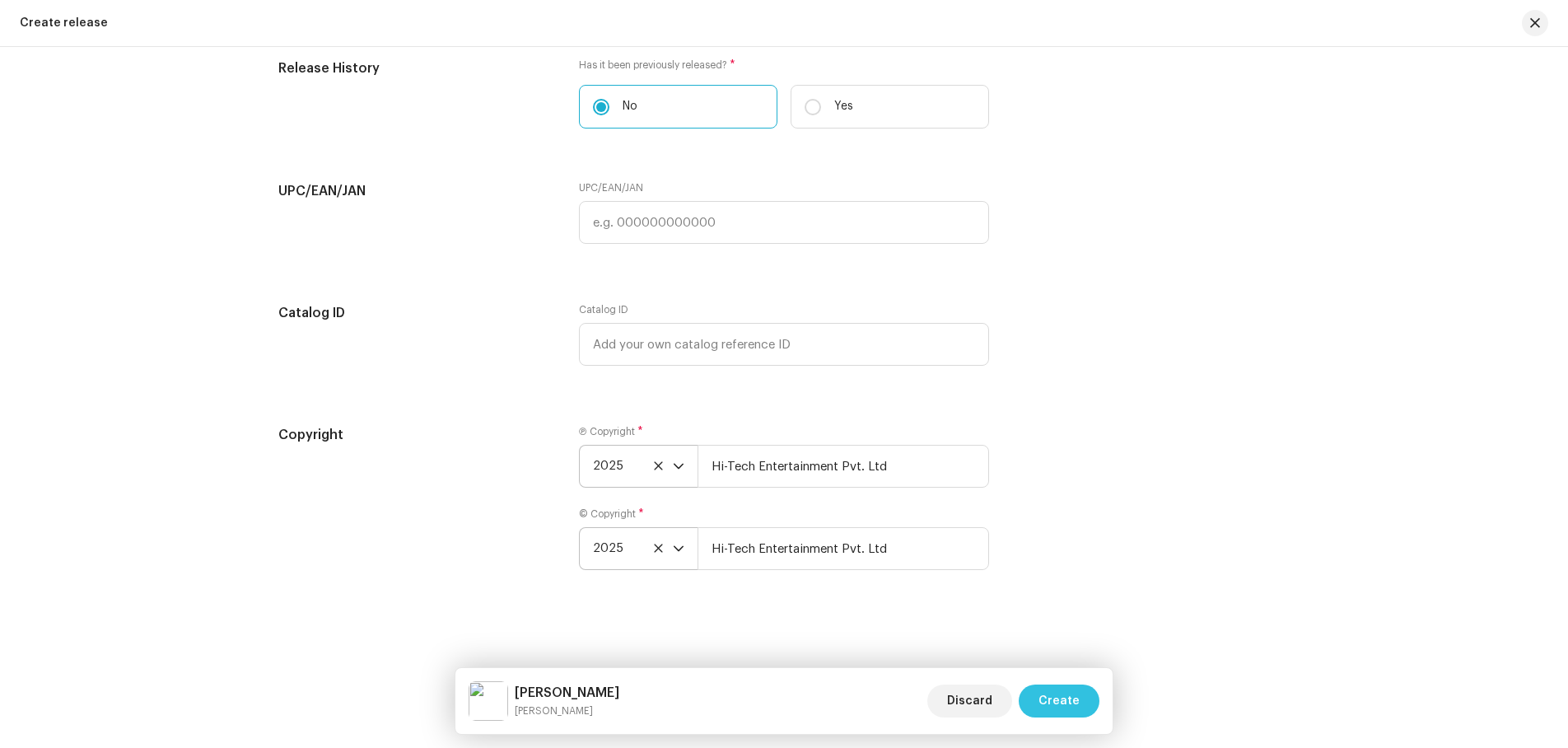
click at [1062, 706] on span "Create" at bounding box center [1059, 700] width 42 height 33
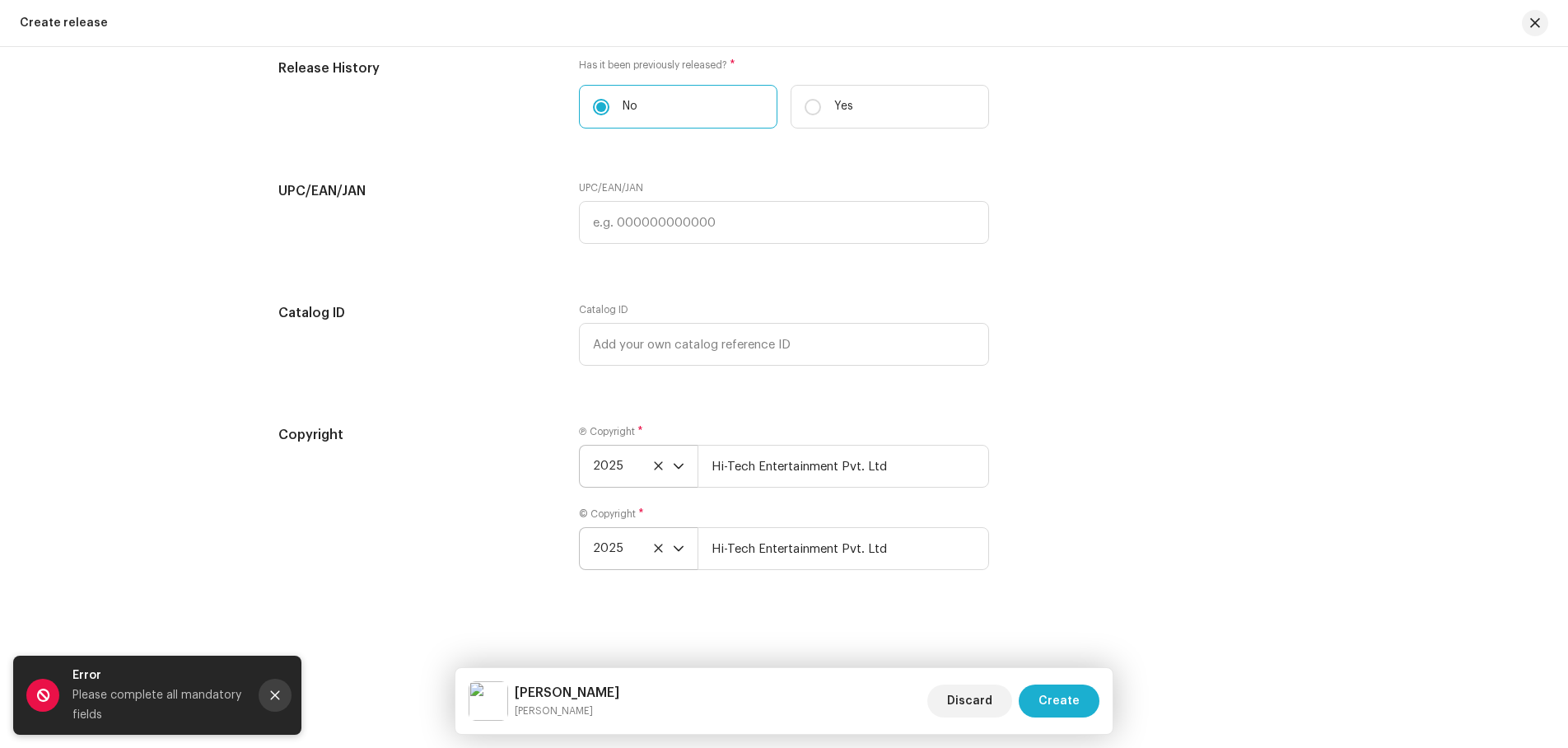
click at [277, 690] on icon "Close" at bounding box center [275, 695] width 11 height 11
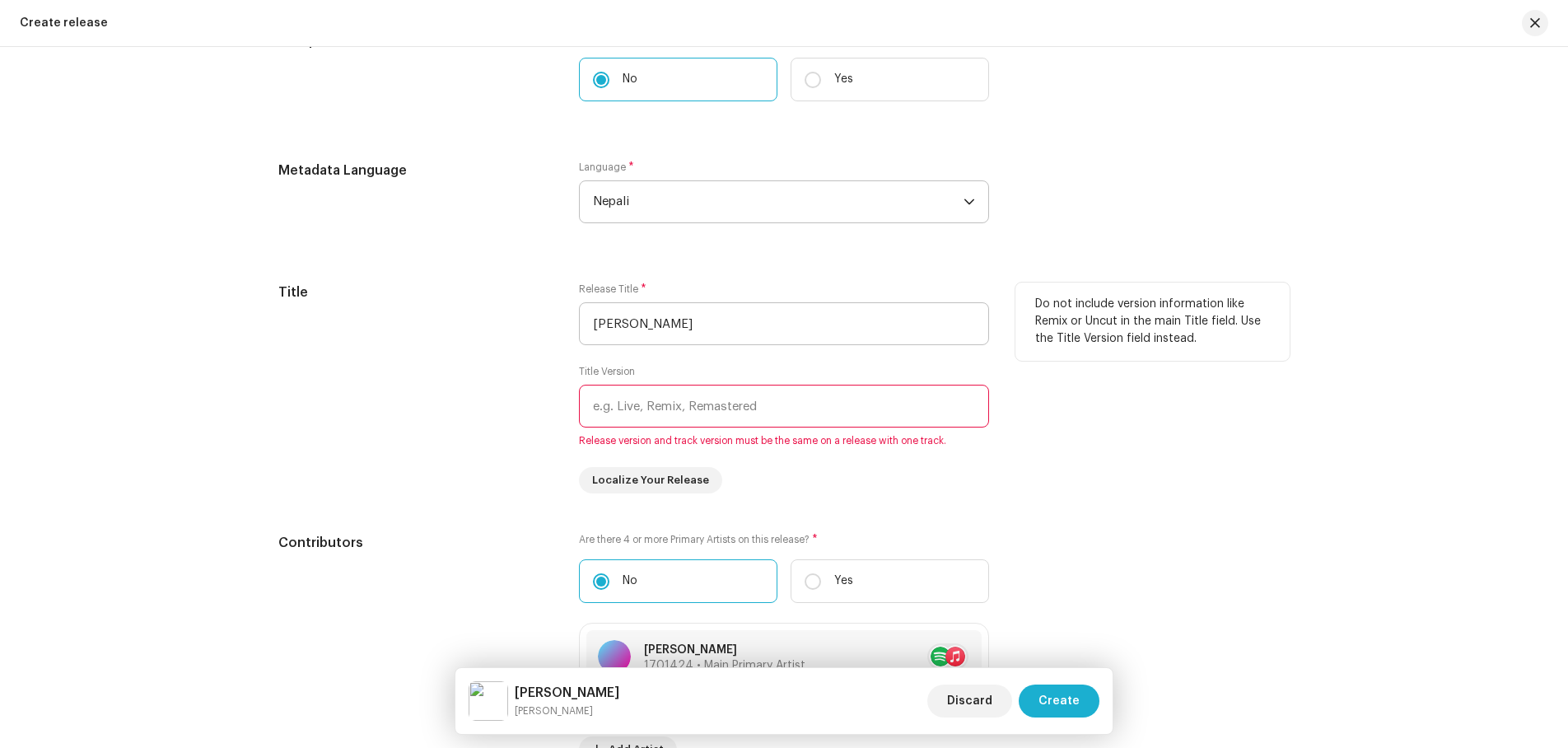
scroll to position [1303, 0]
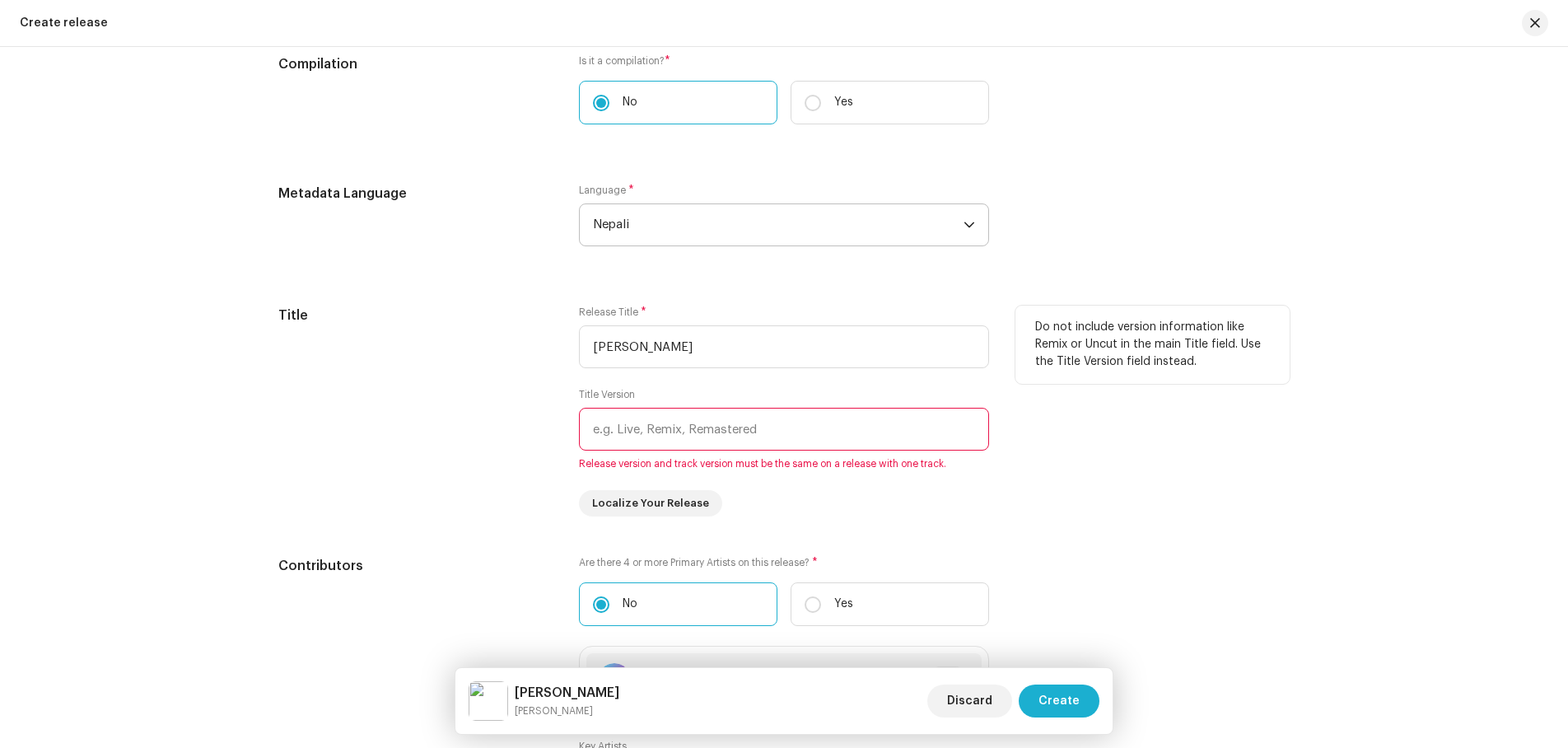
click at [655, 427] on input "text" at bounding box center [784, 429] width 410 height 42
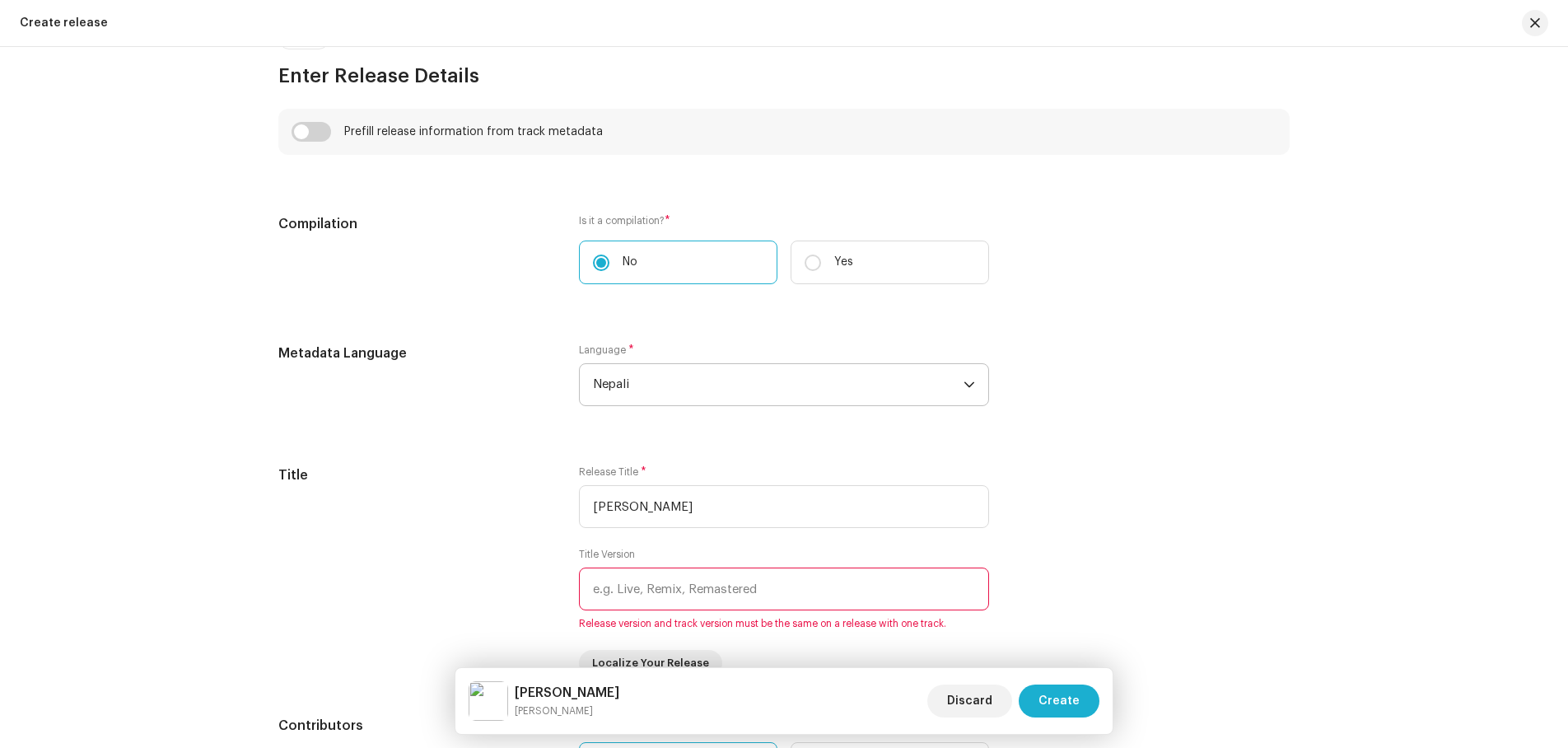
scroll to position [1139, 0]
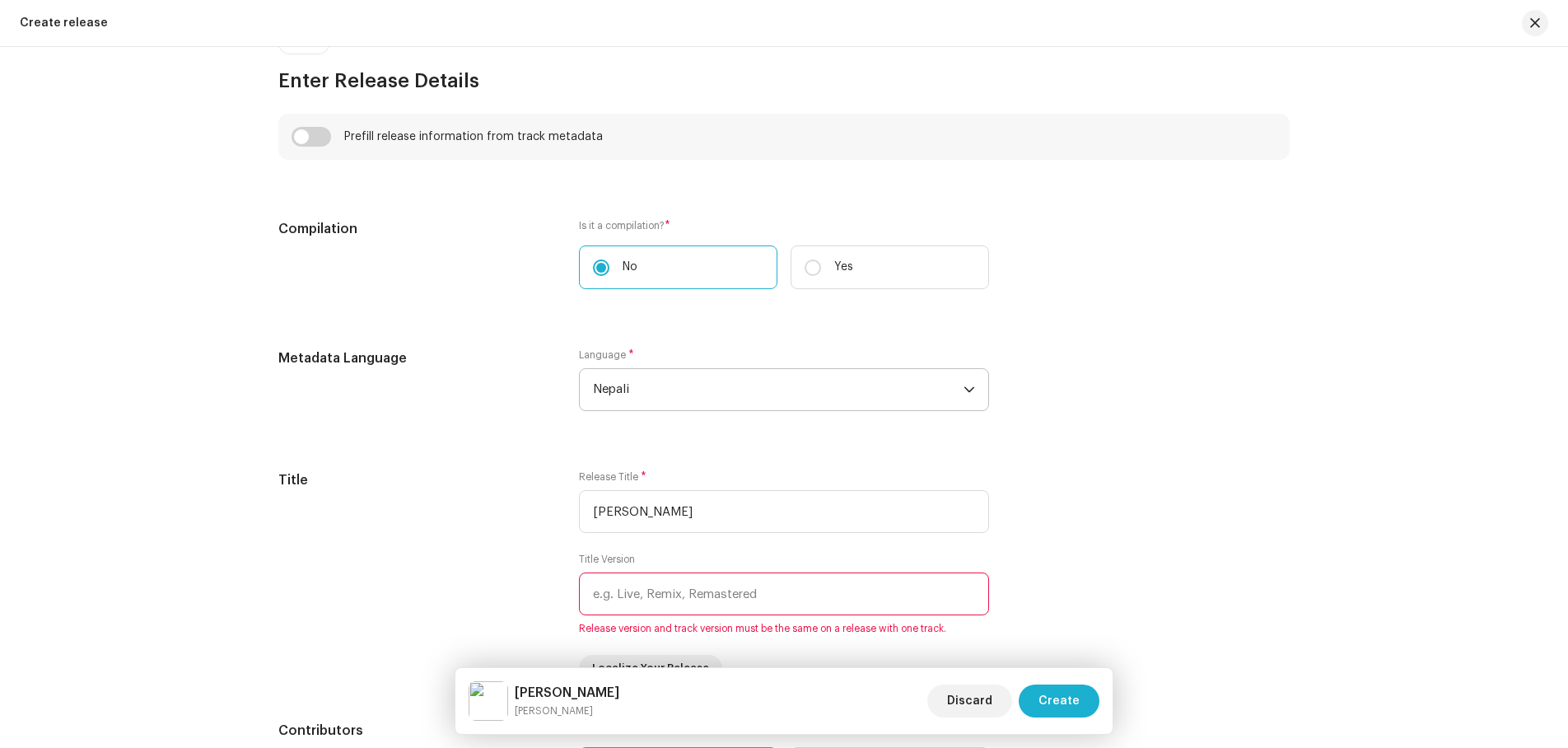
drag, startPoint x: 727, startPoint y: 362, endPoint x: 711, endPoint y: 381, distance: 24.8
click at [718, 371] on div "Language * Nepali" at bounding box center [784, 379] width 410 height 63
click at [711, 381] on span "Nepali" at bounding box center [778, 390] width 370 height 42
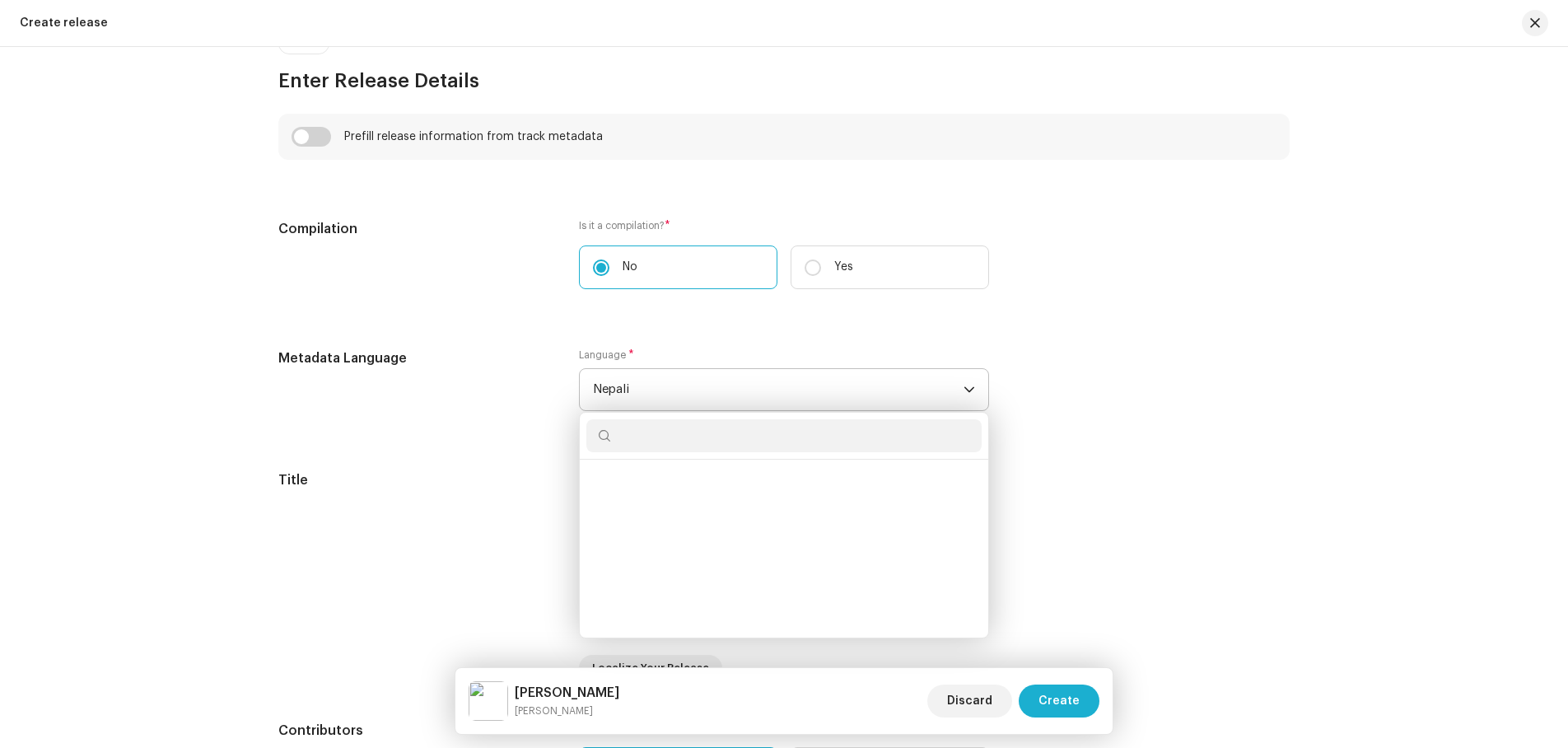
scroll to position [3962, 0]
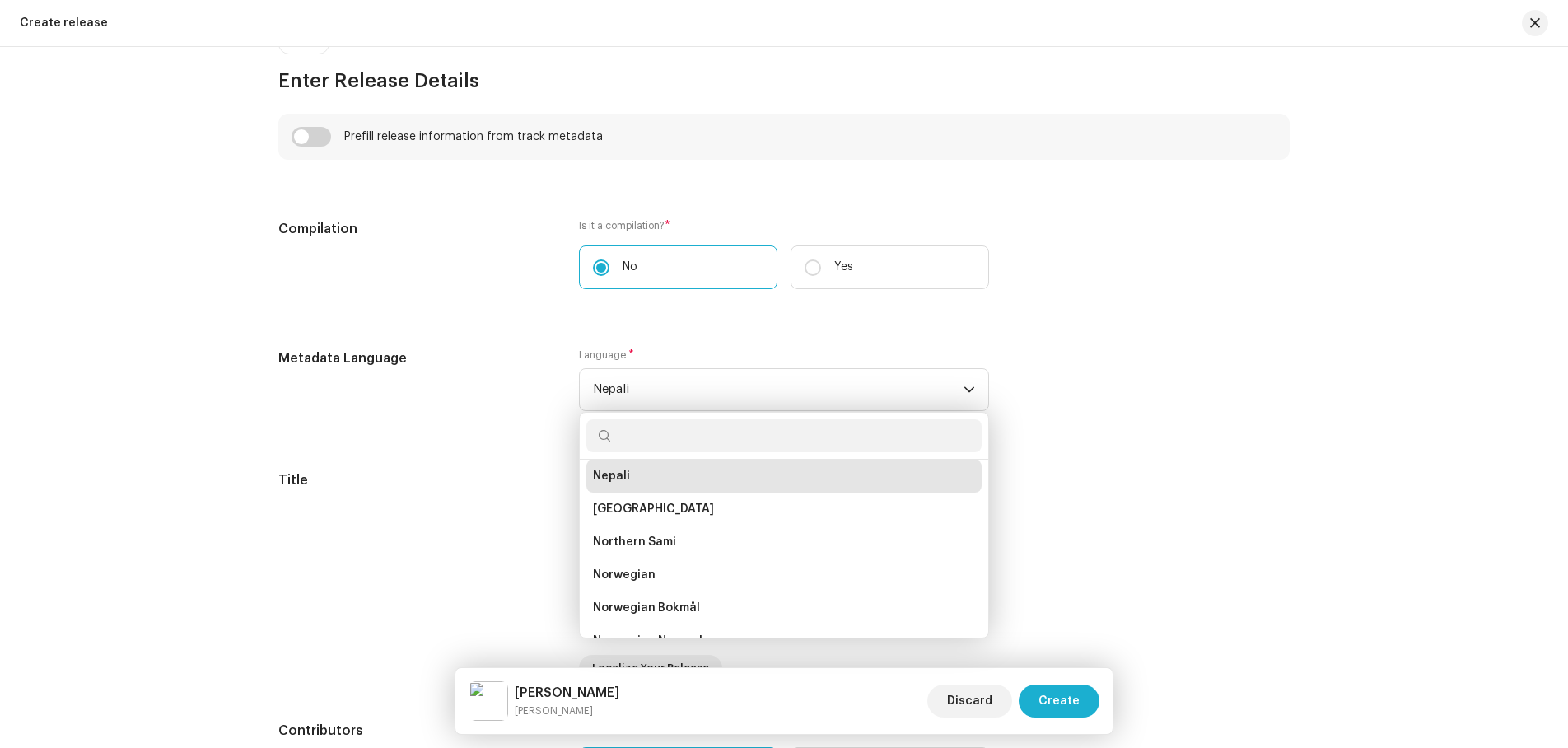
click at [660, 430] on input "text" at bounding box center [784, 435] width 395 height 33
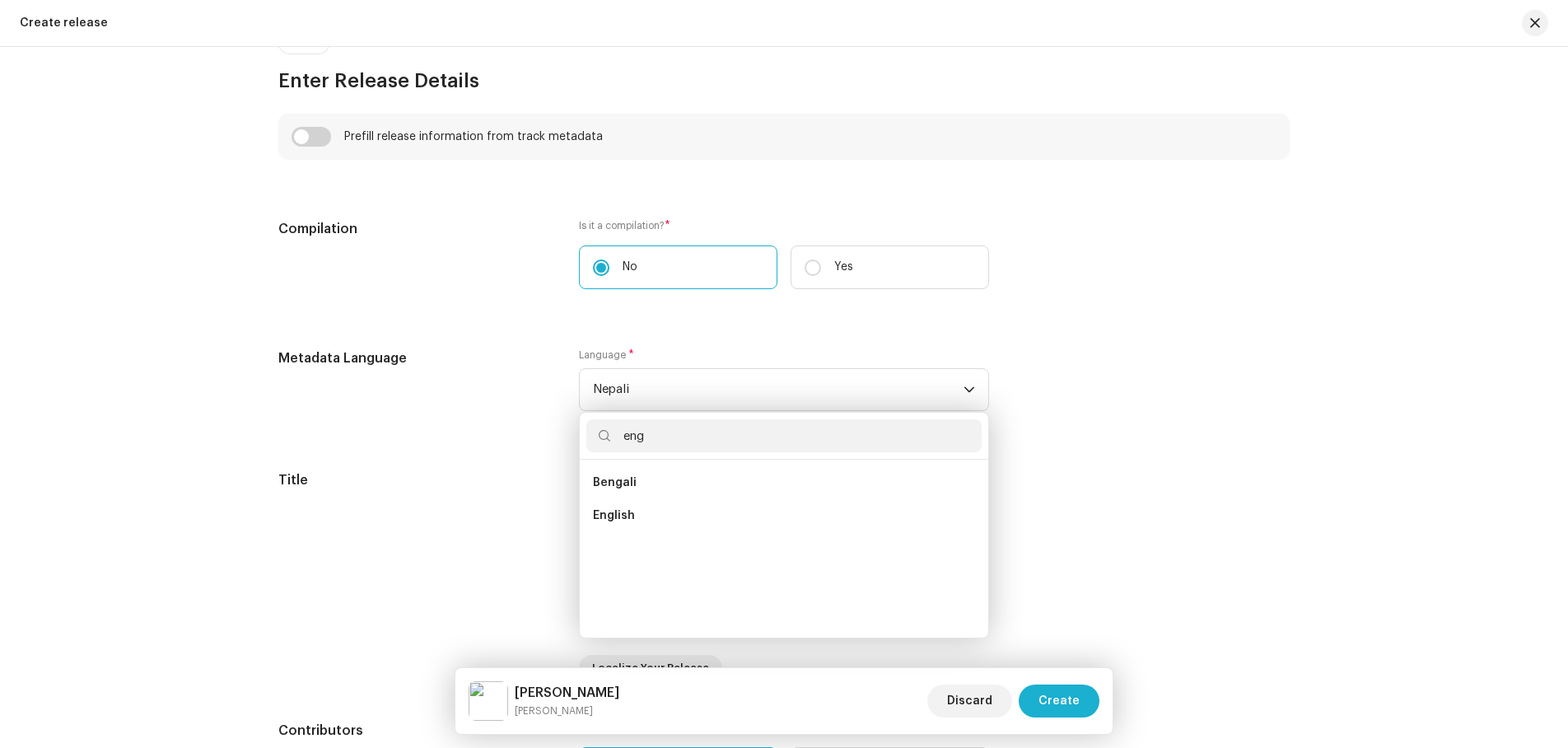
scroll to position [0, 0]
type input "engli"
click at [607, 479] on span "English" at bounding box center [614, 483] width 42 height 17
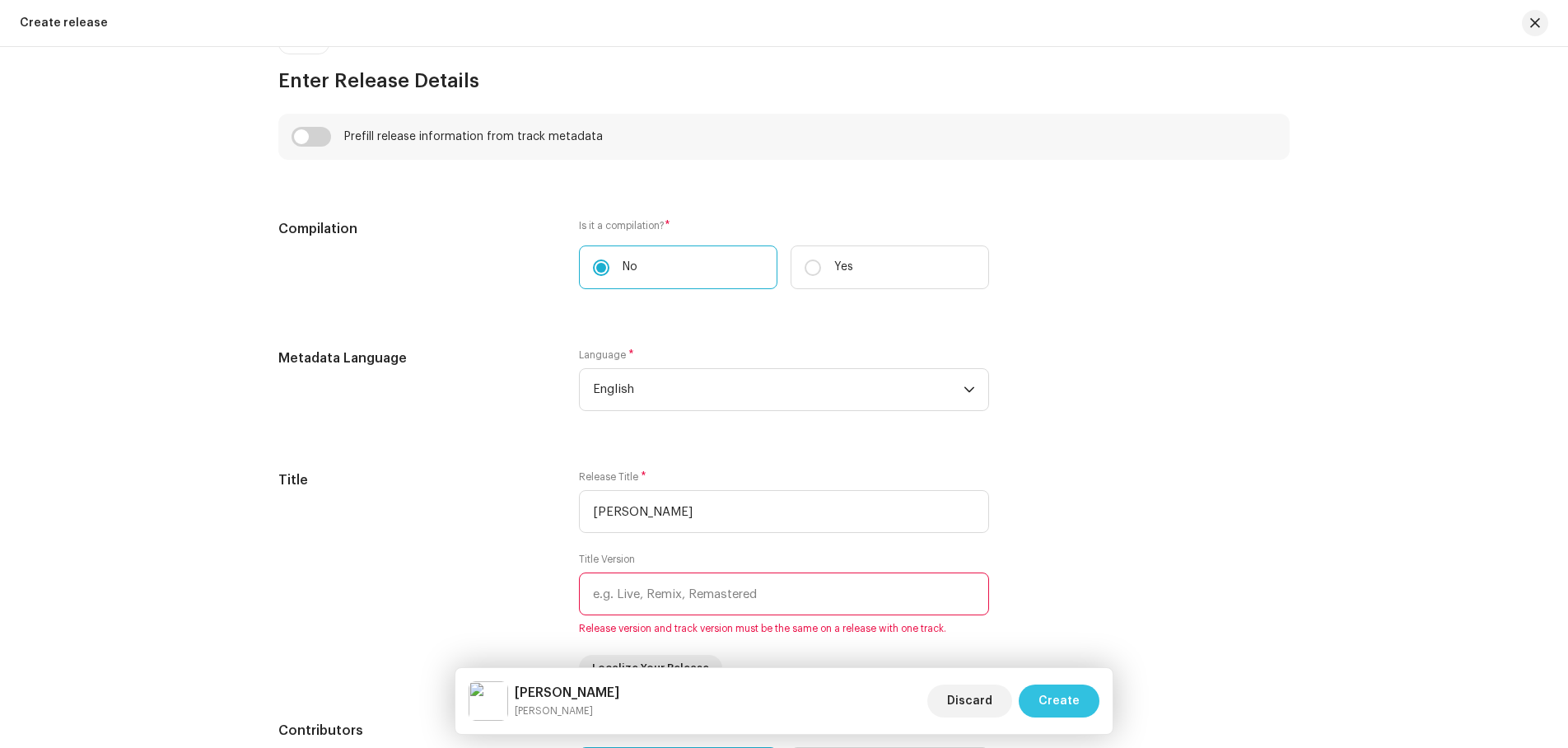
click at [1068, 696] on span "Create" at bounding box center [1059, 700] width 42 height 33
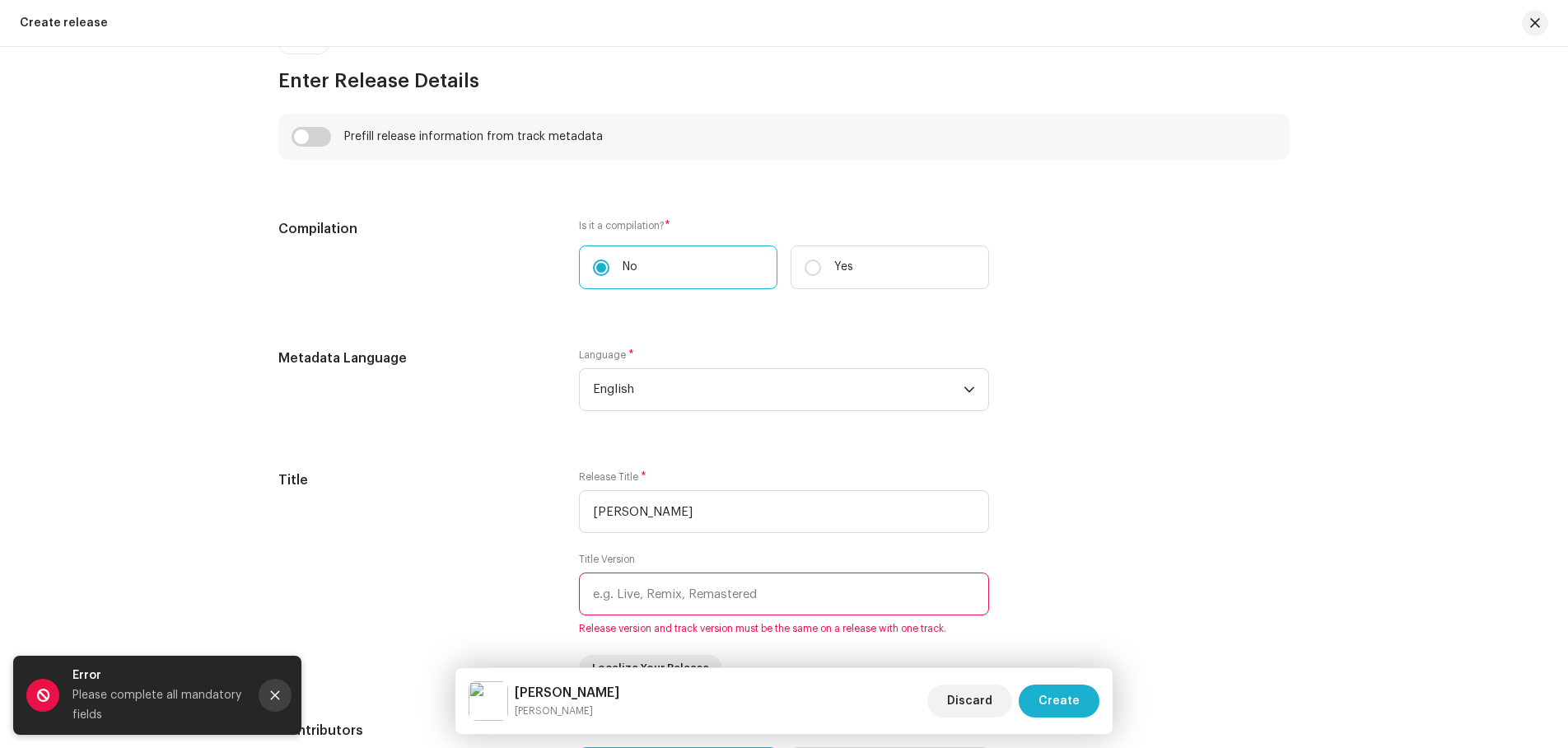
click at [277, 688] on button "Close" at bounding box center [275, 695] width 33 height 33
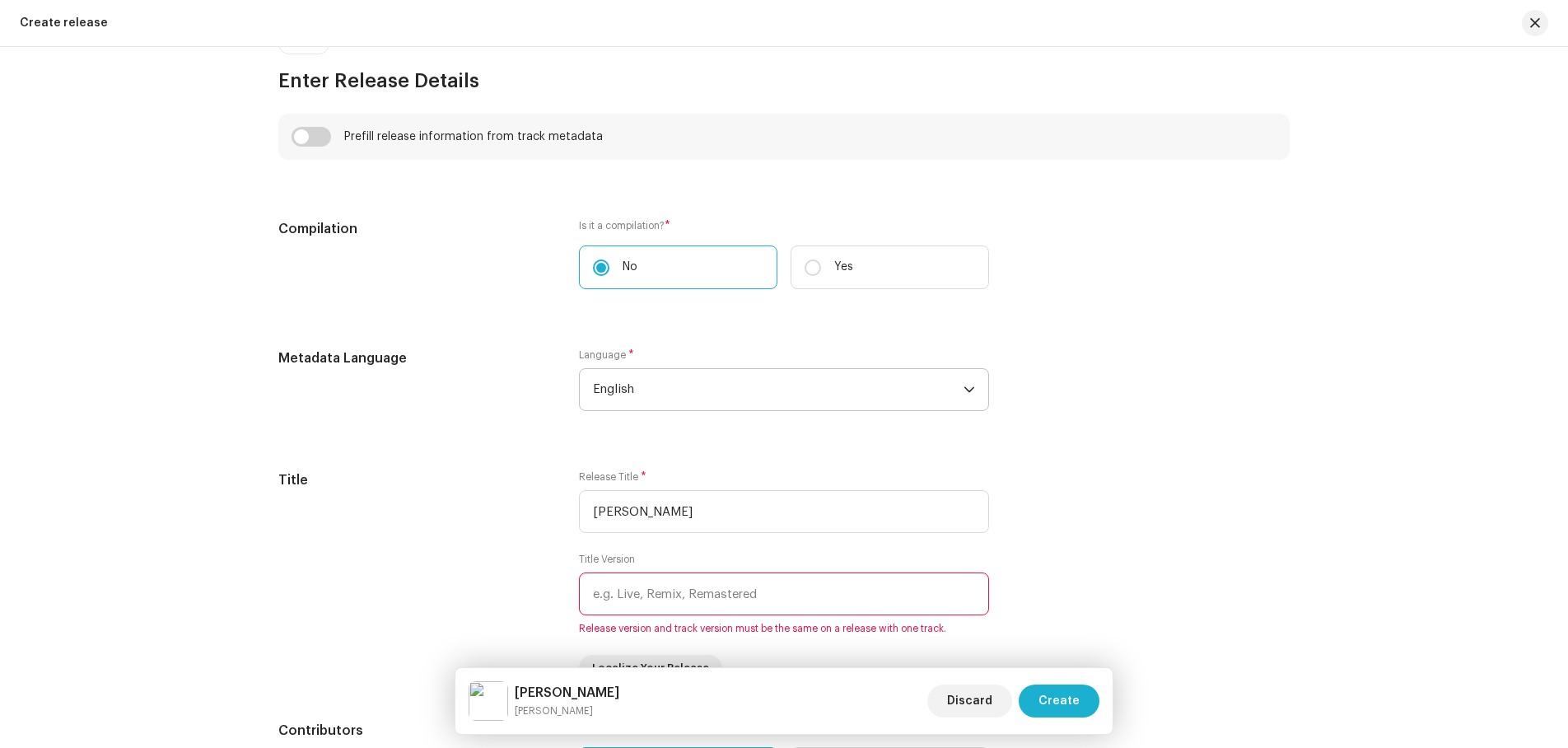
click at [666, 389] on span "English" at bounding box center [778, 390] width 370 height 42
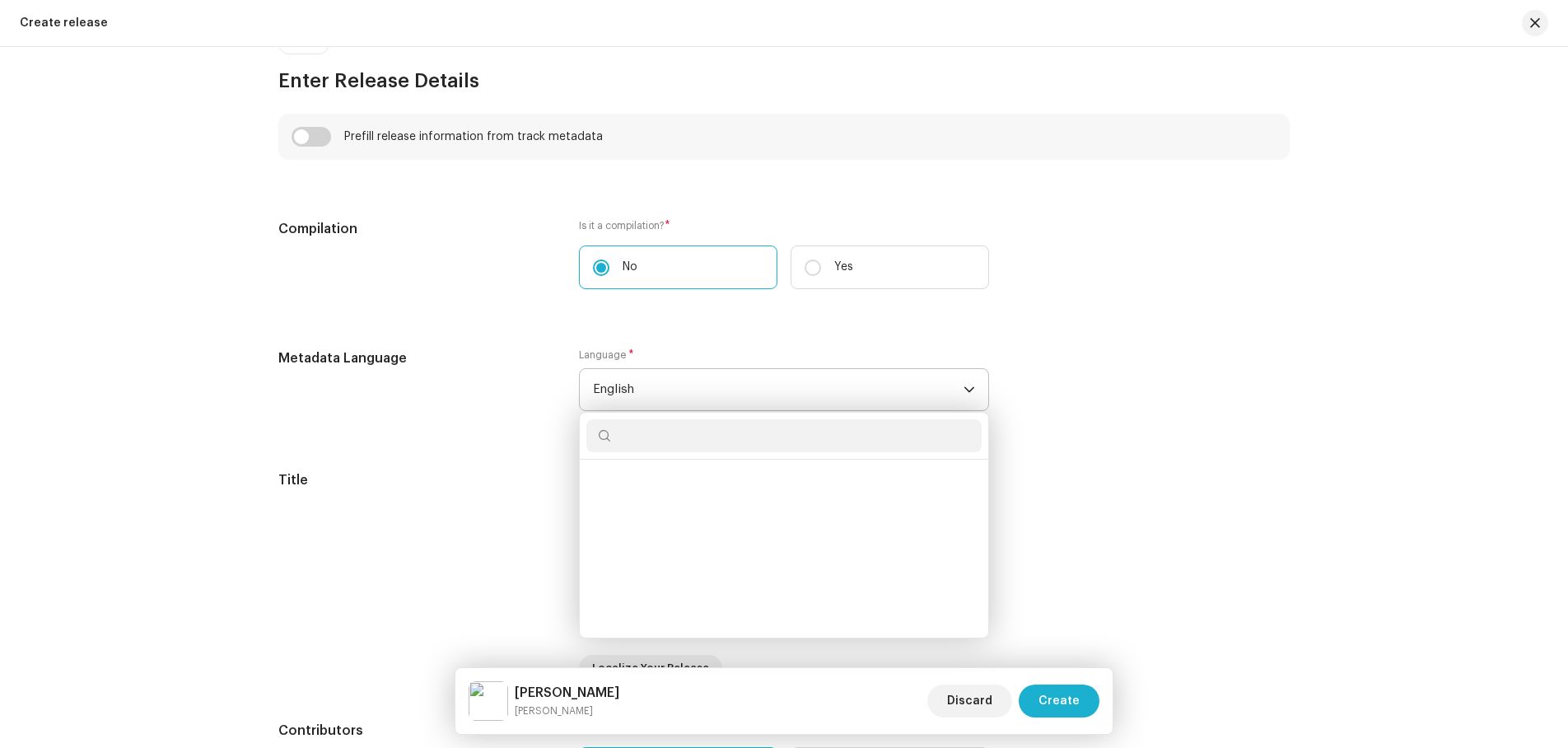
scroll to position [1523, 0]
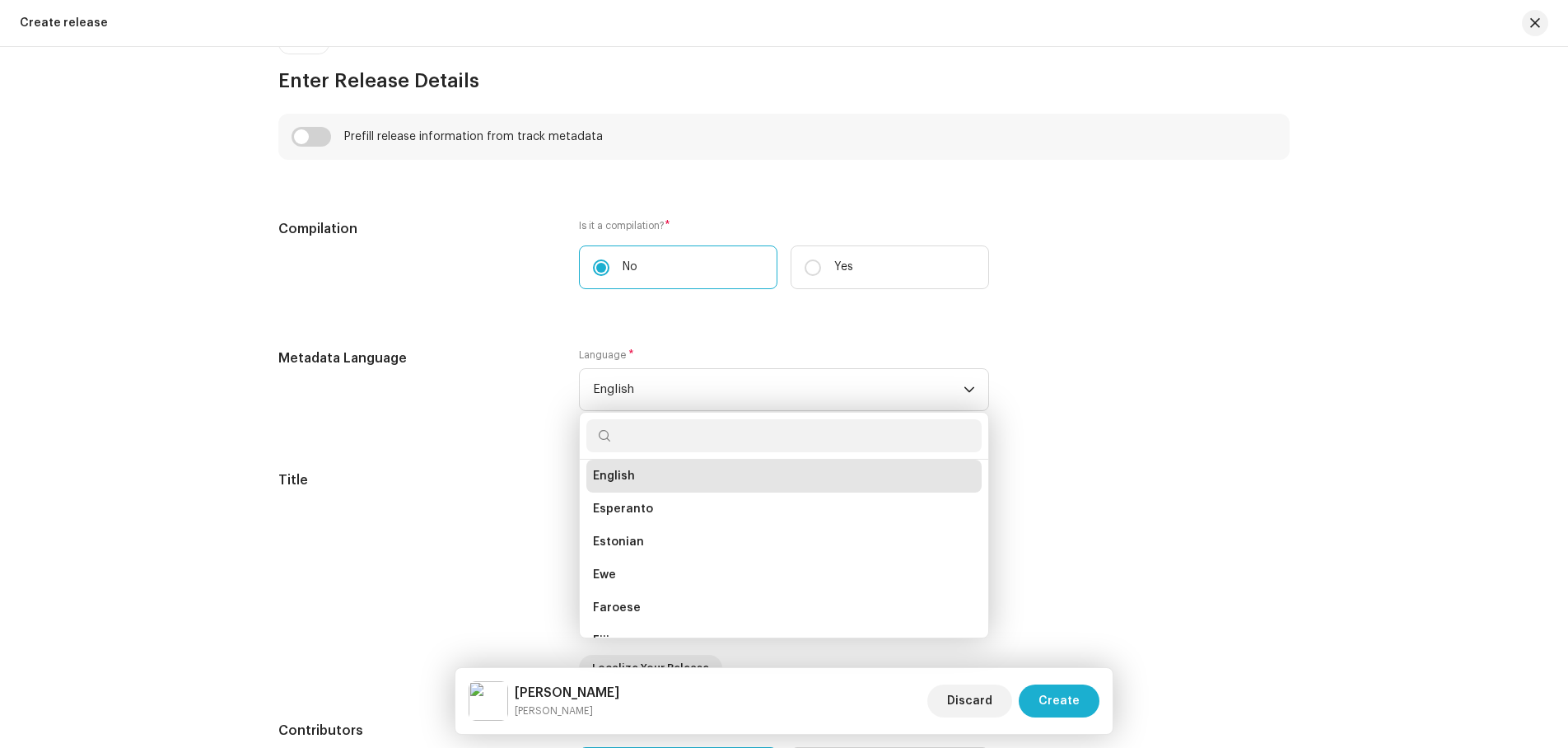
click at [632, 443] on input "text" at bounding box center [784, 435] width 395 height 33
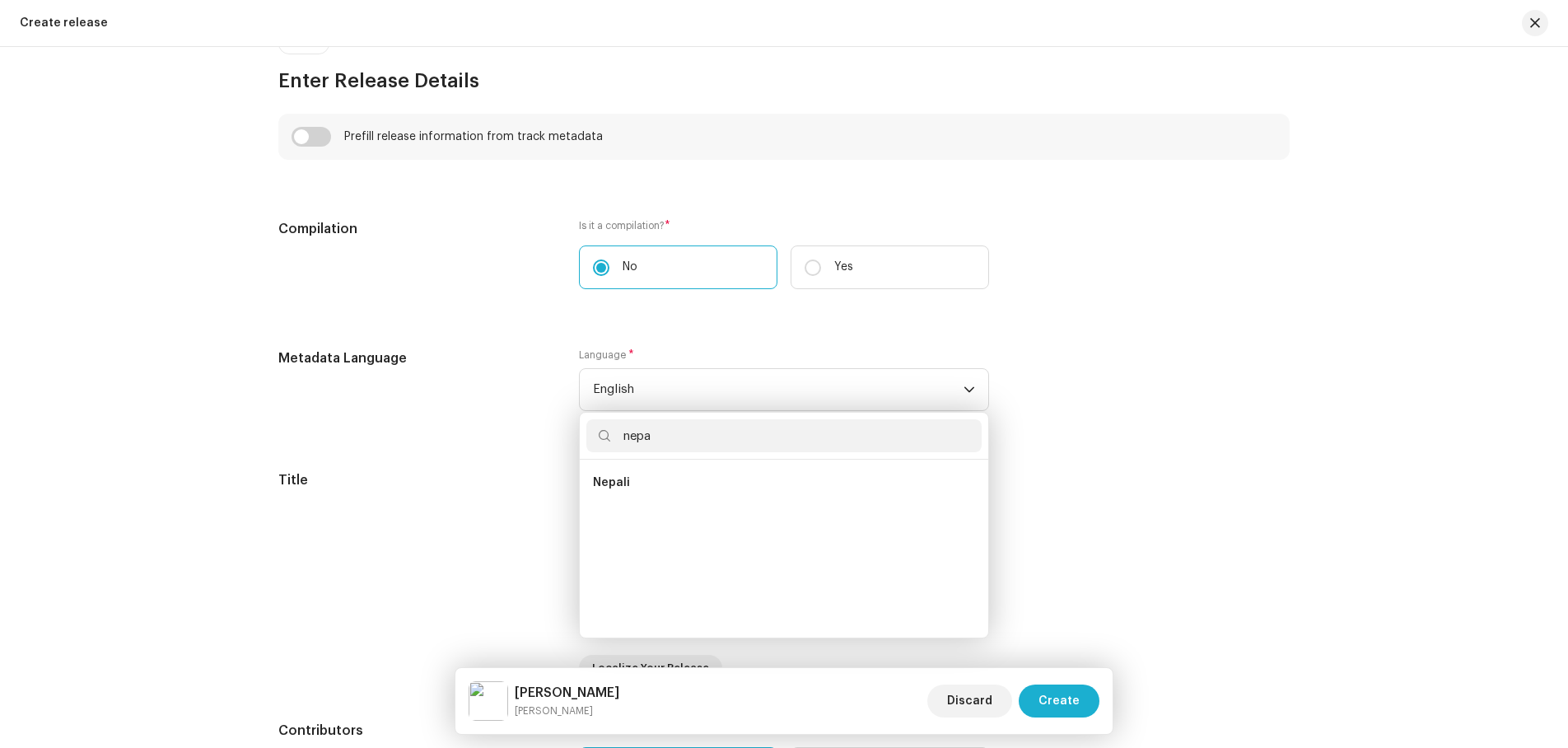
scroll to position [0, 0]
type input "nepali"
click at [617, 482] on span "Nepali" at bounding box center [612, 483] width 37 height 17
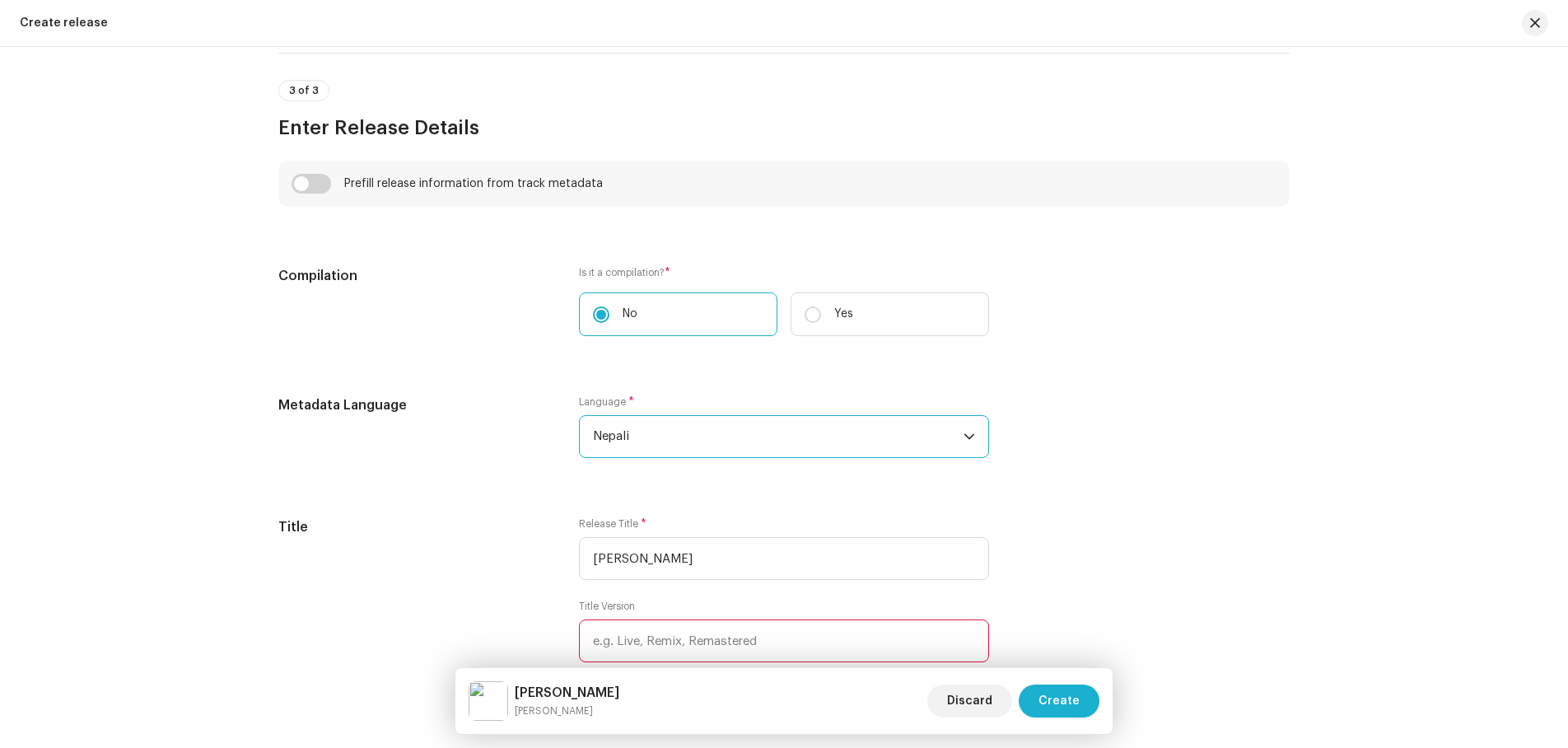
scroll to position [1139, 0]
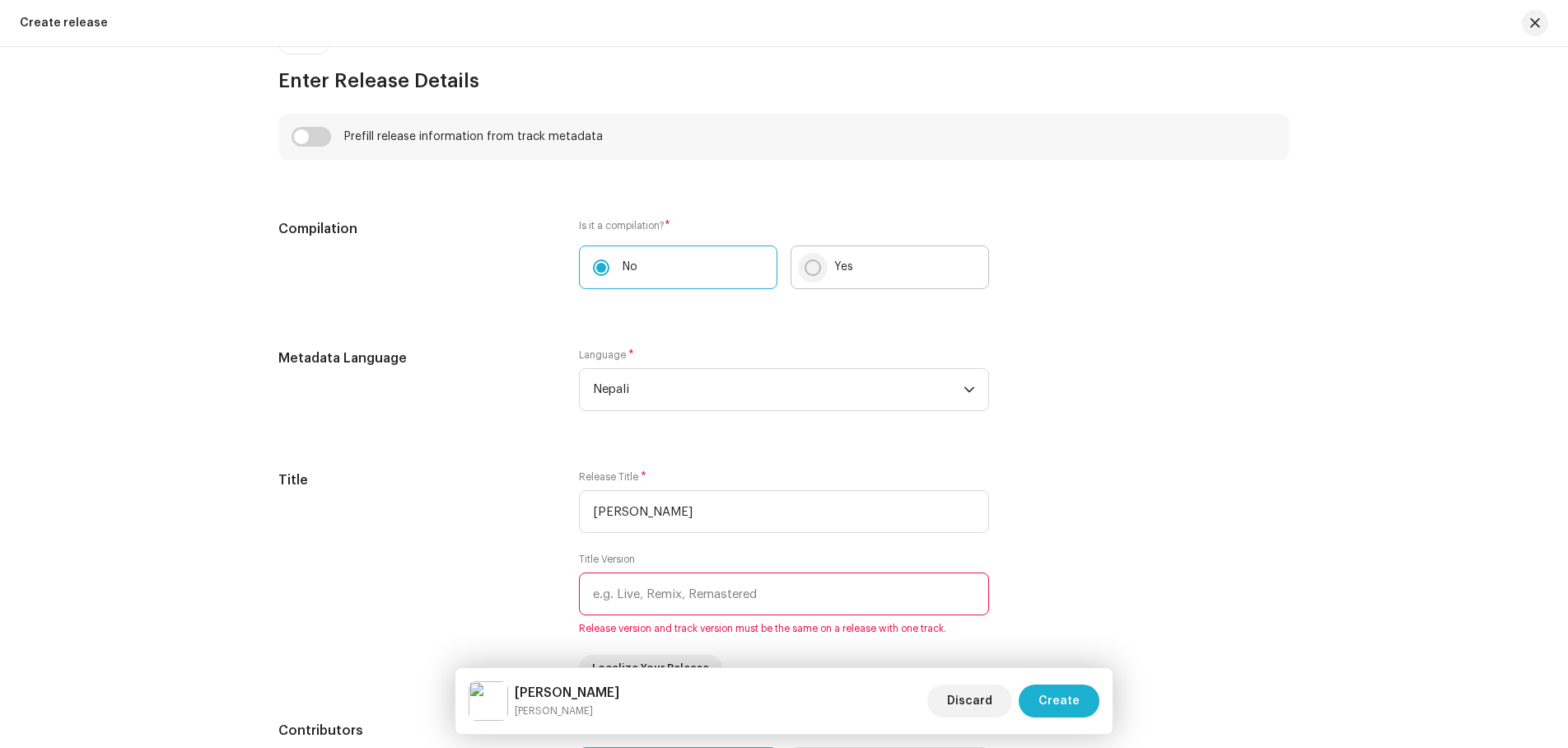
click at [806, 271] on input "Yes" at bounding box center [813, 268] width 17 height 17
radio input "true"
click at [593, 263] on input "No" at bounding box center [601, 268] width 17 height 17
radio input "true"
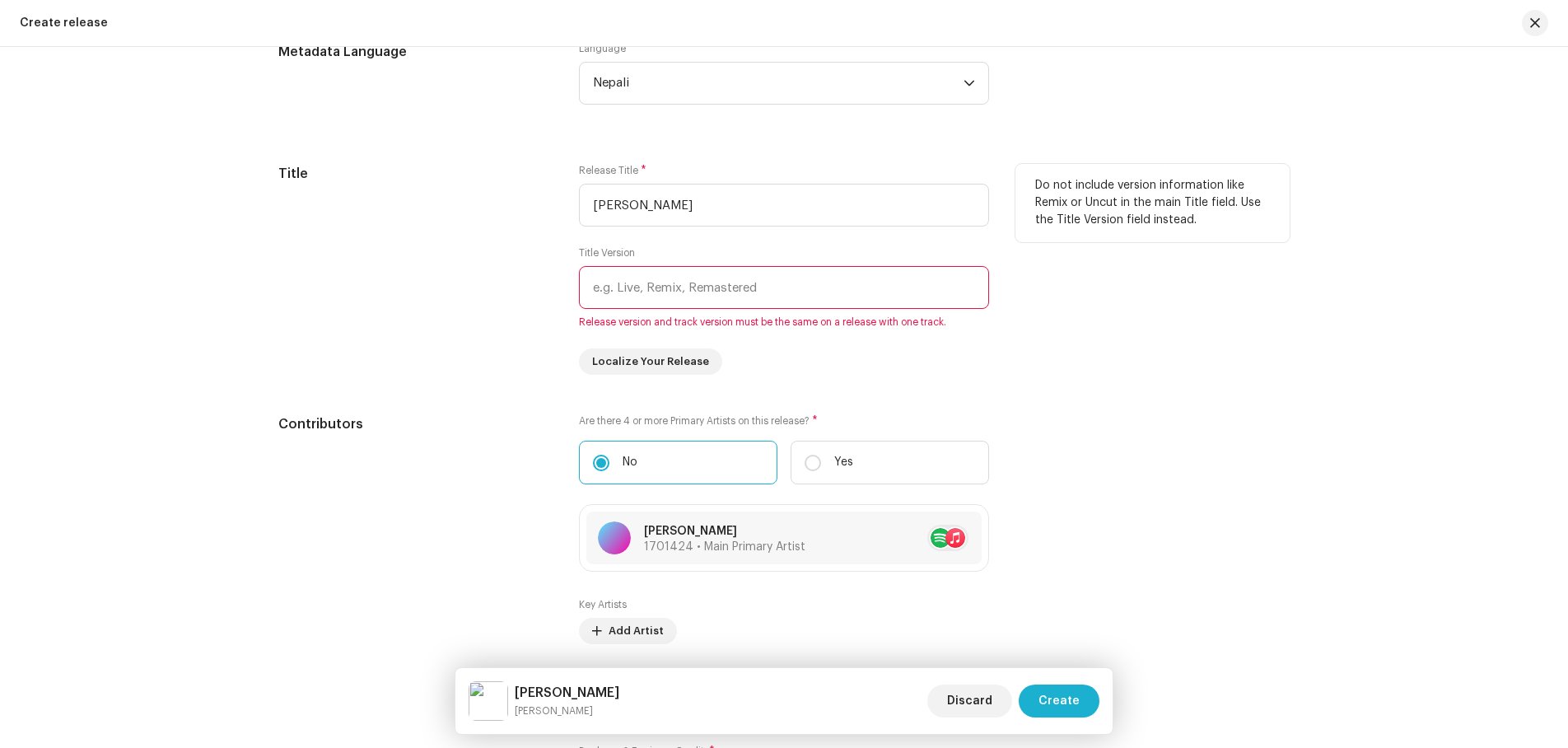
scroll to position [1469, 0]
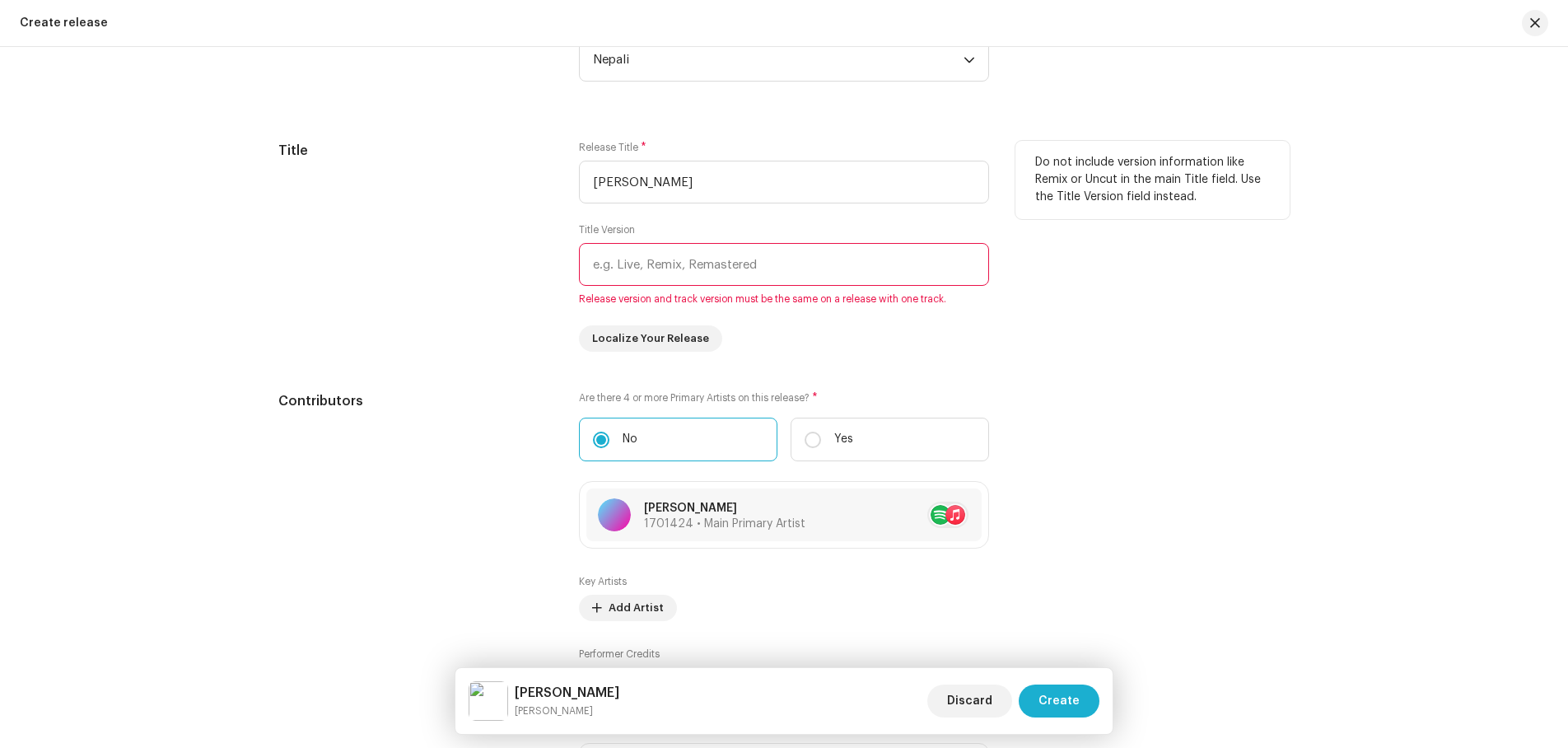
click at [1182, 290] on div "Do not include version information like Remix or Uncut in the main Title field.…" at bounding box center [1153, 246] width 274 height 211
click at [967, 696] on span "Discard" at bounding box center [970, 700] width 45 height 33
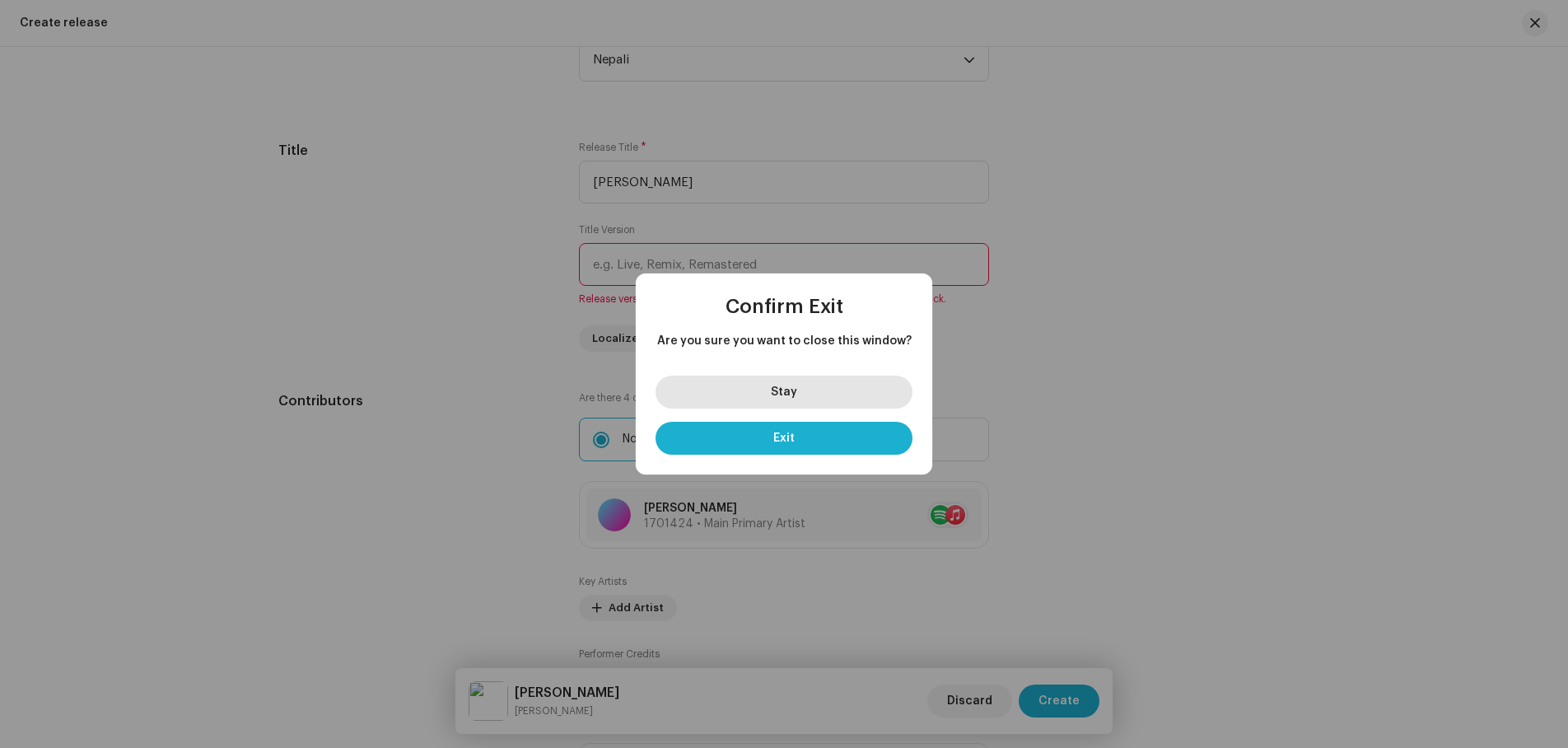
click at [794, 391] on span "Stay" at bounding box center [784, 392] width 27 height 11
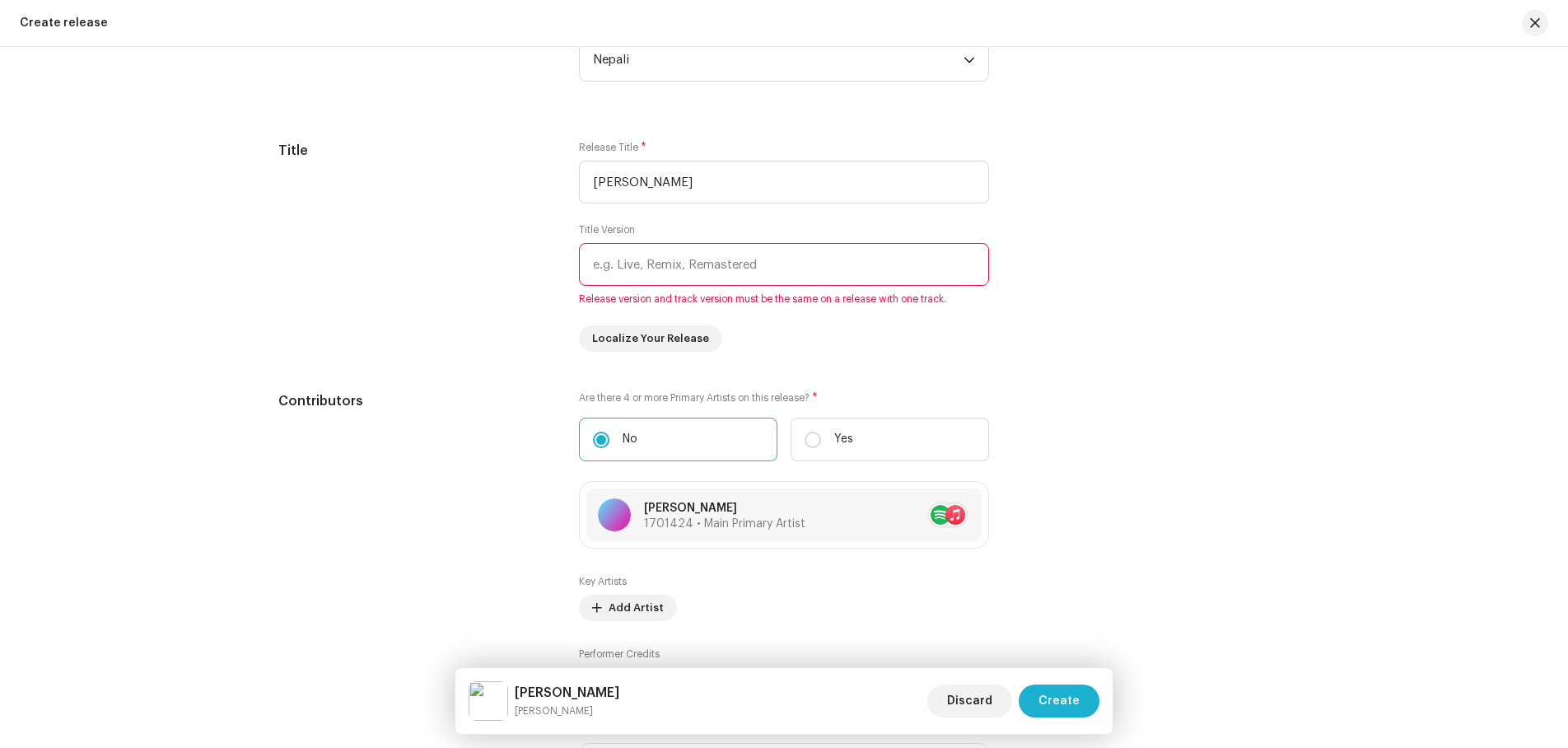
click at [1326, 348] on div "Create a new release We’ll guide you through everything — from track selection …" at bounding box center [784, 397] width 1568 height 701
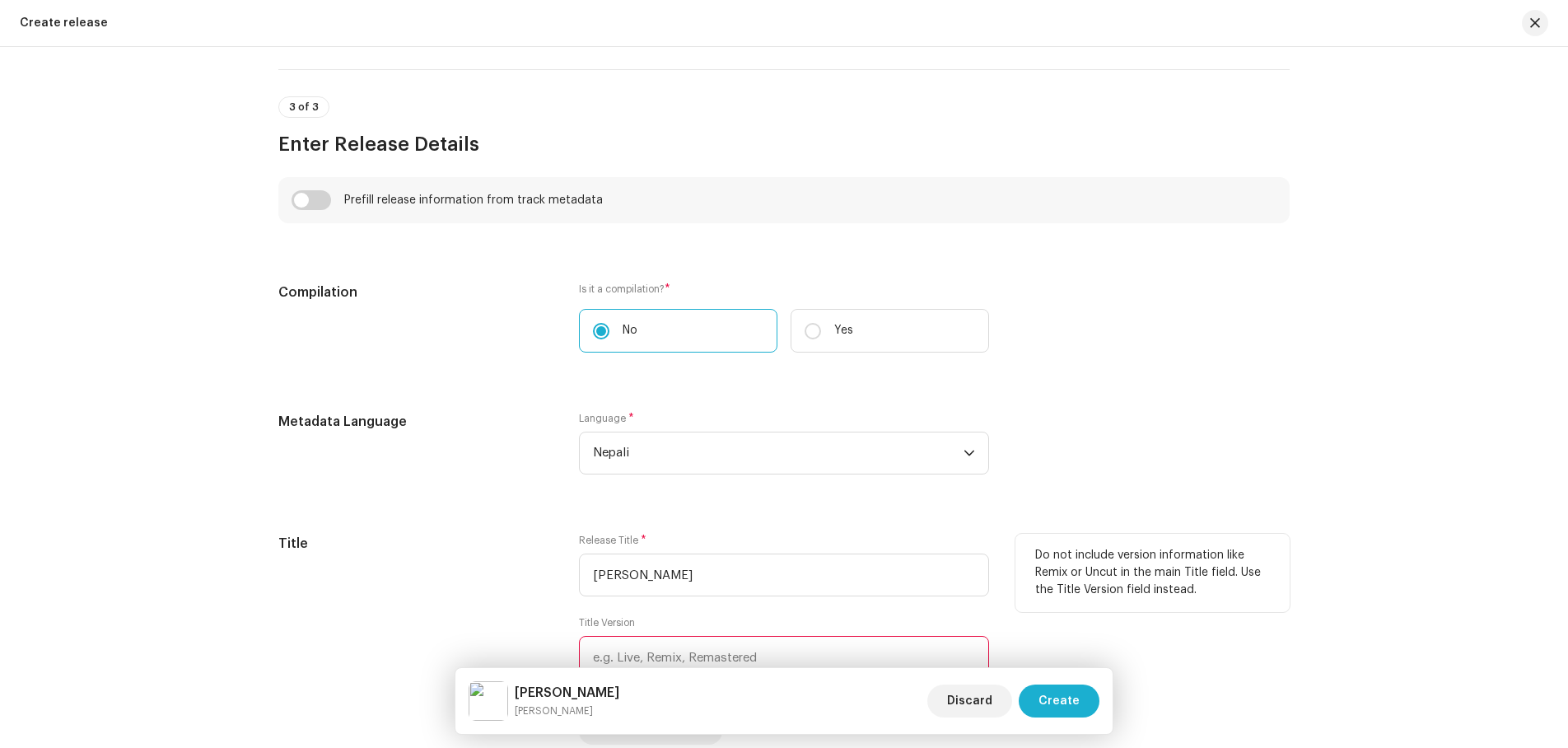
scroll to position [1139, 0]
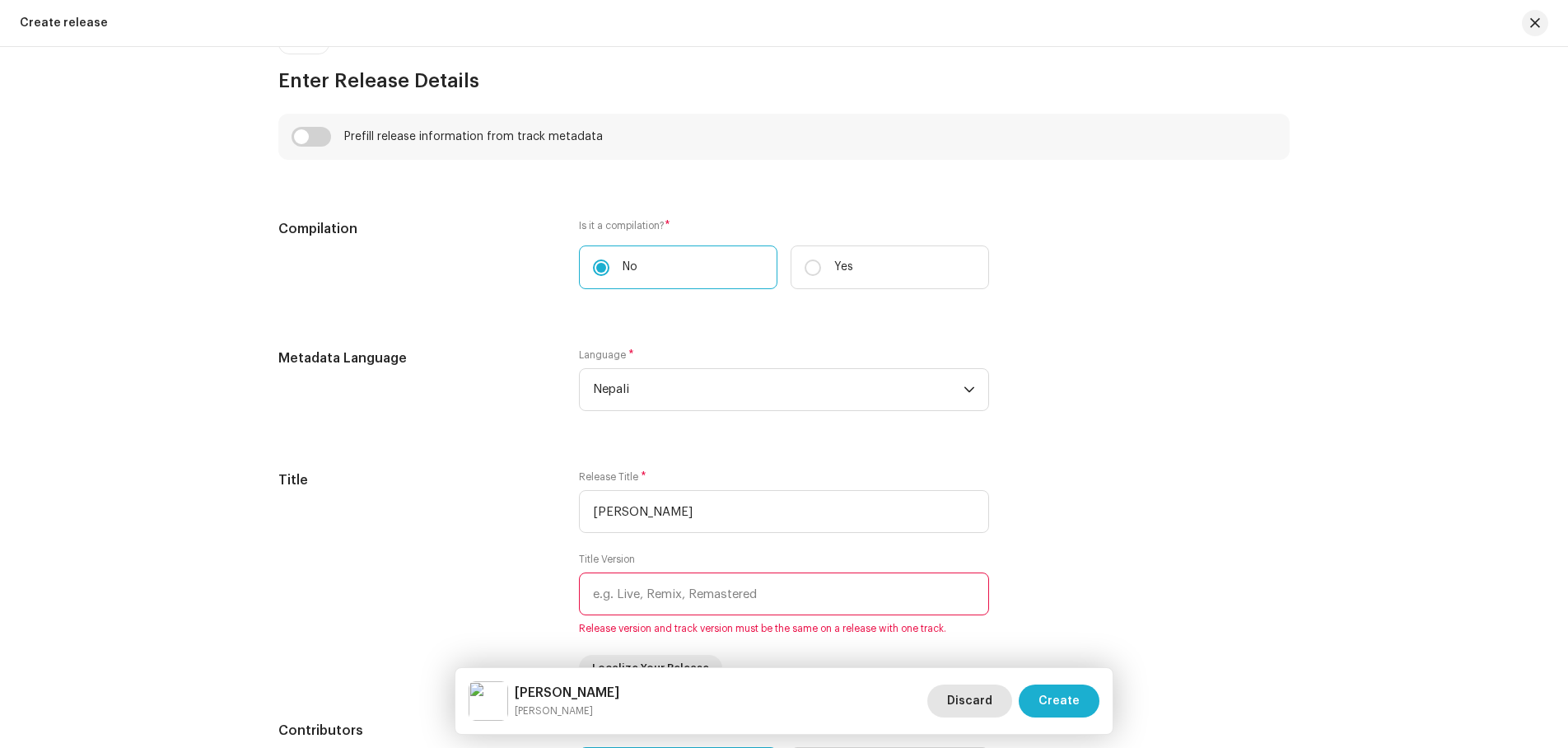
click at [970, 701] on span "Discard" at bounding box center [970, 700] width 45 height 33
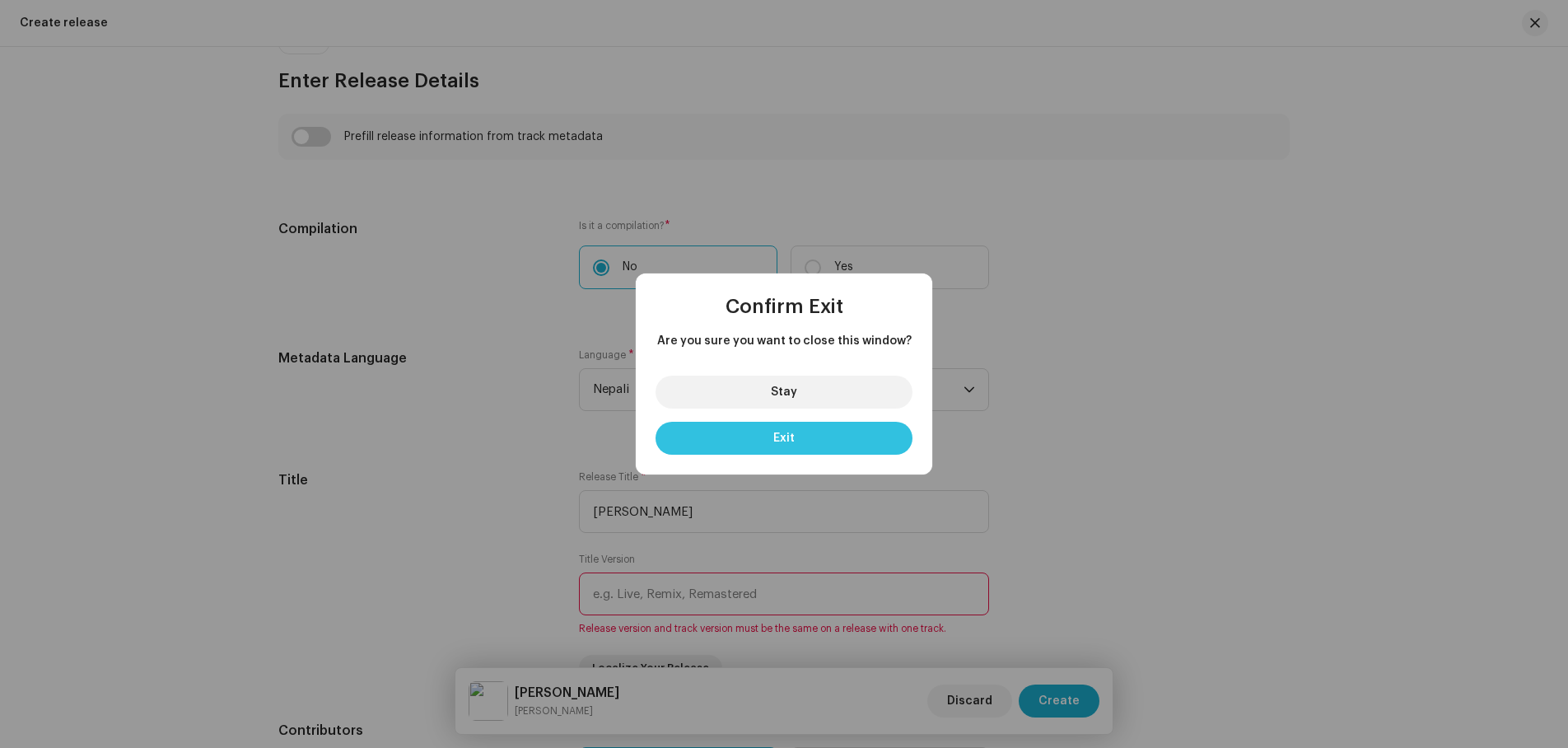
click at [824, 444] on button "Exit" at bounding box center [784, 438] width 257 height 33
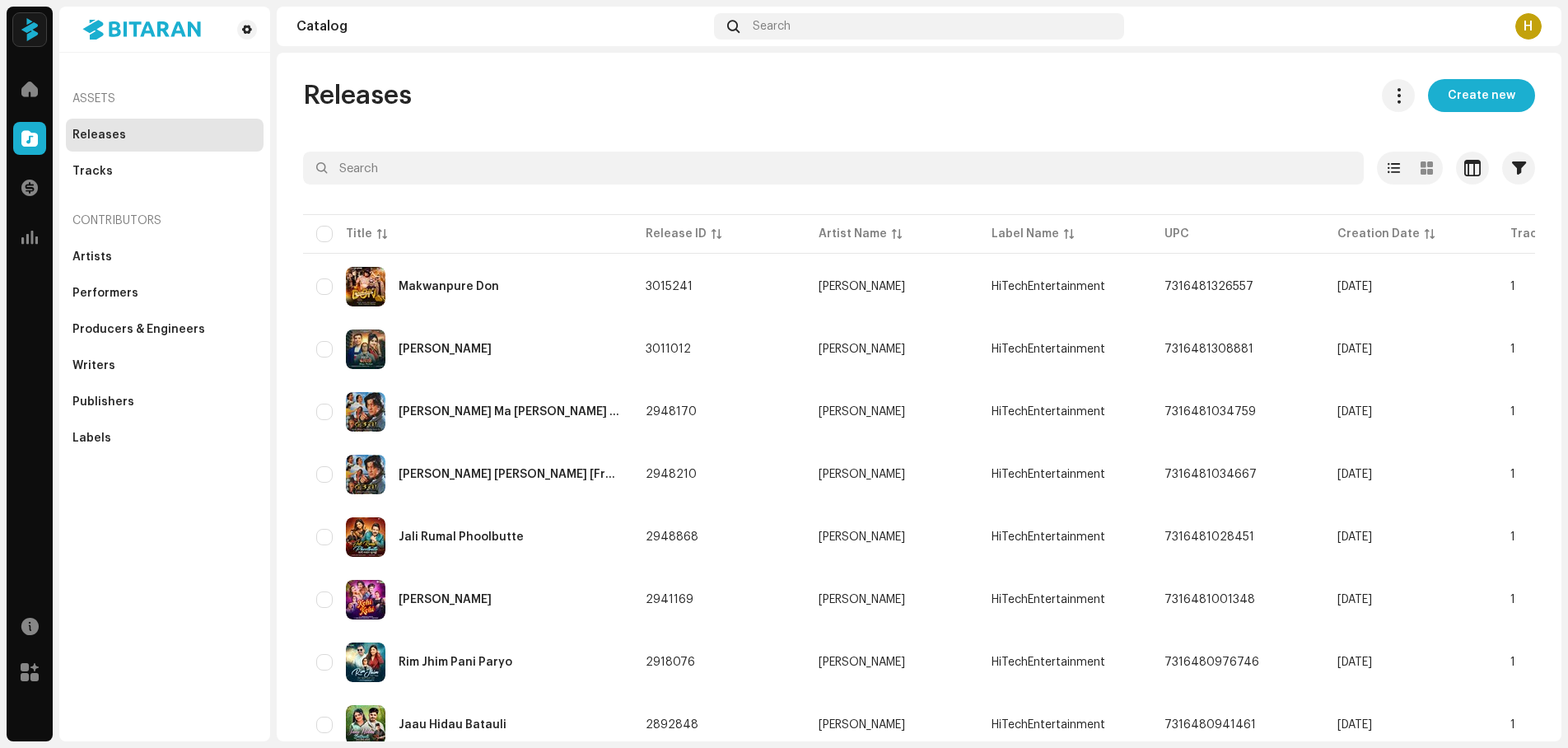
click at [1062, 100] on div "Releases Create new" at bounding box center [919, 95] width 1232 height 33
click at [1482, 91] on span "Create new" at bounding box center [1481, 95] width 67 height 33
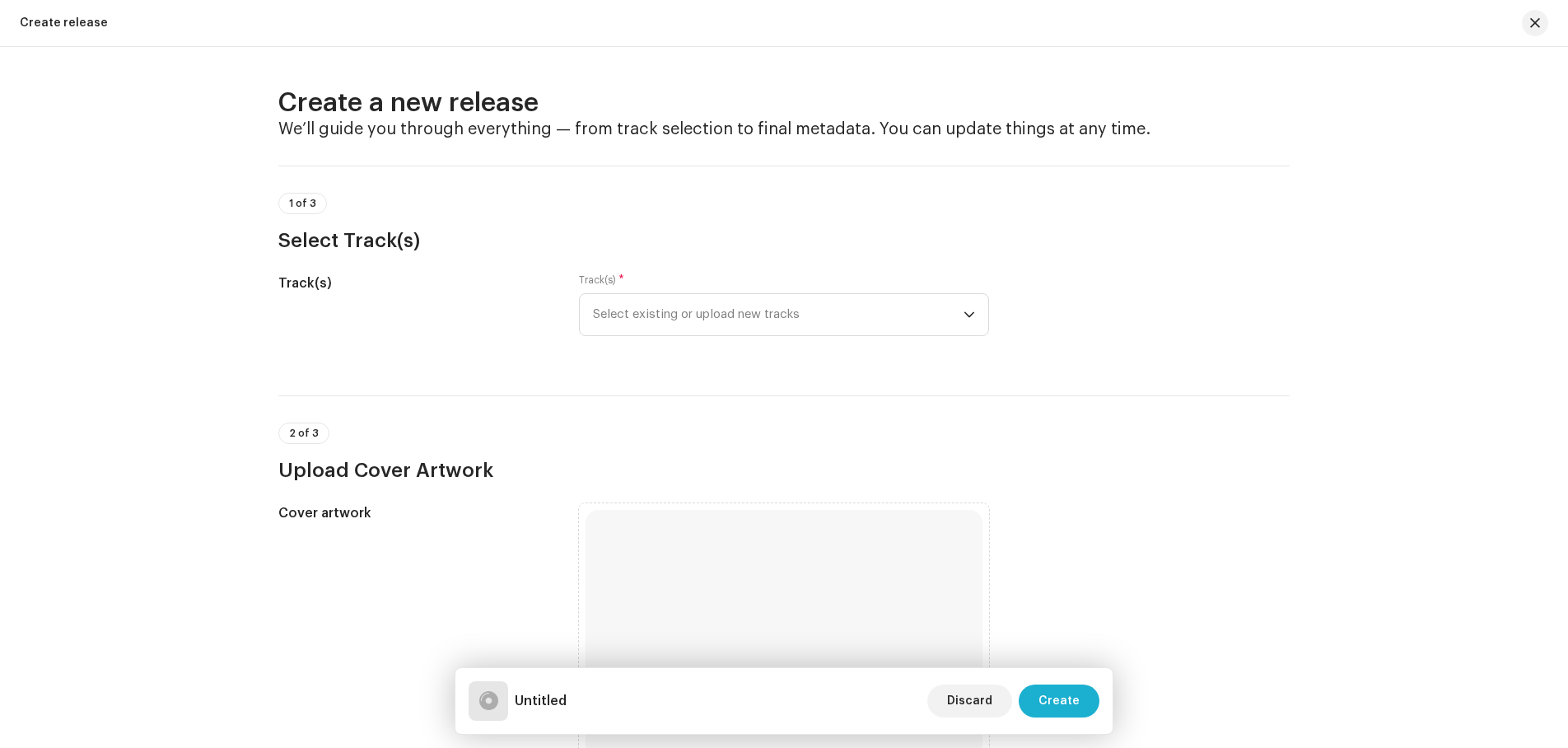
click at [769, 199] on div "1 of 3 Select Track(s)" at bounding box center [784, 223] width 1011 height 61
click at [683, 304] on span "Select existing or upload new tracks" at bounding box center [778, 315] width 370 height 42
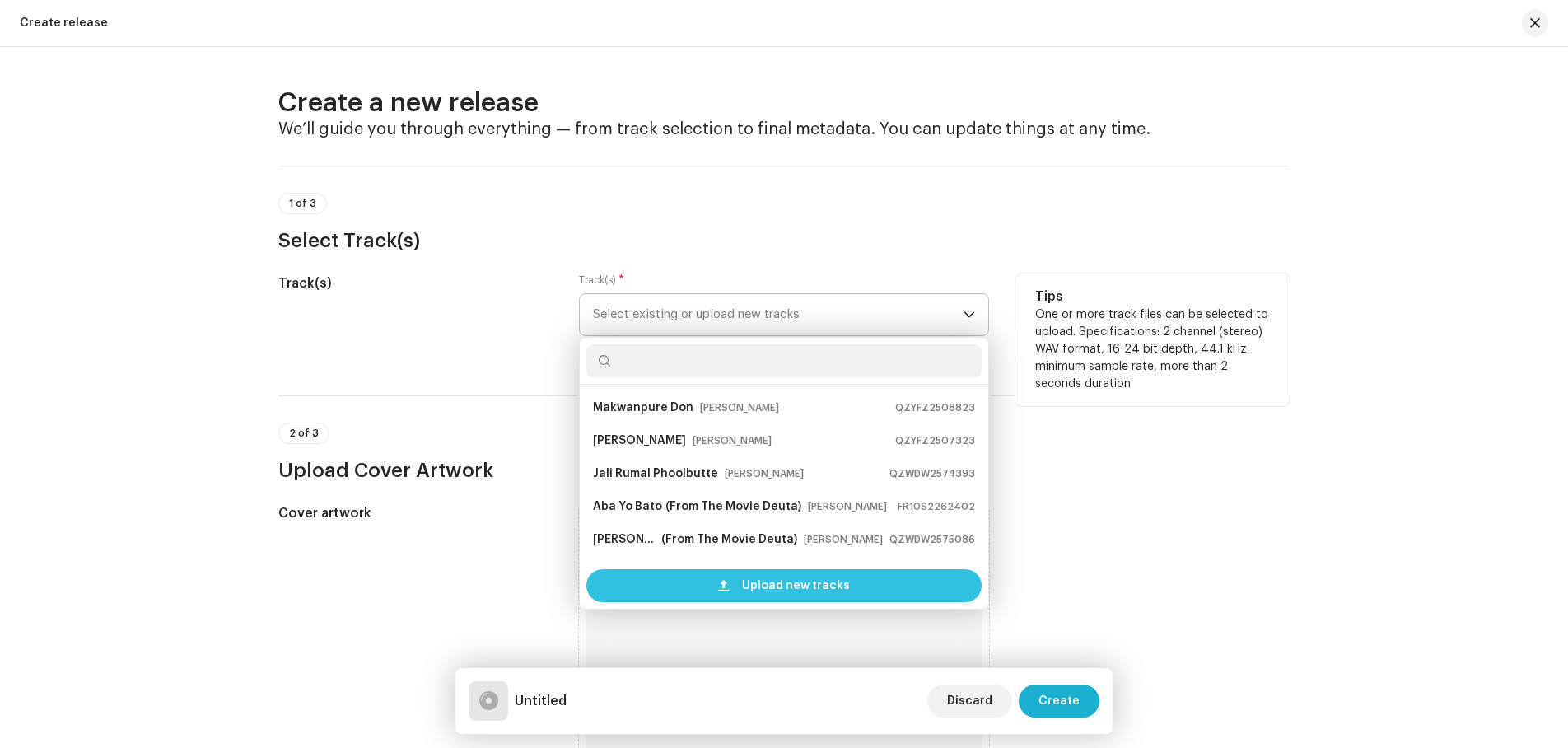
scroll to position [27, 0]
click at [801, 590] on span "Upload new tracks" at bounding box center [796, 585] width 108 height 33
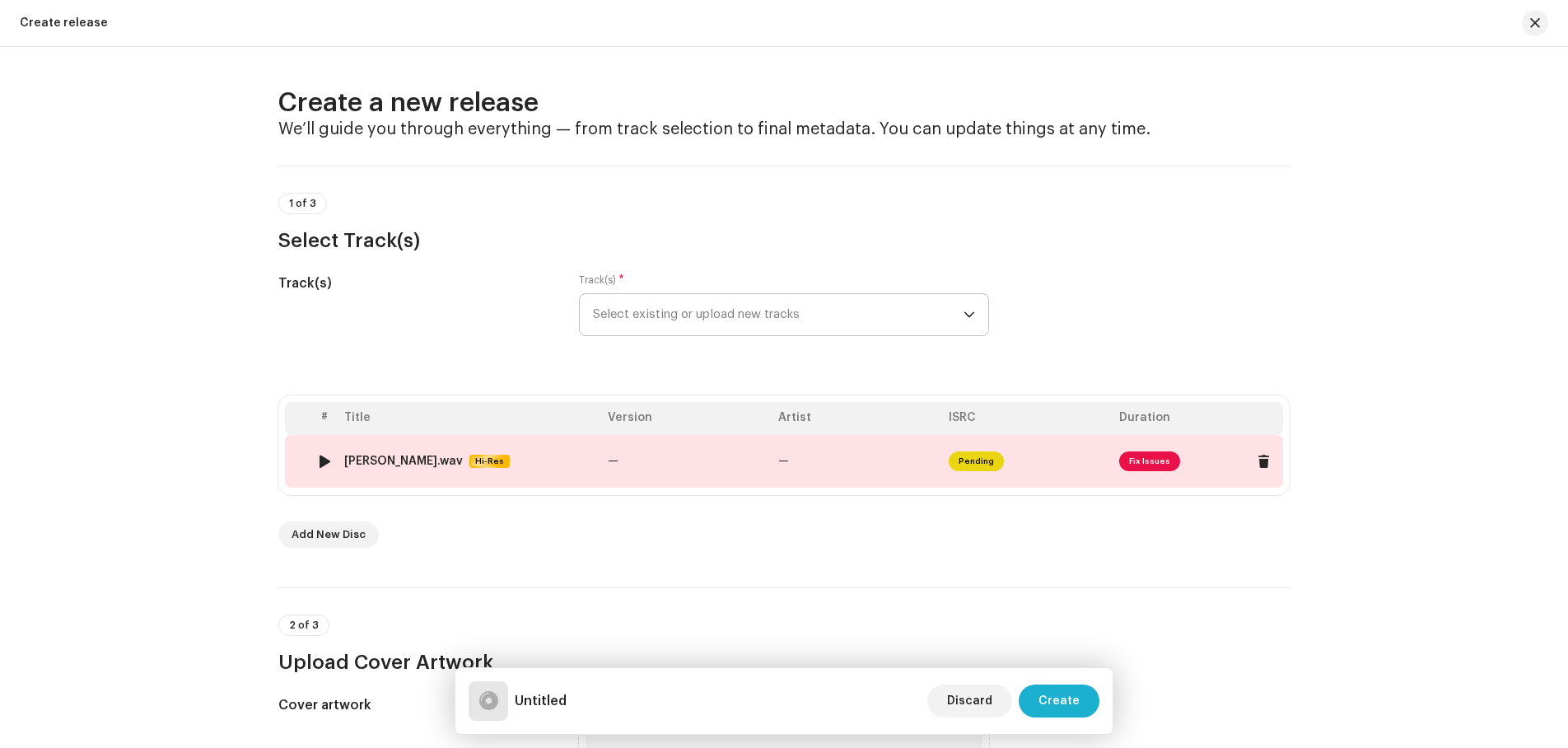
click at [1146, 456] on span "Fix Issues" at bounding box center [1150, 462] width 61 height 19
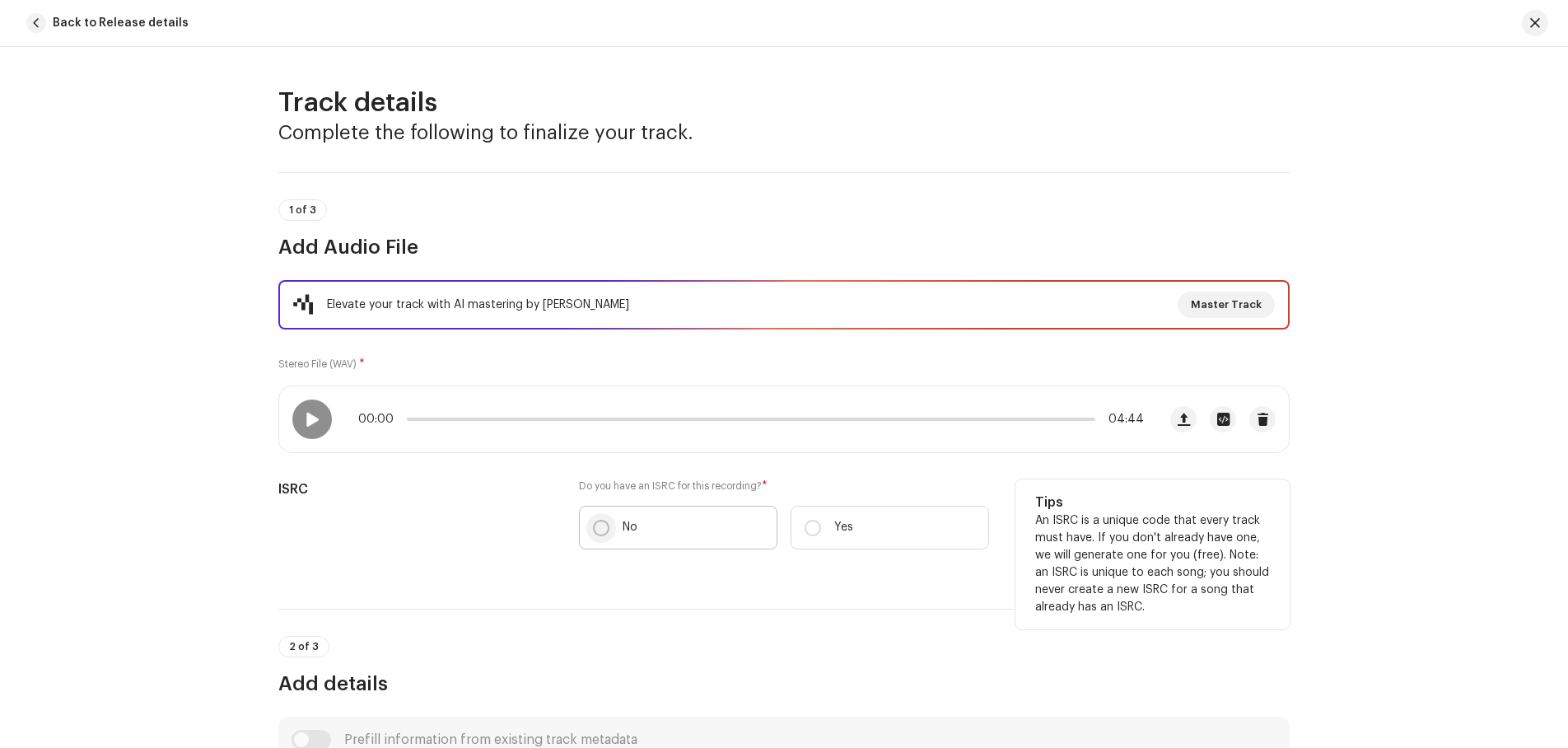
click at [599, 530] on input "No" at bounding box center [601, 528] width 17 height 17
radio input "true"
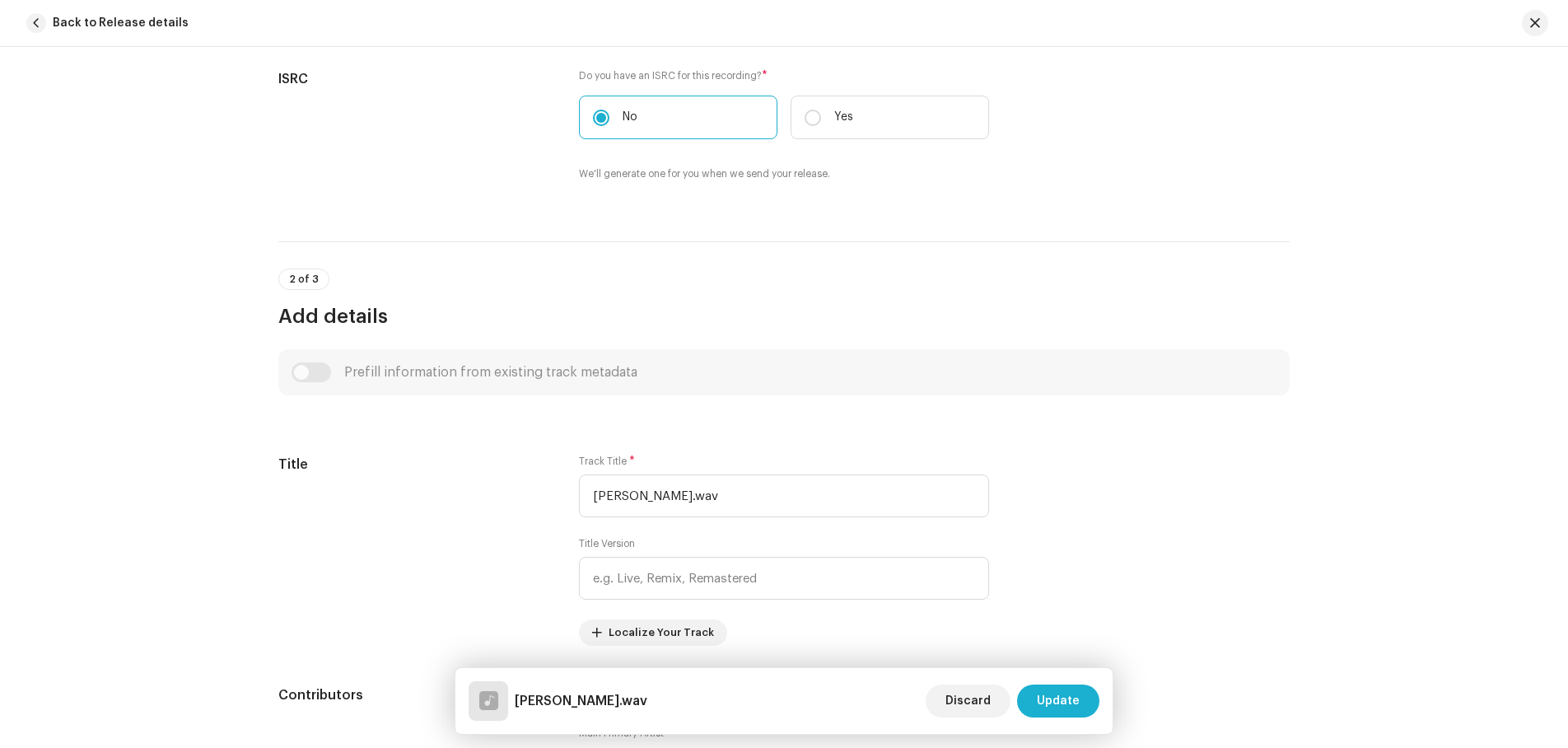
scroll to position [412, 0]
drag, startPoint x: 694, startPoint y: 491, endPoint x: 662, endPoint y: 500, distance: 33.2
click at [662, 500] on input "[PERSON_NAME].wav" at bounding box center [784, 494] width 410 height 42
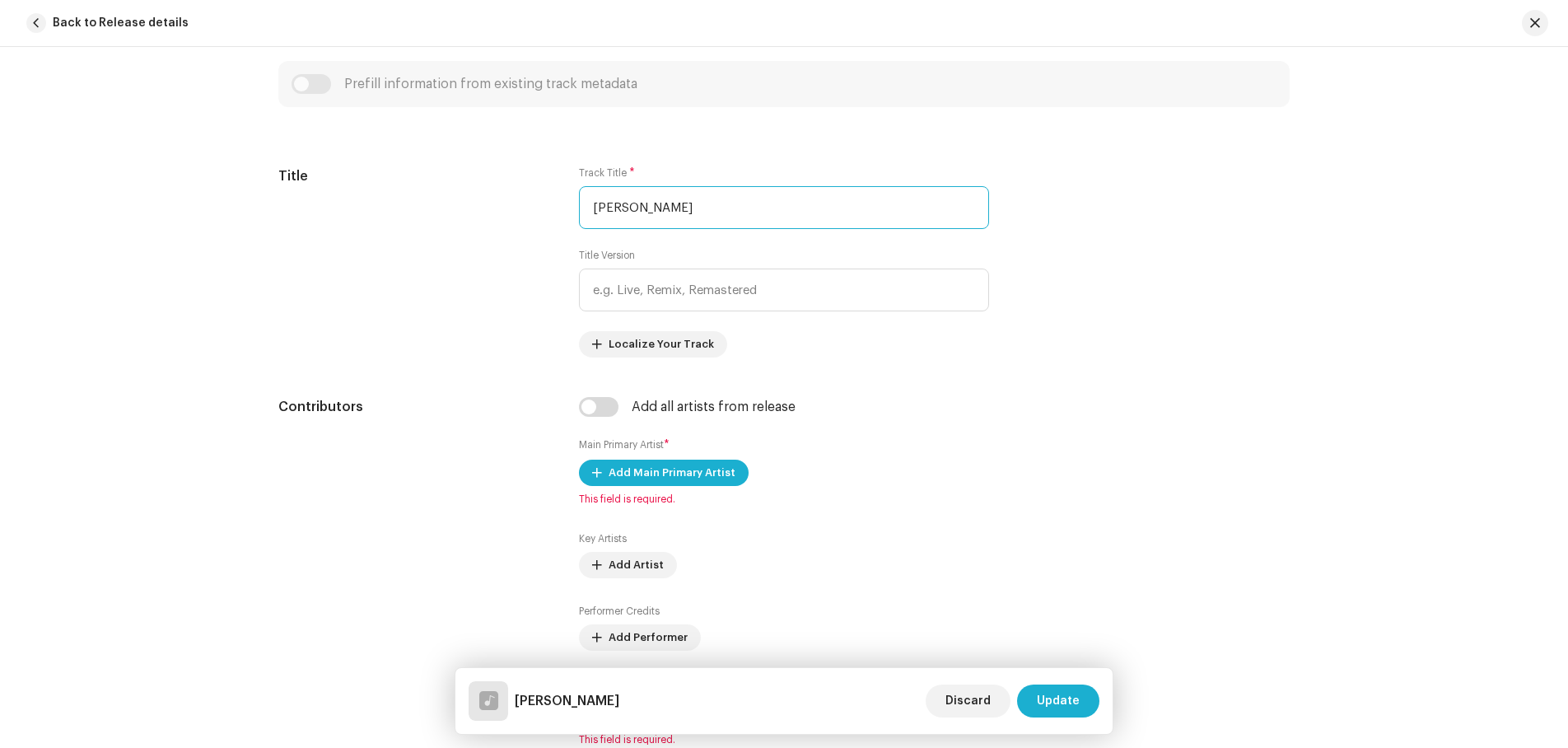
scroll to position [742, 0]
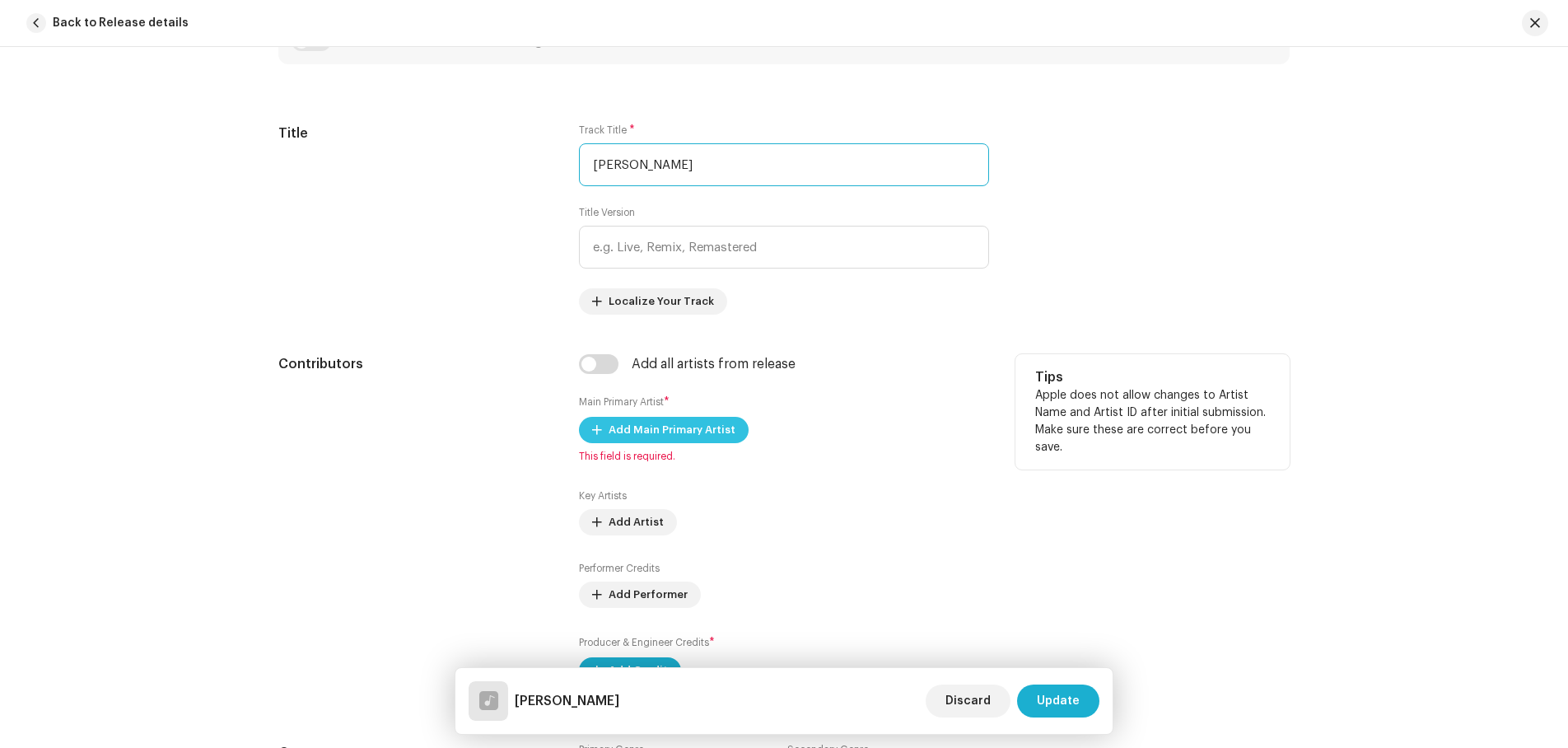
type input "[PERSON_NAME]"
click at [688, 428] on span "Add Main Primary Artist" at bounding box center [673, 430] width 127 height 33
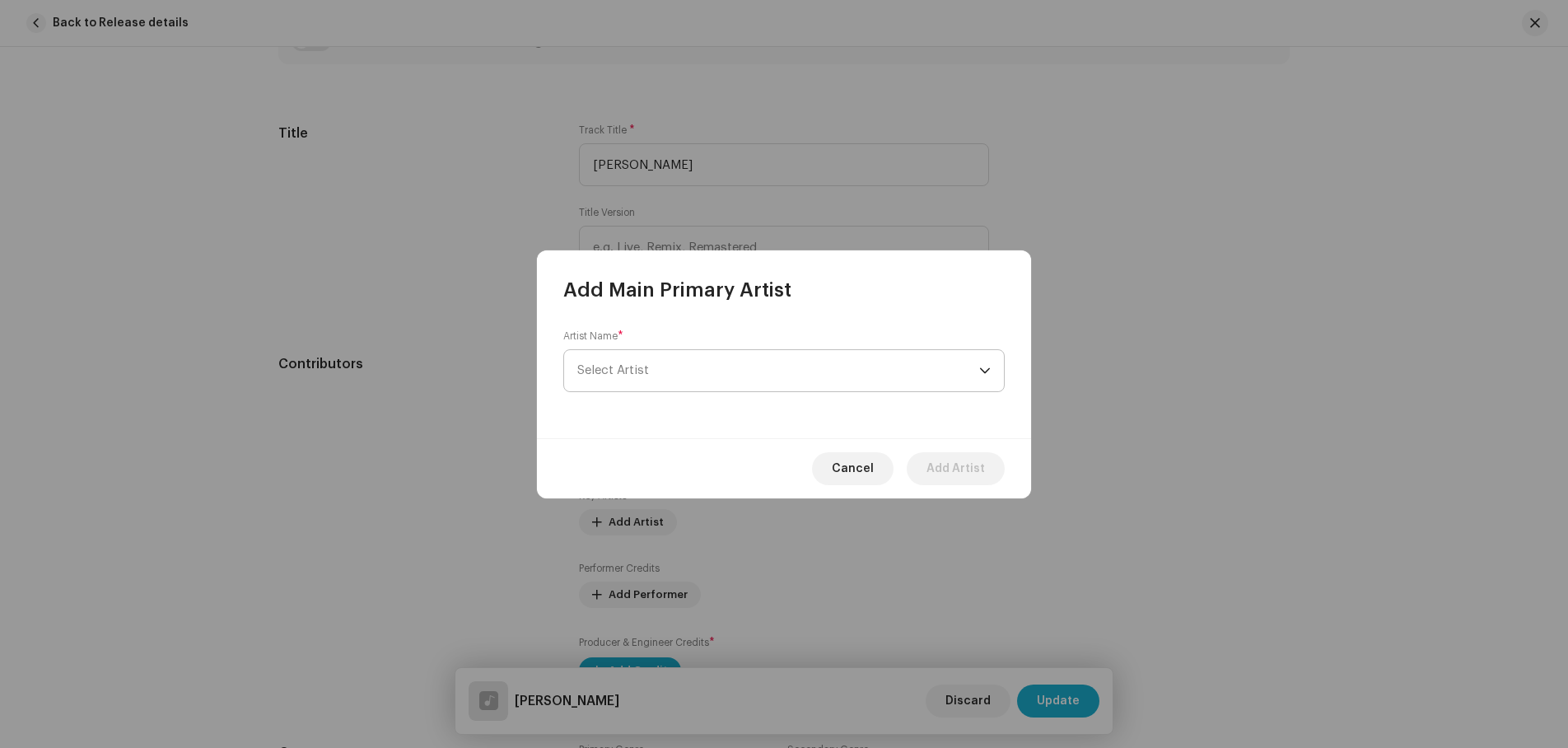
click at [685, 362] on span "Select Artist" at bounding box center [778, 370] width 402 height 42
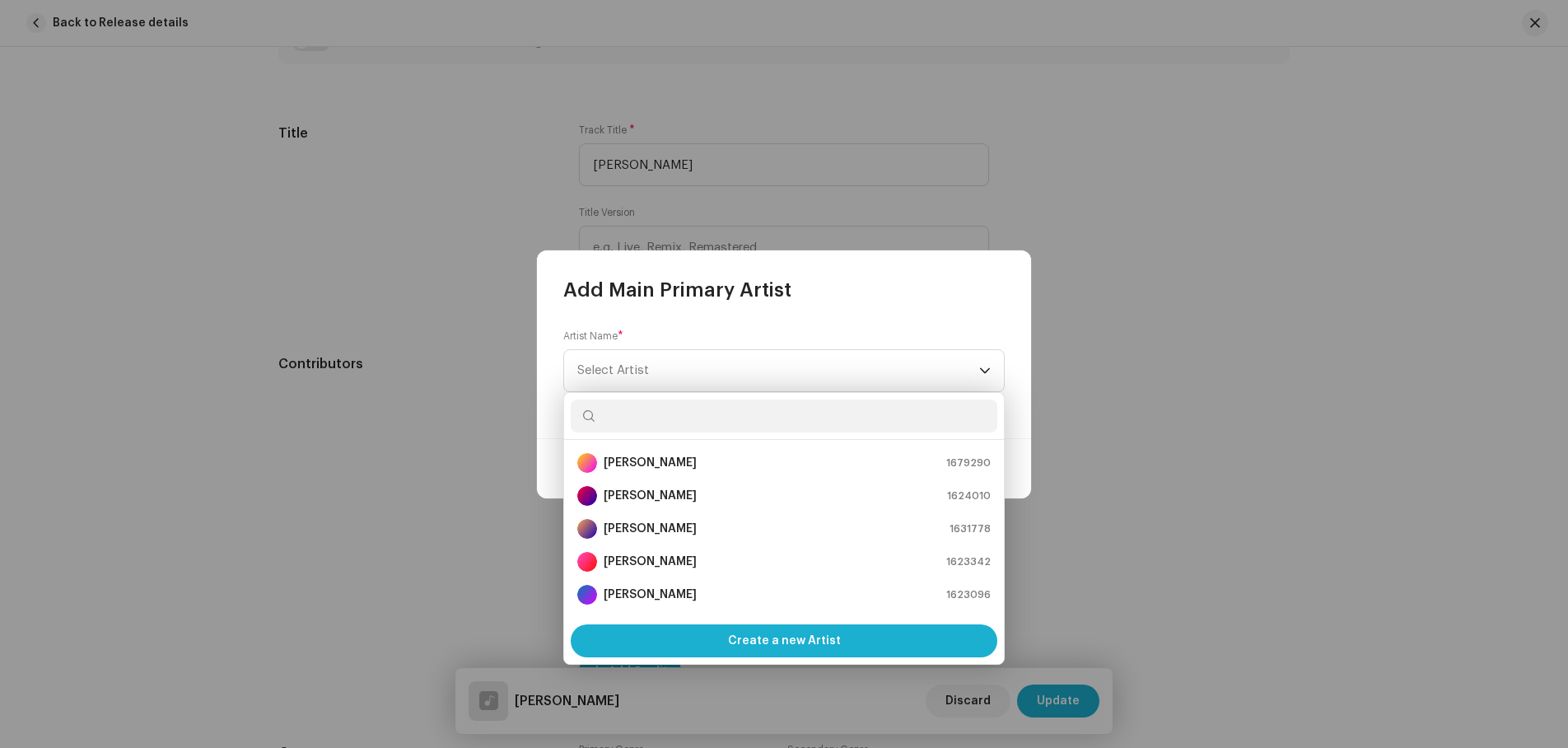
click at [648, 412] on input "text" at bounding box center [784, 416] width 427 height 33
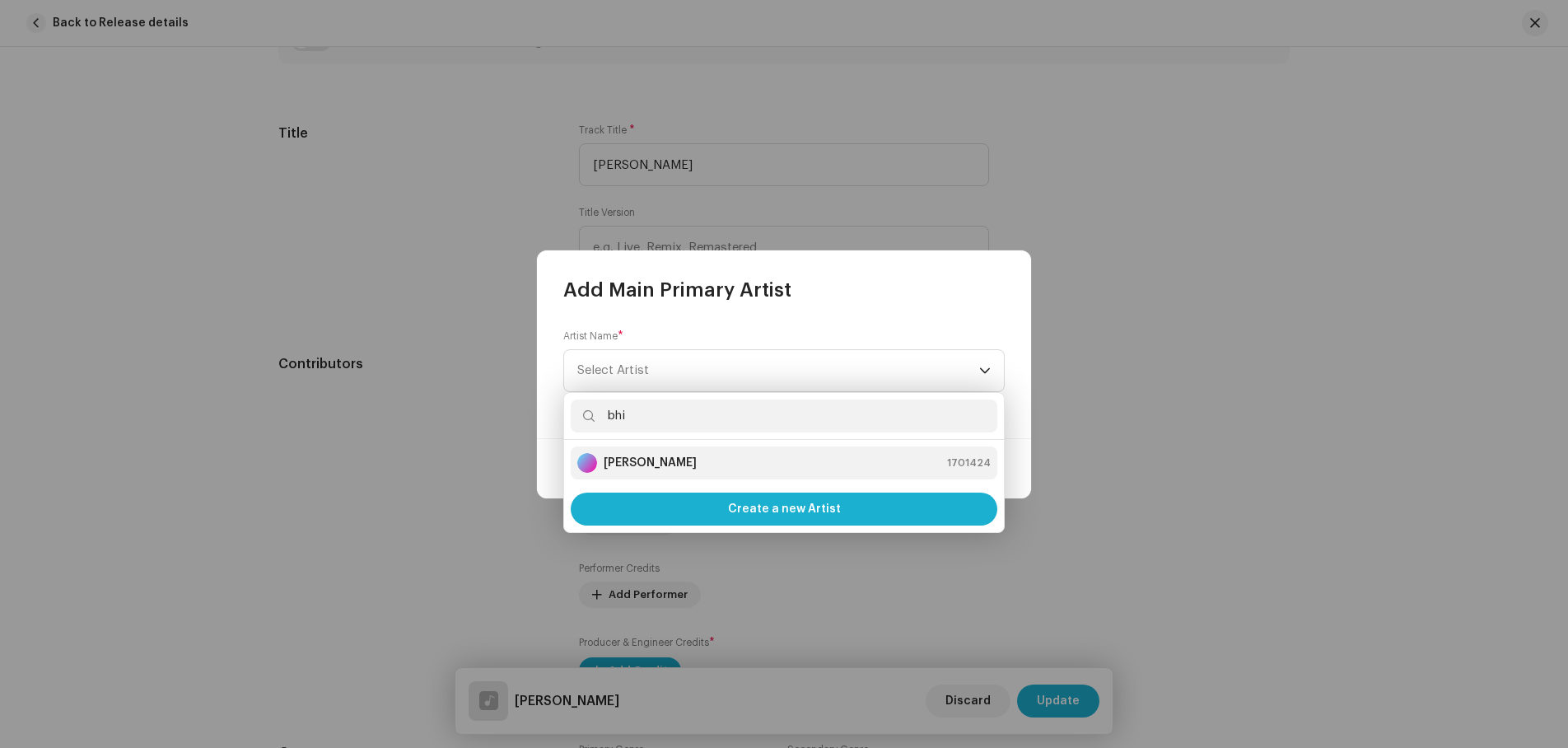
type input "bhi"
click at [624, 457] on strong "[PERSON_NAME]" at bounding box center [650, 462] width 93 height 17
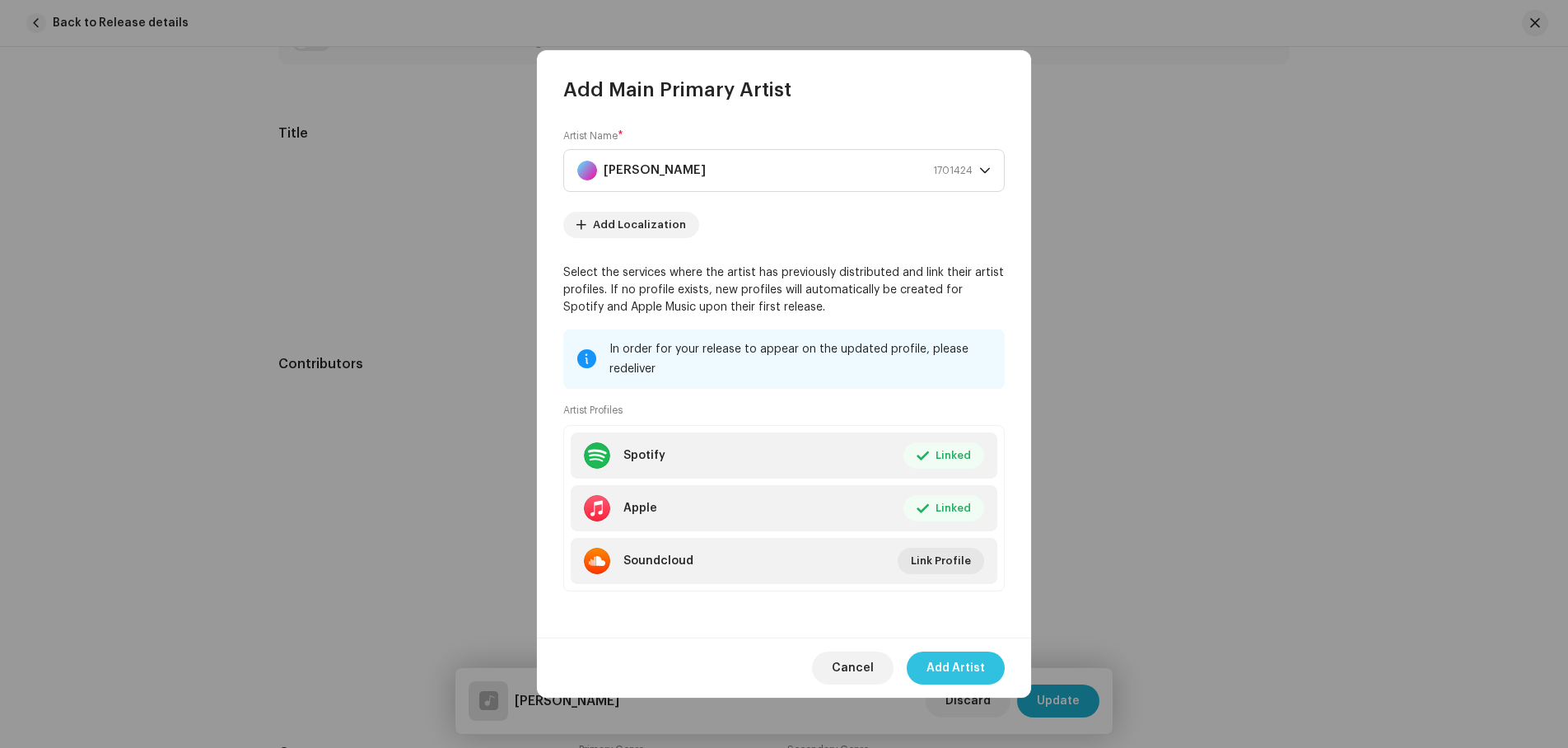
click at [952, 664] on span "Add Artist" at bounding box center [955, 668] width 58 height 33
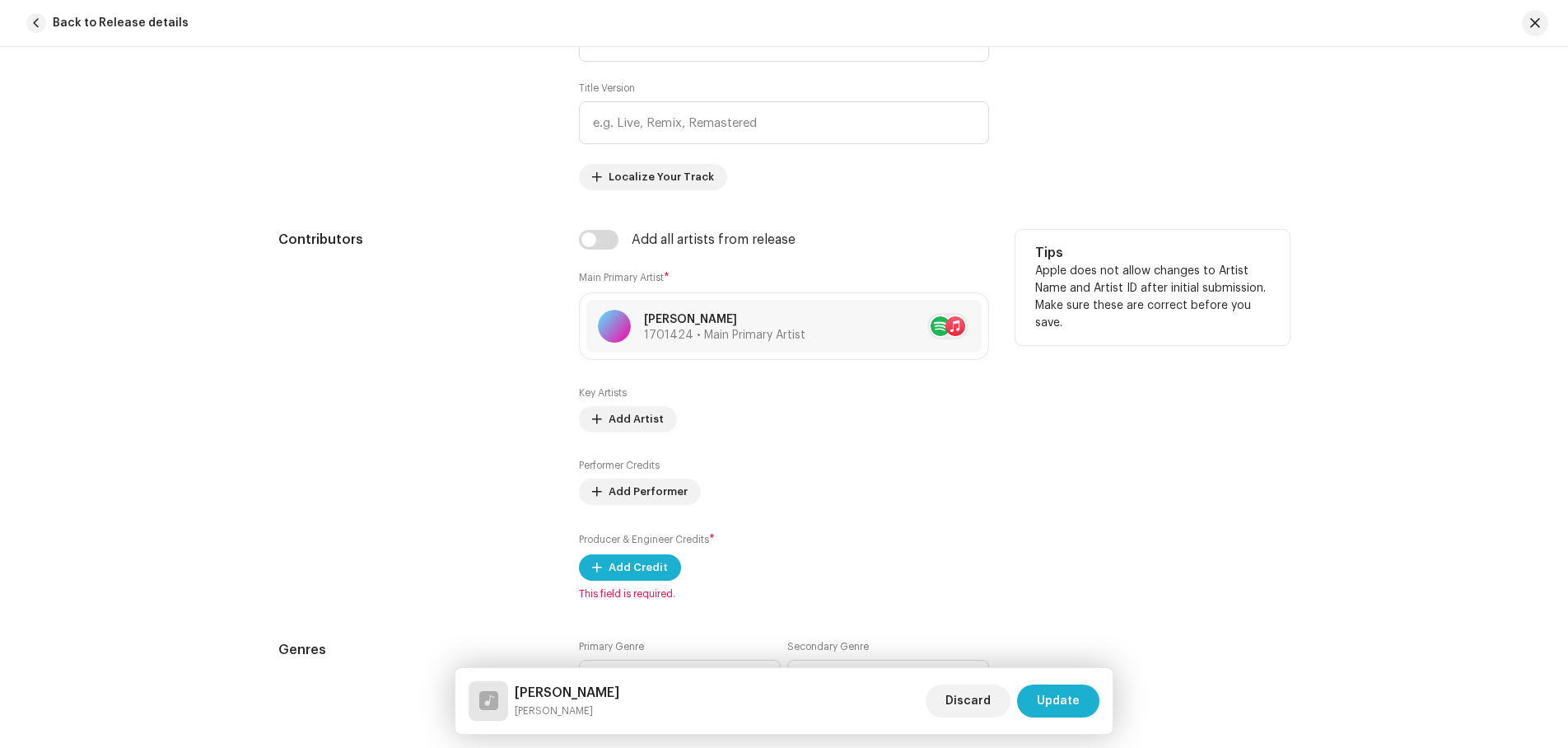
scroll to position [906, 0]
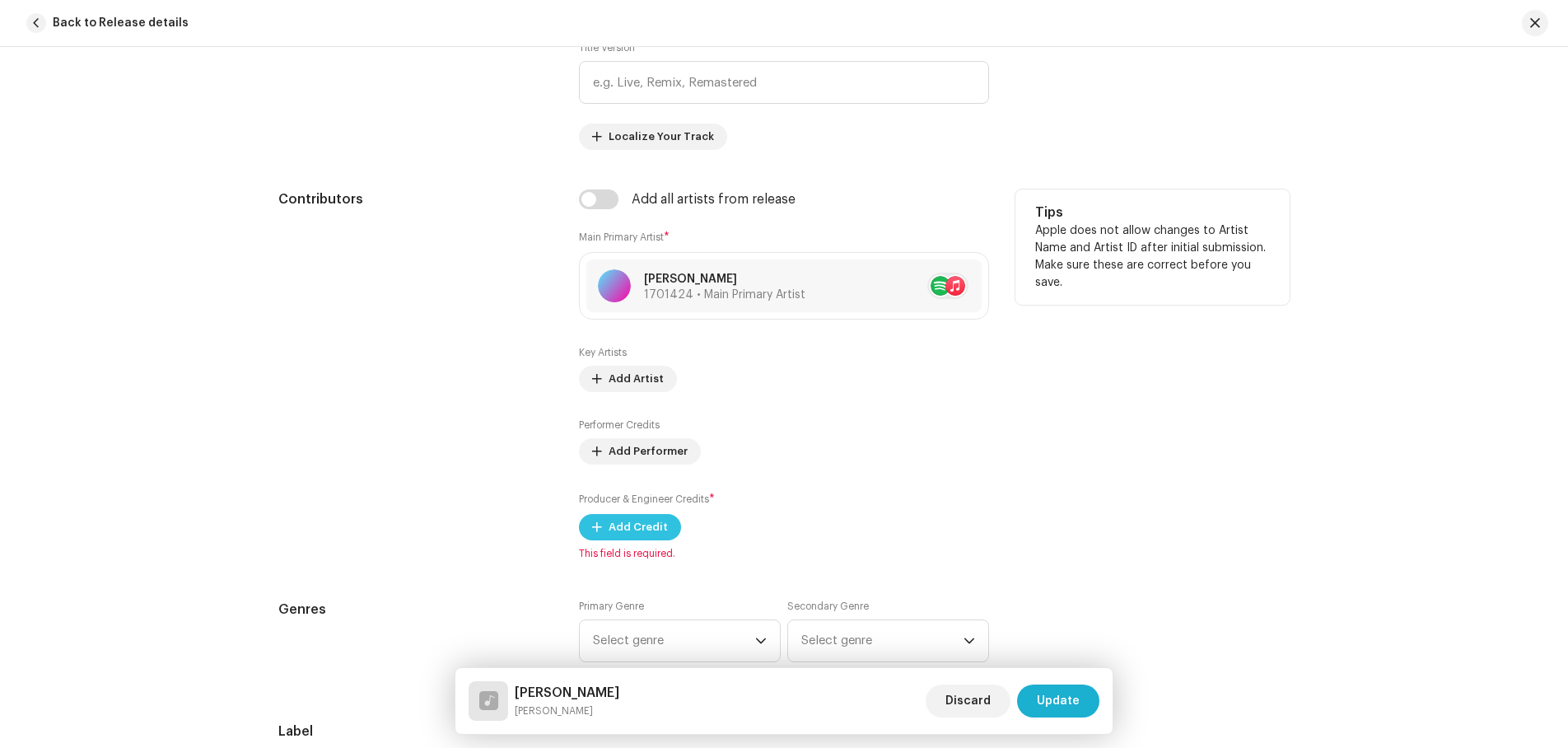
click at [620, 526] on span "Add Credit" at bounding box center [638, 527] width 59 height 33
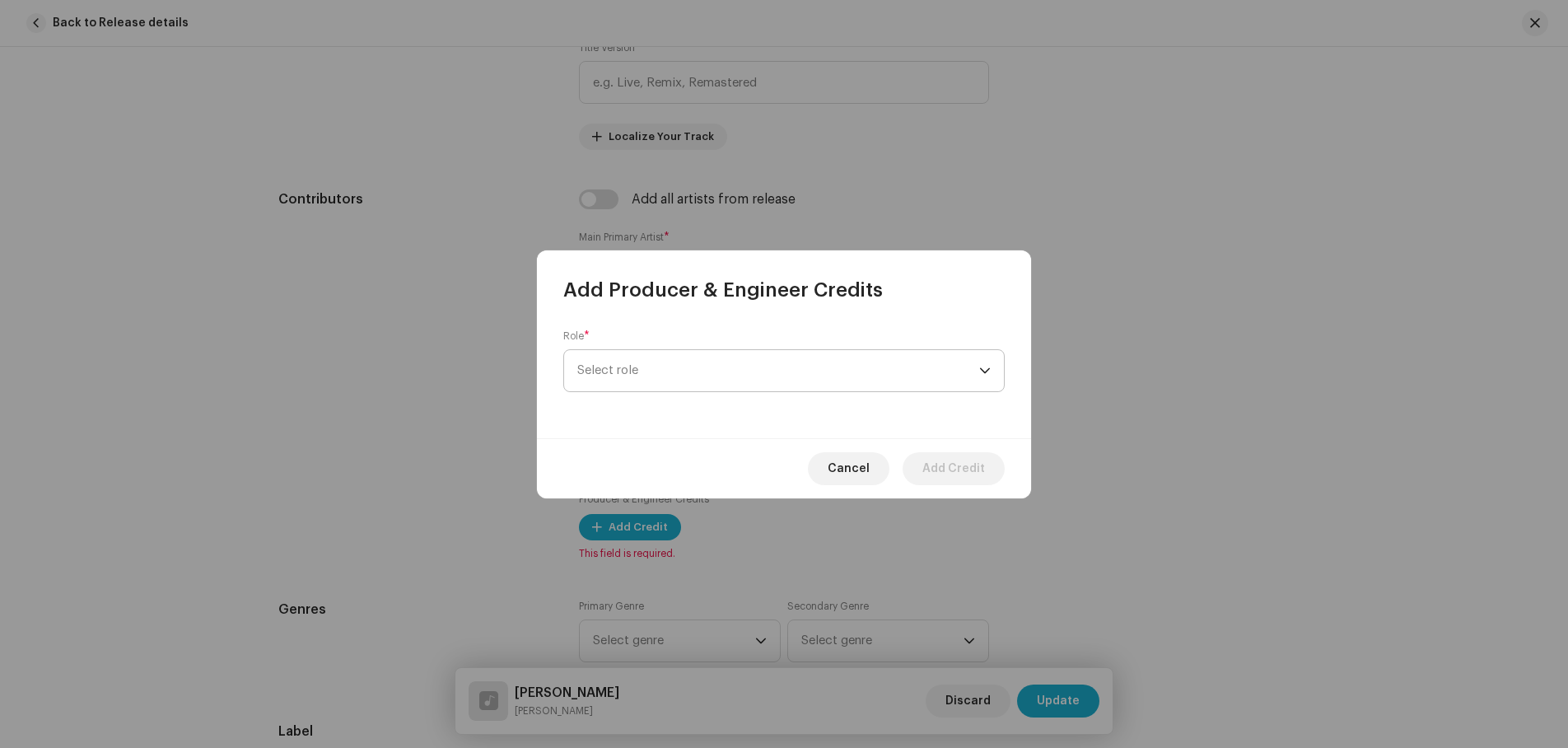
click at [660, 370] on span "Select role" at bounding box center [778, 370] width 402 height 42
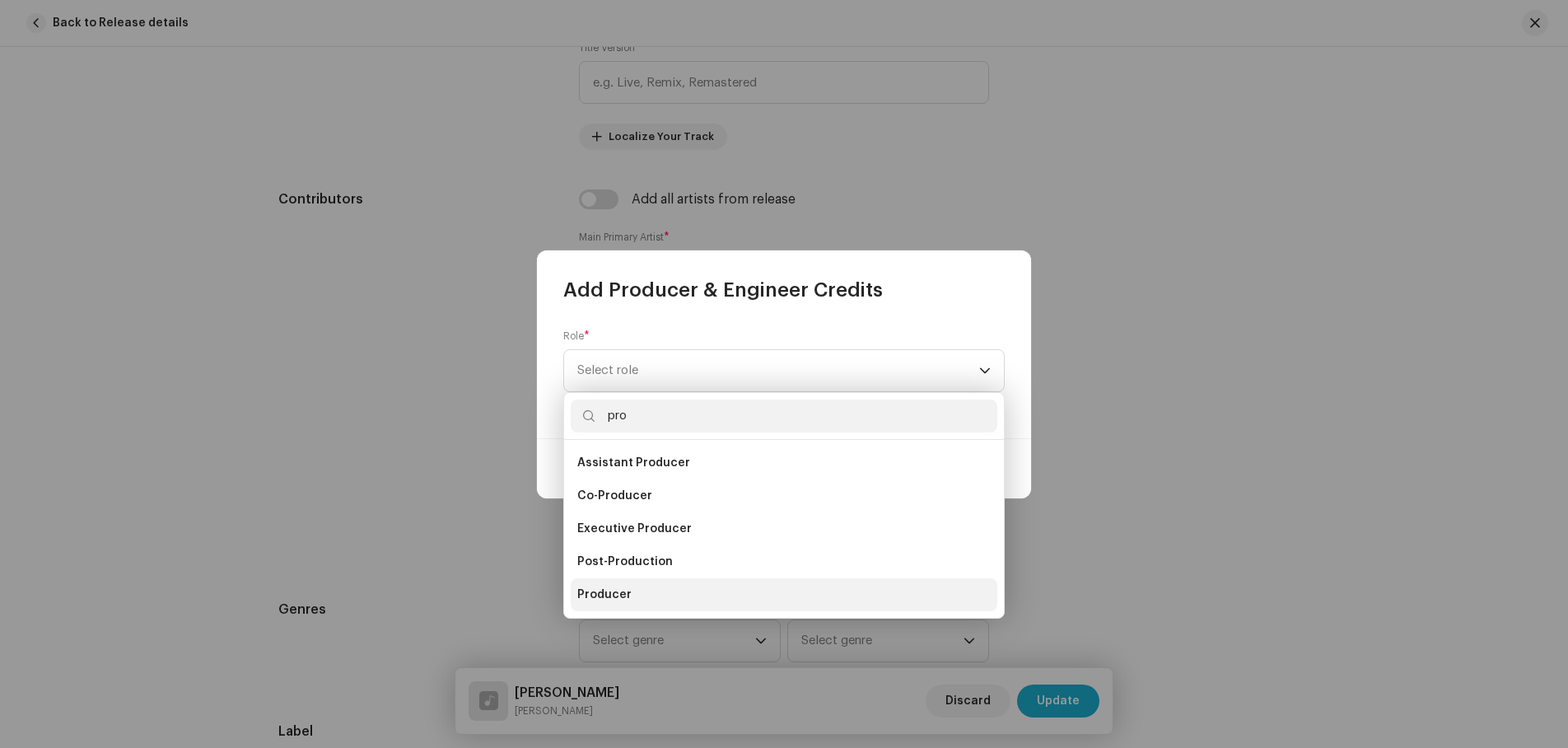
type input "pro"
click at [614, 590] on span "Producer" at bounding box center [605, 595] width 55 height 17
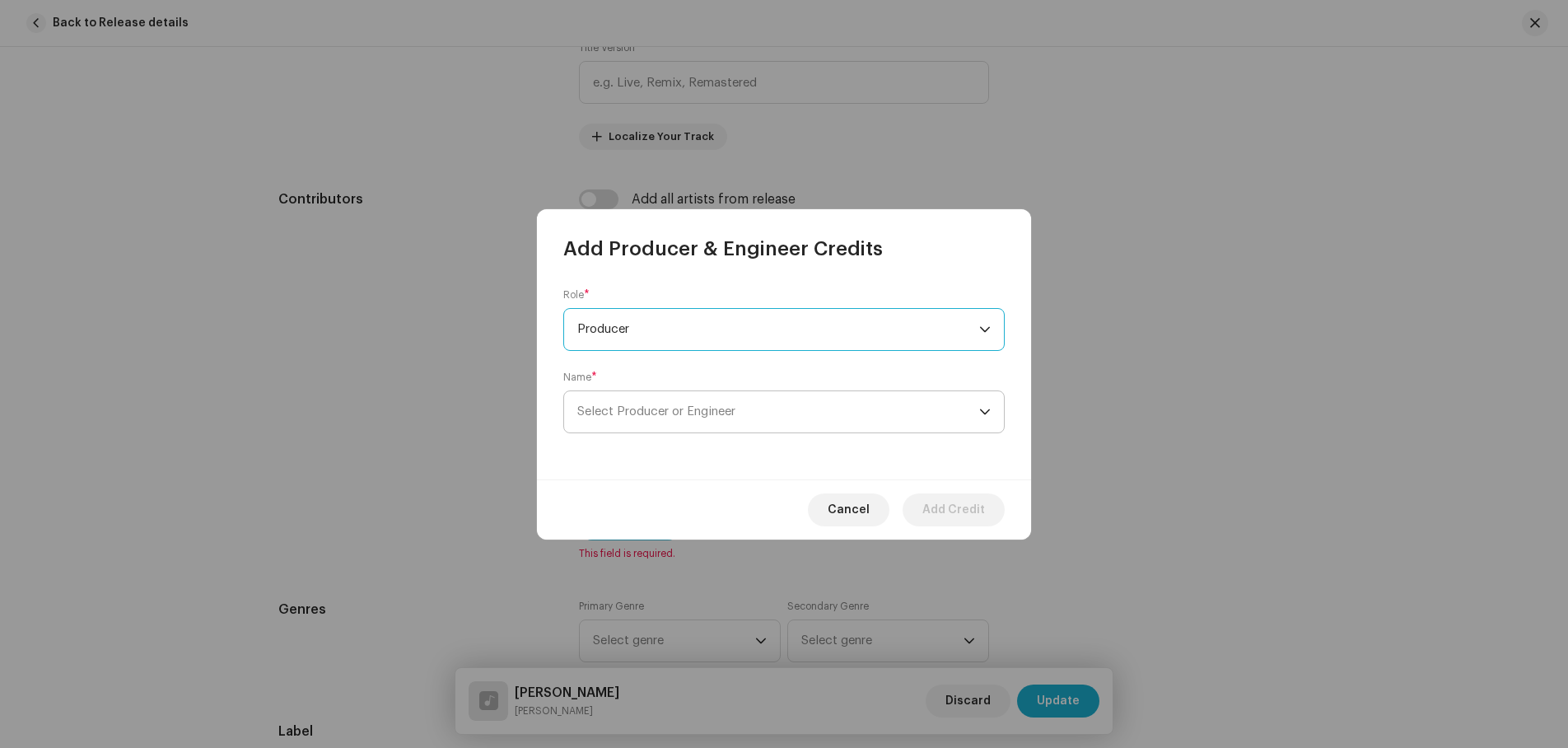
click at [636, 414] on span "Select Producer or Engineer" at bounding box center [656, 412] width 158 height 12
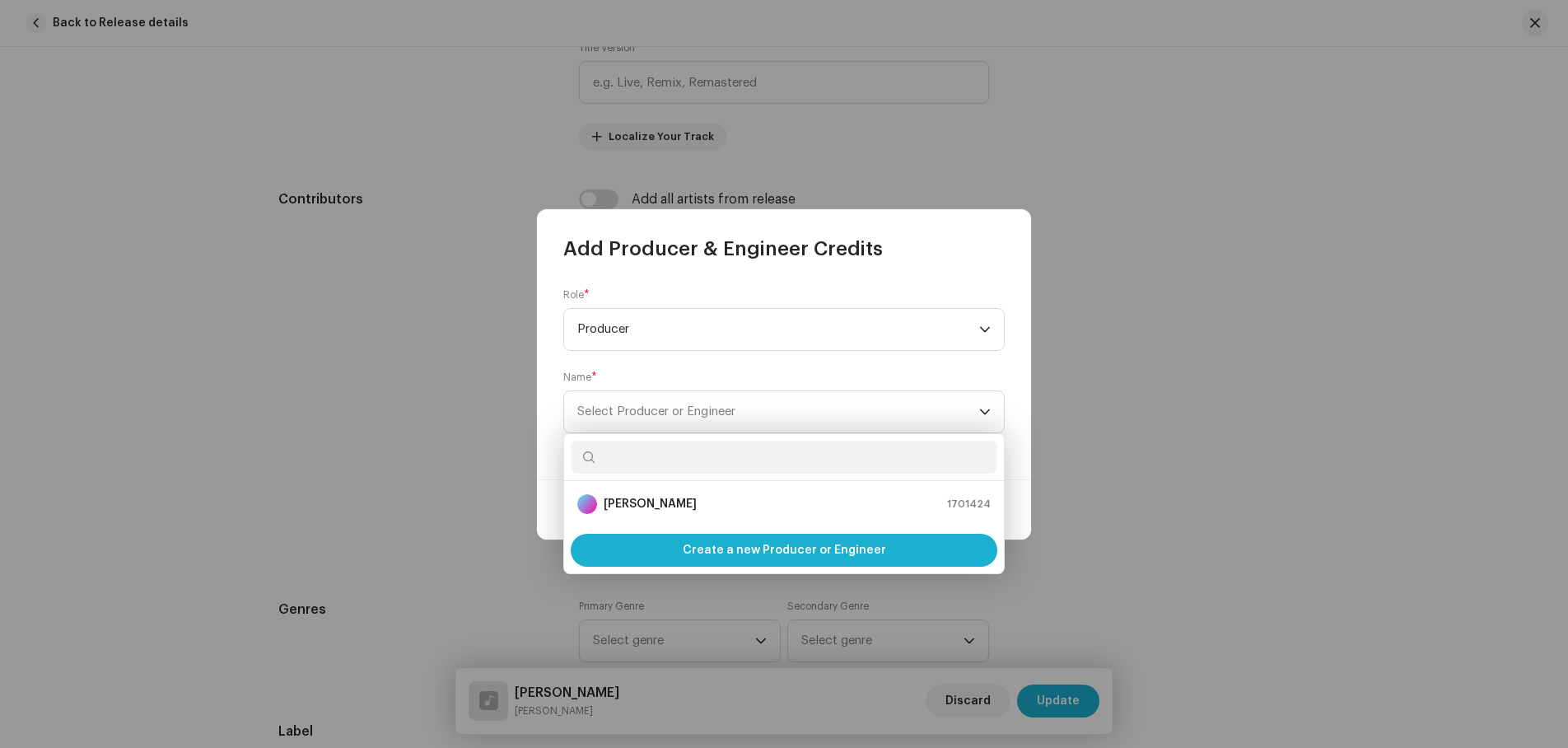
click at [636, 451] on input "text" at bounding box center [784, 457] width 427 height 33
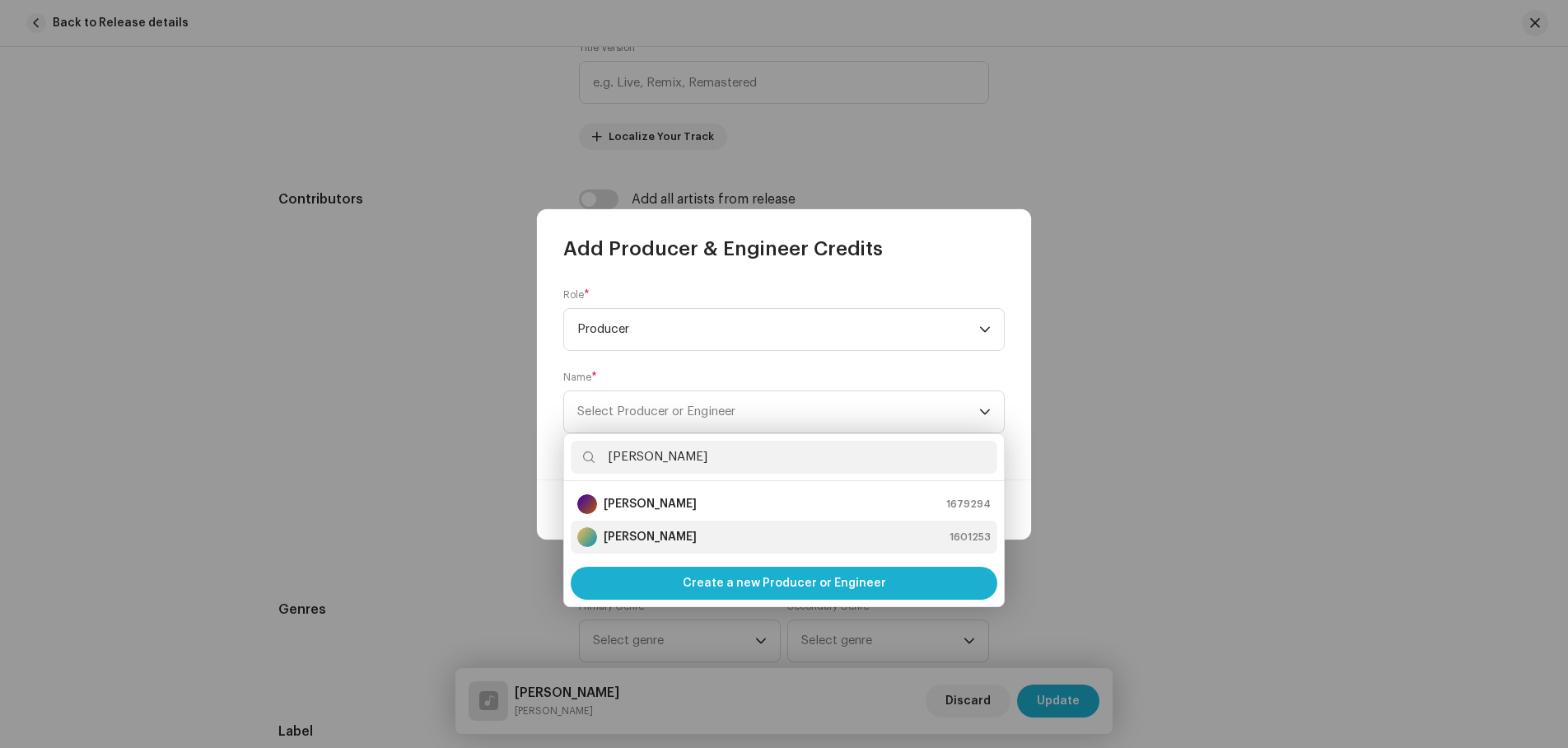
type input "[PERSON_NAME]"
click at [692, 536] on strong "[PERSON_NAME]" at bounding box center [650, 537] width 93 height 17
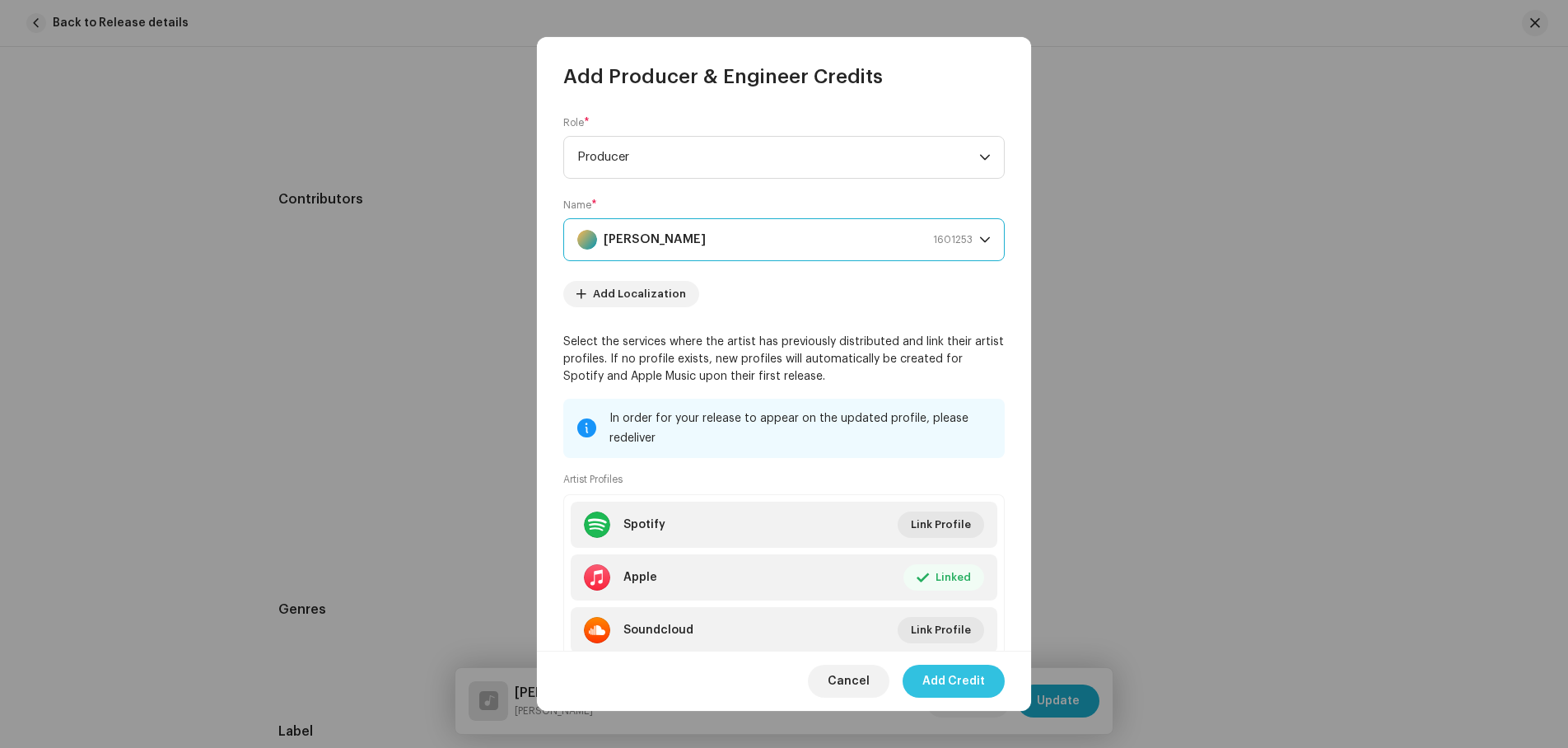
click at [972, 675] on span "Add Credit" at bounding box center [954, 681] width 63 height 33
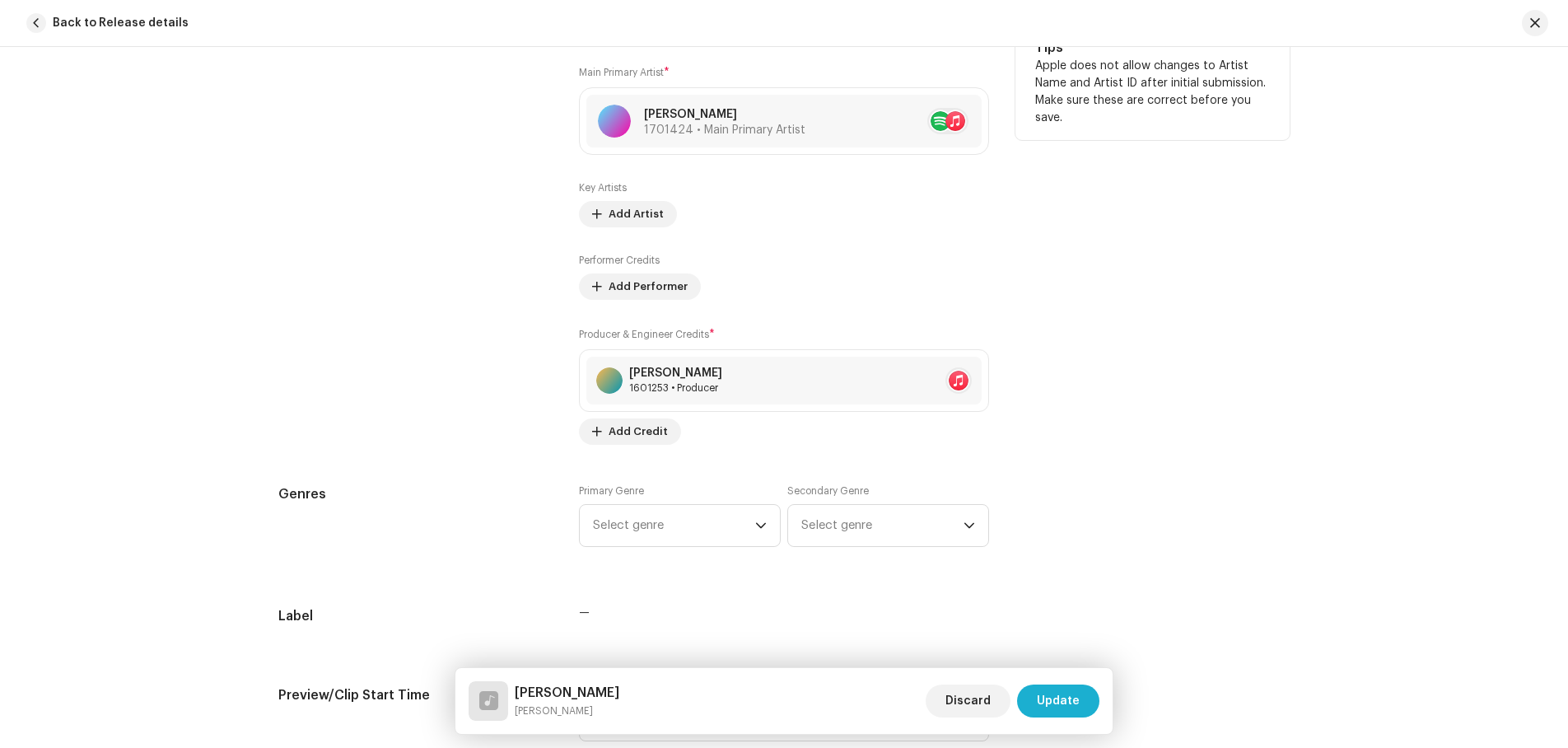
scroll to position [1154, 0]
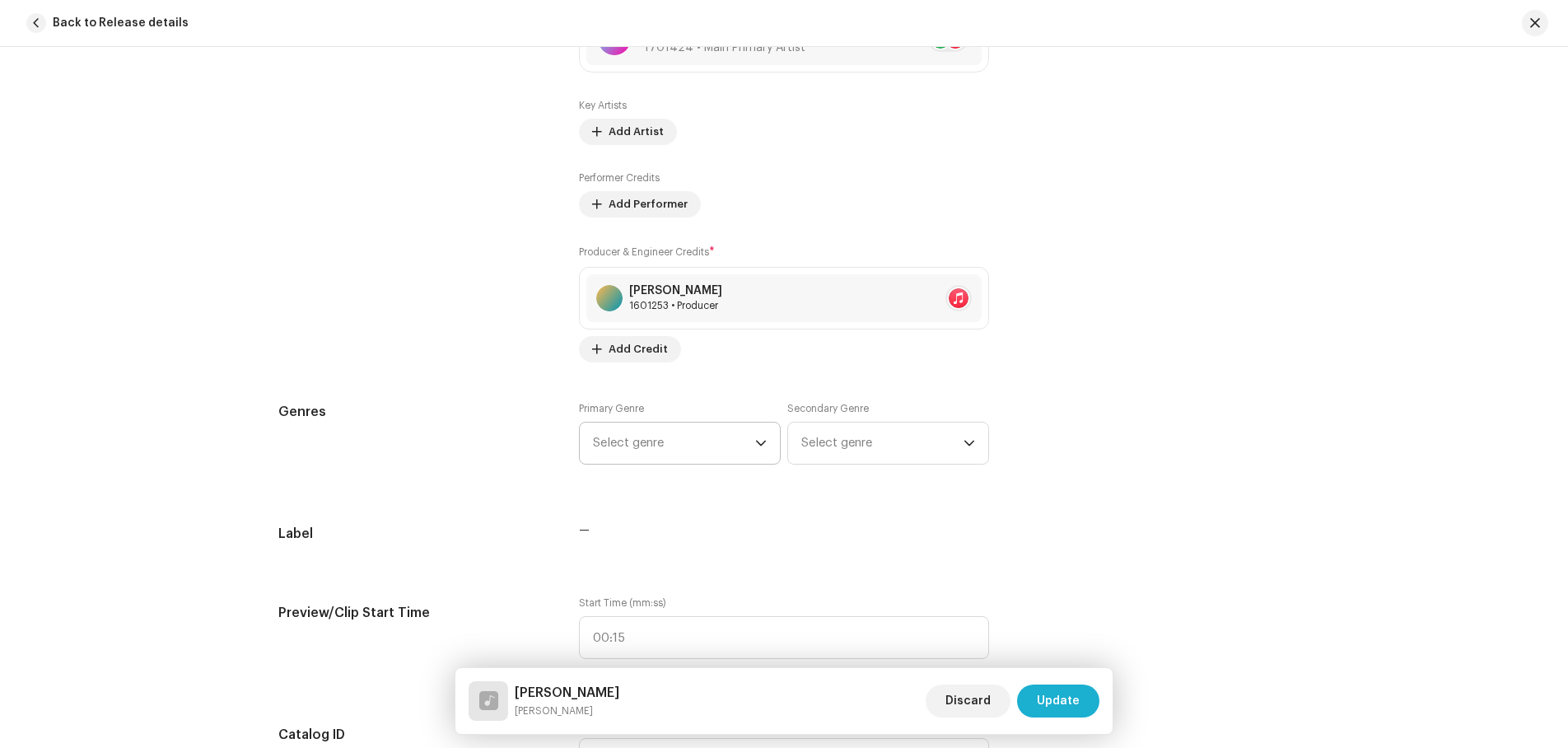
click at [756, 439] on icon "dropdown trigger" at bounding box center [761, 443] width 11 height 11
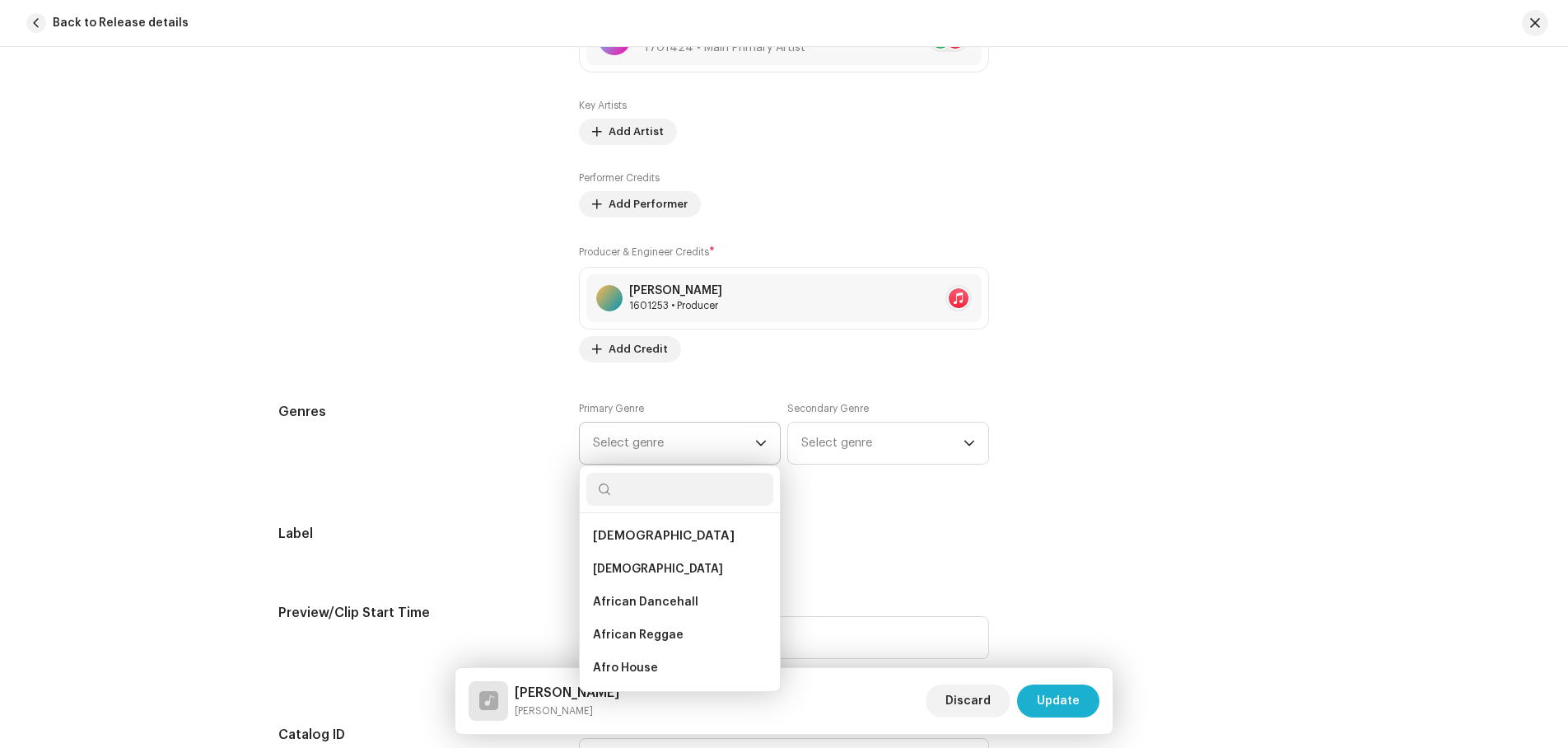
click at [646, 492] on input "text" at bounding box center [681, 489] width 187 height 33
type input "sound"
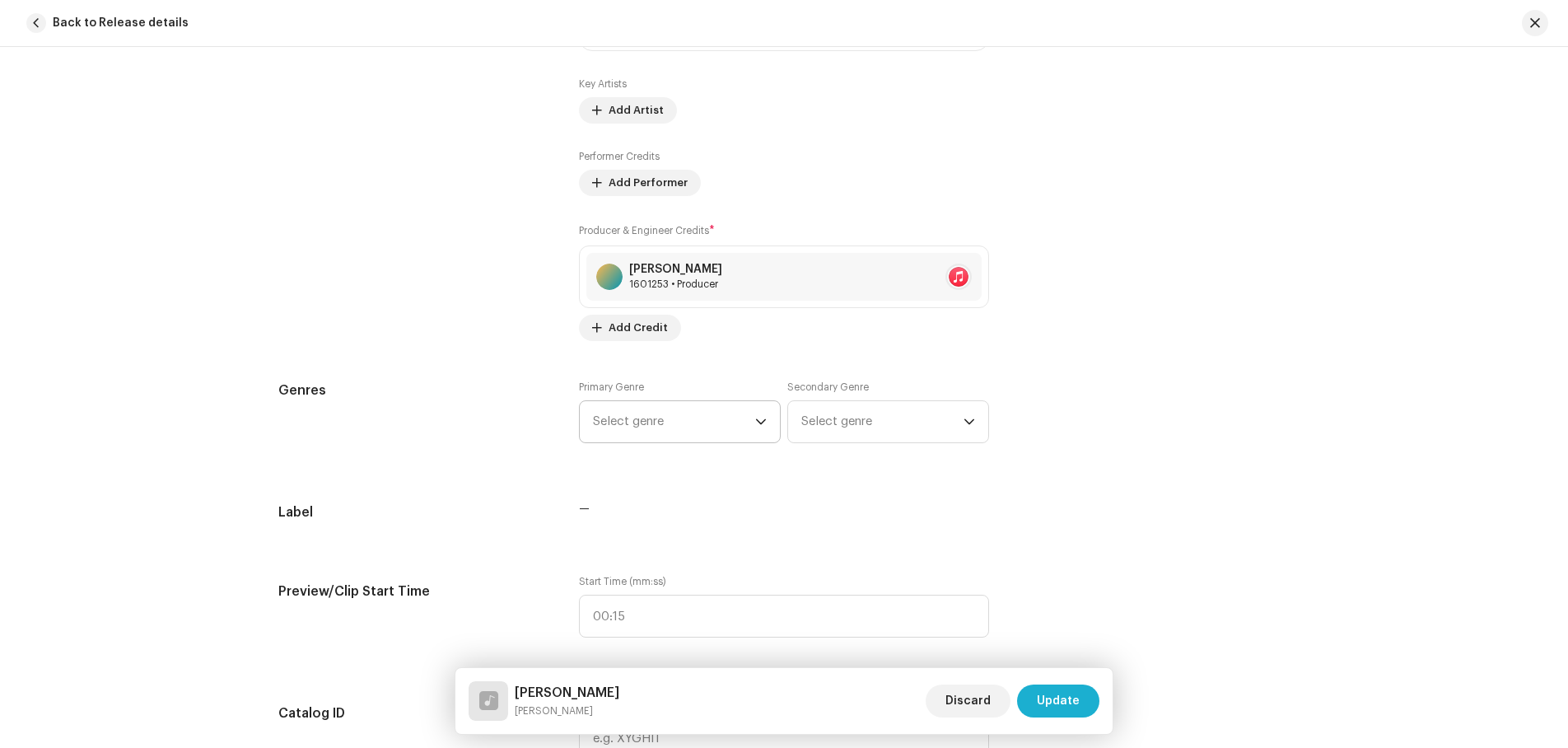
scroll to position [1236, 0]
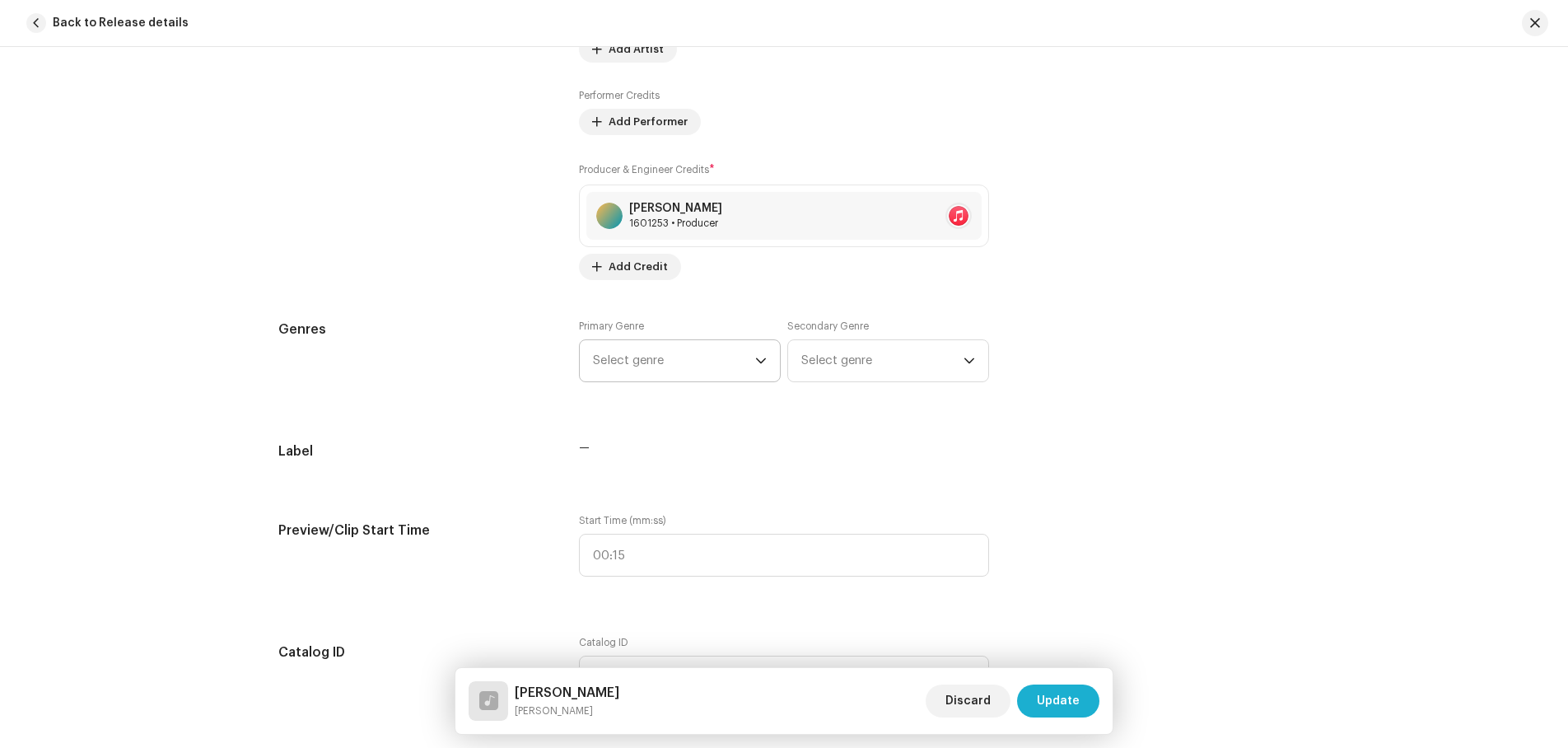
click at [663, 367] on span "Select genre" at bounding box center [674, 361] width 163 height 42
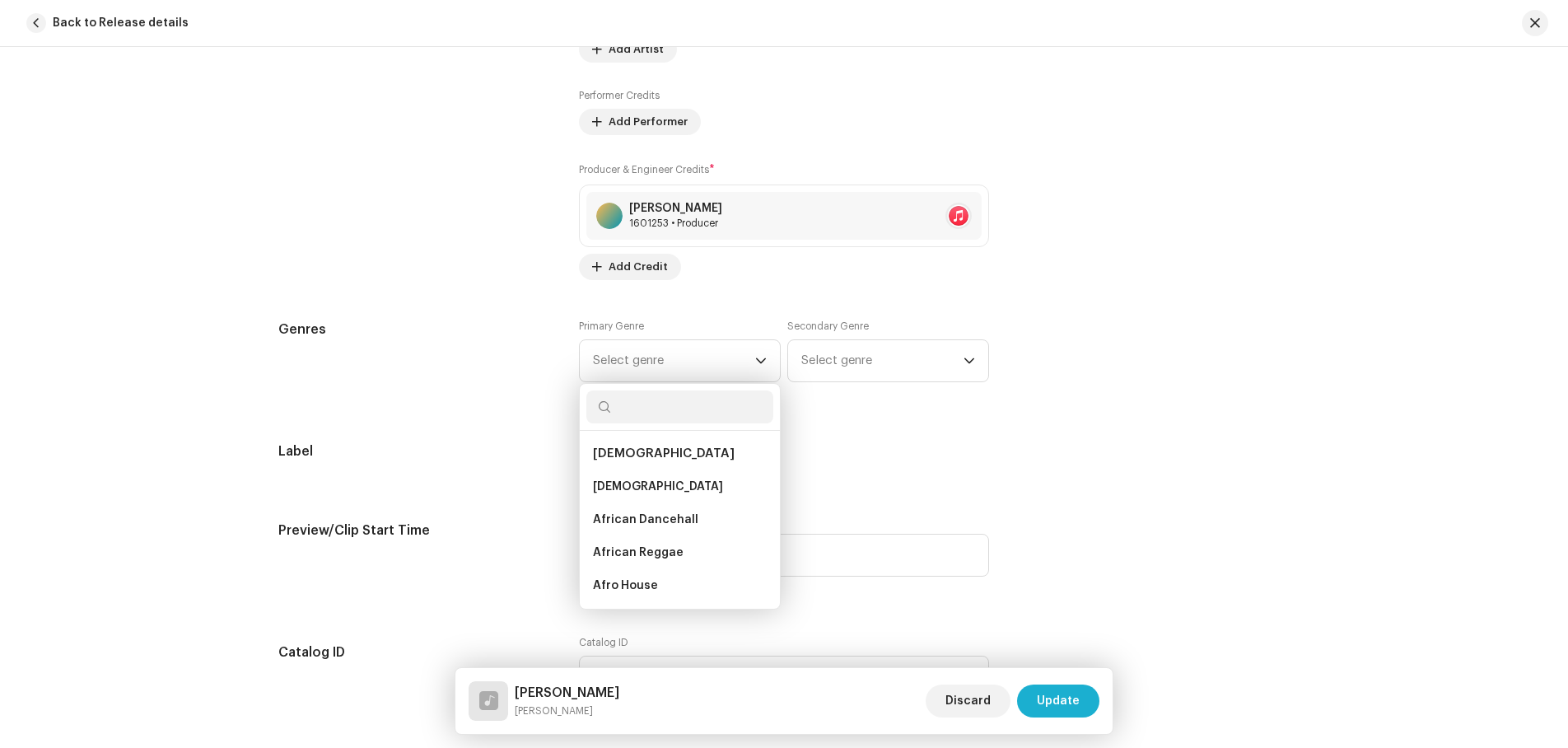
click at [645, 407] on input "text" at bounding box center [681, 407] width 187 height 33
type input "sound"
drag, startPoint x: 628, startPoint y: 518, endPoint x: 627, endPoint y: 552, distance: 34.0
click at [627, 552] on ul "Pop Manilla Sound Soundtrack Soundtrack Film Soundtrack Sound Effects TV Soundt…" at bounding box center [680, 553] width 200 height 245
click at [632, 548] on span "Soundtrack" at bounding box center [627, 553] width 68 height 17
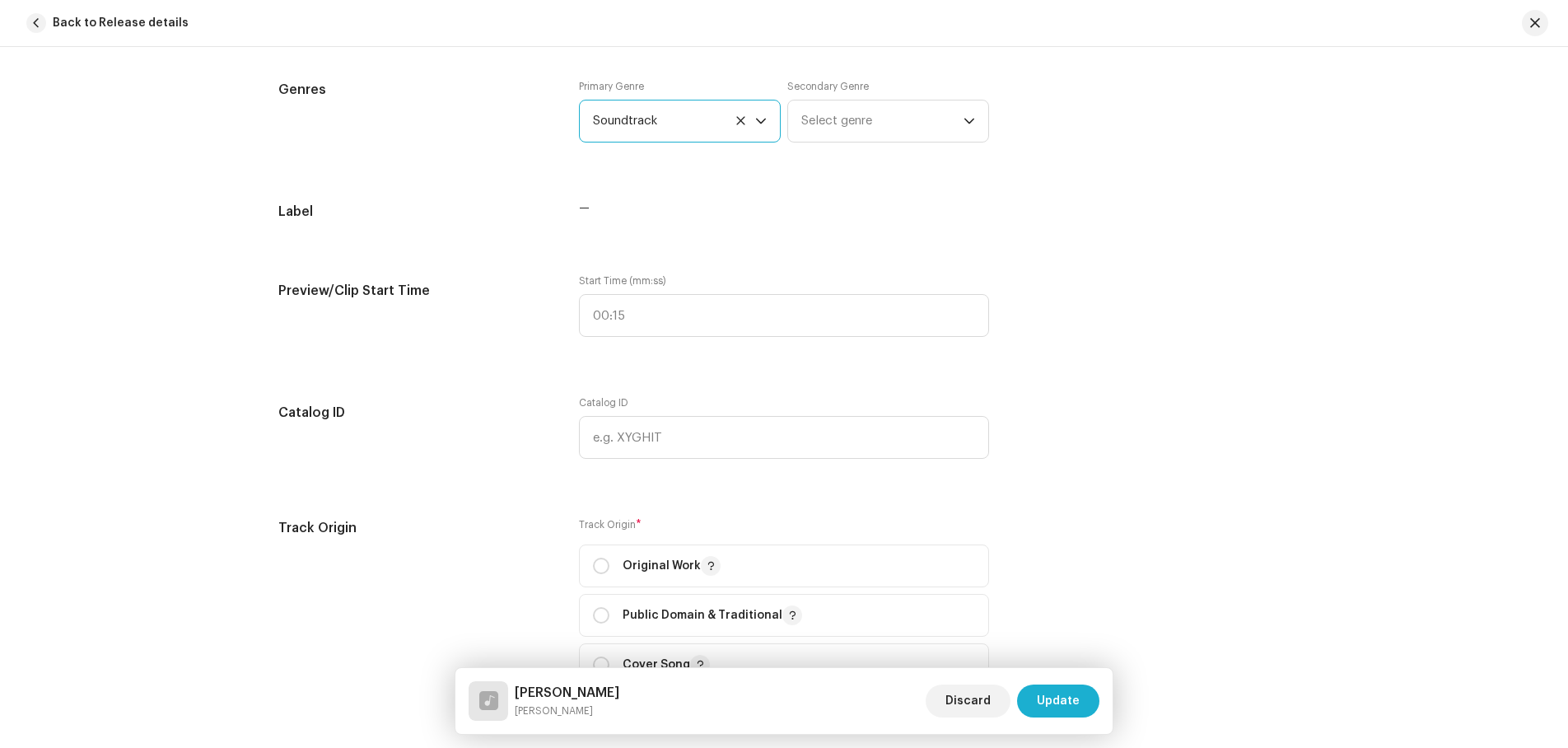
scroll to position [1484, 0]
click at [593, 563] on p-radiobutton at bounding box center [601, 559] width 17 height 17
radio input "true"
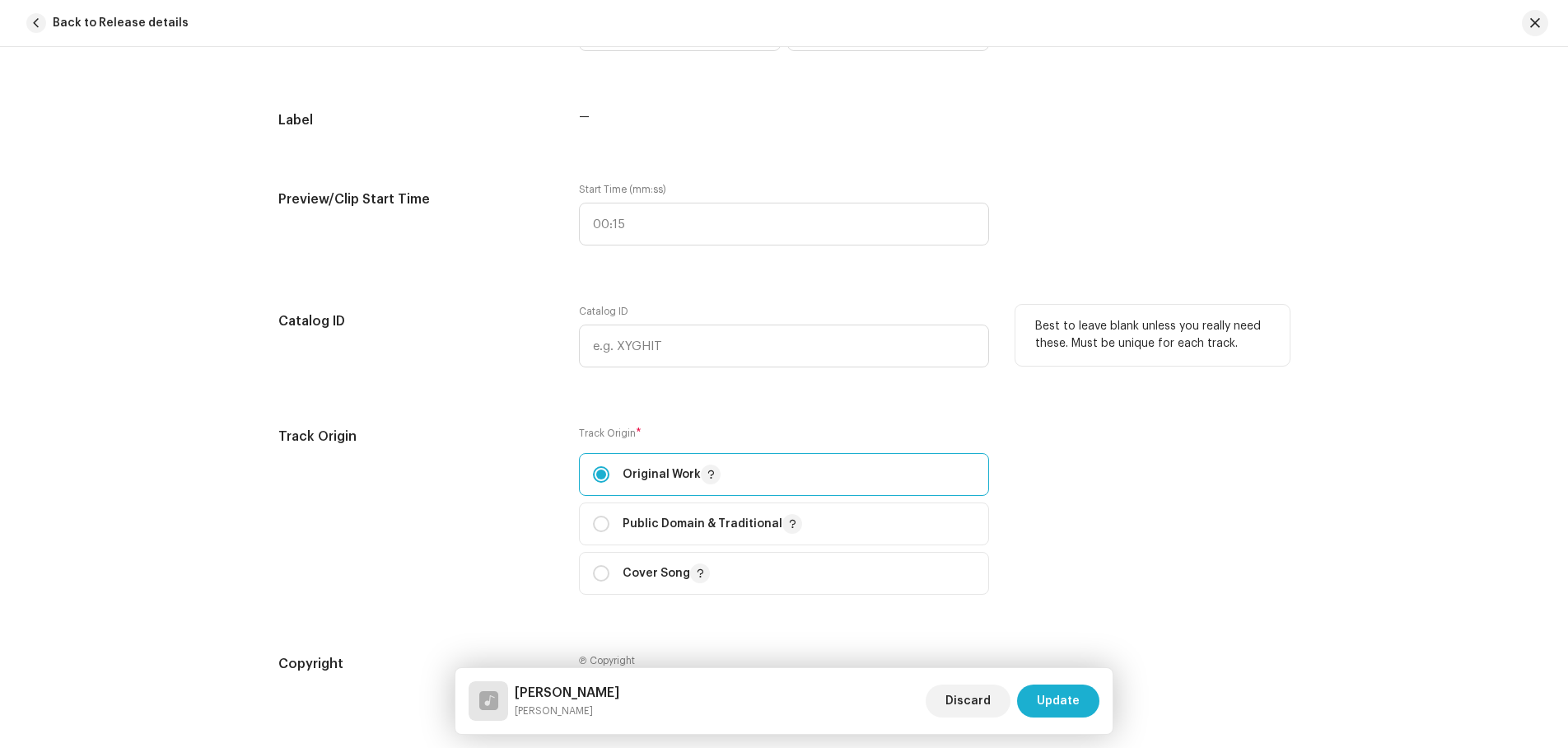
scroll to position [1730, 0]
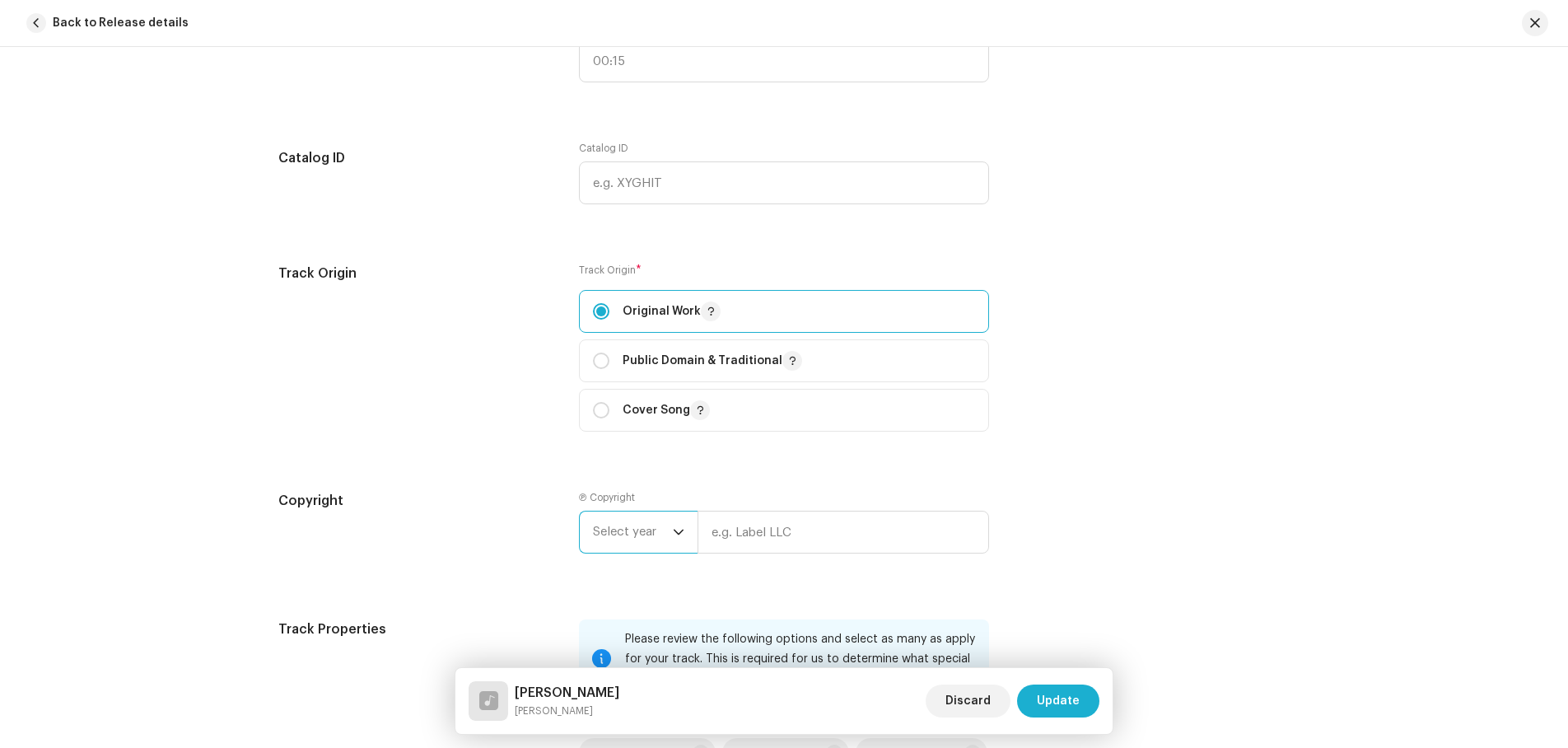
click at [637, 529] on span "Select year" at bounding box center [633, 532] width 80 height 42
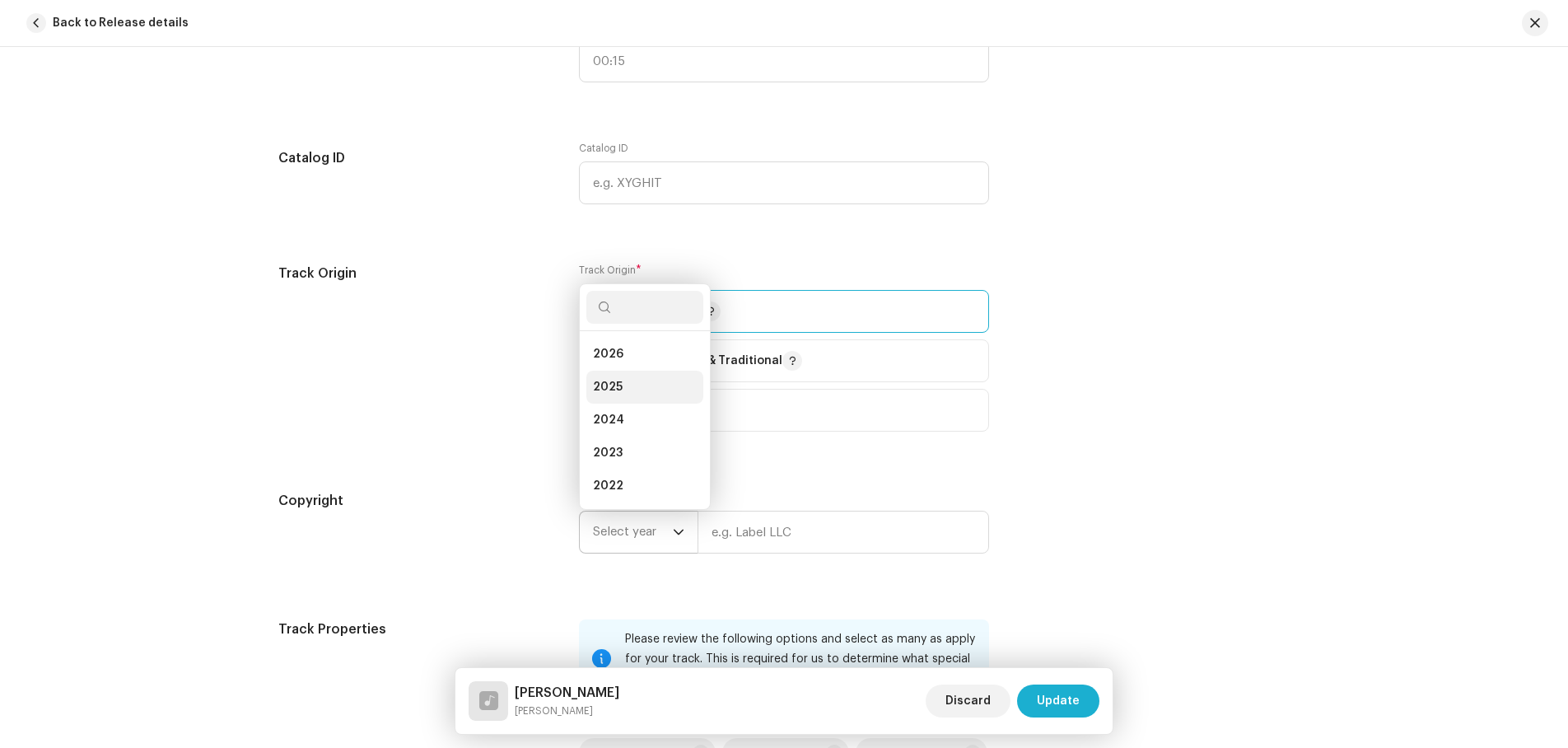
click at [624, 385] on li "2025" at bounding box center [645, 386] width 117 height 33
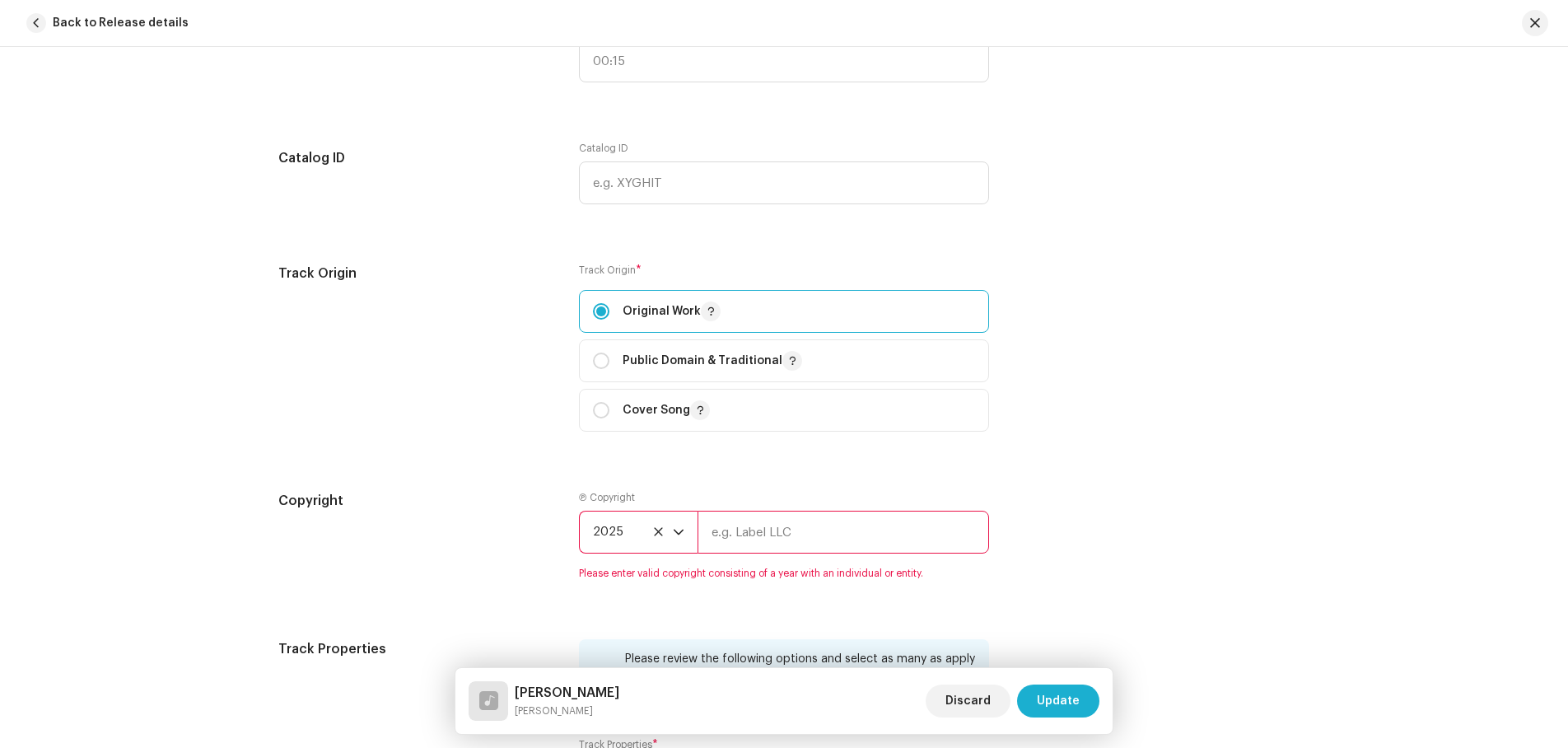
click at [744, 530] on input "text" at bounding box center [843, 532] width 292 height 42
type input "Hi-Tech Entertainment Pvt. Ltd"
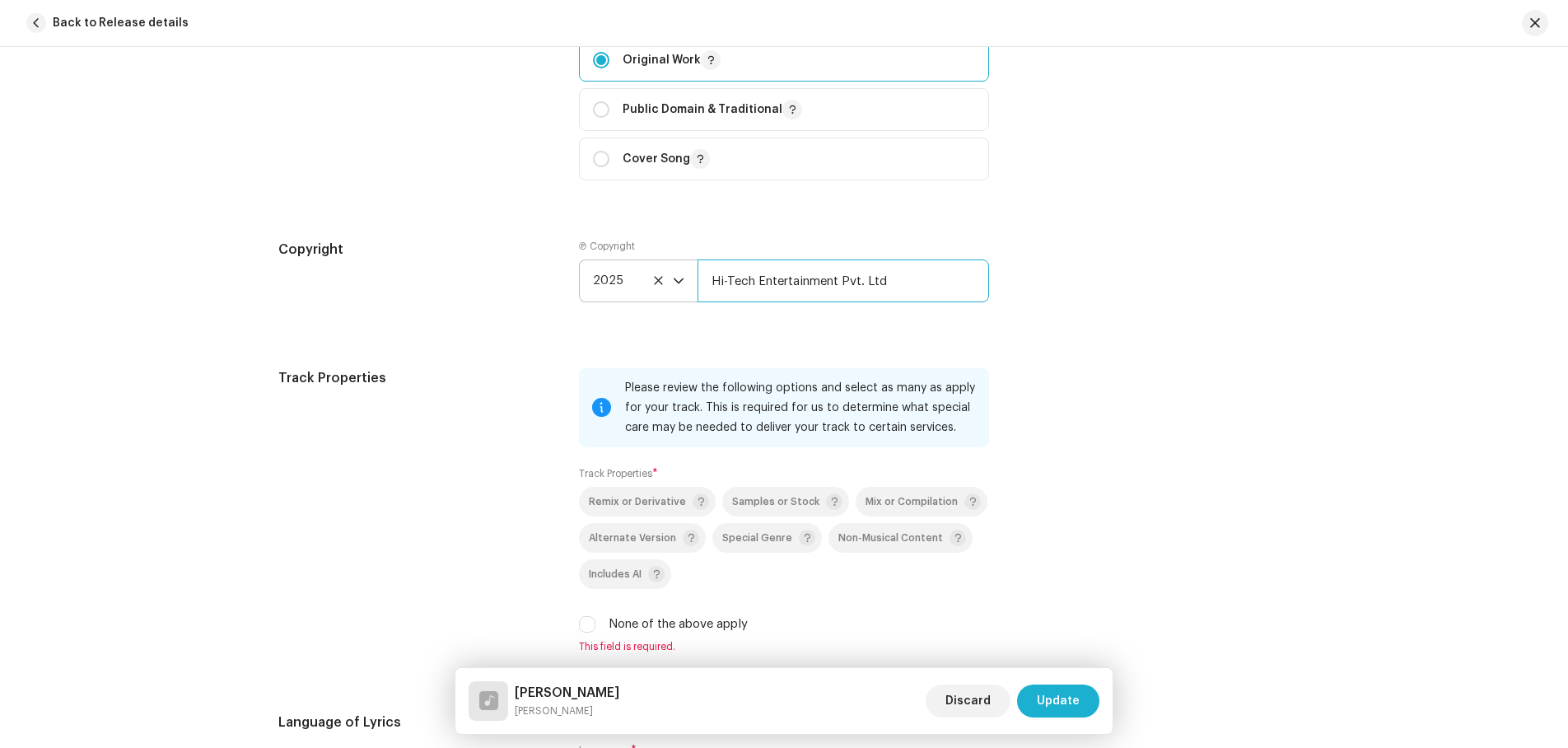
scroll to position [2060, 0]
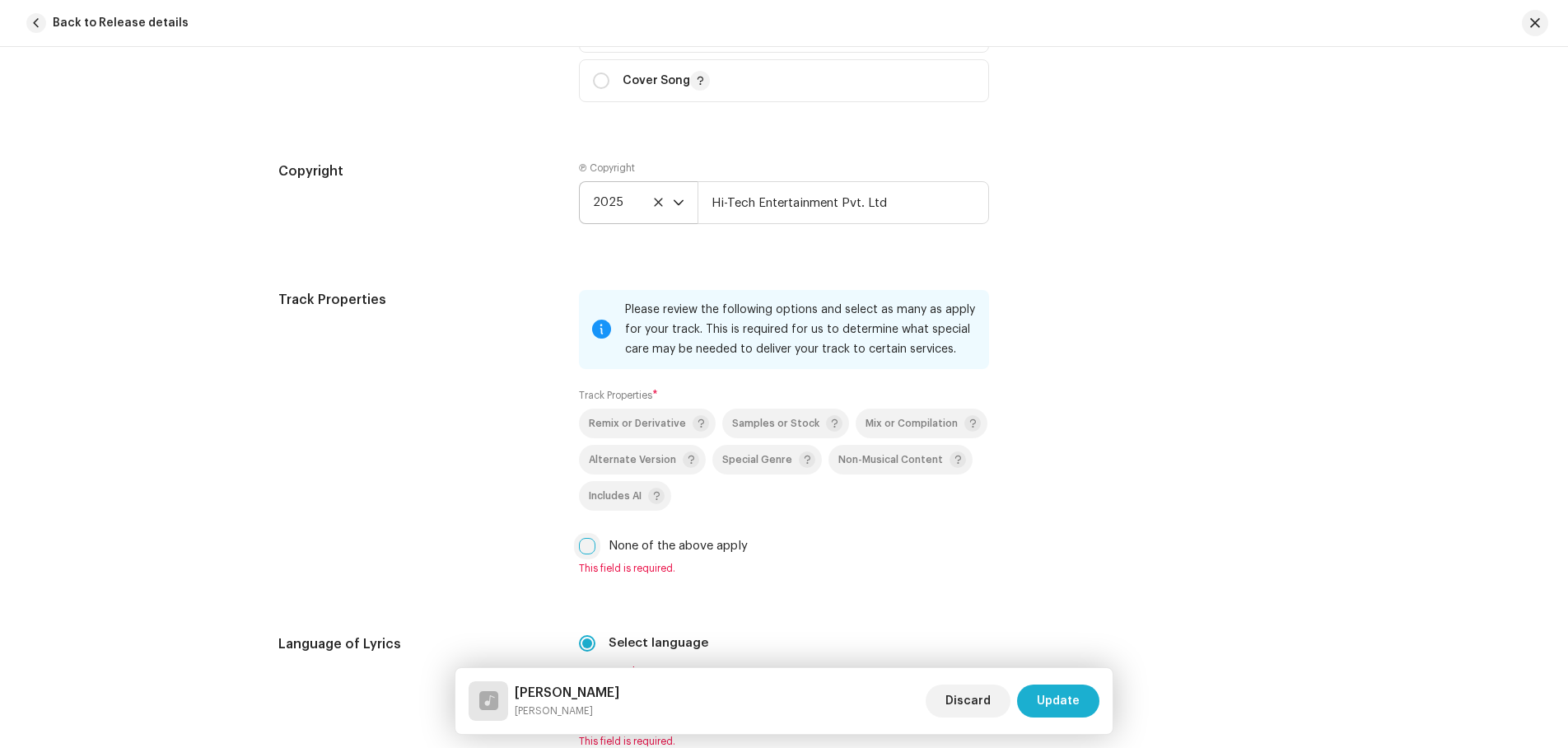
click at [587, 549] on input "None of the above apply" at bounding box center [587, 546] width 17 height 17
checkbox input "true"
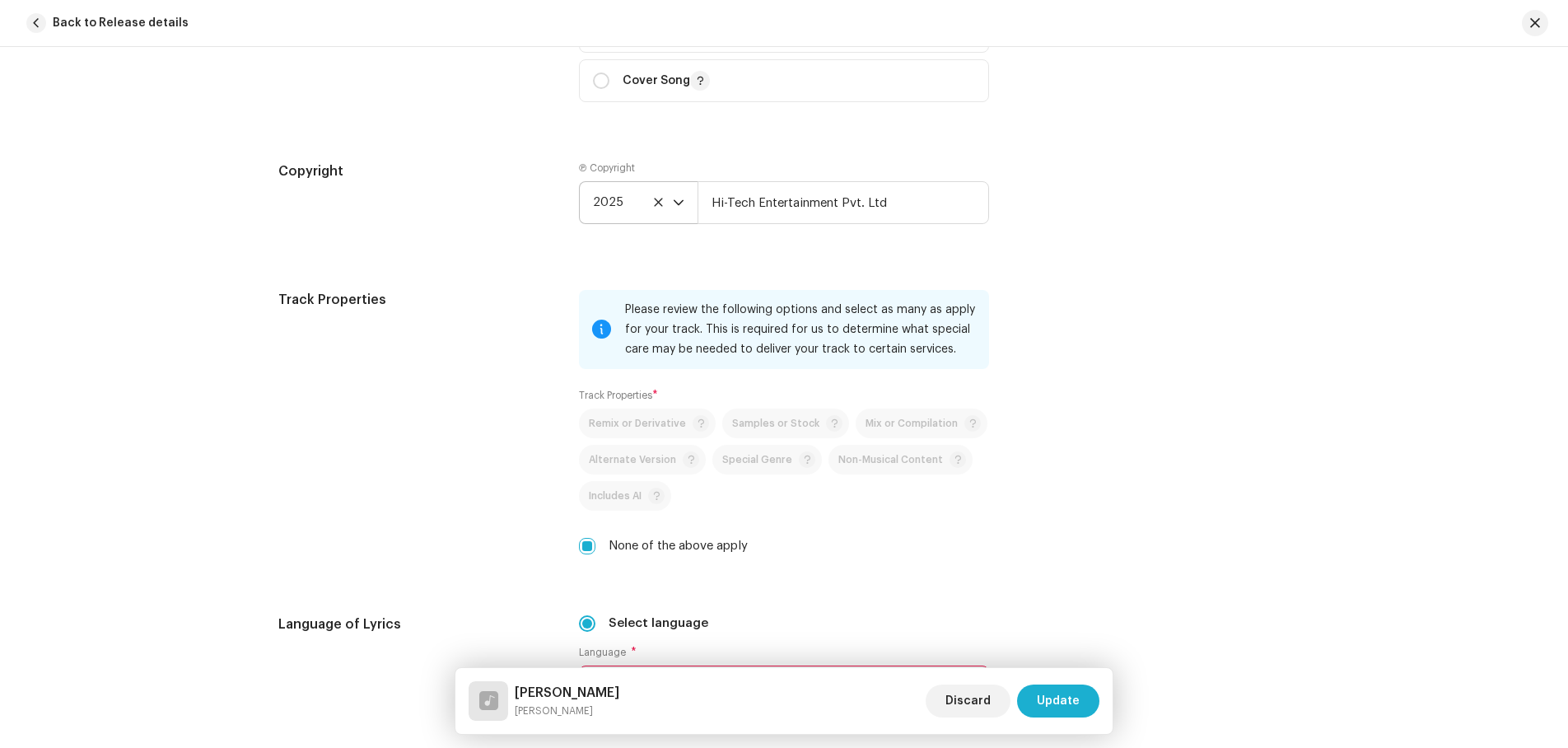
scroll to position [2142, 0]
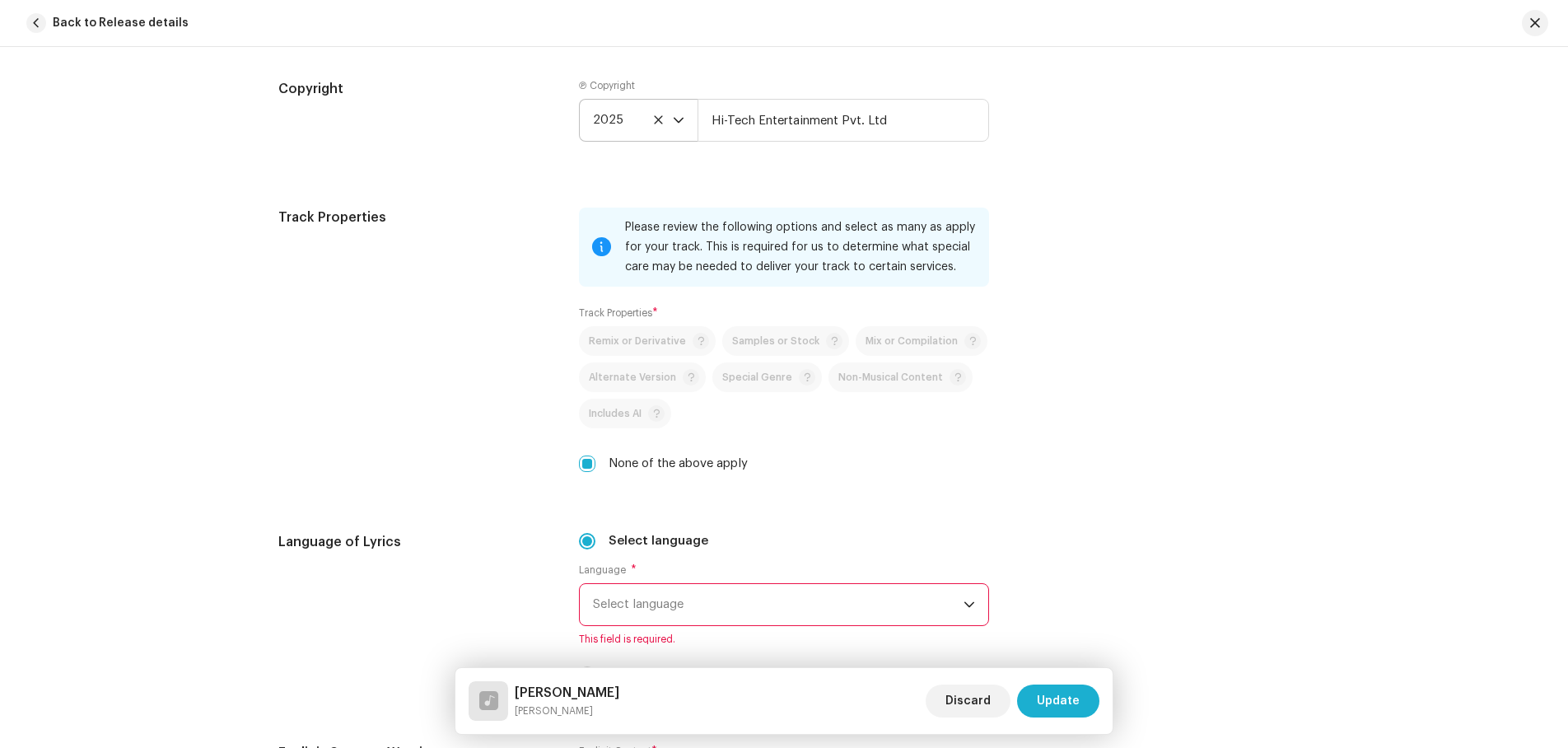
click at [693, 602] on span "Select language" at bounding box center [778, 605] width 370 height 42
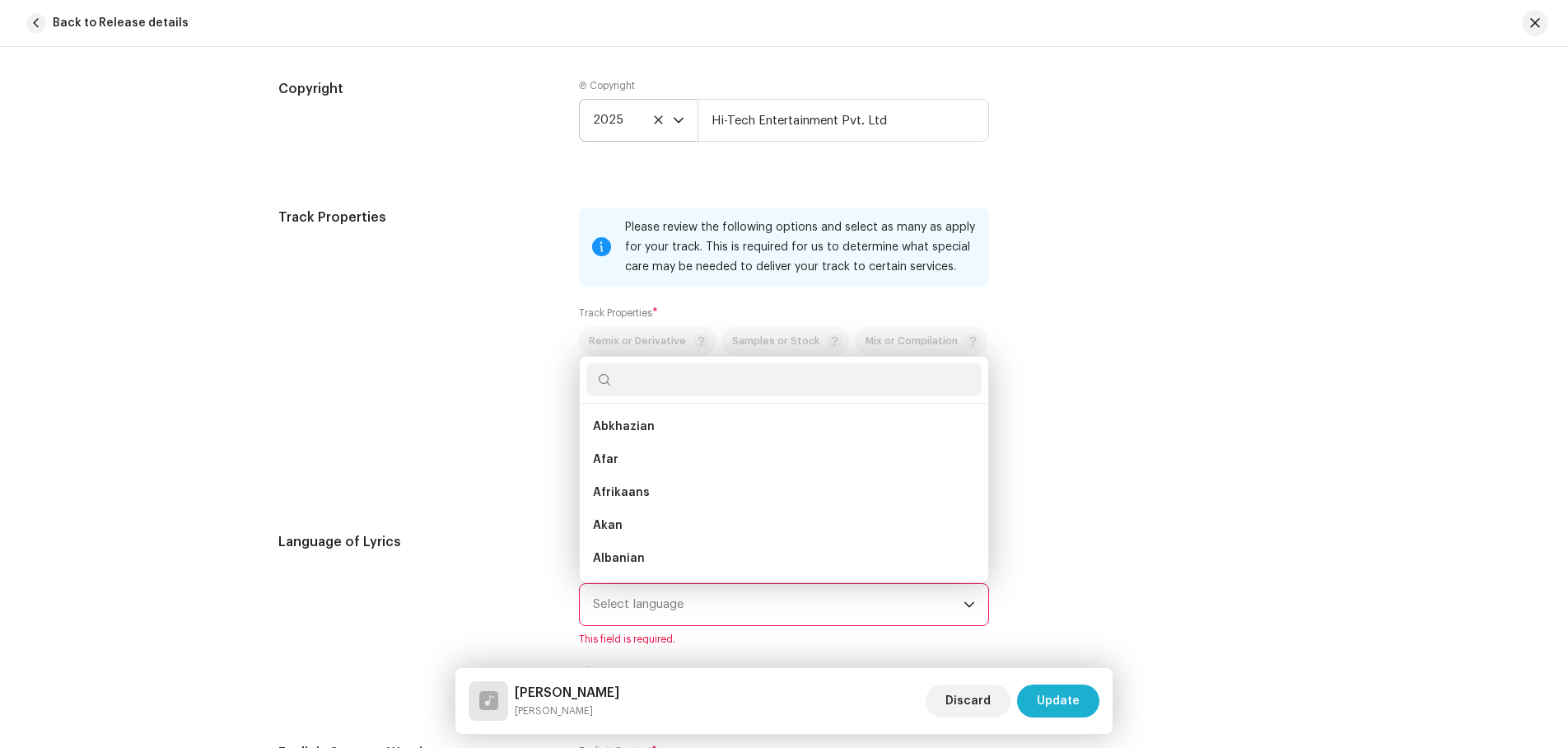
scroll to position [6, 0]
click at [646, 384] on input "text" at bounding box center [784, 379] width 395 height 33
type input "nepali"
click at [621, 434] on span "Nepali" at bounding box center [612, 426] width 37 height 17
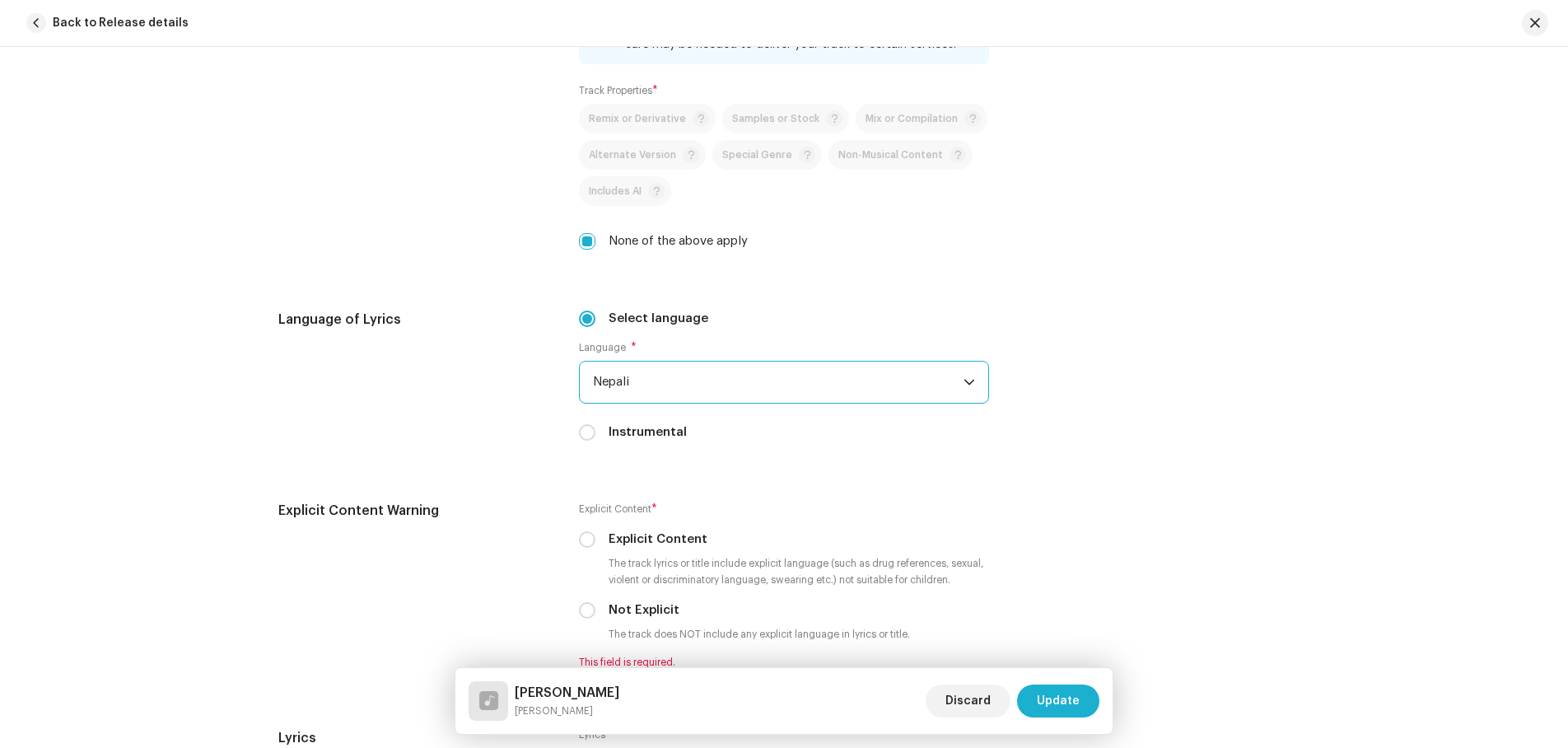
scroll to position [2390, 0]
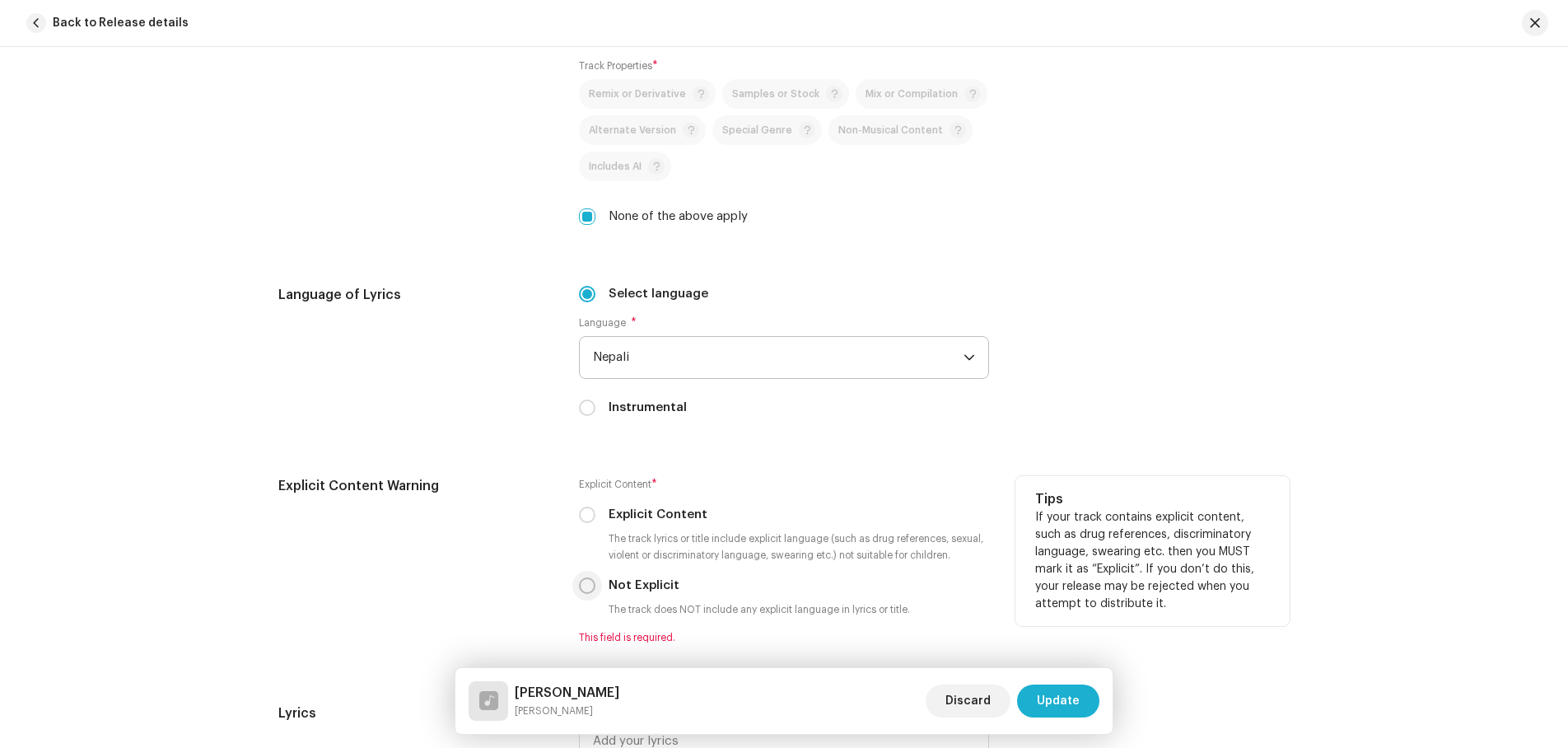
click at [586, 585] on input "Not Explicit" at bounding box center [587, 585] width 17 height 17
radio input "true"
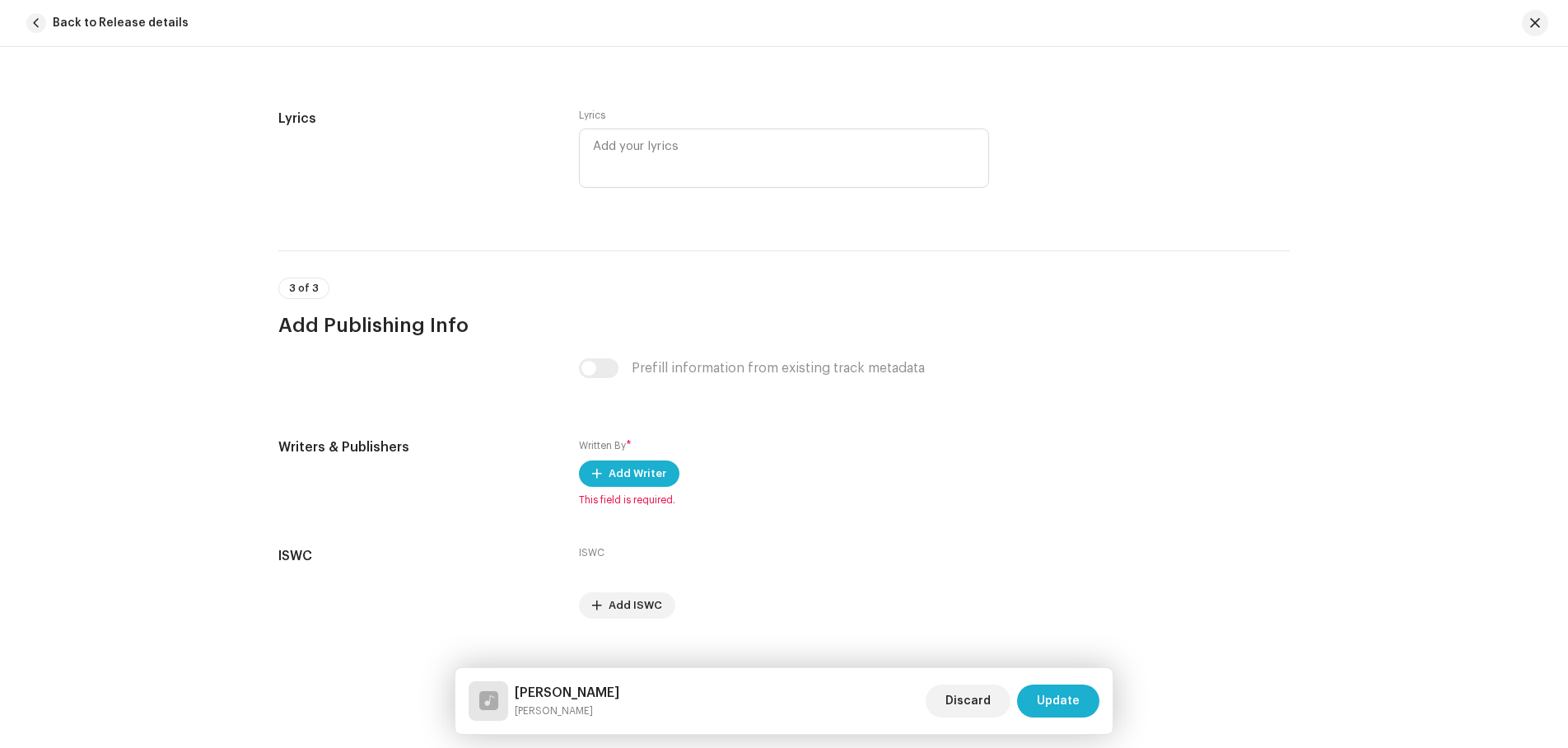
scroll to position [2966, 0]
click at [633, 470] on span "Add Writer" at bounding box center [637, 471] width 57 height 33
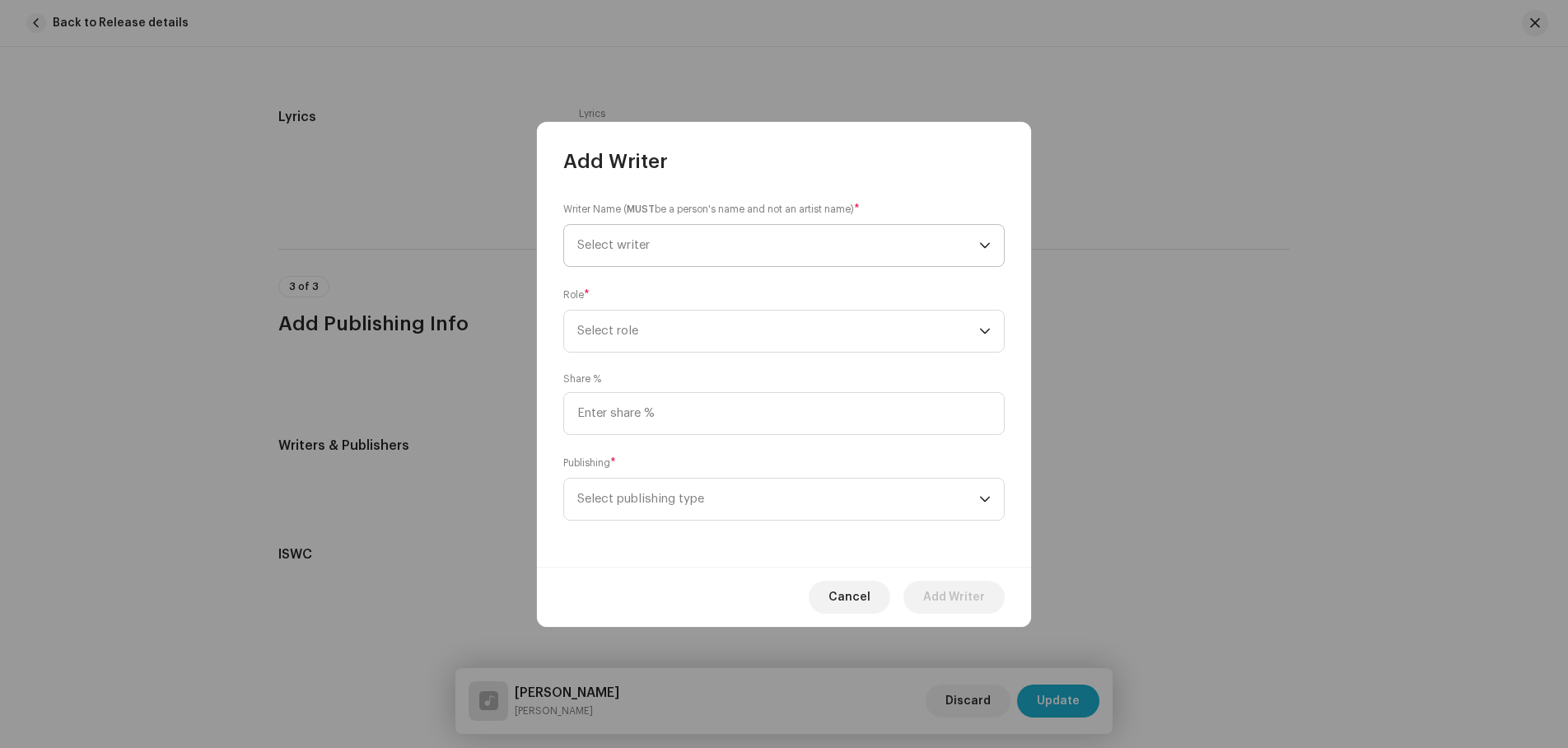
click at [669, 241] on span "Select writer" at bounding box center [778, 245] width 402 height 42
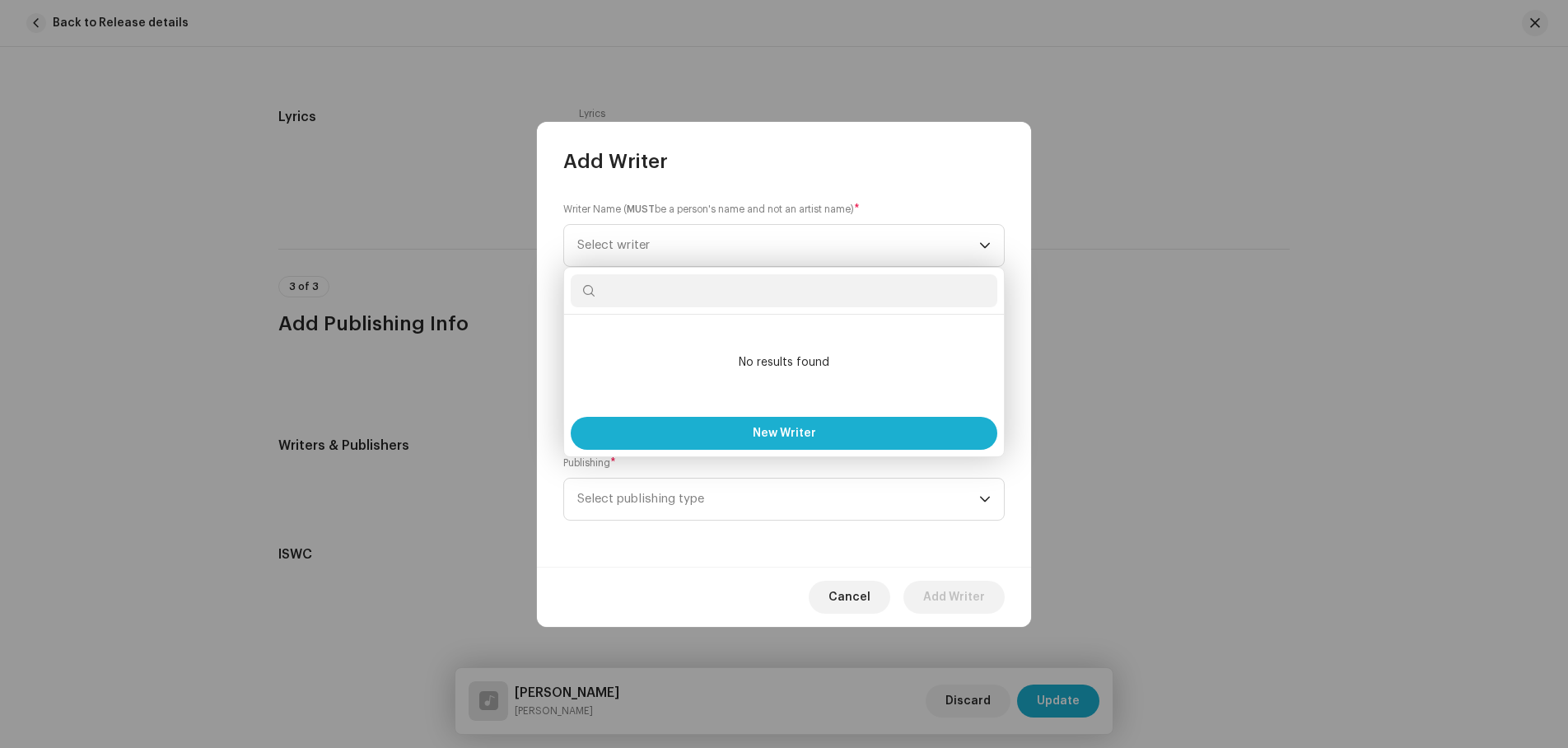
click at [653, 293] on input "text" at bounding box center [784, 290] width 427 height 33
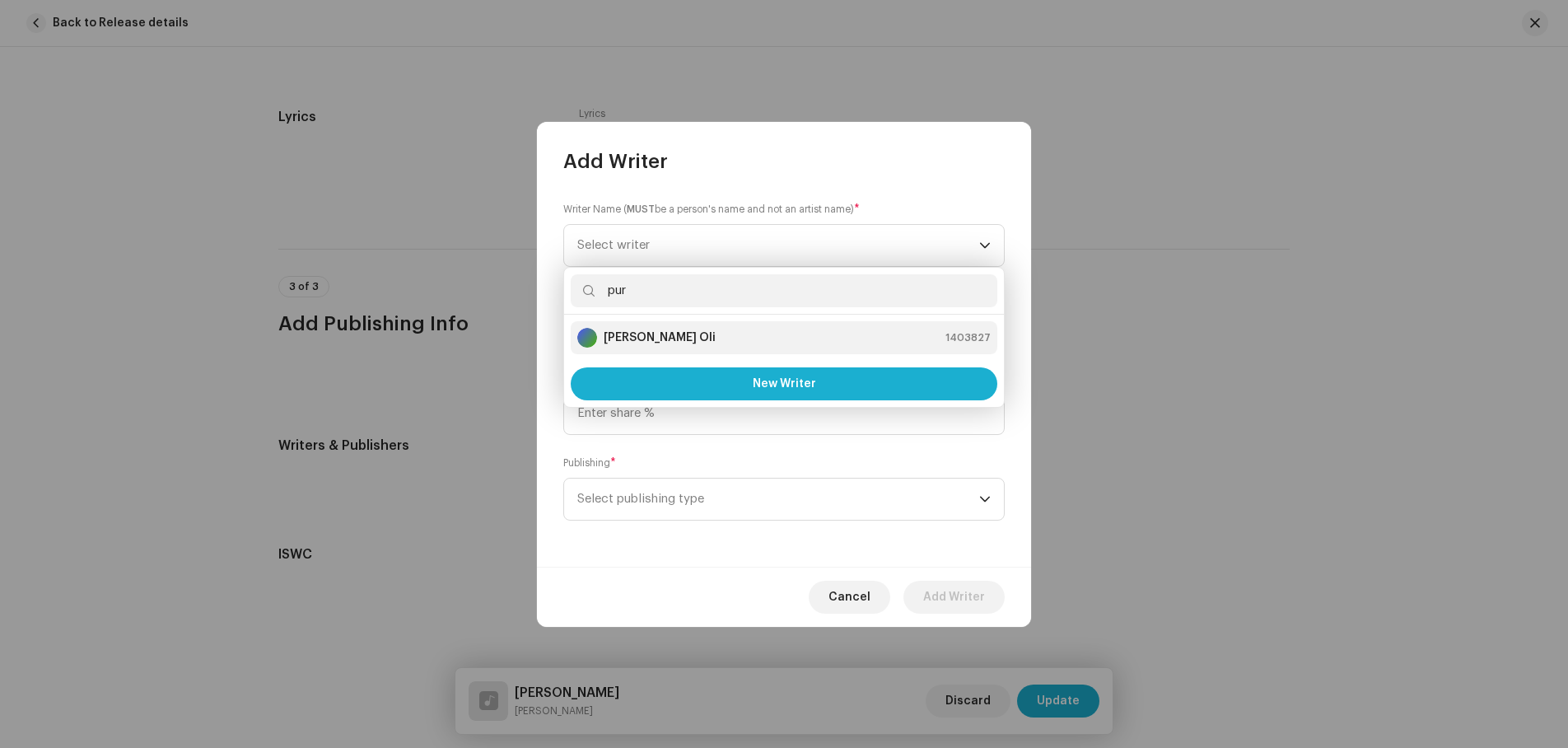
type input "pur"
click at [656, 336] on div "[PERSON_NAME] Oli 1403827" at bounding box center [784, 338] width 414 height 19
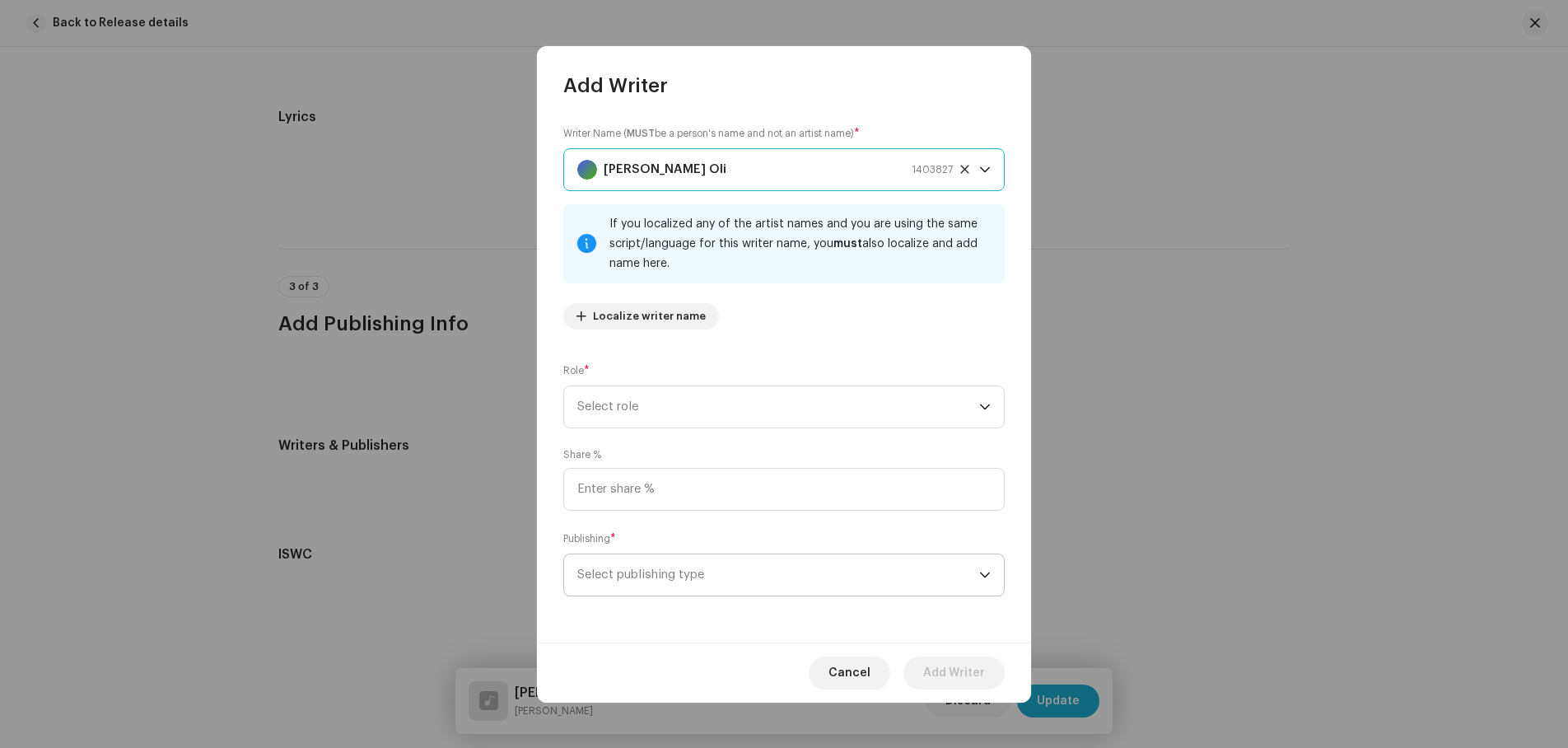
click at [683, 562] on span "Select publishing type" at bounding box center [778, 575] width 402 height 42
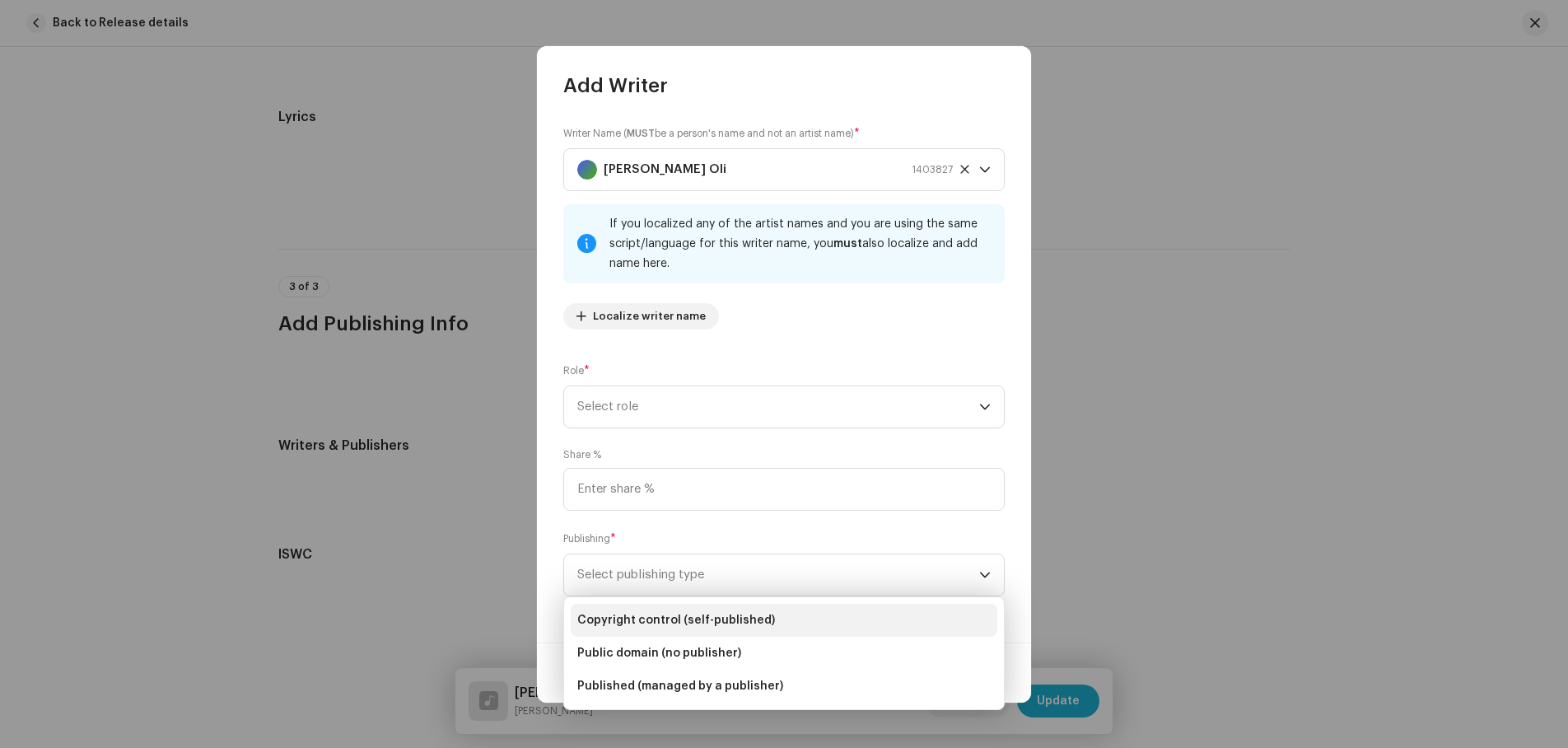
click at [662, 622] on span "Copyright control (self-published)" at bounding box center [676, 620] width 198 height 17
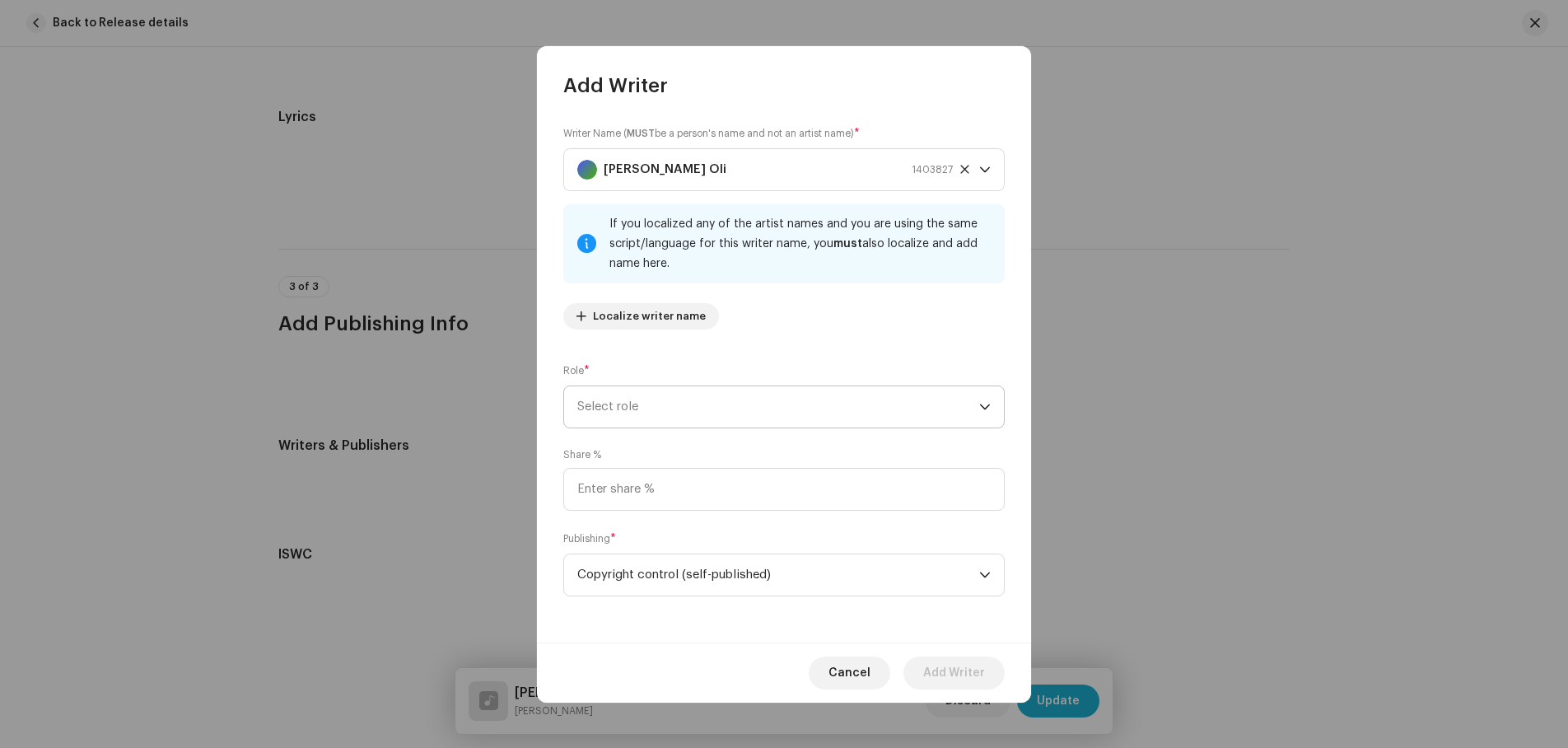
click at [670, 402] on span "Select role" at bounding box center [778, 407] width 402 height 42
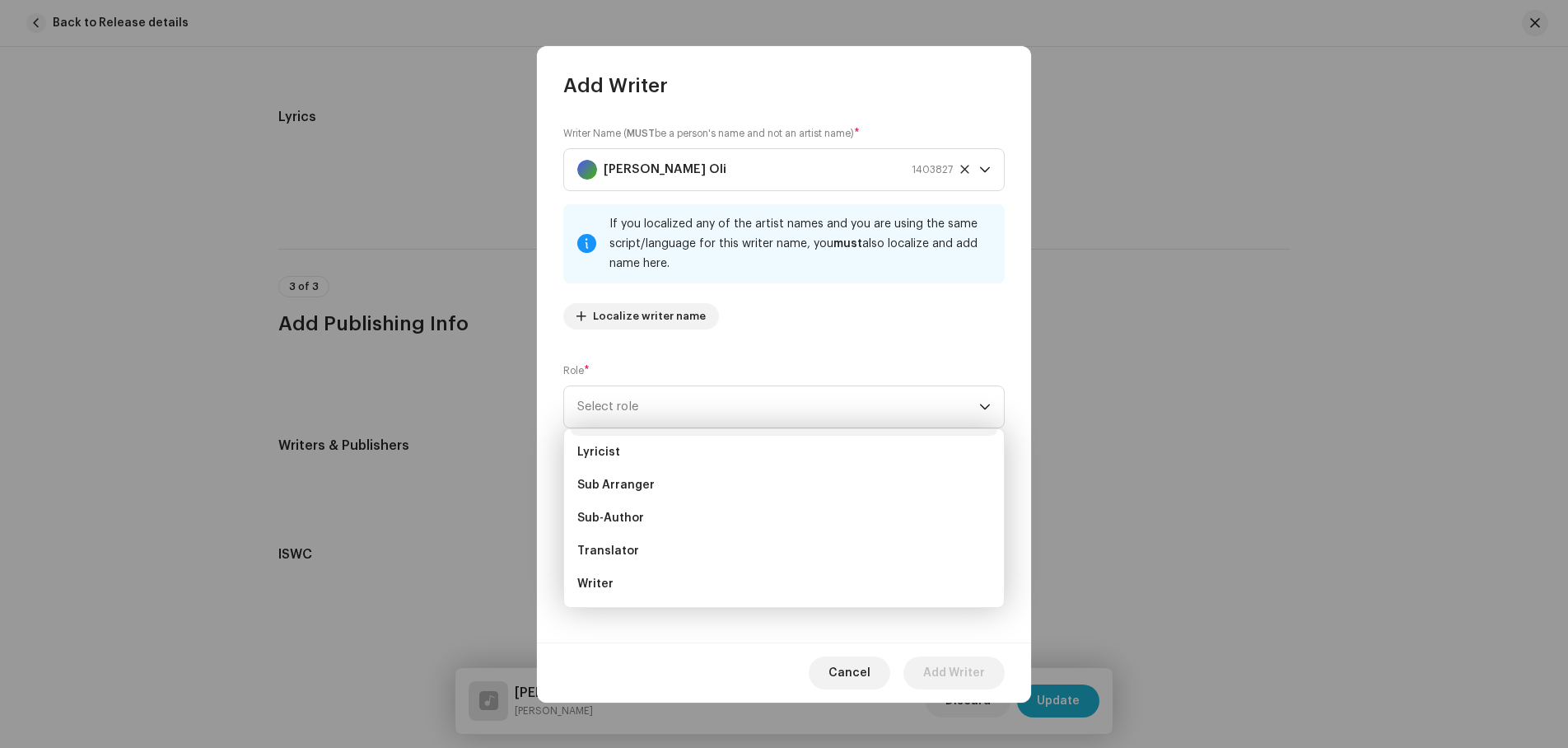
scroll to position [139, 0]
click at [617, 474] on span "Lyricist" at bounding box center [598, 478] width 42 height 17
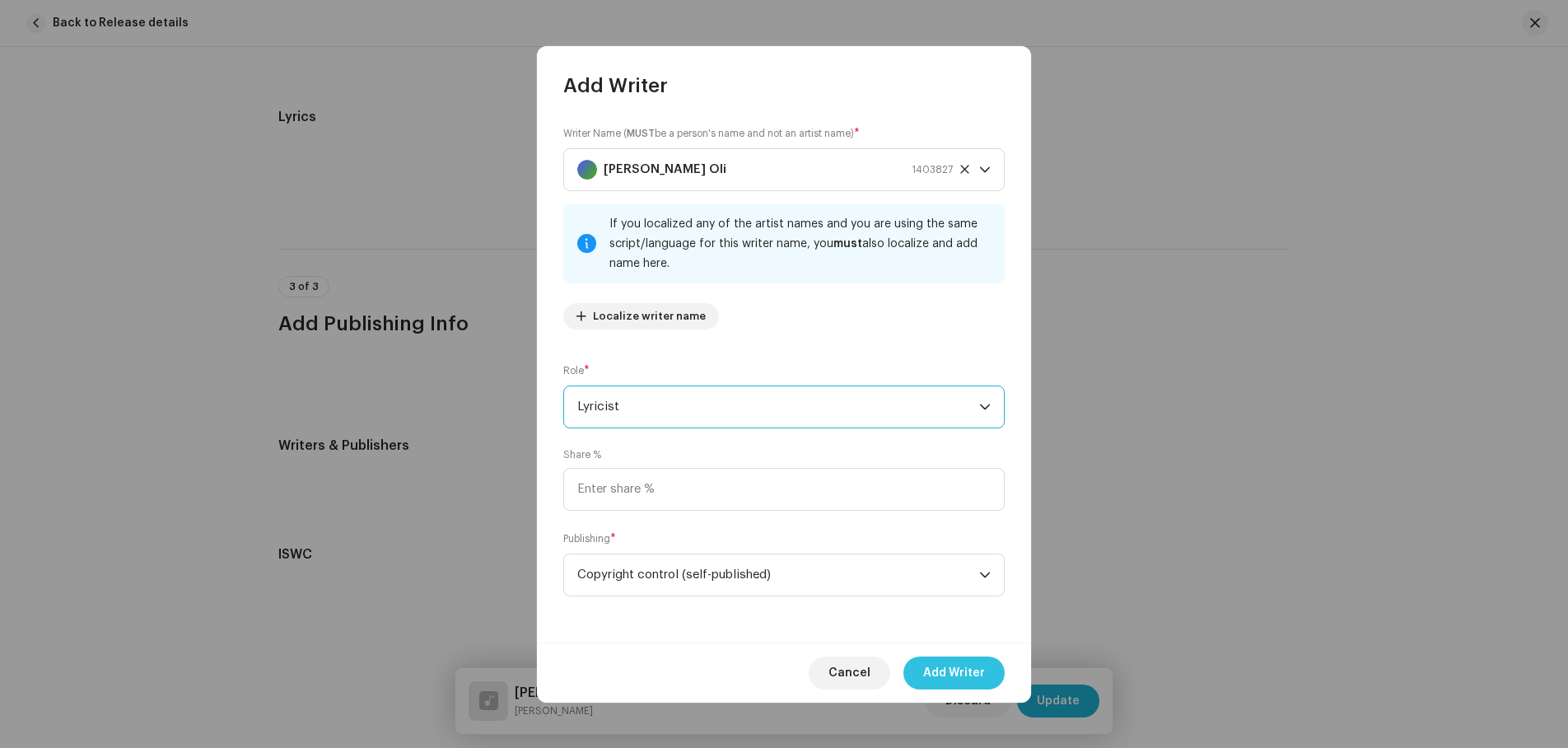
click at [946, 668] on span "Add Writer" at bounding box center [955, 673] width 62 height 33
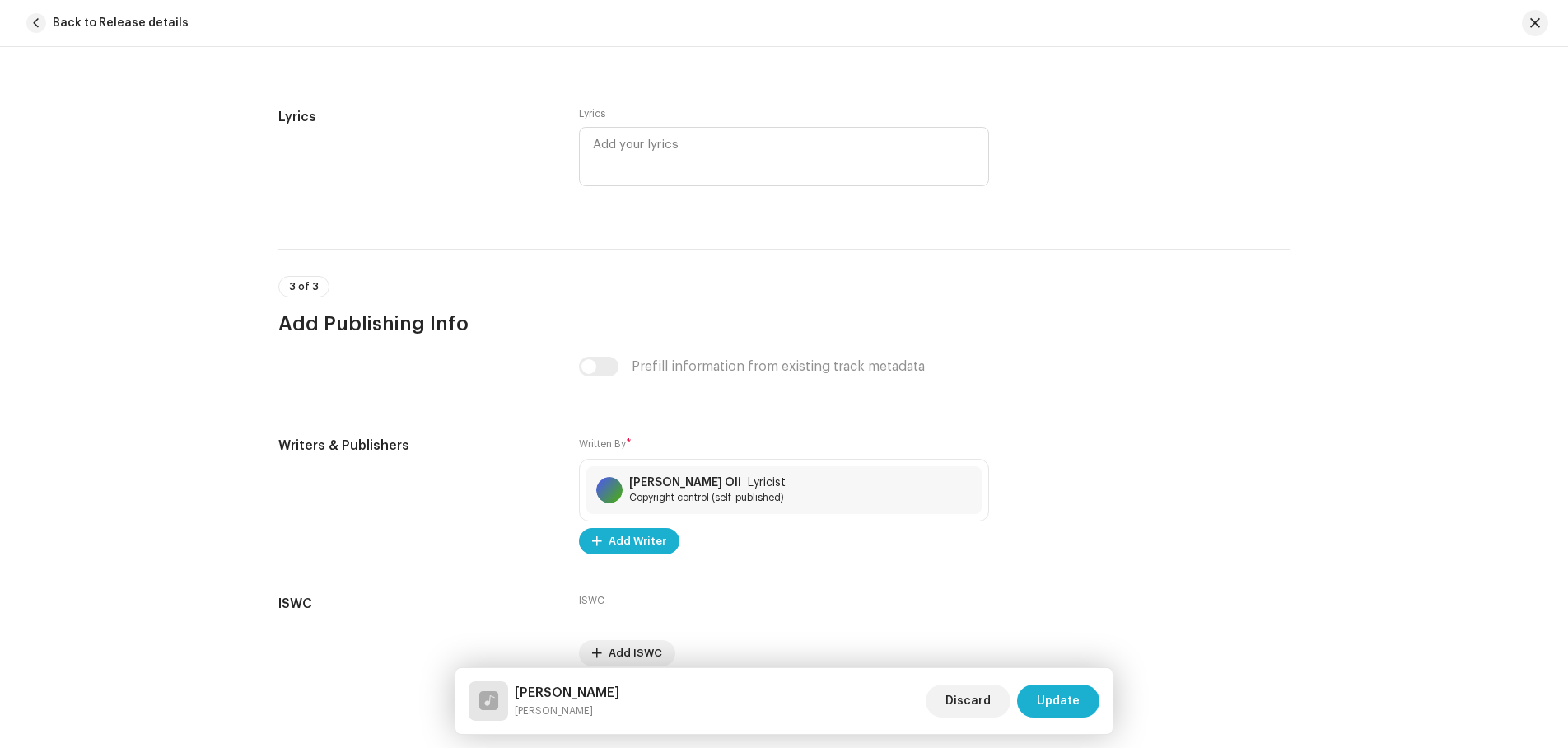
scroll to position [3043, 0]
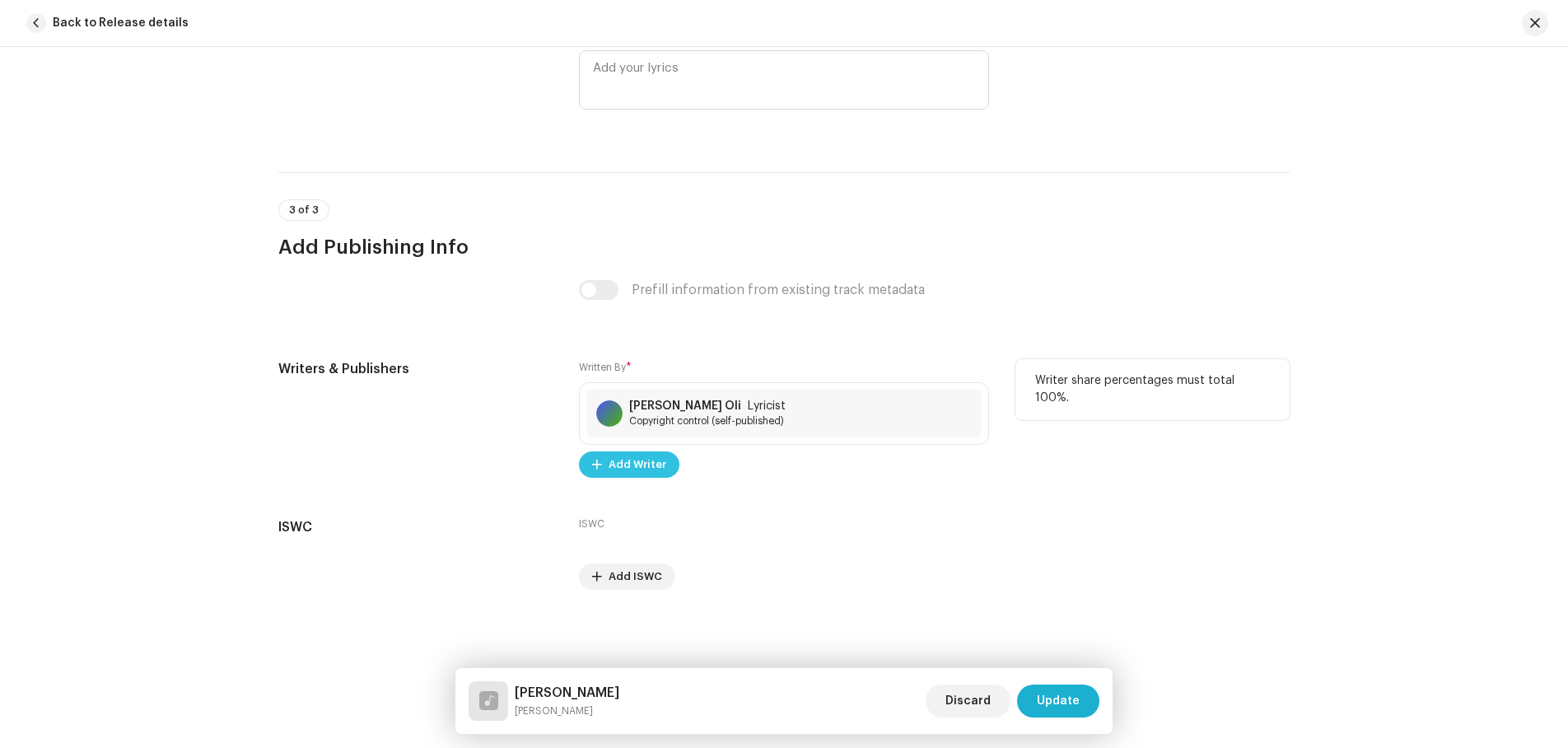
click at [624, 457] on span "Add Writer" at bounding box center [637, 464] width 57 height 33
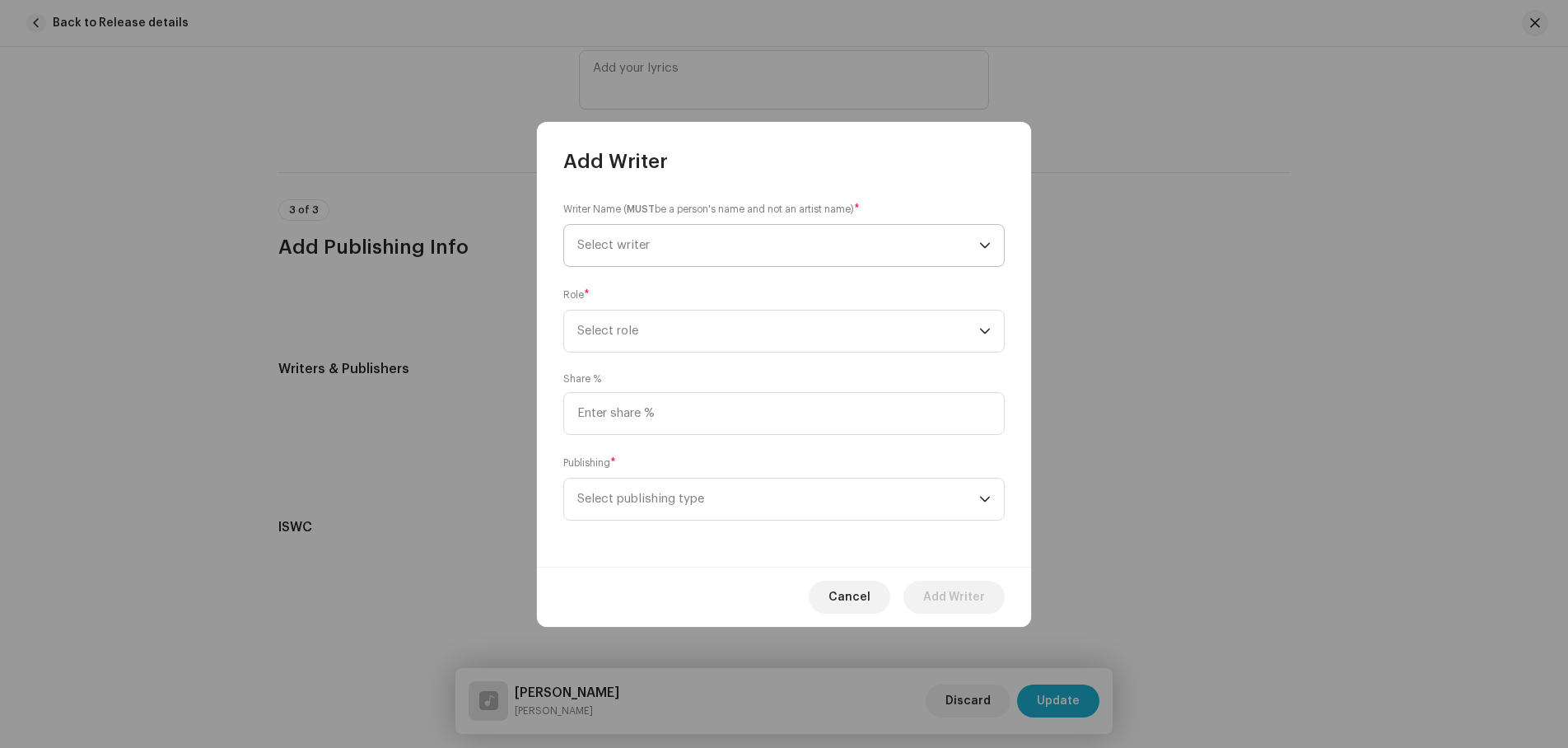
click at [640, 247] on span "Select writer" at bounding box center [613, 245] width 72 height 12
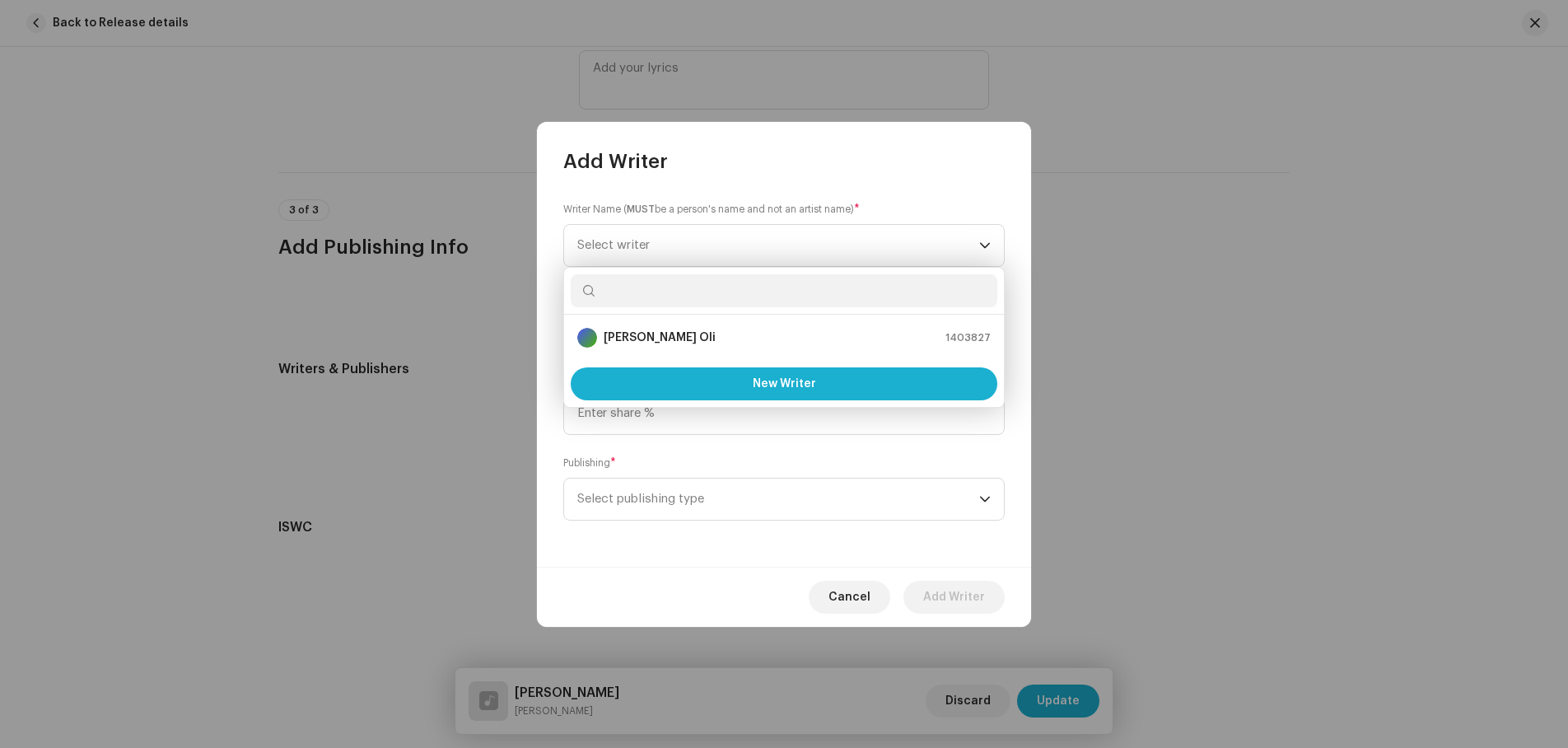
click at [637, 291] on input "text" at bounding box center [784, 290] width 427 height 33
type input "kir"
click at [619, 334] on strong "[PERSON_NAME]" at bounding box center [650, 338] width 93 height 17
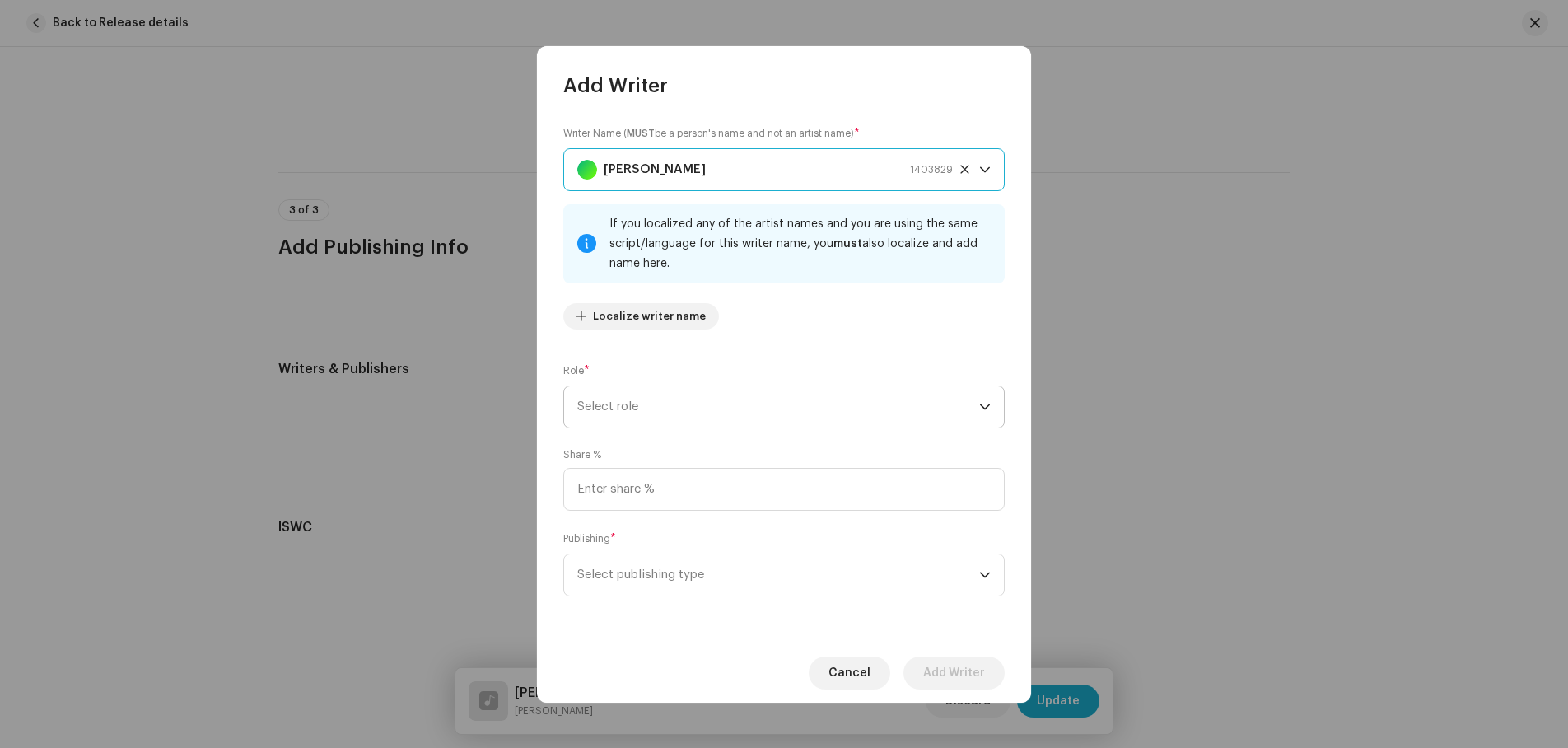
click at [647, 402] on span "Select role" at bounding box center [778, 407] width 402 height 42
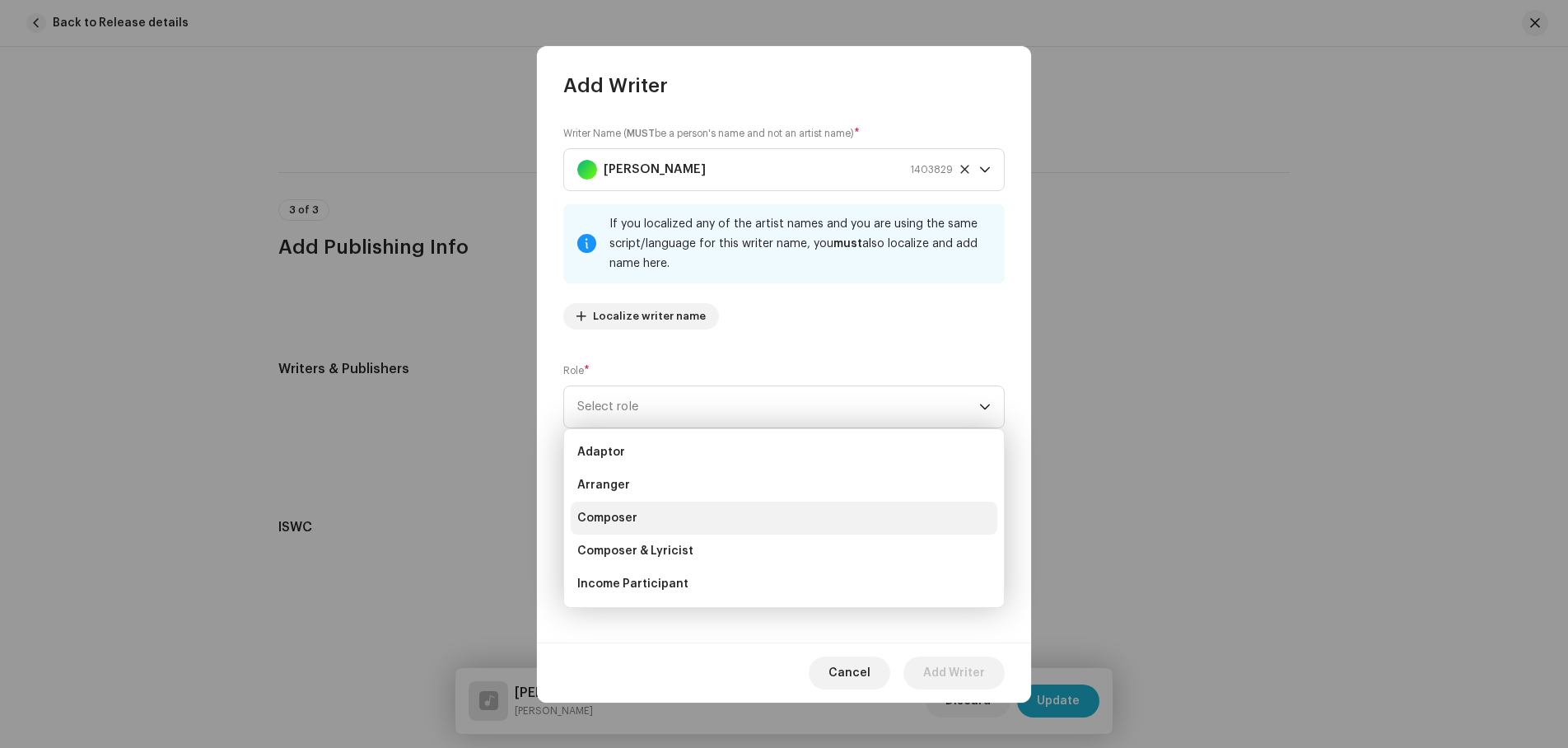
click at [624, 521] on span "Composer" at bounding box center [607, 518] width 60 height 17
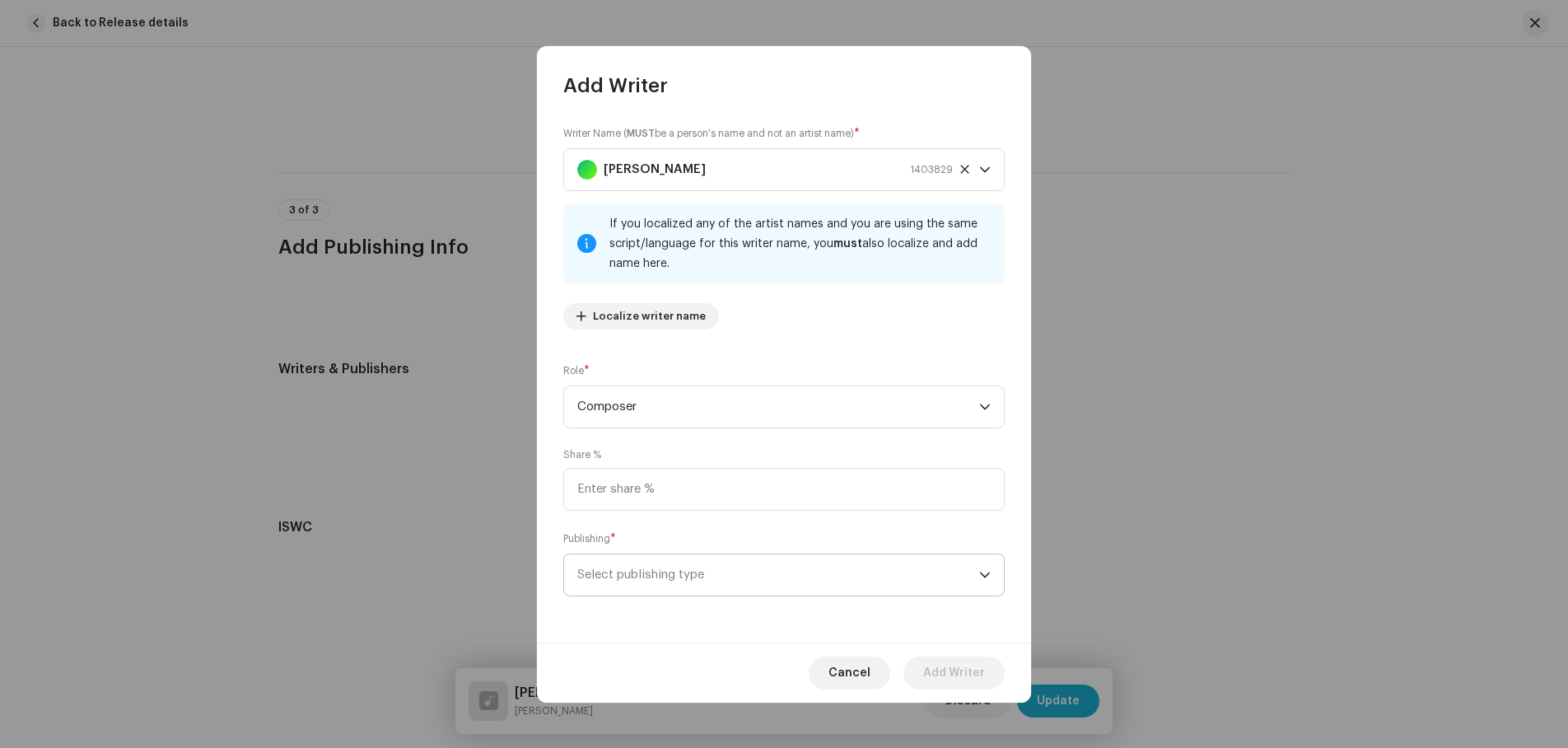
click at [696, 576] on span "Select publishing type" at bounding box center [778, 575] width 402 height 42
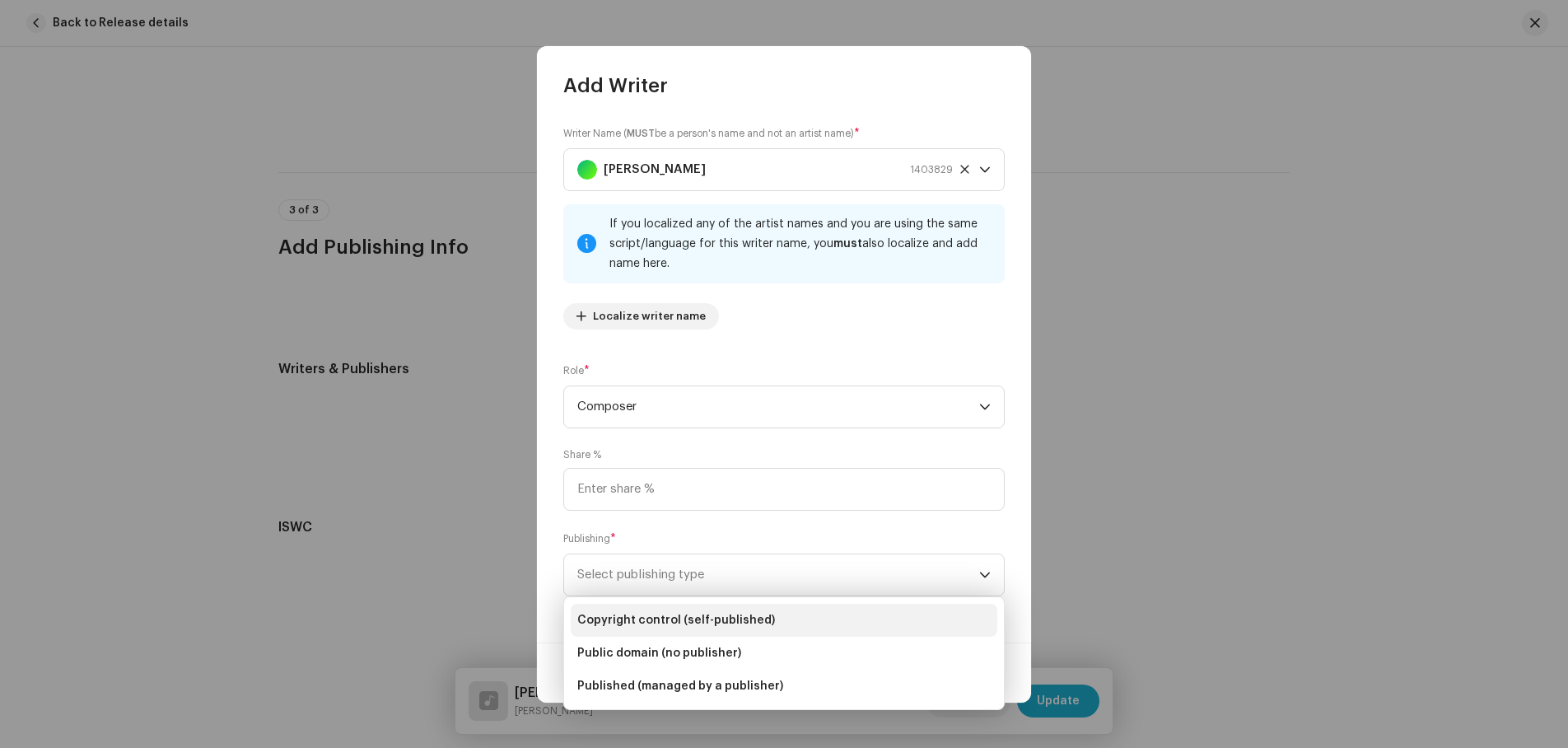
click at [698, 614] on li "Copyright control (self-published)" at bounding box center [784, 620] width 427 height 33
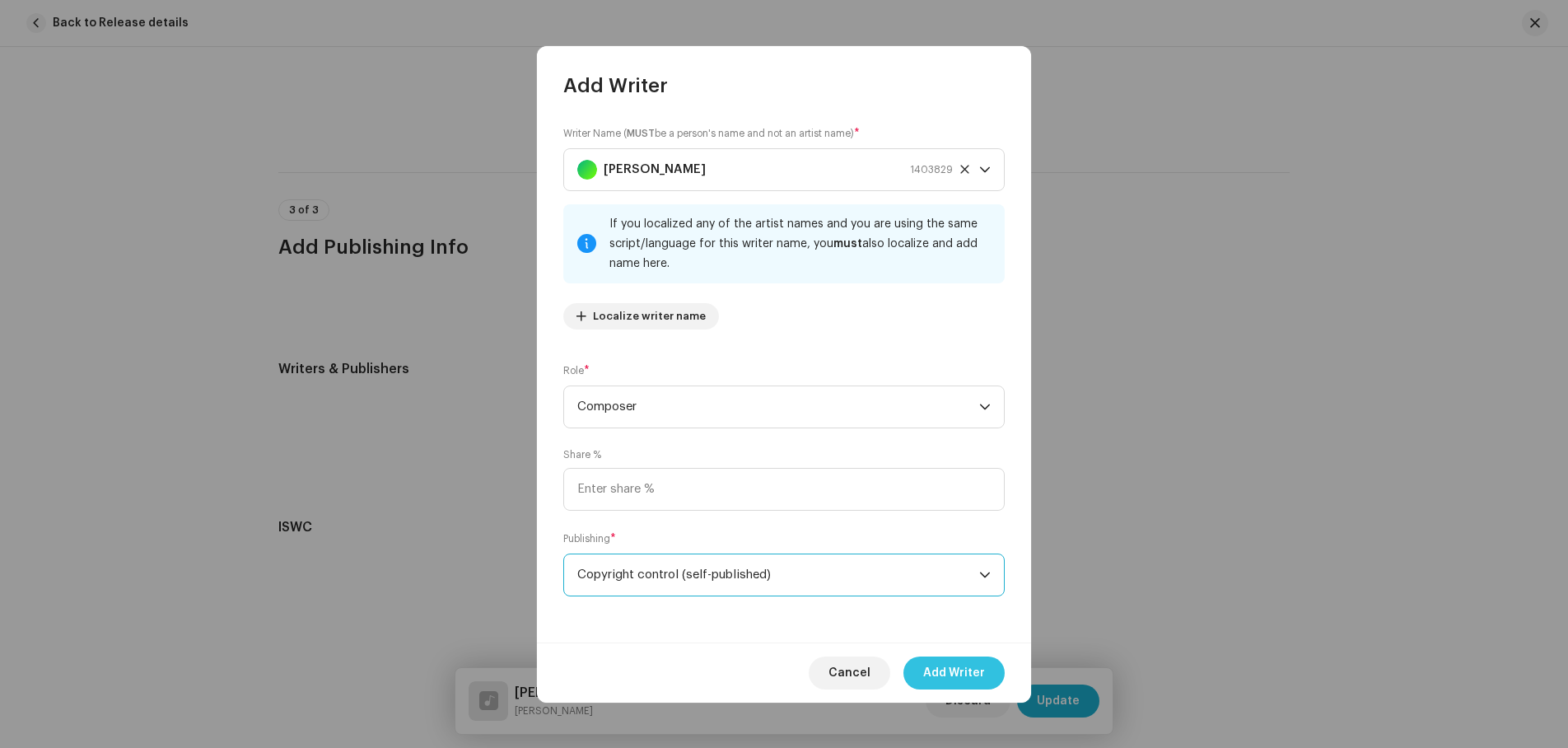
click at [974, 666] on span "Add Writer" at bounding box center [955, 673] width 62 height 33
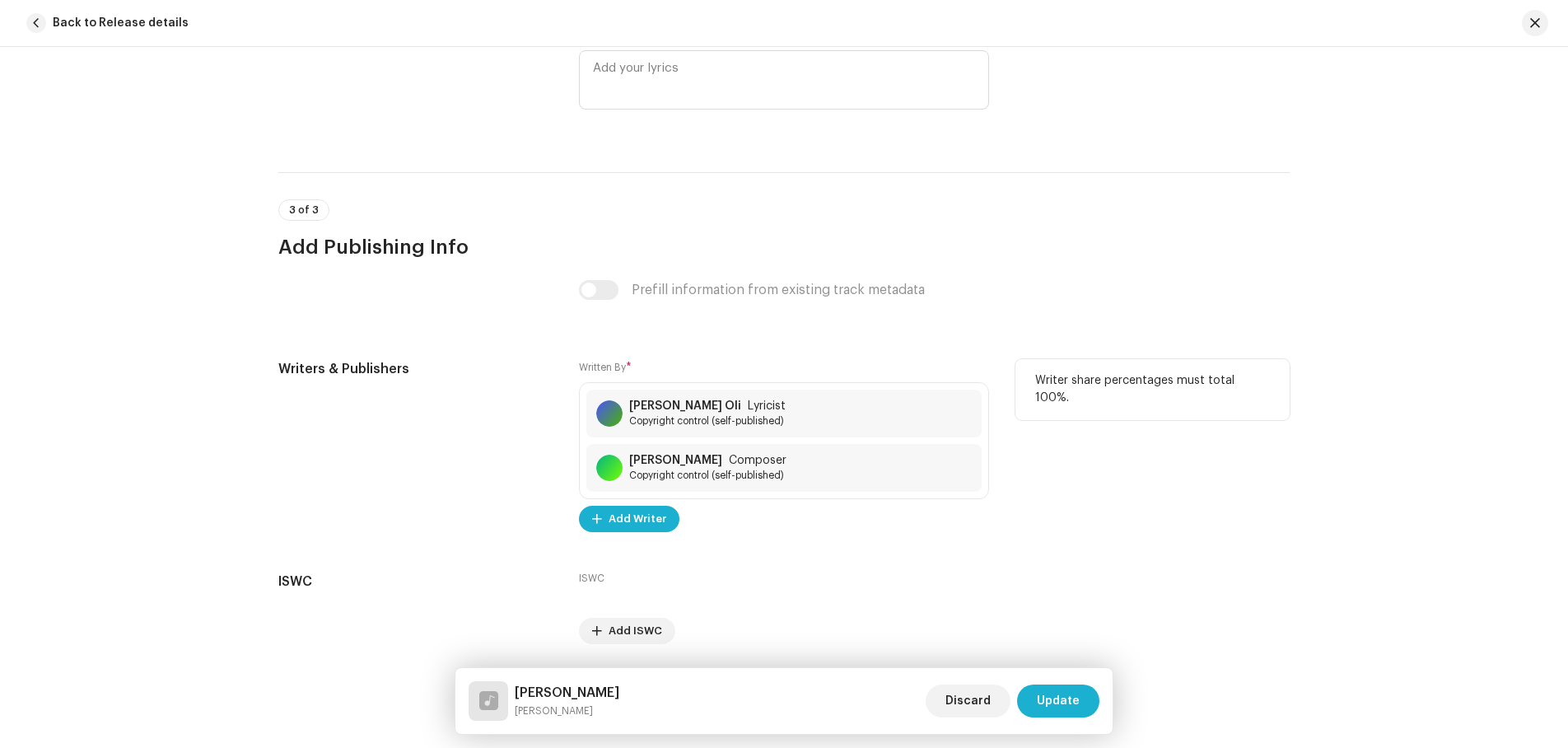
scroll to position [3097, 0]
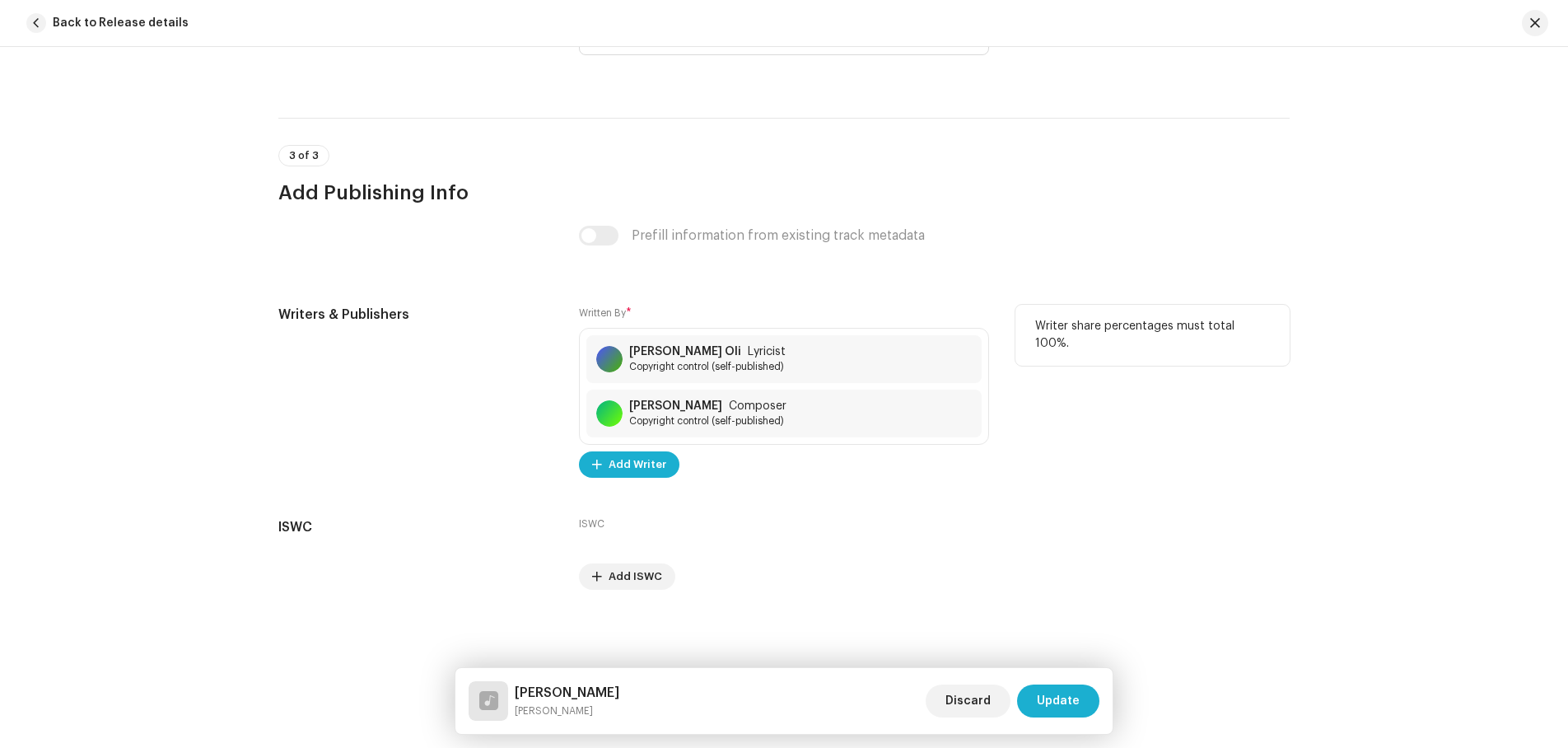
drag, startPoint x: 1066, startPoint y: 695, endPoint x: 1146, endPoint y: 353, distance: 351.2
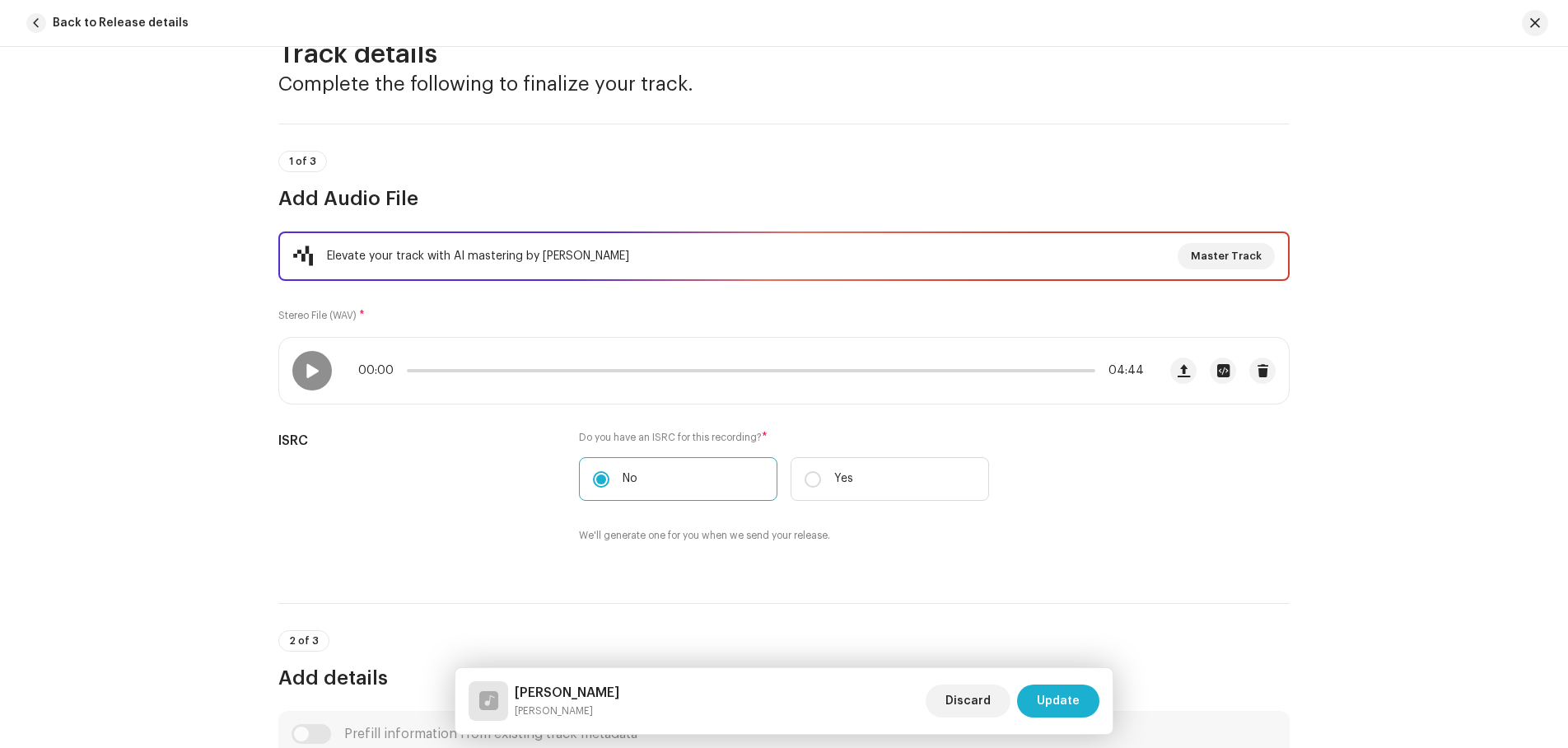
scroll to position [0, 0]
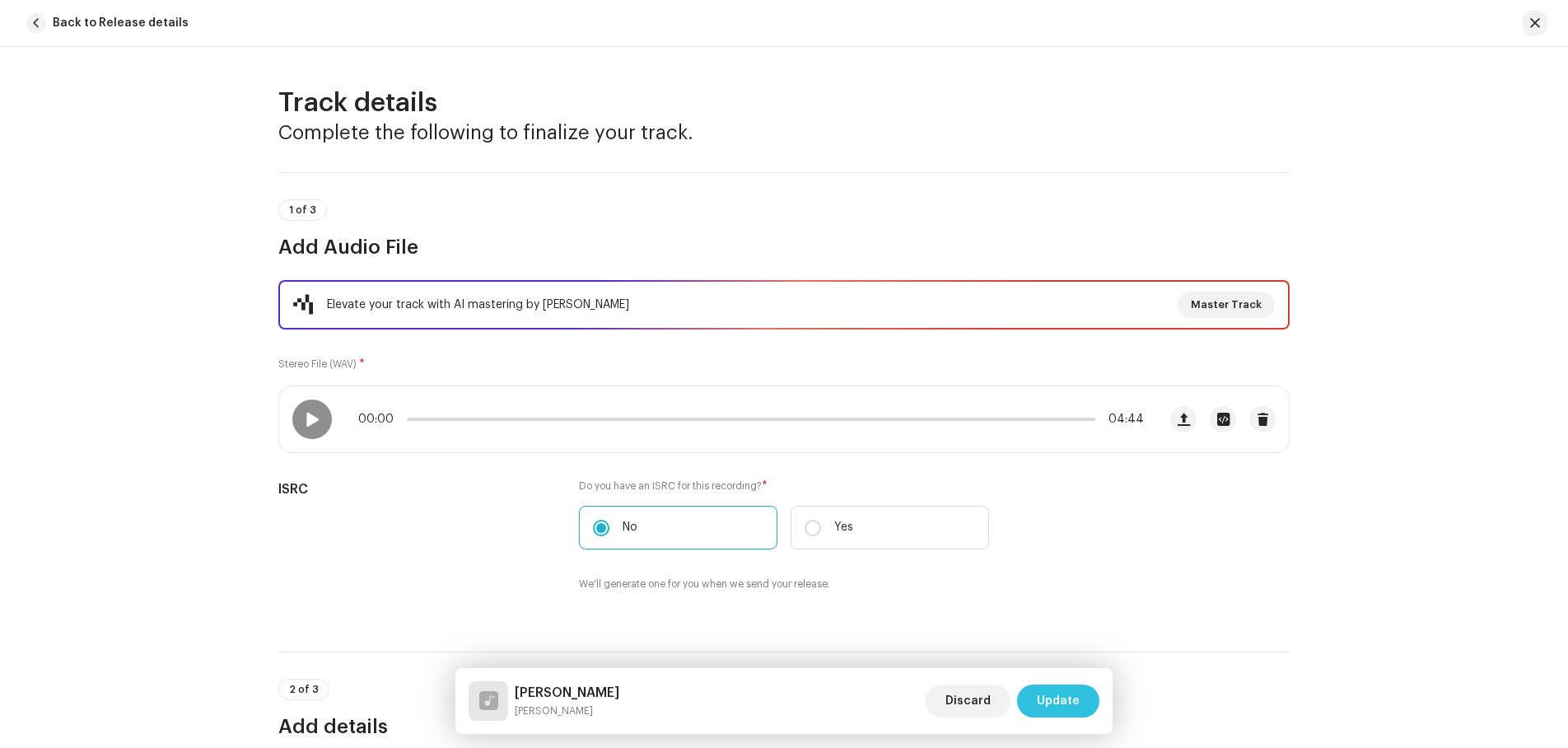
click at [1059, 698] on span "Update" at bounding box center [1058, 700] width 42 height 33
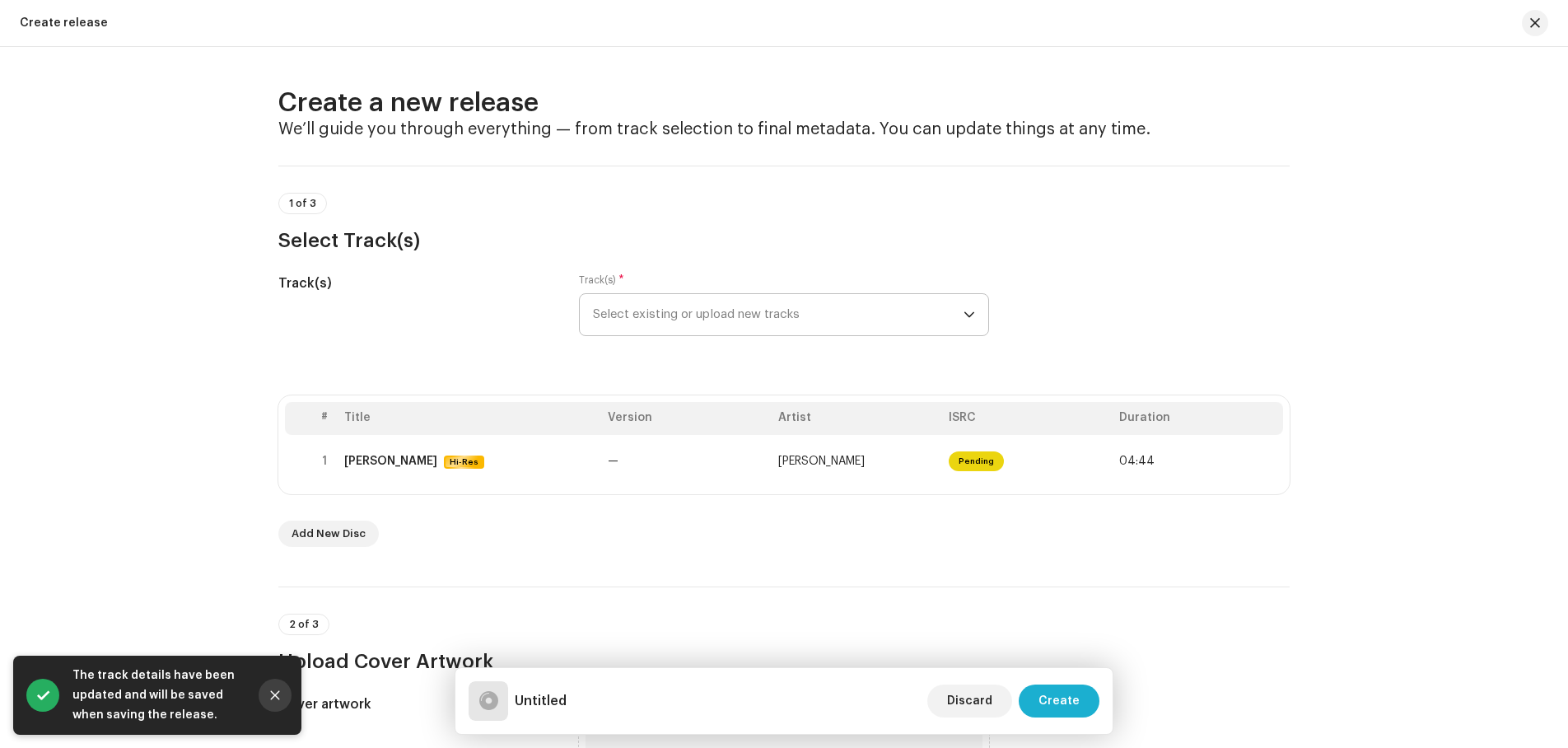
click at [278, 694] on icon "Close" at bounding box center [275, 695] width 11 height 11
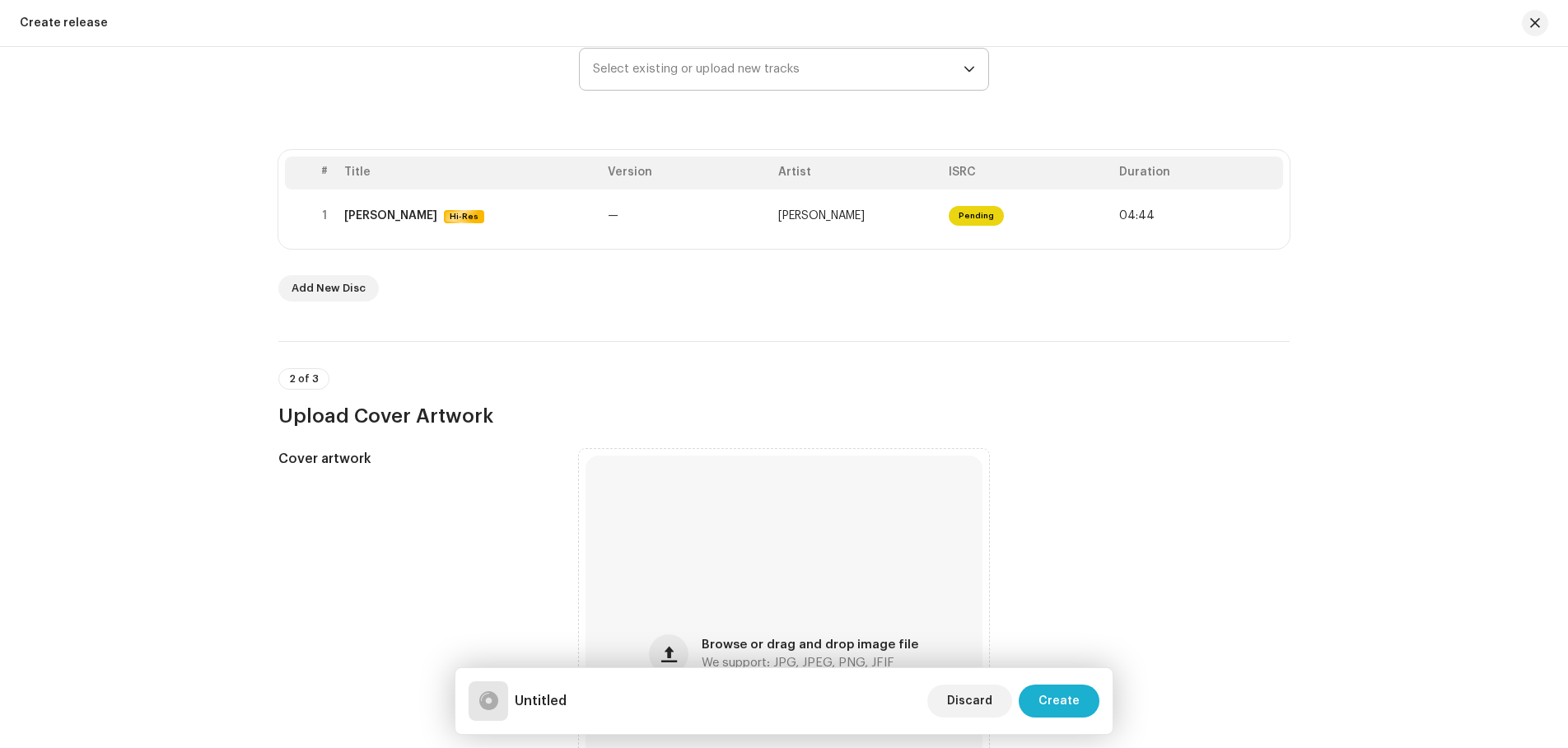
scroll to position [248, 0]
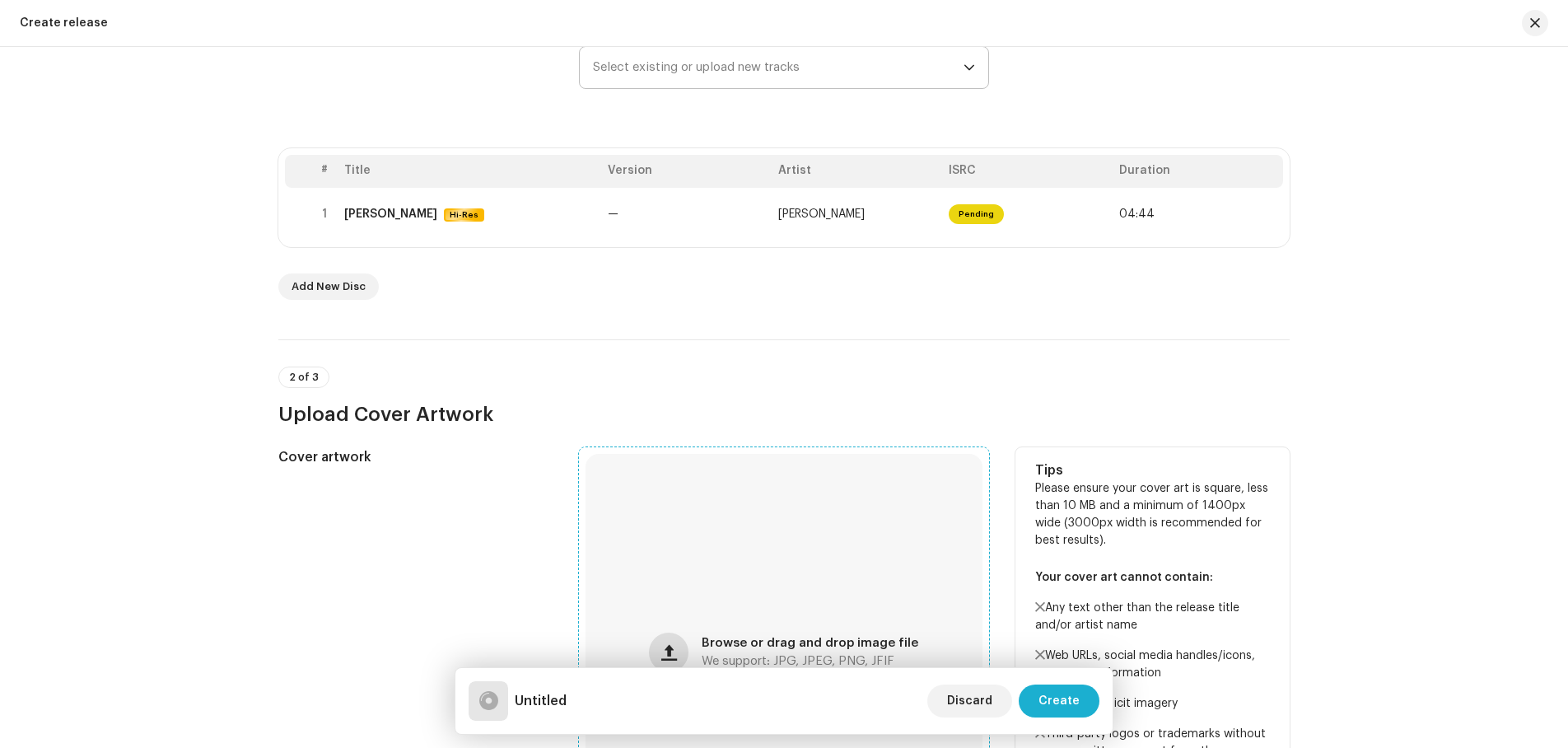
click at [666, 648] on span "button" at bounding box center [669, 653] width 16 height 13
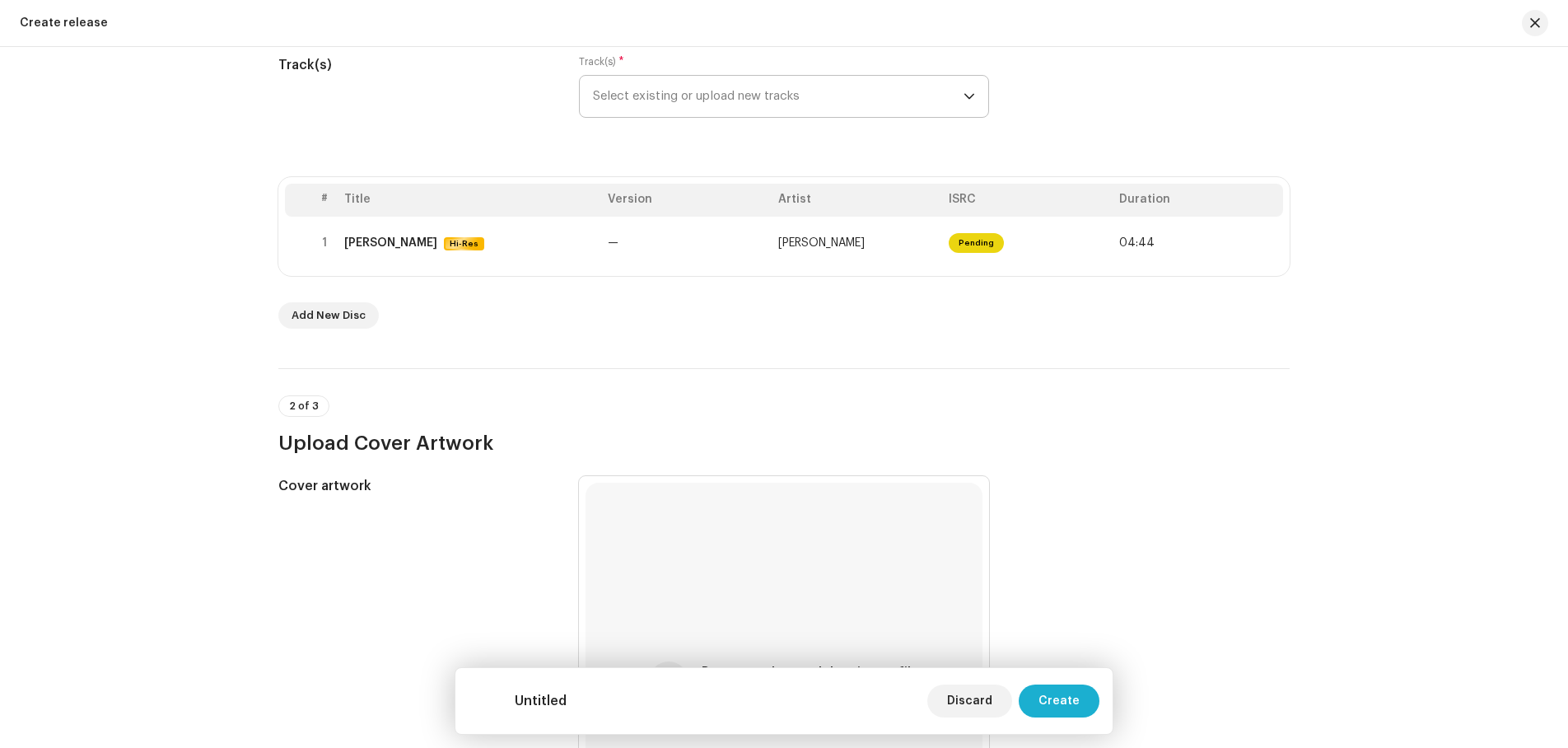
scroll to position [82, 0]
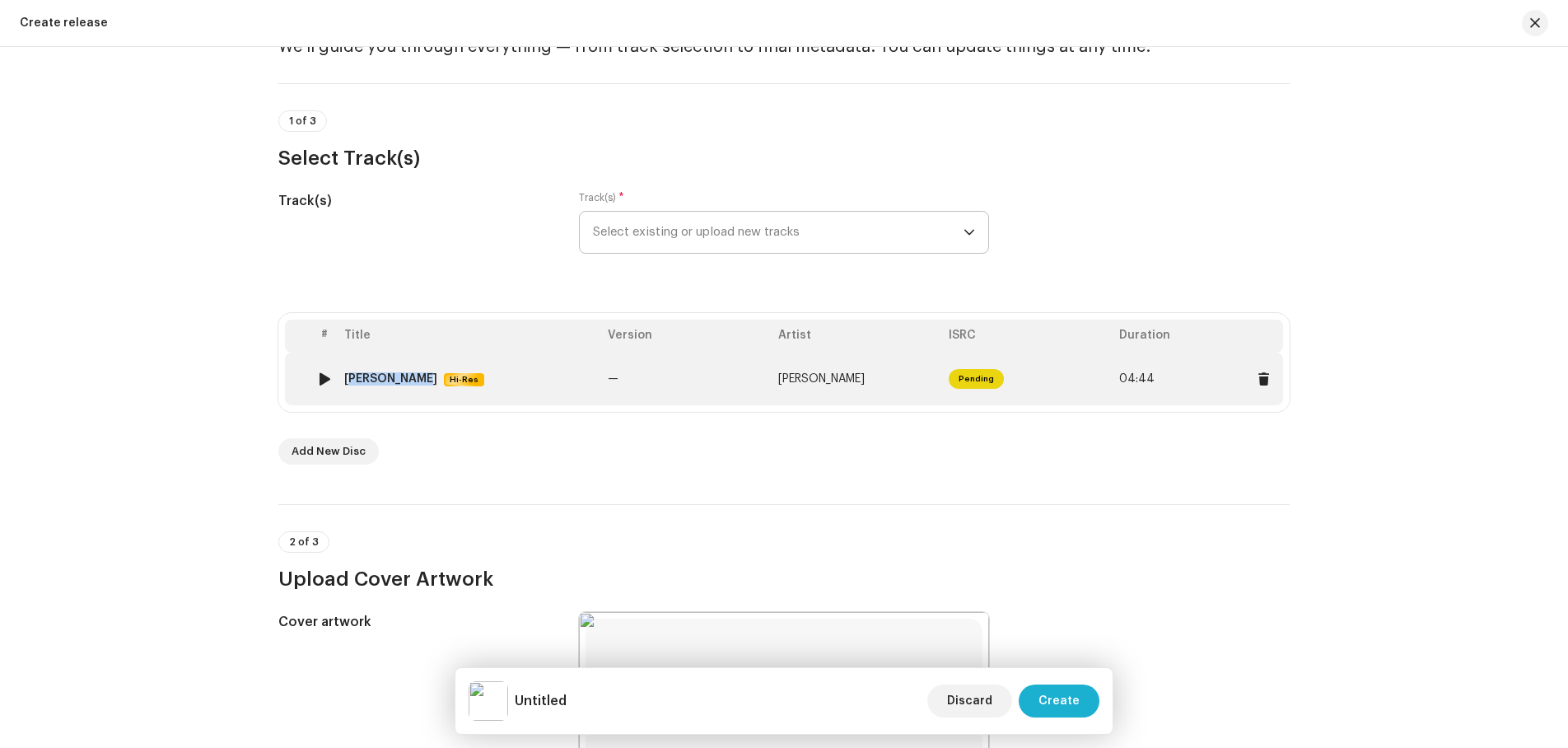
drag, startPoint x: 335, startPoint y: 375, endPoint x: 409, endPoint y: 383, distance: 74.4
click at [409, 383] on td "[PERSON_NAME] Hi-Res" at bounding box center [469, 379] width 263 height 53
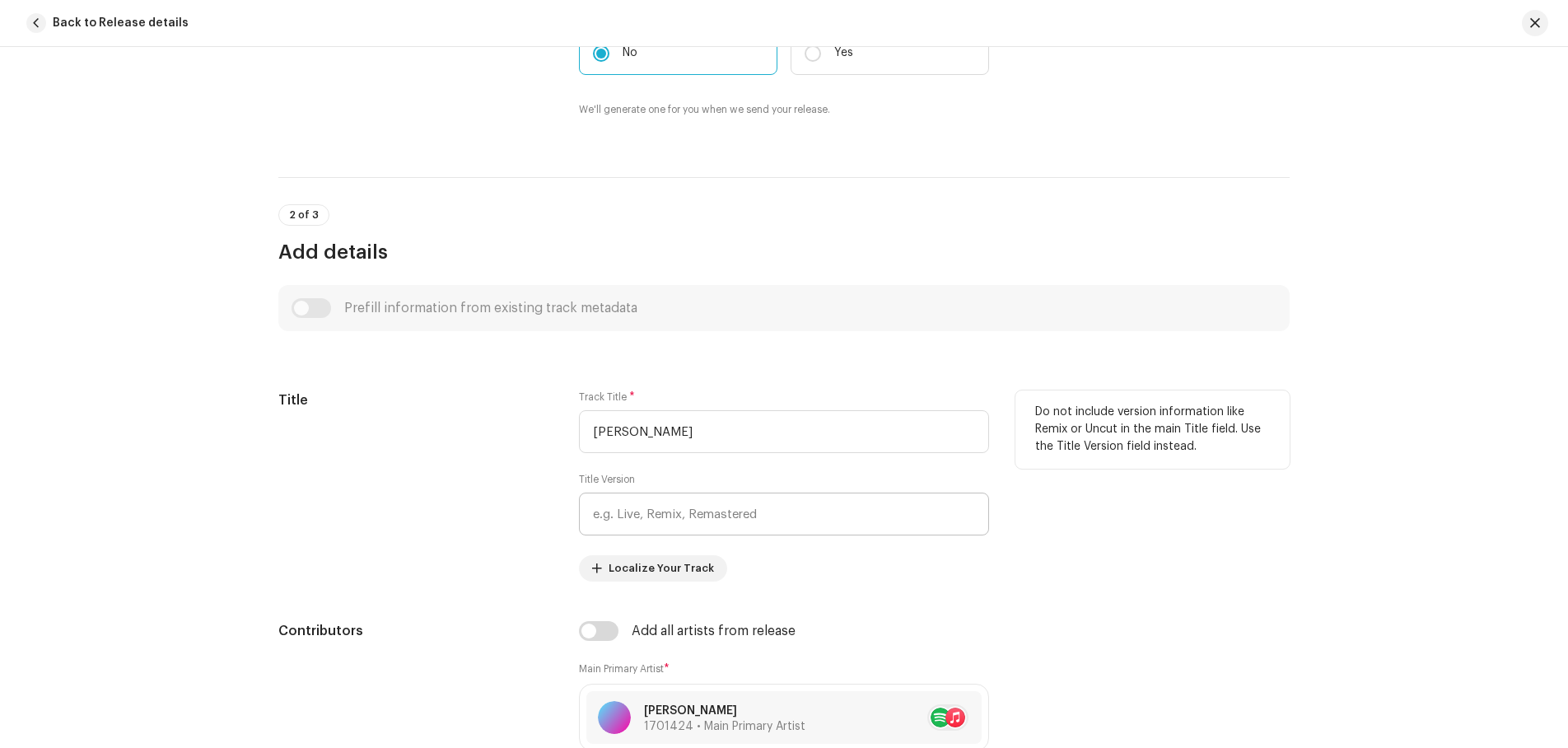
scroll to position [494, 0]
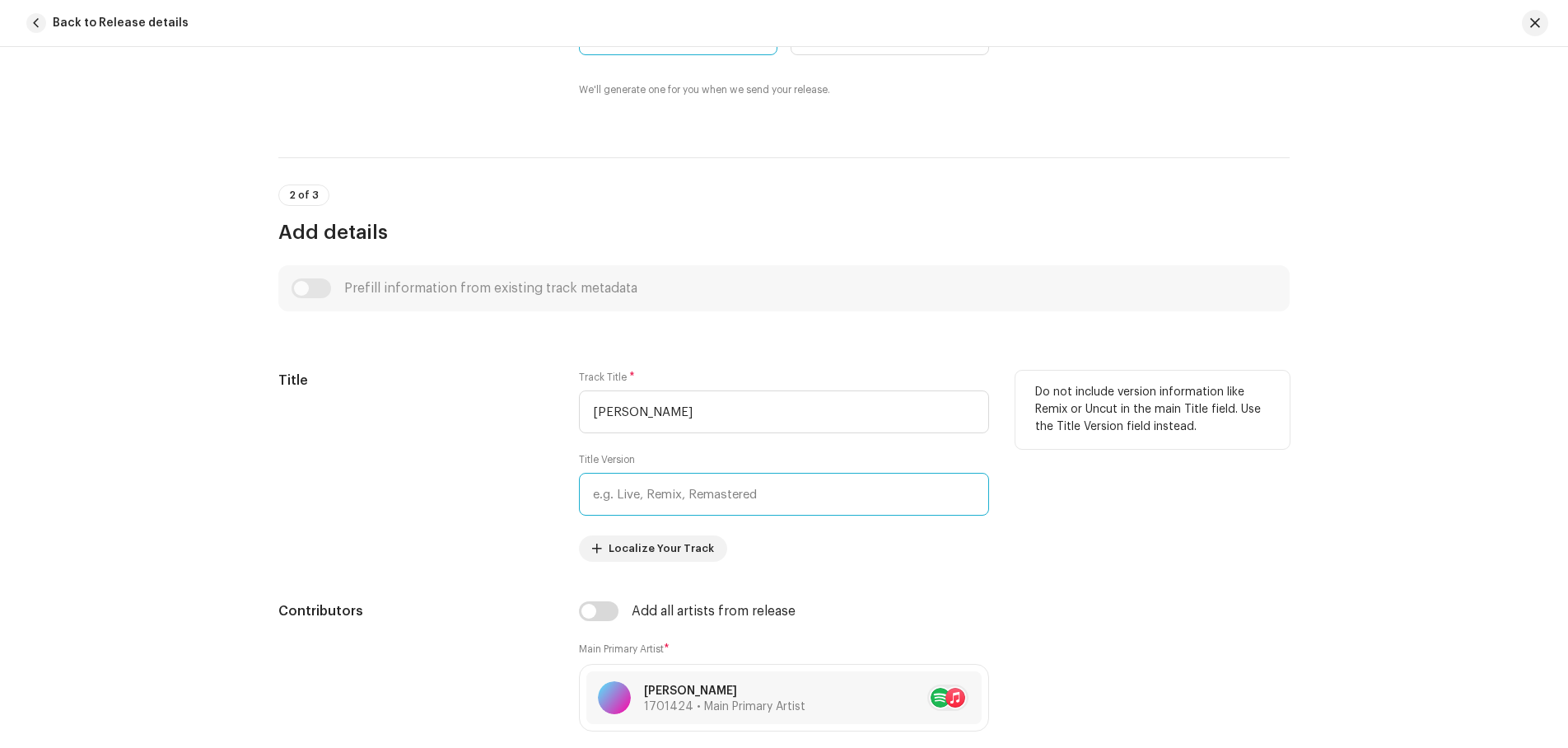
click at [648, 494] on input "text" at bounding box center [784, 494] width 410 height 42
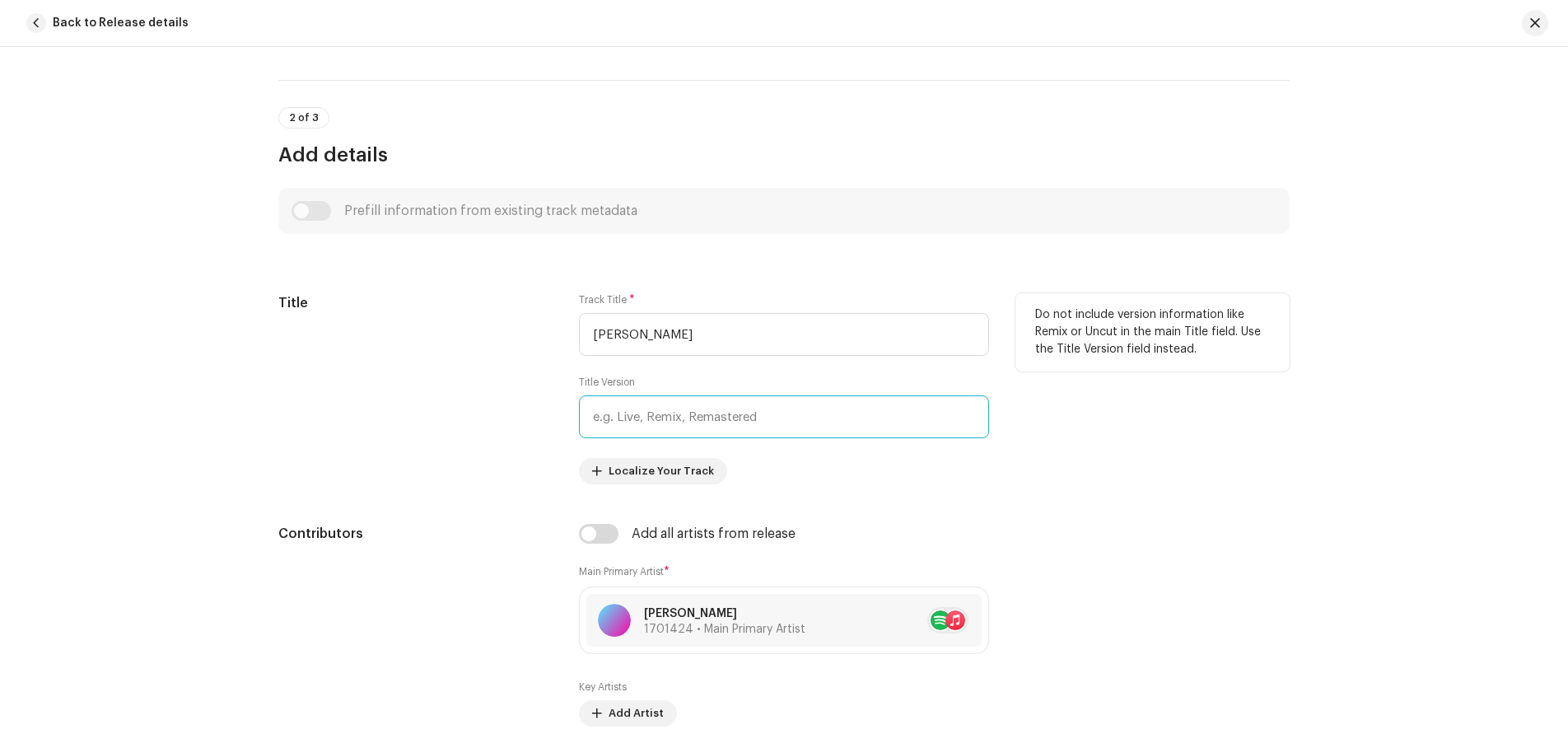
scroll to position [543, 0]
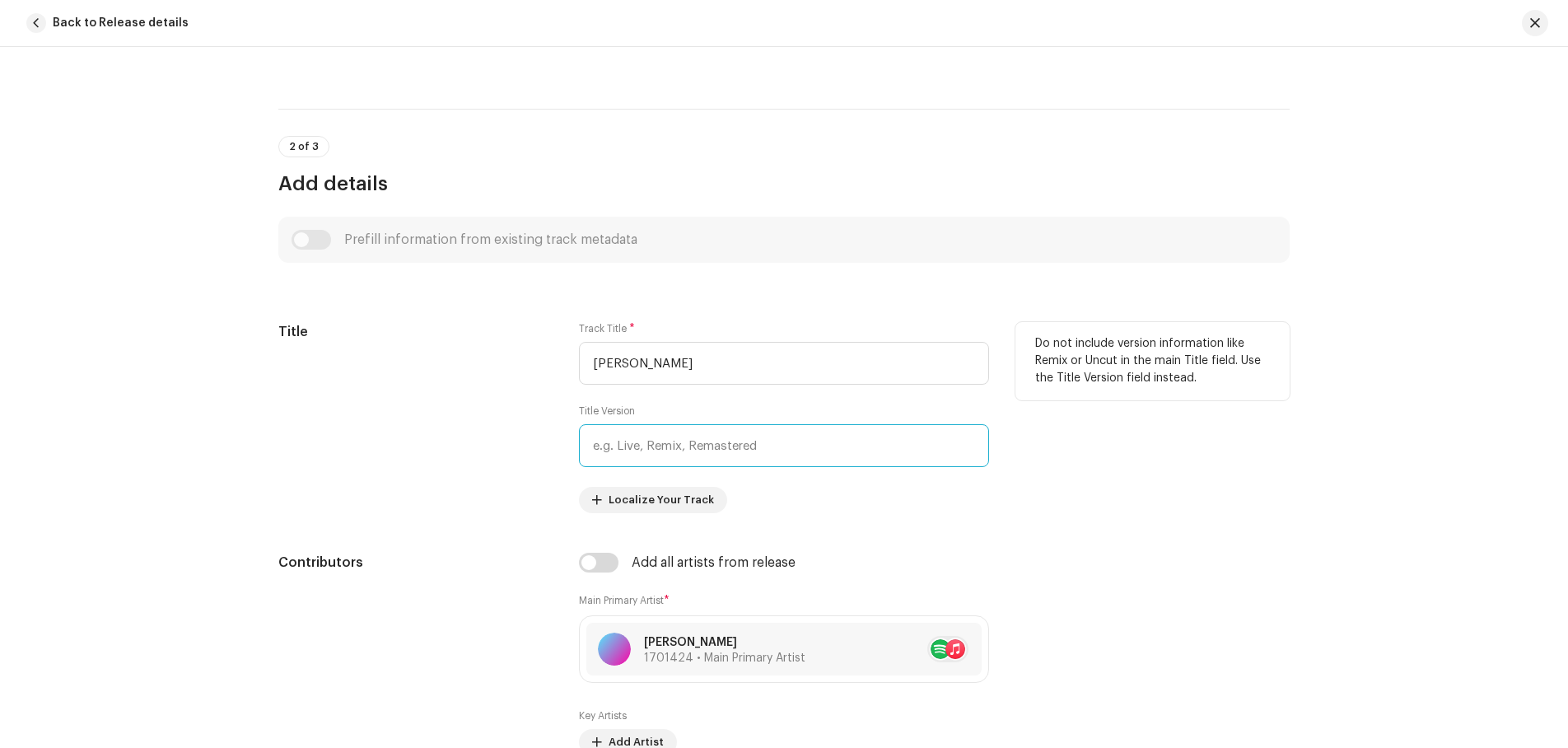
click at [698, 443] on input "text" at bounding box center [784, 446] width 410 height 42
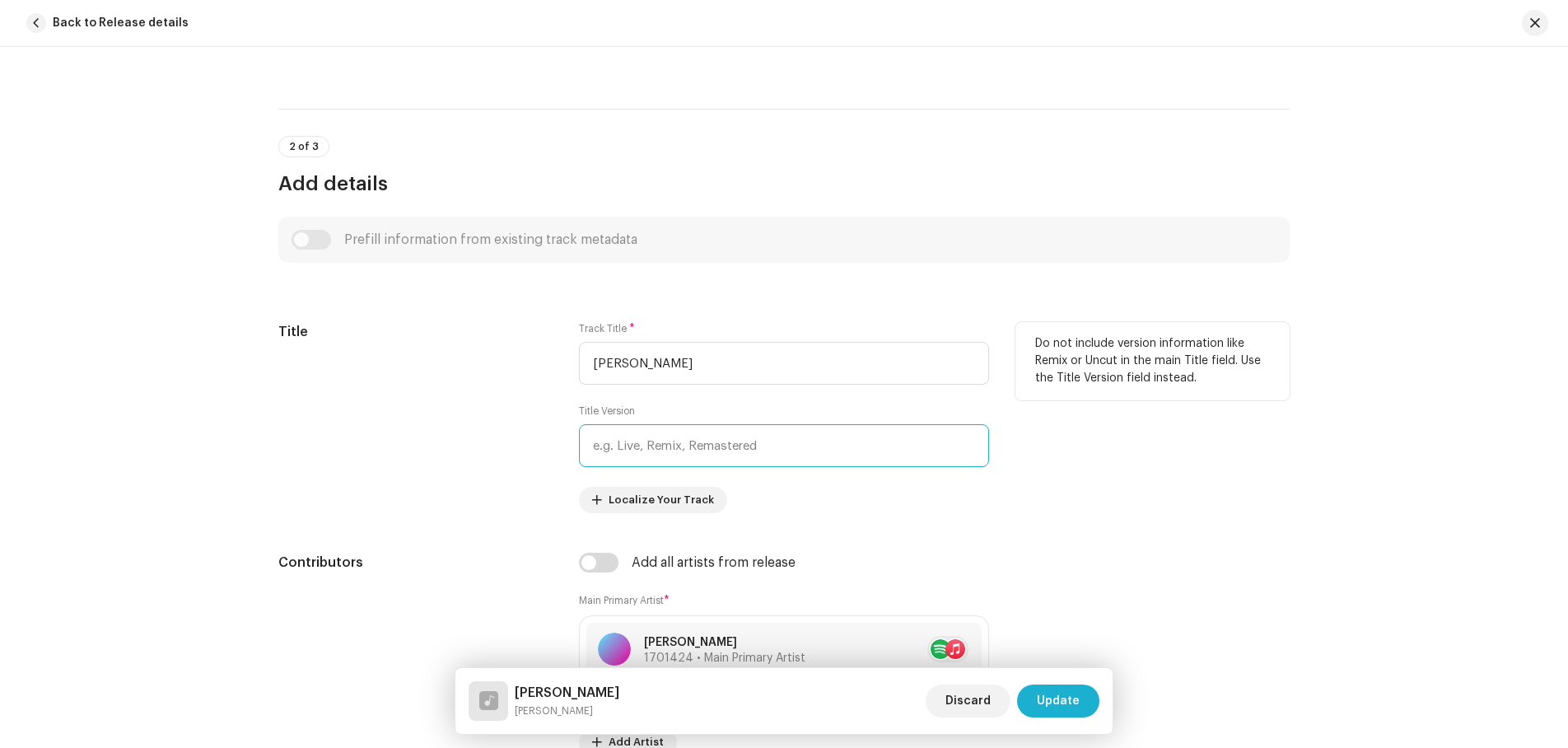
click at [666, 447] on input "text" at bounding box center [784, 446] width 410 height 42
click at [682, 444] on input "text" at bounding box center [784, 446] width 410 height 42
click at [658, 449] on input "text" at bounding box center [784, 446] width 410 height 42
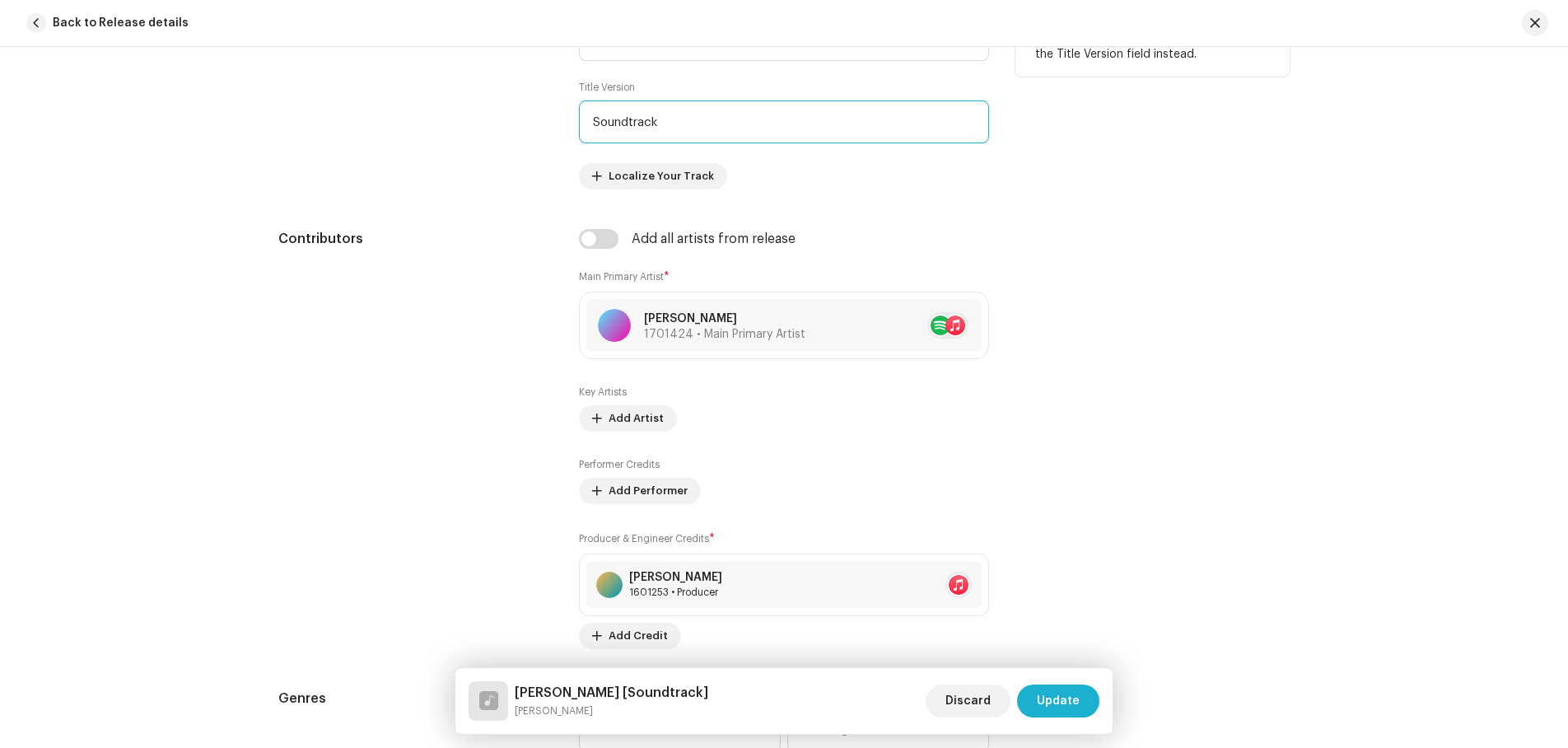
scroll to position [625, 0]
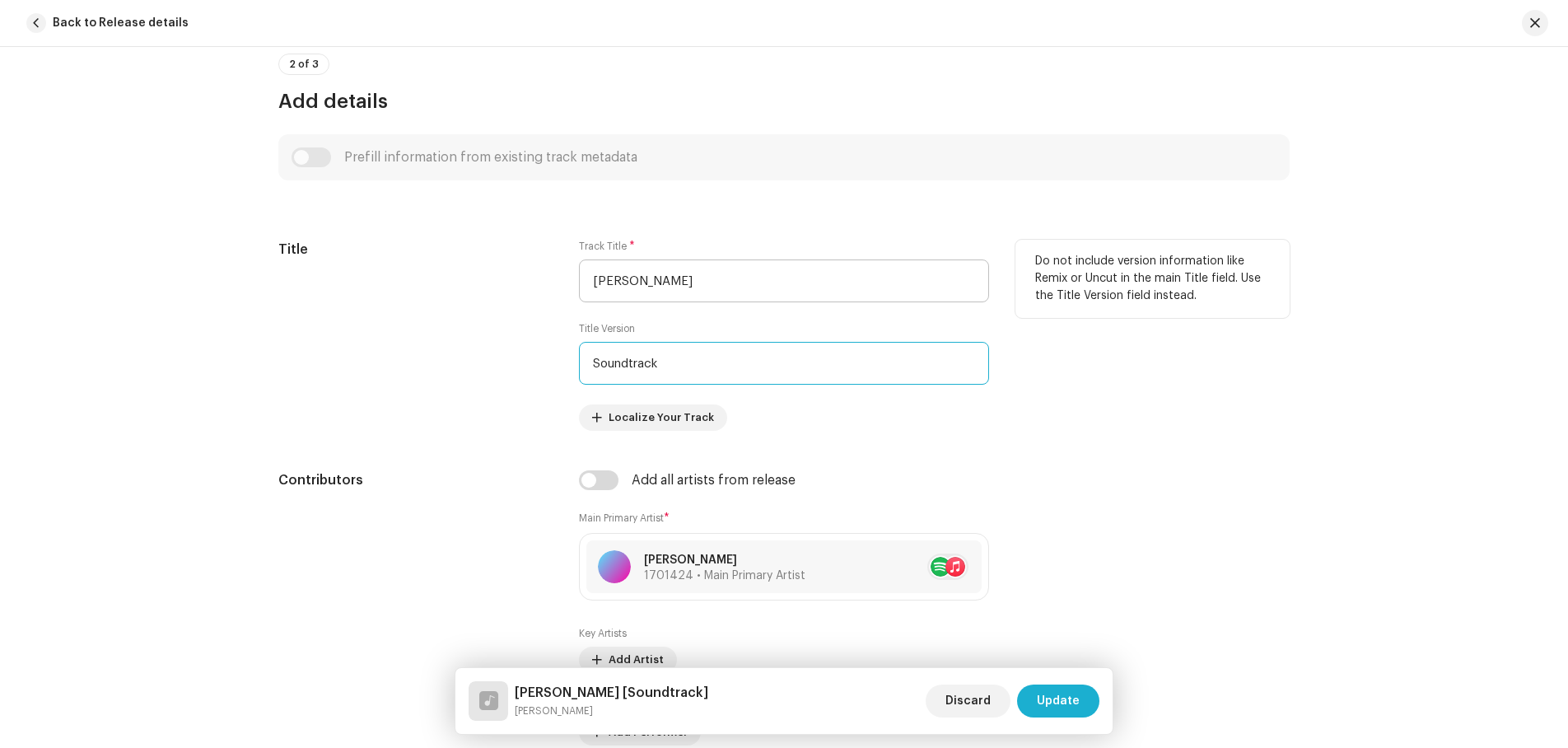
type input "Soundtrack"
drag, startPoint x: 672, startPoint y: 282, endPoint x: 590, endPoint y: 276, distance: 82.2
click at [590, 276] on input "[PERSON_NAME]" at bounding box center [784, 281] width 410 height 42
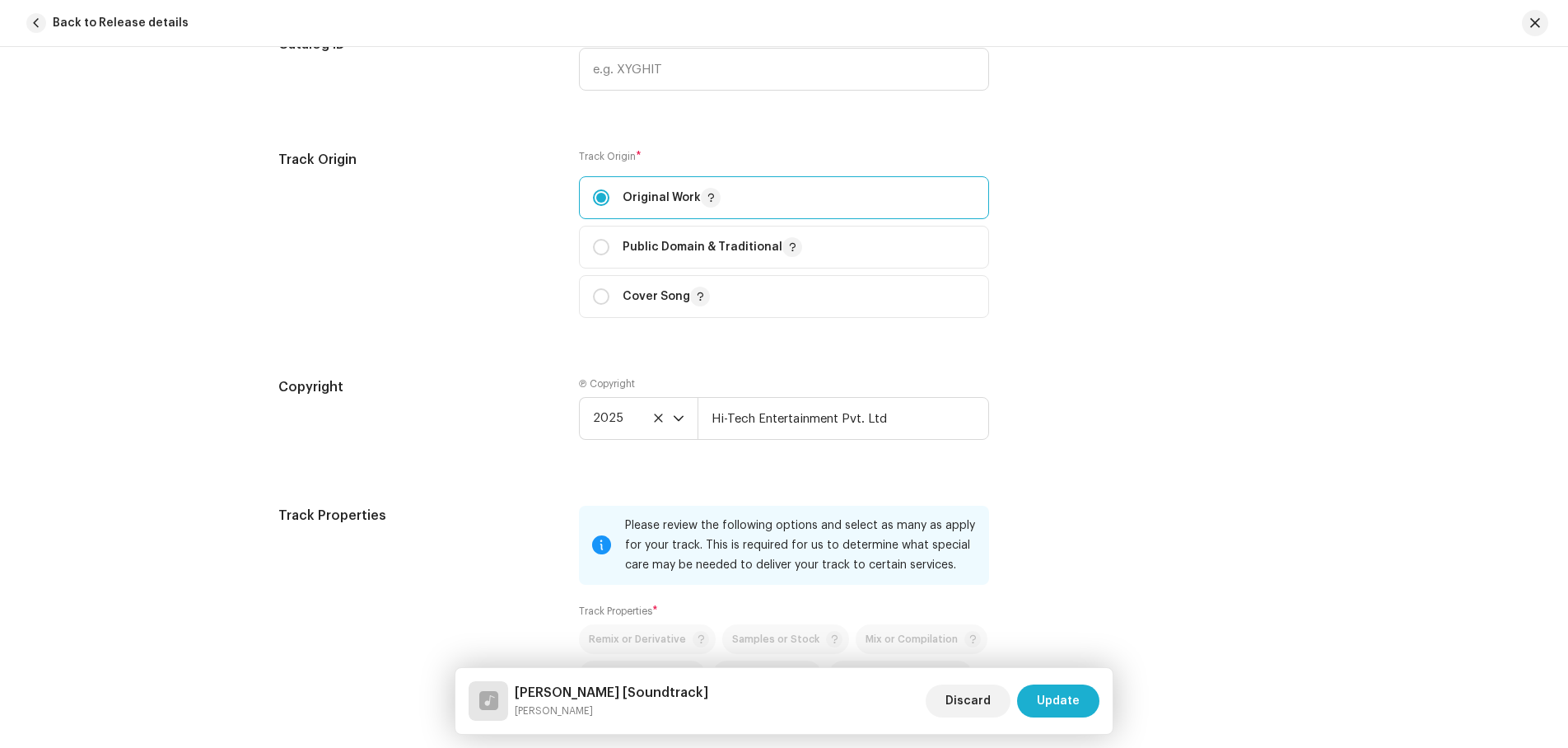
scroll to position [1943, 0]
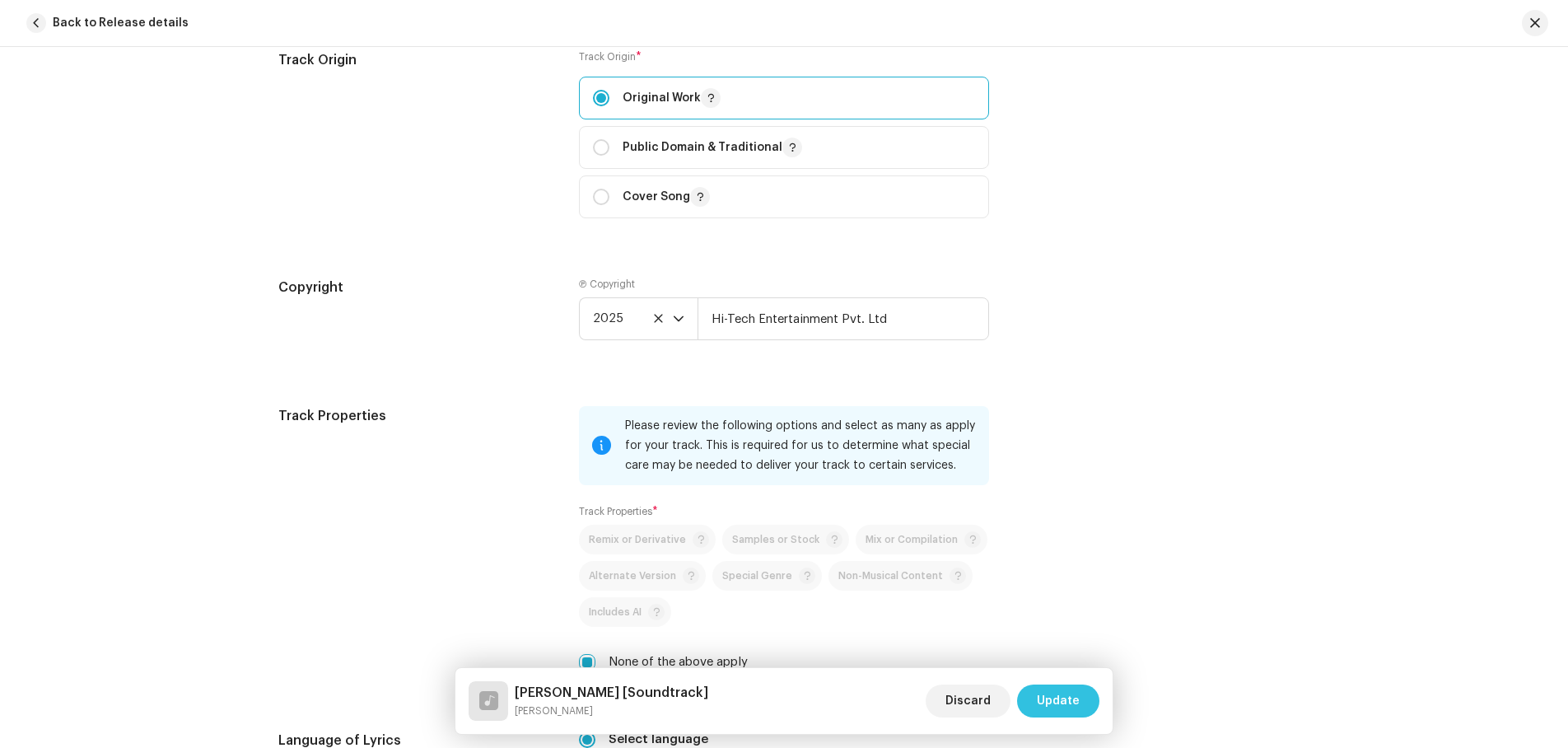
click at [1054, 694] on span "Update" at bounding box center [1058, 700] width 42 height 33
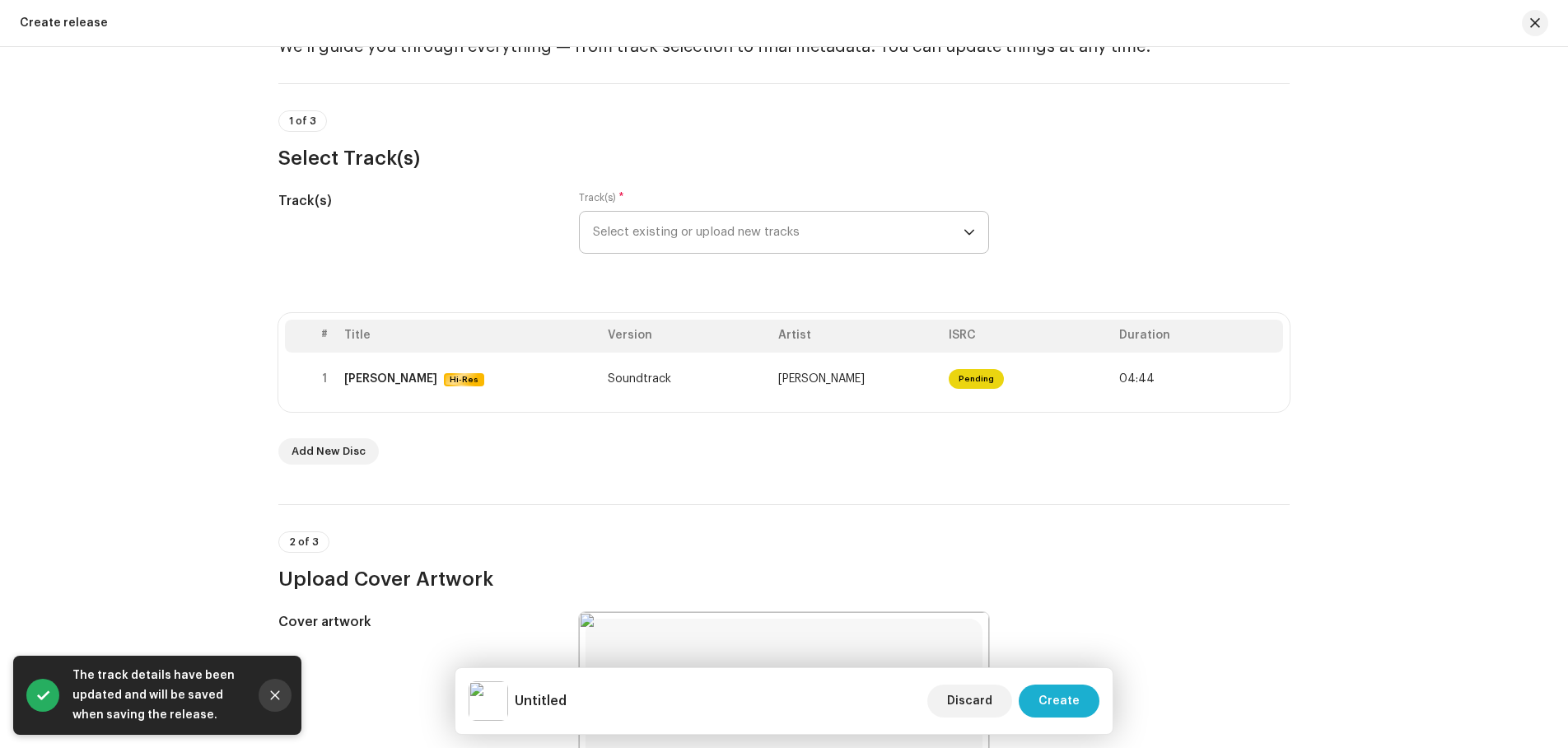
click at [275, 691] on icon "Close" at bounding box center [275, 695] width 11 height 11
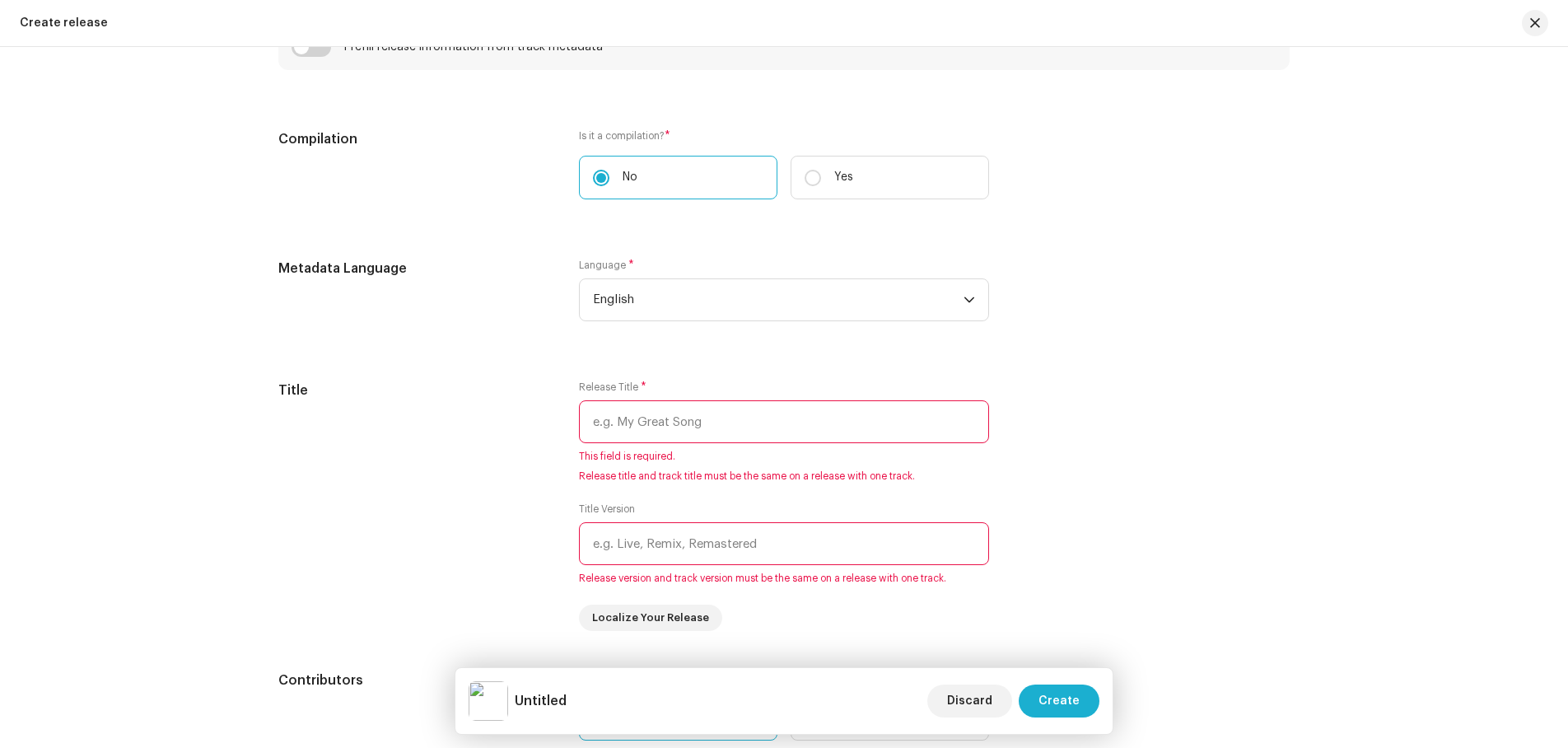
scroll to position [1236, 0]
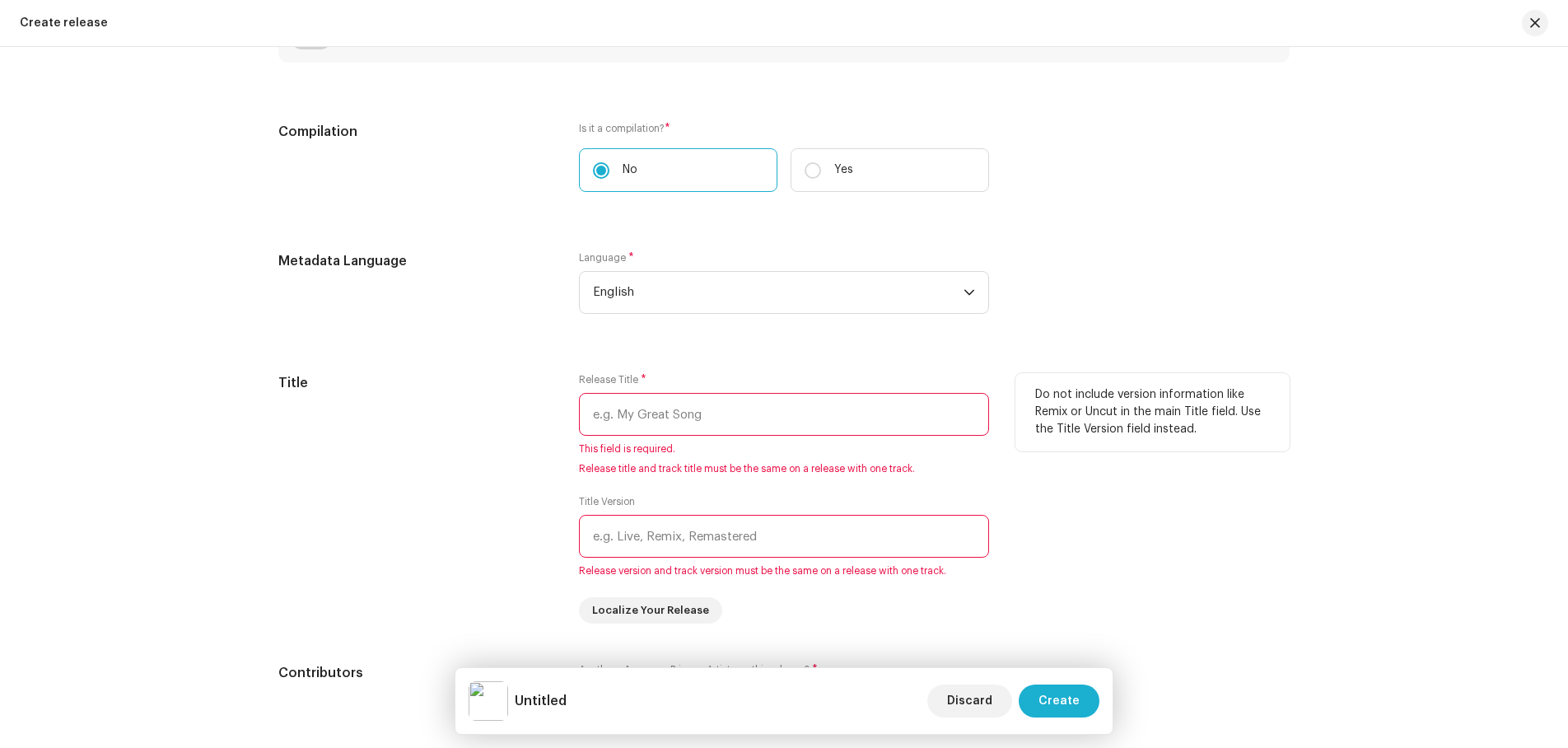
click at [648, 410] on input "text" at bounding box center [784, 415] width 410 height 42
paste input "[PERSON_NAME]"
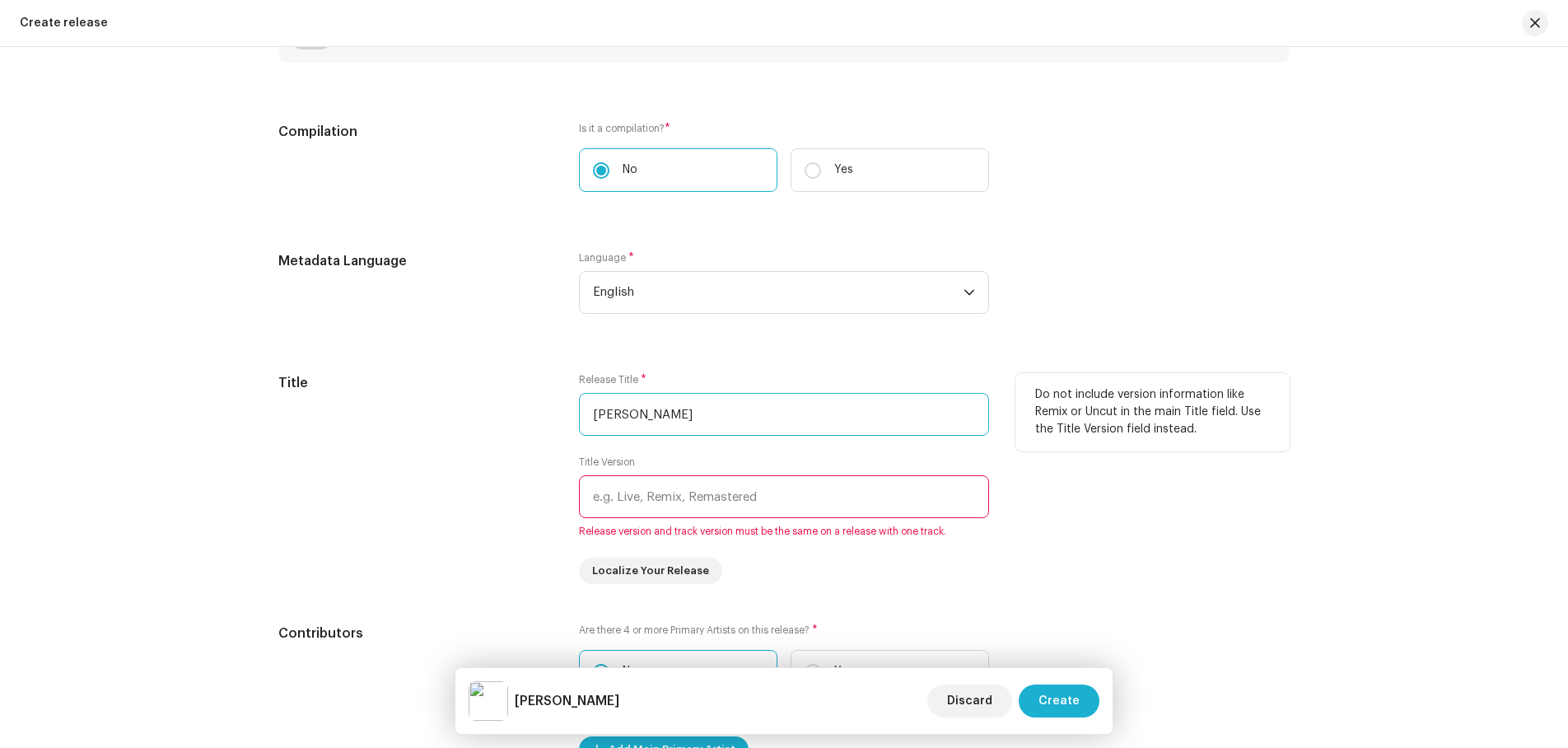
type input "[PERSON_NAME]"
click at [651, 496] on input "text" at bounding box center [784, 497] width 410 height 42
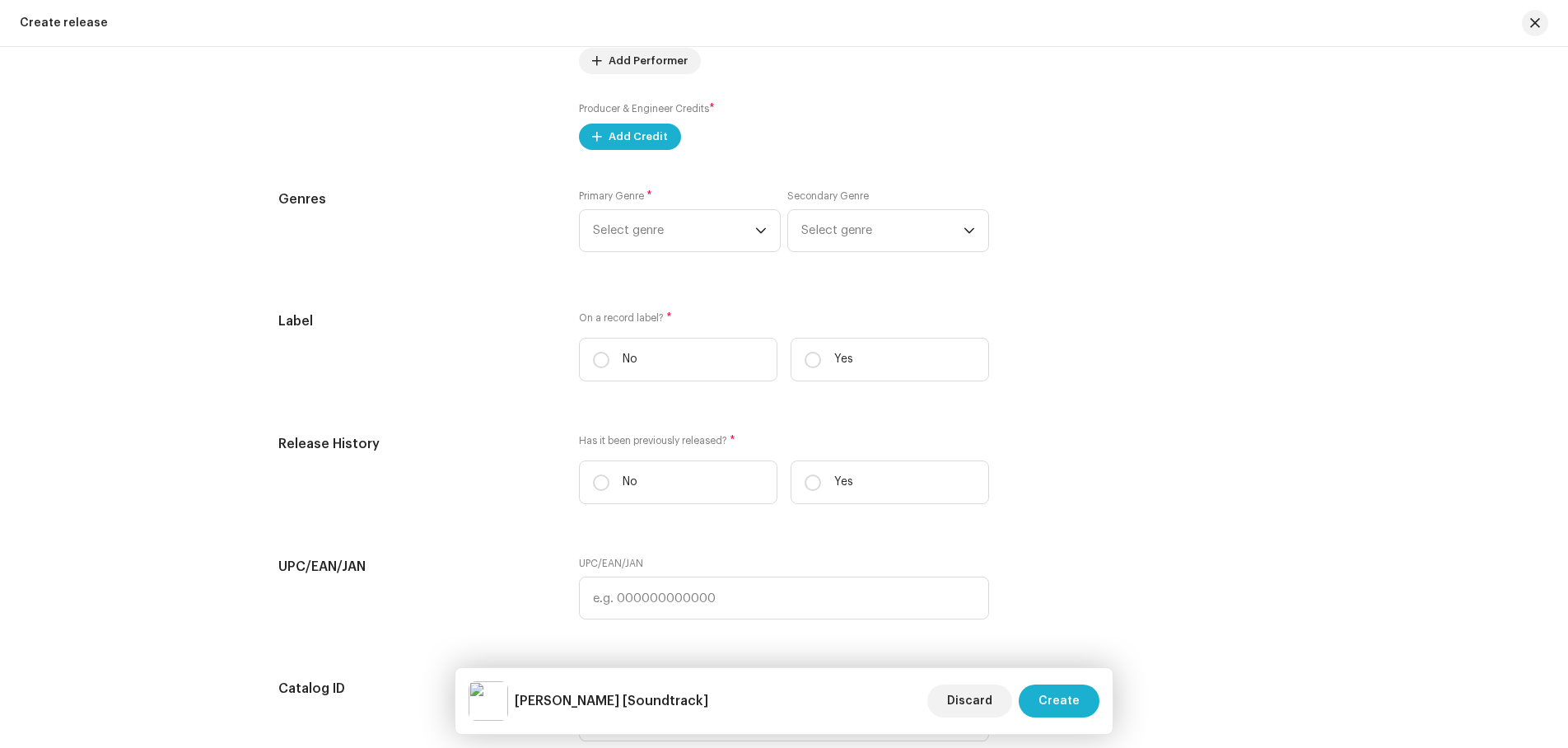
scroll to position [2060, 0]
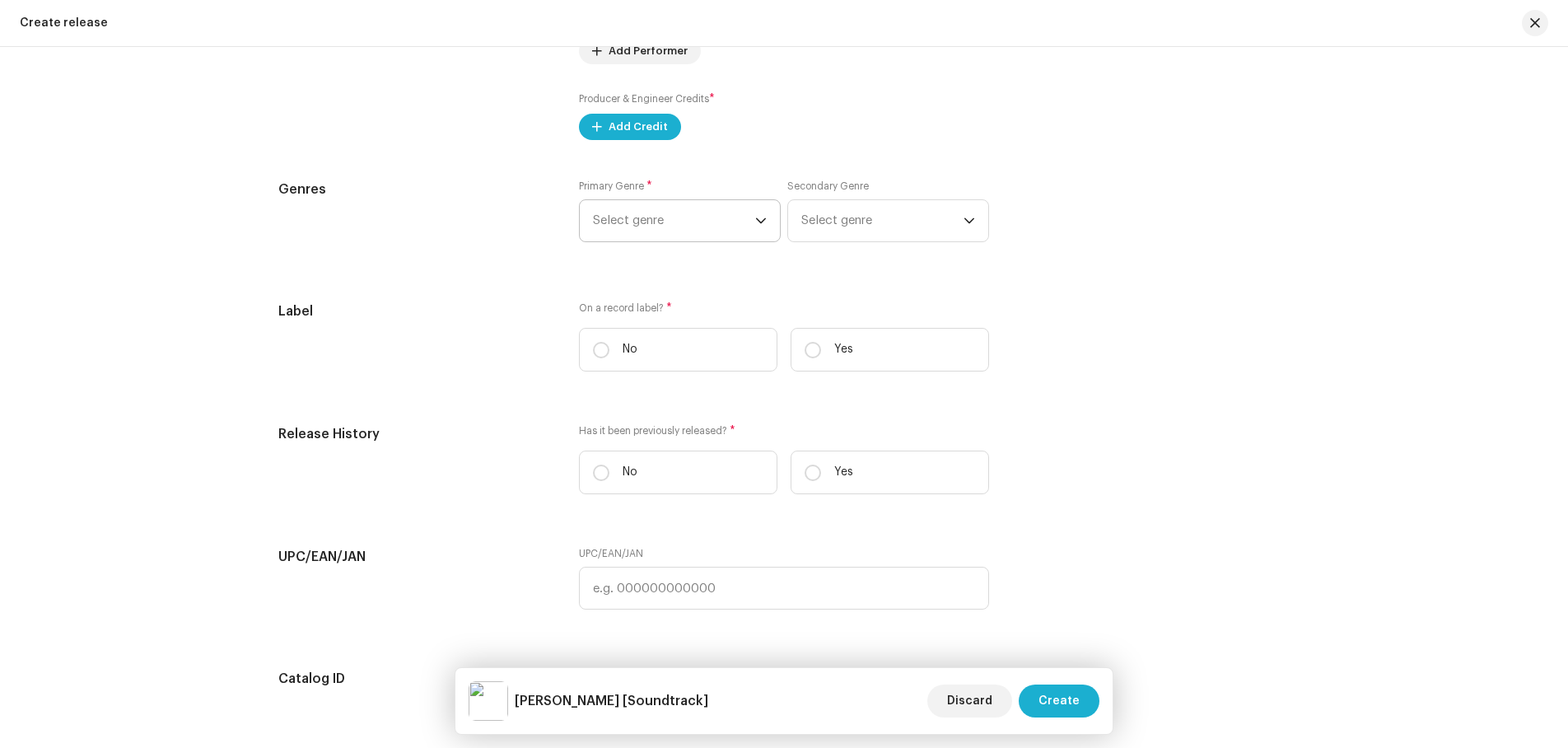
type input "Soundtrack"
click at [723, 216] on span "Select genre" at bounding box center [674, 220] width 163 height 42
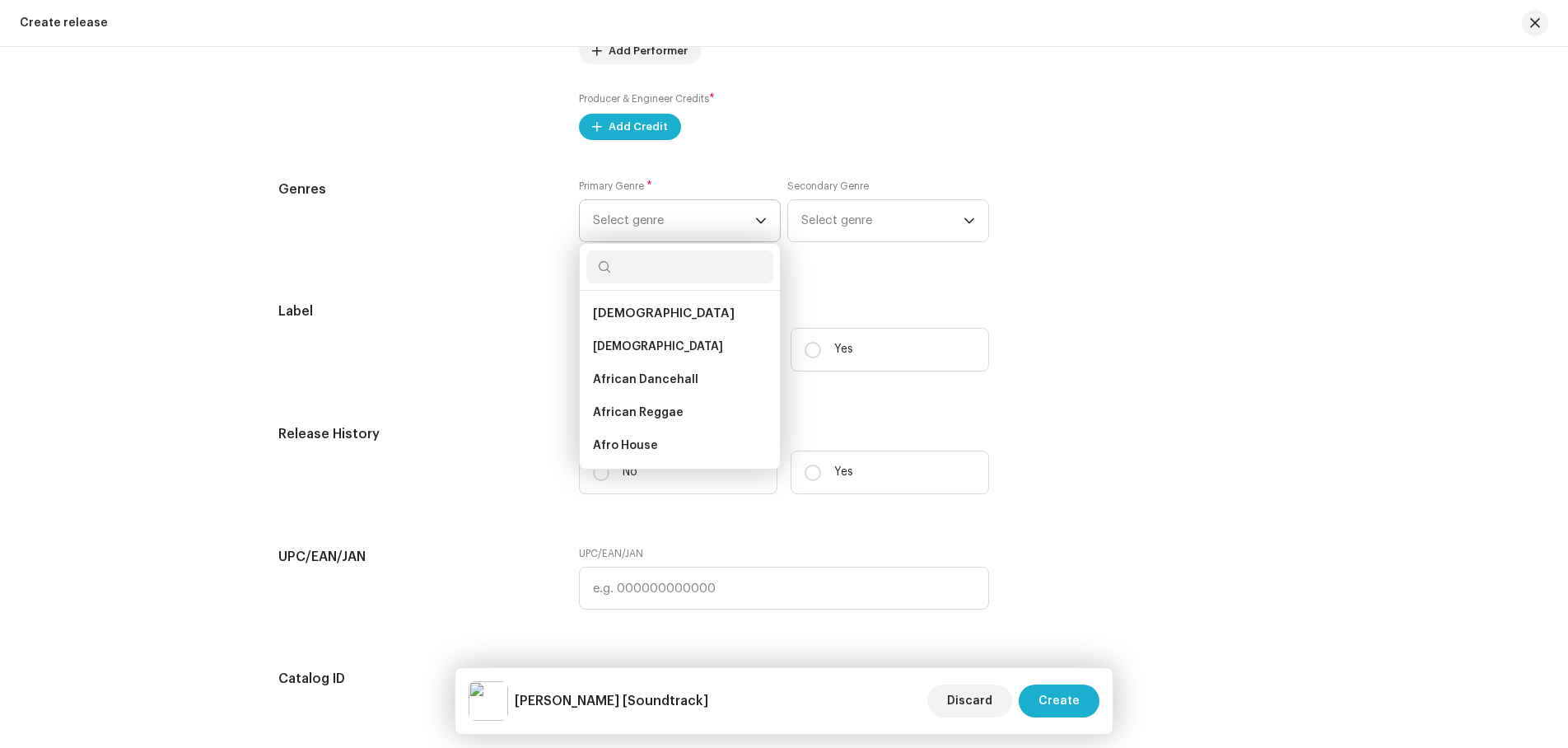
click at [649, 268] on input "text" at bounding box center [681, 266] width 187 height 33
type input "soun"
click at [646, 409] on span "Soundtrack" at bounding box center [627, 414] width 68 height 17
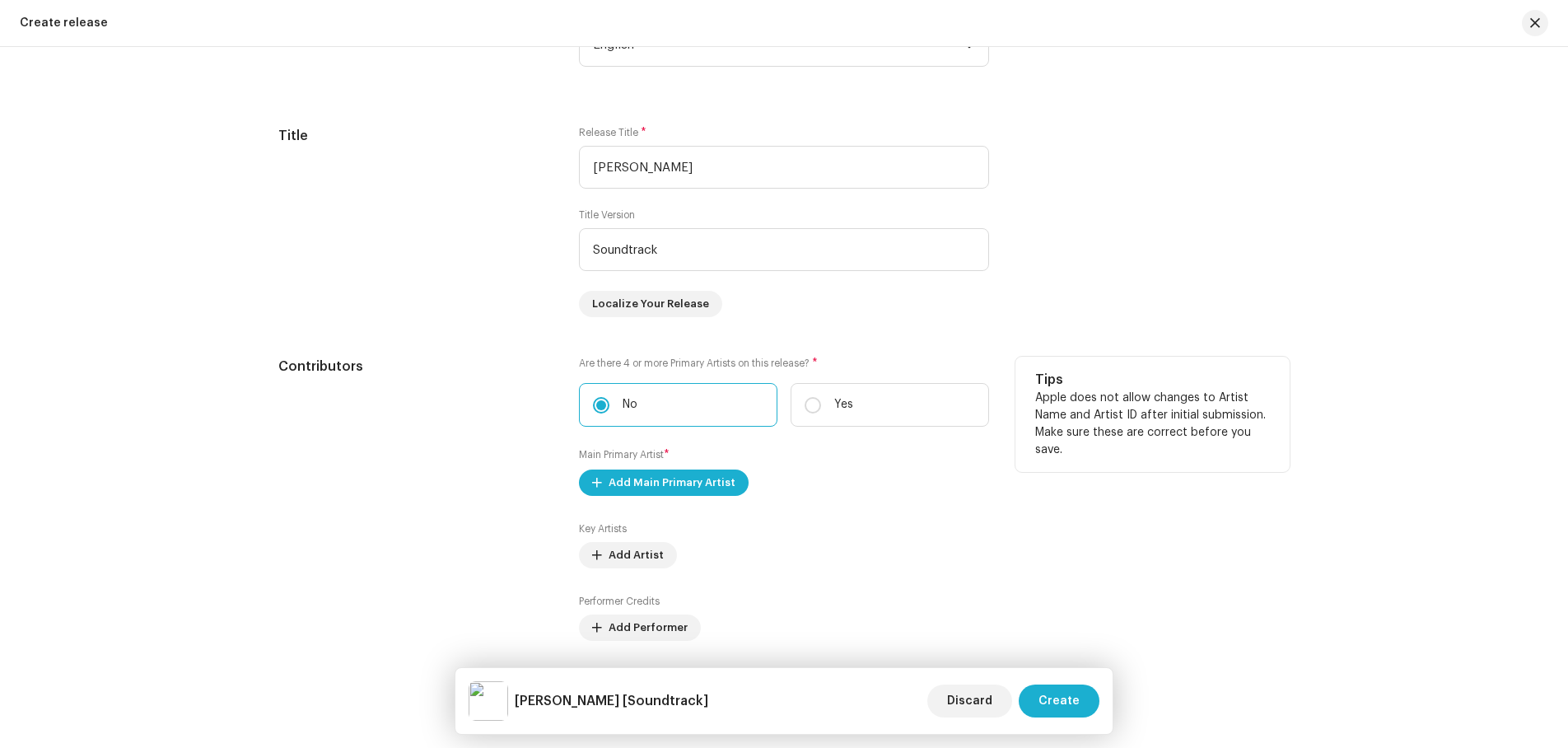
scroll to position [1813, 0]
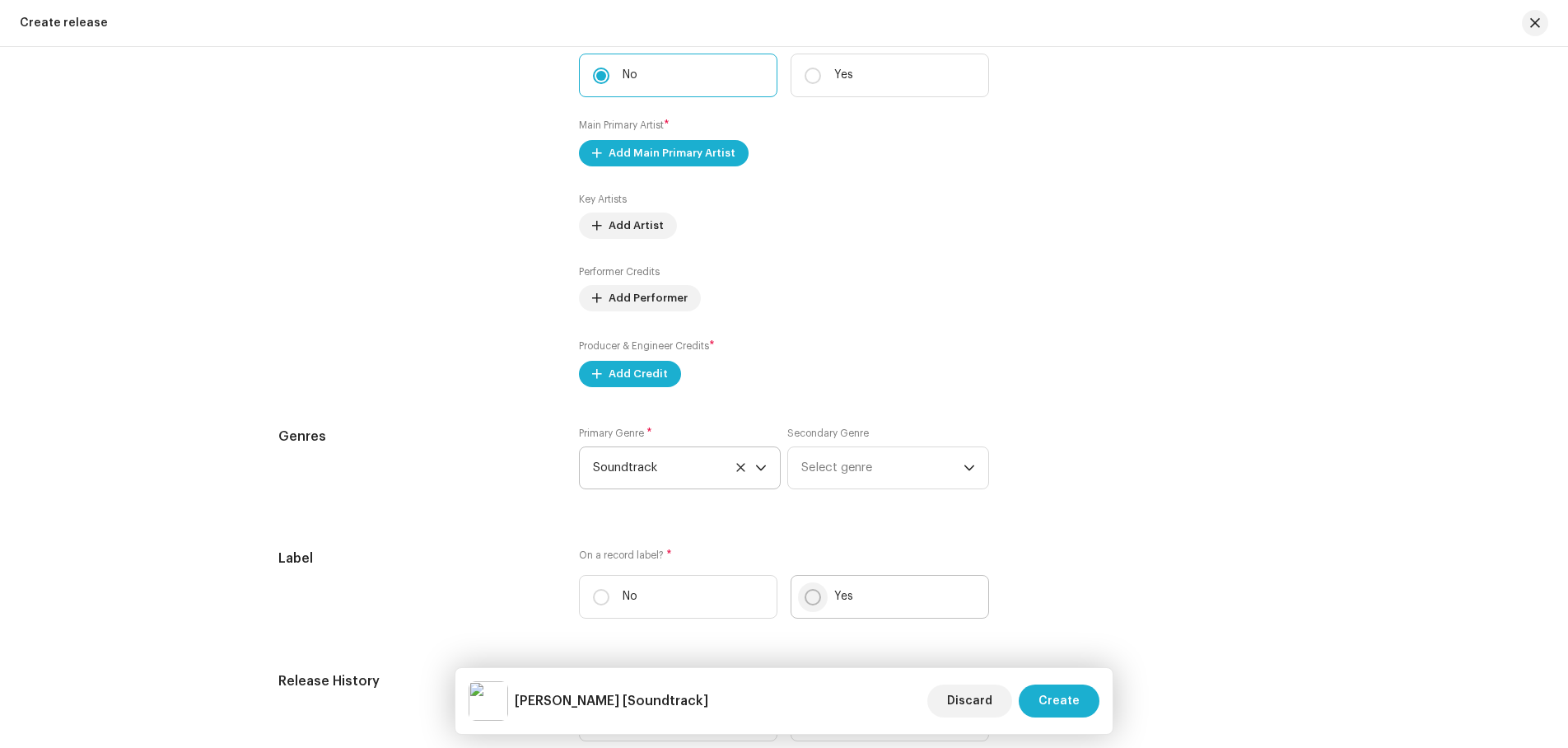
click at [806, 599] on input "Yes" at bounding box center [813, 597] width 17 height 17
radio input "true"
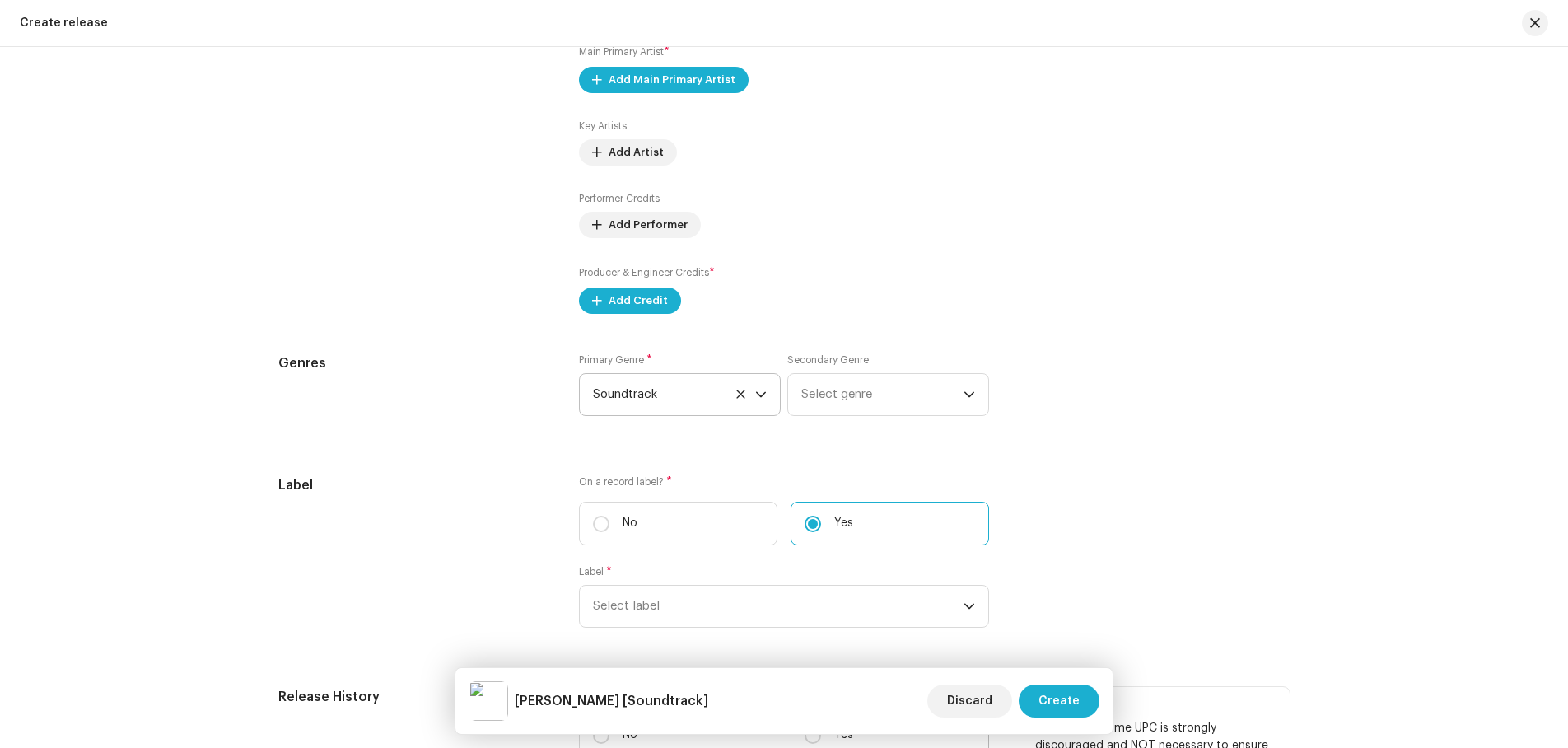
scroll to position [2060, 0]
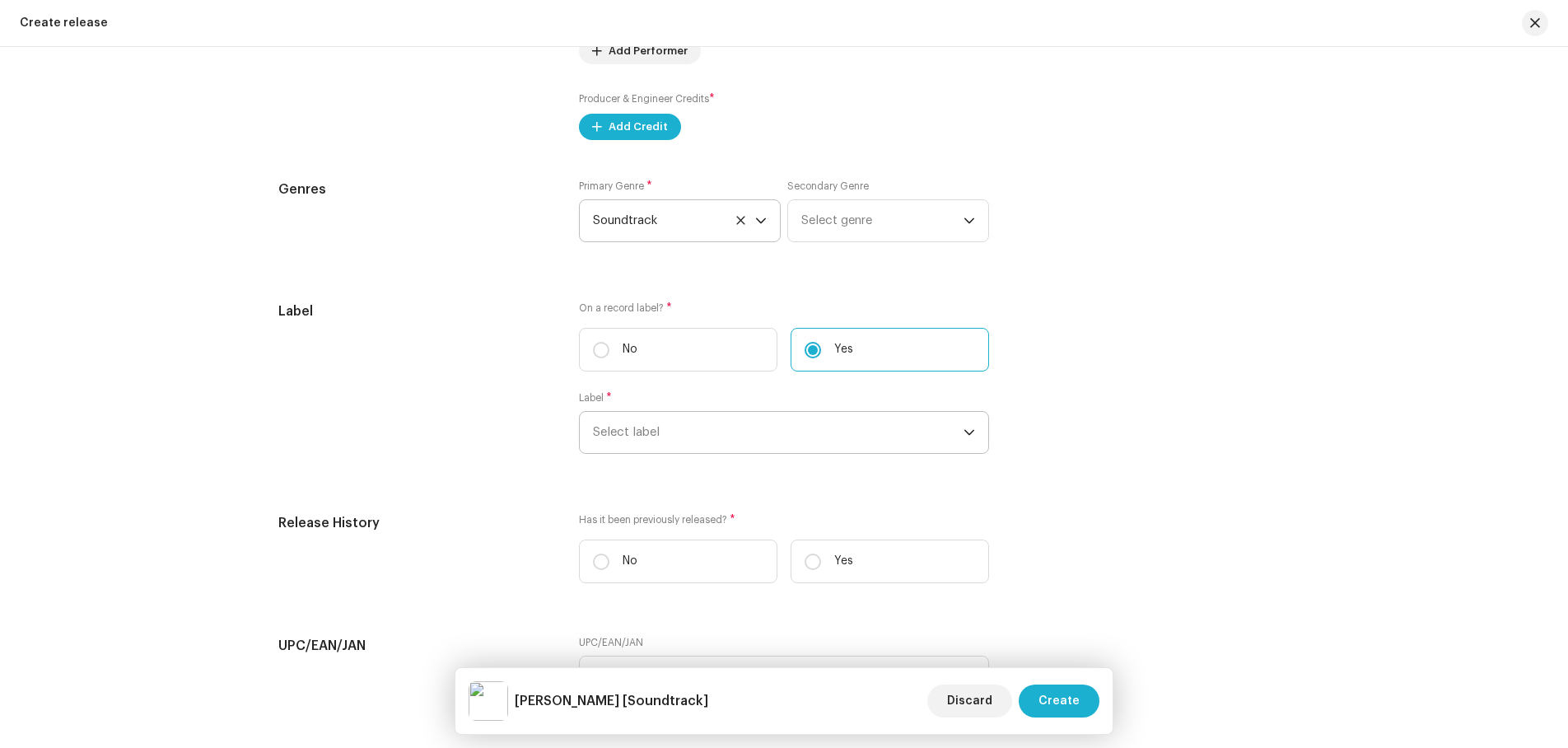
click at [687, 436] on span "Select label" at bounding box center [778, 432] width 370 height 42
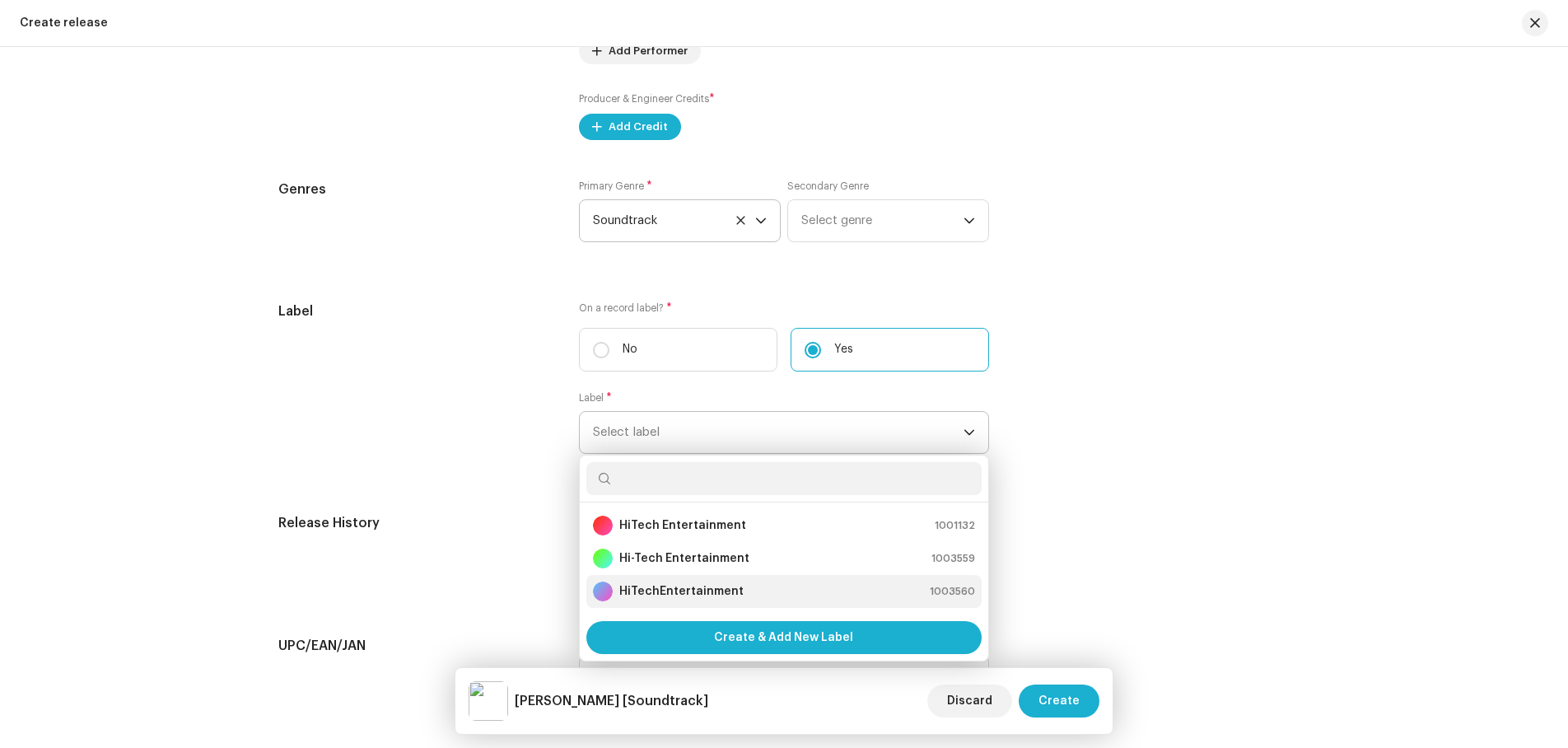
click at [668, 590] on strong "HiTechEntertainment" at bounding box center [681, 592] width 125 height 17
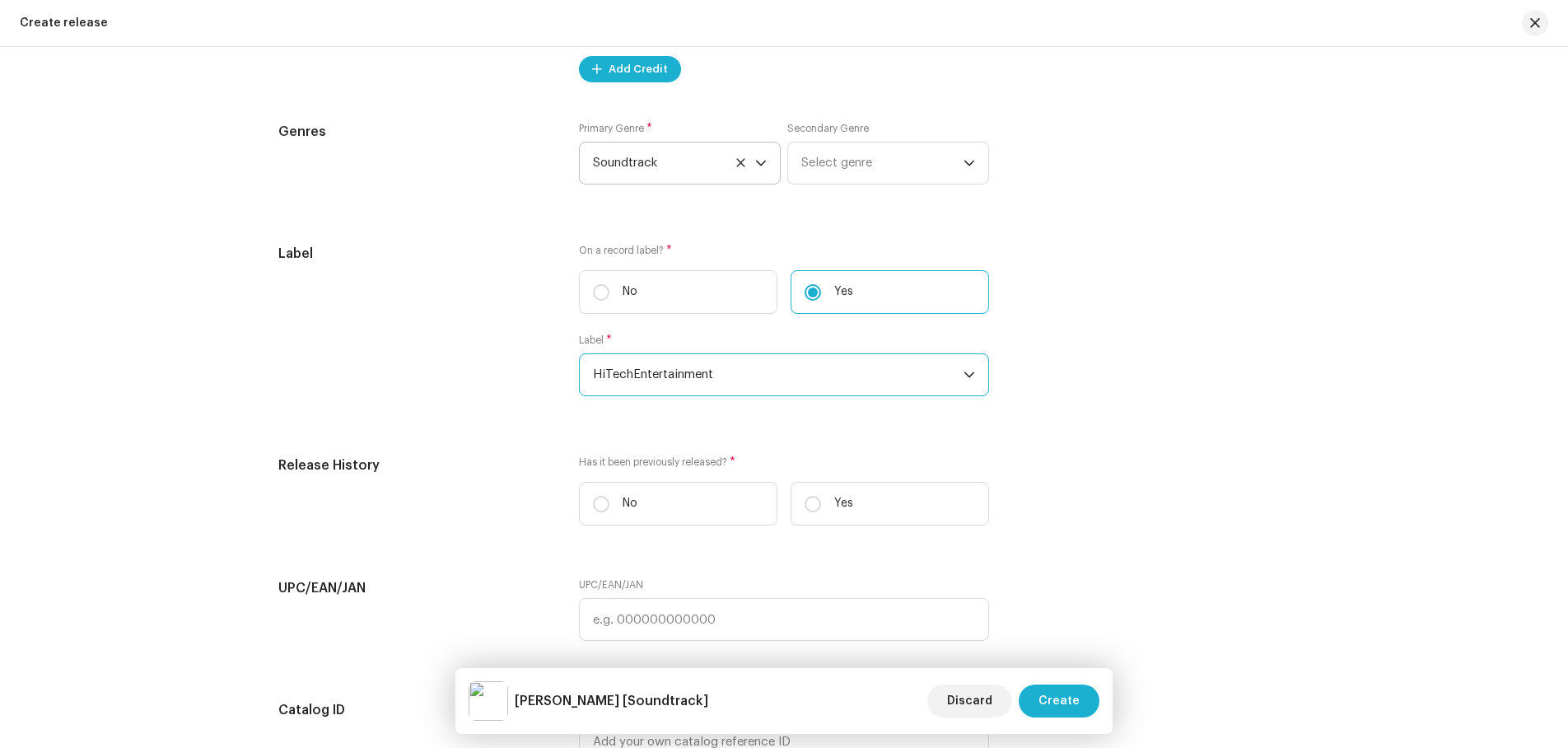
scroll to position [2142, 0]
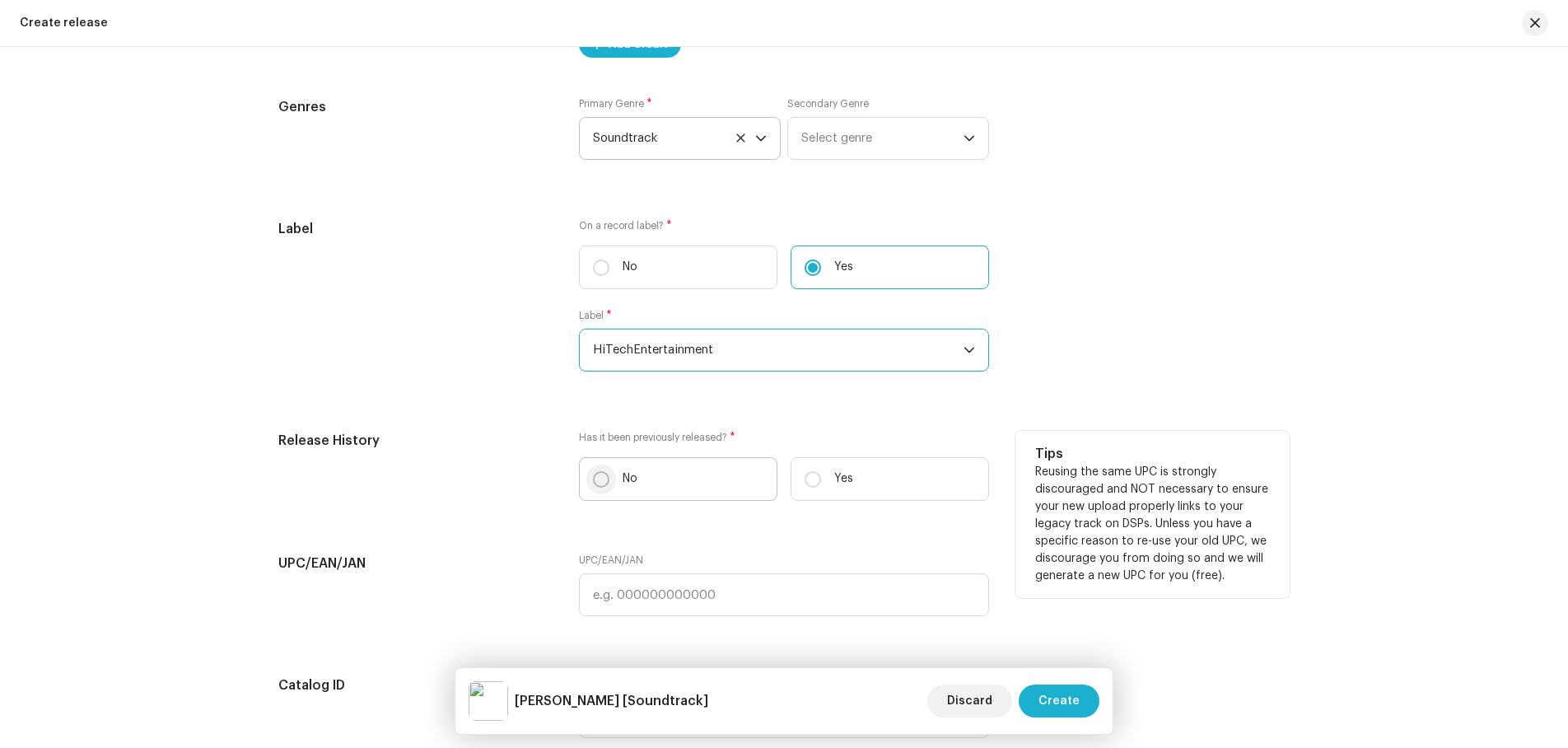
click at [599, 478] on input "No" at bounding box center [601, 479] width 17 height 17
radio input "true"
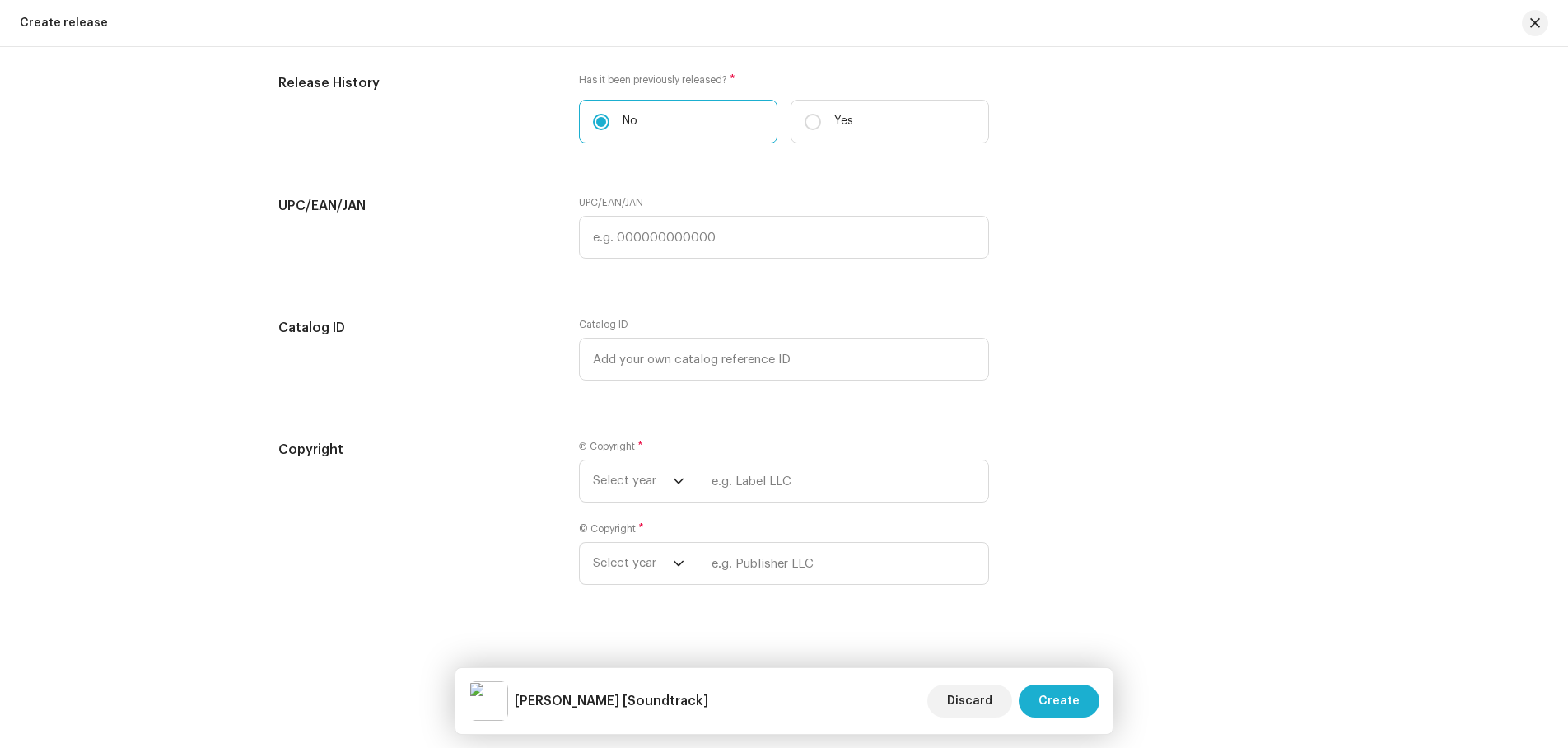
scroll to position [2515, 0]
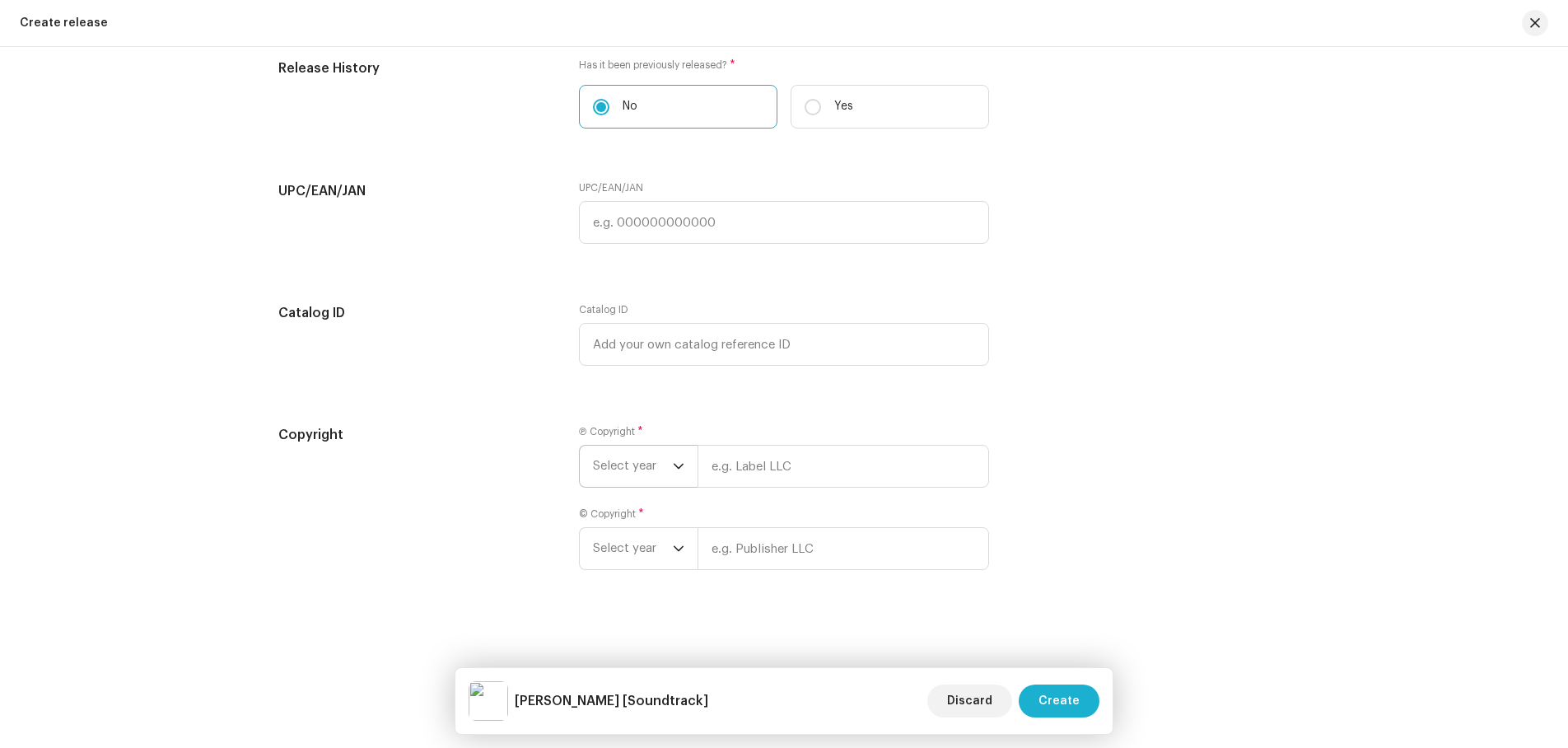
click at [674, 469] on icon "dropdown trigger" at bounding box center [678, 467] width 10 height 6
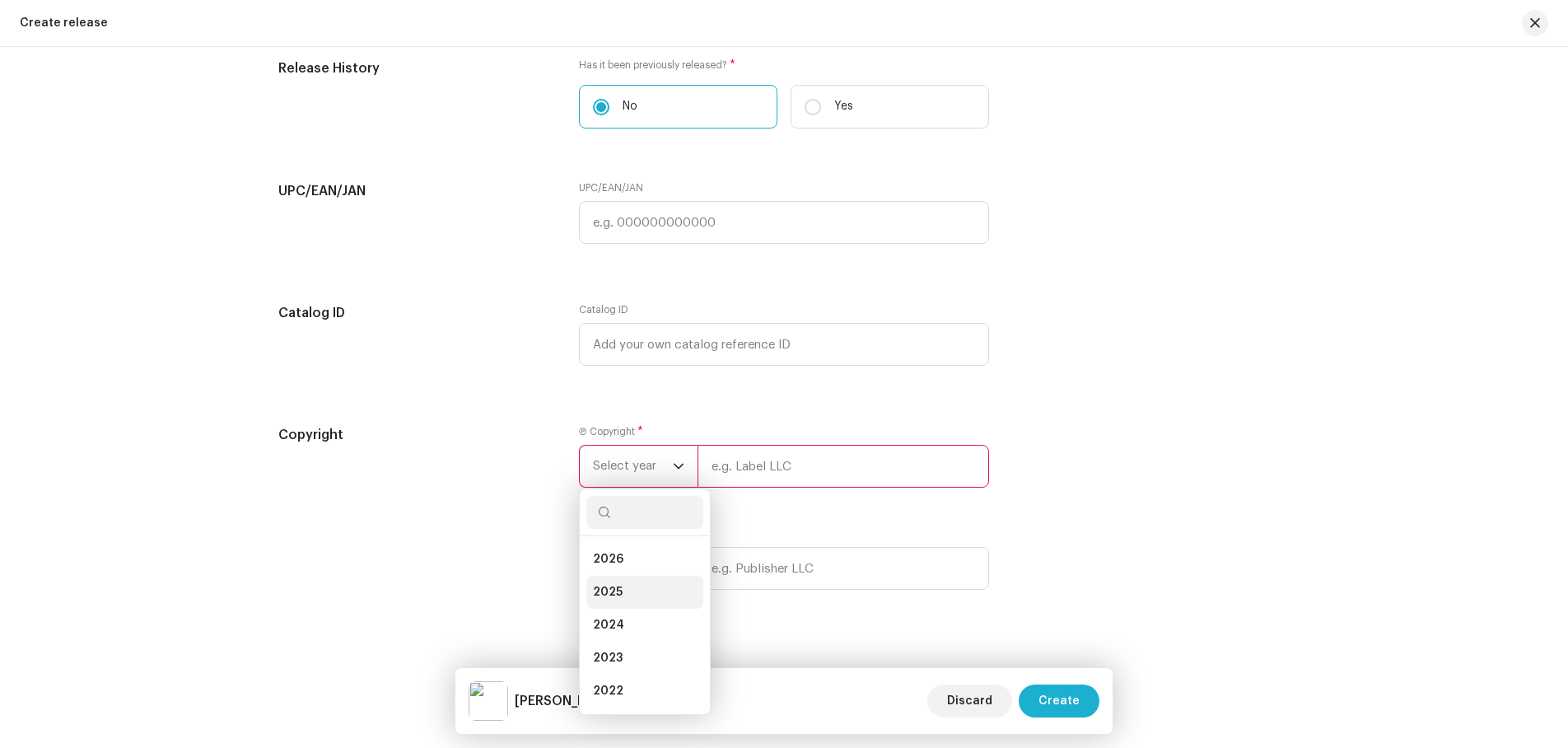
click at [610, 587] on span "2025" at bounding box center [608, 592] width 30 height 17
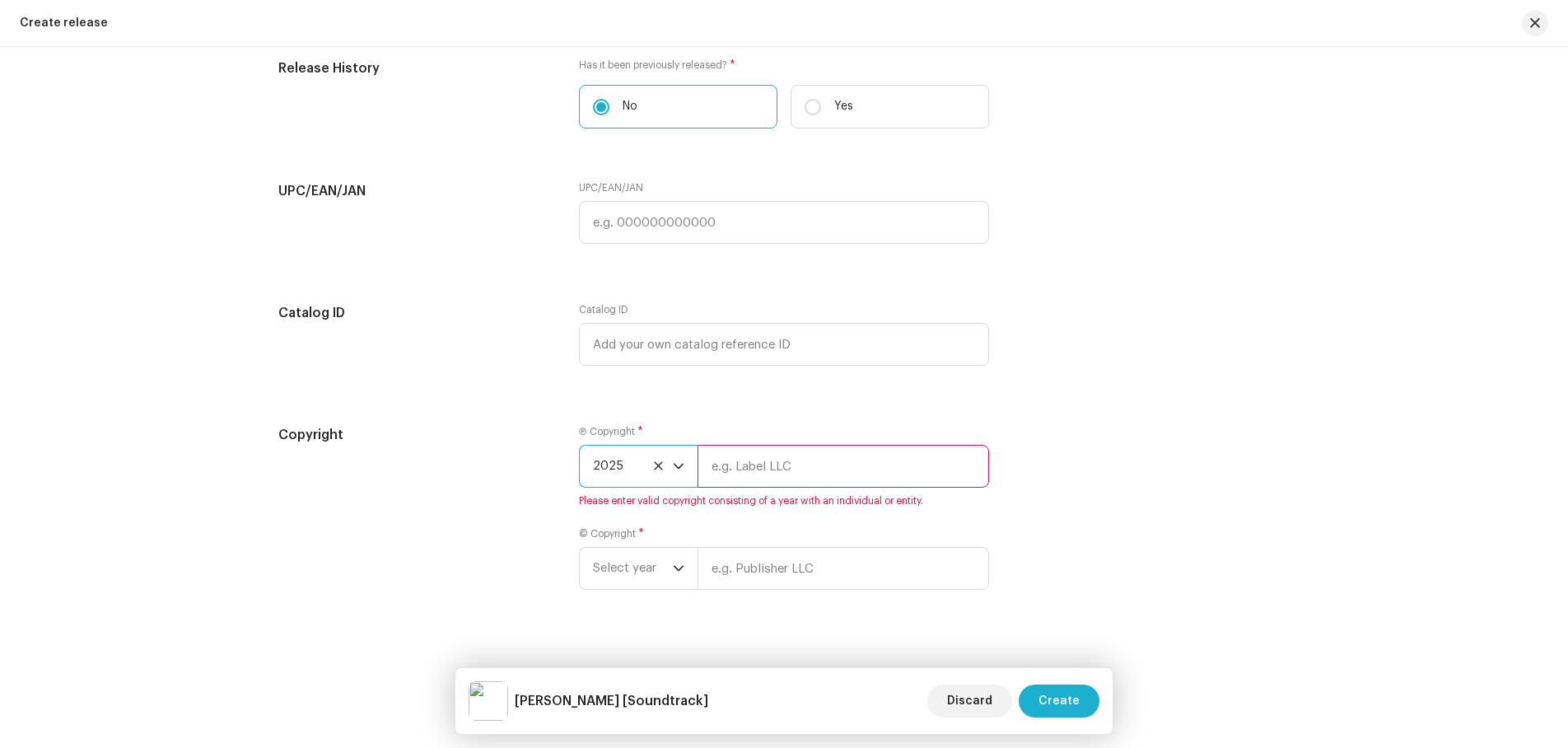
click at [795, 469] on input "text" at bounding box center [843, 466] width 292 height 42
type input "Hi-Tech Entertainment Pvt. Ltd"
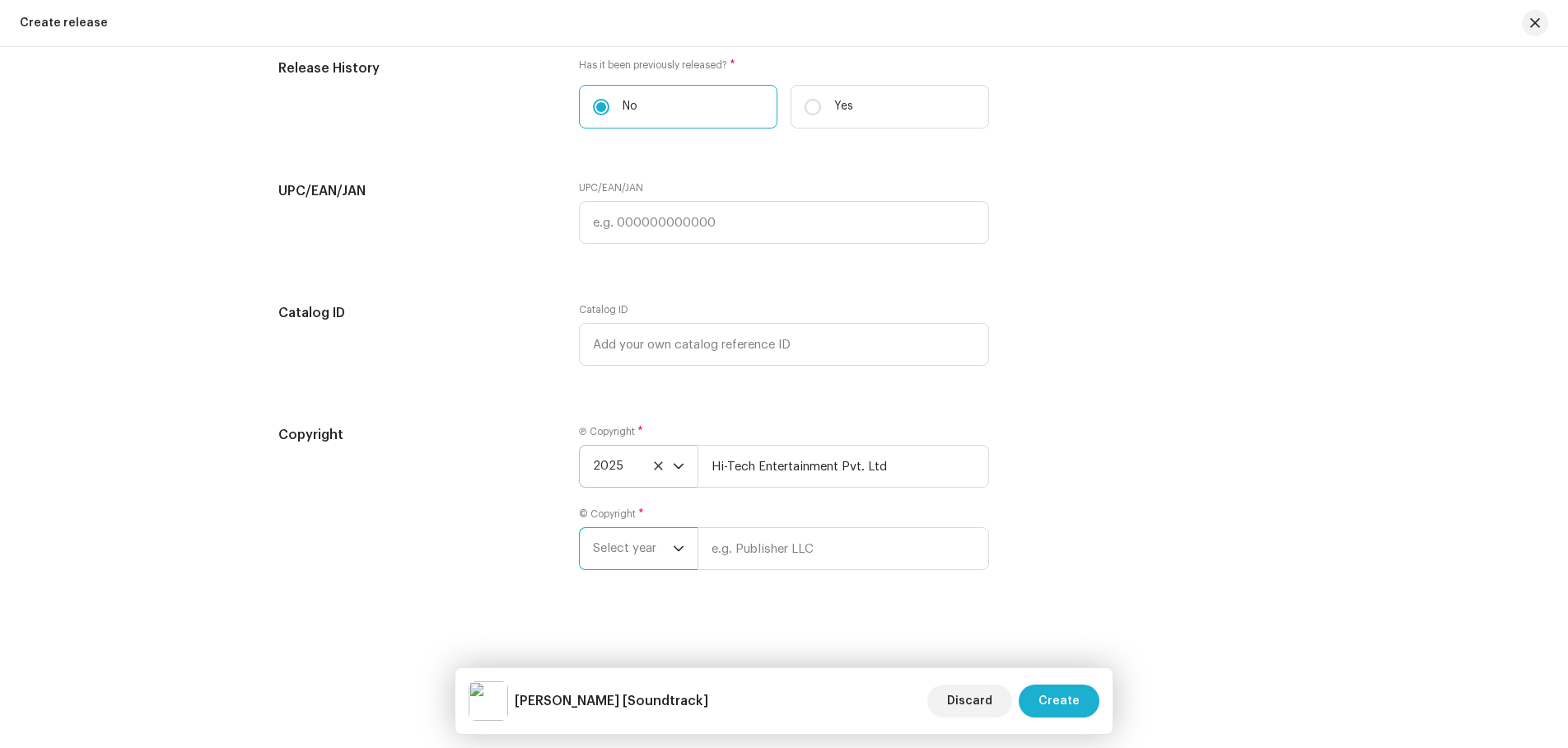
click at [645, 548] on span "Select year" at bounding box center [633, 548] width 80 height 42
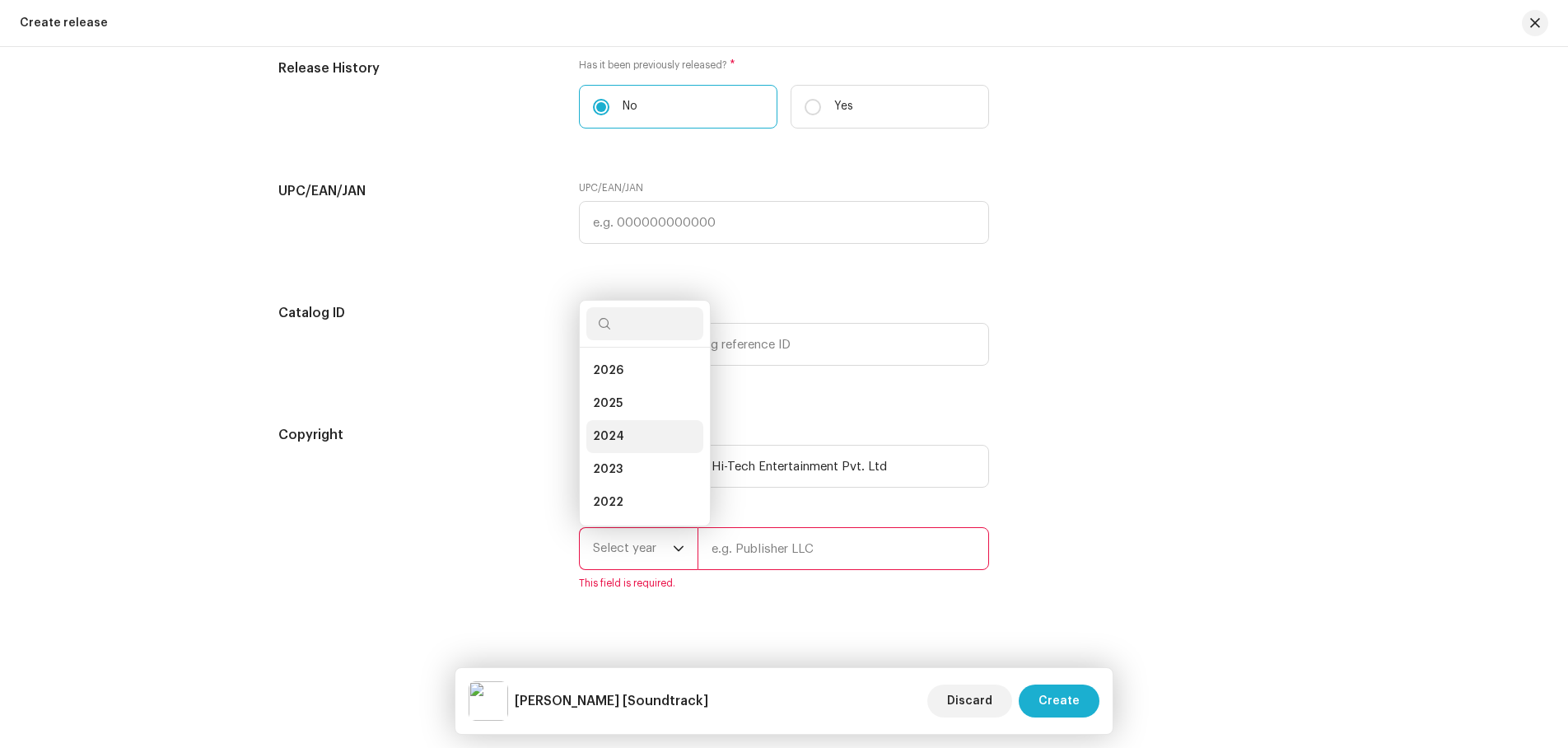
scroll to position [27, 0]
click at [611, 384] on span "2025" at bounding box center [608, 378] width 30 height 17
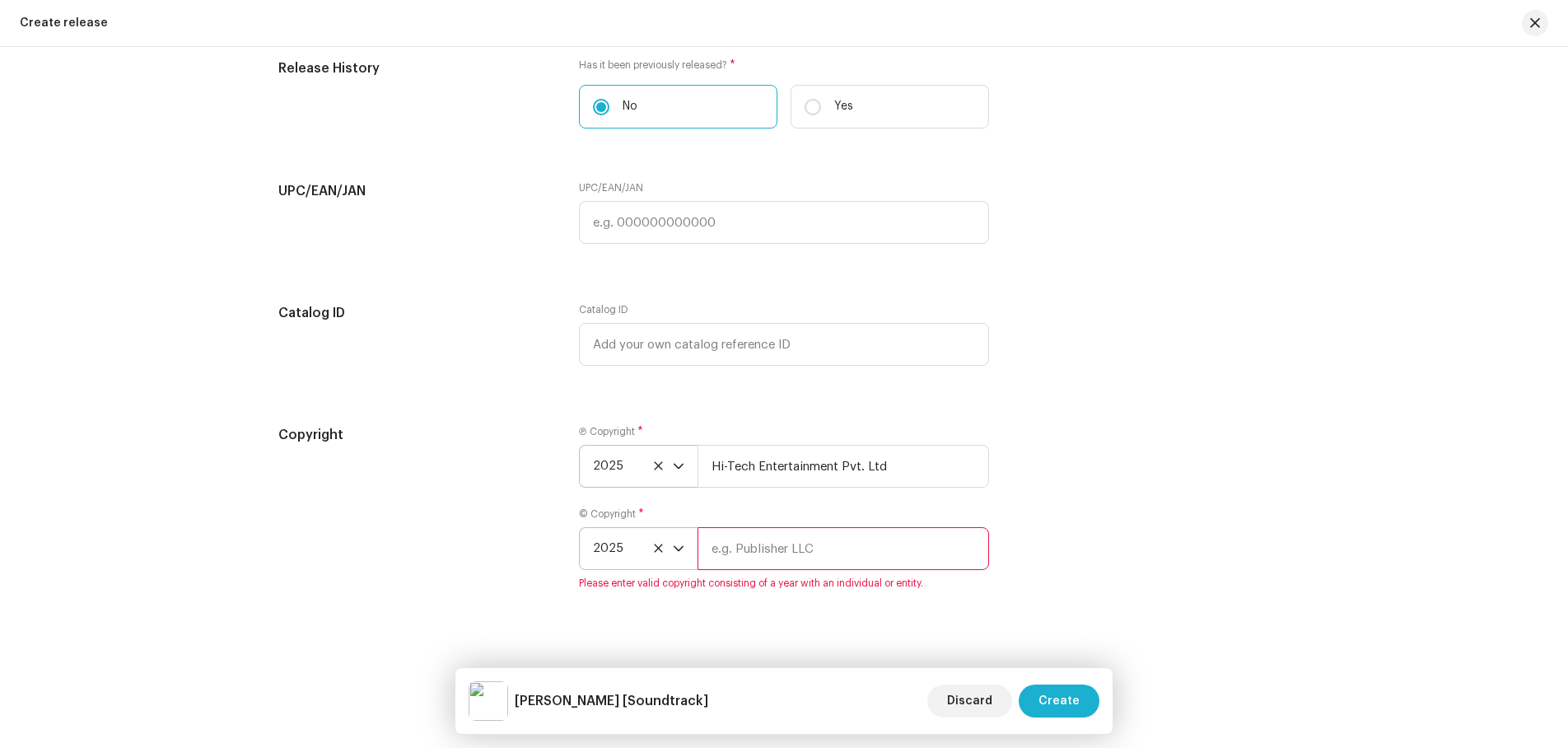
click at [798, 530] on input "text" at bounding box center [843, 548] width 292 height 42
type input "Hi-Tech Entertainment Pvt. Ltd"
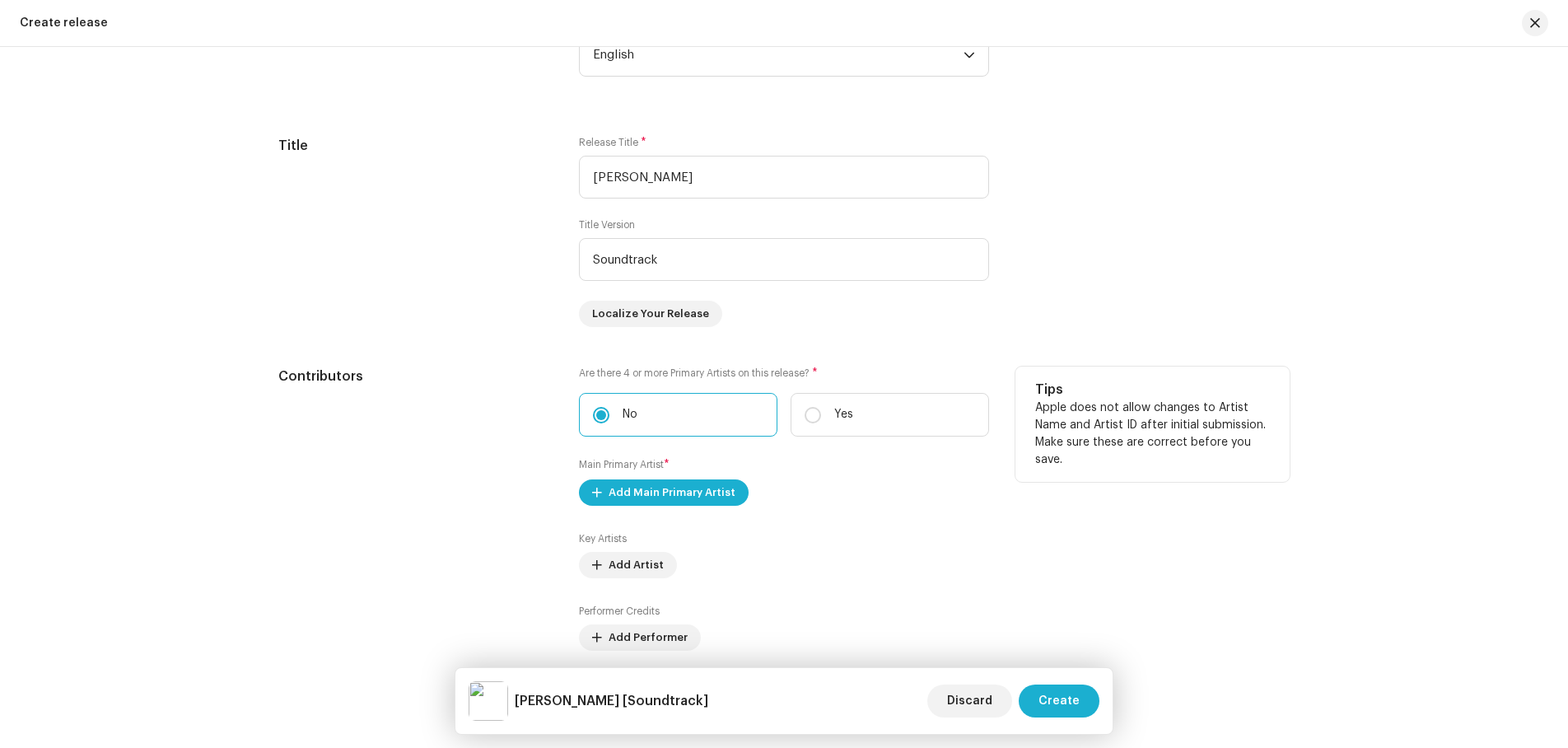
scroll to position [1691, 0]
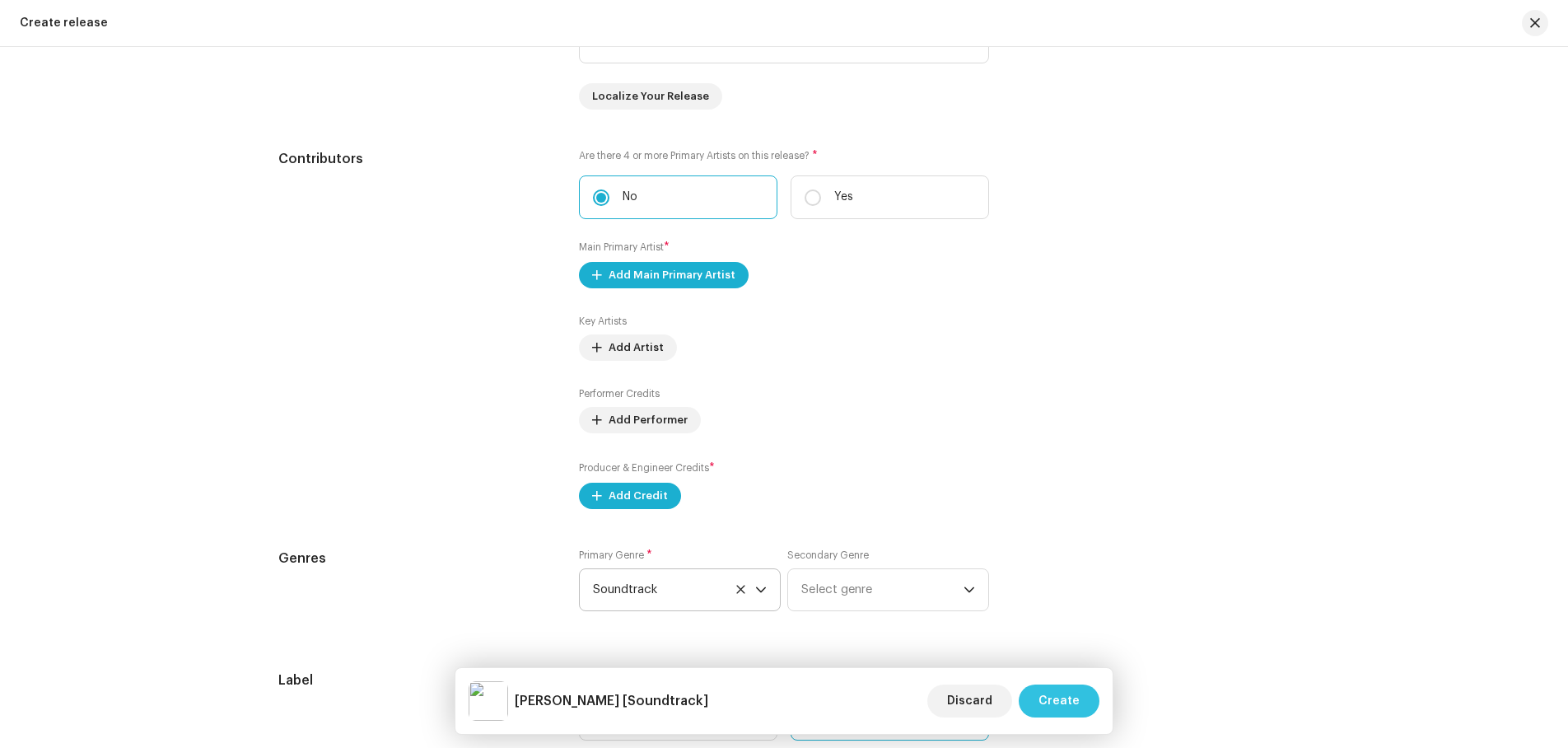
click at [1069, 698] on span "Create" at bounding box center [1059, 700] width 42 height 33
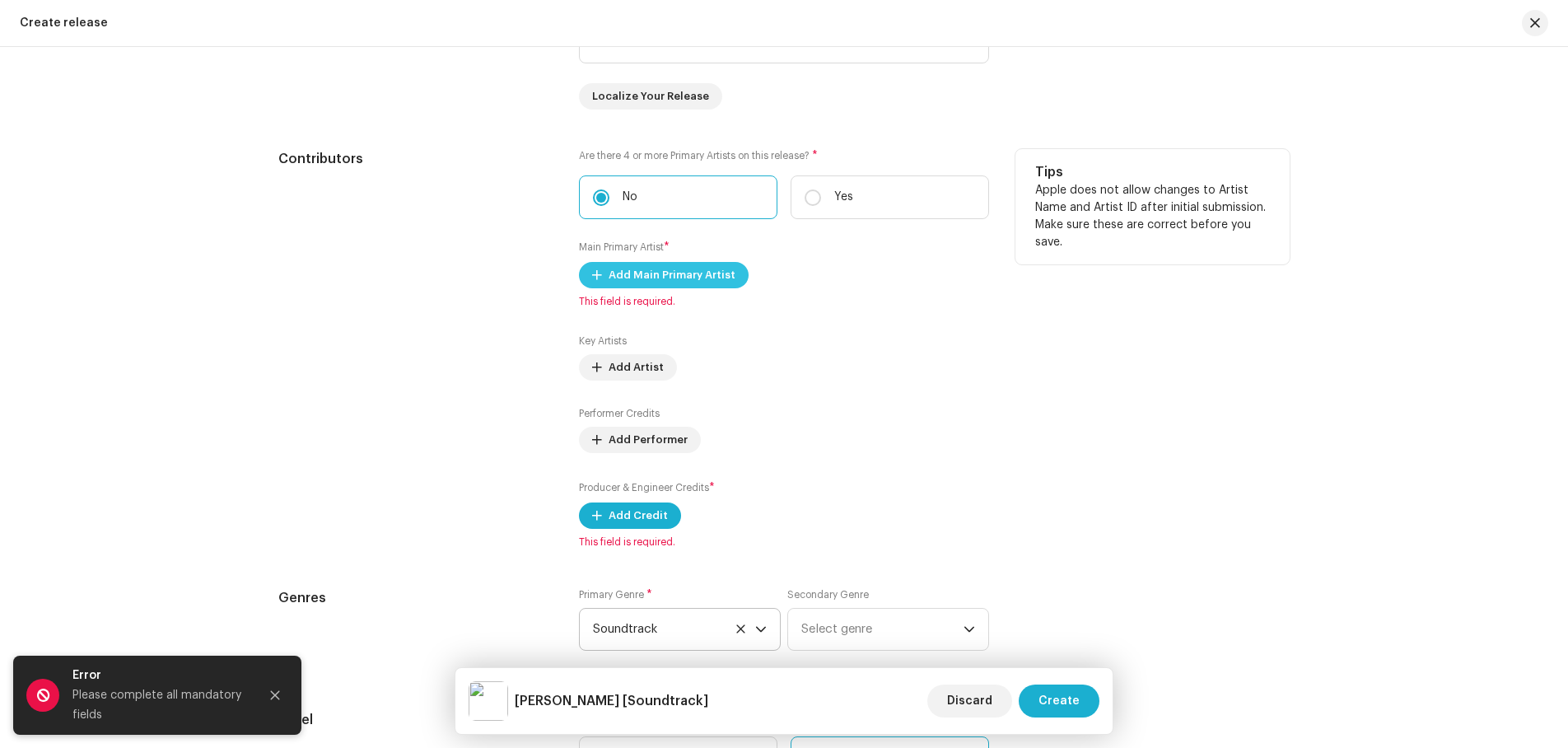
click at [664, 275] on span "Add Main Primary Artist" at bounding box center [673, 275] width 127 height 33
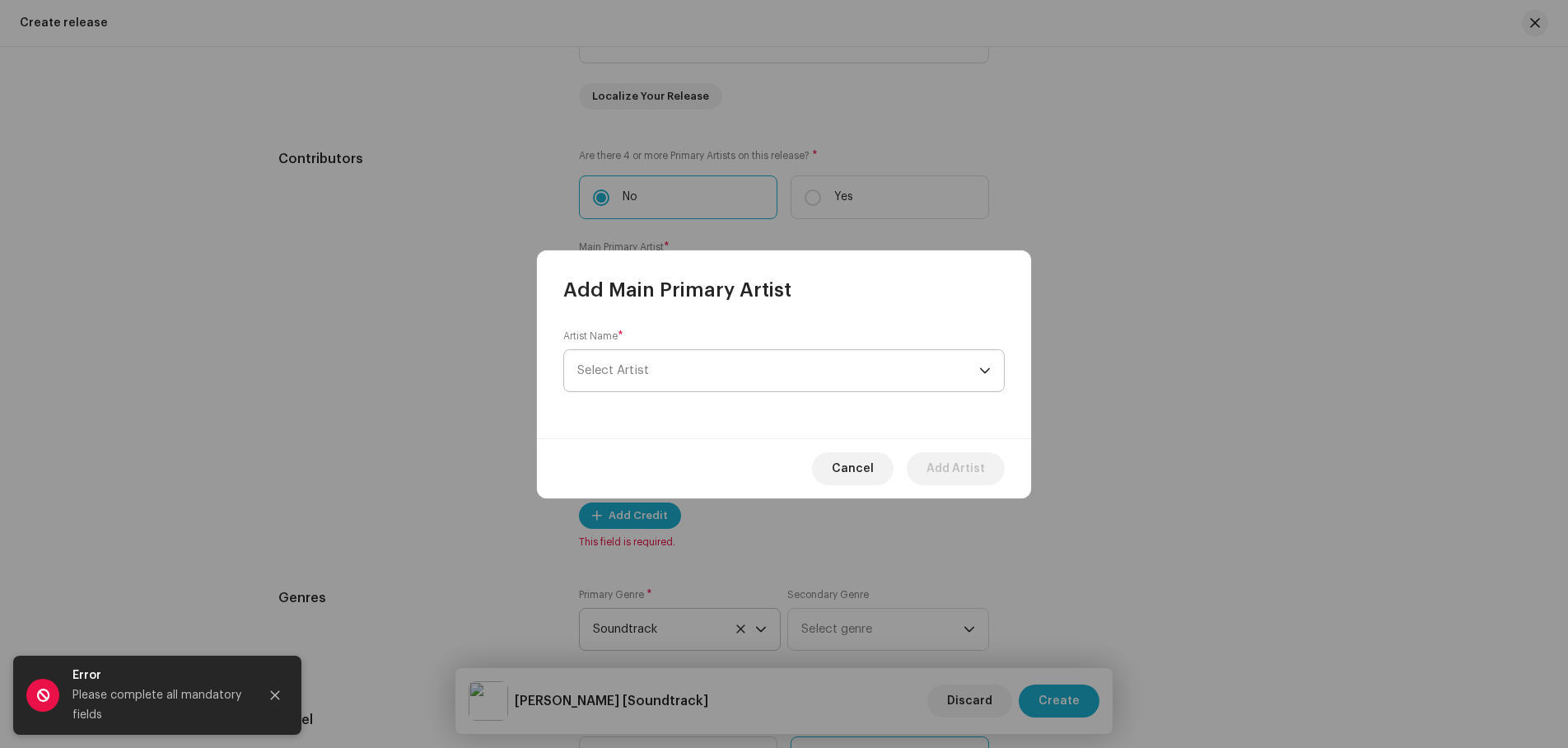
click at [671, 362] on span "Select Artist" at bounding box center [778, 370] width 402 height 42
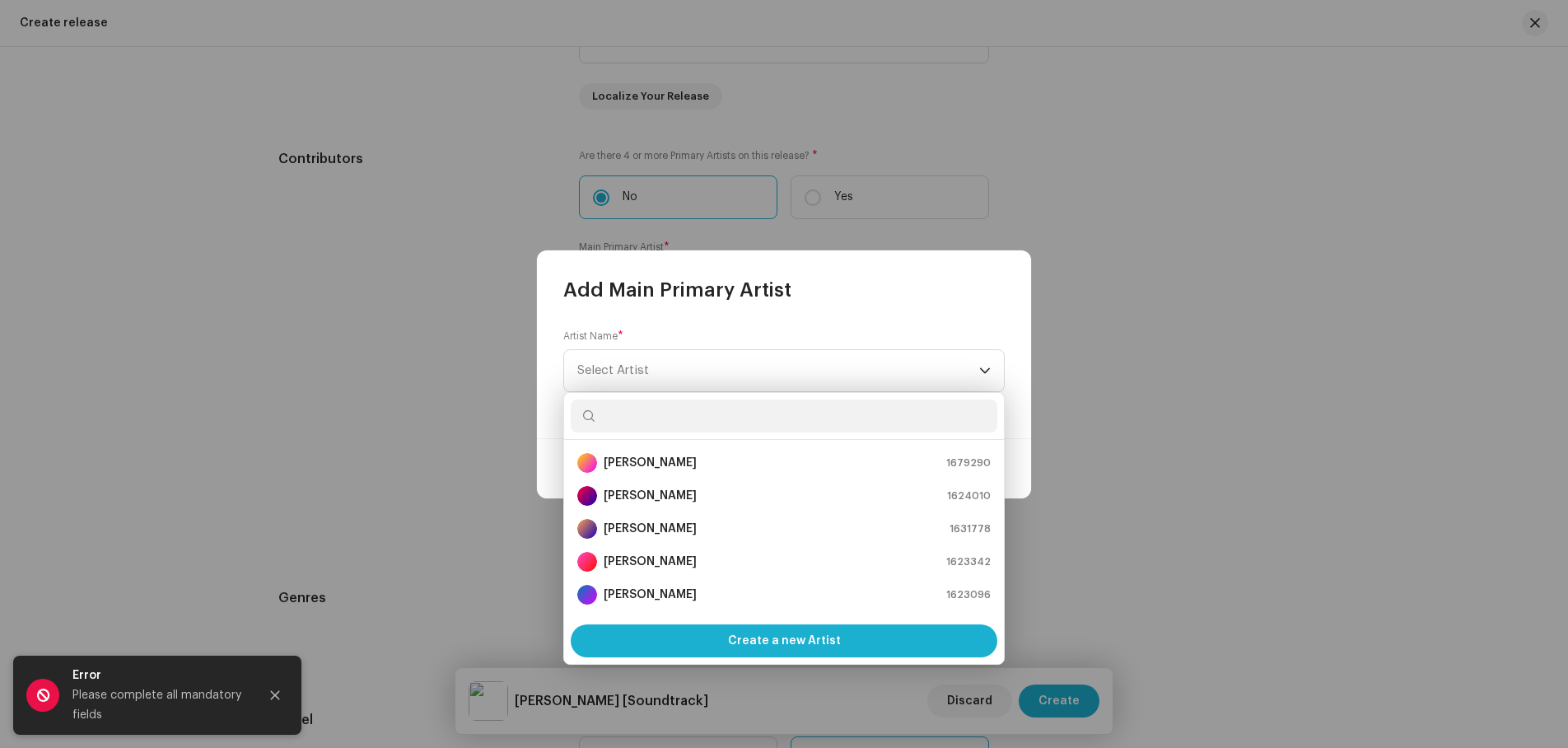
click at [642, 421] on input "text" at bounding box center [784, 416] width 427 height 33
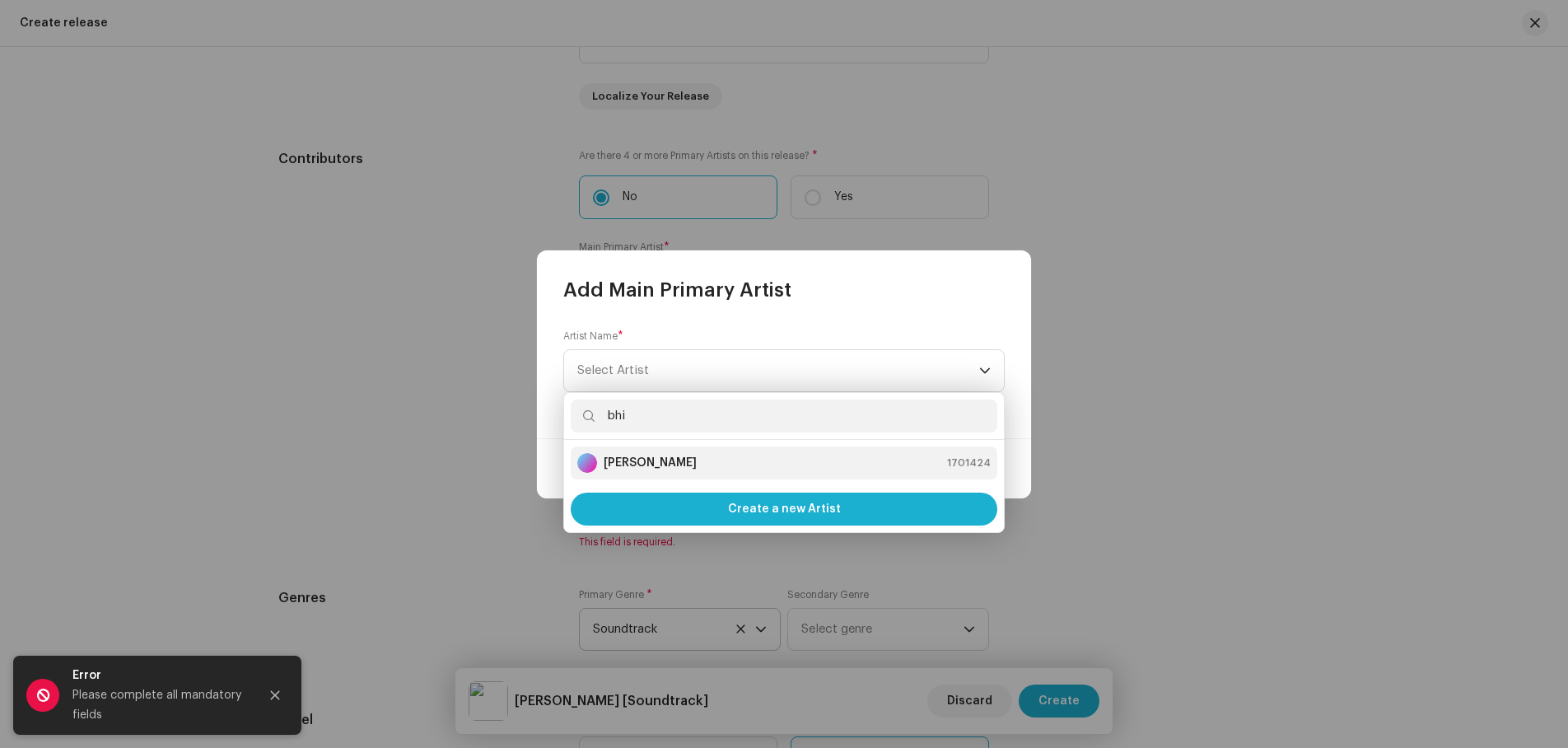
type input "bhi"
click at [646, 461] on strong "[PERSON_NAME]" at bounding box center [650, 462] width 93 height 17
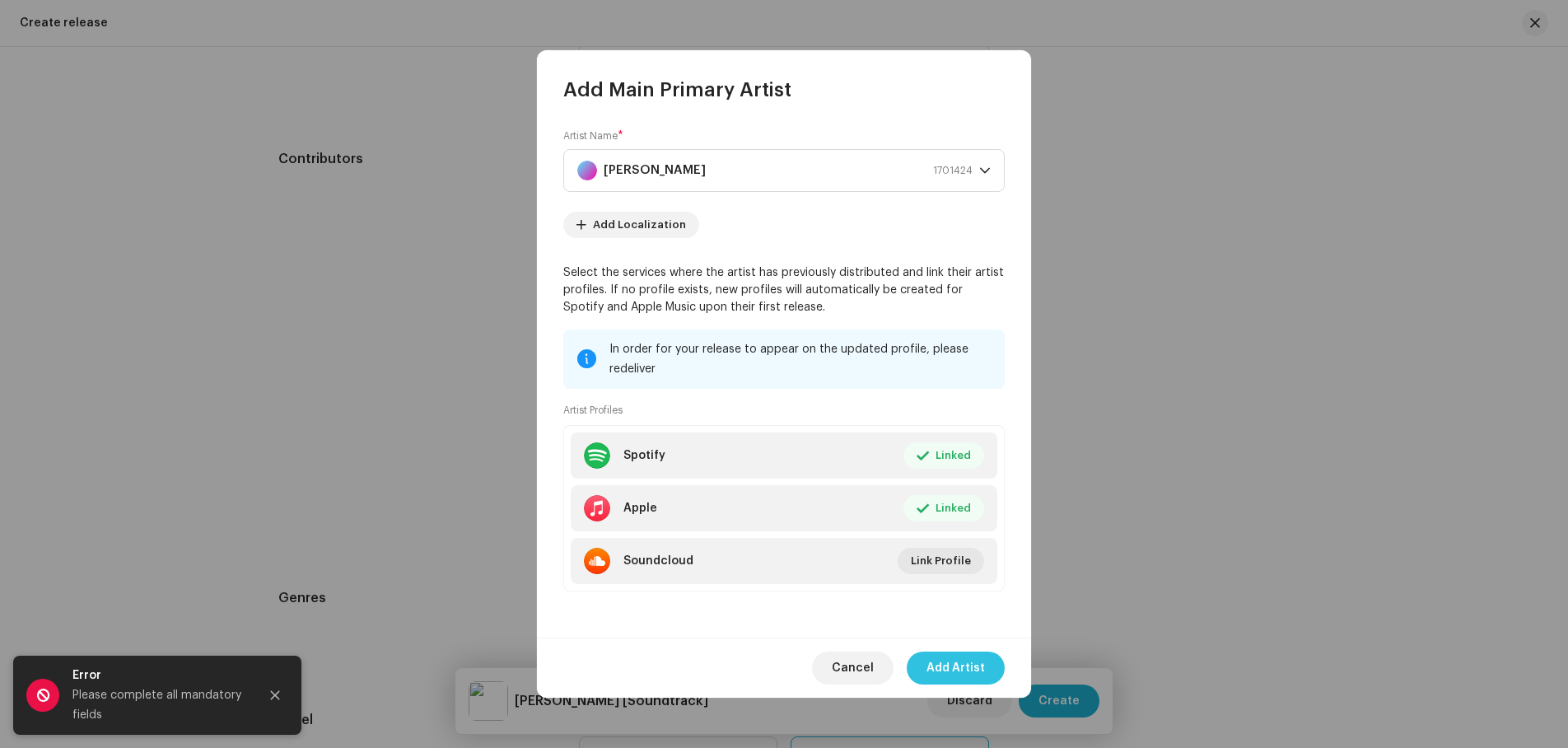
click at [956, 663] on span "Add Artist" at bounding box center [955, 668] width 58 height 33
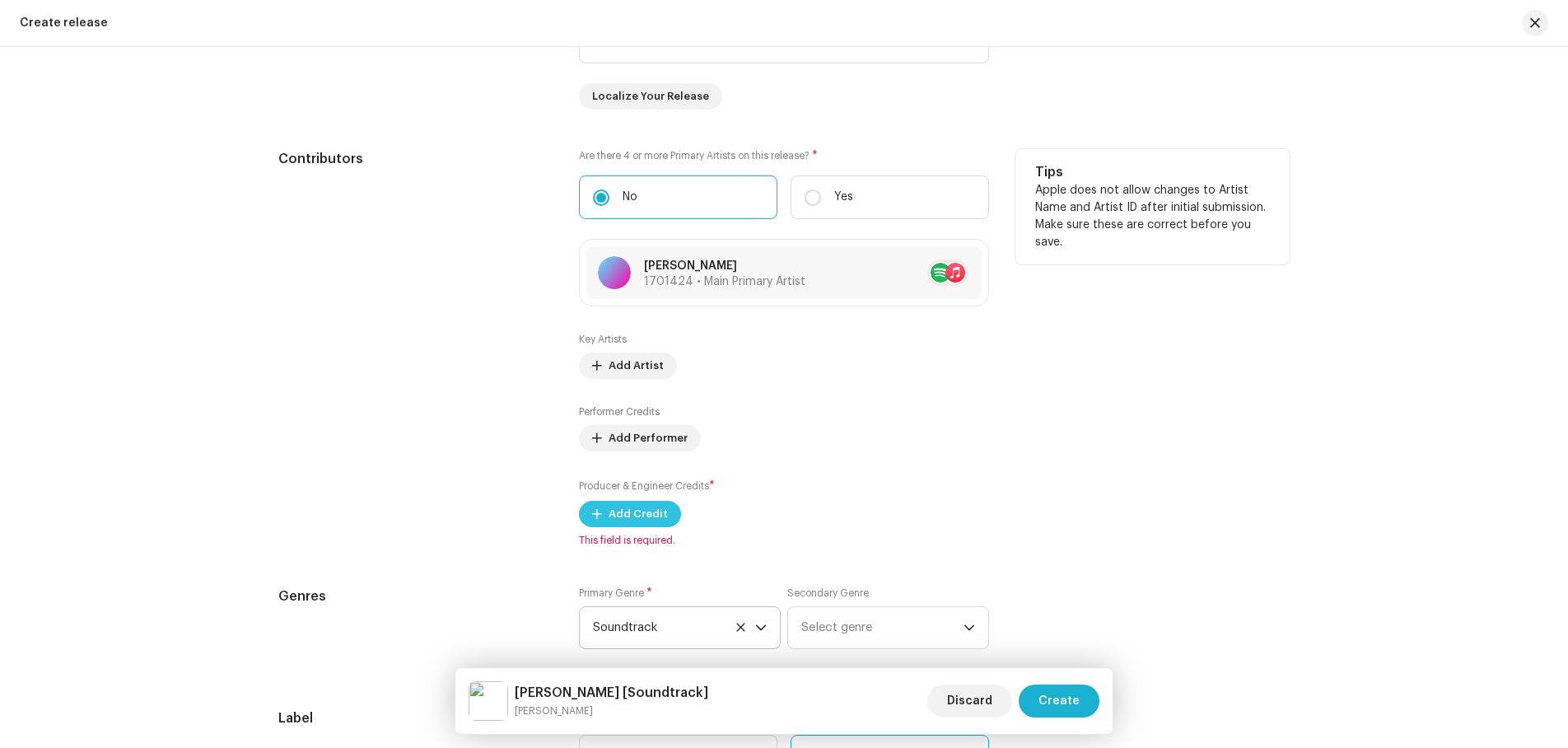
click at [644, 510] on span "Add Credit" at bounding box center [638, 514] width 59 height 33
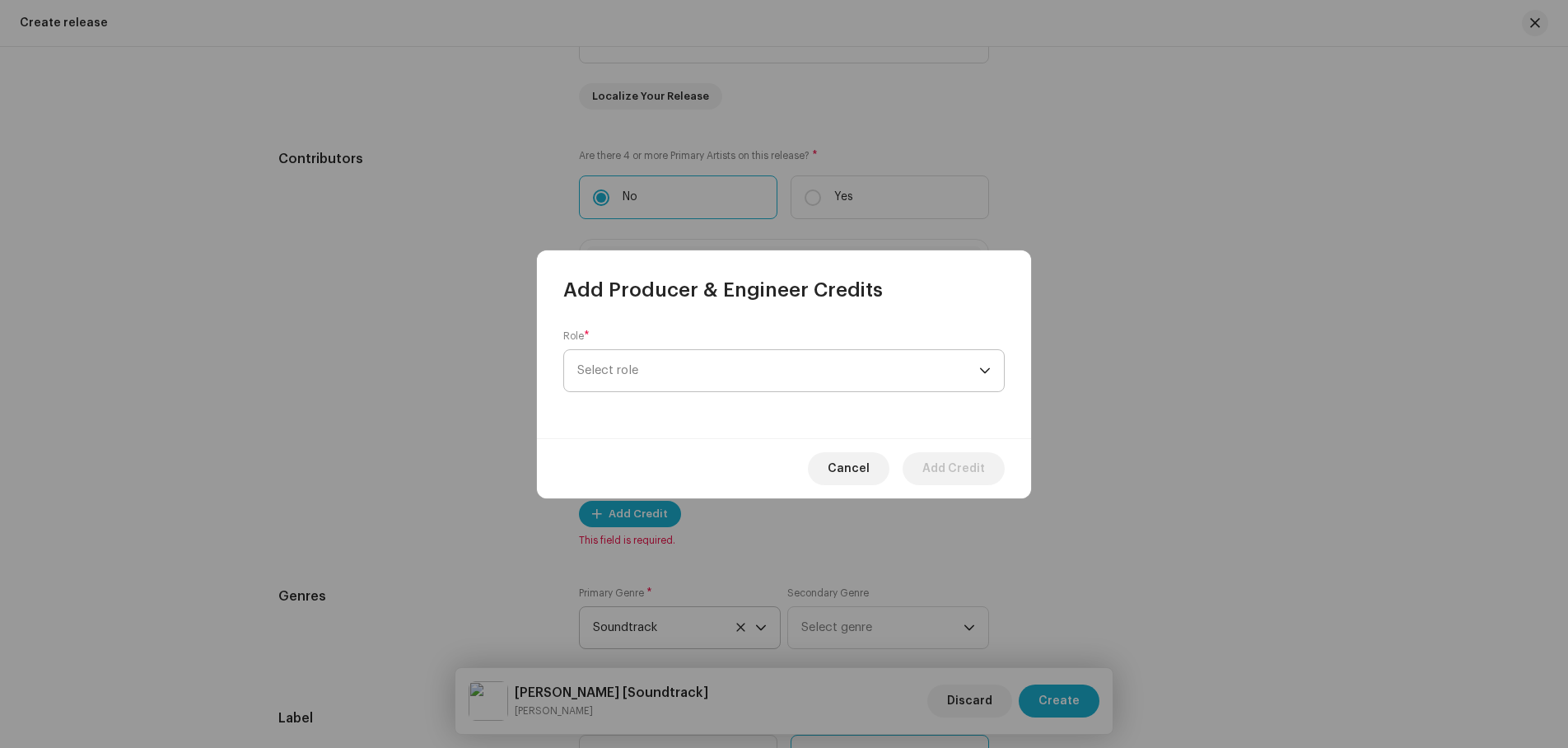
click at [677, 357] on span "Select role" at bounding box center [778, 370] width 402 height 42
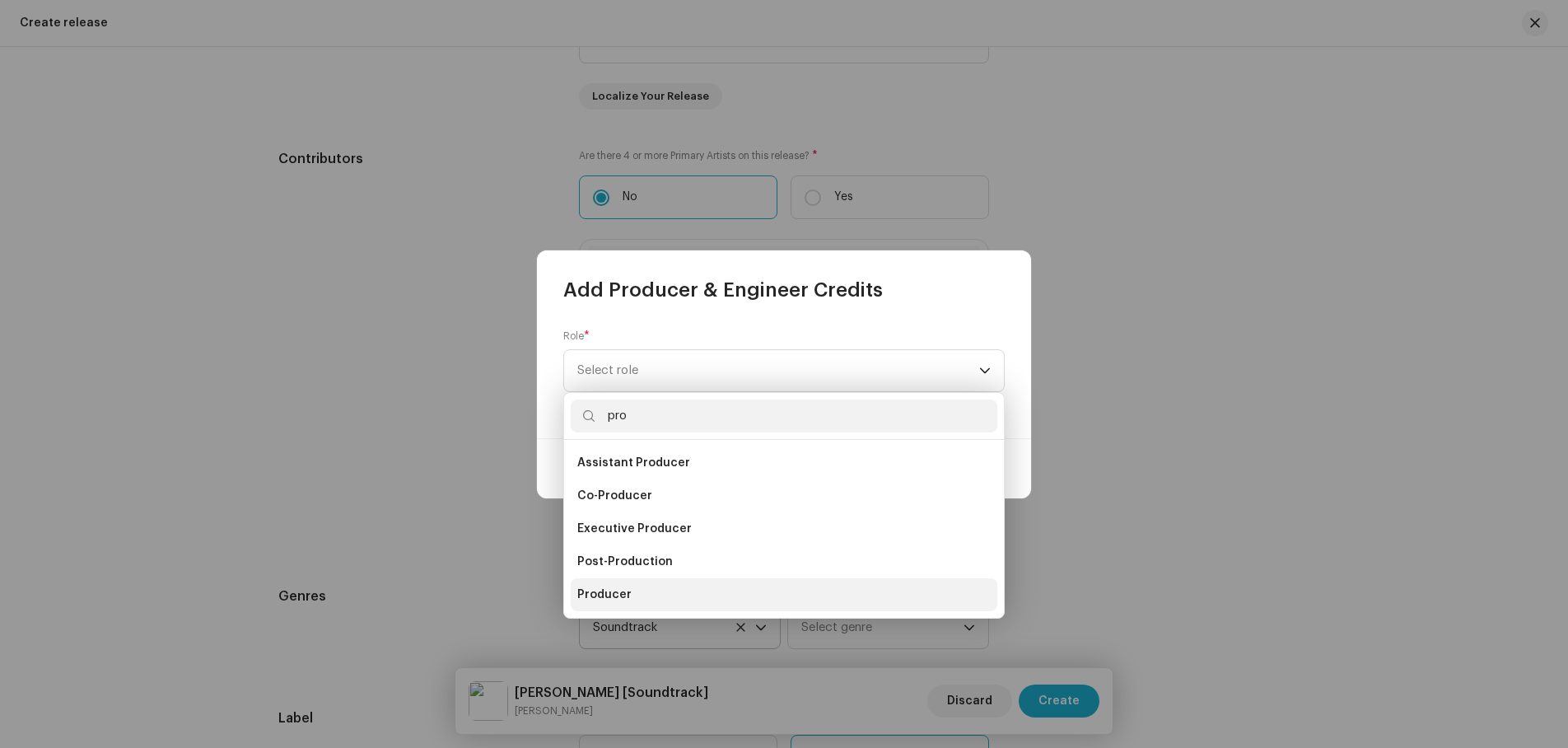
type input "pro"
click at [649, 587] on li "Producer" at bounding box center [784, 594] width 427 height 33
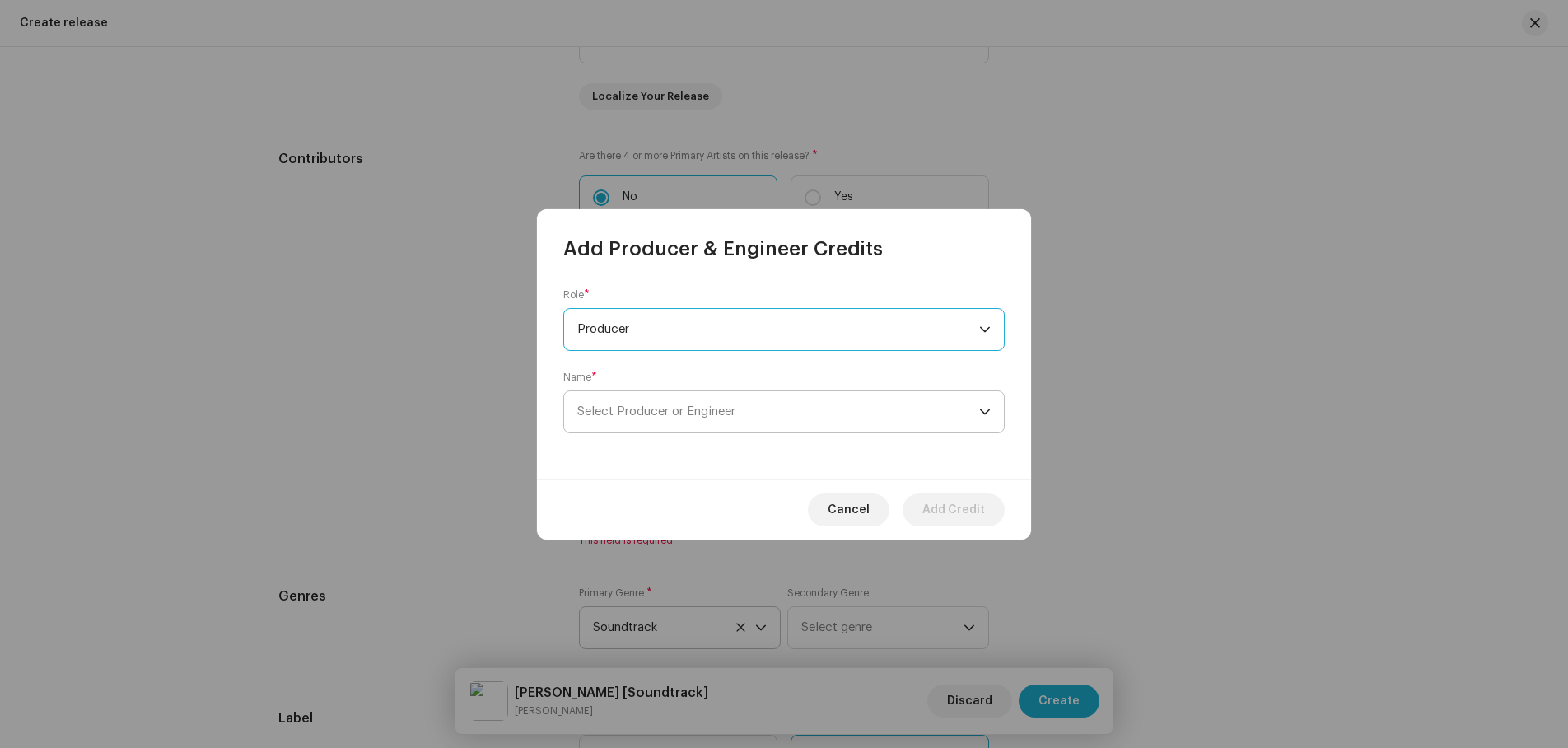
click at [688, 408] on span "Select Producer or Engineer" at bounding box center [656, 412] width 158 height 12
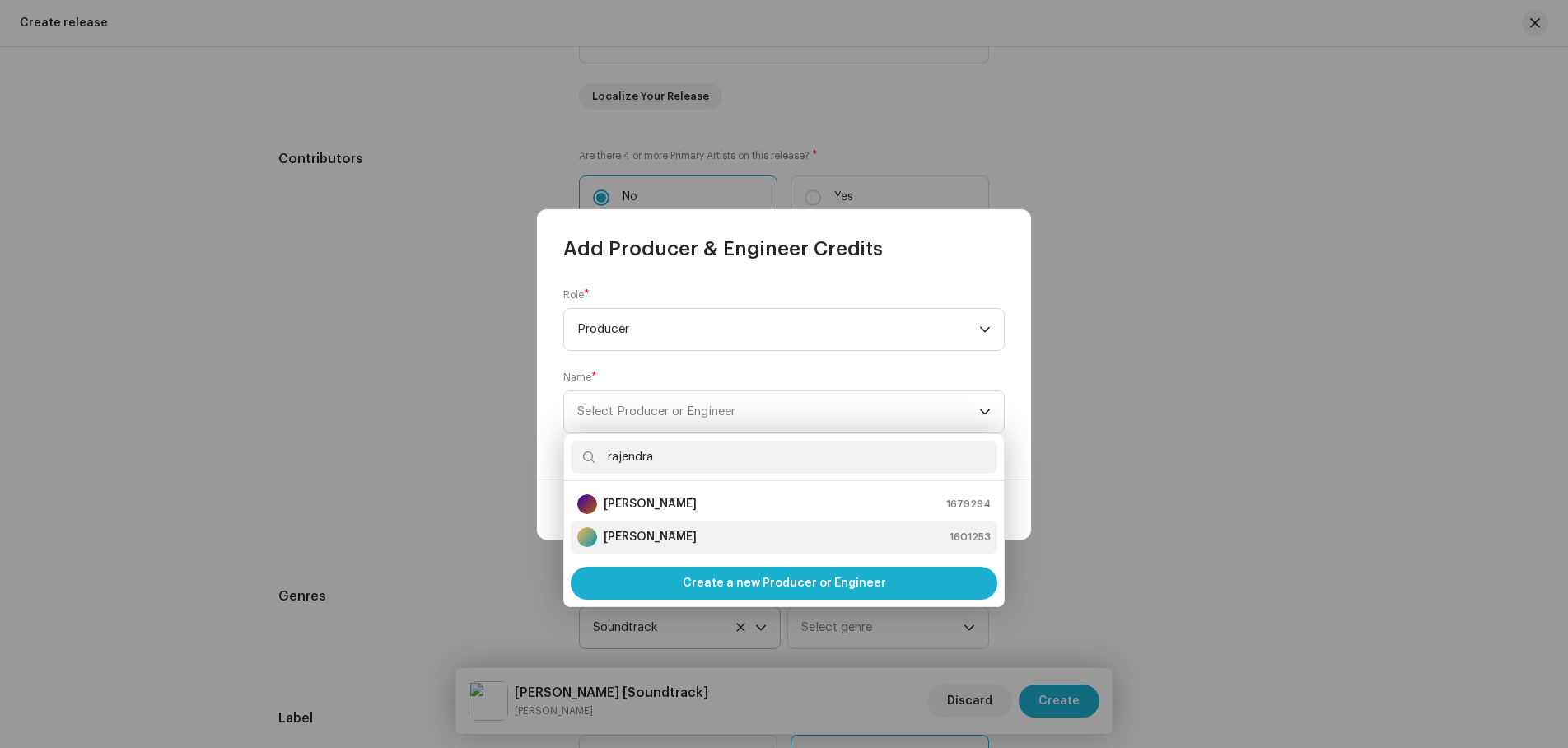
type input "rajendra"
click at [696, 532] on strong "[PERSON_NAME]" at bounding box center [650, 537] width 93 height 17
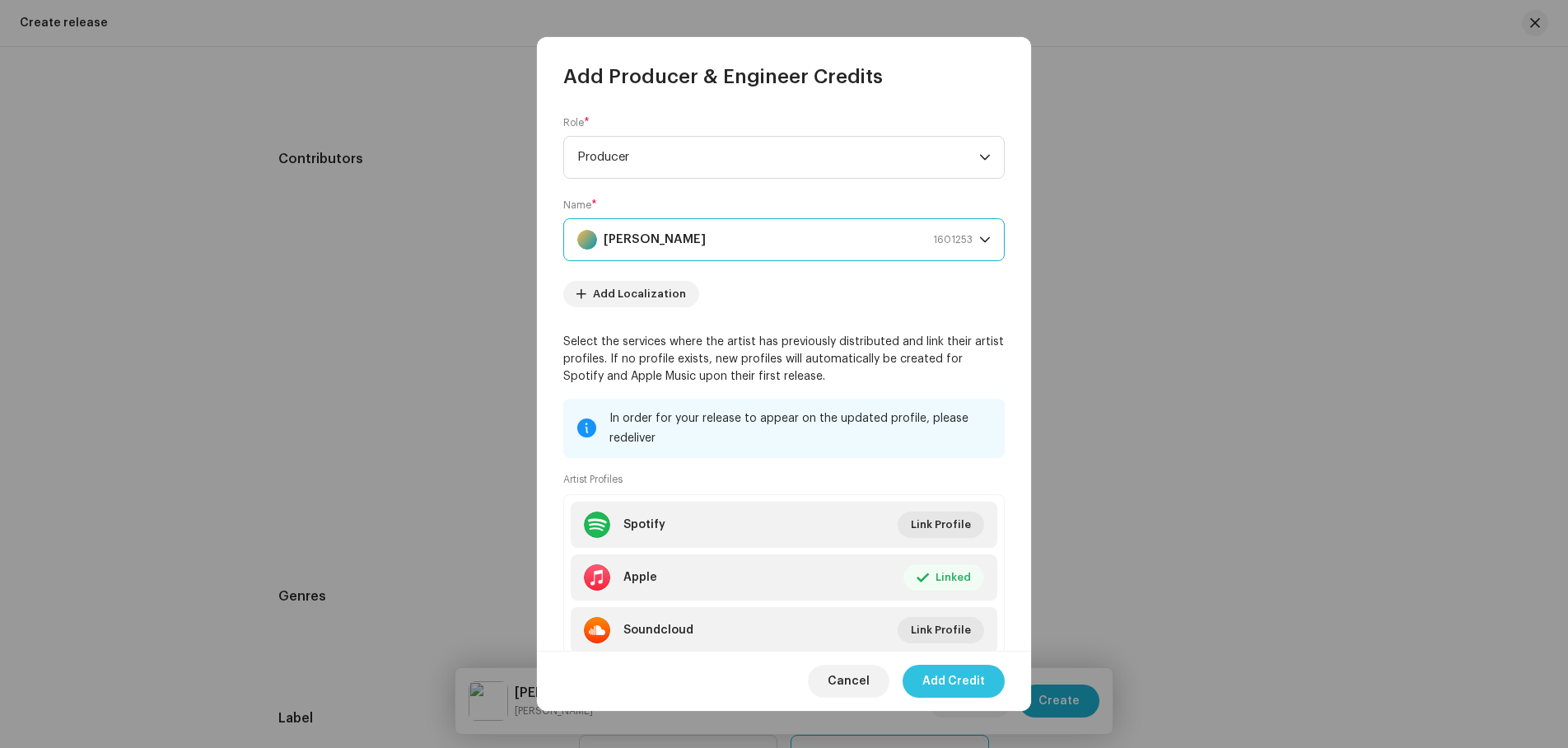
click at [970, 684] on span "Add Credit" at bounding box center [954, 681] width 63 height 33
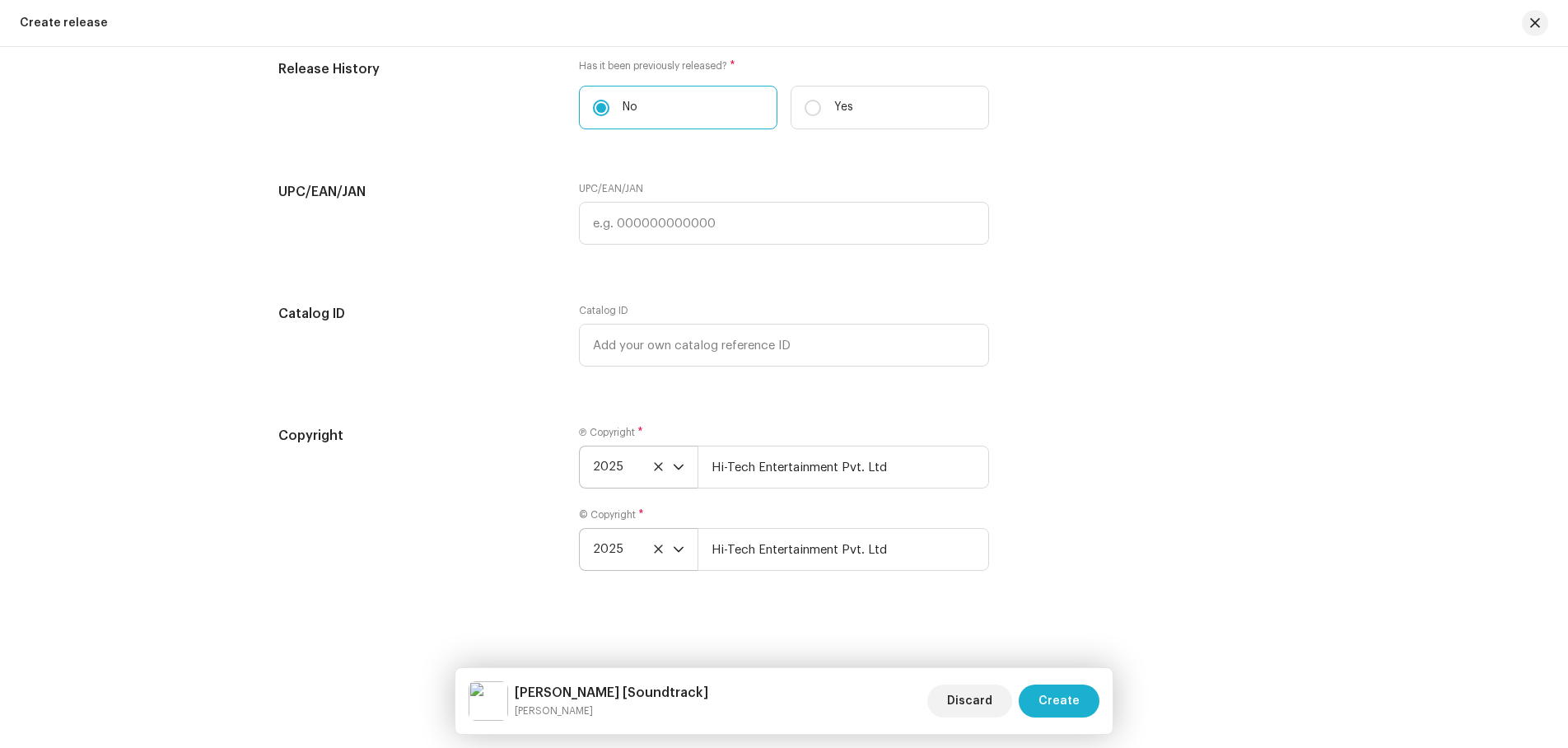
scroll to position [2602, 0]
click at [1069, 694] on span "Create" at bounding box center [1059, 700] width 42 height 33
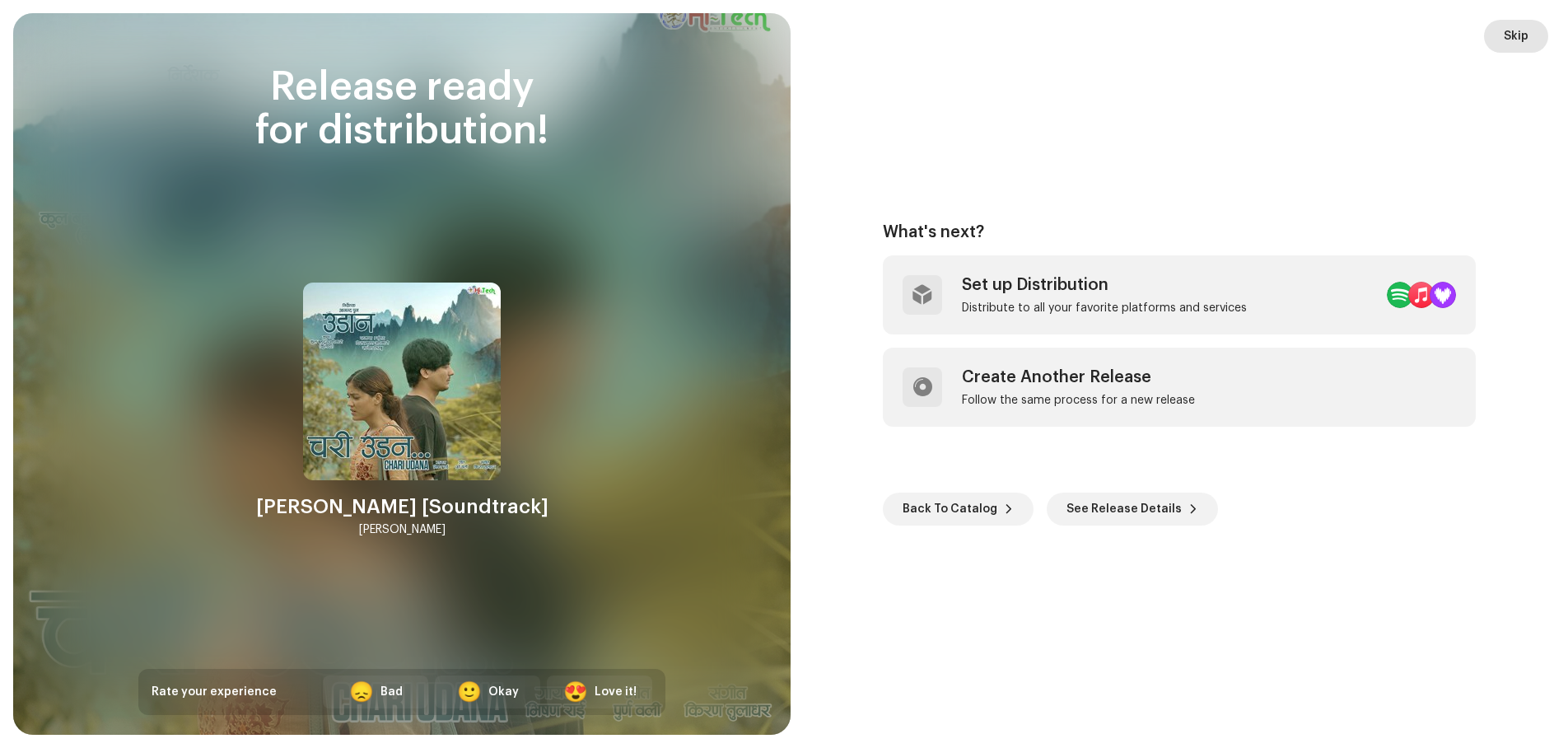
click at [1517, 36] on span "Skip" at bounding box center [1517, 35] width 25 height 33
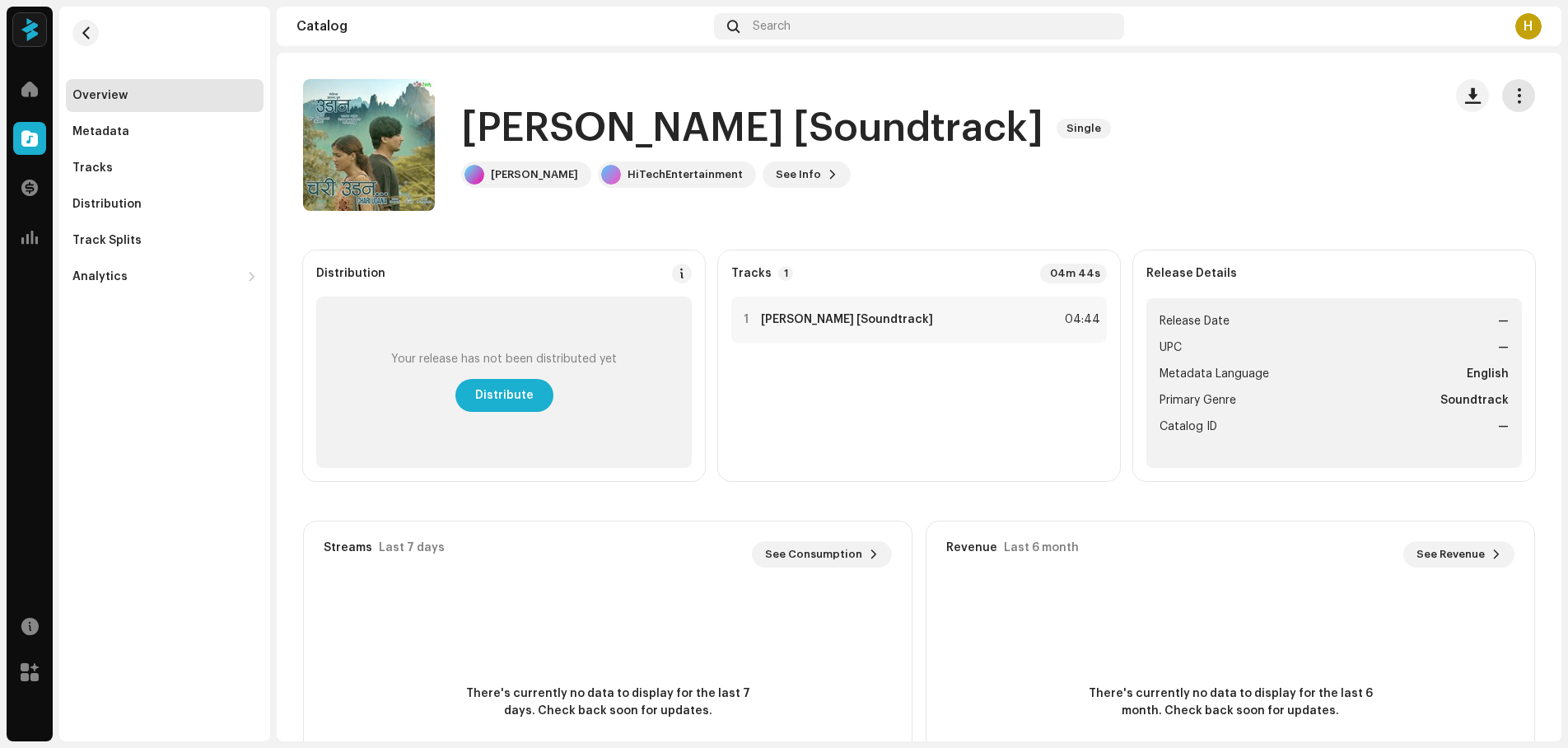
click at [1511, 94] on span "button" at bounding box center [1519, 95] width 16 height 13
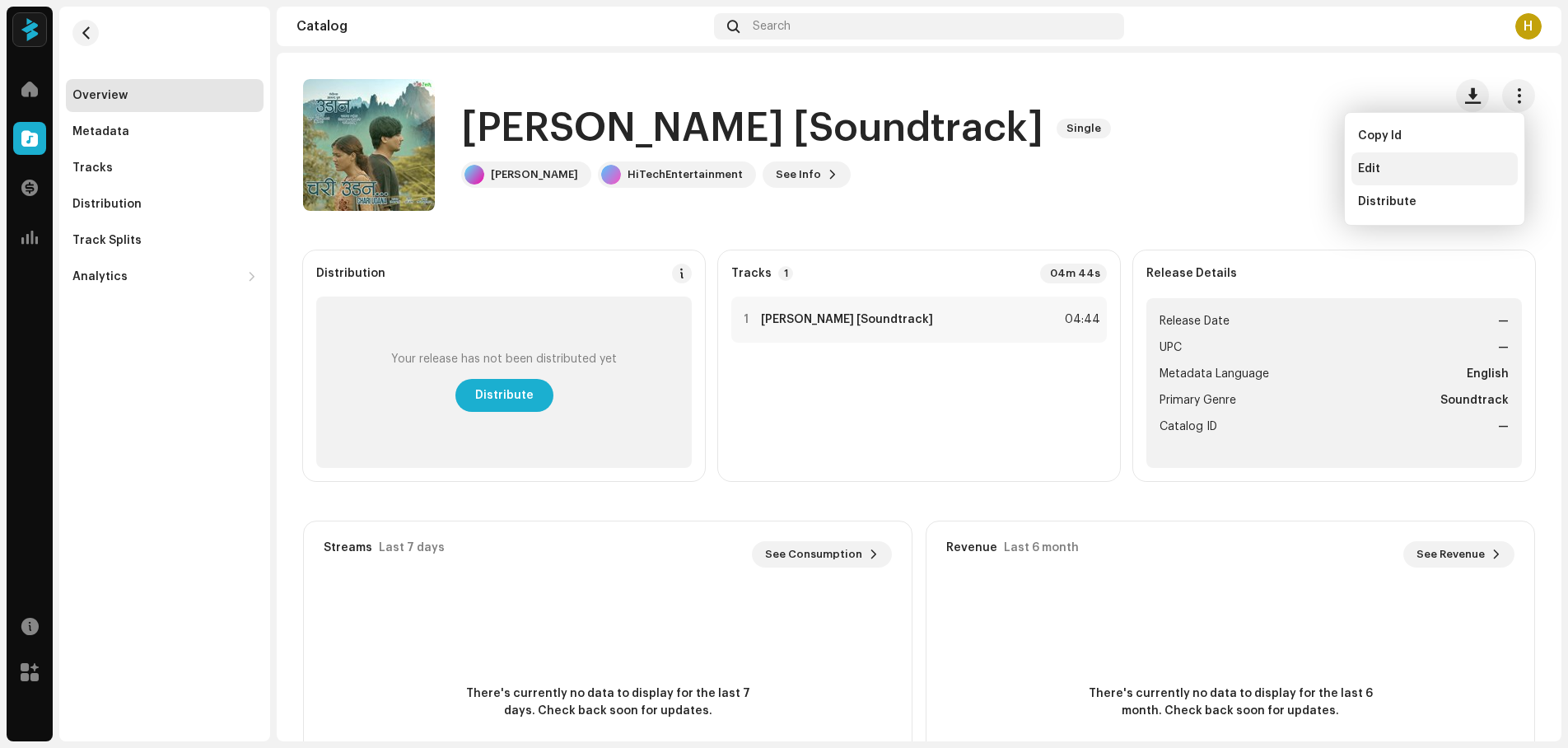
click at [1380, 168] on div "Edit" at bounding box center [1435, 169] width 153 height 13
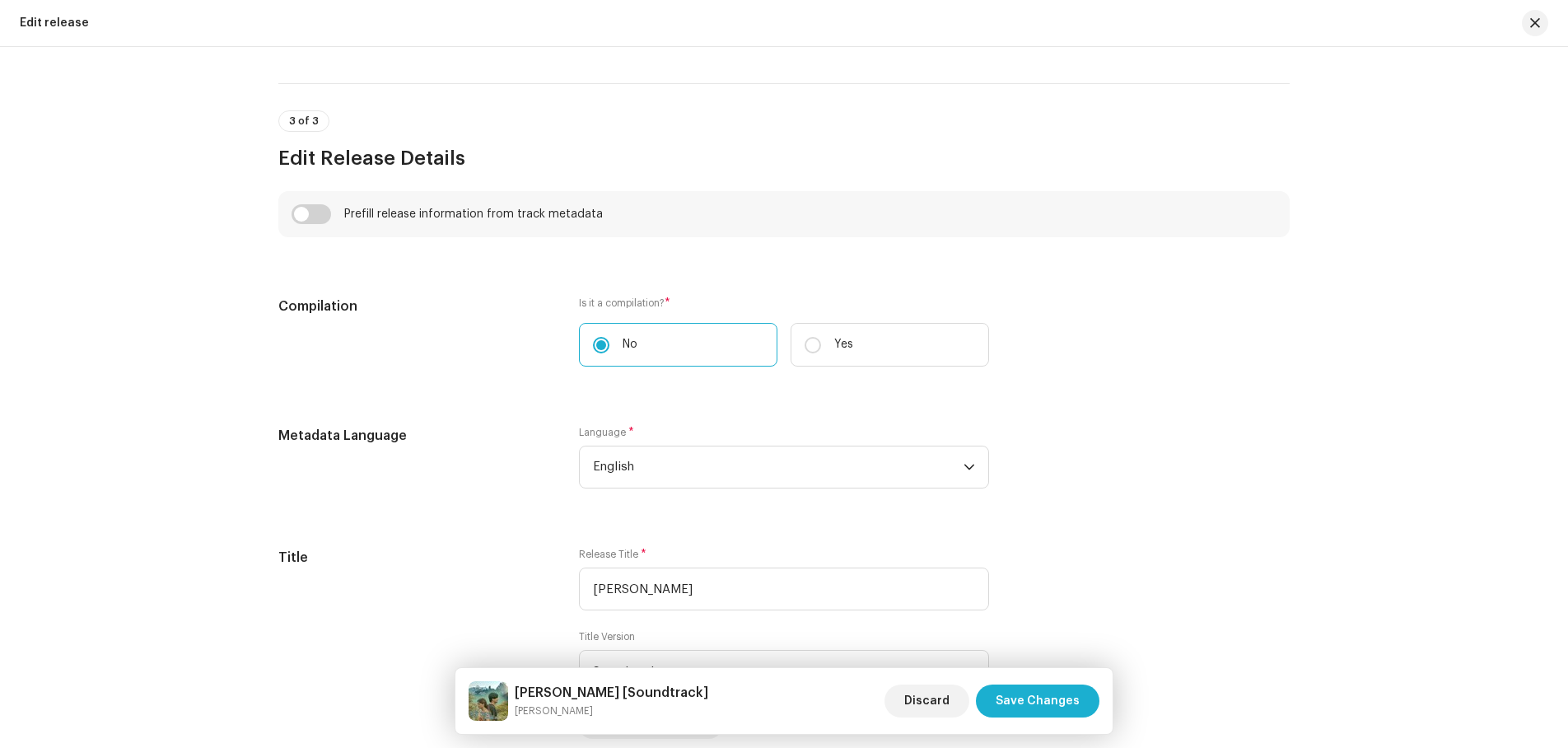
scroll to position [1072, 0]
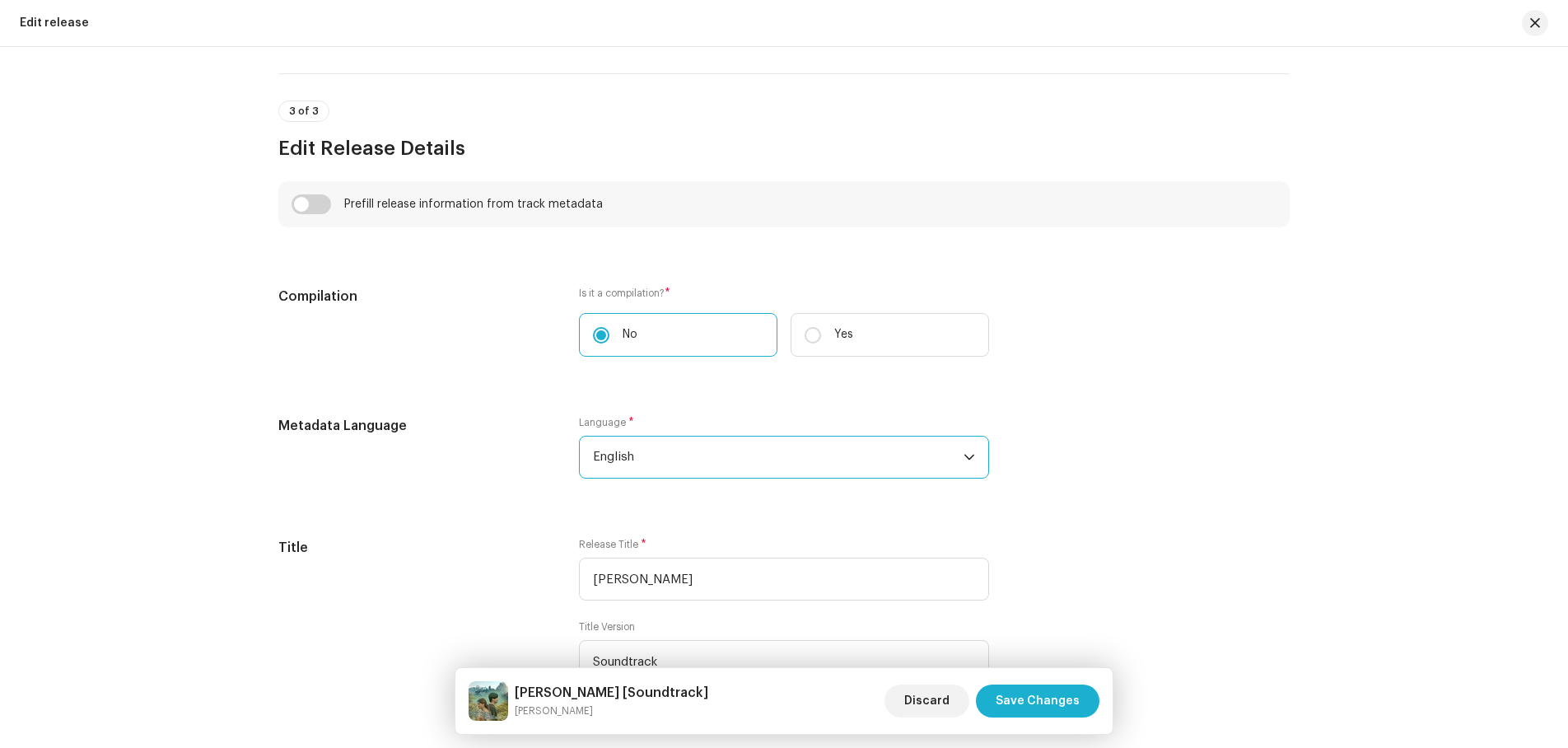
click at [687, 464] on span "English" at bounding box center [778, 457] width 370 height 42
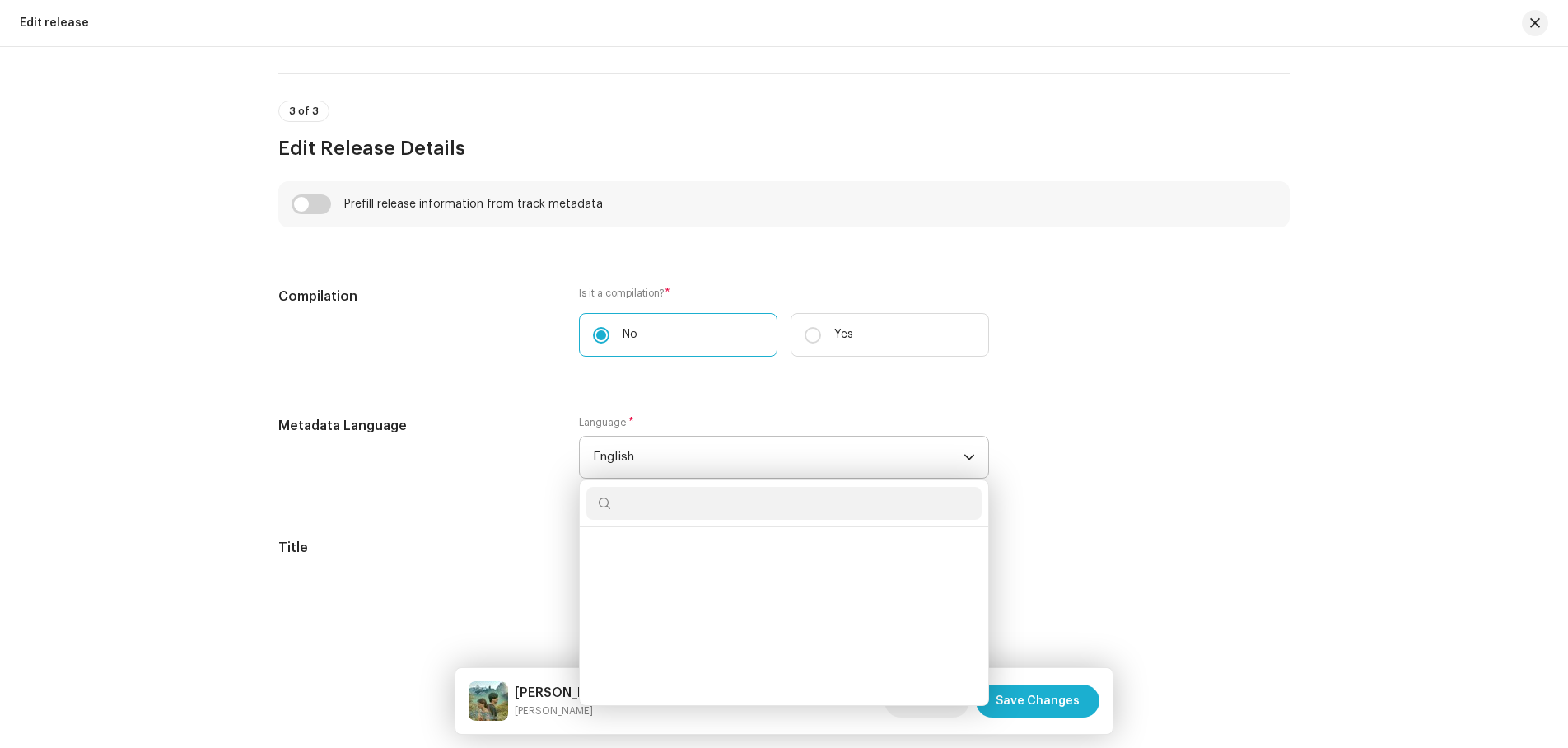
scroll to position [1523, 0]
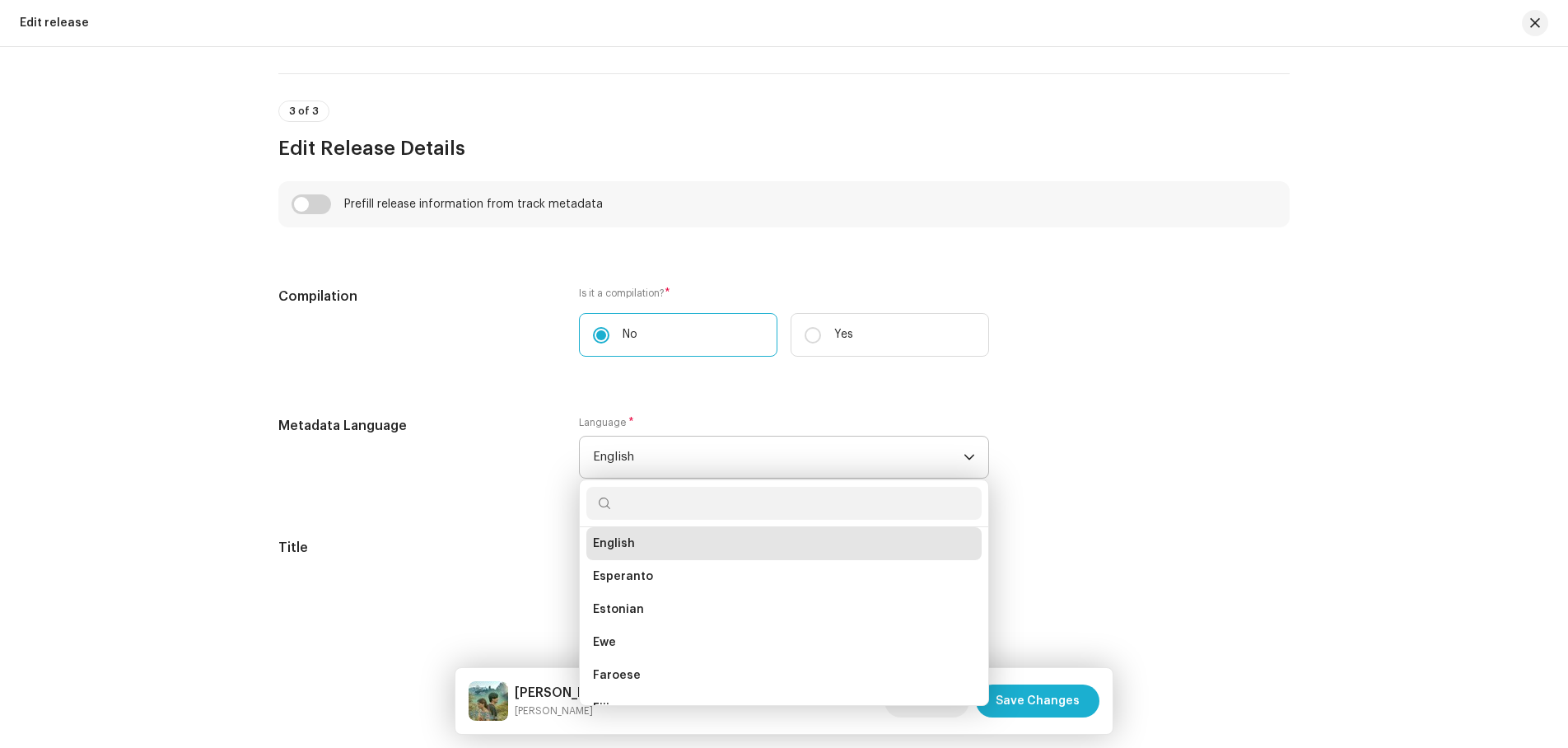
click at [654, 504] on input "text" at bounding box center [784, 503] width 395 height 33
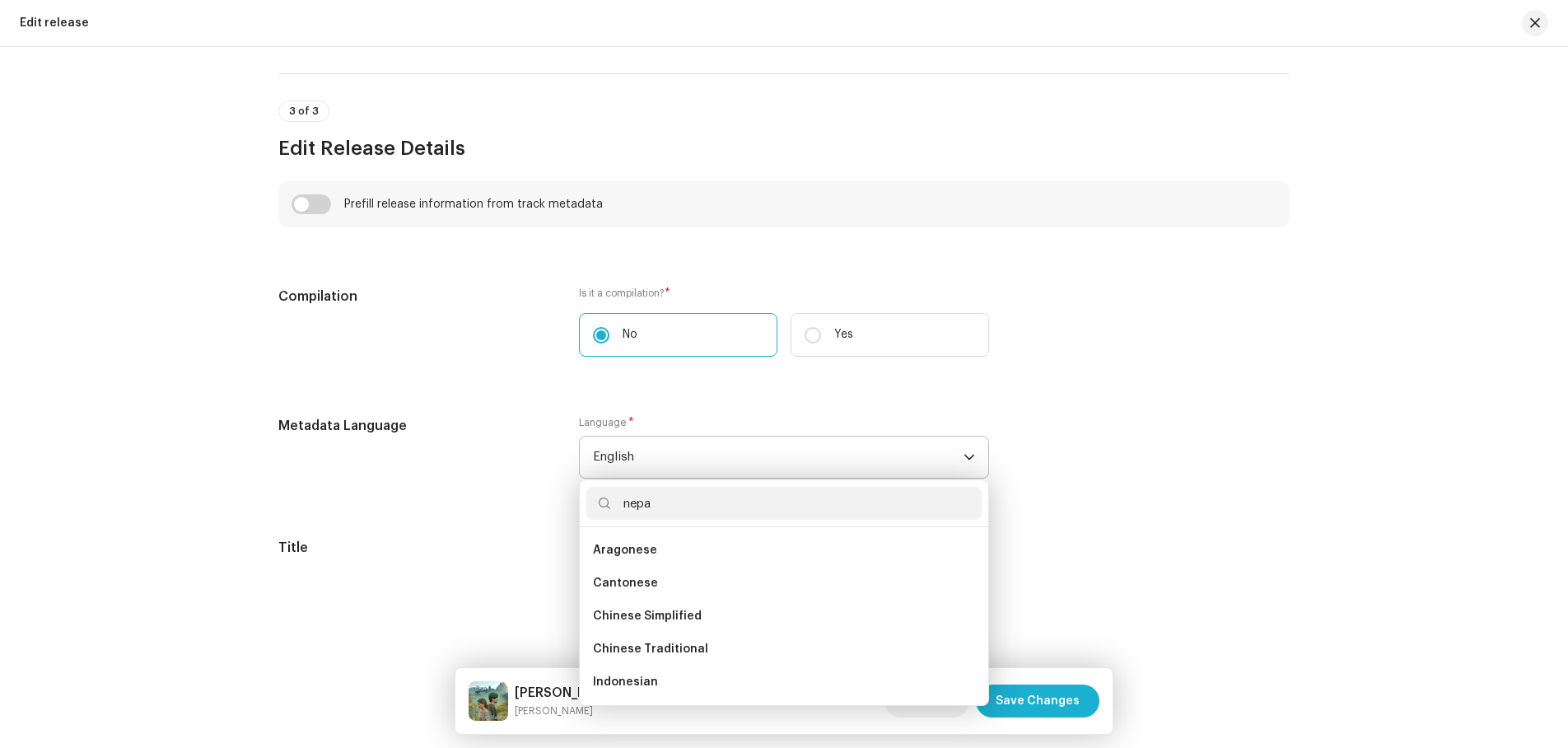
scroll to position [0, 0]
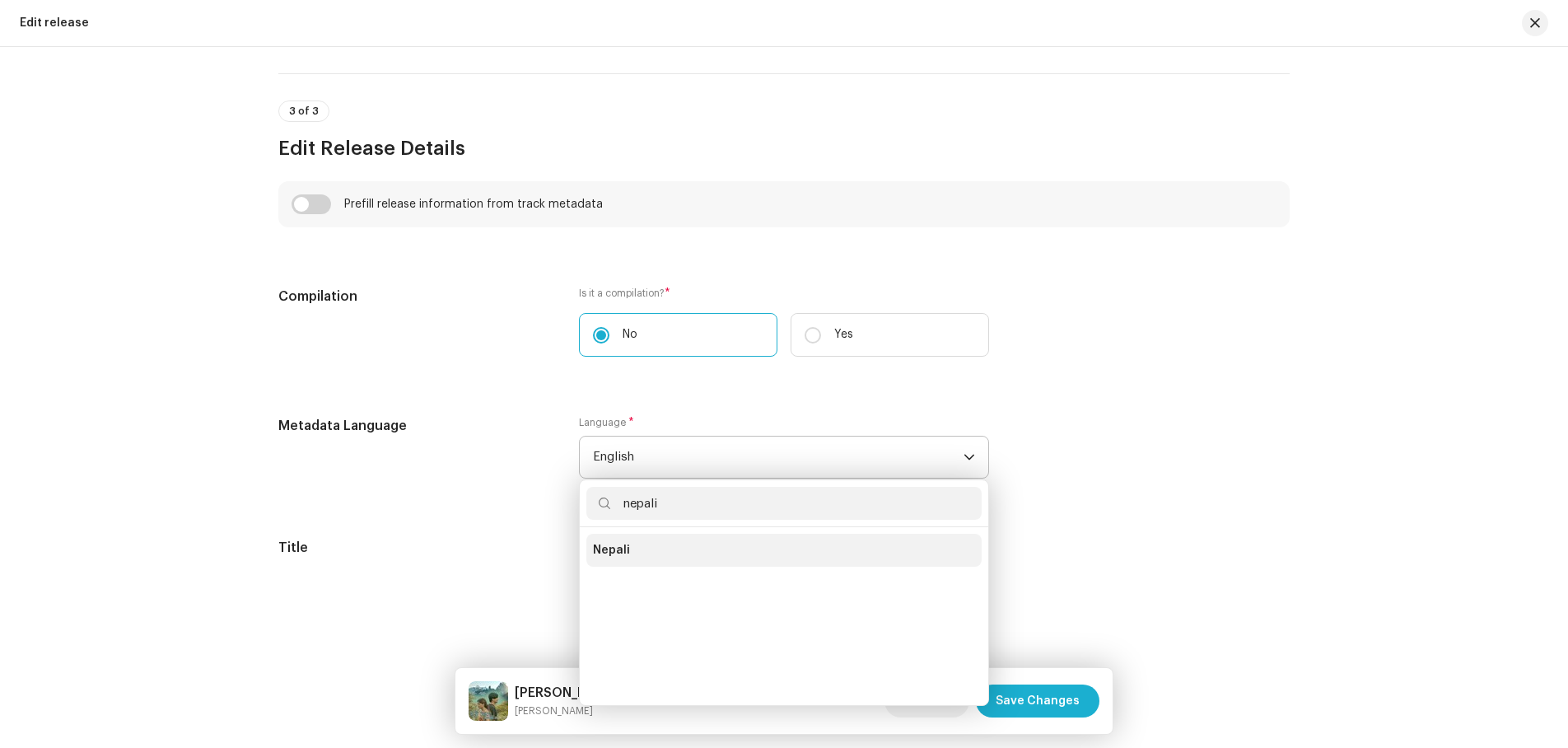
type input "nepali"
click at [618, 544] on span "Nepali" at bounding box center [612, 550] width 37 height 17
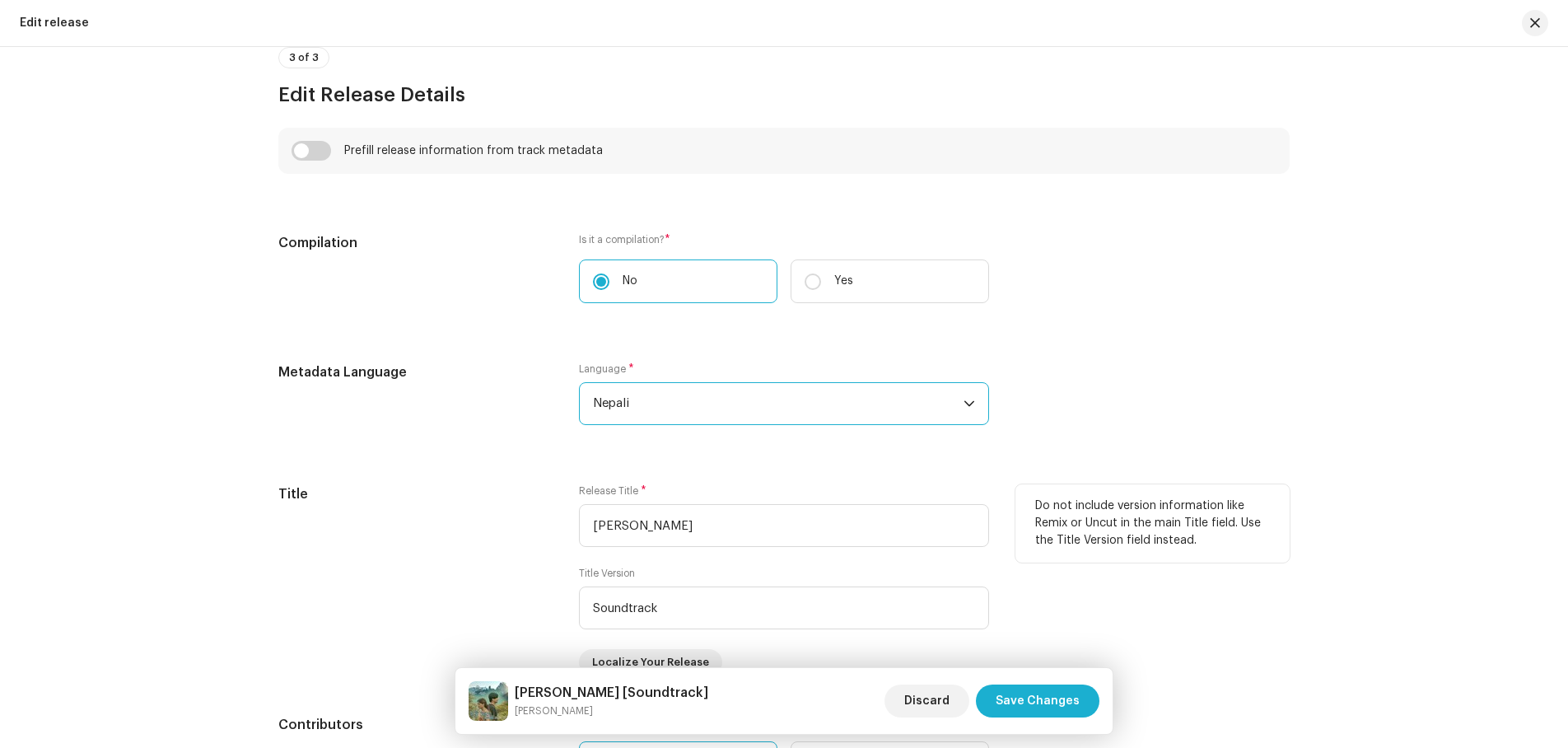
scroll to position [1154, 0]
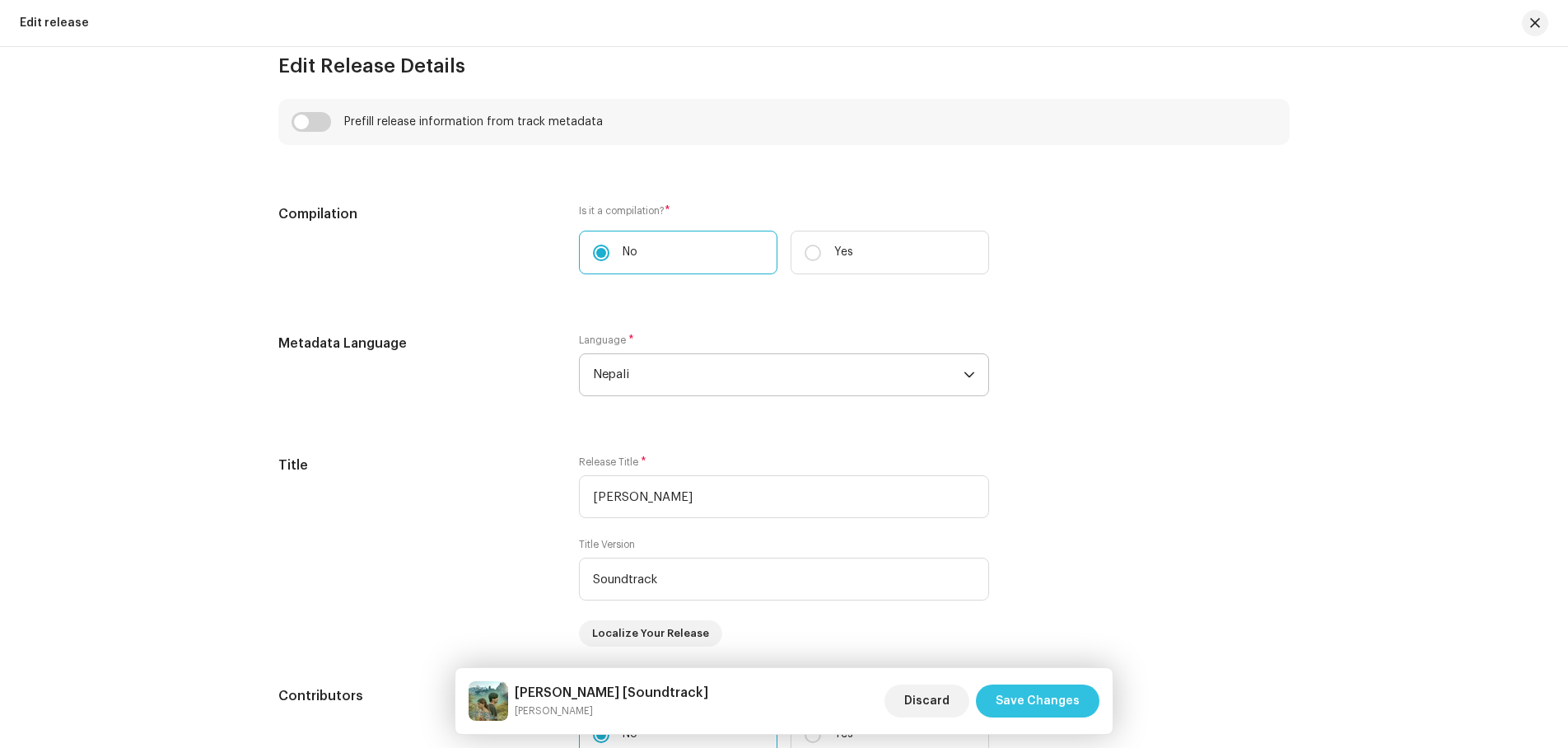
click at [1039, 706] on span "Save Changes" at bounding box center [1038, 700] width 84 height 33
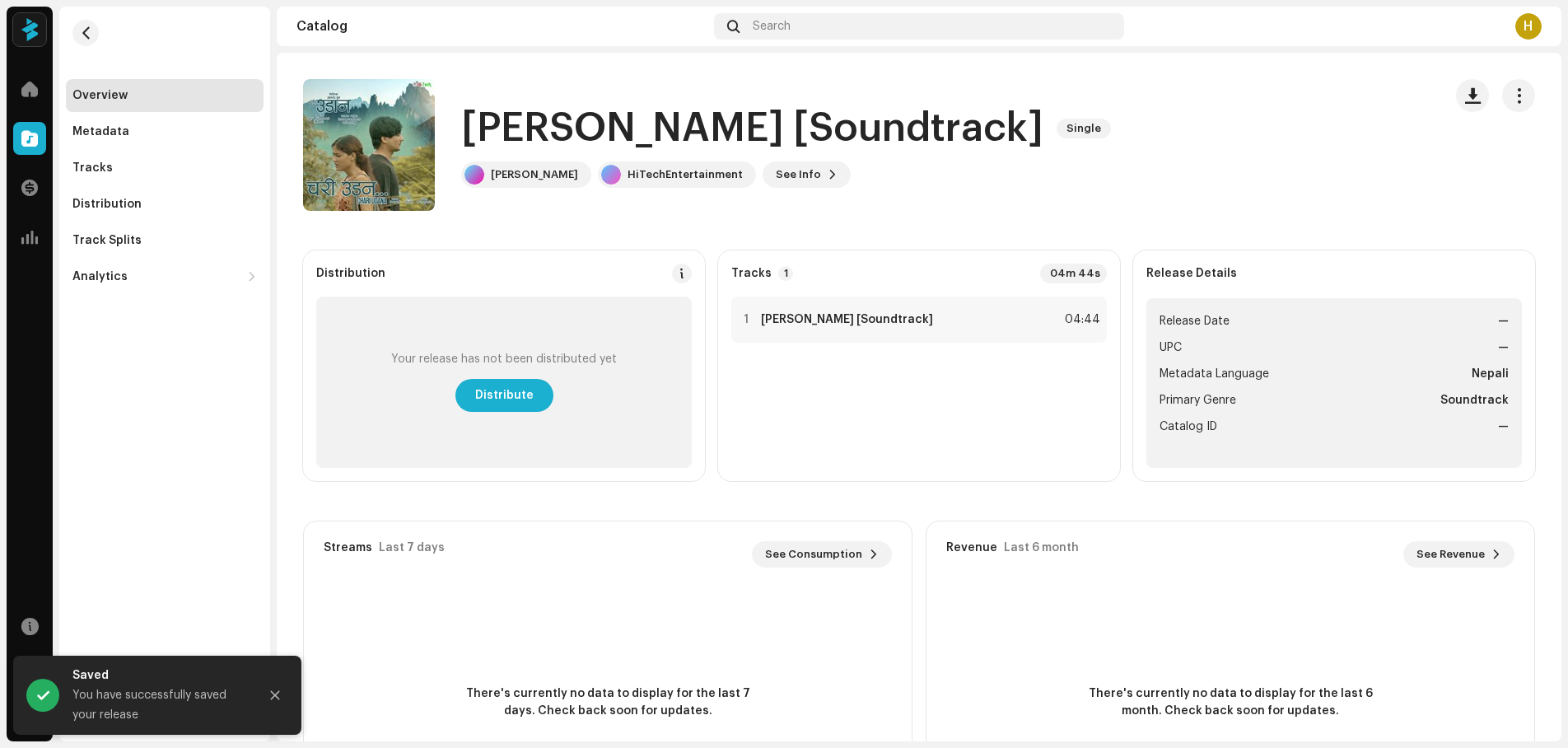
click at [1326, 175] on div "[PERSON_NAME] [Soundtrack] Single [PERSON_NAME] HiTechEntertainment See Info" at bounding box center [866, 144] width 1127 height 132
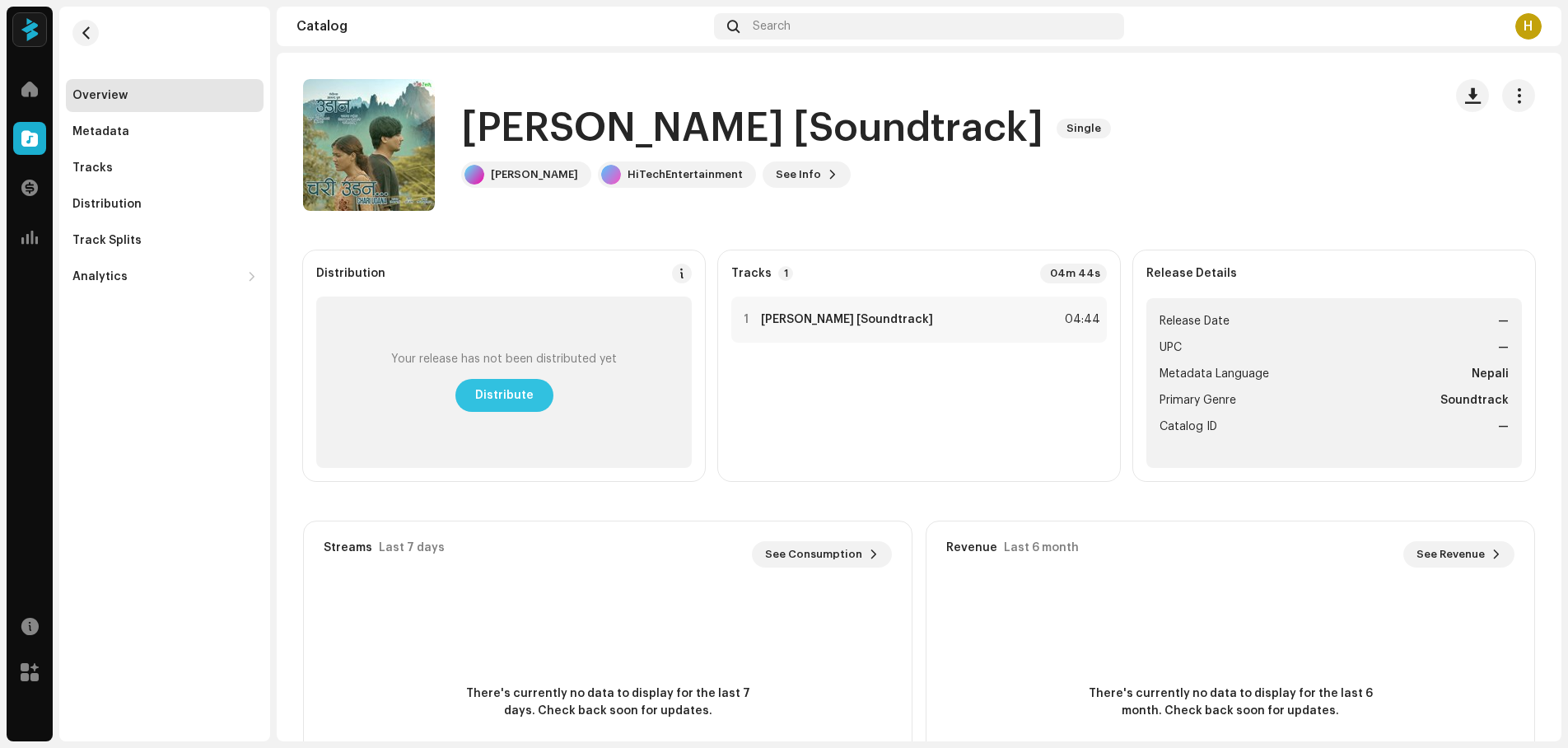
click at [505, 393] on span "Distribute" at bounding box center [505, 395] width 58 height 33
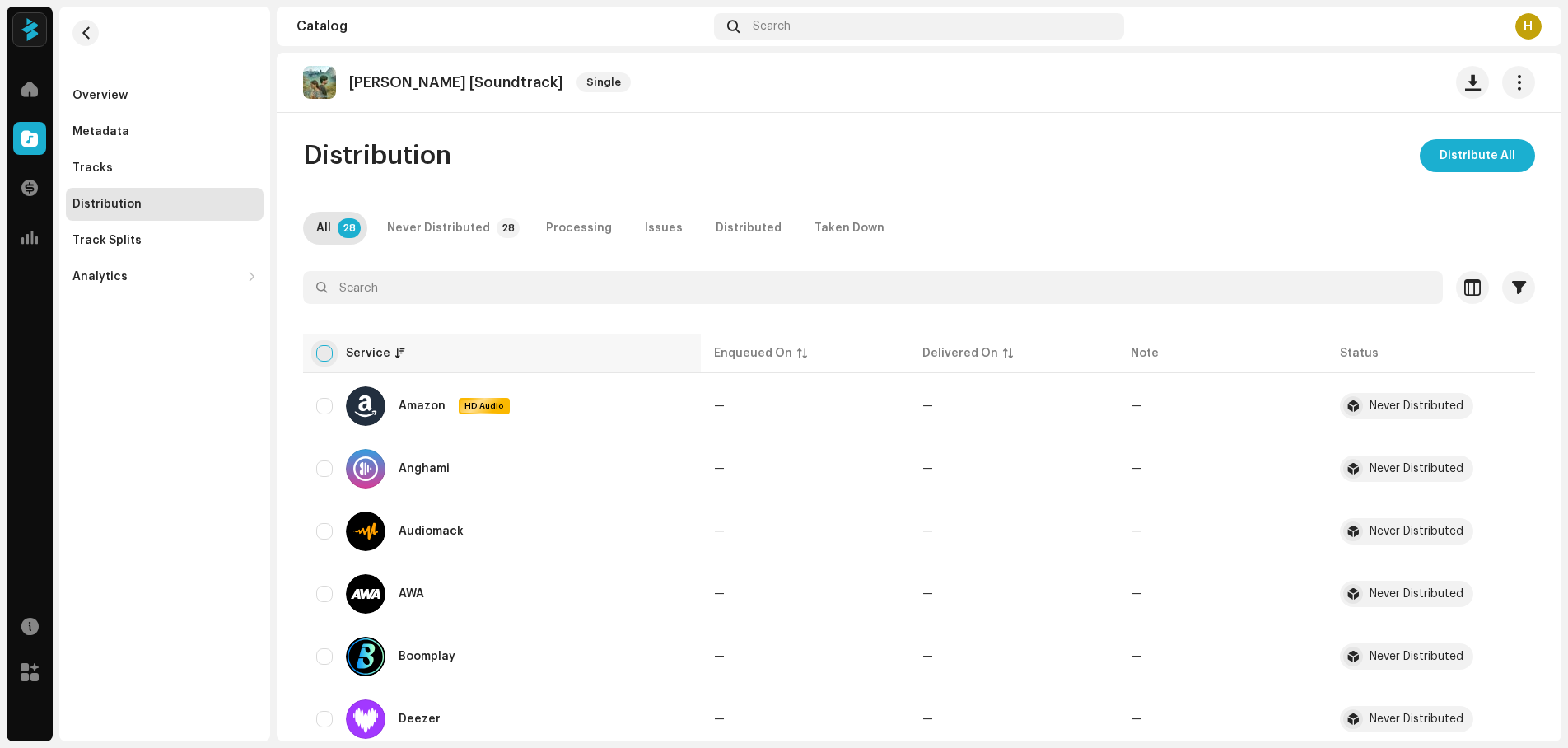
click at [327, 357] on input "checkbox" at bounding box center [324, 353] width 17 height 17
checkbox input "true"
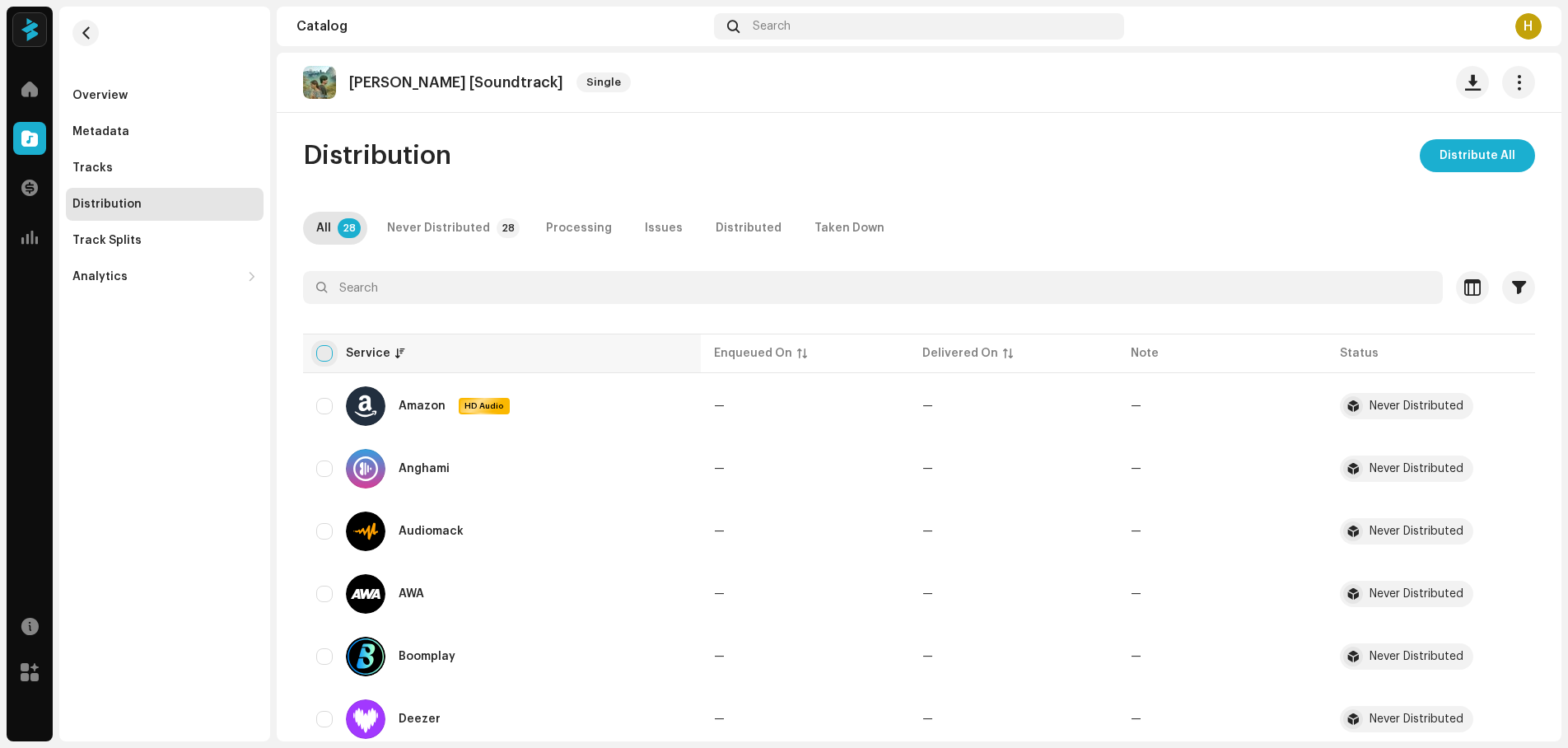
checkbox input "true"
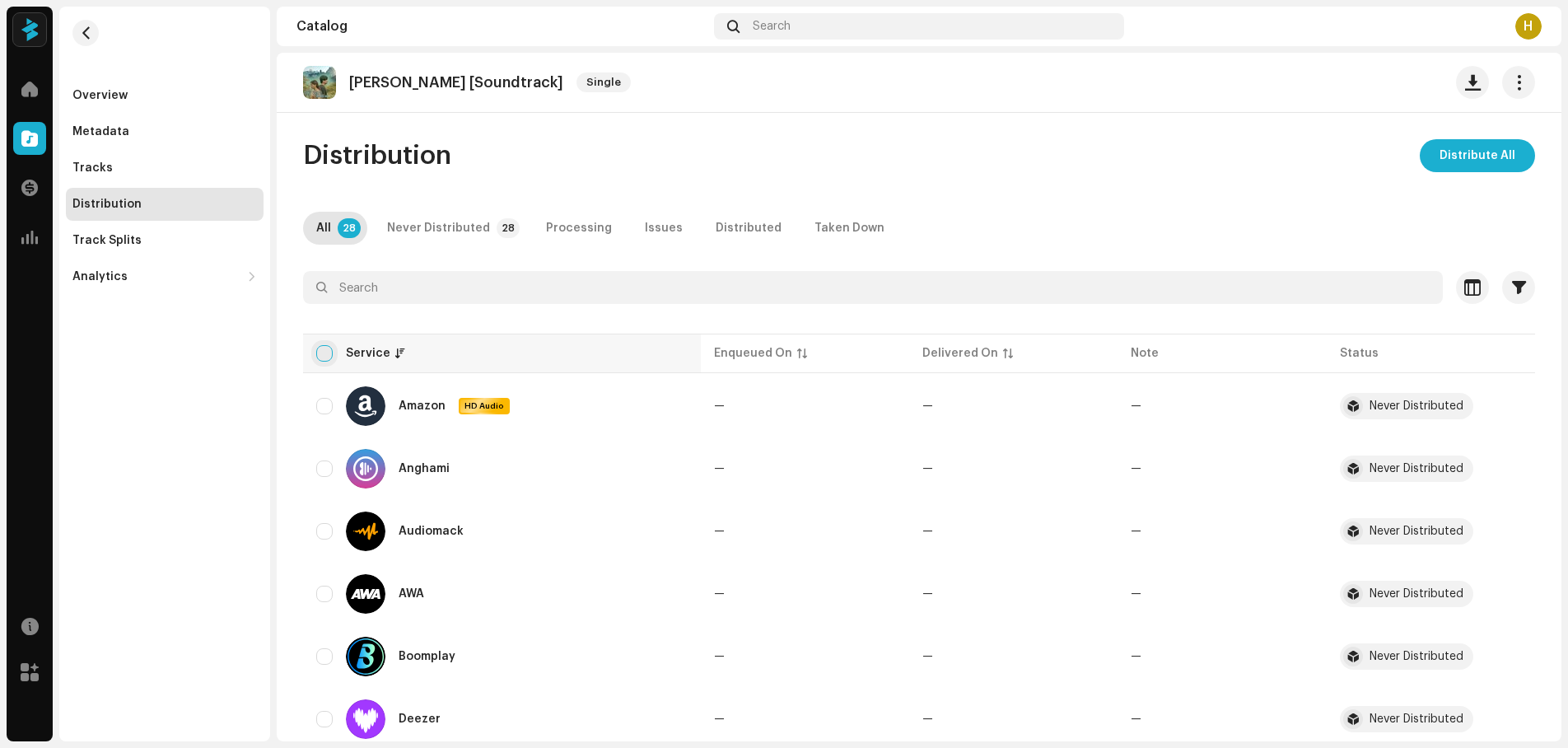
checkbox input "true"
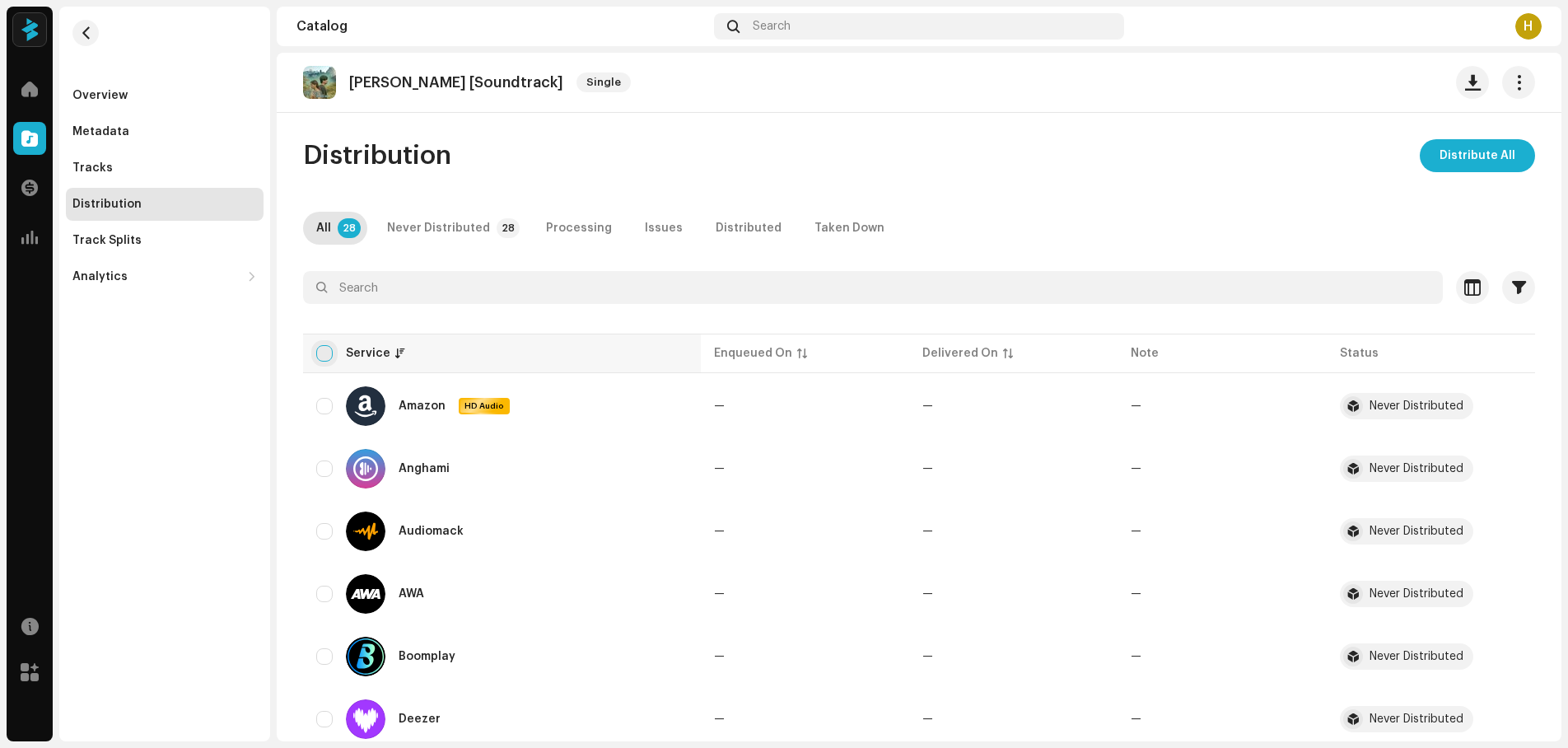
checkbox input "true"
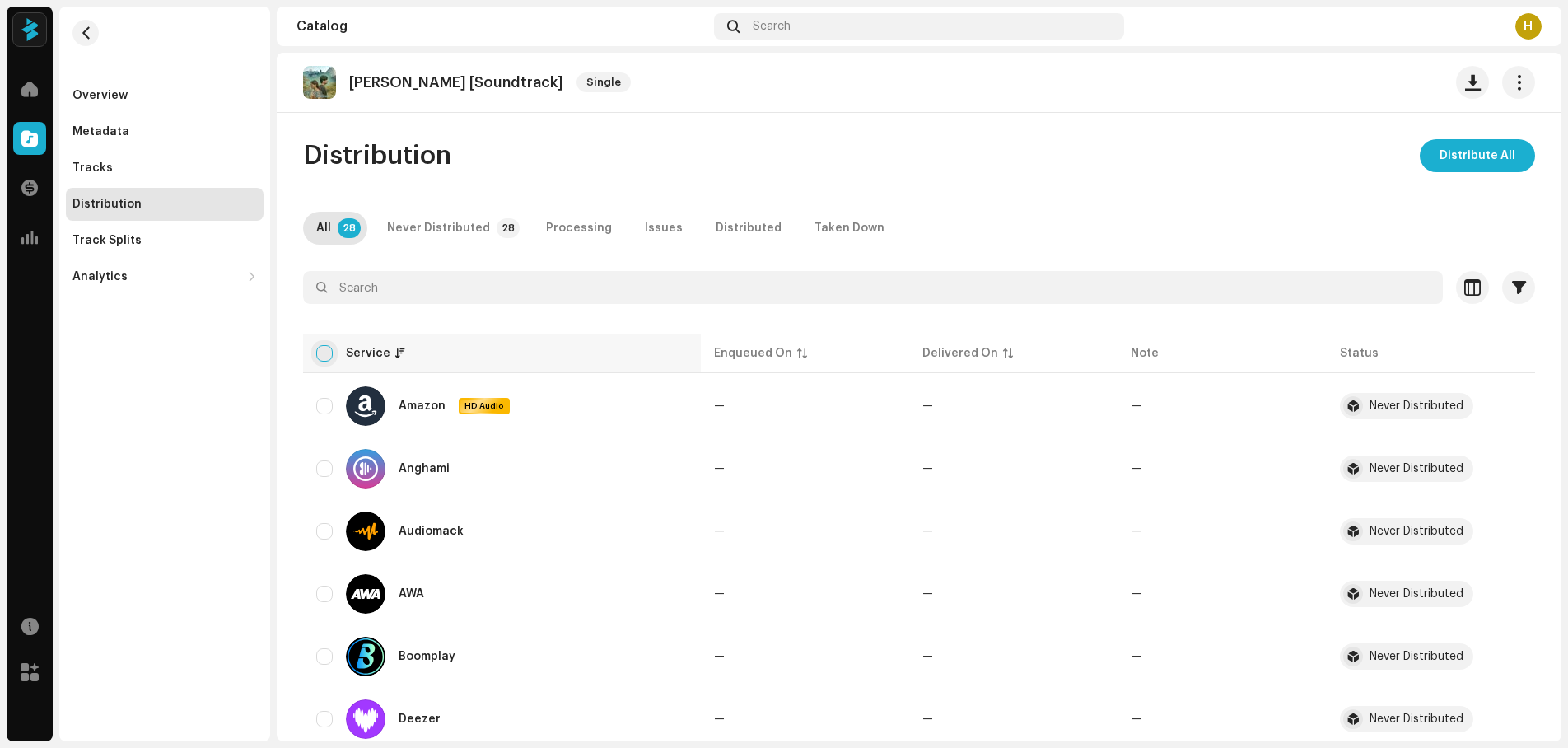
checkbox input "true"
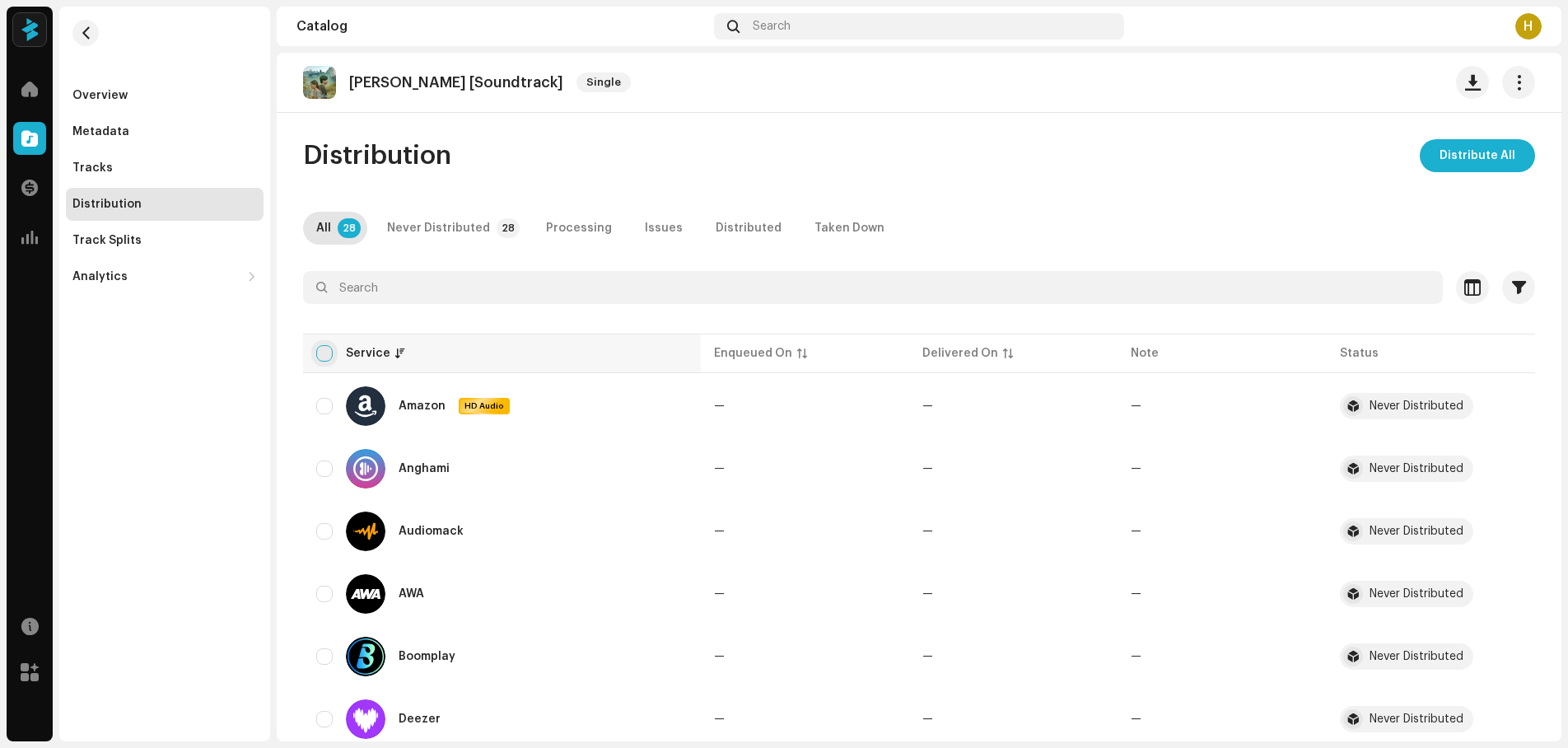
checkbox input "true"
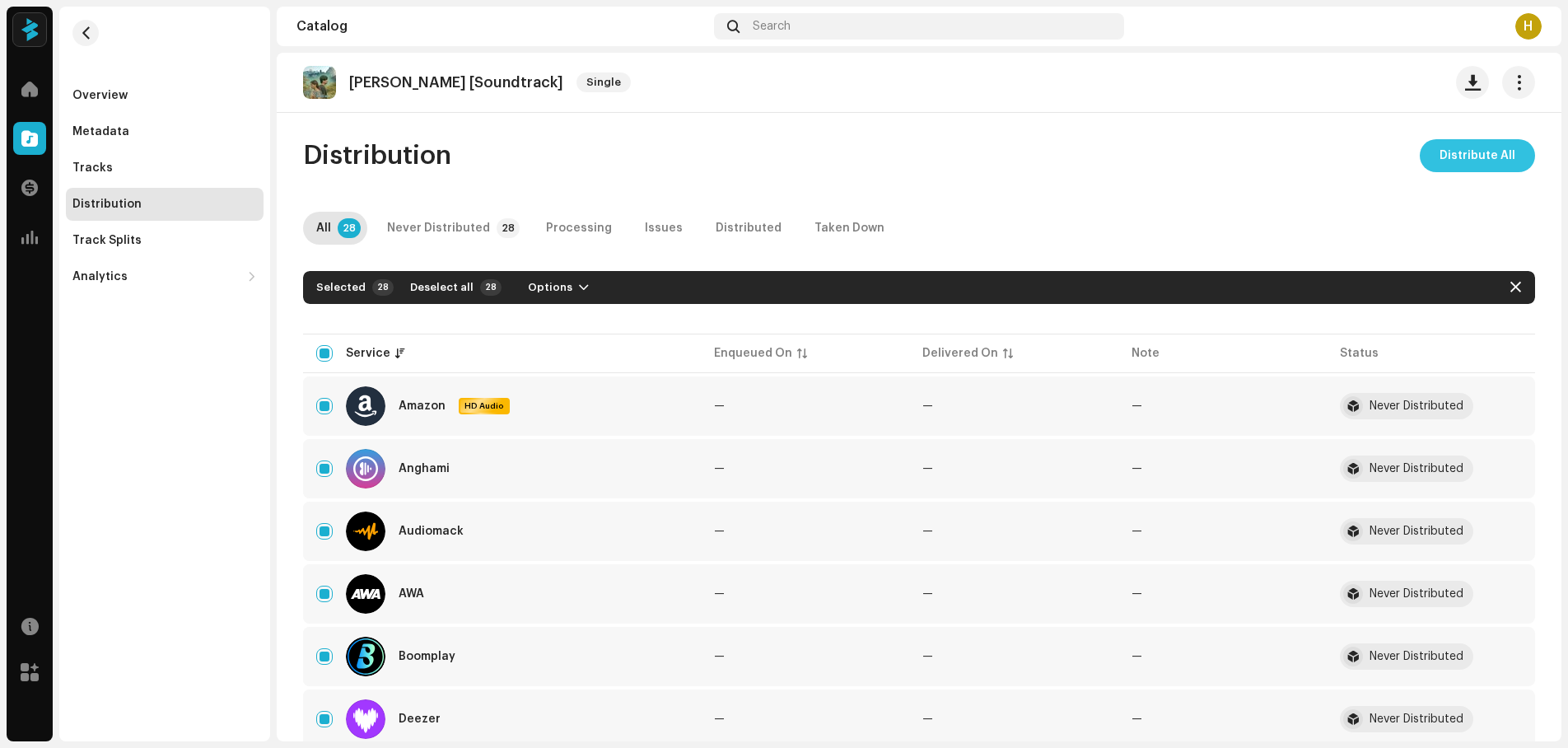
click at [1474, 151] on span "Distribute All" at bounding box center [1478, 155] width 76 height 33
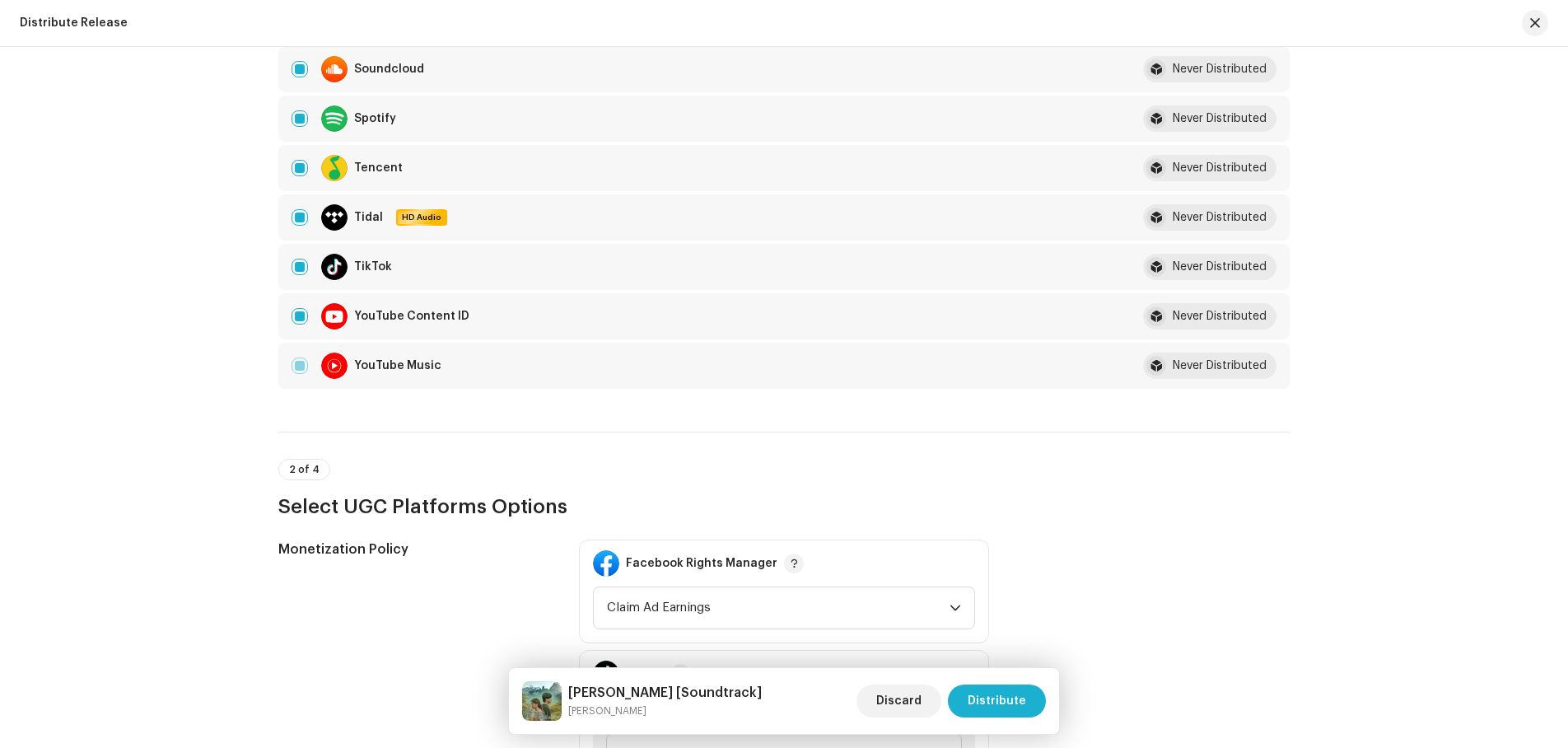
scroll to position [1566, 0]
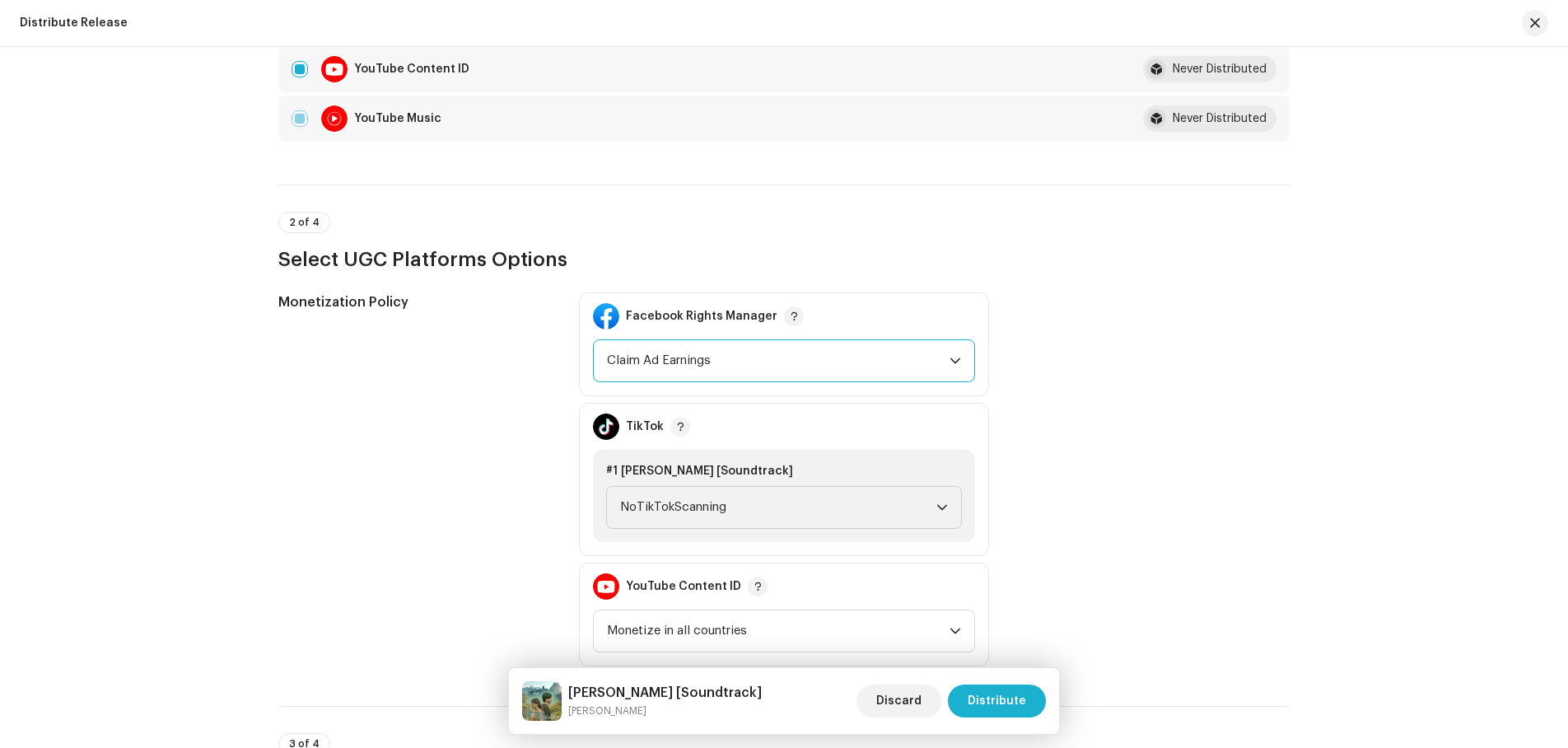
click at [759, 359] on span "Claim Ad Earnings" at bounding box center [779, 361] width 343 height 42
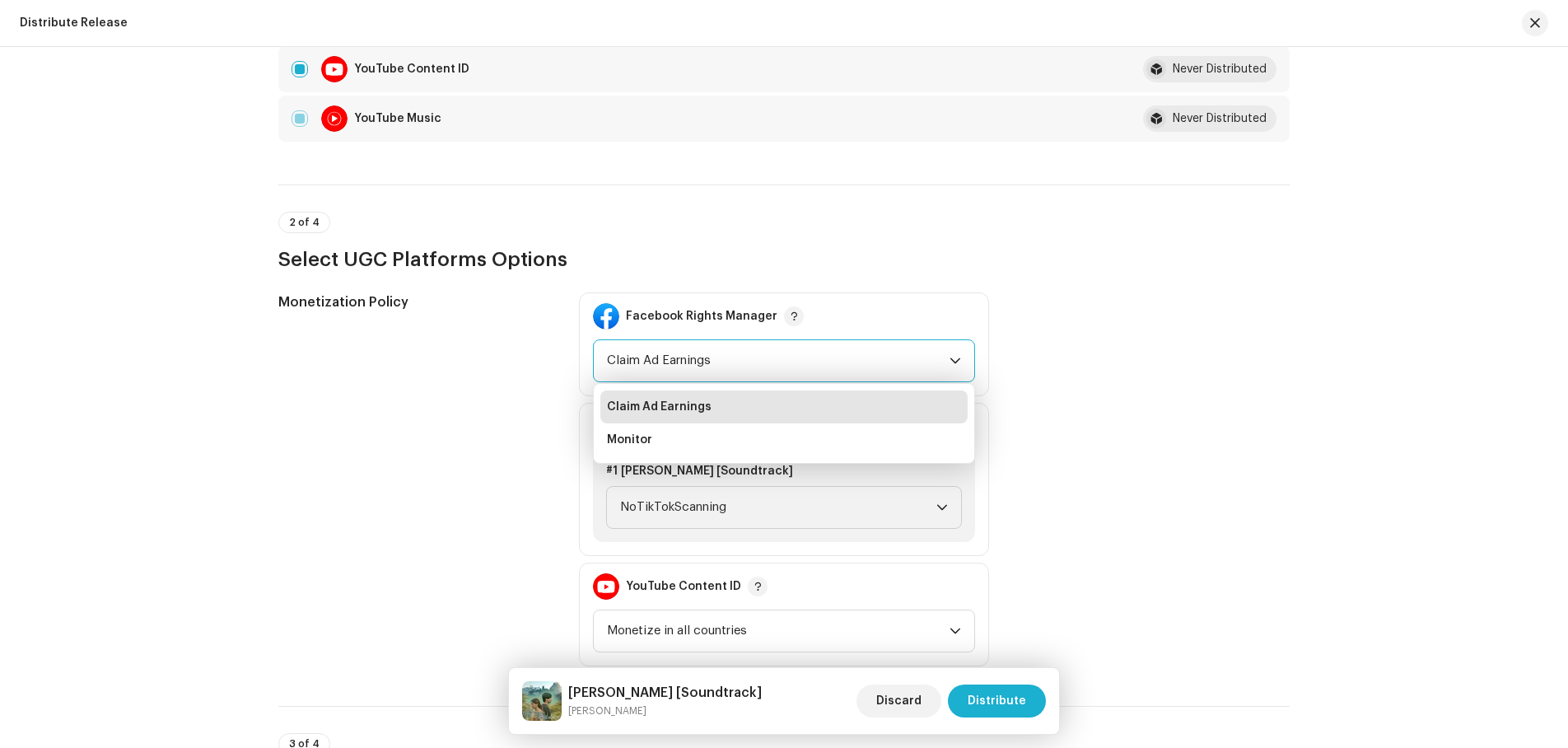
click at [1207, 376] on div "Monetization Policy Facebook Rights Manager Claim Ad Earnings Claim Ad Earnings…" at bounding box center [784, 479] width 1011 height 374
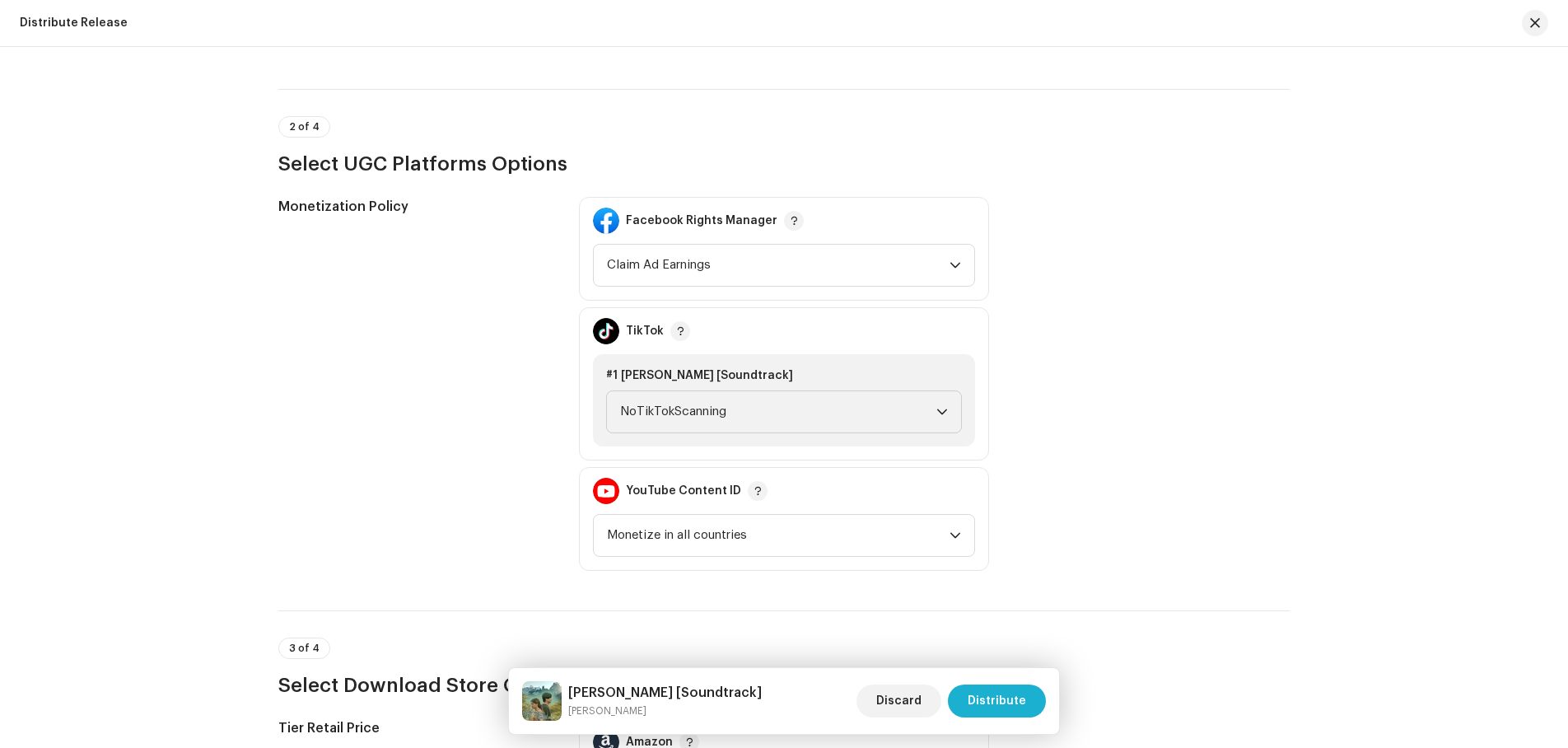
scroll to position [1813, 0]
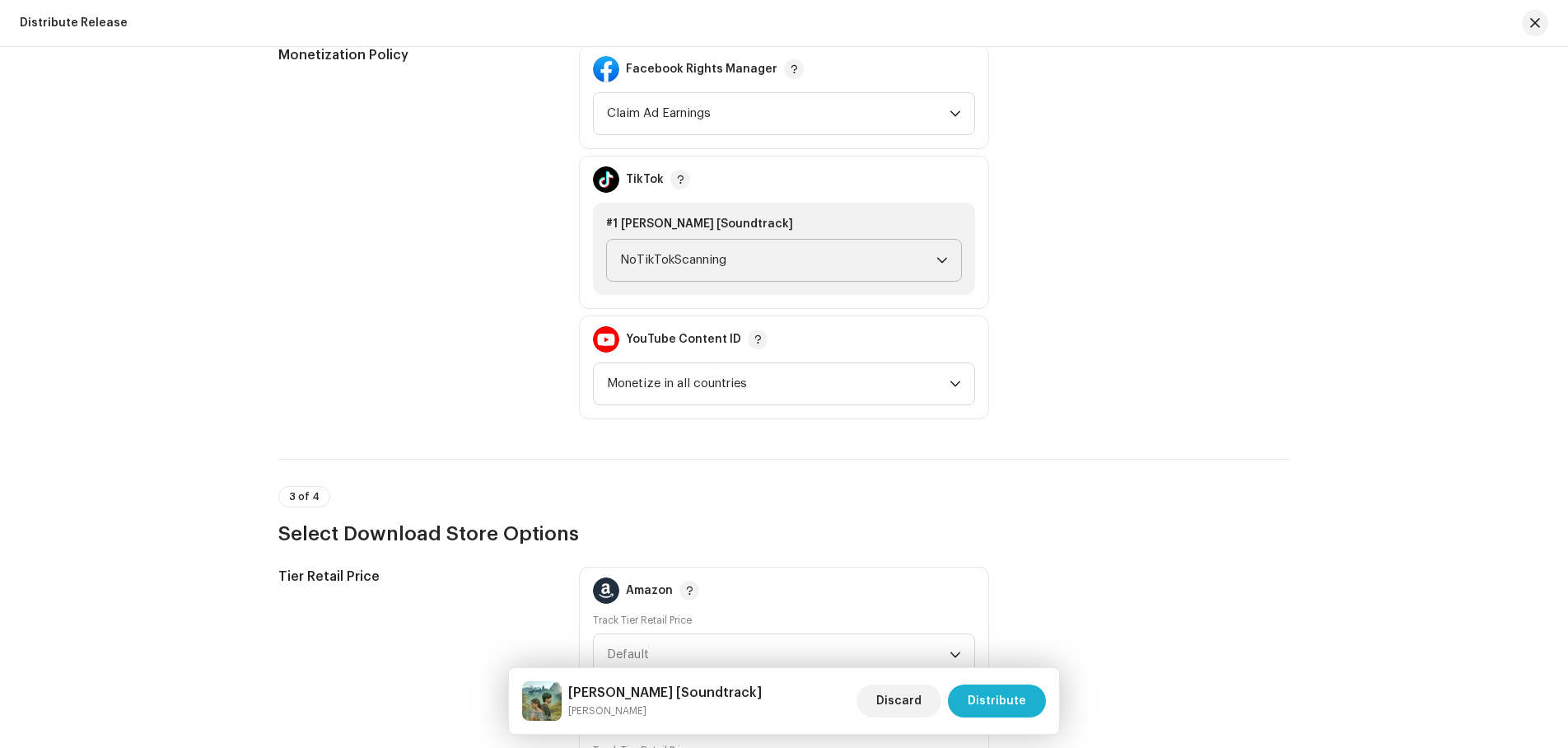
click at [937, 255] on icon "dropdown trigger" at bounding box center [942, 260] width 11 height 11
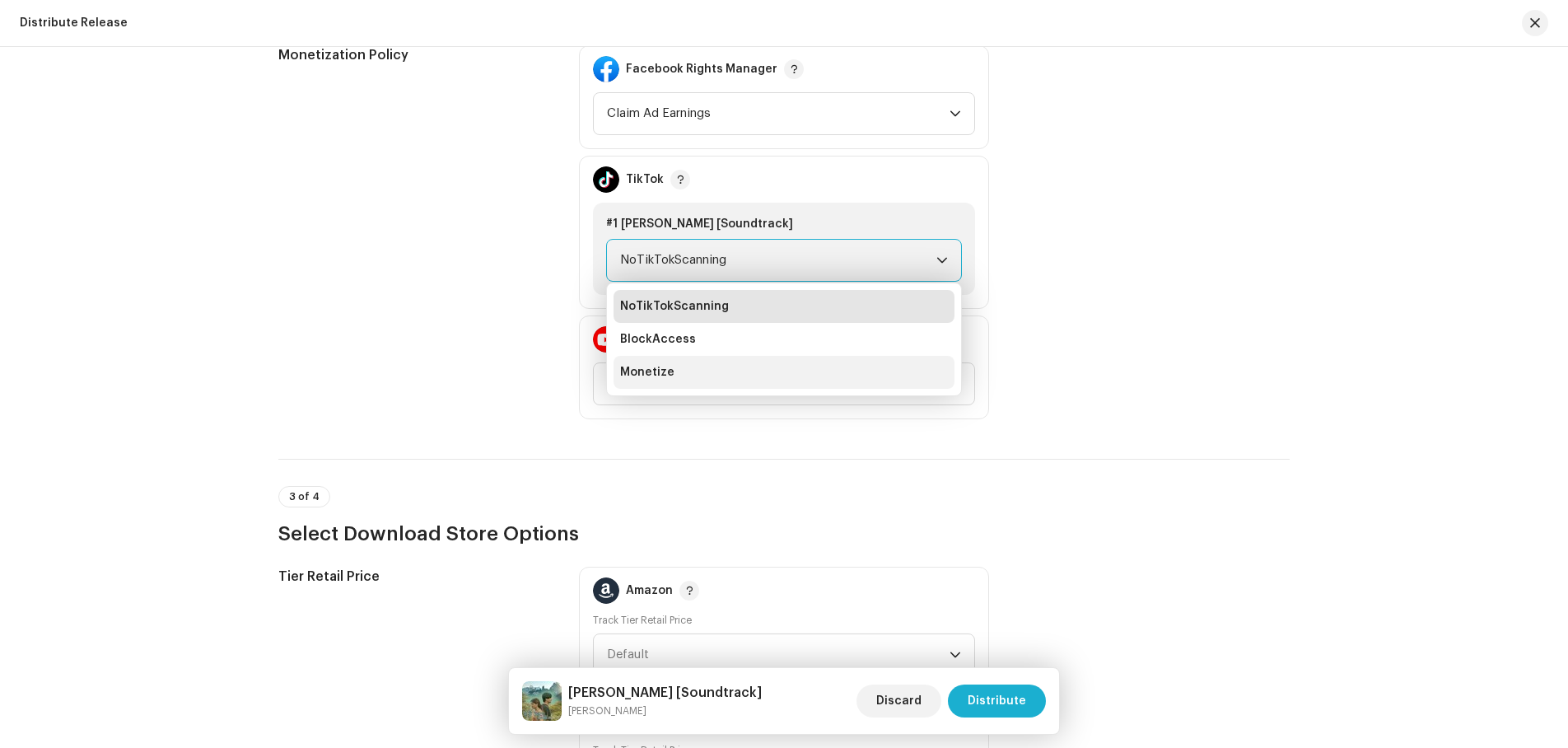
click at [683, 372] on li "Monetize" at bounding box center [784, 372] width 341 height 33
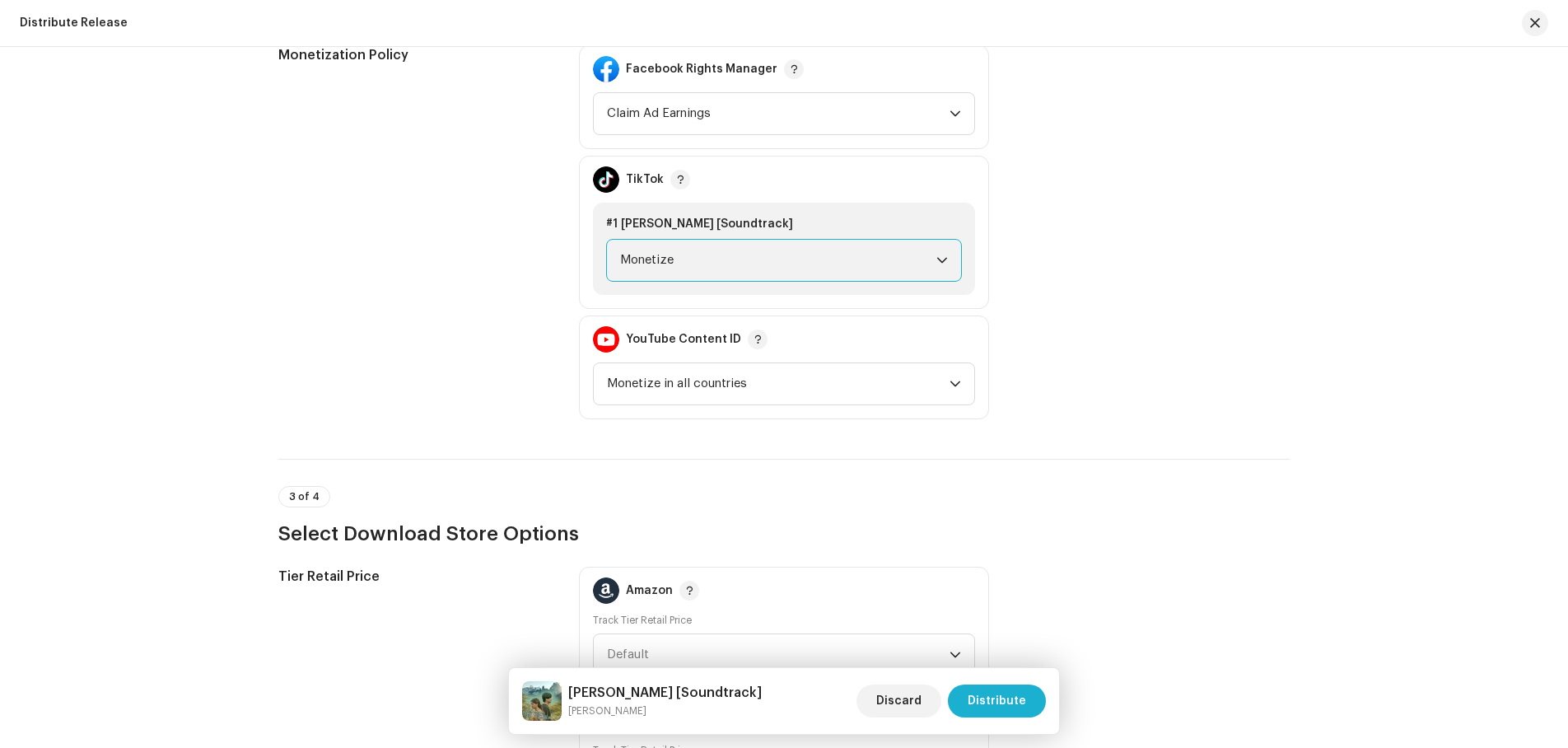
click at [937, 252] on div "dropdown trigger" at bounding box center [942, 260] width 11 height 42
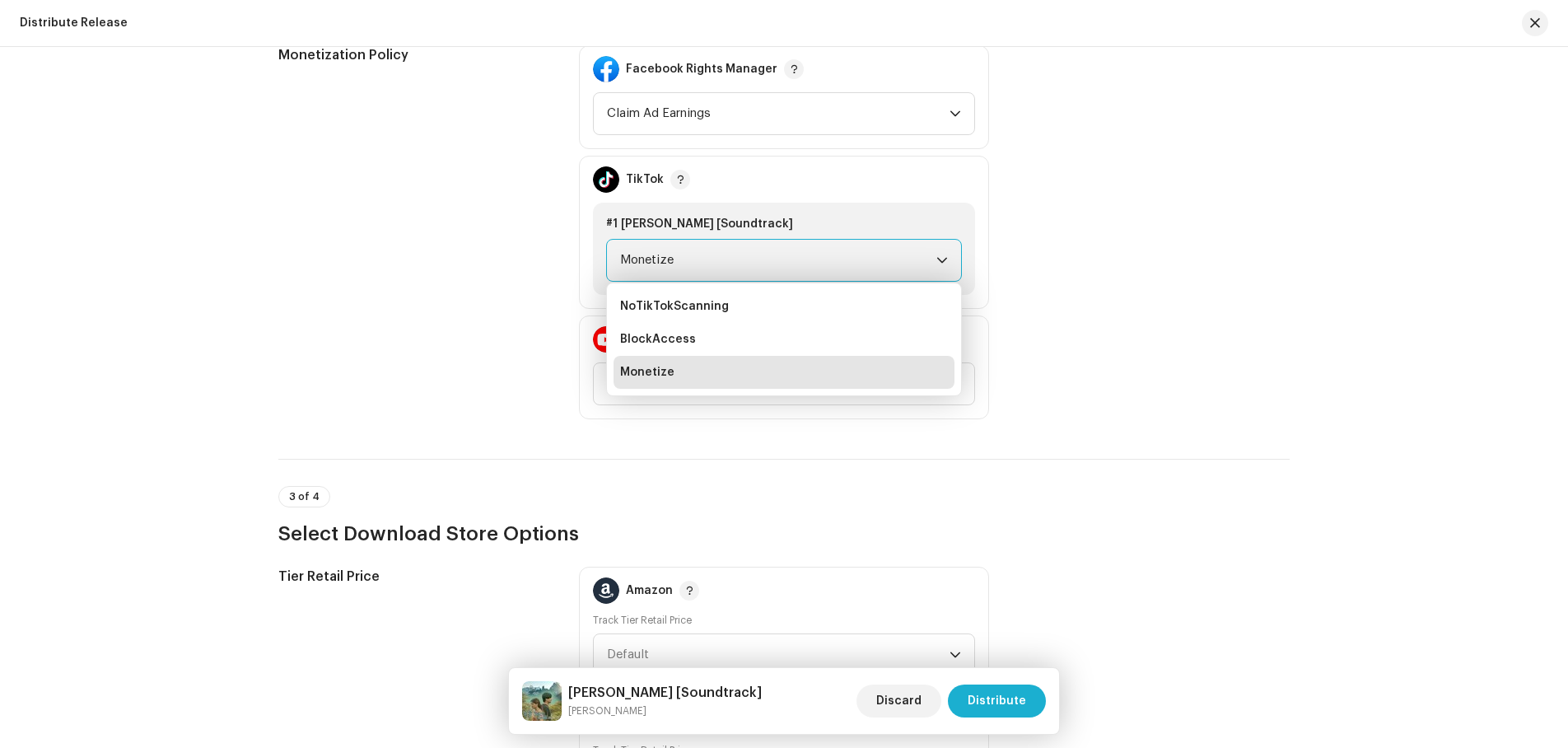
click at [1191, 232] on div "Monetization Policy Facebook Rights Manager Claim Ad Earnings TikTok #1 [PERSON…" at bounding box center [784, 232] width 1011 height 374
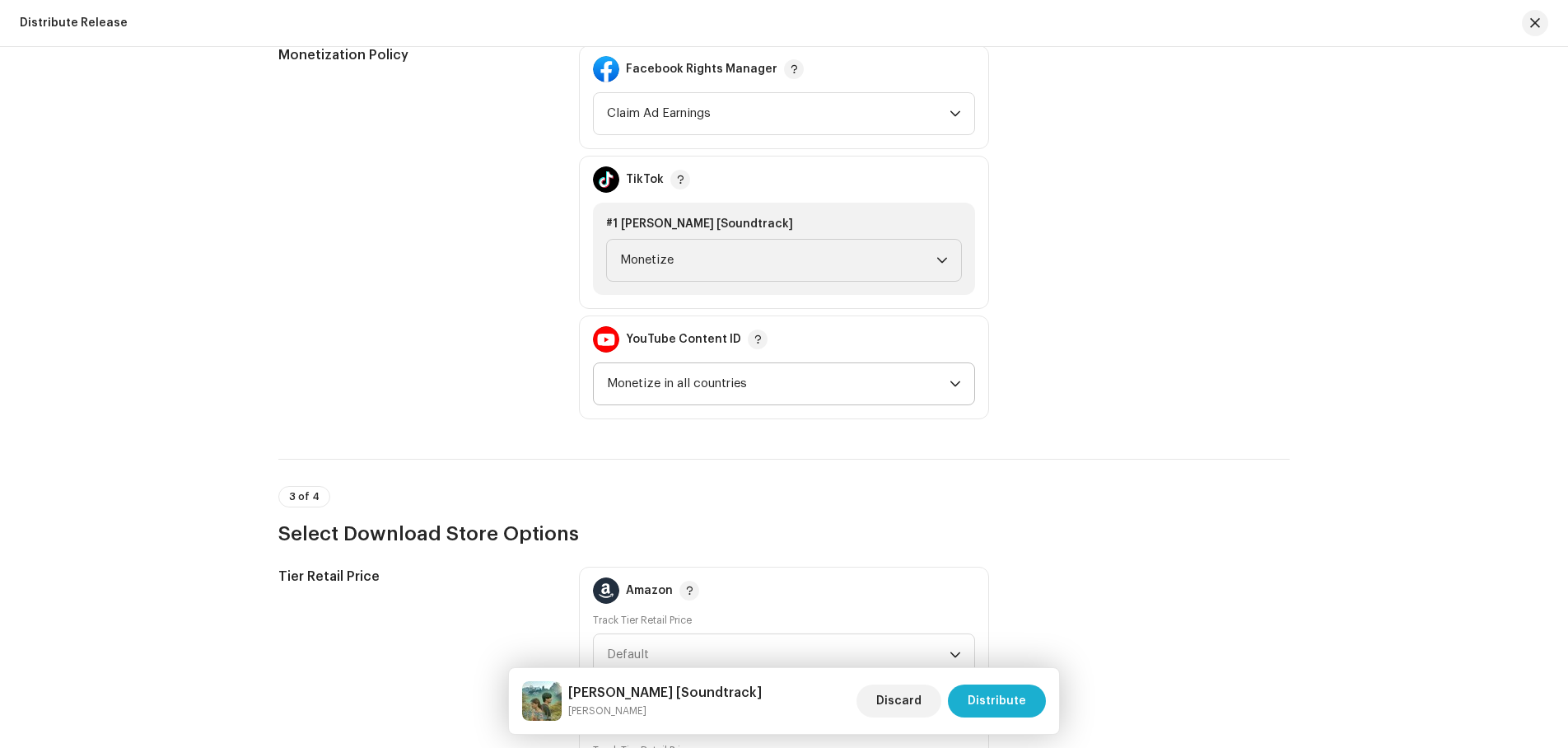
click at [962, 381] on p-select "Monetize in all countries" at bounding box center [784, 384] width 382 height 42
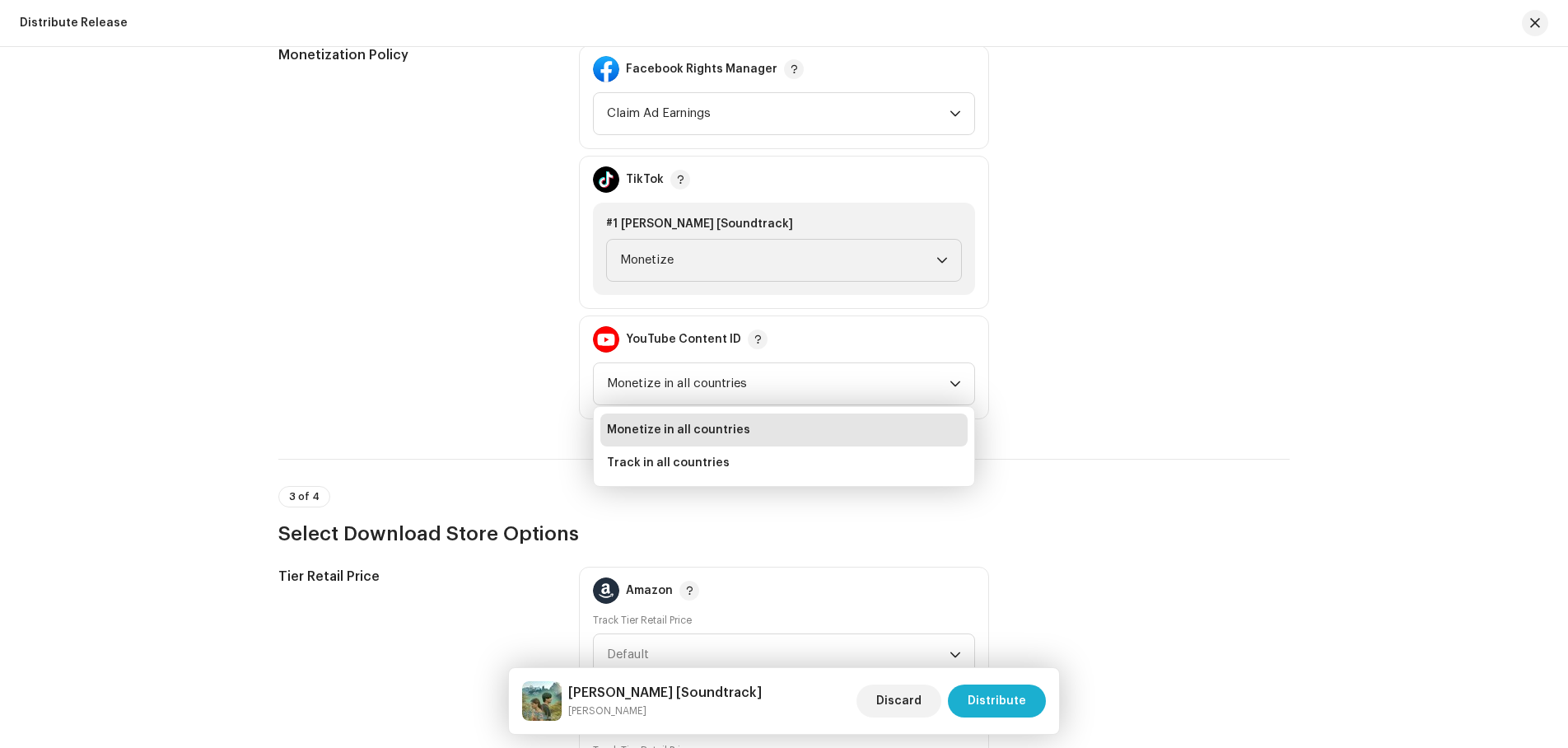
click at [1211, 364] on div "Monetization Policy Facebook Rights Manager Claim Ad Earnings TikTok #1 [PERSON…" at bounding box center [784, 232] width 1011 height 374
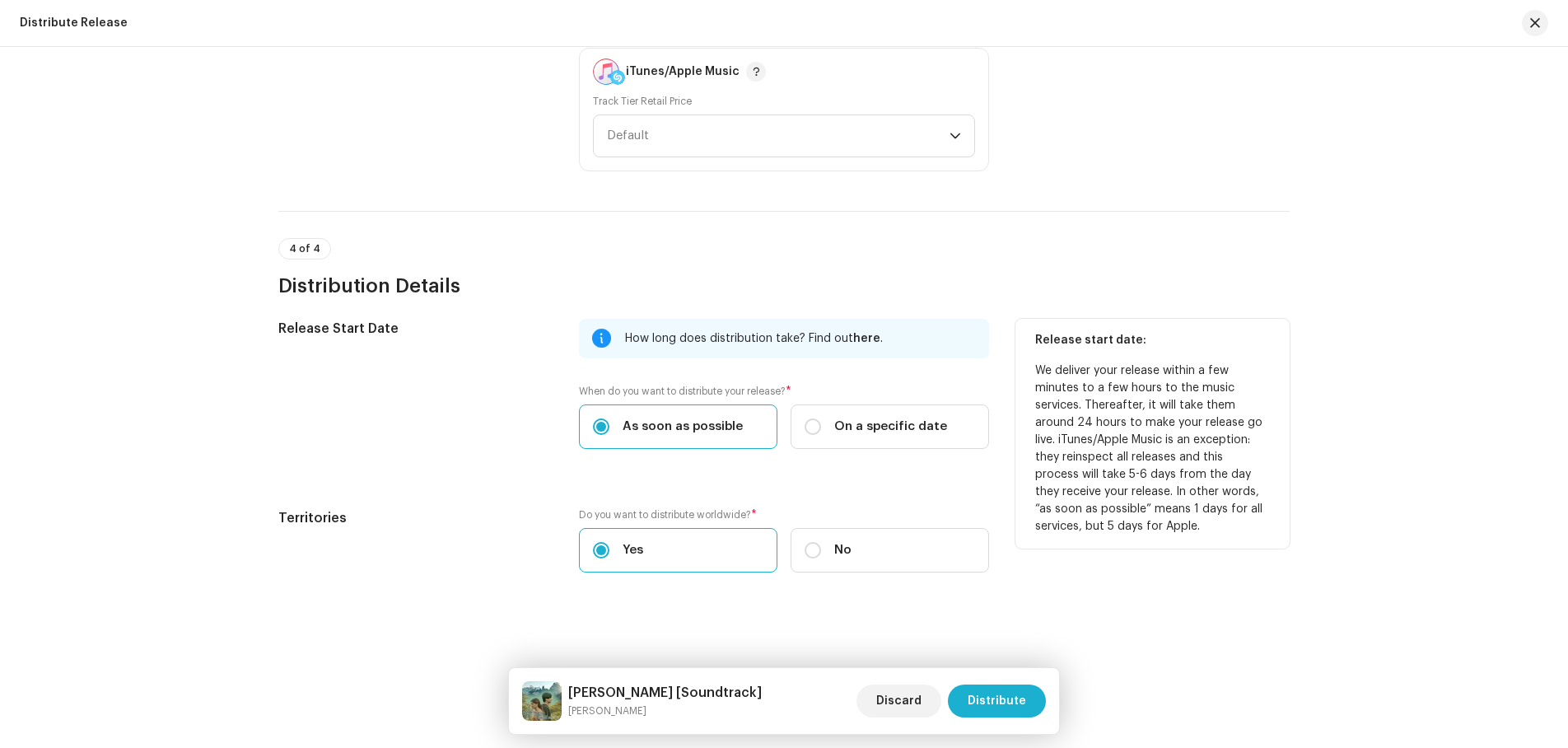
scroll to position [2464, 0]
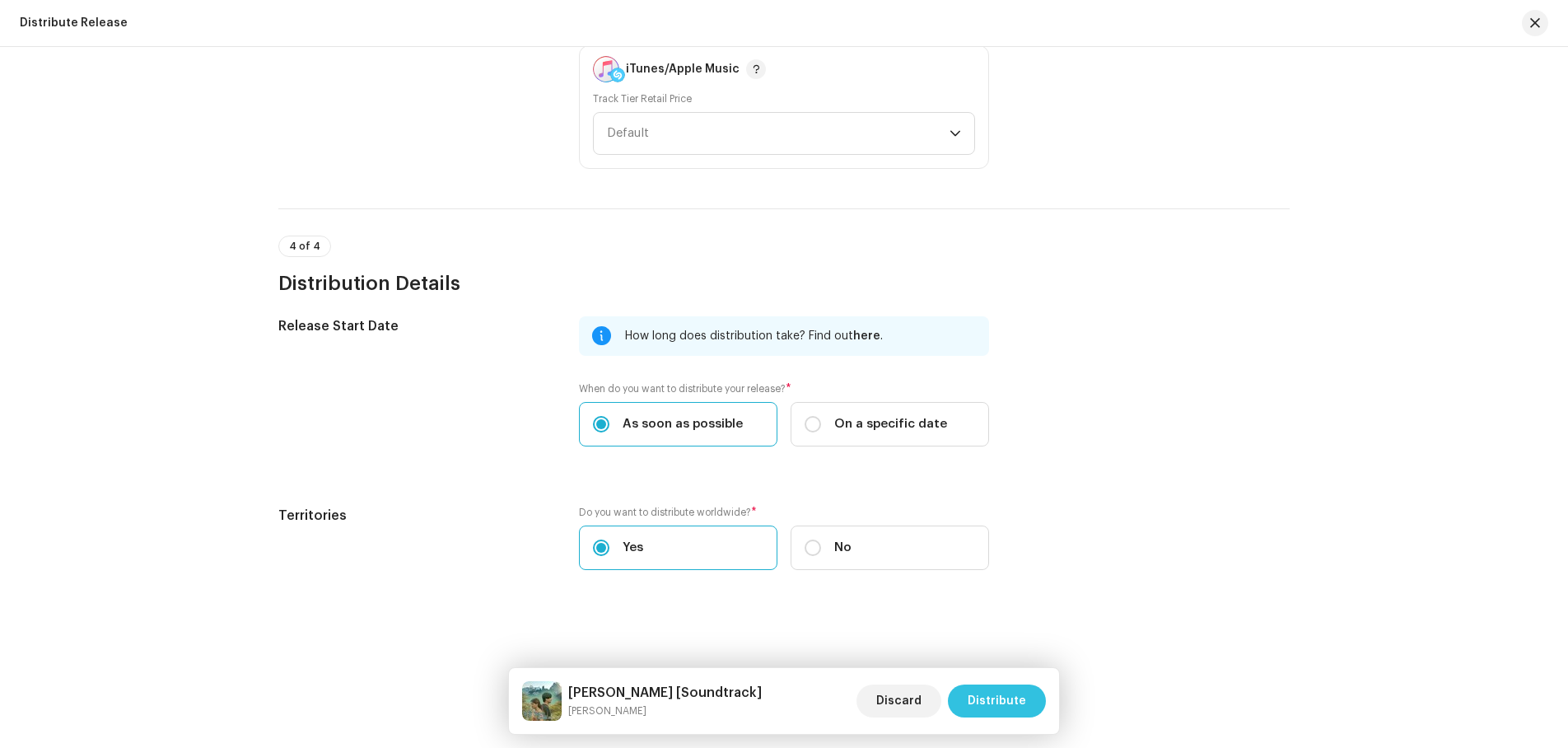
click at [1015, 698] on span "Distribute" at bounding box center [997, 700] width 58 height 33
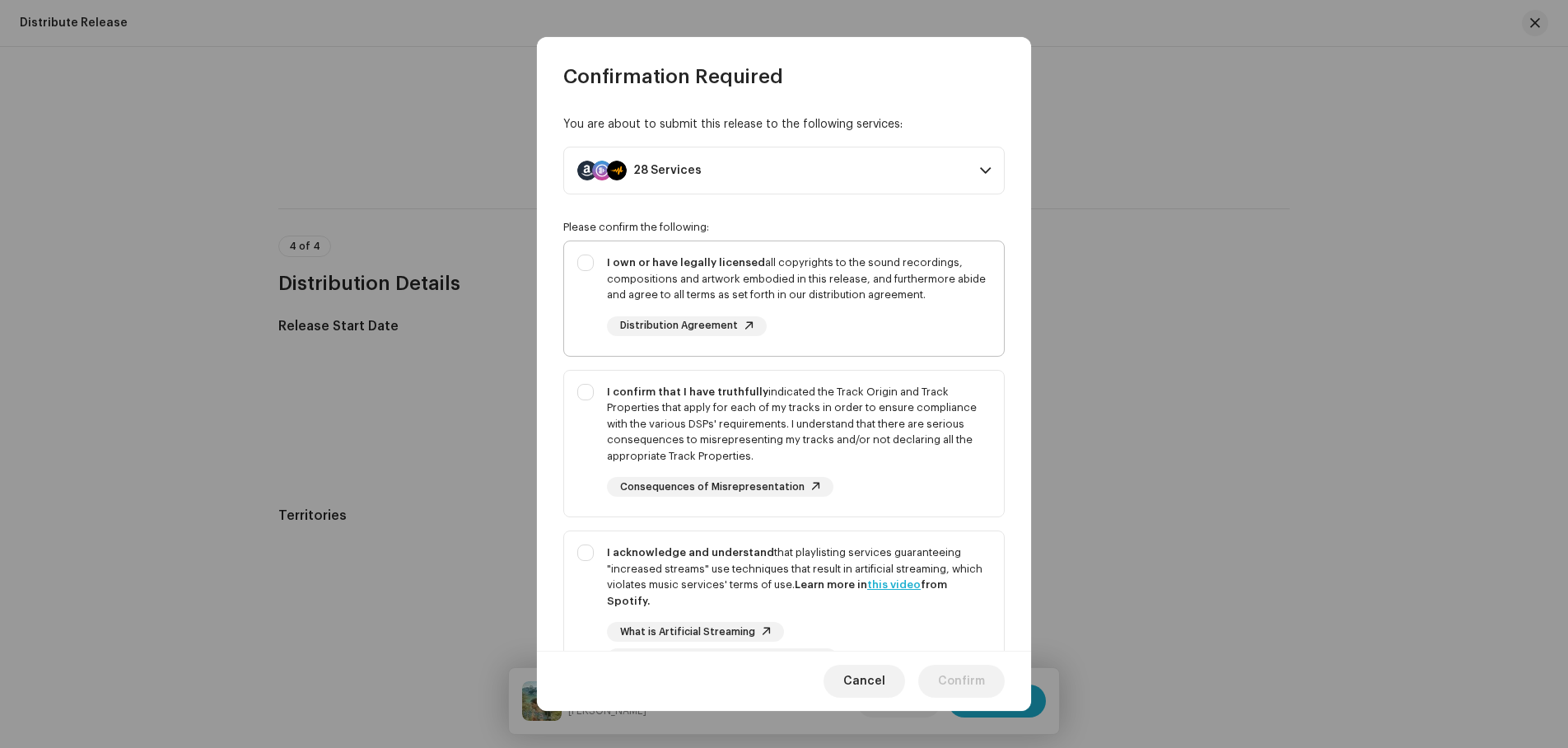
click at [587, 263] on div "I own or have legally licensed all copyrights to the sound recordings, composit…" at bounding box center [784, 295] width 440 height 108
checkbox input "true"
click at [587, 393] on div "I confirm that I have truthfully indicated the Track Origin and Track Propertie…" at bounding box center [784, 440] width 440 height 140
checkbox input "true"
click at [583, 553] on div "I acknowledge and understand that playlisting services guaranteeing "increased …" at bounding box center [784, 607] width 440 height 150
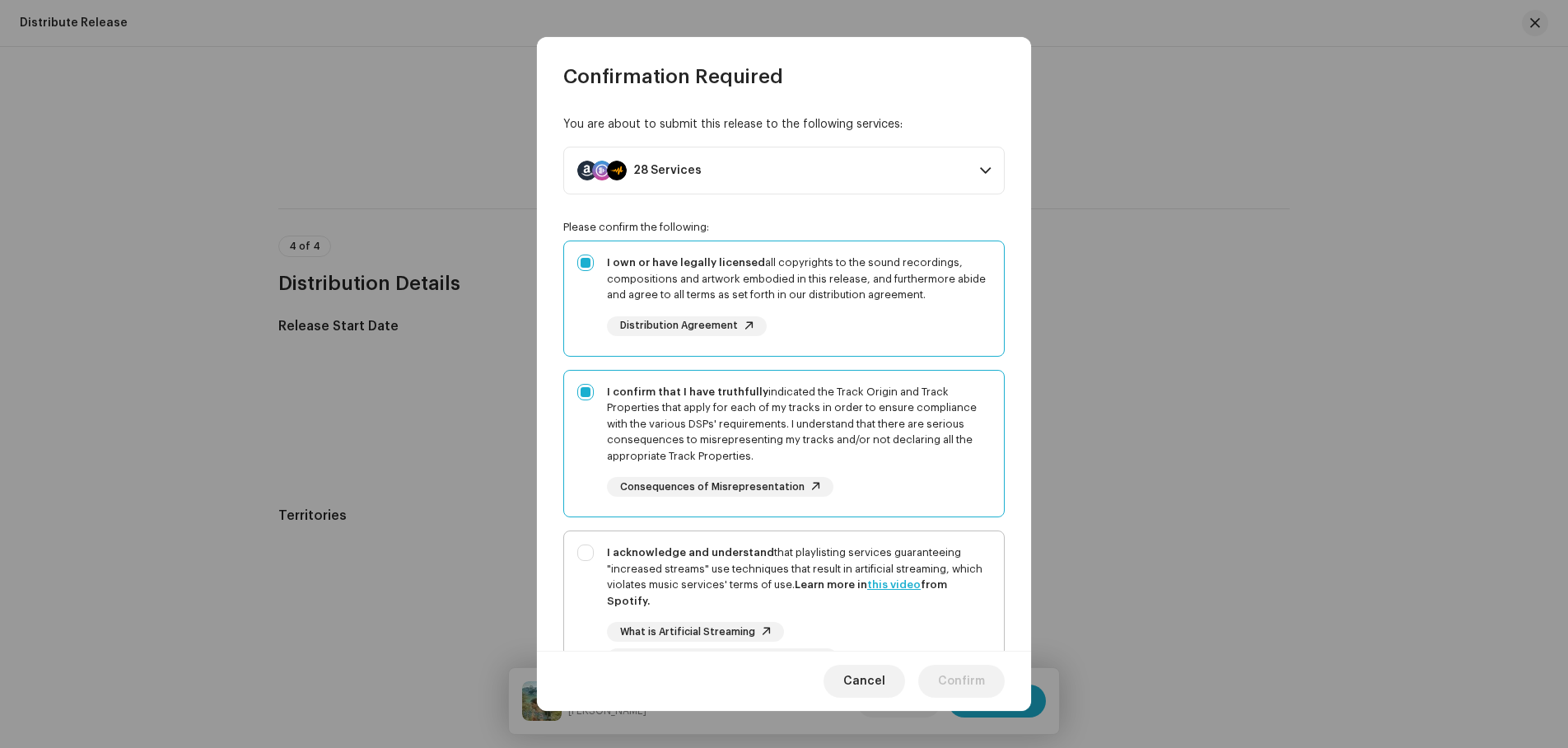
checkbox input "true"
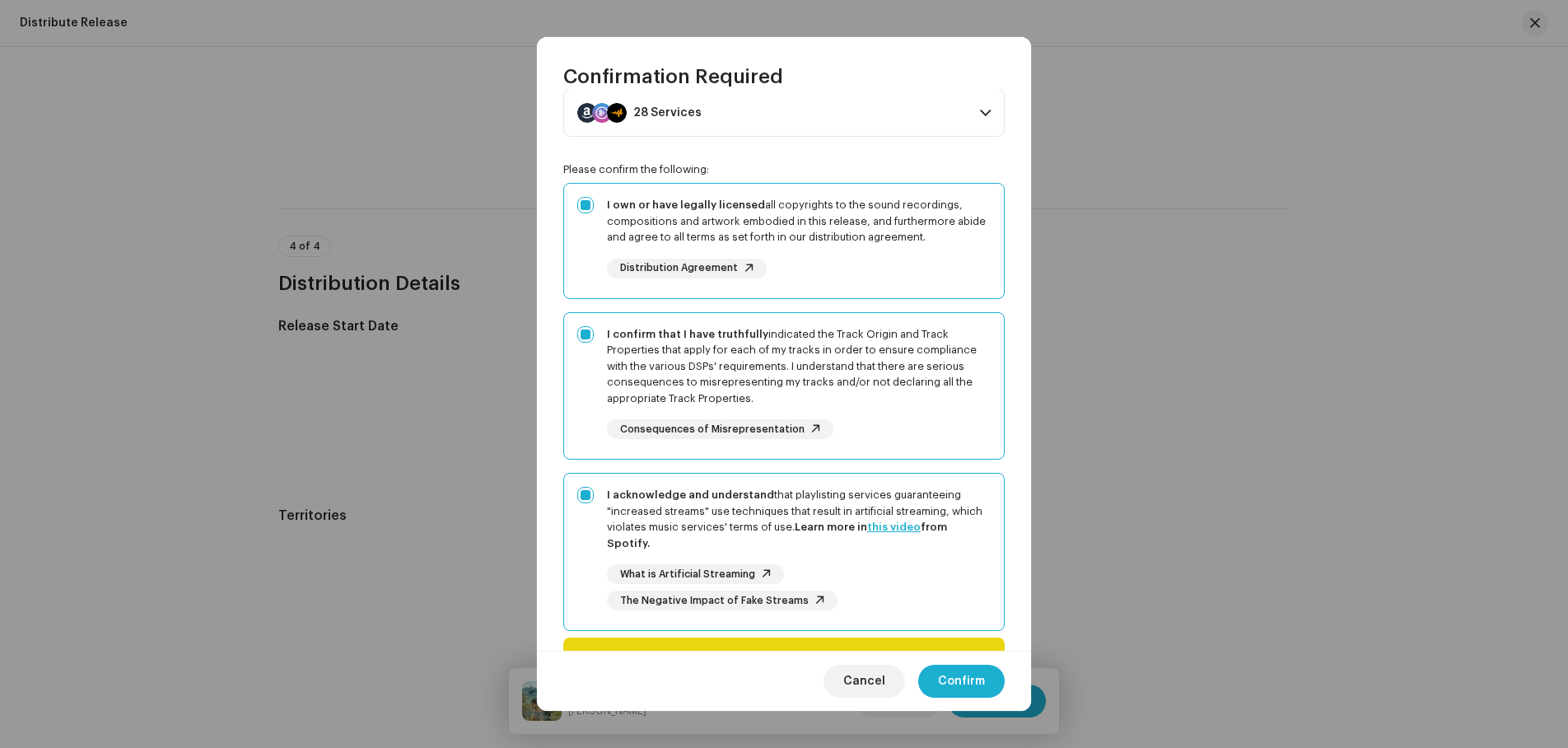
scroll to position [150, 0]
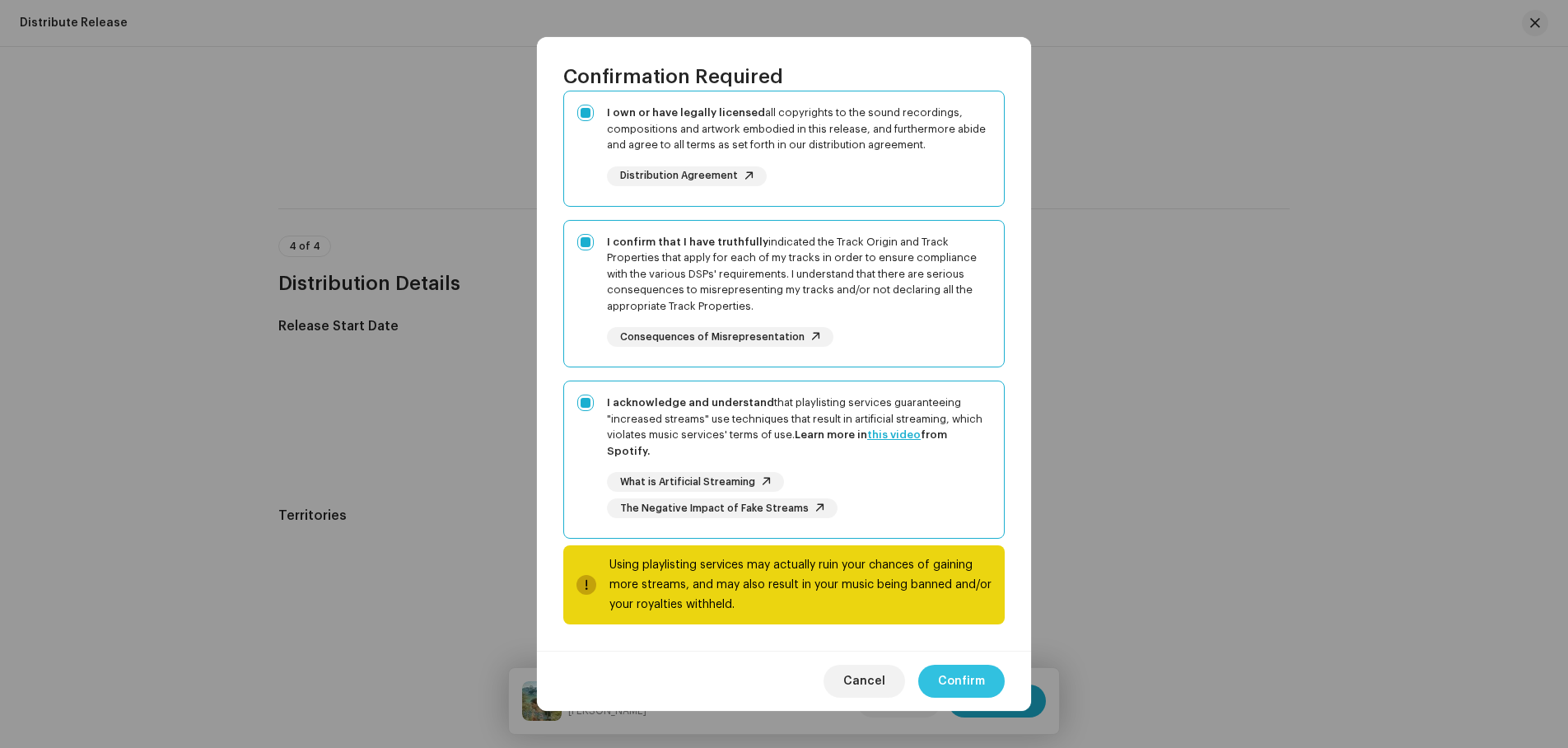
click at [957, 672] on span "Confirm" at bounding box center [961, 681] width 47 height 33
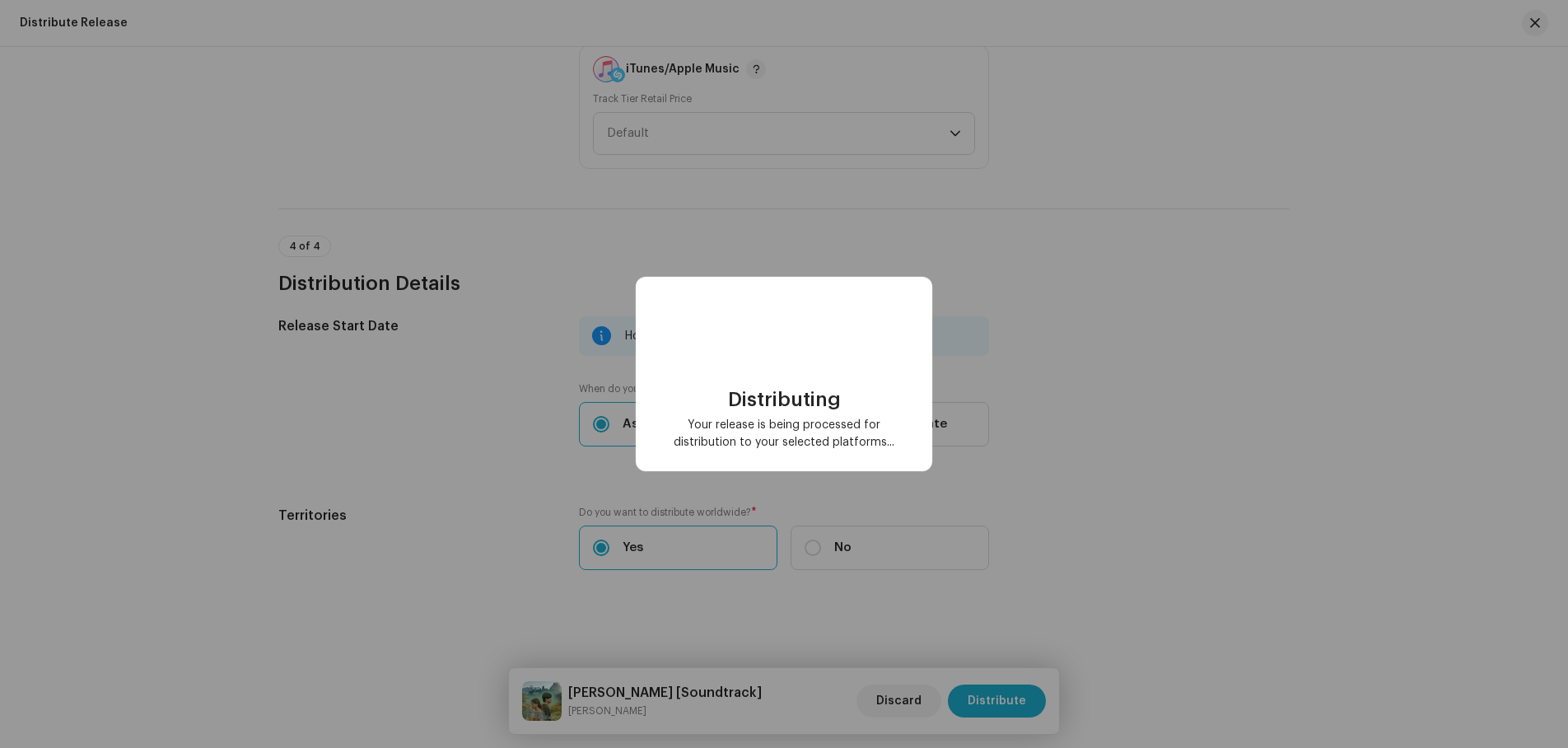
checkbox input "false"
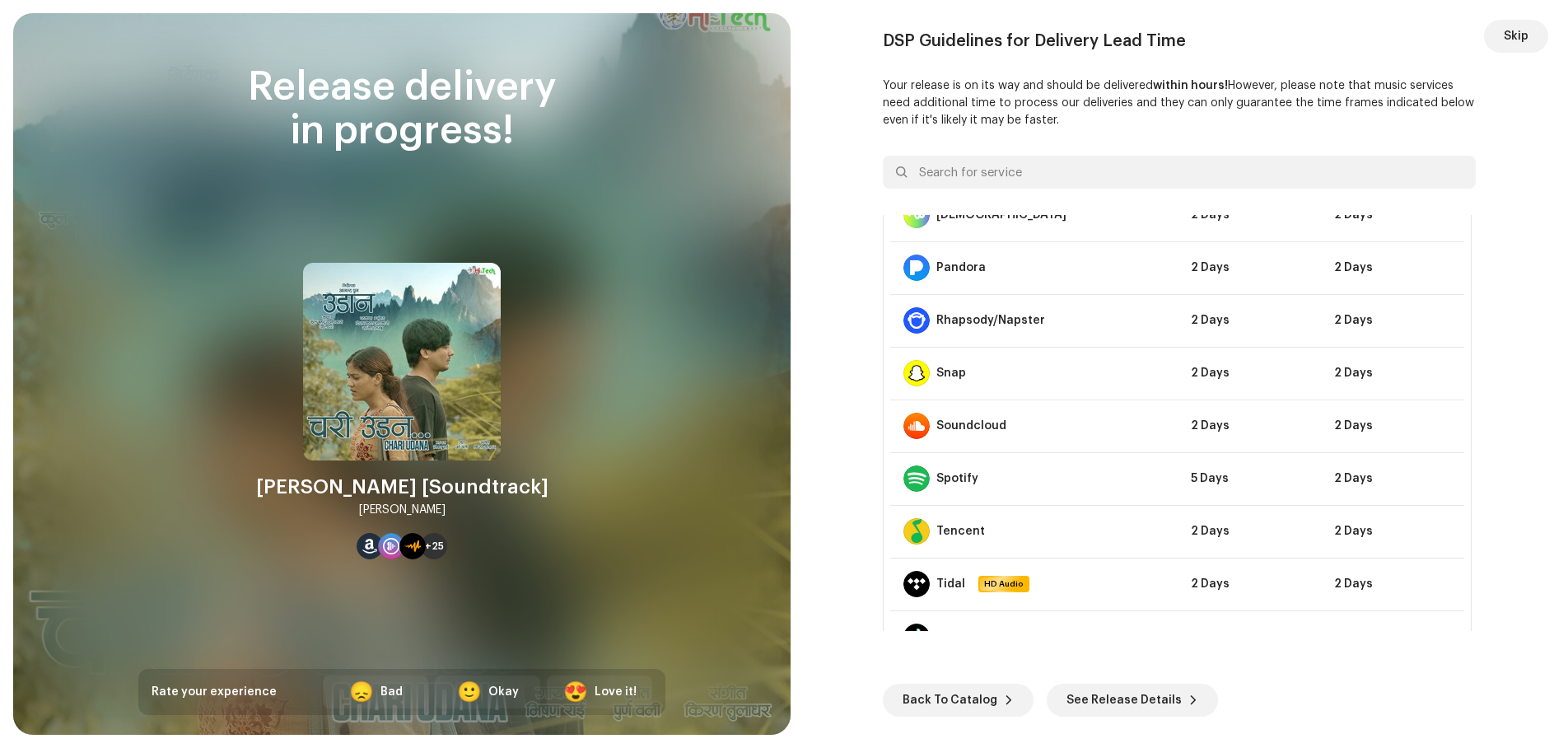
scroll to position [1108, 0]
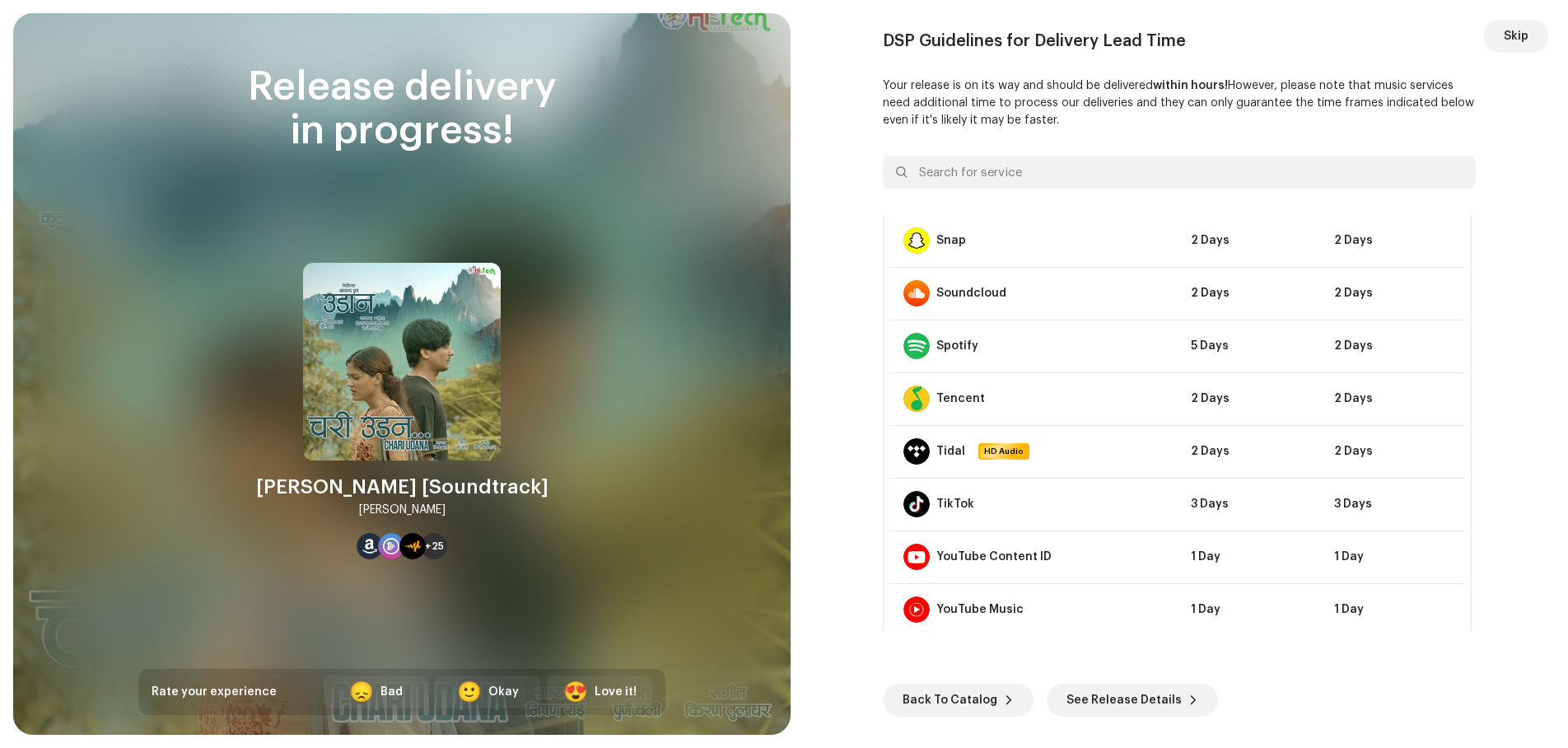
click at [1536, 347] on re-o-post-create-distribution-options "DSP Guidelines for Delivery Lead Time Your release is on its way and should be …" at bounding box center [1179, 373] width 738 height 685
drag, startPoint x: 1517, startPoint y: 30, endPoint x: 1281, endPoint y: 746, distance: 753.9
click at [1296, 742] on div "Release delivery in progress! [PERSON_NAME] [Soundtrack] [PERSON_NAME] +25 Rate…" at bounding box center [784, 374] width 1568 height 748
click at [1142, 696] on span "See Release Details" at bounding box center [1124, 700] width 115 height 33
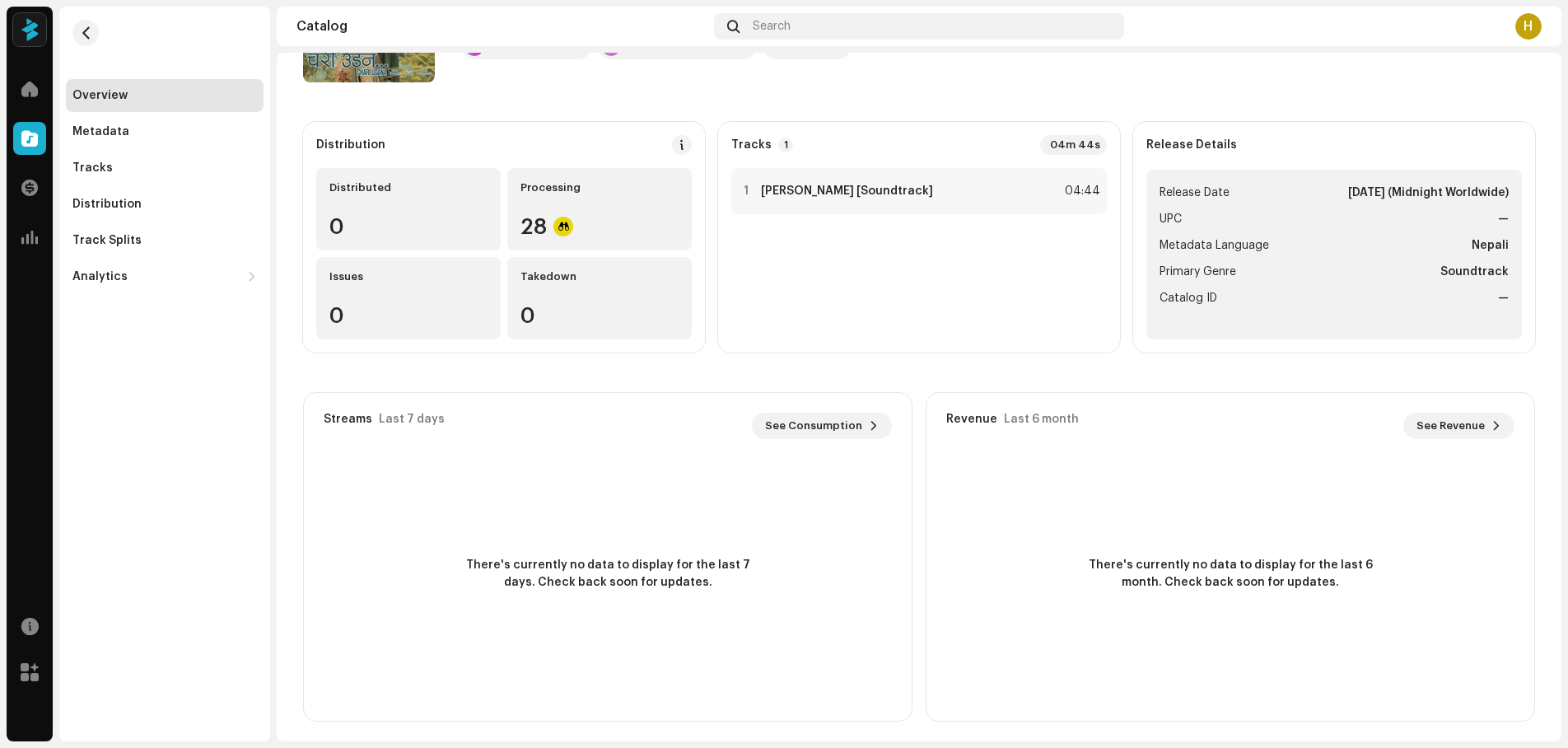
scroll to position [135, 0]
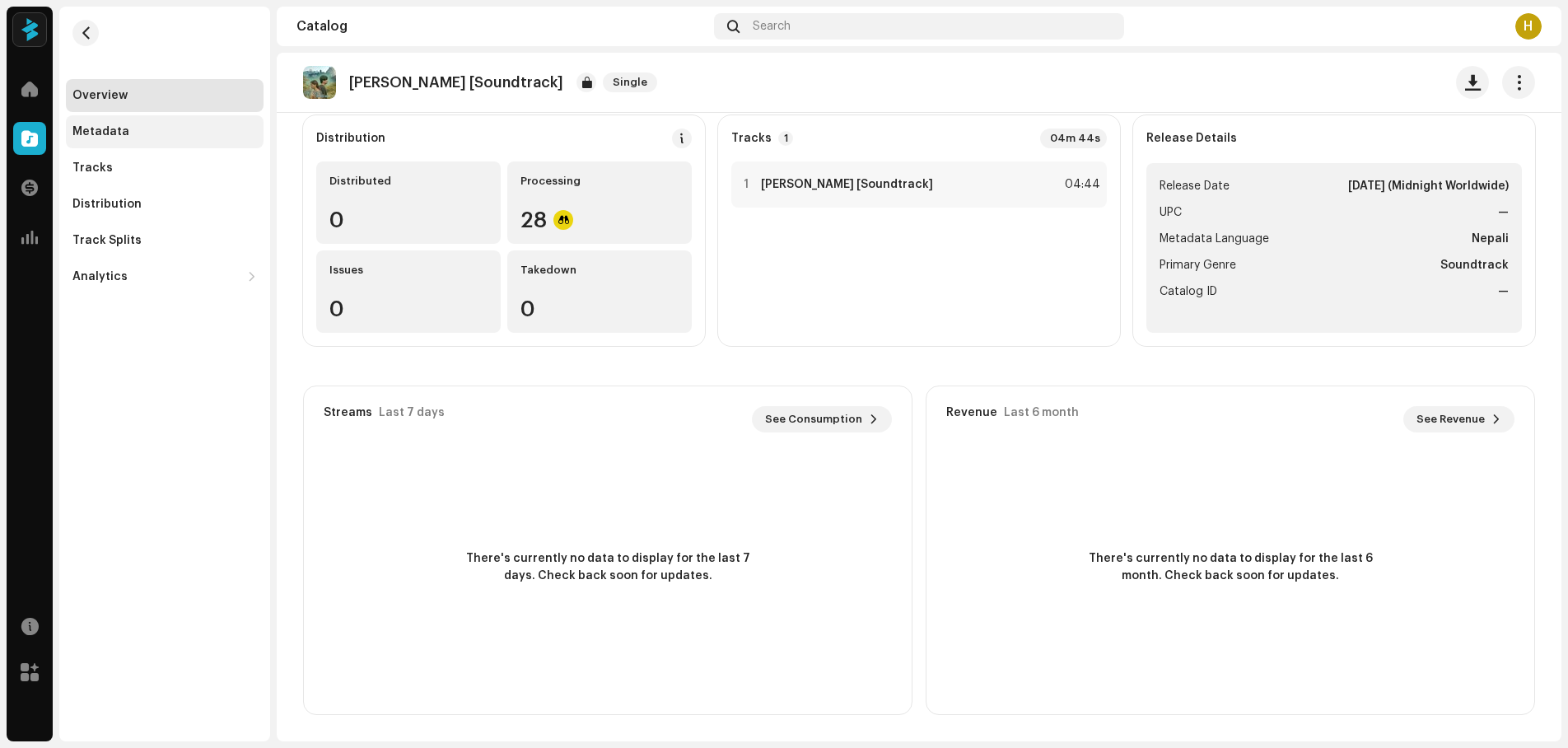
click at [108, 120] on div "Metadata" at bounding box center [165, 131] width 198 height 33
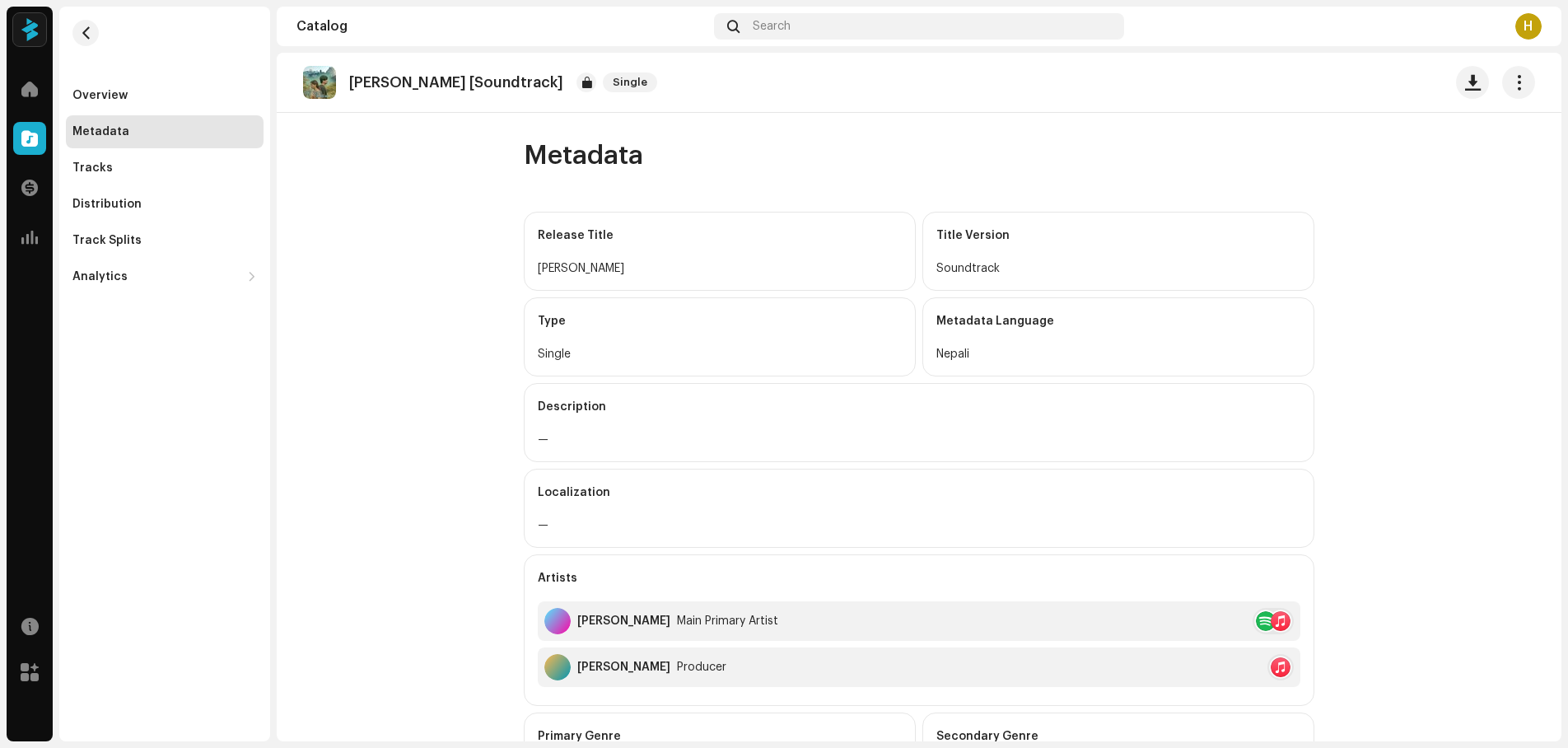
click at [1494, 333] on catalog-releases-details-metadata "[PERSON_NAME] [Soundtrack] Single Metadata Release Title [PERSON_NAME] Title Ve…" at bounding box center [919, 581] width 1285 height 1056
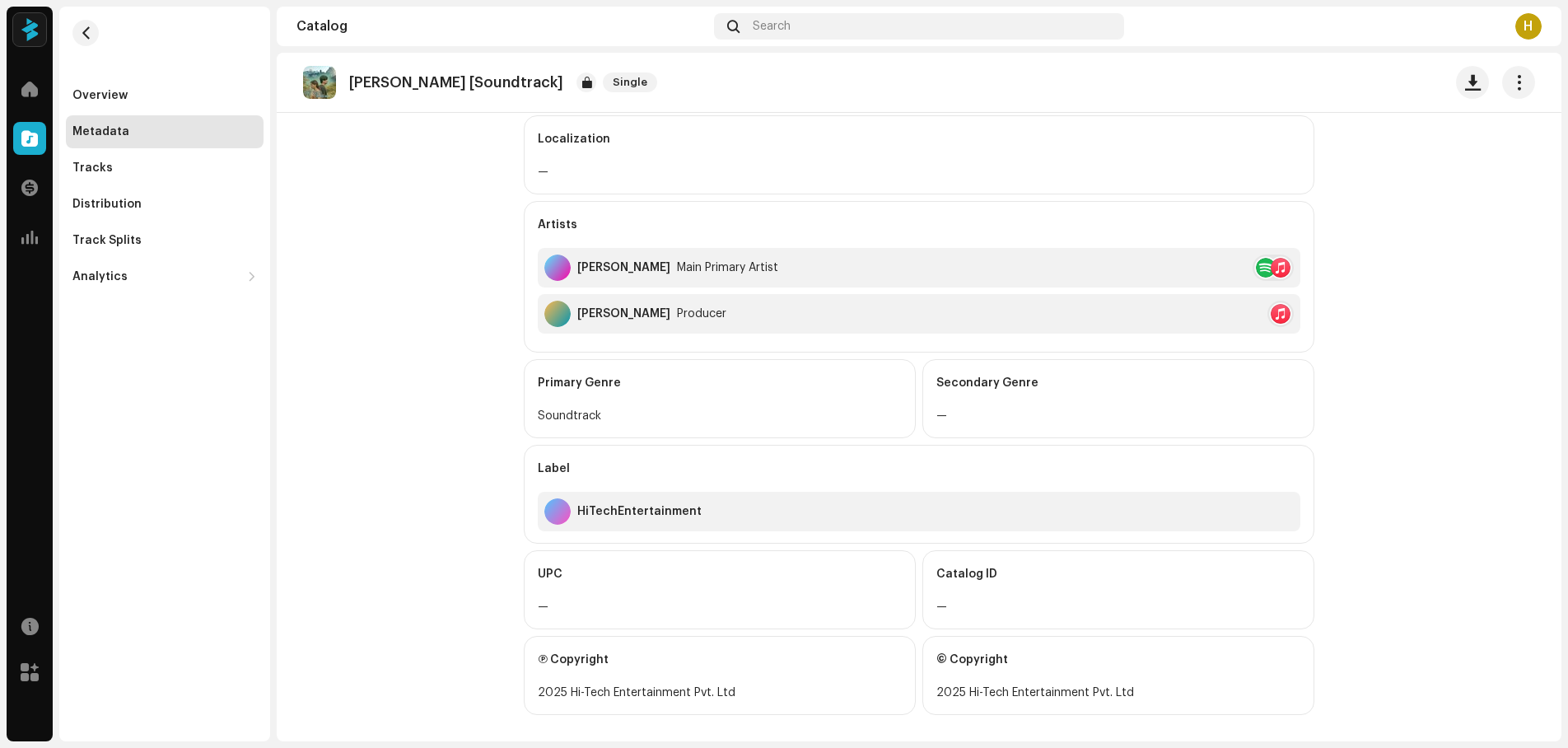
scroll to position [367, 0]
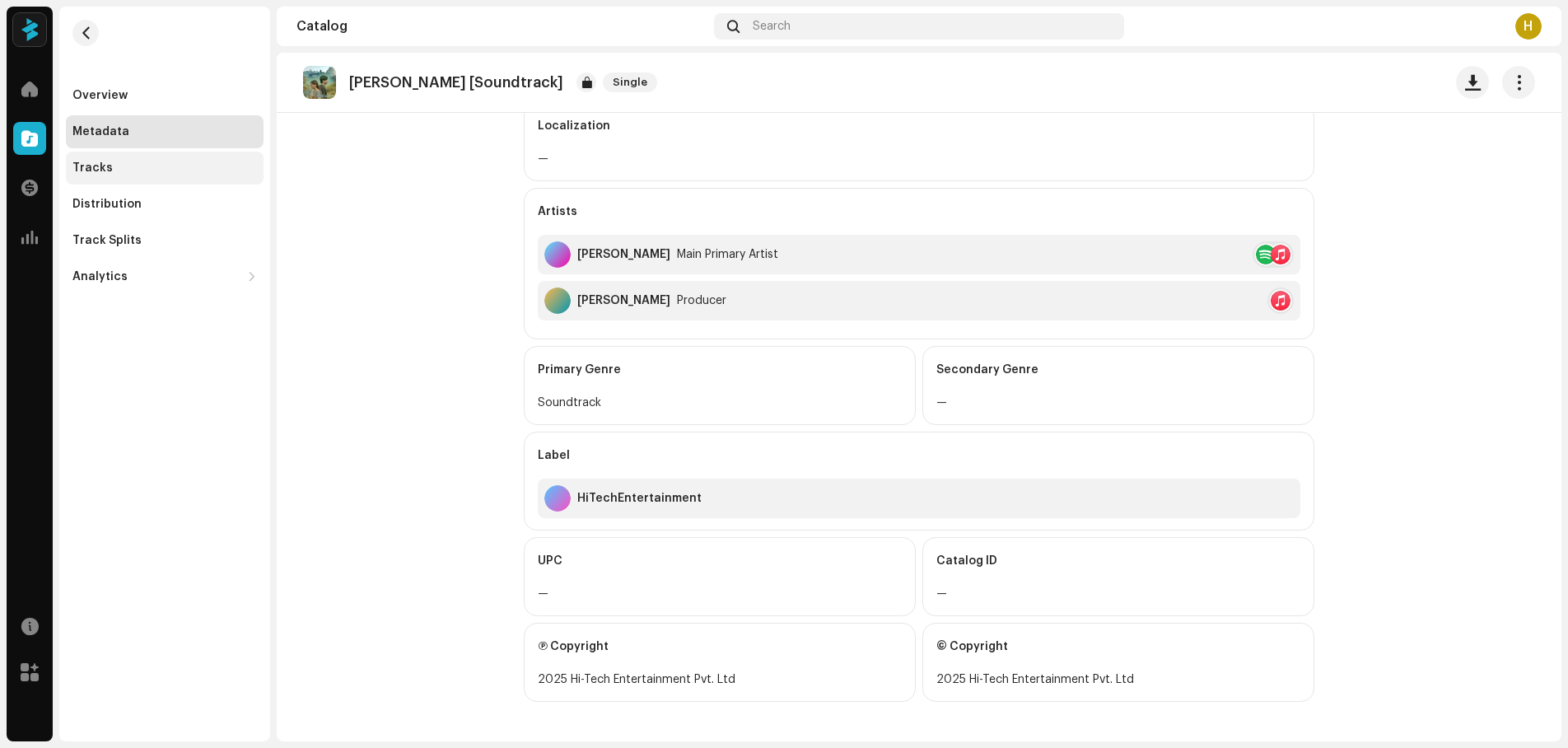
click at [80, 169] on div "Tracks" at bounding box center [93, 168] width 41 height 13
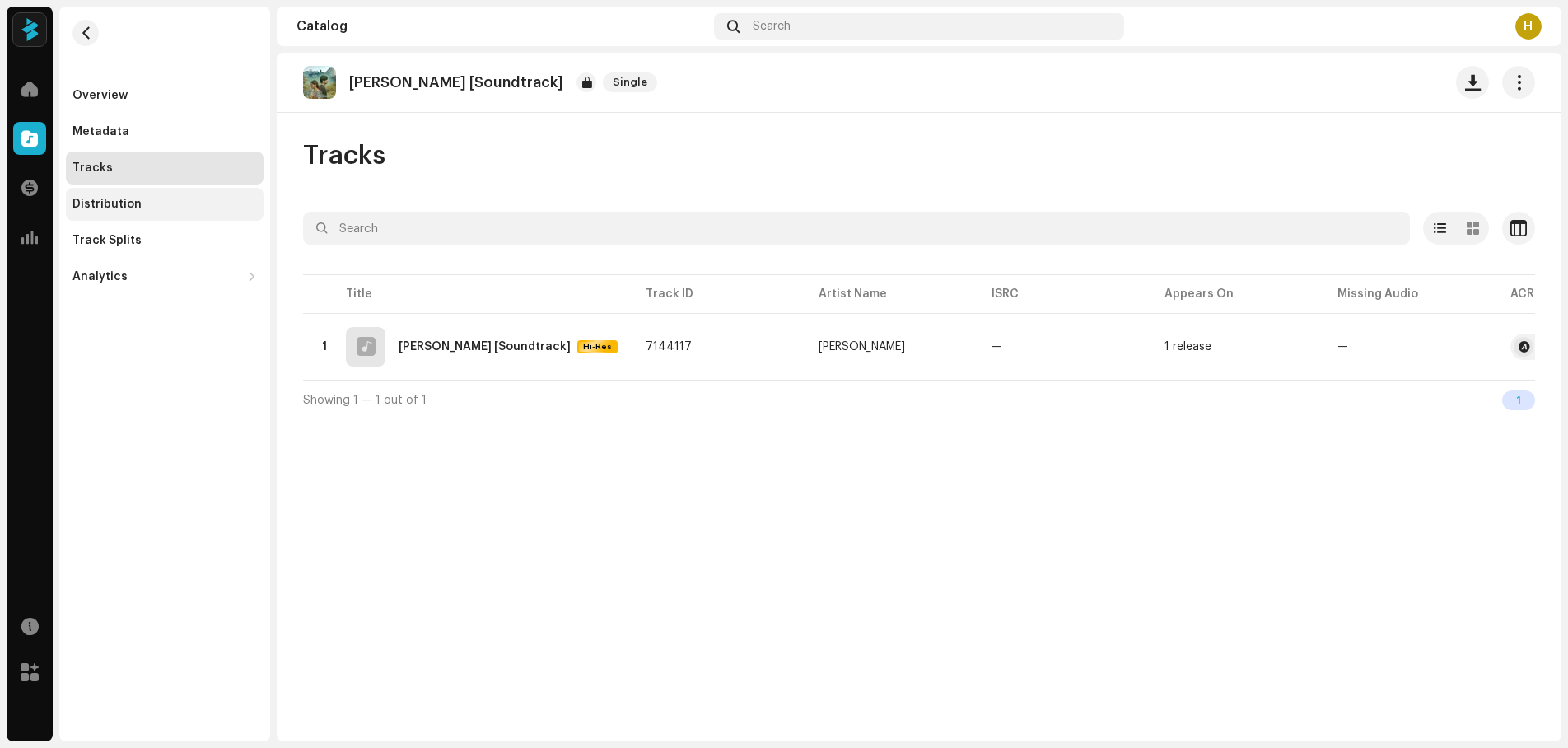
click at [103, 203] on div "Distribution" at bounding box center [107, 204] width 69 height 13
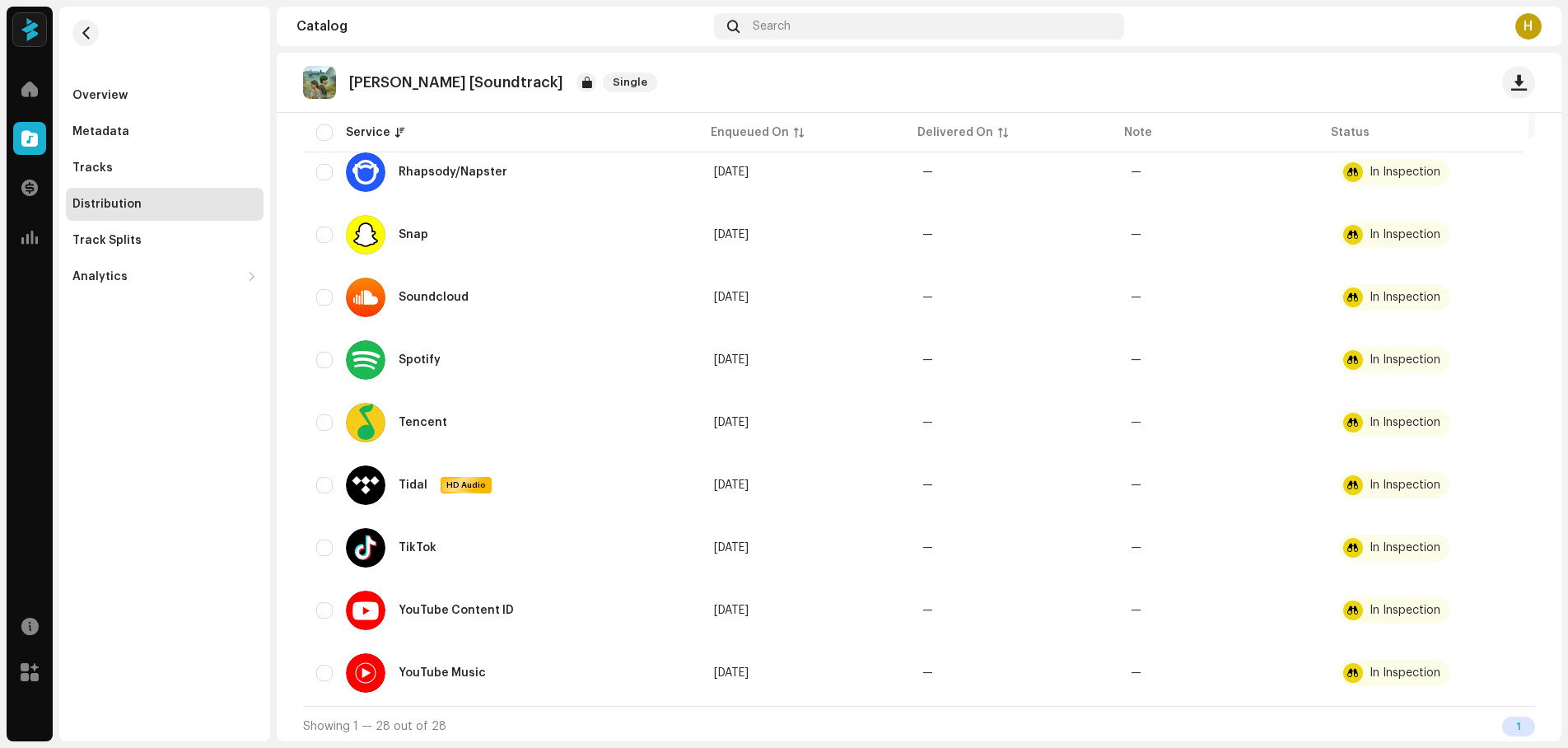
scroll to position [1432, 0]
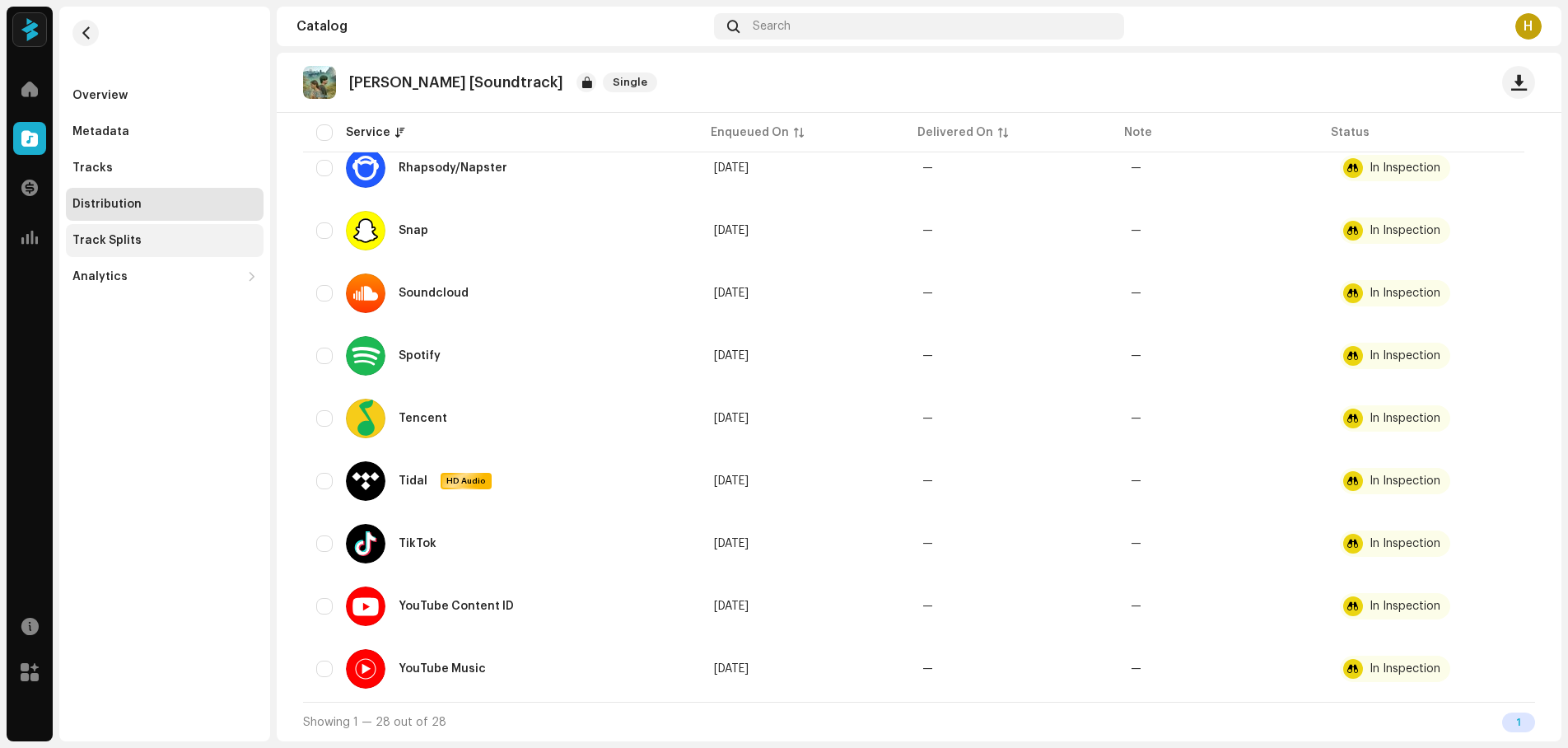
click at [122, 240] on div "Track Splits" at bounding box center [107, 240] width 69 height 13
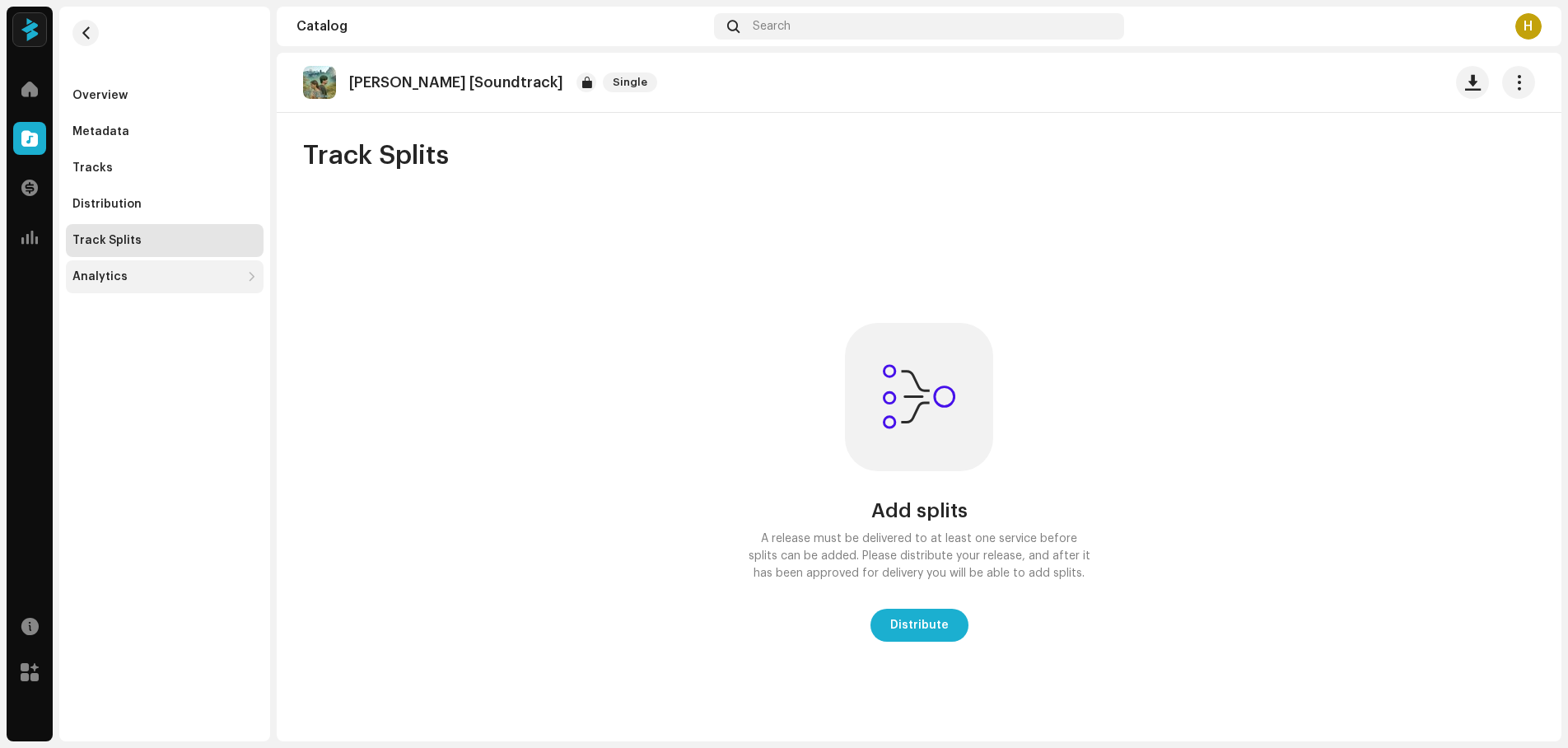
click at [115, 272] on div "Analytics" at bounding box center [100, 277] width 55 height 13
click at [637, 416] on div "Add splits A release must be delivered to at least one service before splits ca…" at bounding box center [919, 482] width 1232 height 540
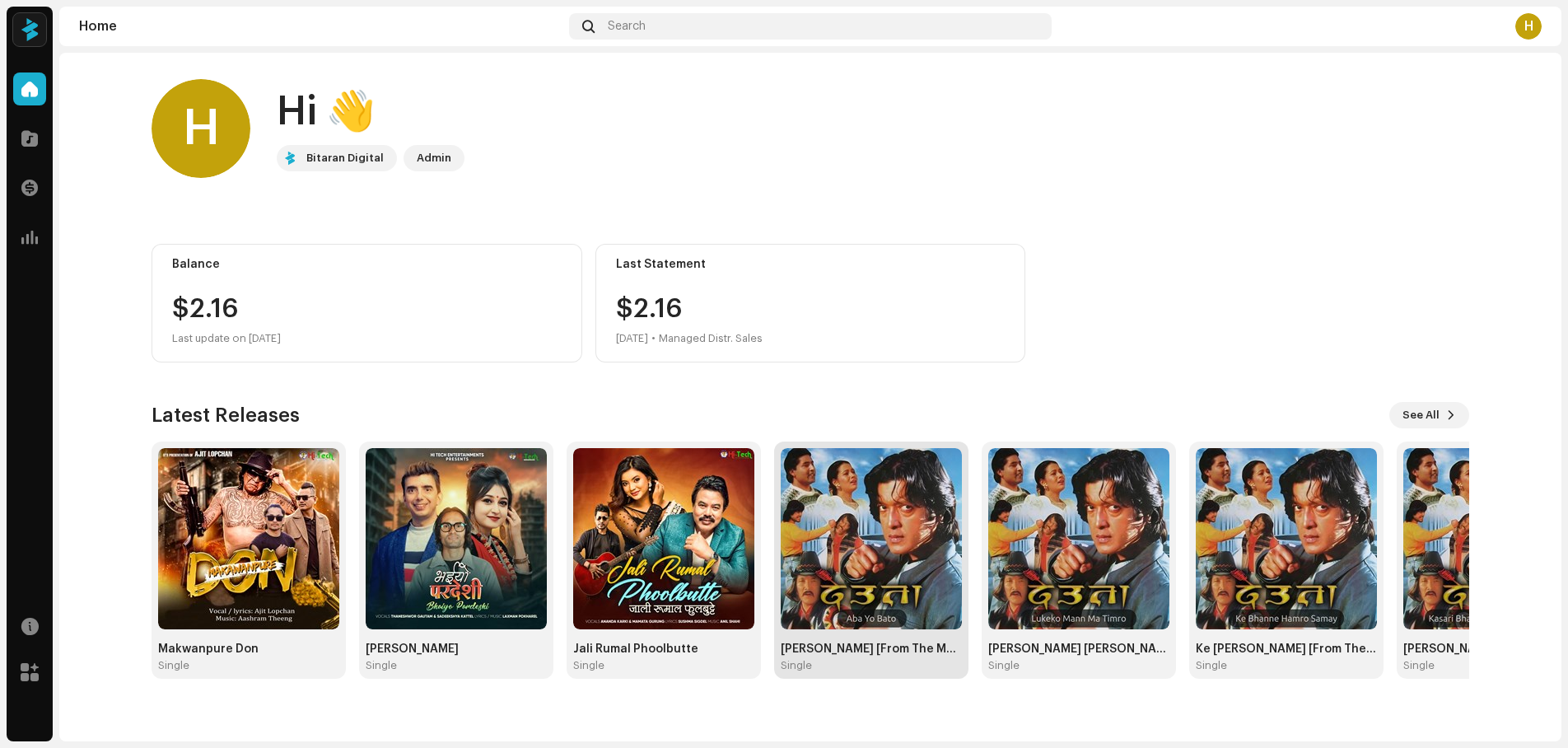
click at [912, 578] on img at bounding box center [871, 538] width 181 height 181
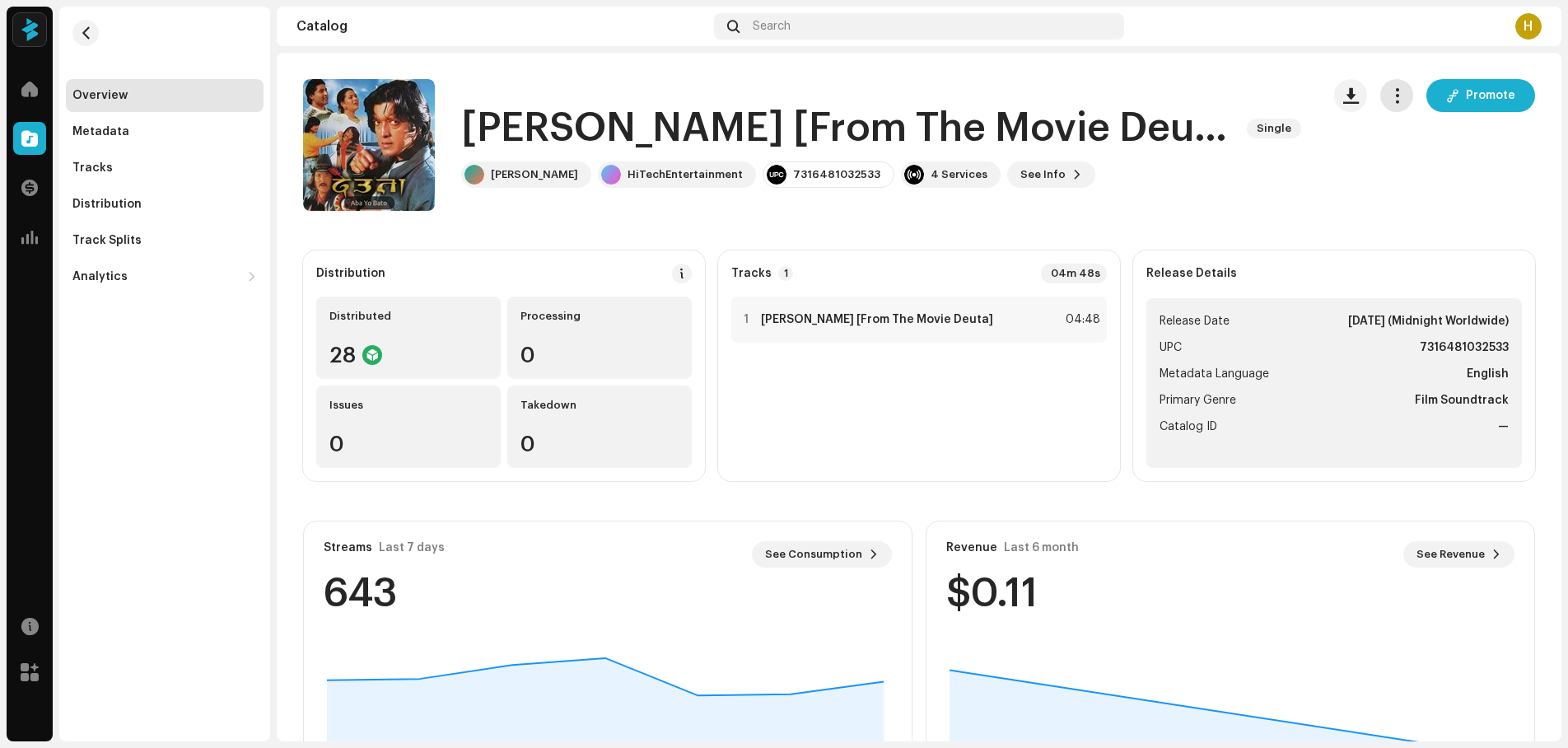
click at [1397, 93] on span "button" at bounding box center [1397, 95] width 16 height 13
click at [1405, 172] on span "Edit" at bounding box center [1397, 169] width 22 height 13
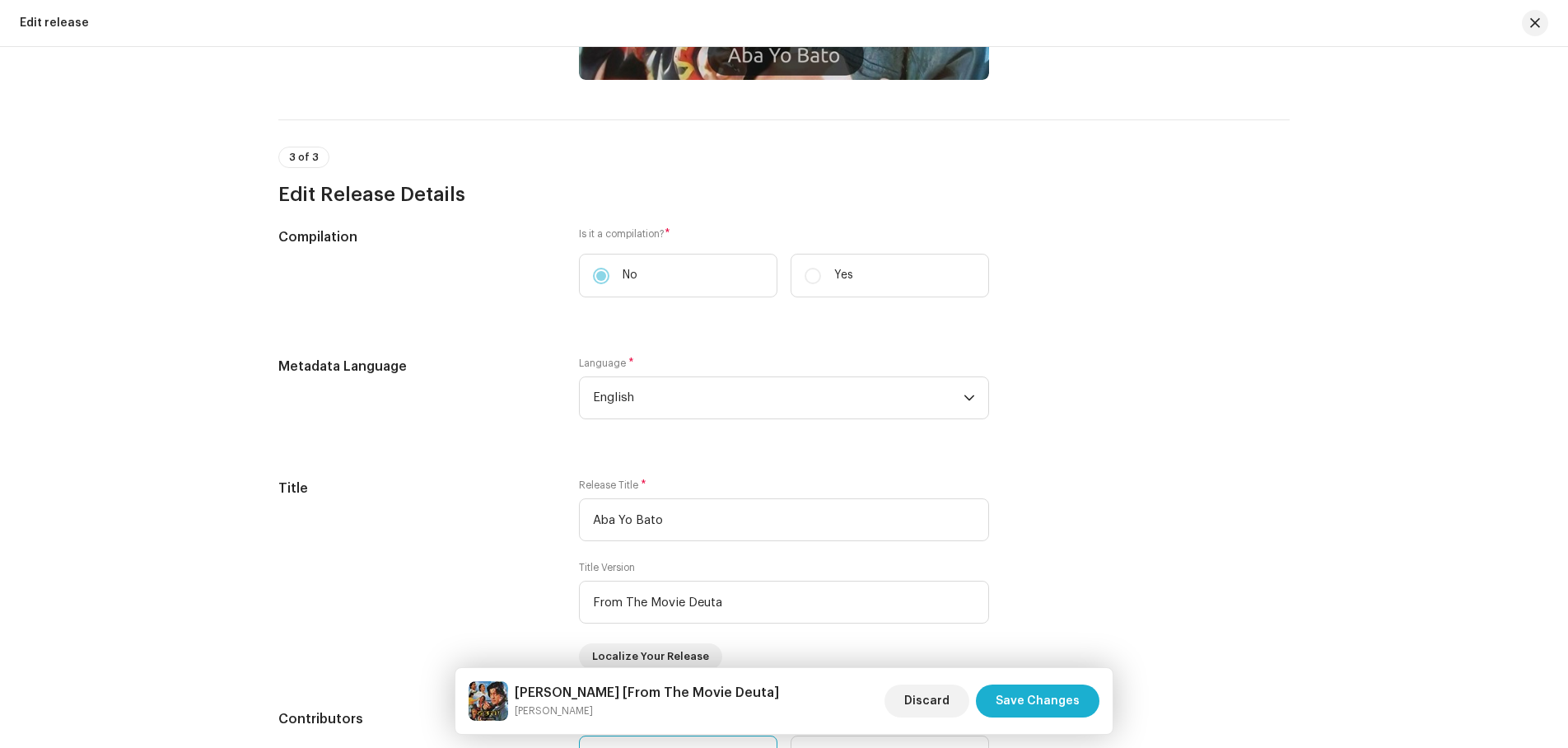
scroll to position [1072, 0]
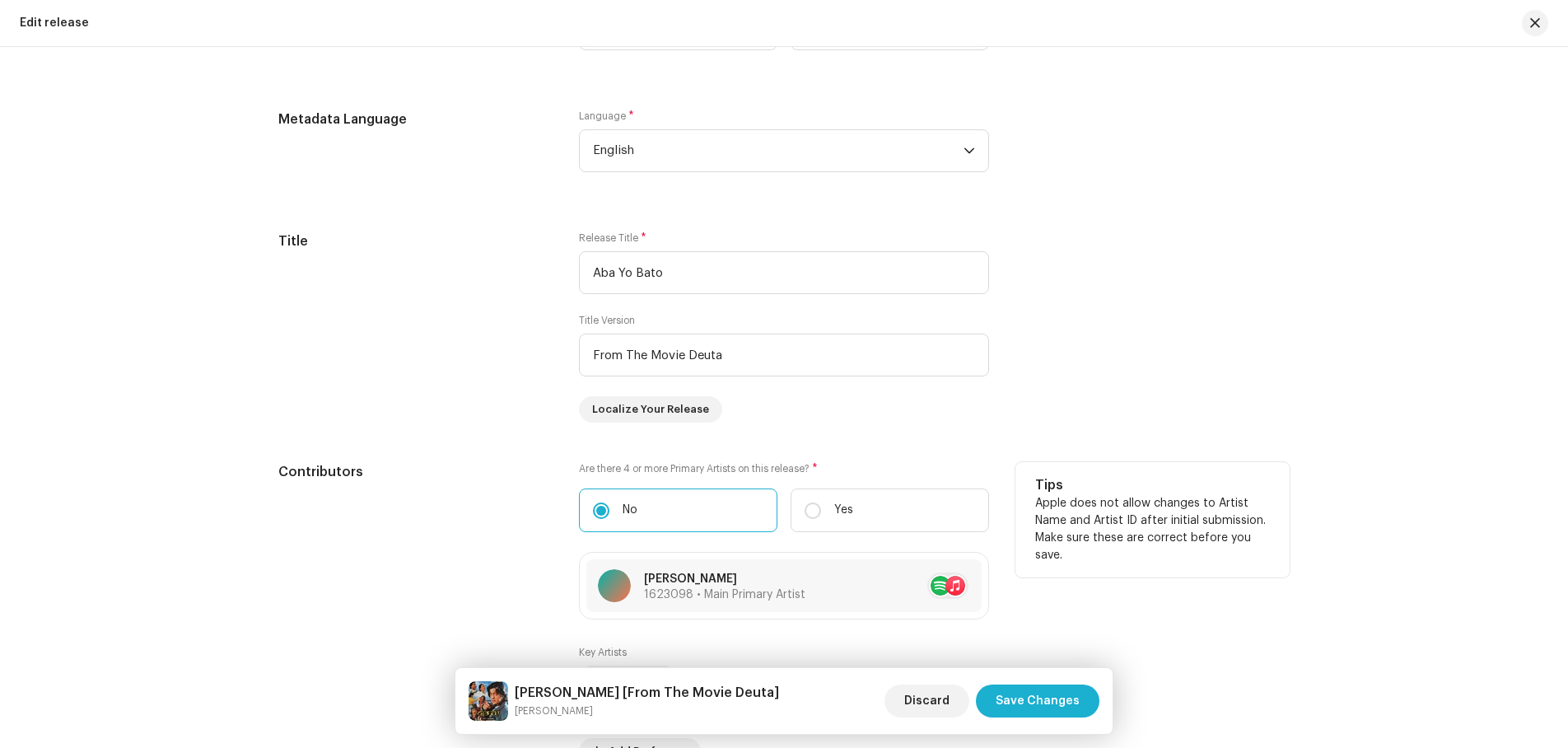
click at [1231, 473] on div "Tips Apple does not allow changes to Artist Name and Artist ID after initial su…" at bounding box center [1153, 520] width 274 height 115
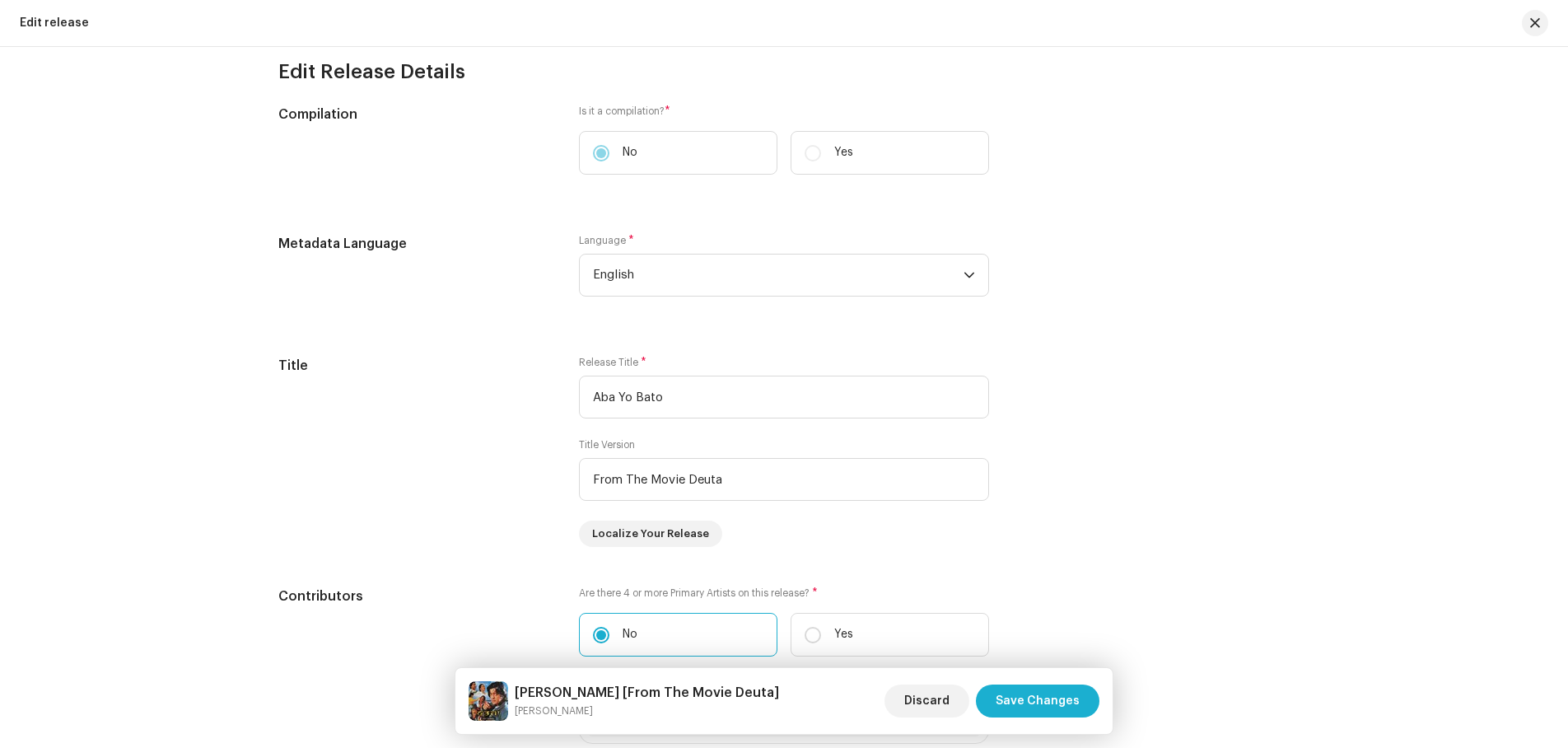
scroll to position [824, 0]
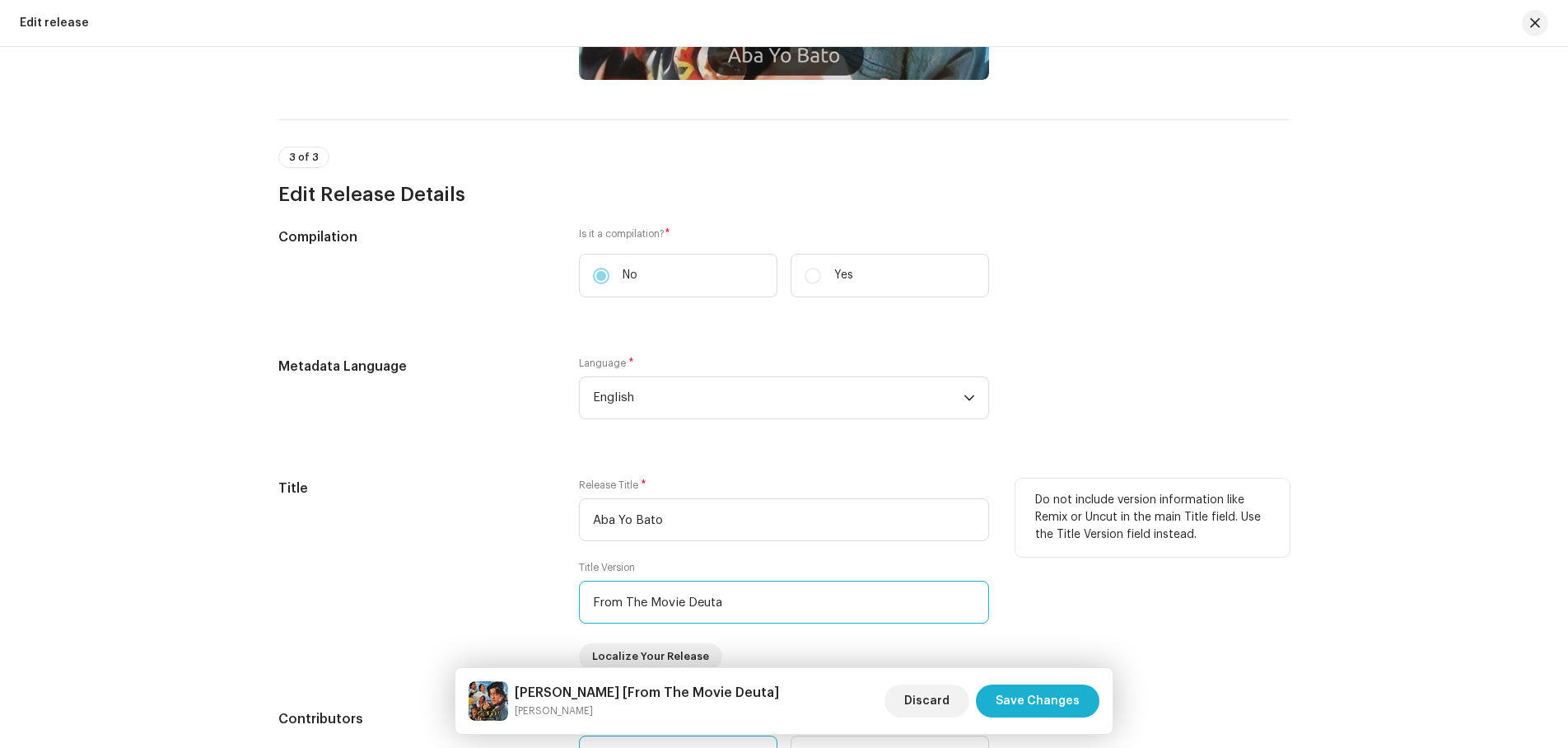
click at [749, 598] on input "From The Movie Deuta" at bounding box center [784, 602] width 410 height 42
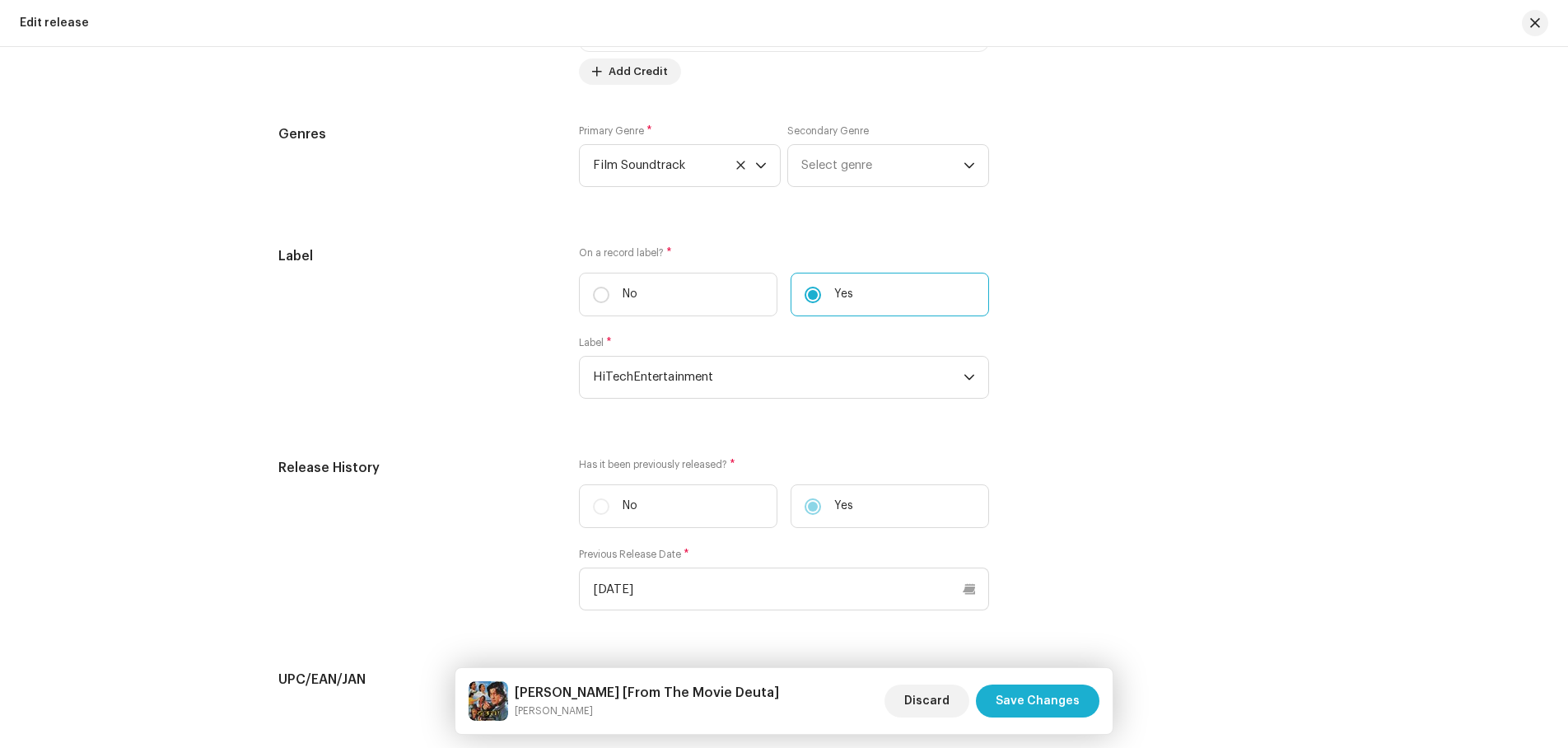
scroll to position [1978, 0]
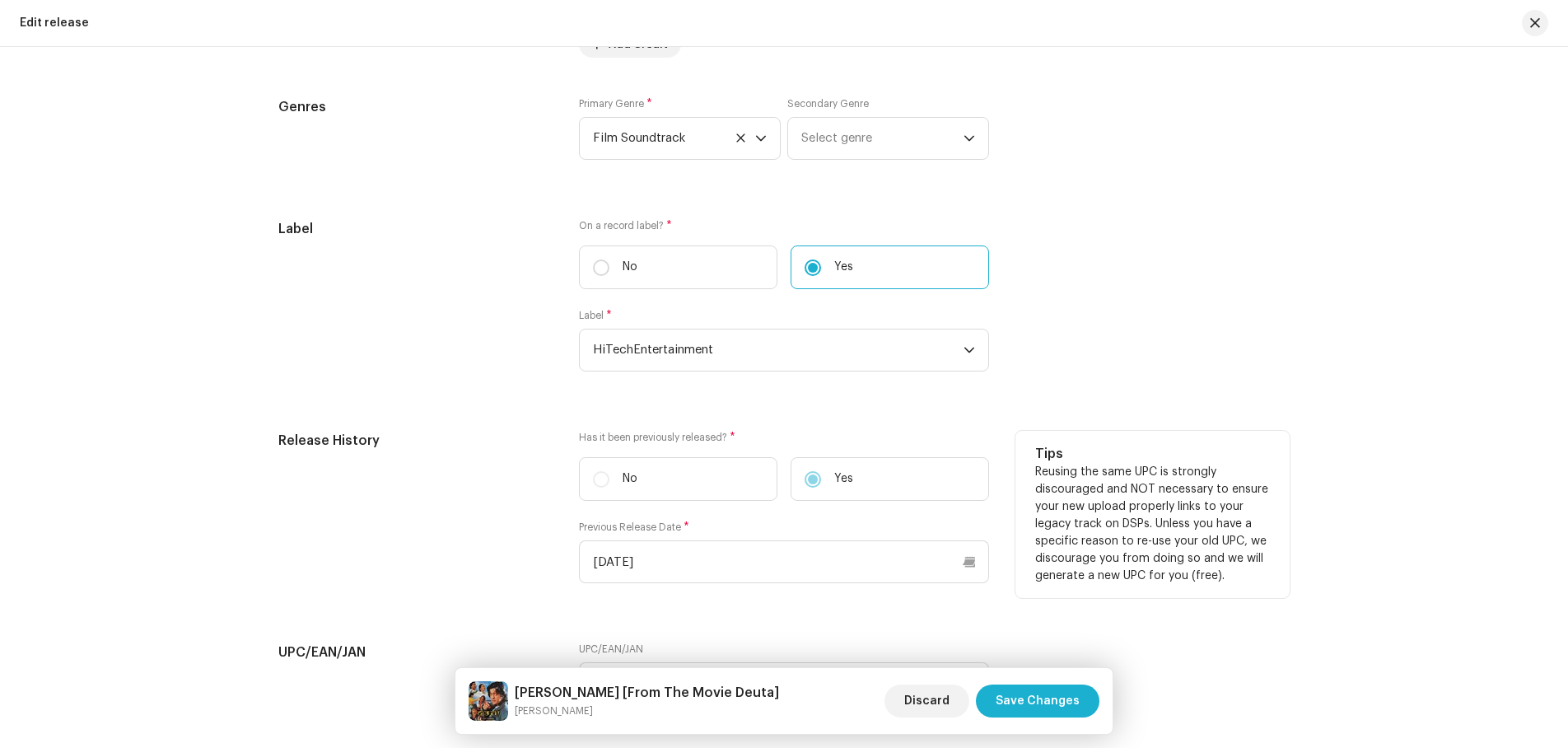
click at [598, 479] on label "No" at bounding box center [678, 478] width 199 height 43
click at [603, 477] on label "No" at bounding box center [678, 478] width 199 height 43
click at [659, 473] on label "No" at bounding box center [678, 478] width 199 height 43
click at [592, 481] on label "No" at bounding box center [678, 478] width 199 height 43
click at [808, 480] on label "Yes" at bounding box center [890, 478] width 199 height 43
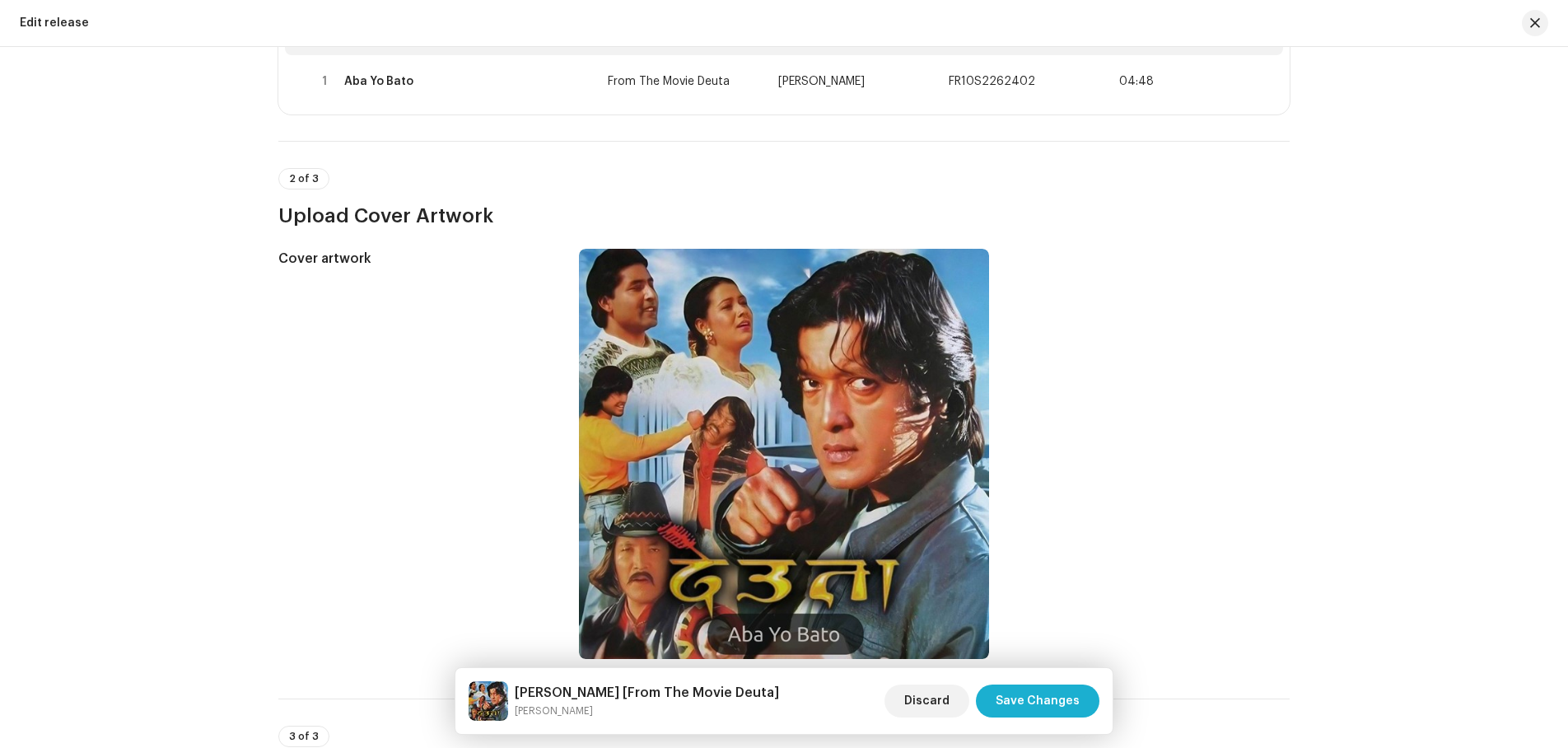
scroll to position [50, 0]
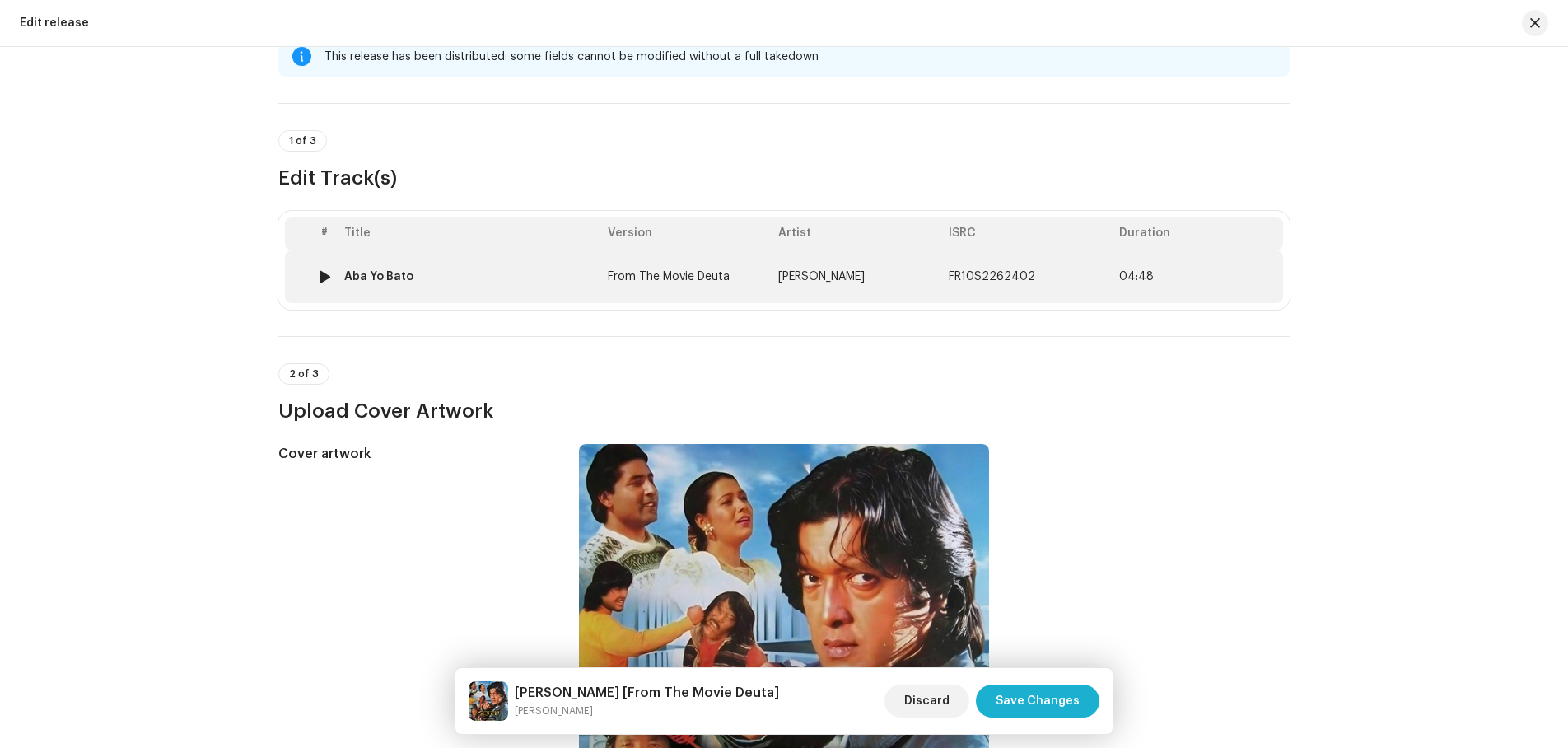
click at [740, 276] on td "From The Movie Deuta" at bounding box center [686, 277] width 171 height 53
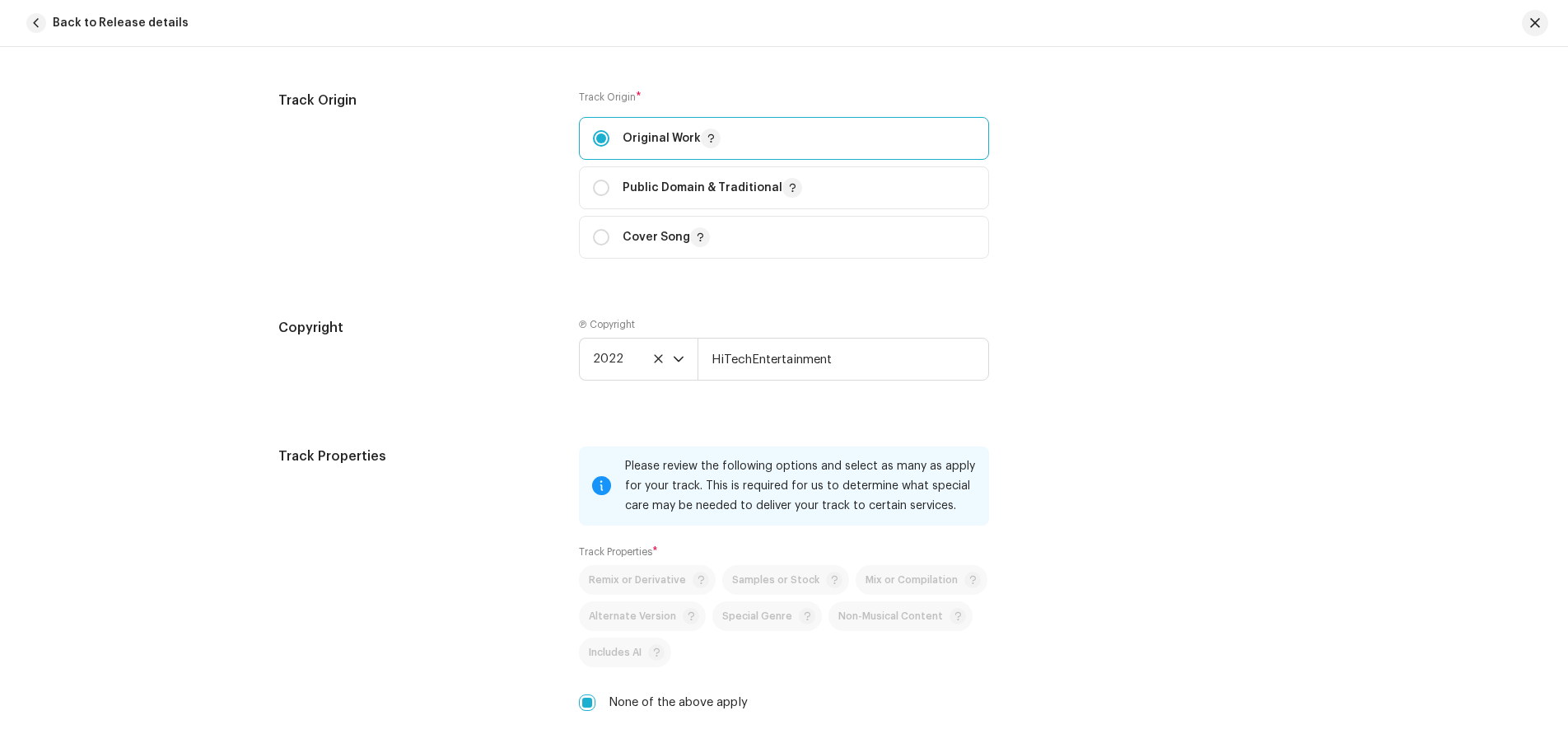
scroll to position [2060, 0]
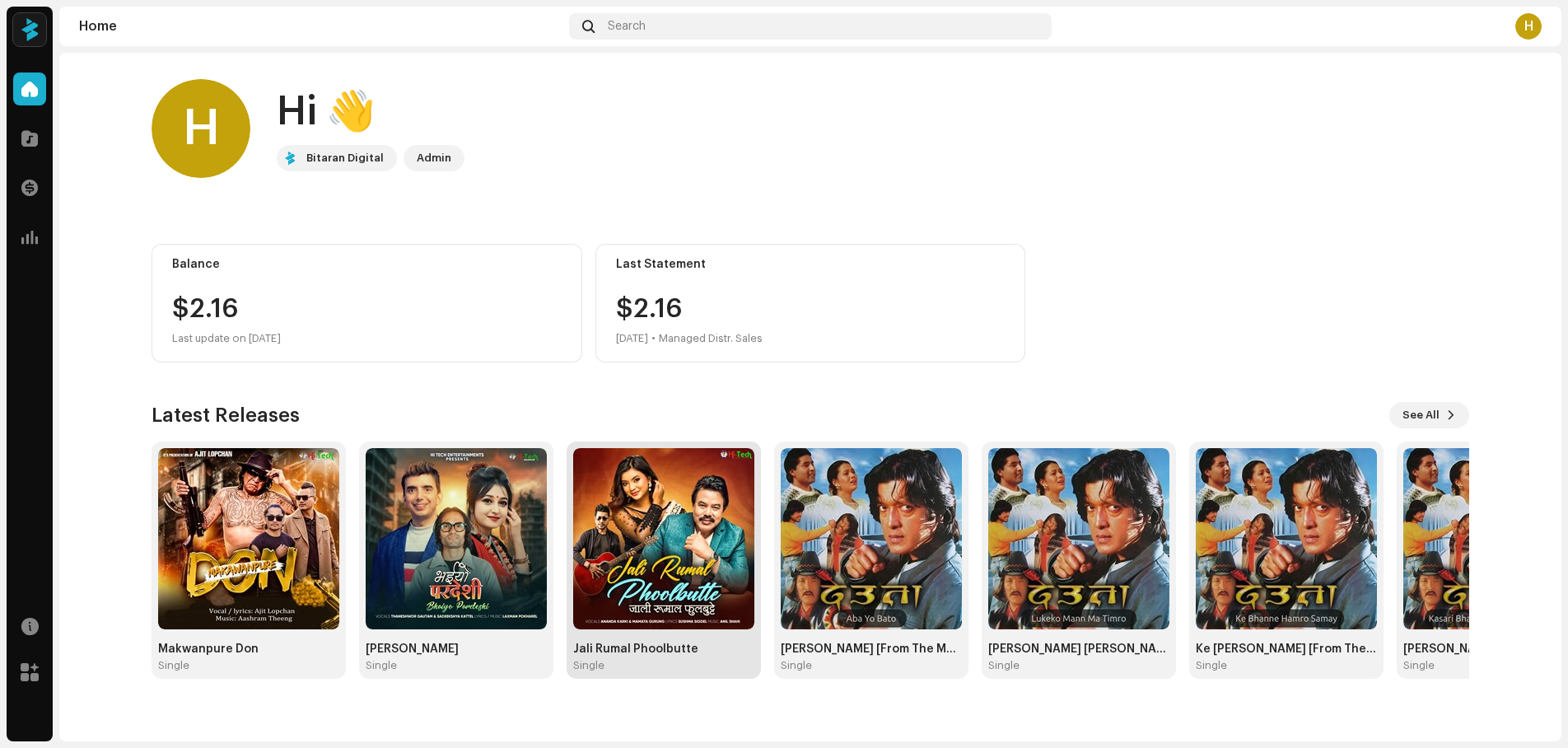
click at [636, 652] on div "Jali Rumal Phoolbutte" at bounding box center [664, 649] width 181 height 13
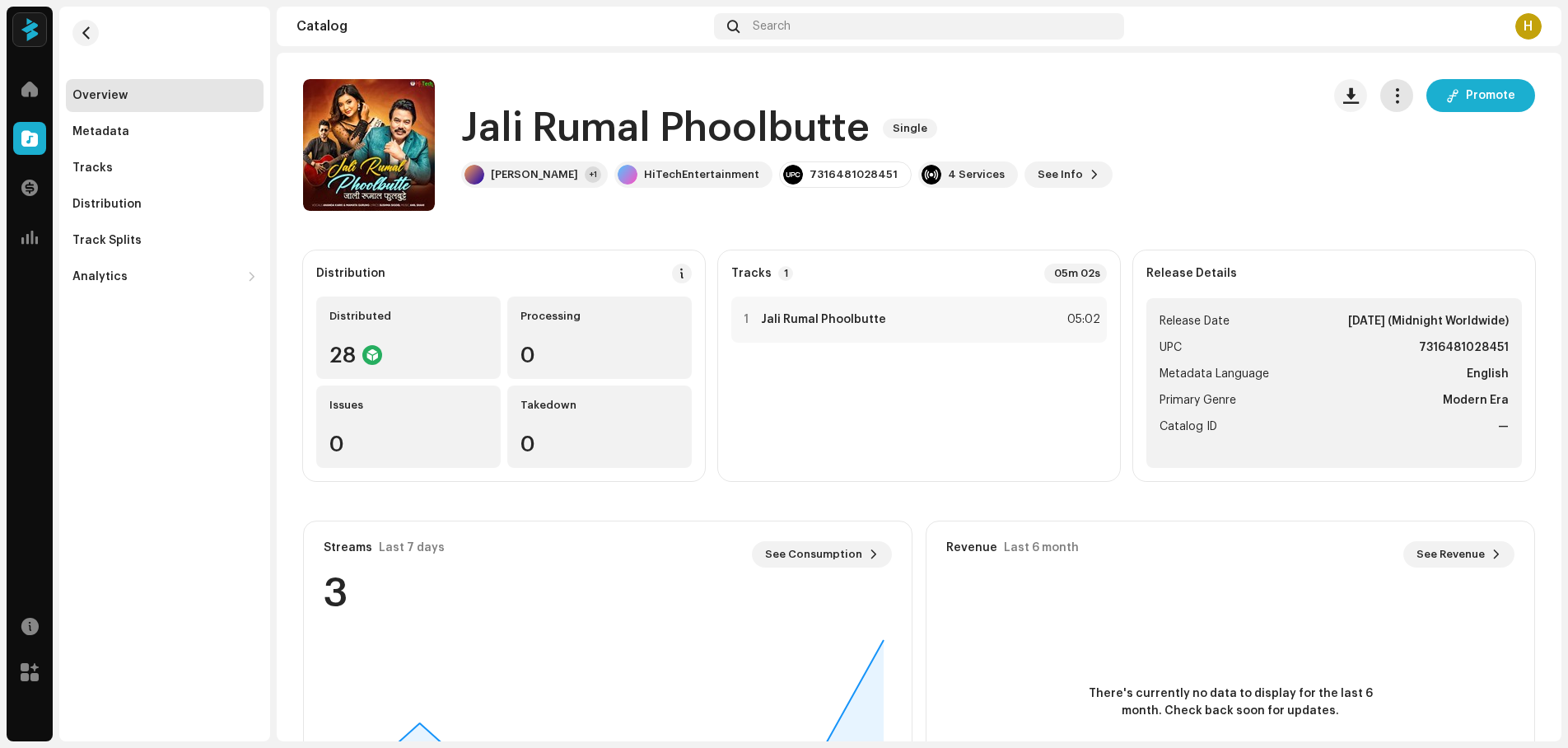
click at [1389, 93] on span "button" at bounding box center [1397, 95] width 16 height 13
click at [1401, 168] on span "Edit" at bounding box center [1397, 169] width 22 height 13
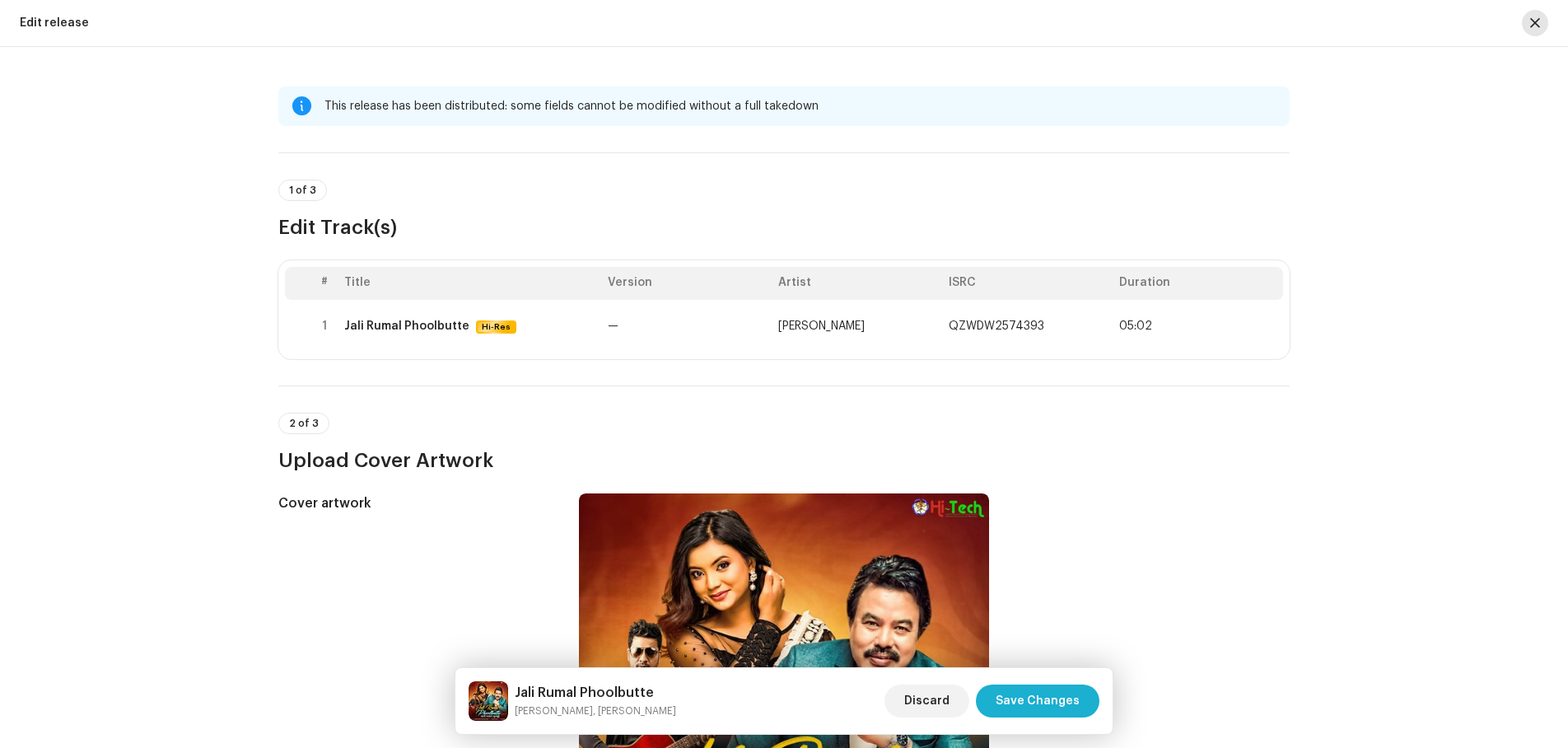
click at [1530, 20] on button "button" at bounding box center [1535, 23] width 27 height 27
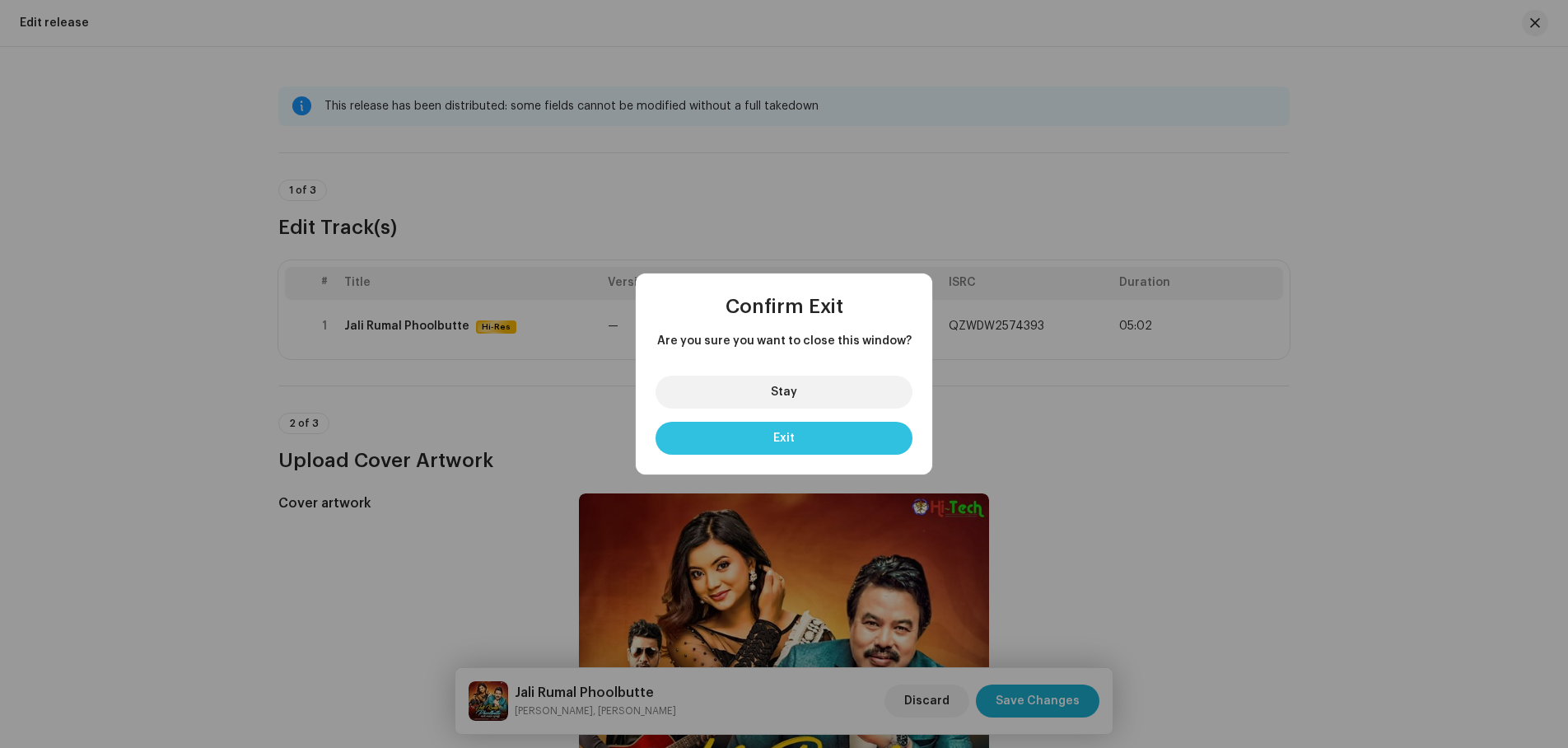
click at [816, 440] on button "Exit" at bounding box center [784, 438] width 257 height 33
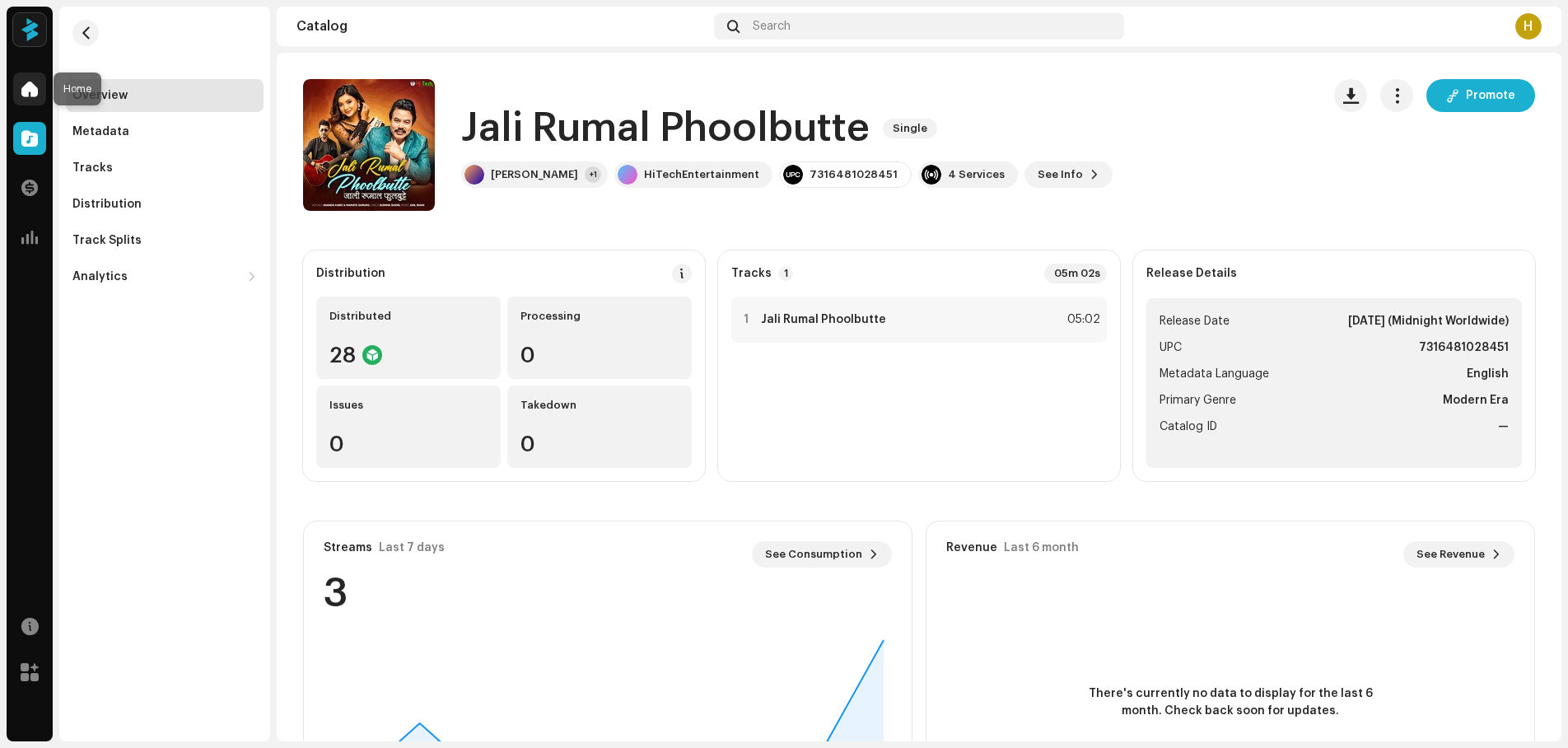
click at [28, 85] on span at bounding box center [29, 88] width 17 height 13
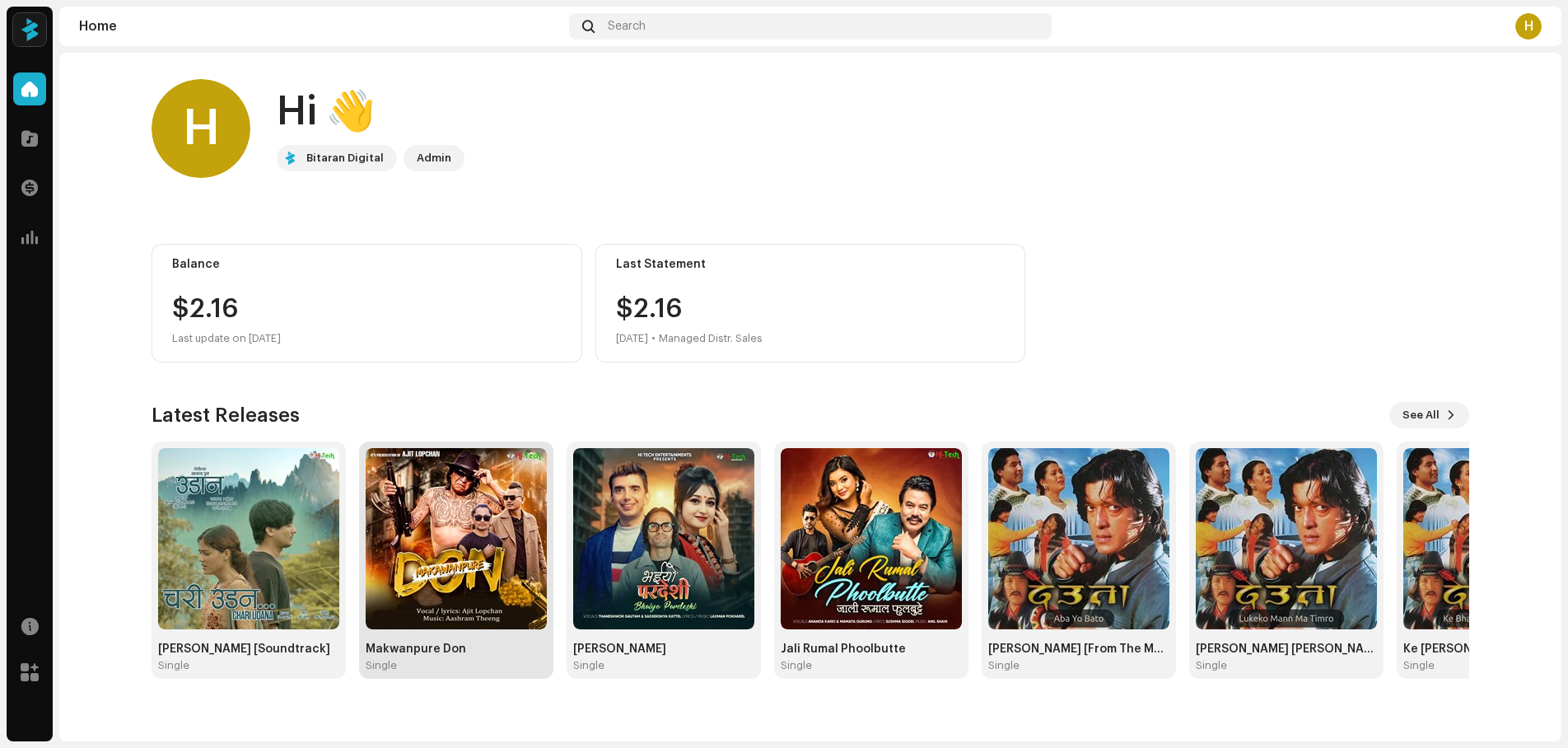
click at [468, 556] on img at bounding box center [456, 538] width 181 height 181
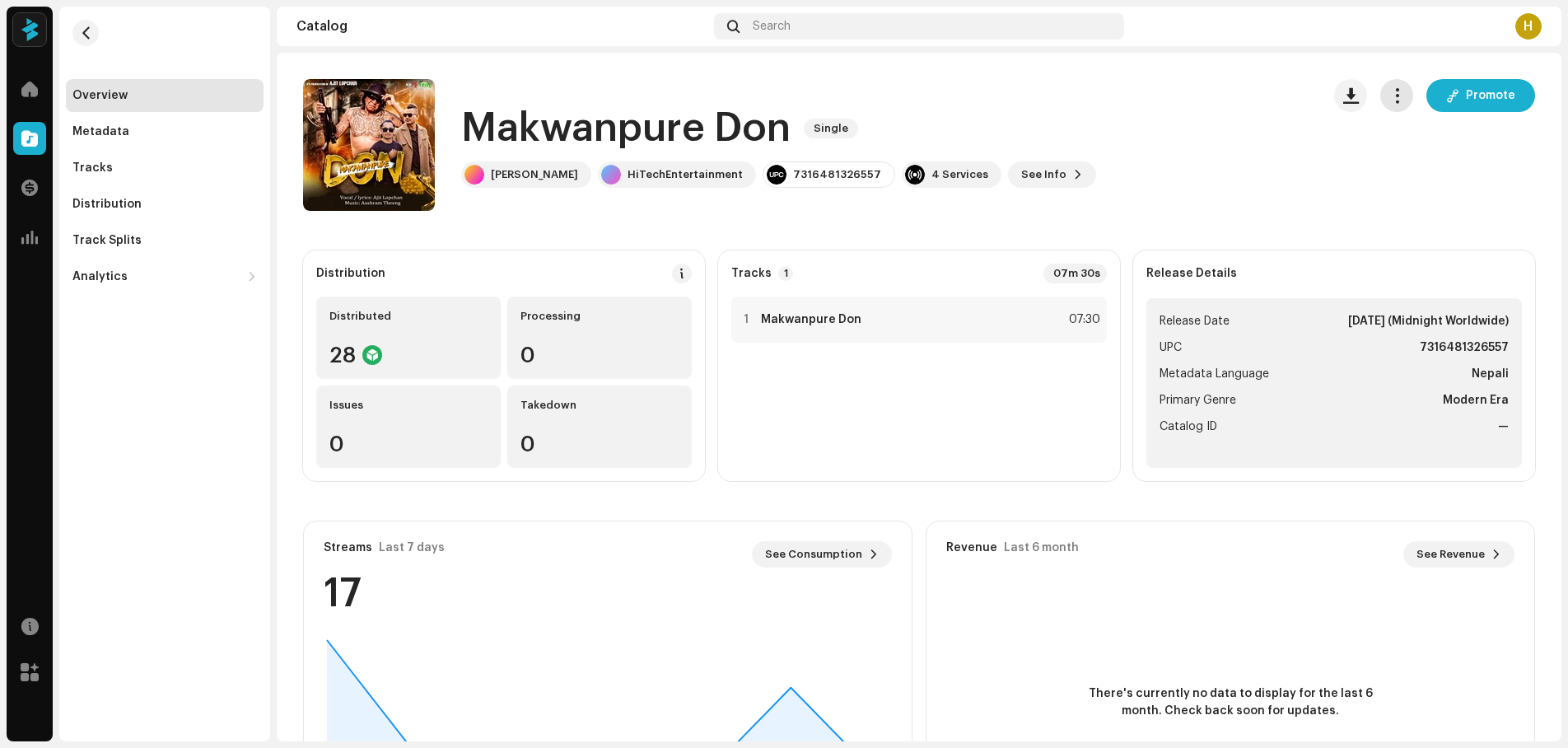
click at [1394, 100] on span "button" at bounding box center [1397, 95] width 16 height 13
click at [1407, 171] on span "Edit" at bounding box center [1397, 169] width 22 height 13
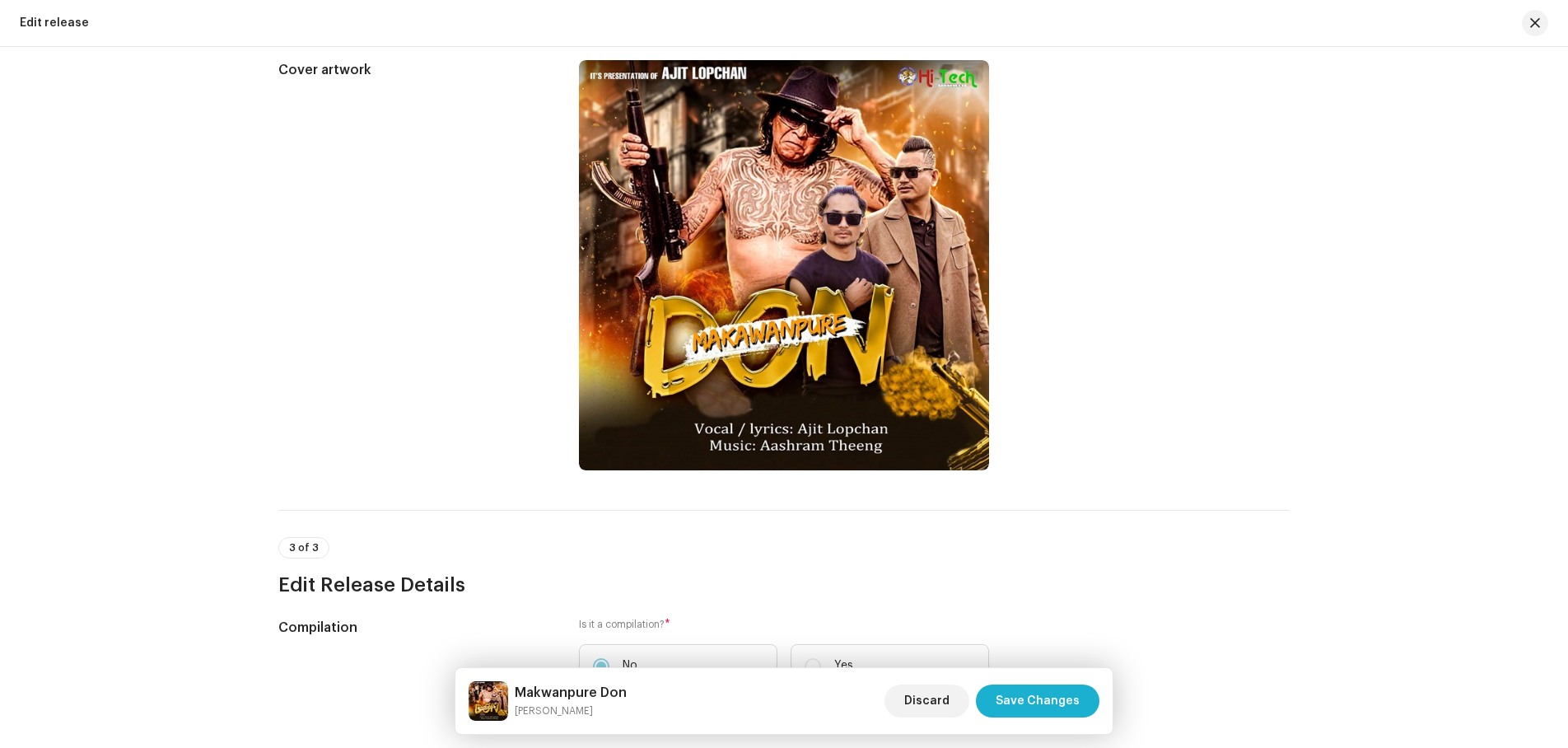
scroll to position [660, 0]
